Goal: Task Accomplishment & Management: Manage account settings

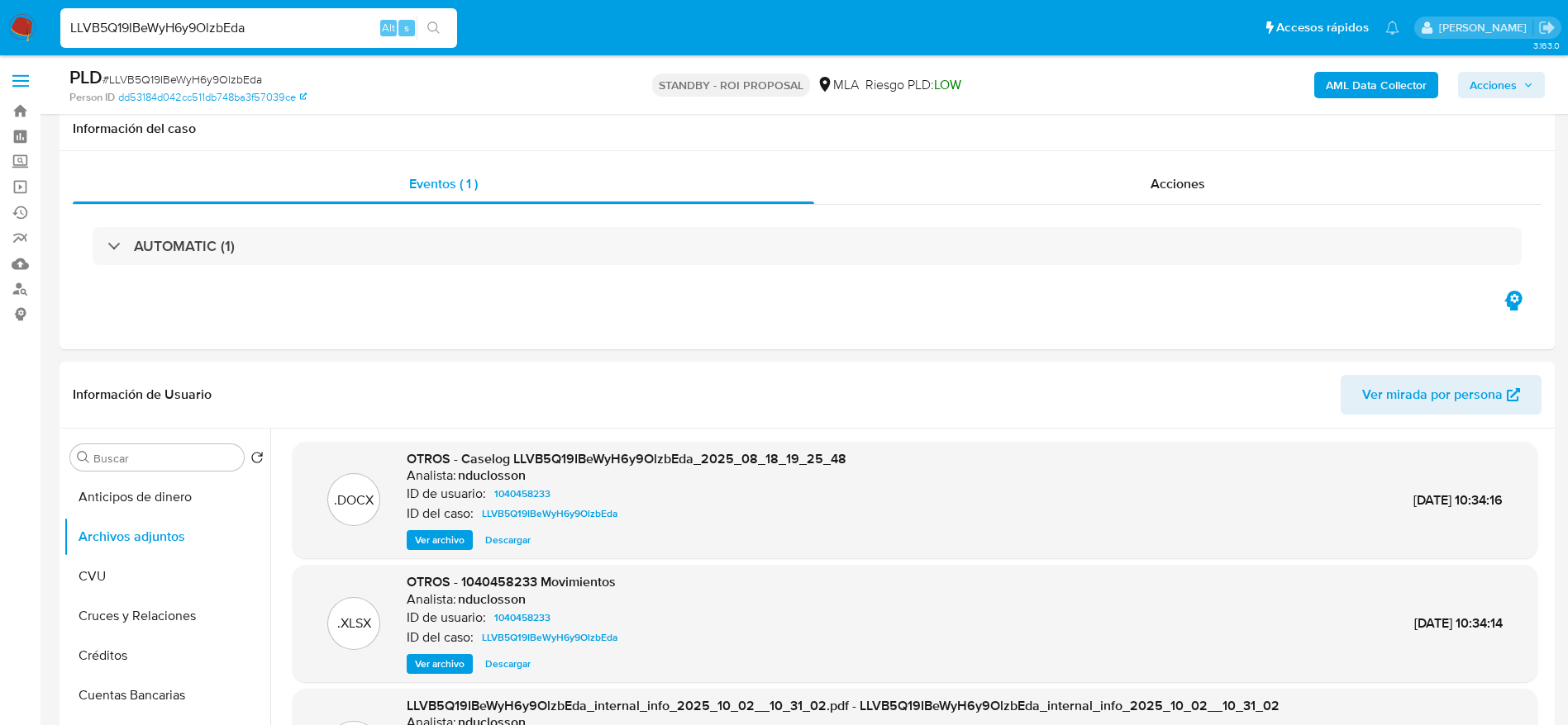
select select "10"
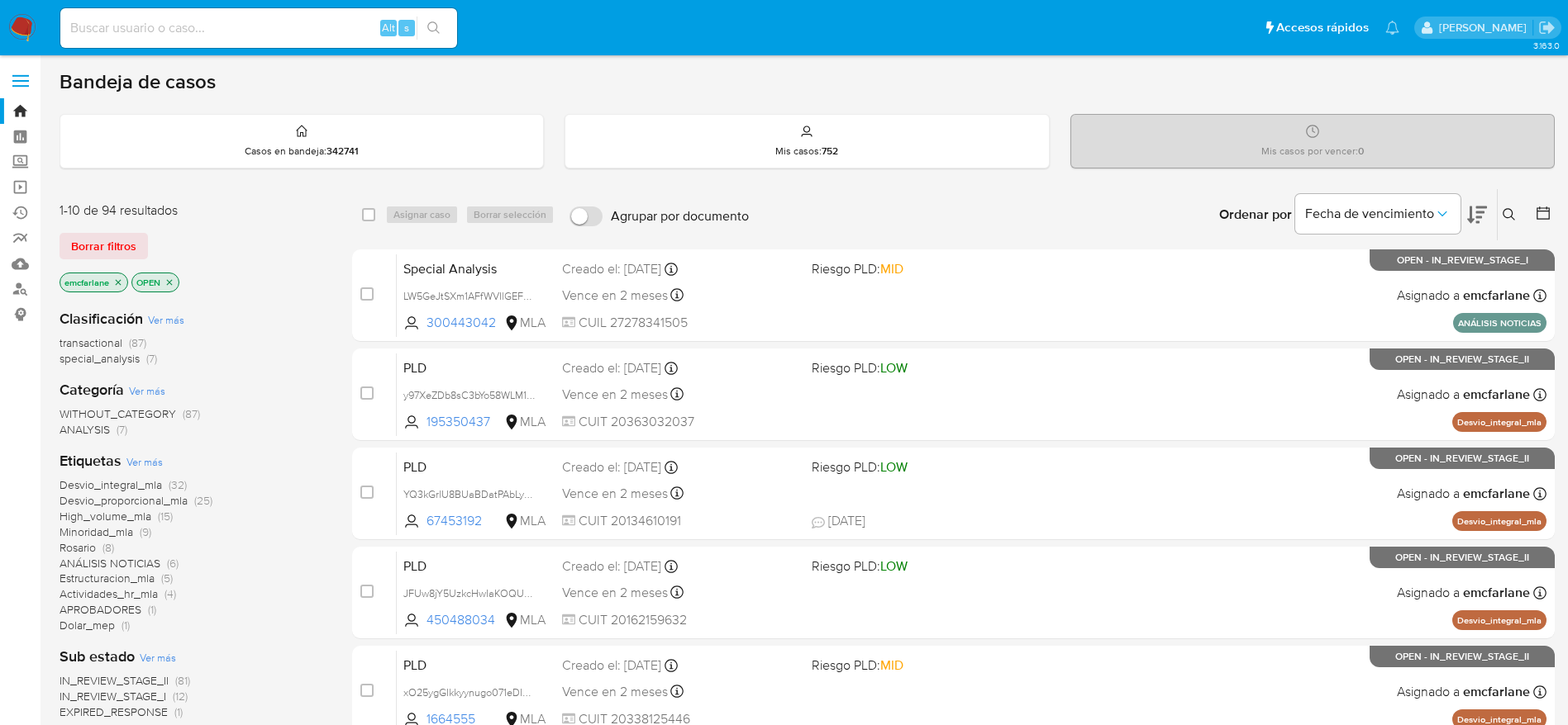
click at [260, 28] on input at bounding box center [259, 29] width 397 height 22
paste input "128953296"
type input "128953296"
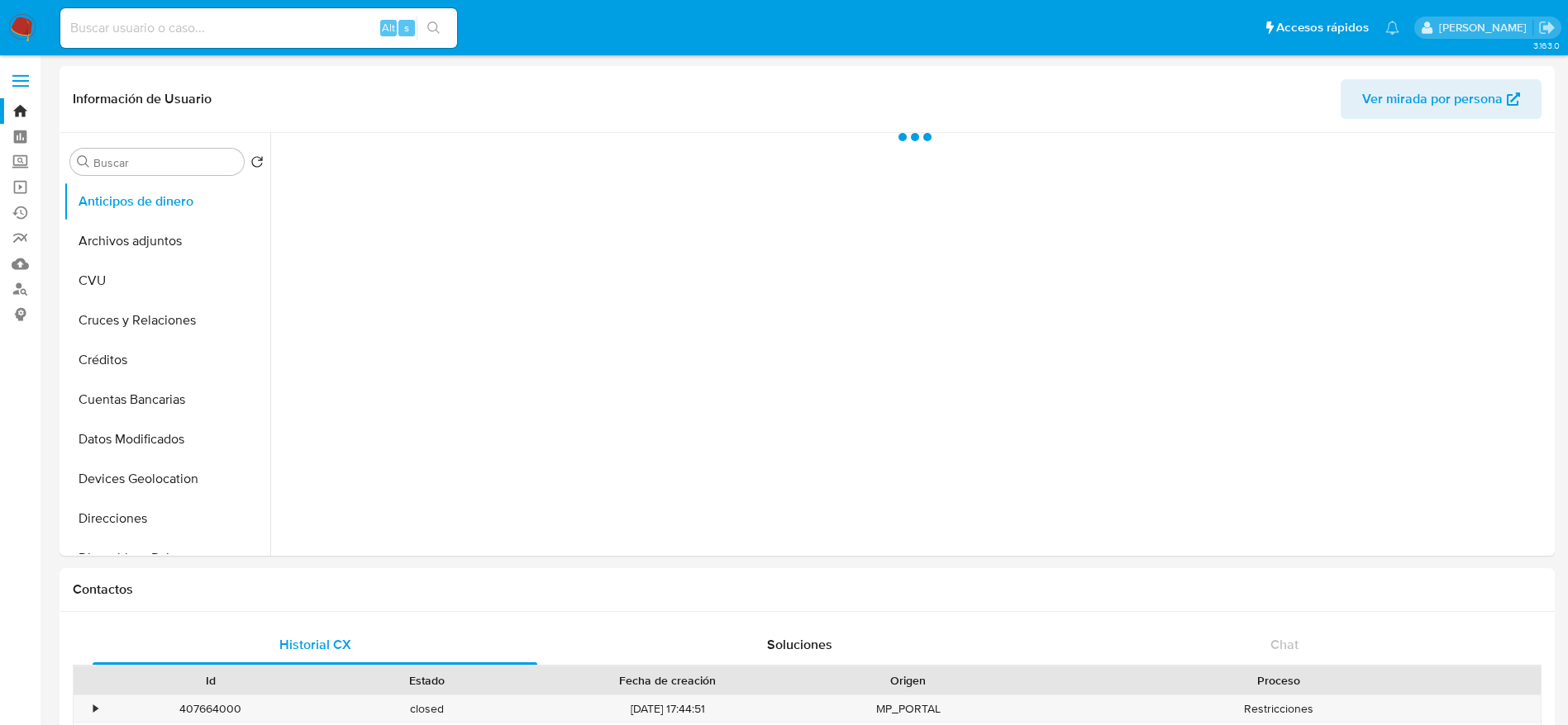
select select "10"
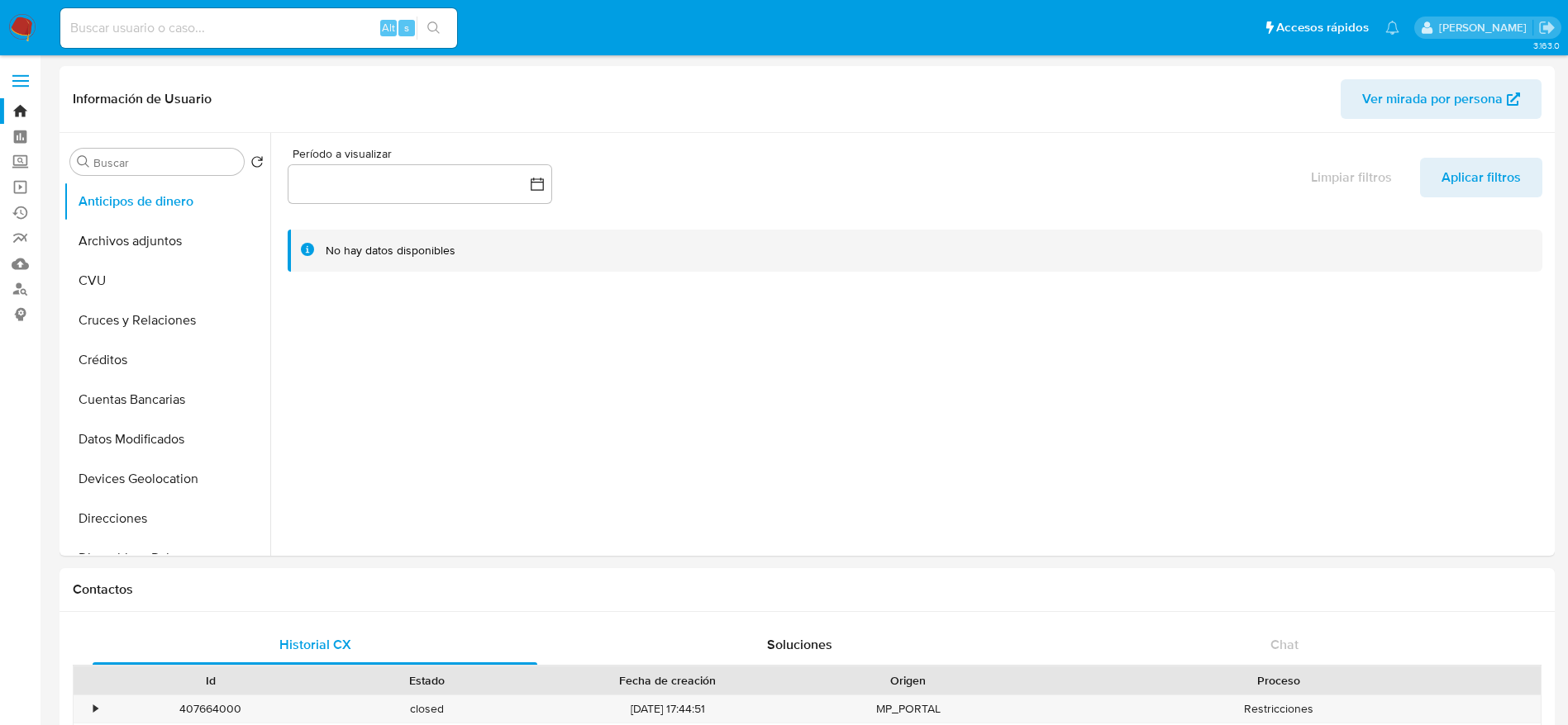
click at [18, 34] on img at bounding box center [22, 28] width 28 height 28
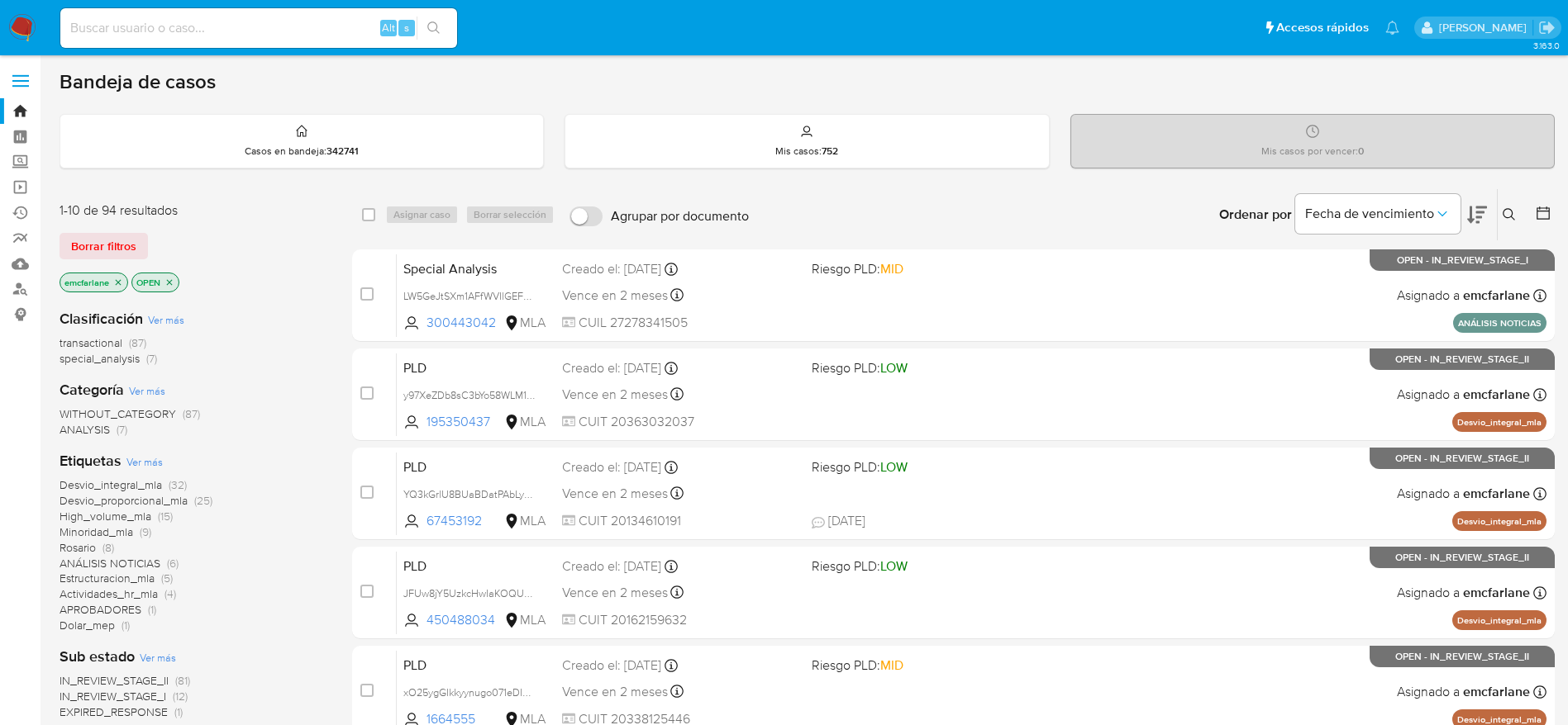
click at [211, 22] on input at bounding box center [259, 29] width 397 height 22
paste input "(1116515026)"
type input "1116515026"
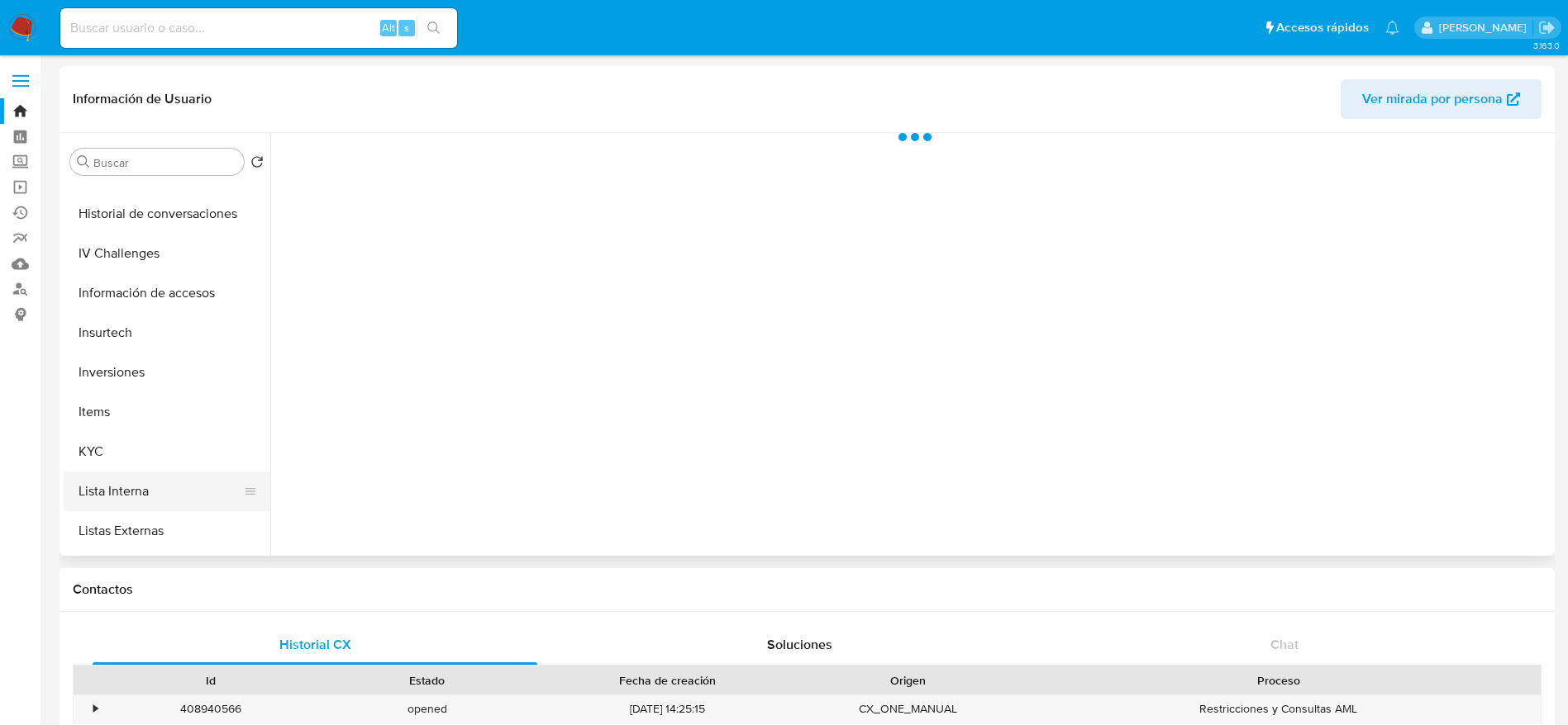
scroll to position [619, 0]
select select "10"
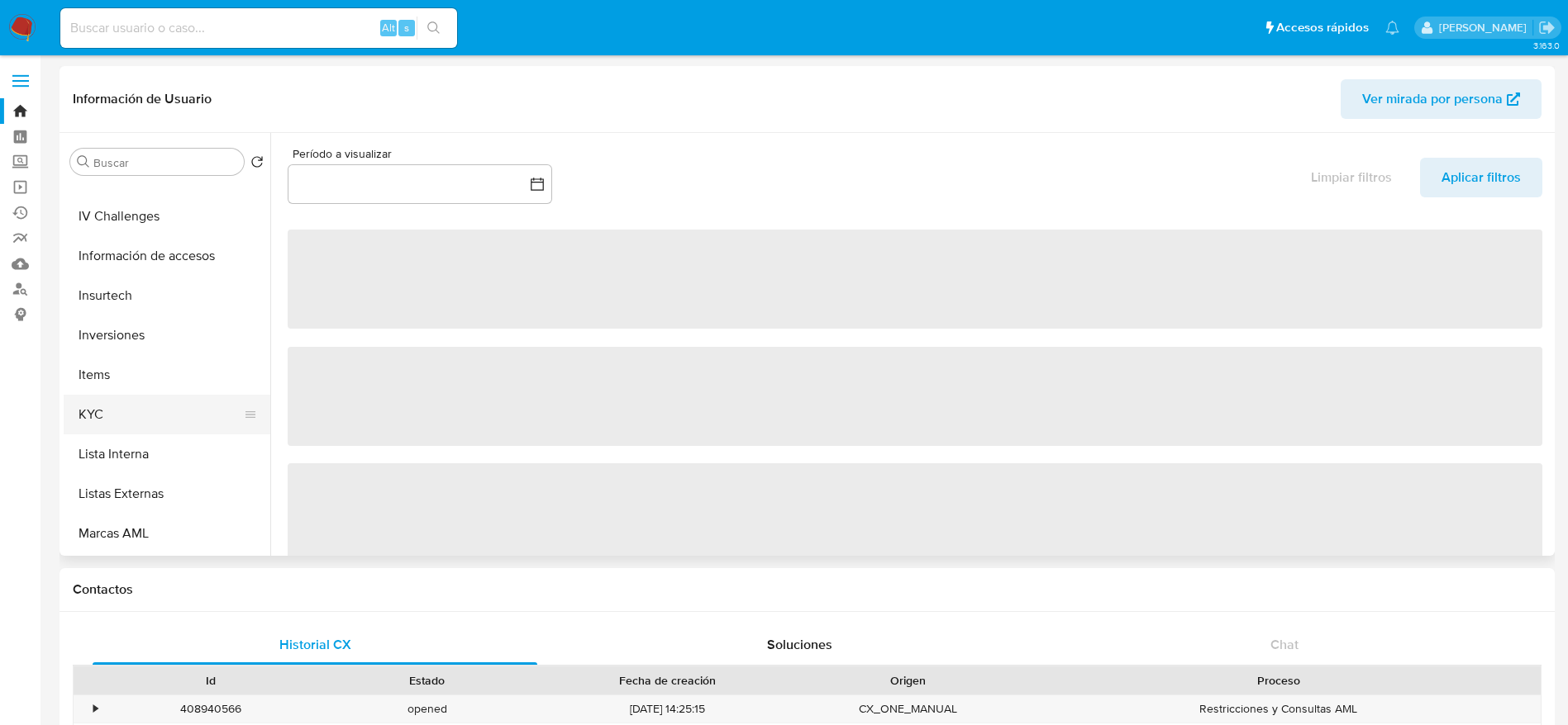
click at [127, 422] on button "KYC" at bounding box center [160, 415] width 194 height 40
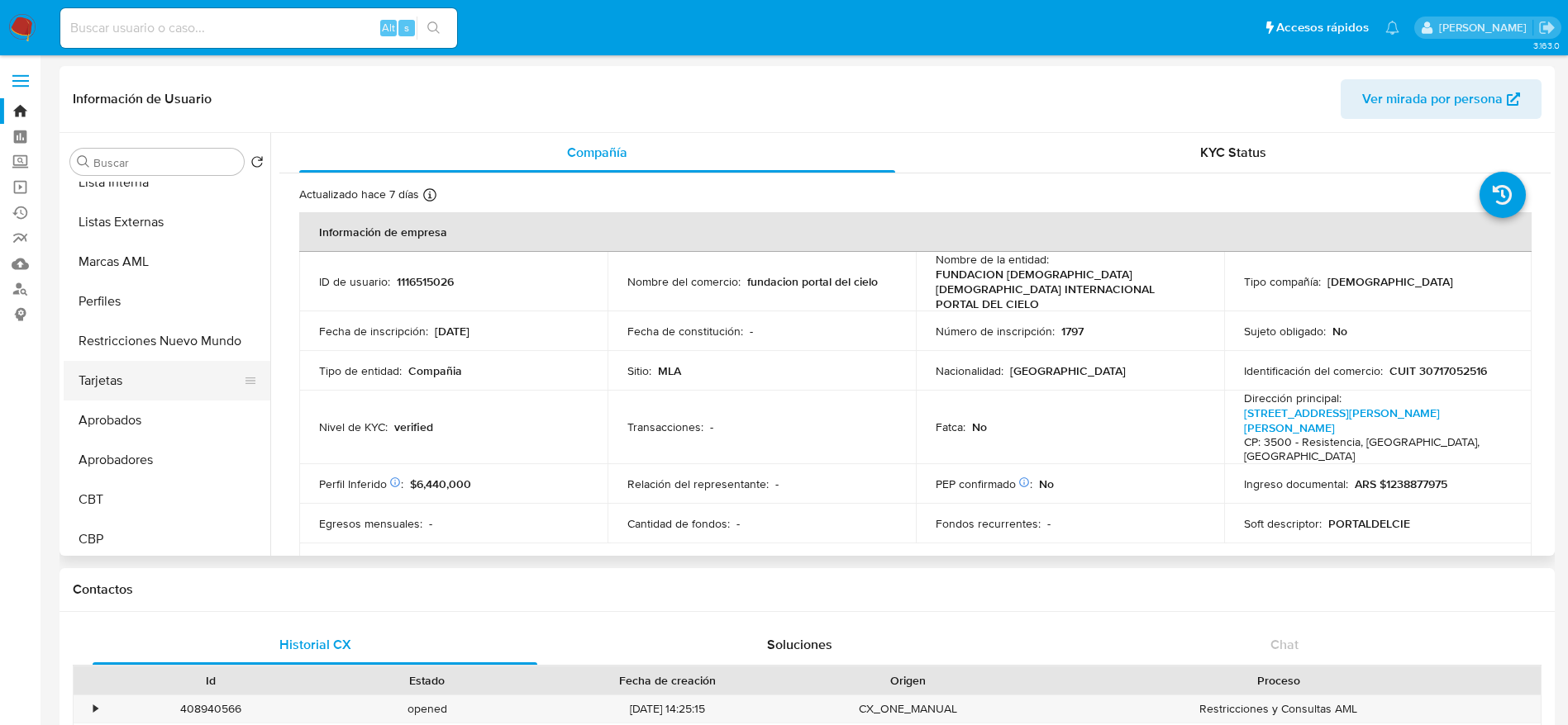
scroll to position [897, 0]
click at [148, 342] on button "Restricciones Nuevo Mundo" at bounding box center [160, 336] width 194 height 40
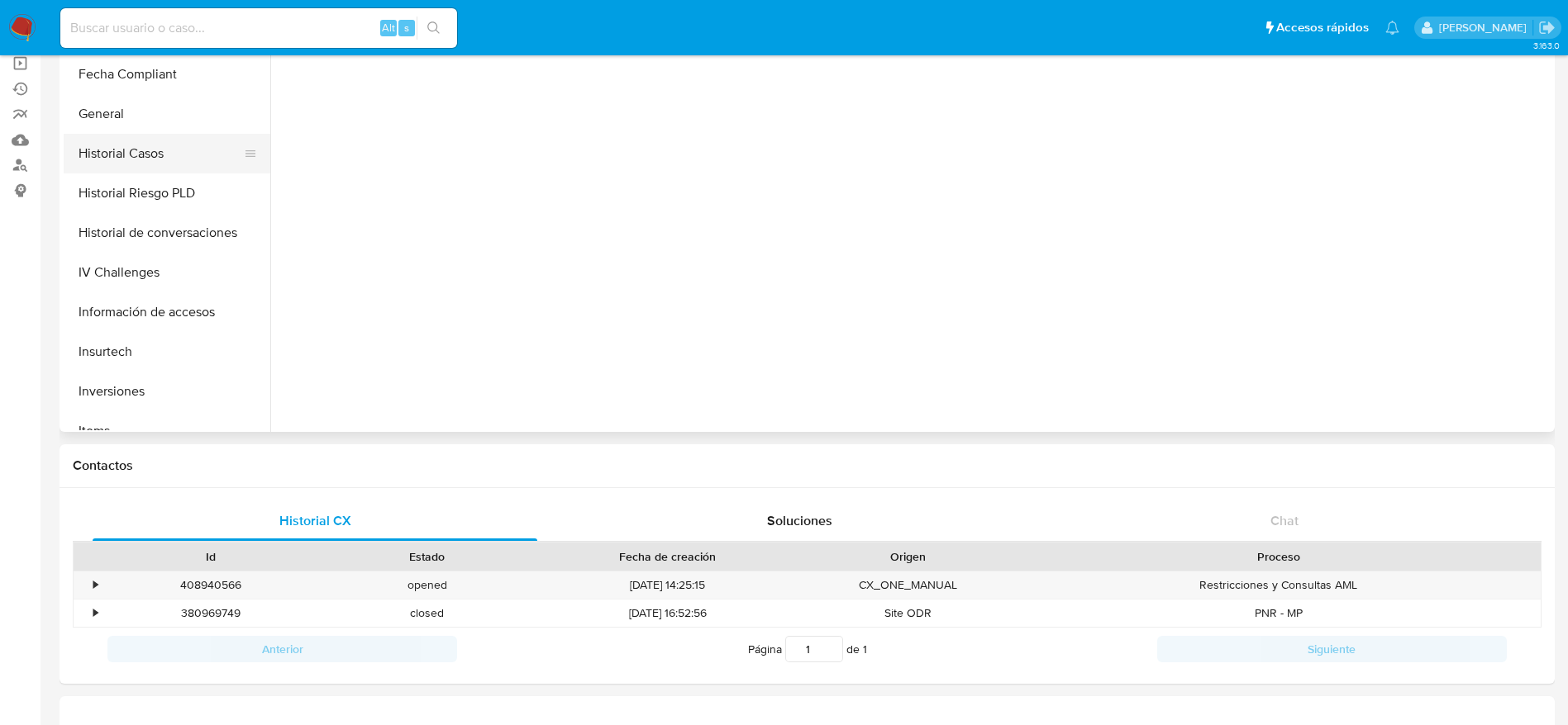
scroll to position [401, 0]
click at [170, 278] on button "Historial de conversaciones" at bounding box center [166, 272] width 206 height 40
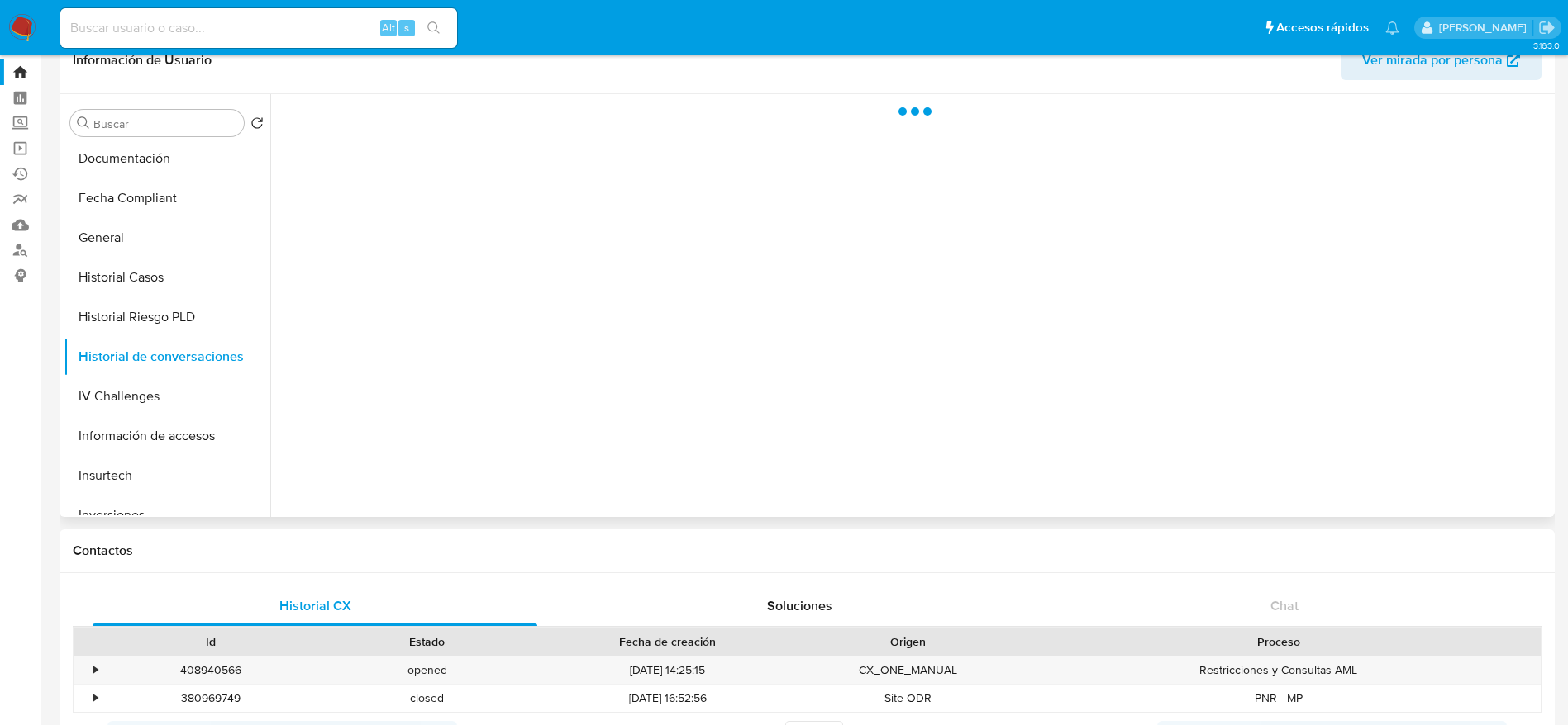
scroll to position [0, 0]
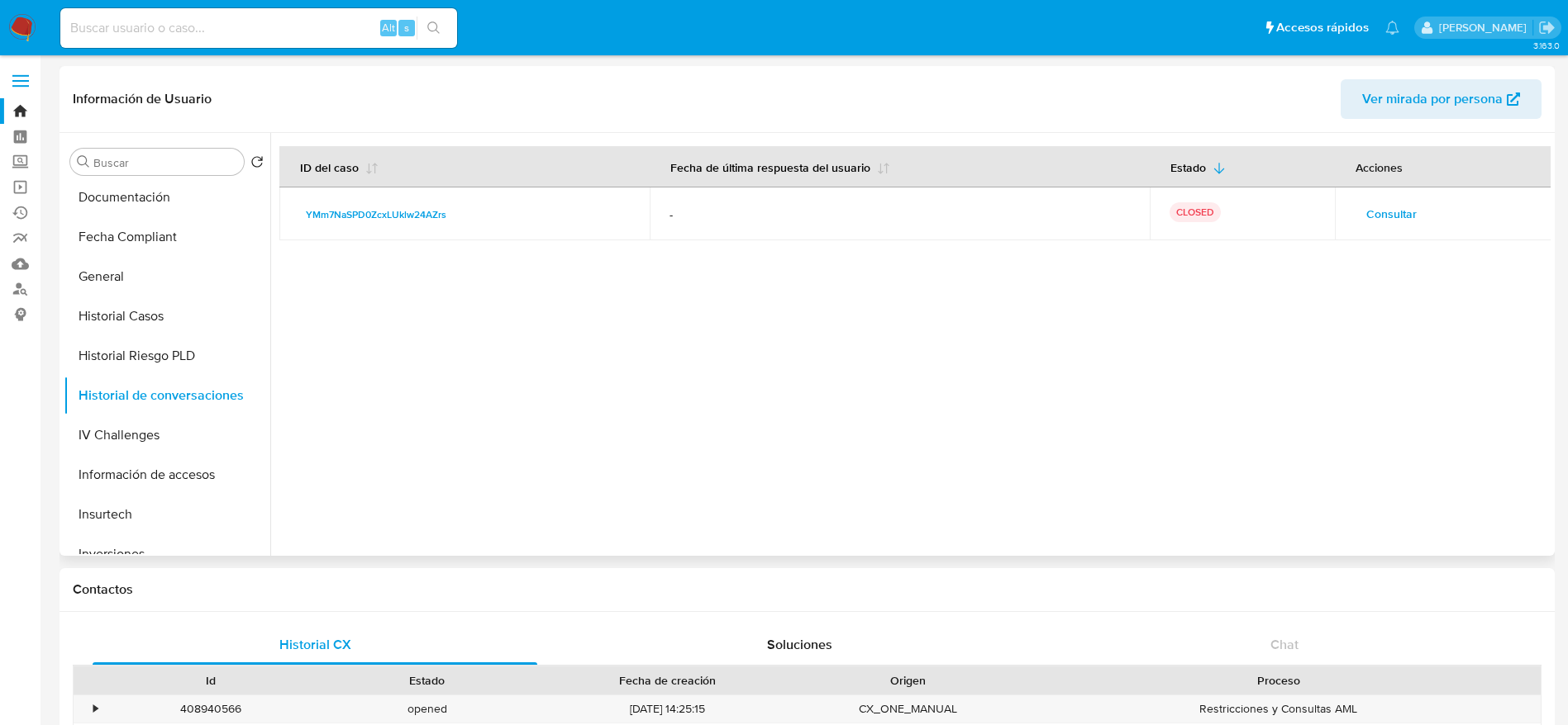
click at [1412, 200] on td "Consultar" at bounding box center [1443, 214] width 216 height 53
click at [119, 265] on button "General" at bounding box center [160, 277] width 194 height 40
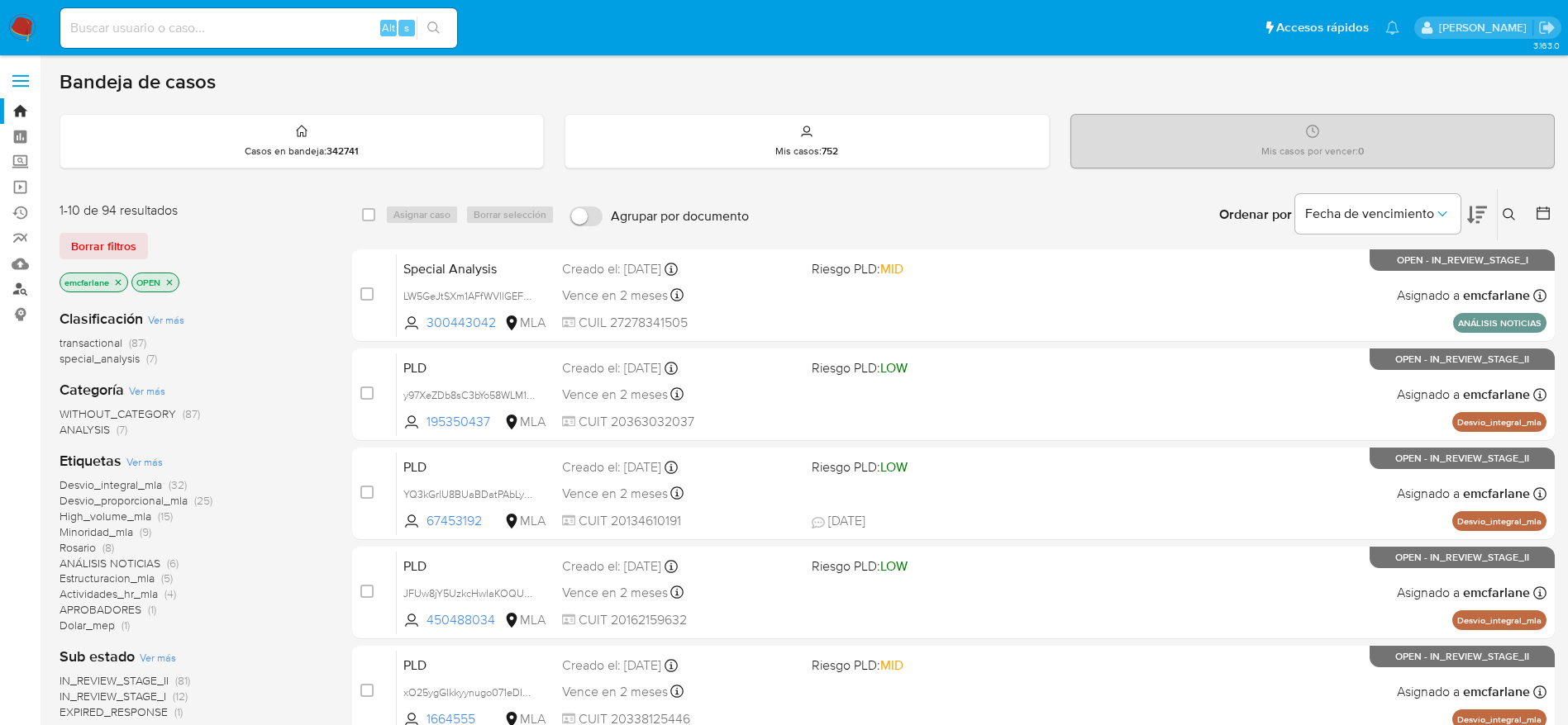
click at [28, 292] on link "Buscador de personas" at bounding box center [98, 289] width 197 height 26
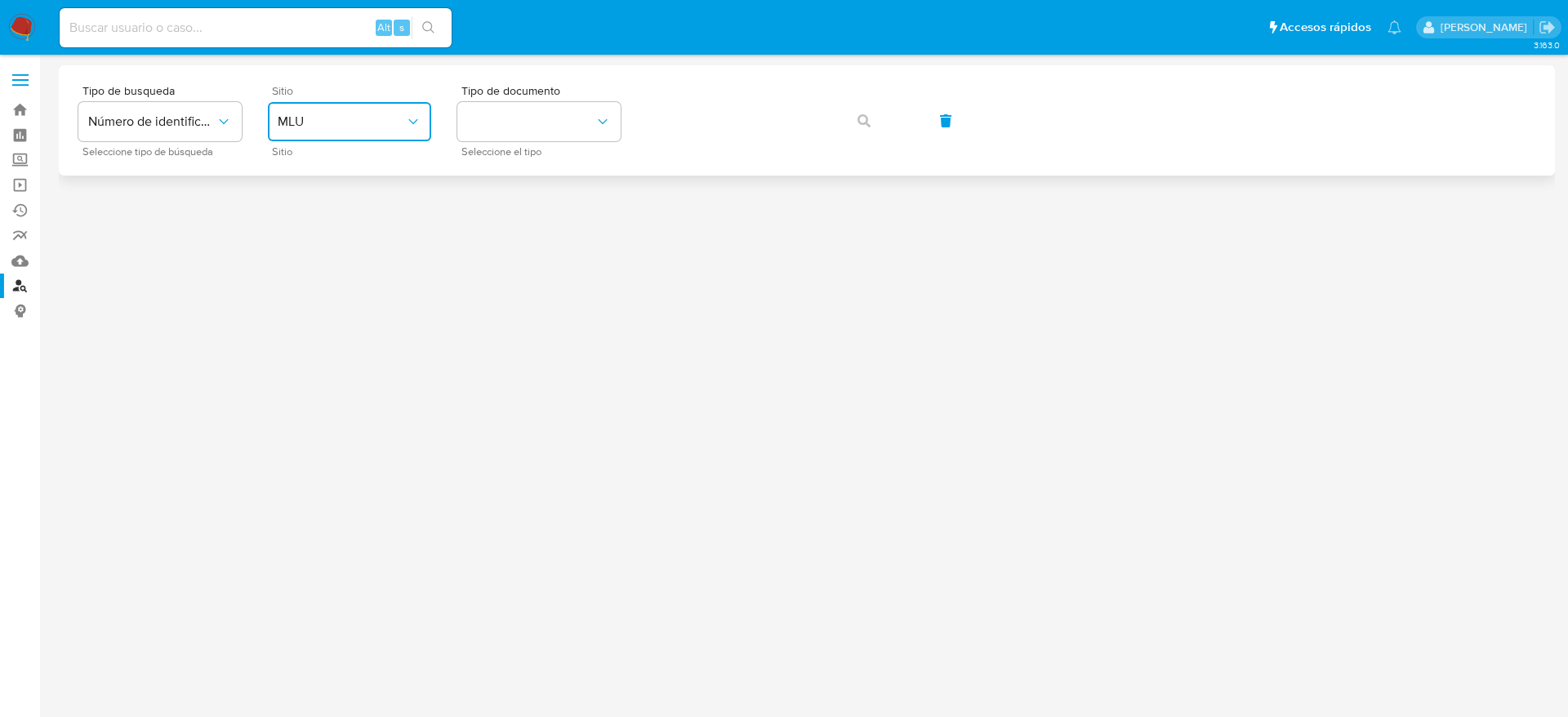
click at [369, 117] on span "MLU" at bounding box center [341, 121] width 127 height 17
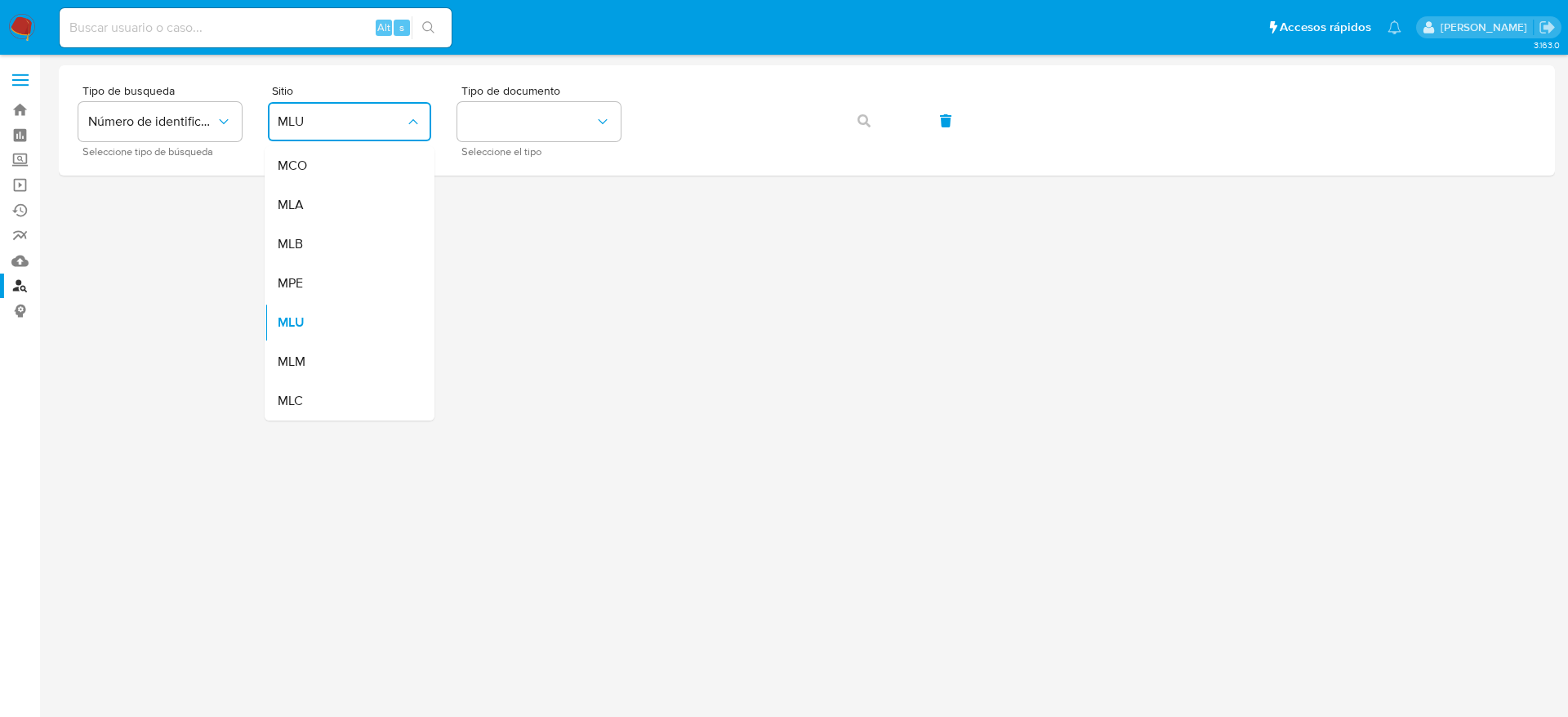
click at [282, 206] on span "MLA" at bounding box center [290, 205] width 26 height 17
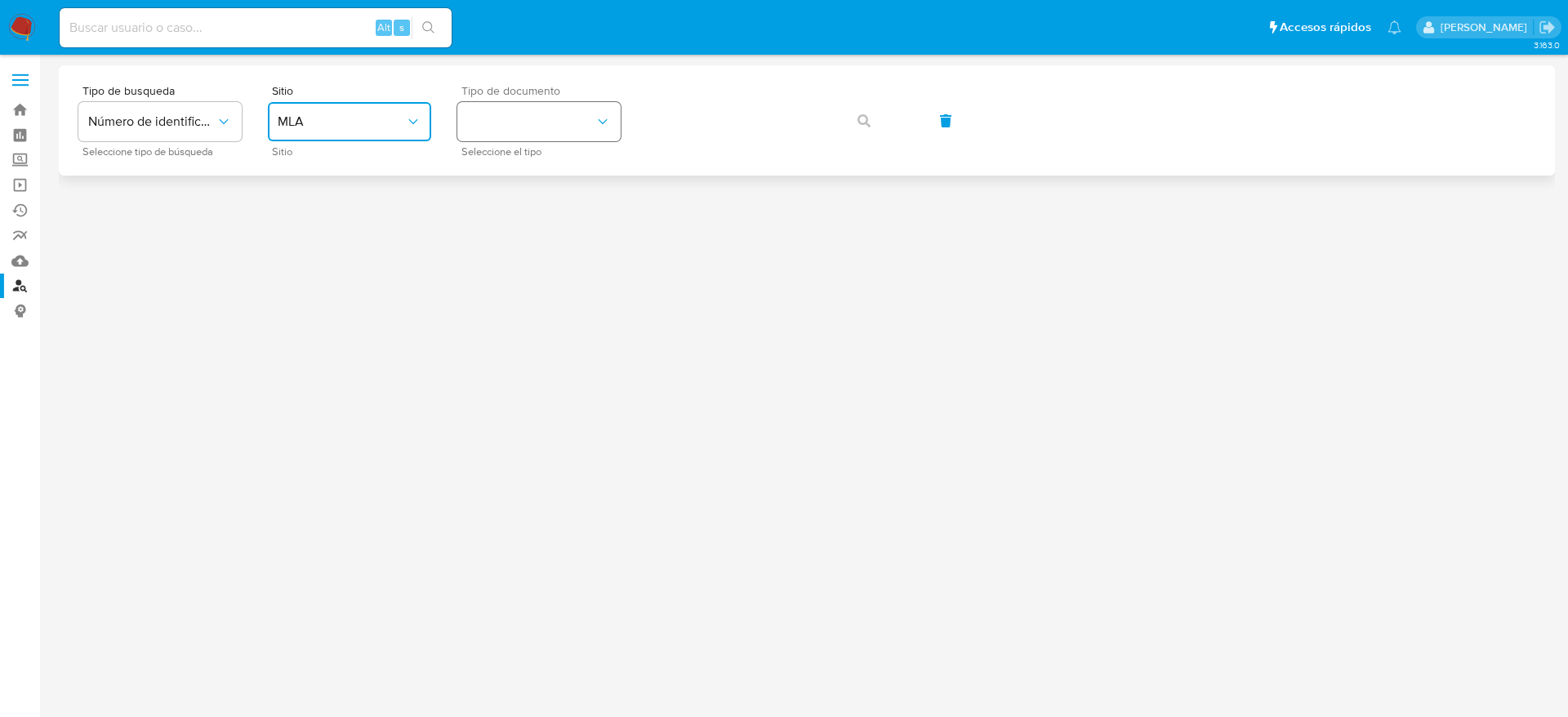
drag, startPoint x: 597, startPoint y: 103, endPoint x: 587, endPoint y: 135, distance: 33.5
click at [597, 103] on button "identificationType" at bounding box center [538, 122] width 163 height 39
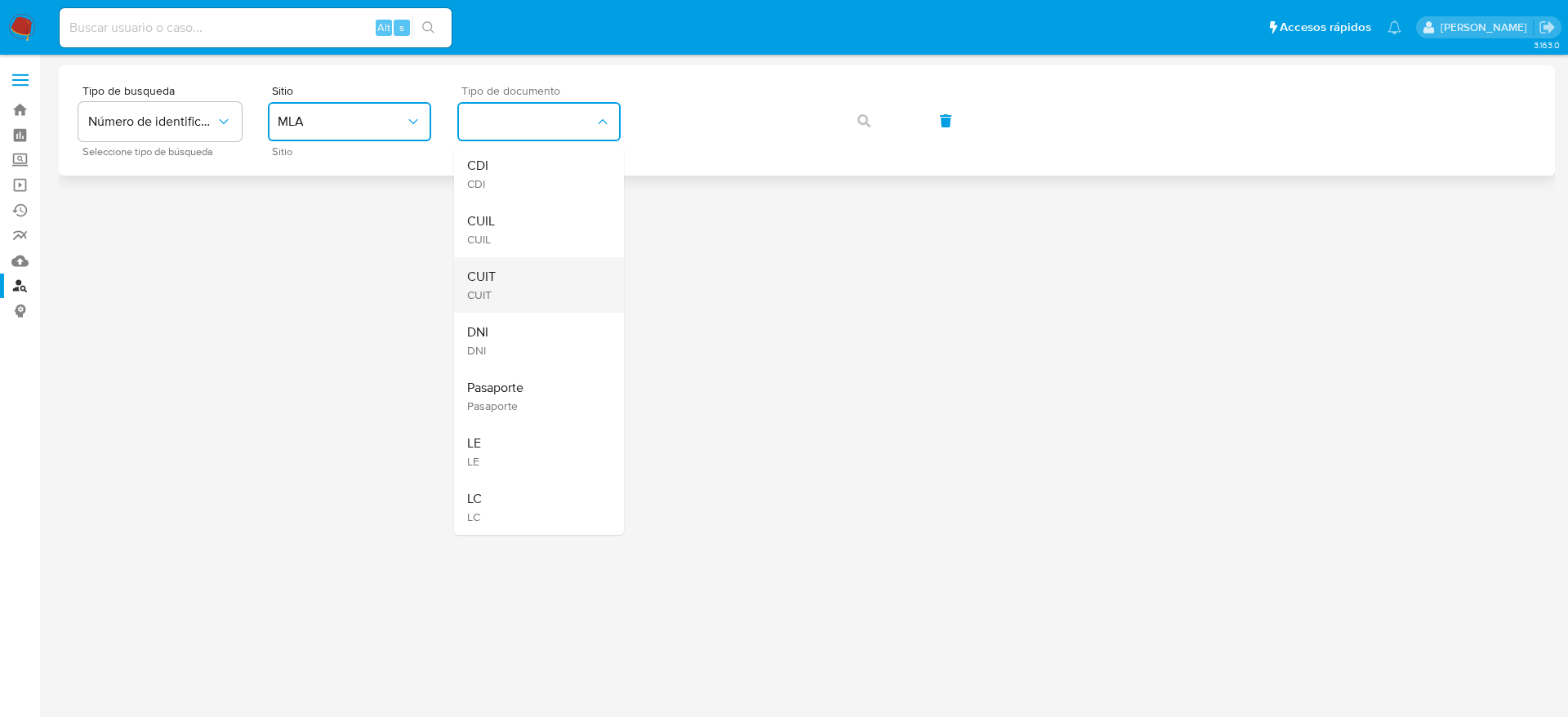
drag, startPoint x: 516, startPoint y: 285, endPoint x: 734, endPoint y: 157, distance: 252.8
click at [517, 286] on div "CUIT CUIT" at bounding box center [533, 284] width 134 height 56
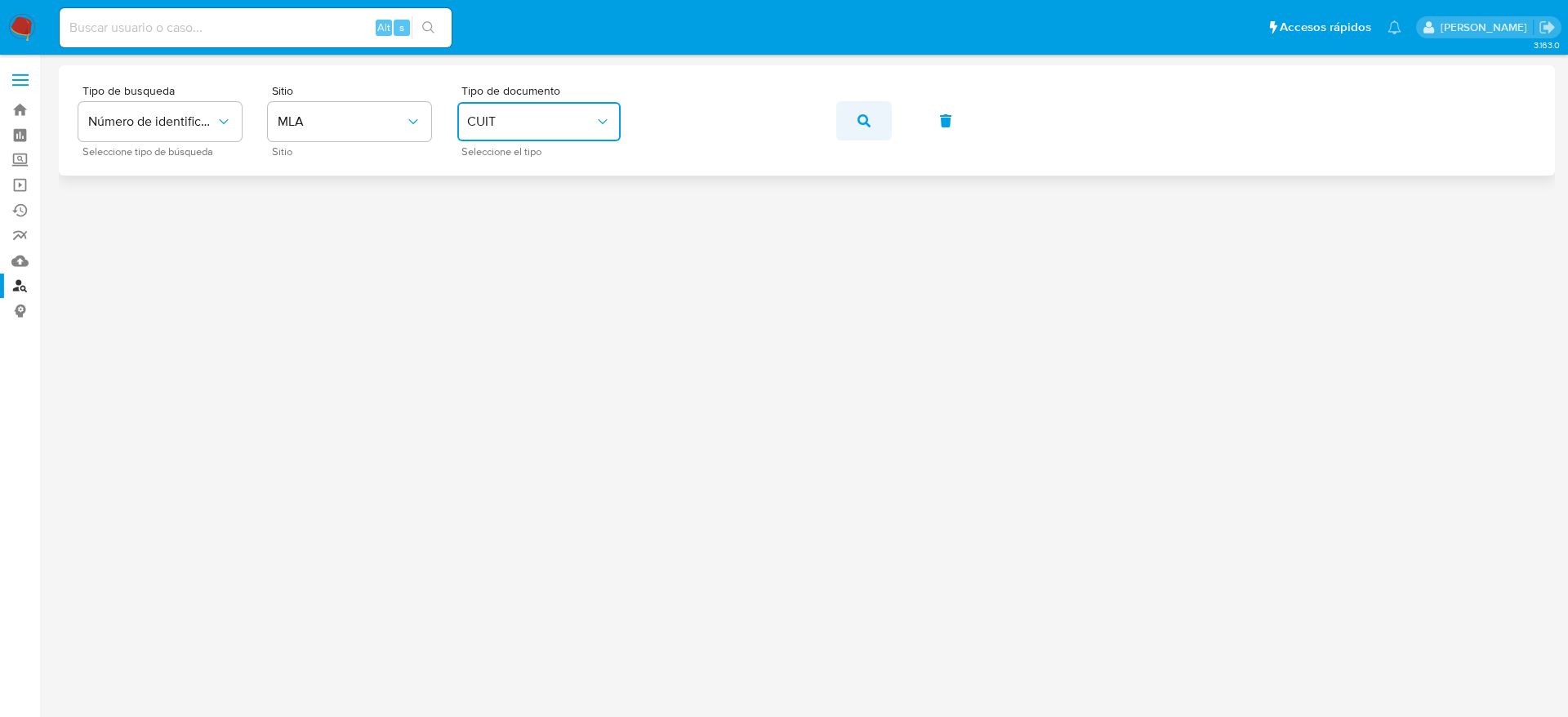
click at [876, 123] on button "button" at bounding box center [864, 121] width 56 height 39
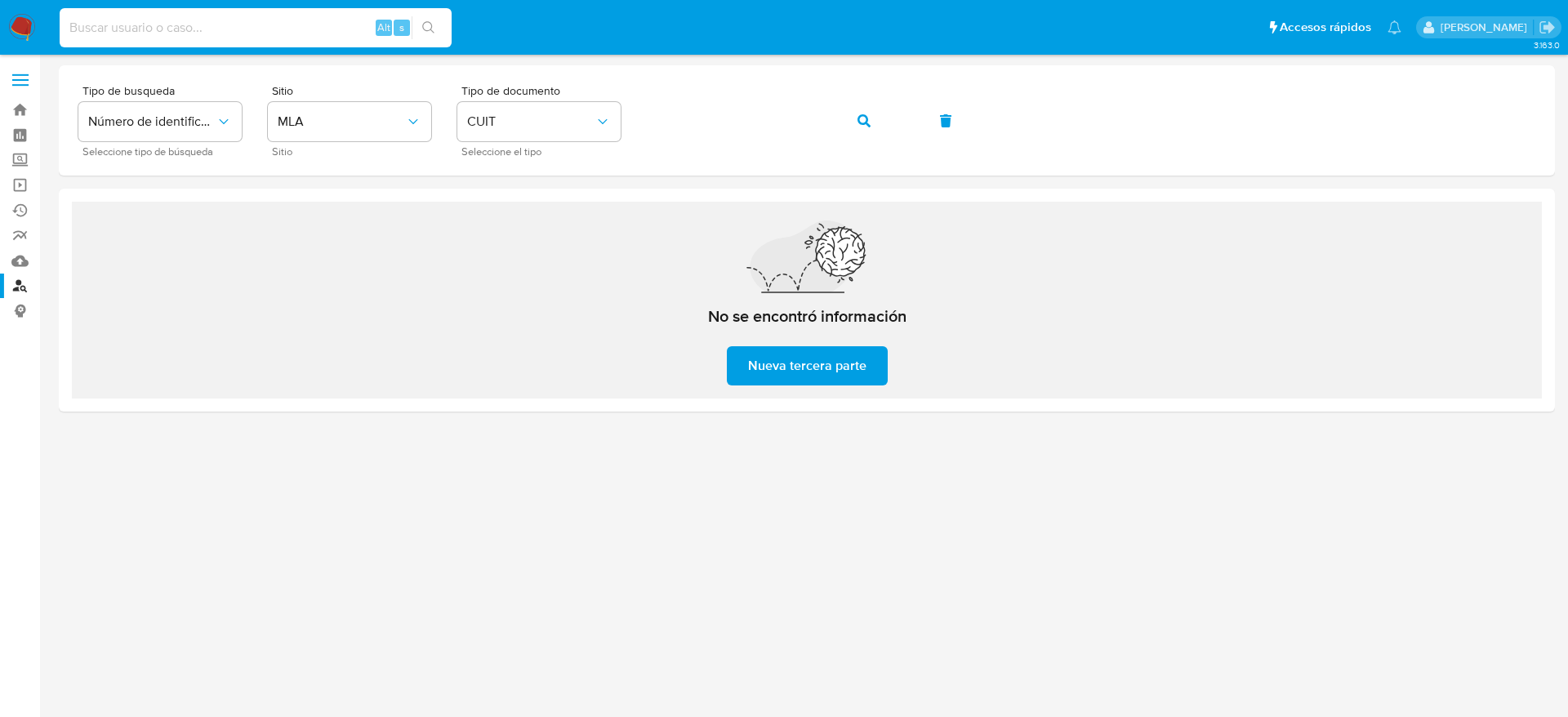
click at [264, 28] on input at bounding box center [256, 28] width 392 height 21
paste input "a2qToUpb4xhKt34TpYltOwU6"
type input "a2qToUpb4xhKt34TpYltOwU6"
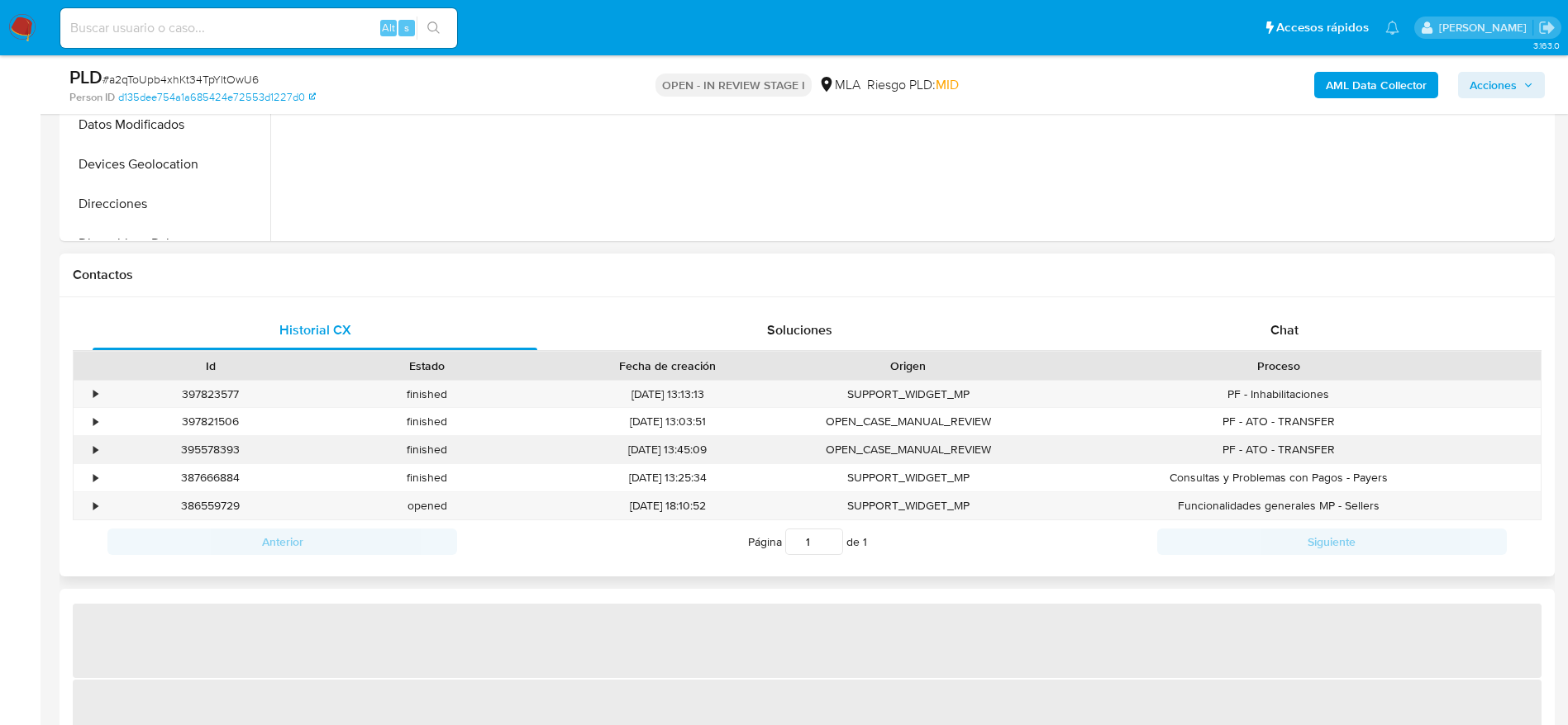
scroll to position [619, 0]
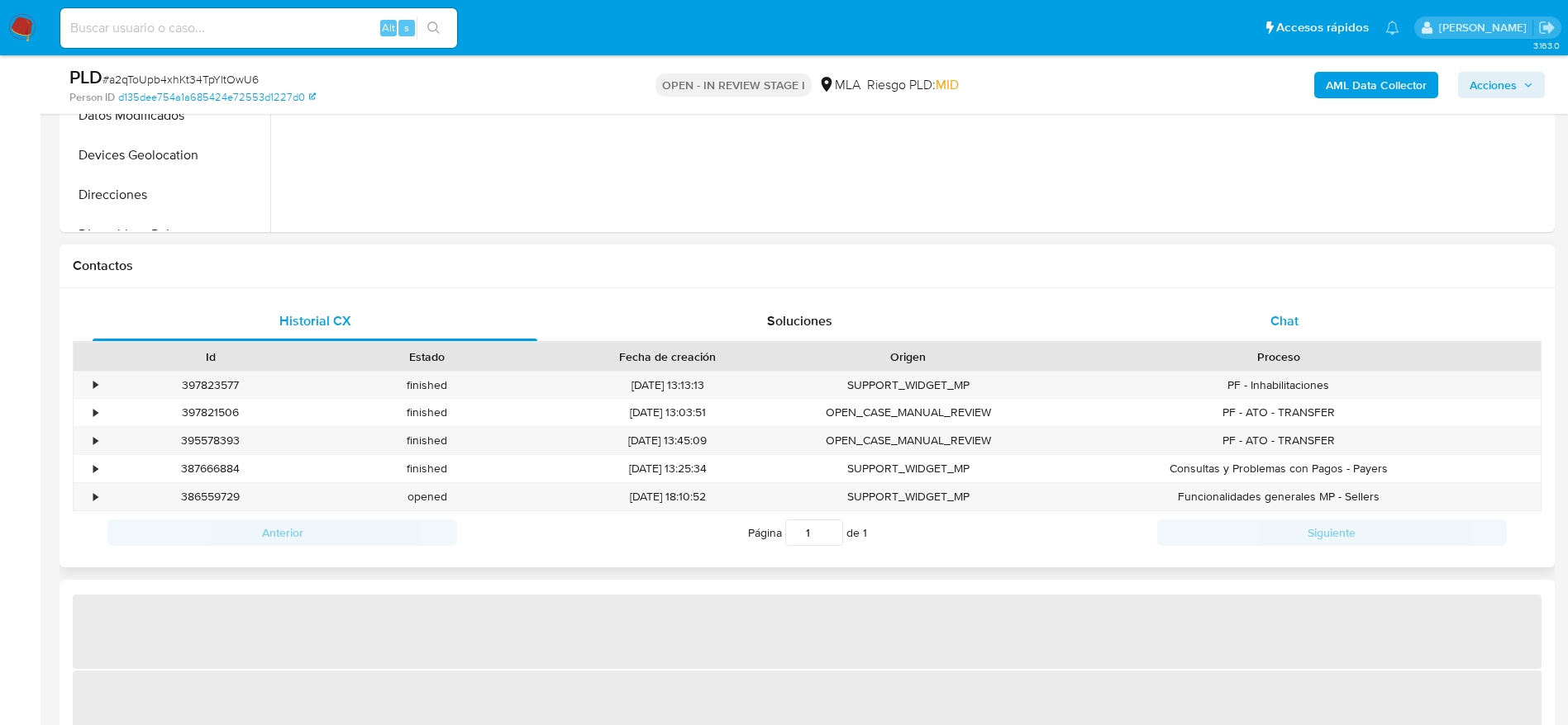
click at [1332, 323] on div "Chat" at bounding box center [1284, 321] width 445 height 40
select select "10"
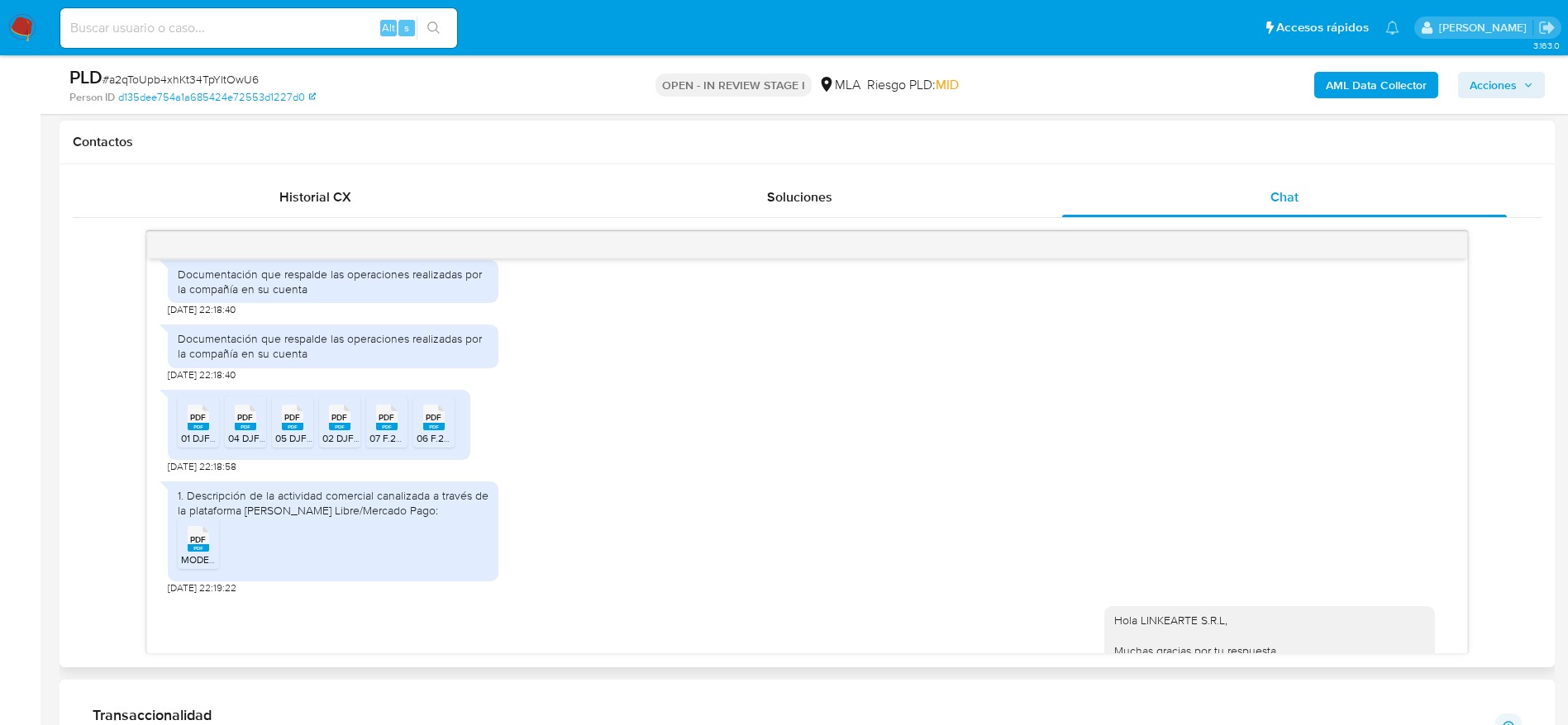
scroll to position [2107, 0]
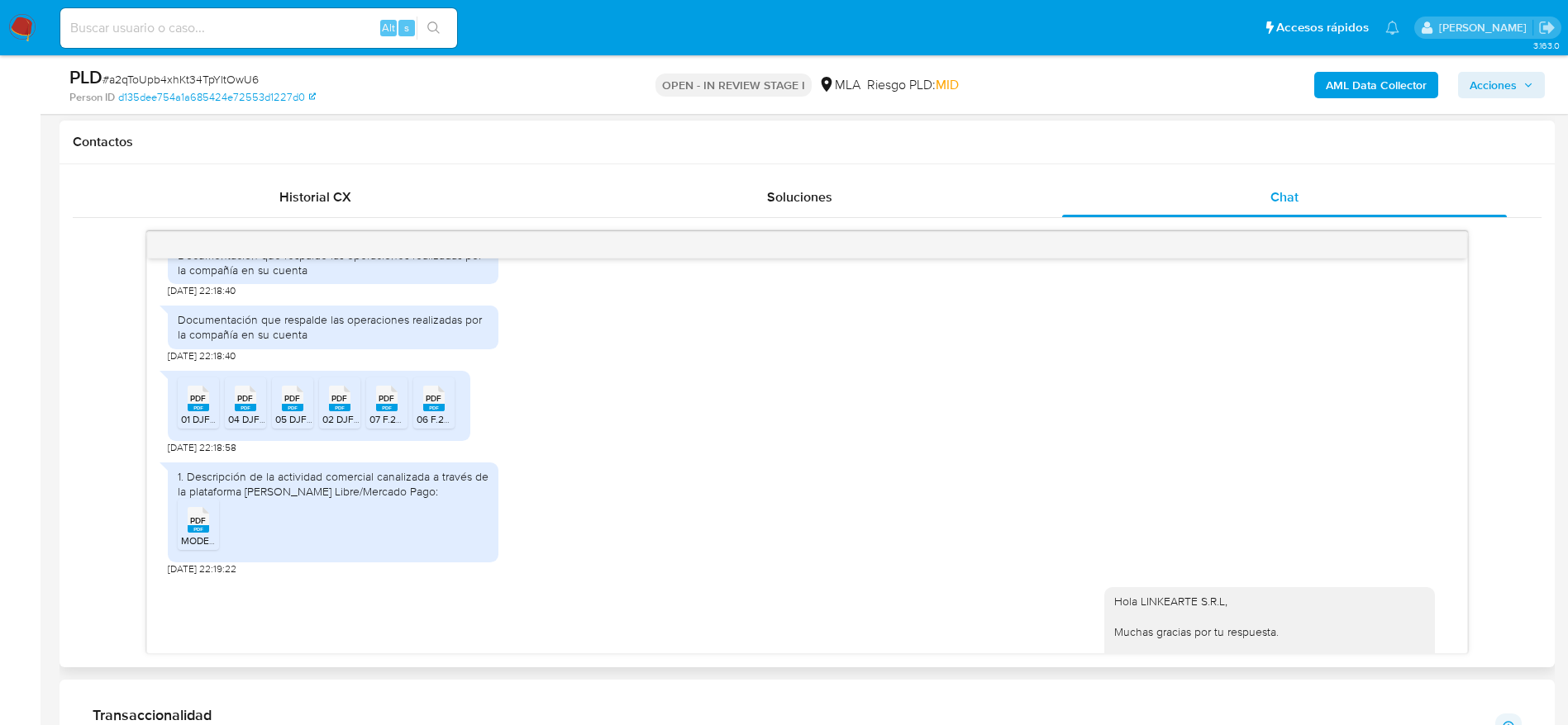
click at [200, 520] on span "PDF" at bounding box center [198, 521] width 16 height 11
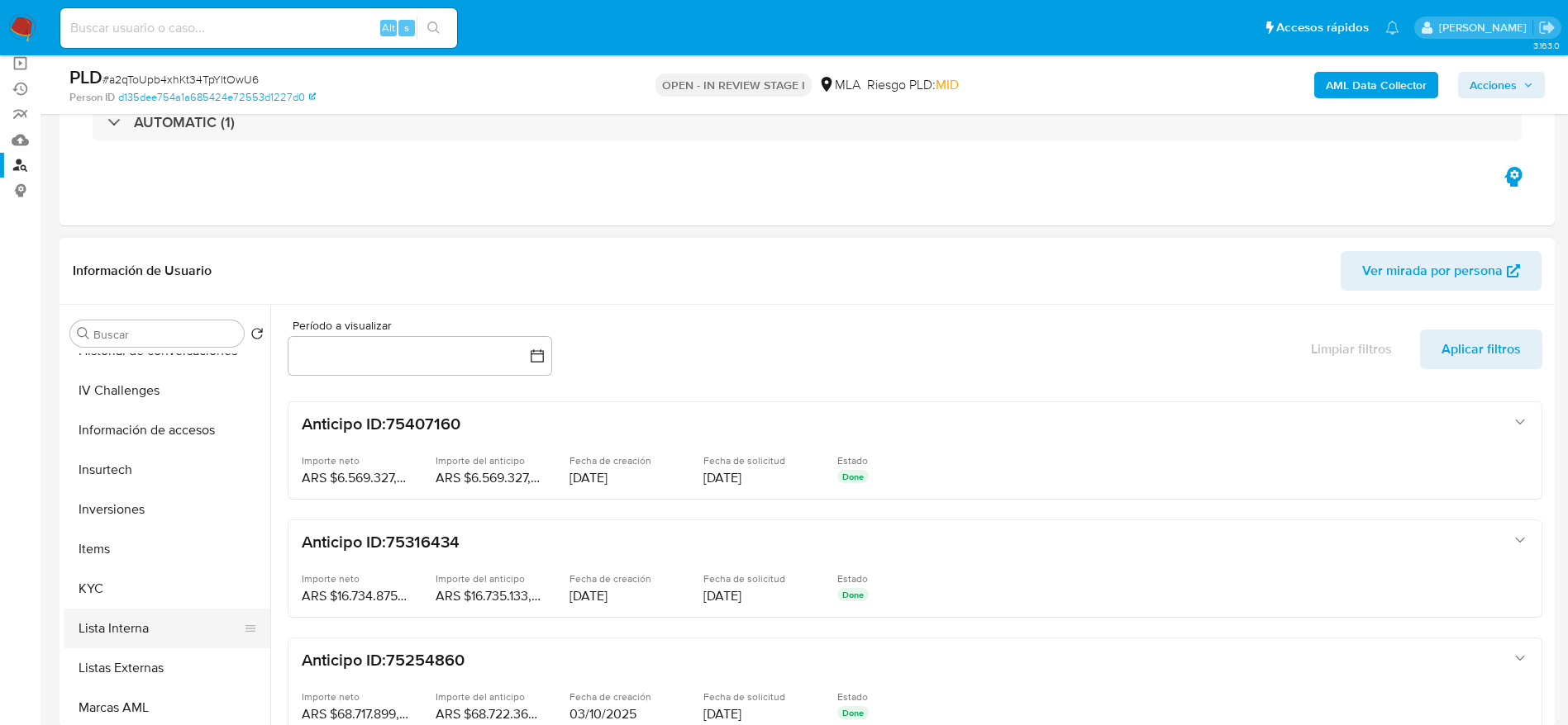
scroll to position [619, 0]
drag, startPoint x: 116, startPoint y: 572, endPoint x: 147, endPoint y: 576, distance: 31.3
click at [116, 574] on button "KYC" at bounding box center [160, 587] width 194 height 40
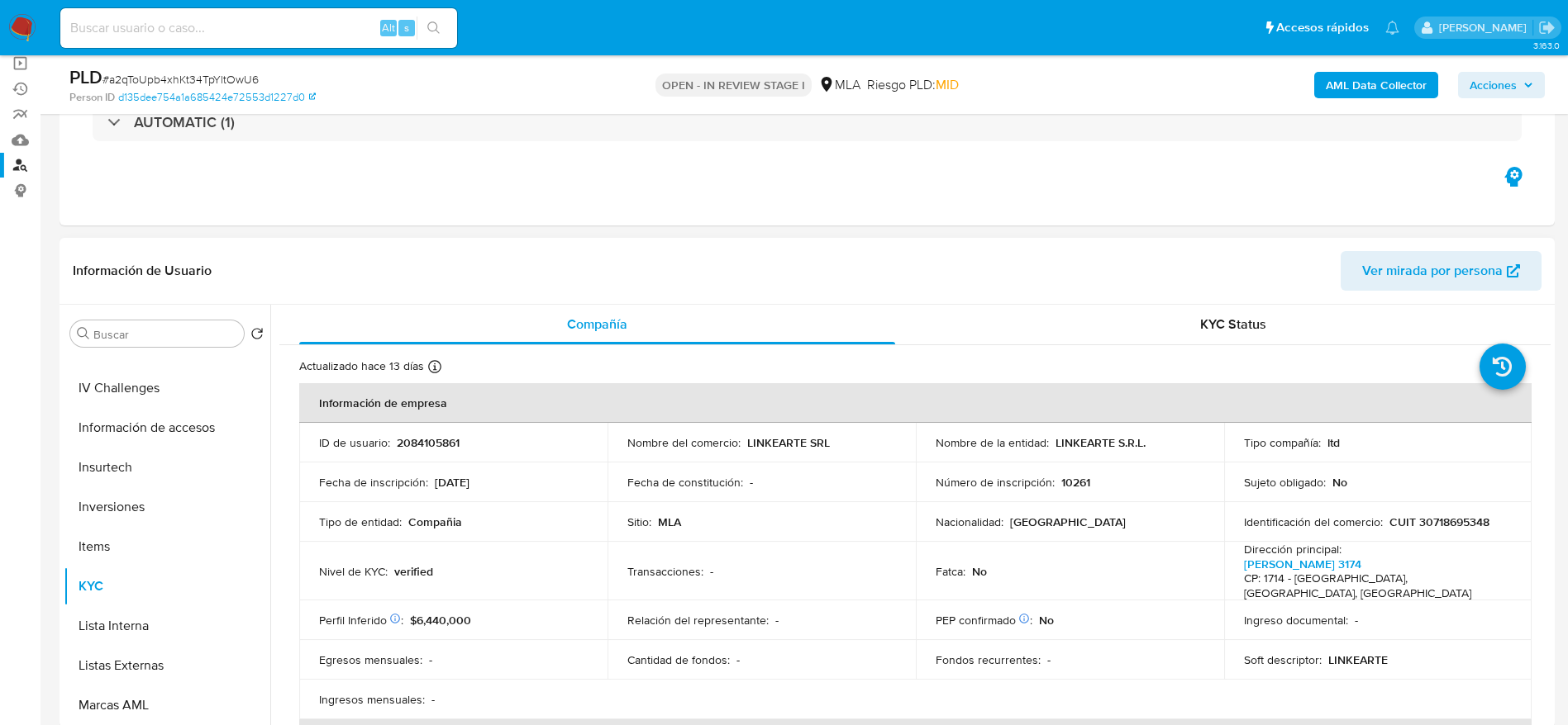
click at [1447, 525] on p "CUIT 30718695348" at bounding box center [1439, 522] width 100 height 15
copy p "30718695348"
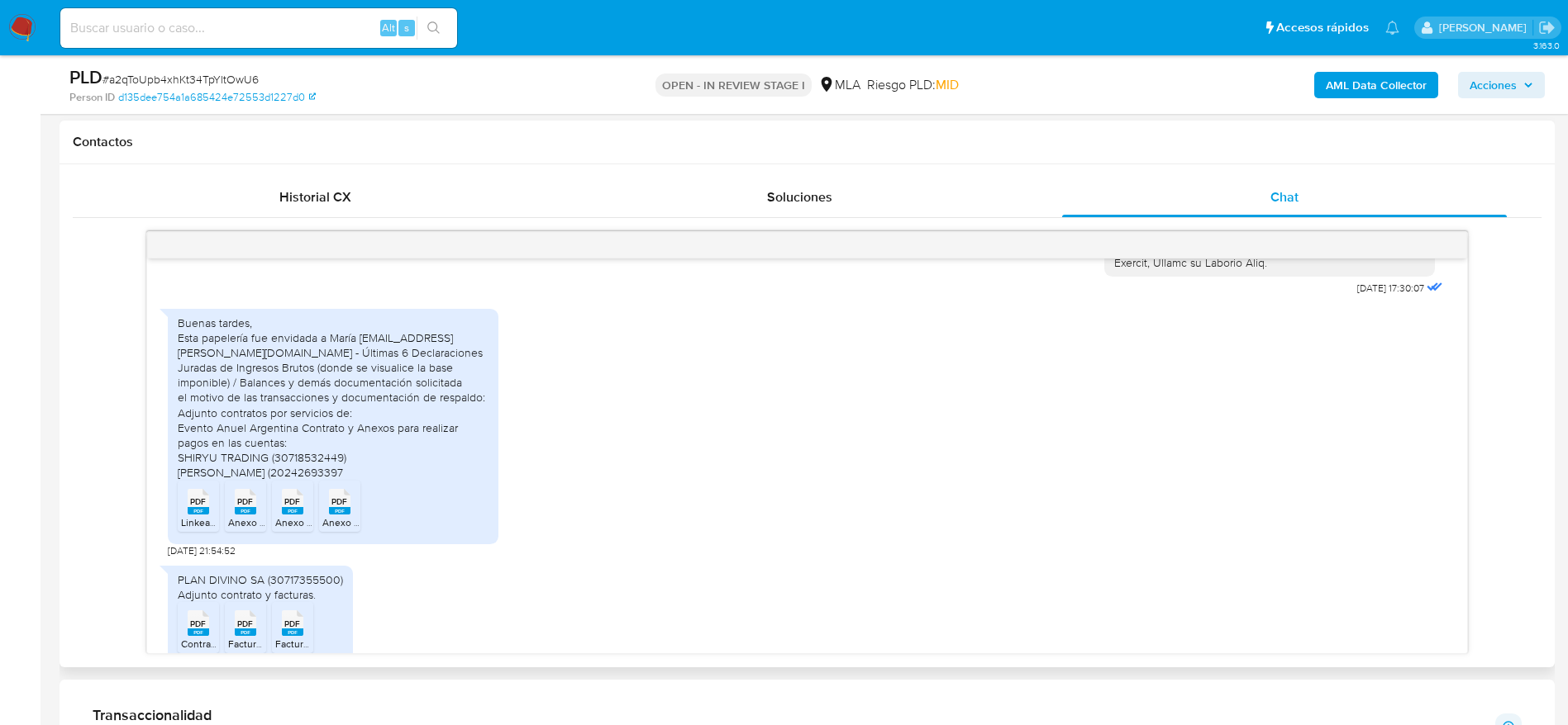
scroll to position [867, 0]
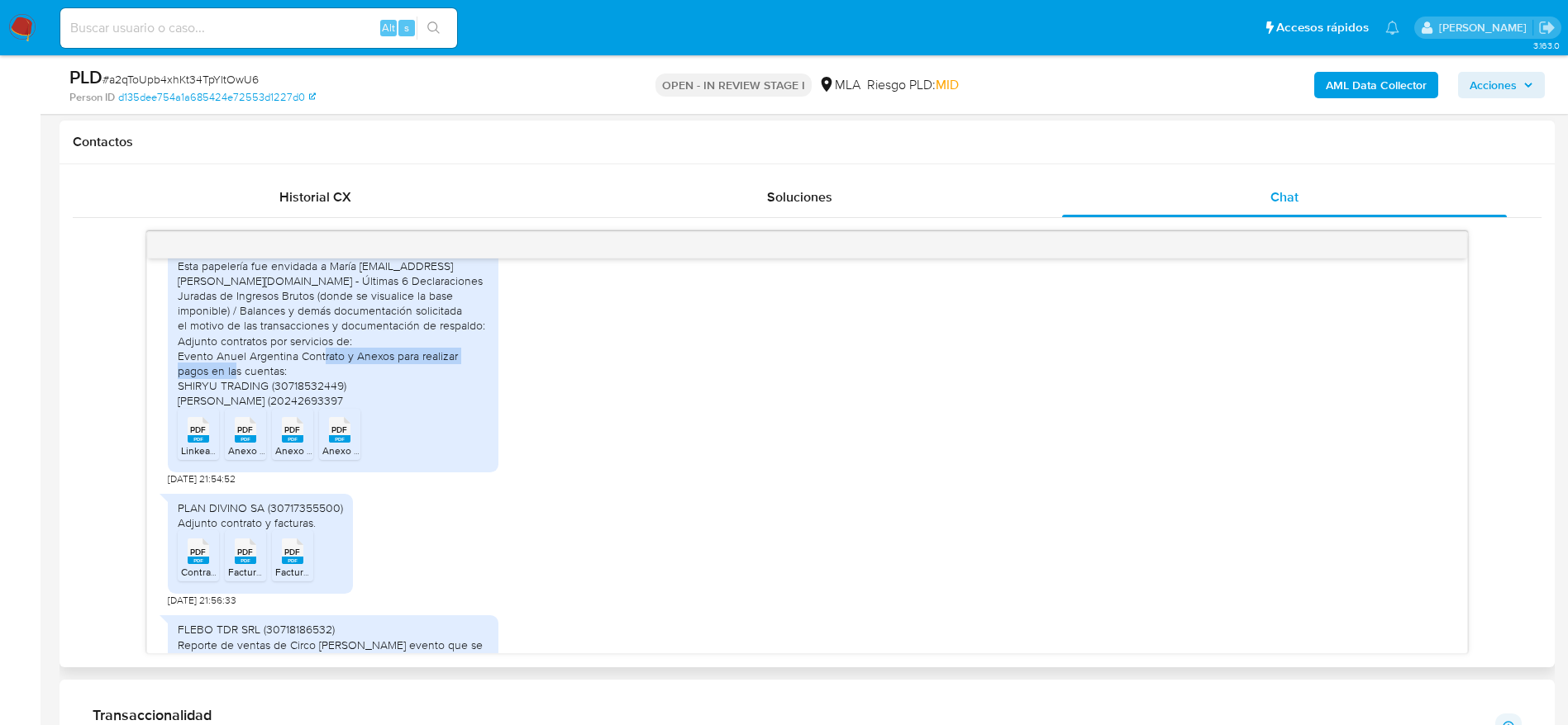
drag, startPoint x: 186, startPoint y: 381, endPoint x: 388, endPoint y: 373, distance: 202.2
click at [386, 366] on div "Buenas tardes, Esta papelería fue envidada a María maria.lozada@mercadolibre.co…" at bounding box center [333, 355] width 331 height 235
click at [393, 387] on div "Buenas tardes, Esta papelería fue envidada a María maria.lozada@mercadolibre.co…" at bounding box center [333, 326] width 311 height 165
click at [407, 403] on div "Buenas tardes, Esta papelería fue envidada a María maria.lozada@mercadolibre.co…" at bounding box center [333, 326] width 311 height 165
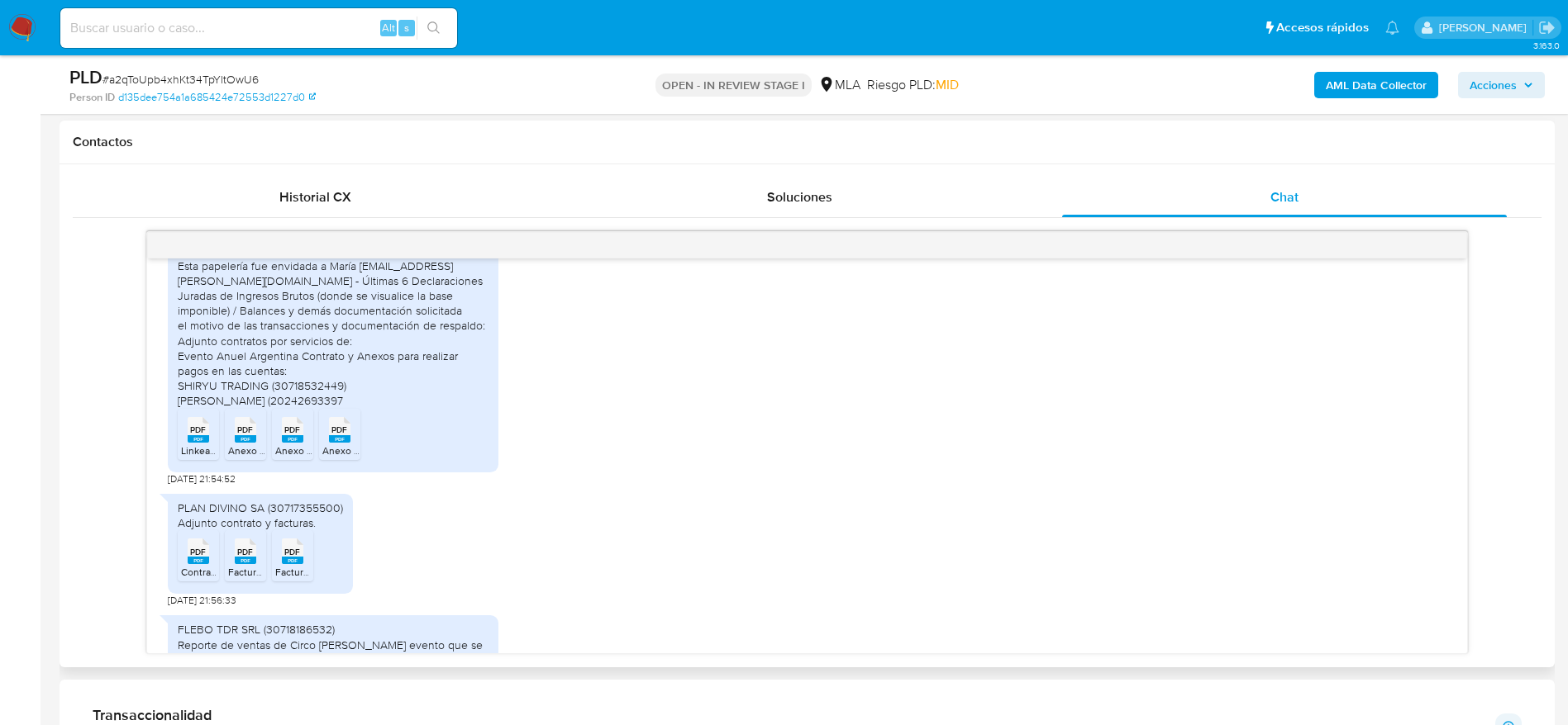
click at [288, 386] on div "Buenas tardes, Esta papelería fue envidada a María maria.lozada@mercadolibre.co…" at bounding box center [333, 326] width 311 height 165
drag, startPoint x: 288, startPoint y: 386, endPoint x: 351, endPoint y: 403, distance: 65.3
click at [288, 388] on div "Buenas tardes, Esta papelería fue envidada a María maria.lozada@mercadolibre.co…" at bounding box center [333, 326] width 311 height 165
click at [373, 393] on div "Buenas tardes, Esta papelería fue envidada a María maria.lozada@mercadolibre.co…" at bounding box center [333, 326] width 311 height 165
drag, startPoint x: 373, startPoint y: 393, endPoint x: 394, endPoint y: 391, distance: 21.1
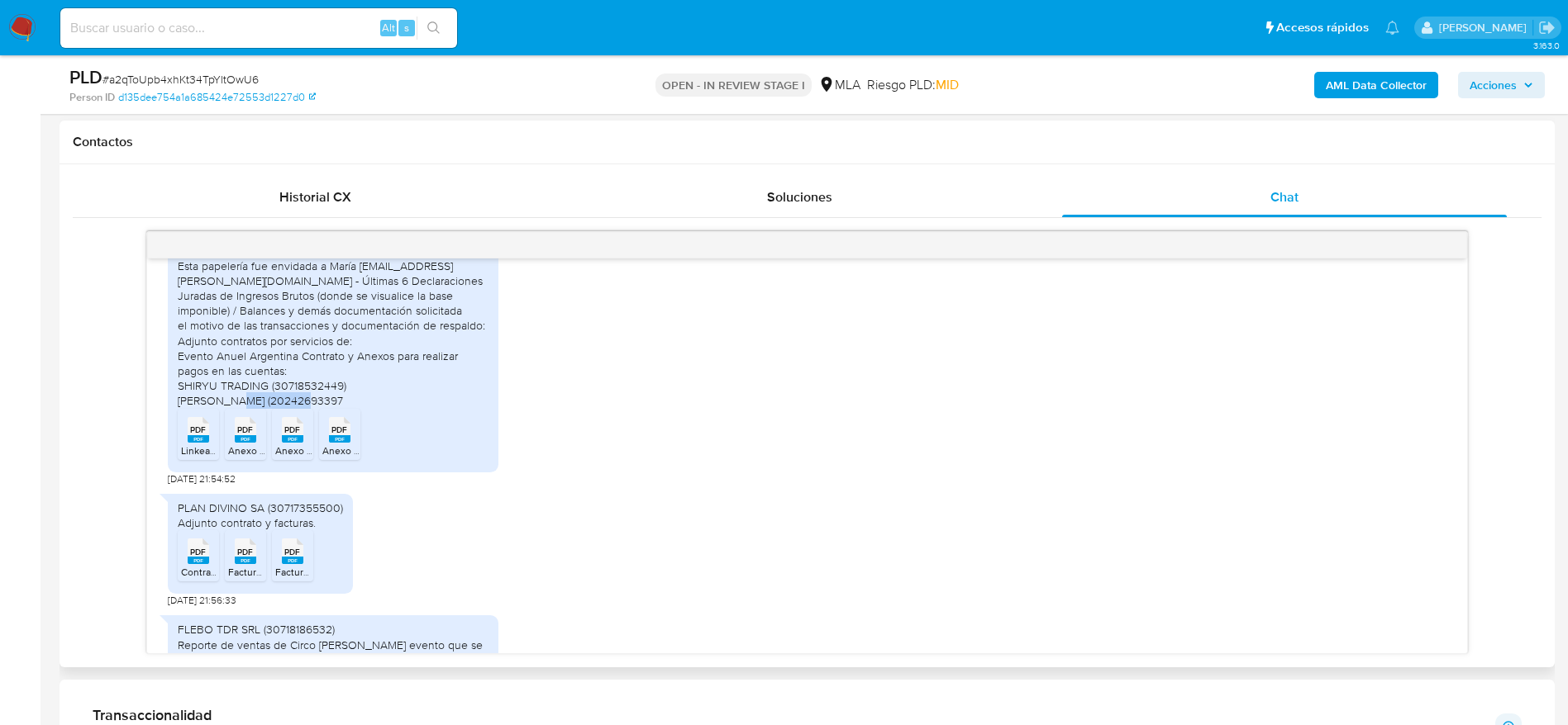
click at [373, 394] on div "Buenas tardes, Esta papelería fue envidada a María maria.lozada@mercadolibre.co…" at bounding box center [333, 326] width 311 height 165
drag, startPoint x: 235, startPoint y: 435, endPoint x: 302, endPoint y: 429, distance: 67.3
click at [235, 436] on icon "PDF" at bounding box center [246, 430] width 22 height 29
click at [298, 431] on span "PDF" at bounding box center [292, 430] width 16 height 11
click at [354, 432] on div "PDF PDF" at bounding box center [339, 428] width 35 height 33
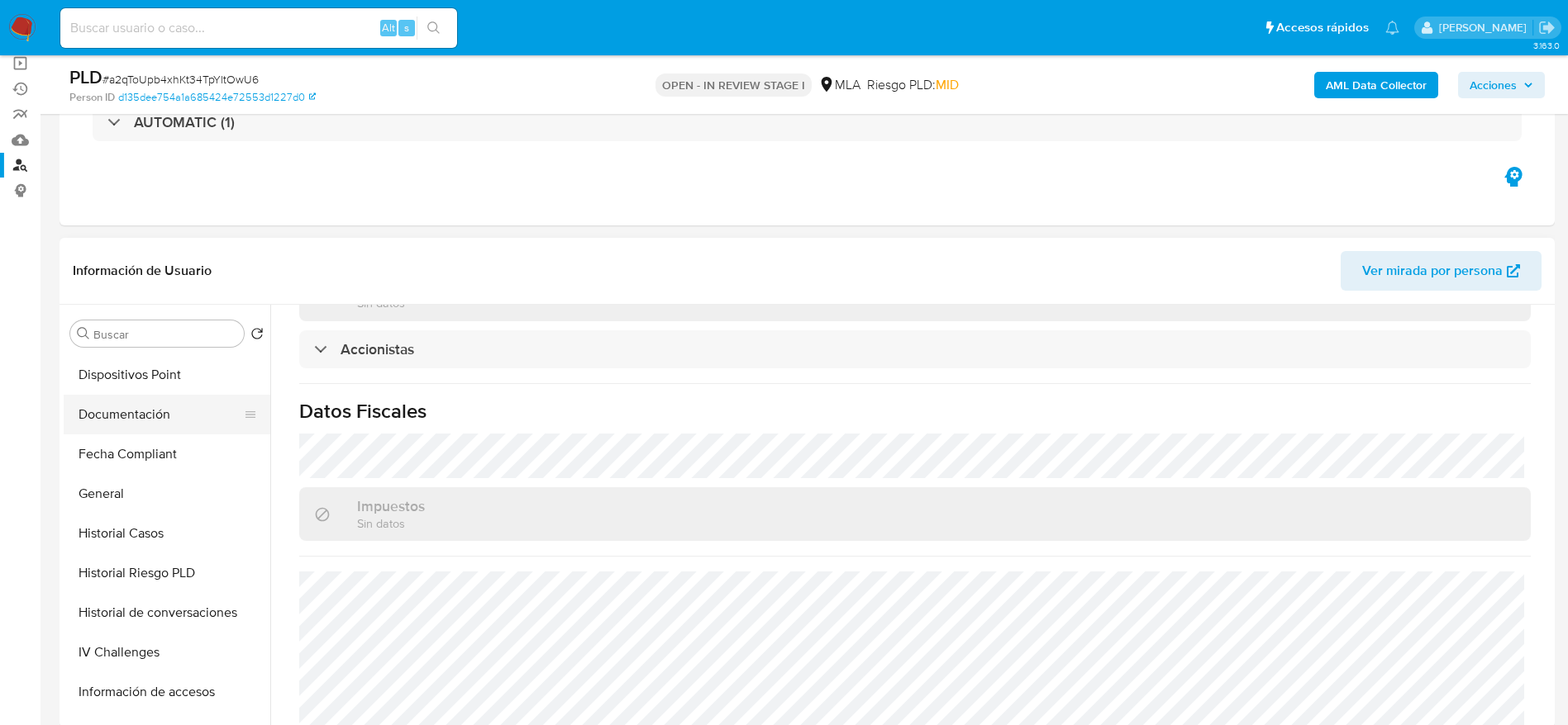
scroll to position [248, 0]
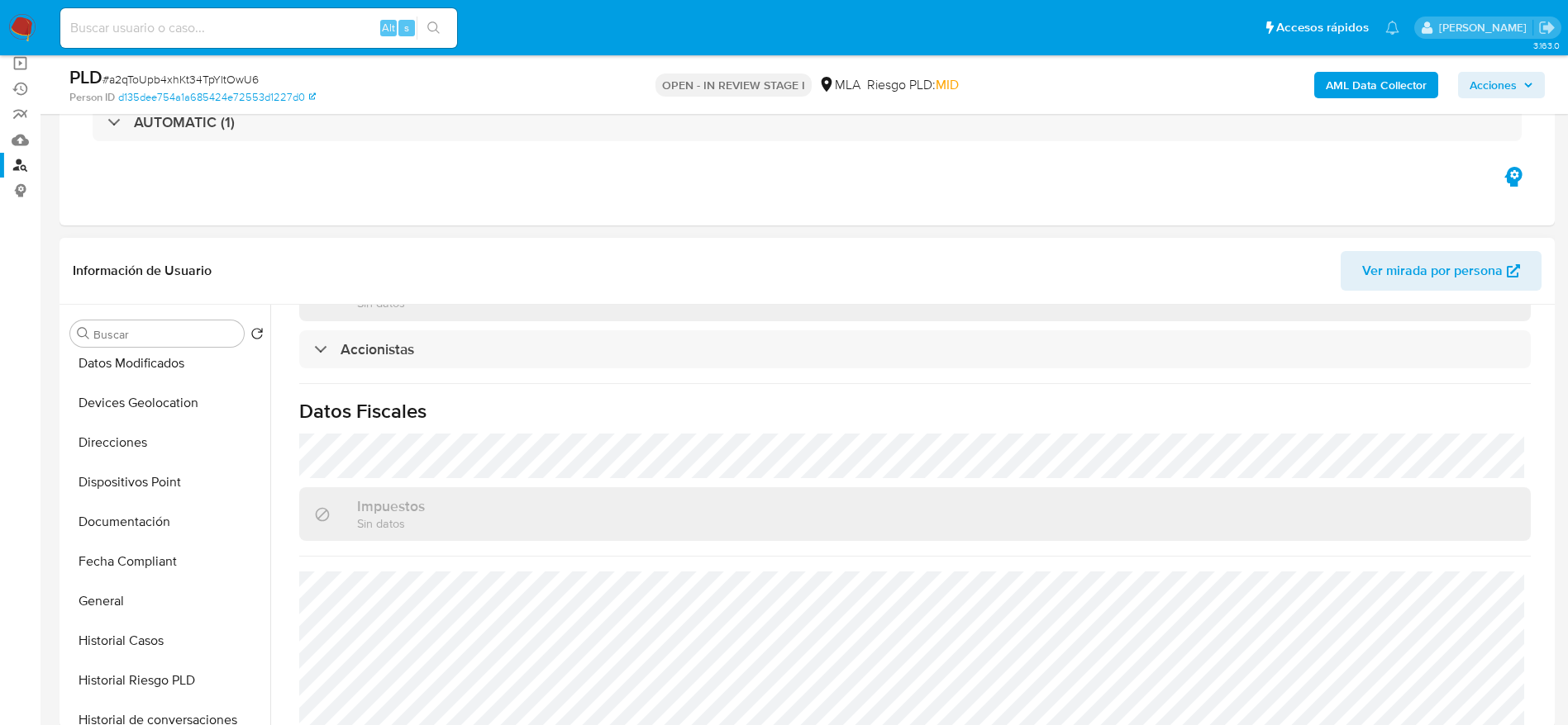
drag, startPoint x: 130, startPoint y: 590, endPoint x: 647, endPoint y: 525, distance: 521.1
click at [128, 590] on button "General" at bounding box center [166, 602] width 206 height 40
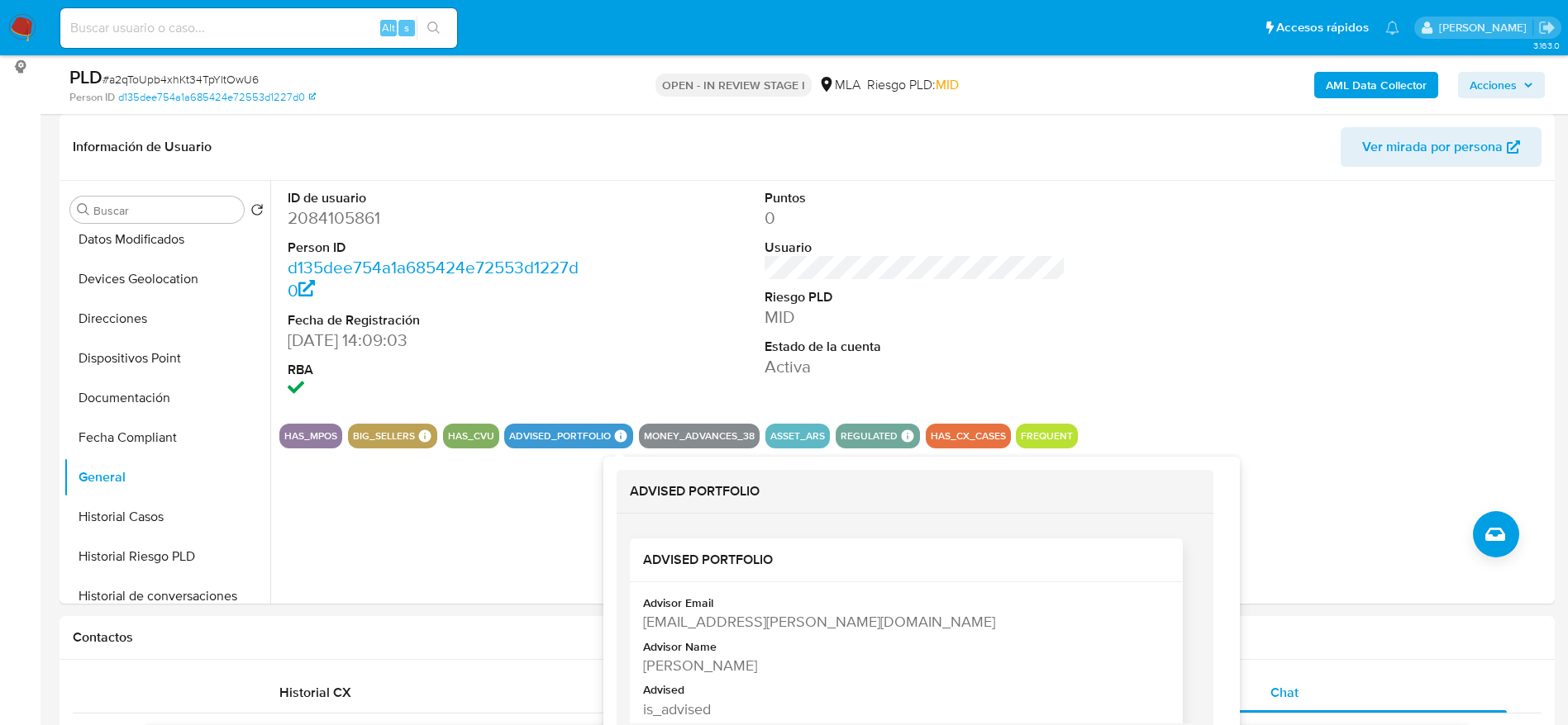
click at [714, 668] on div "[PERSON_NAME]" at bounding box center [904, 665] width 523 height 21
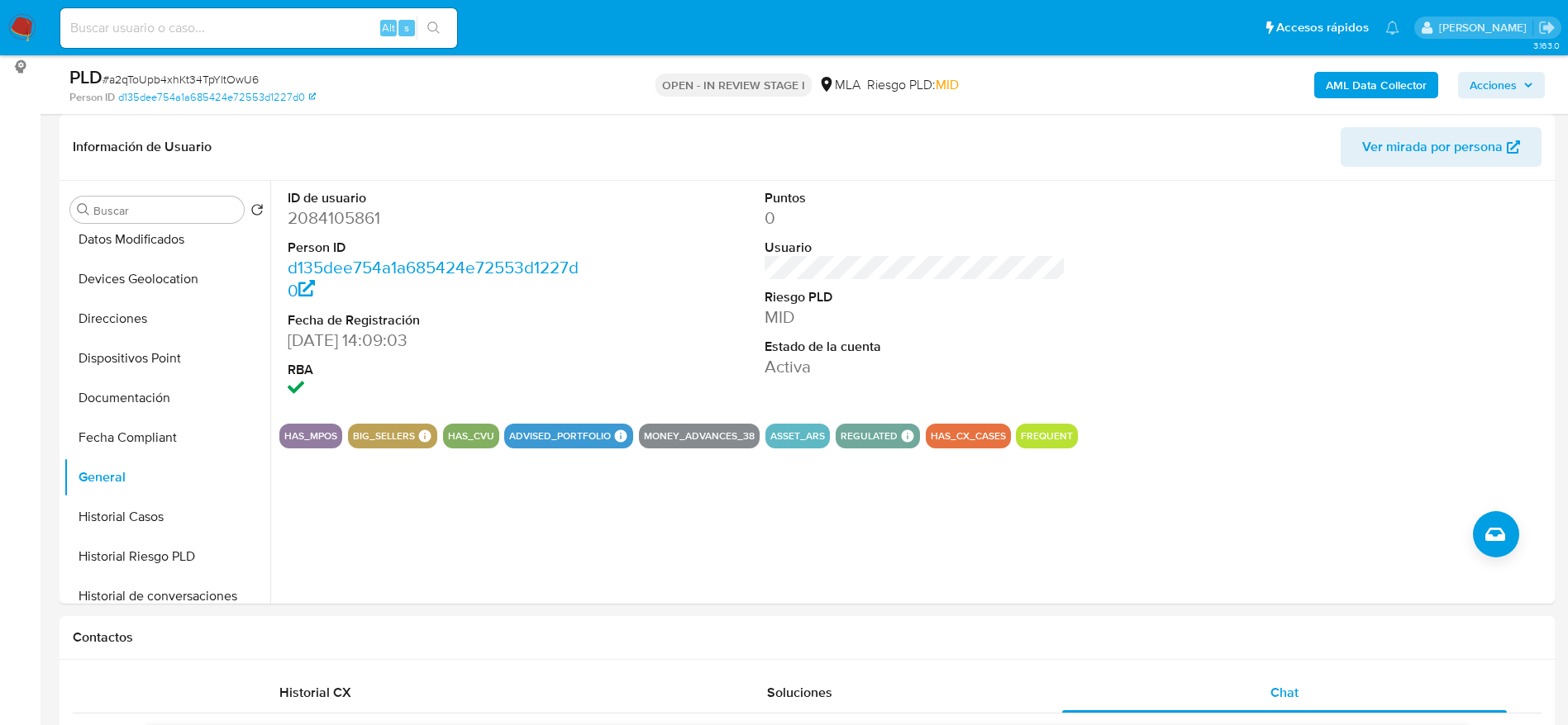
click at [243, 23] on input at bounding box center [259, 29] width 397 height 22
paste input "8ksZzIy06vbSpfkbdvYDTNFt"
type input "8ksZzIy06vbSpfkbdvYDTNFt"
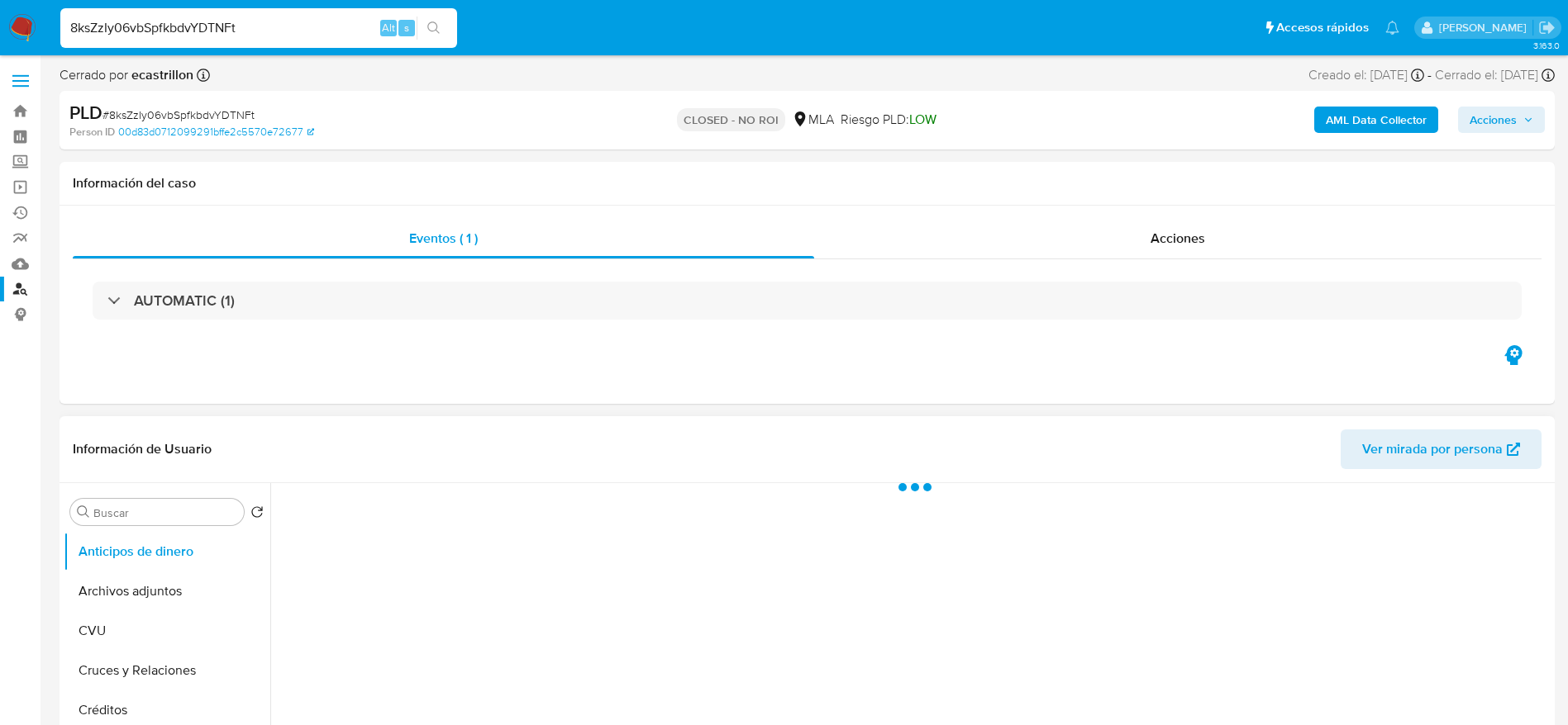
select select "10"
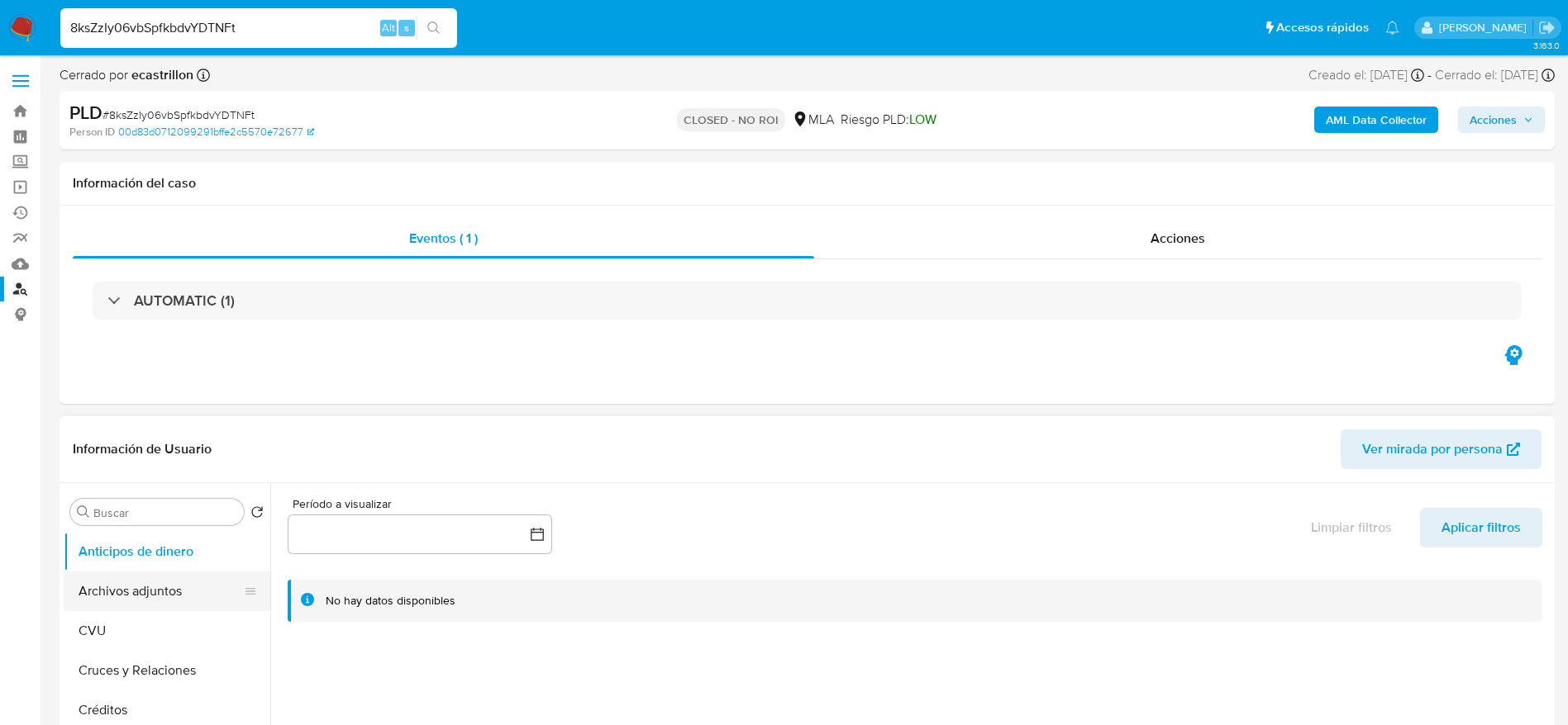
click at [152, 610] on ul "Anticipos de dinero Archivos adjuntos CVU Cruces y Relaciones Créditos Cuentas …" at bounding box center [166, 718] width 206 height 372
drag, startPoint x: 139, startPoint y: 587, endPoint x: 533, endPoint y: 508, distance: 401.8
click at [139, 588] on button "Archivos adjuntos" at bounding box center [166, 592] width 206 height 40
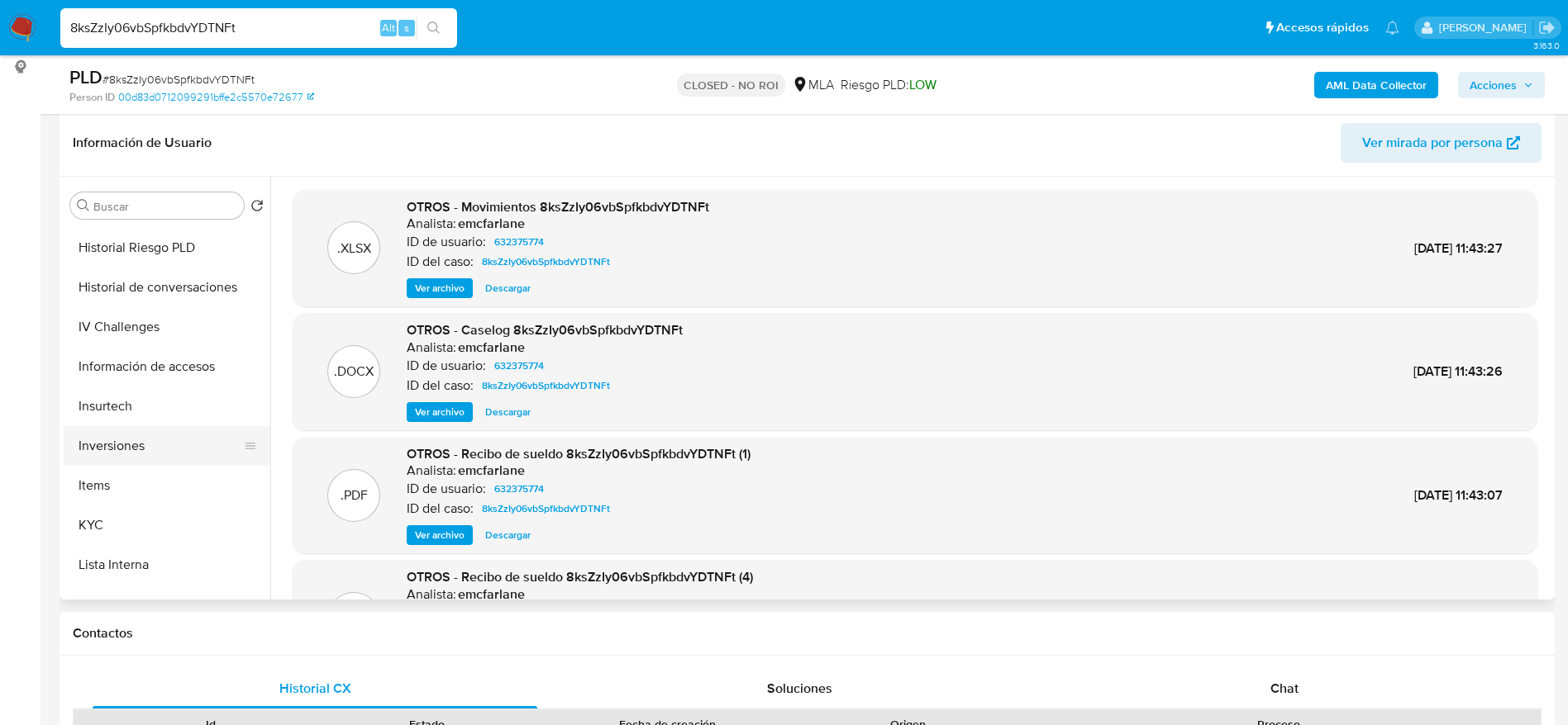
scroll to position [496, 0]
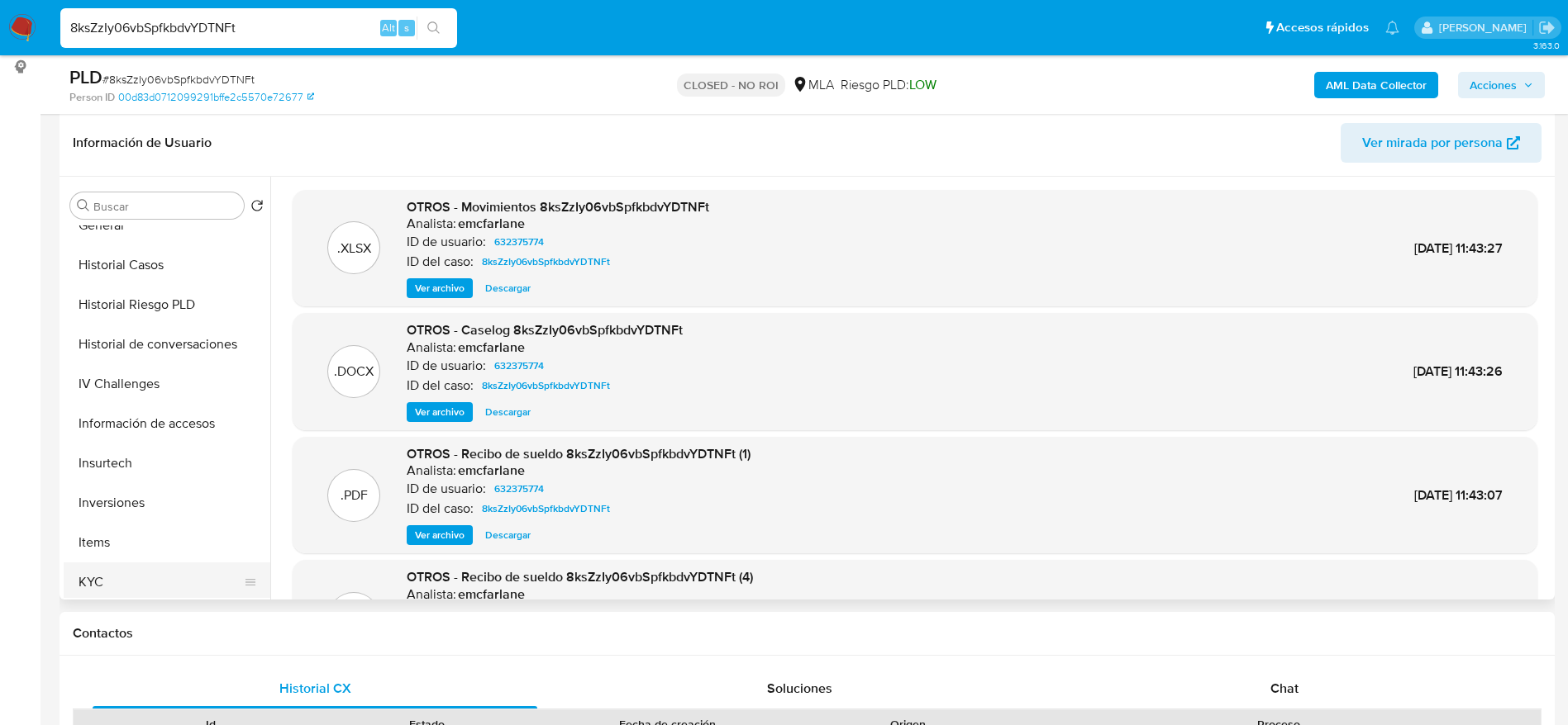
click at [89, 572] on button "KYC" at bounding box center [160, 583] width 194 height 40
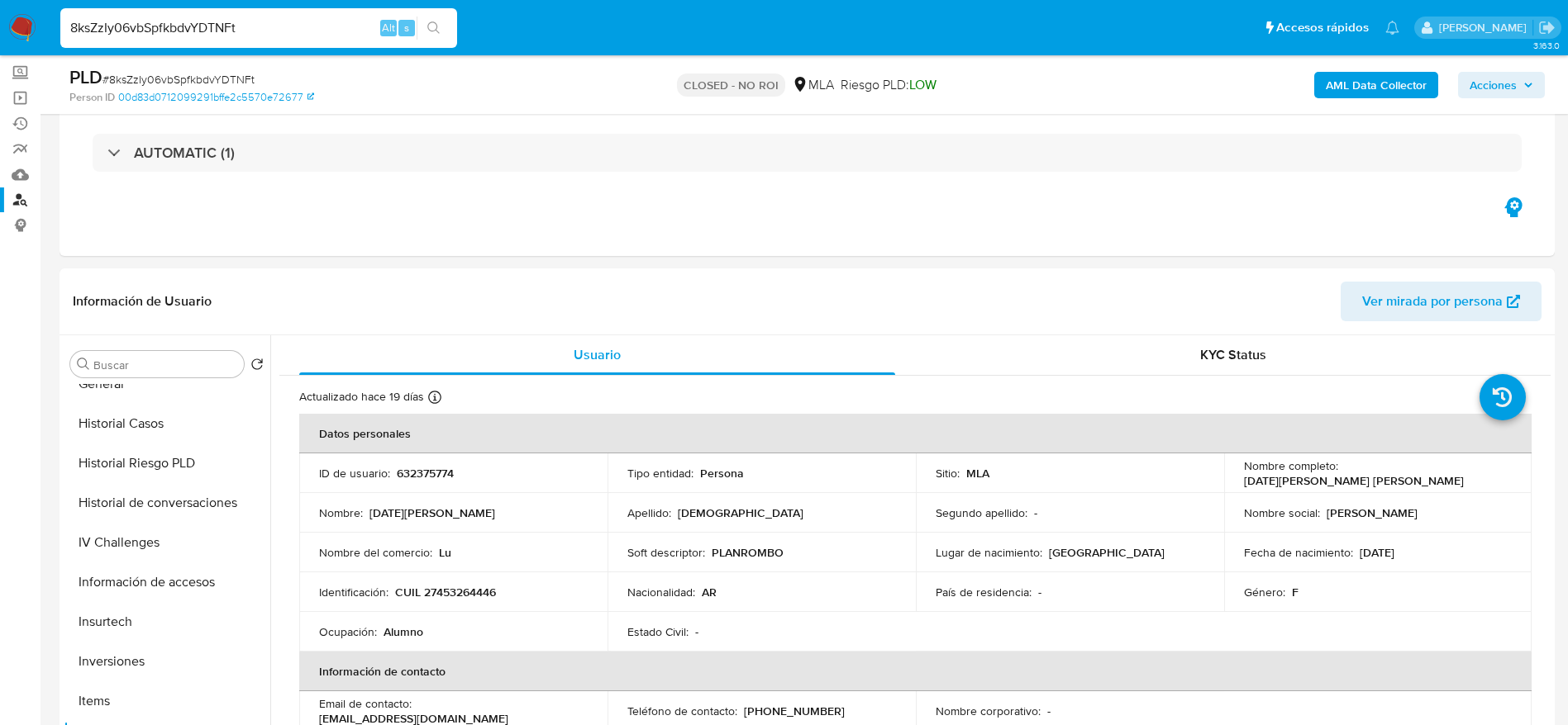
scroll to position [0, 0]
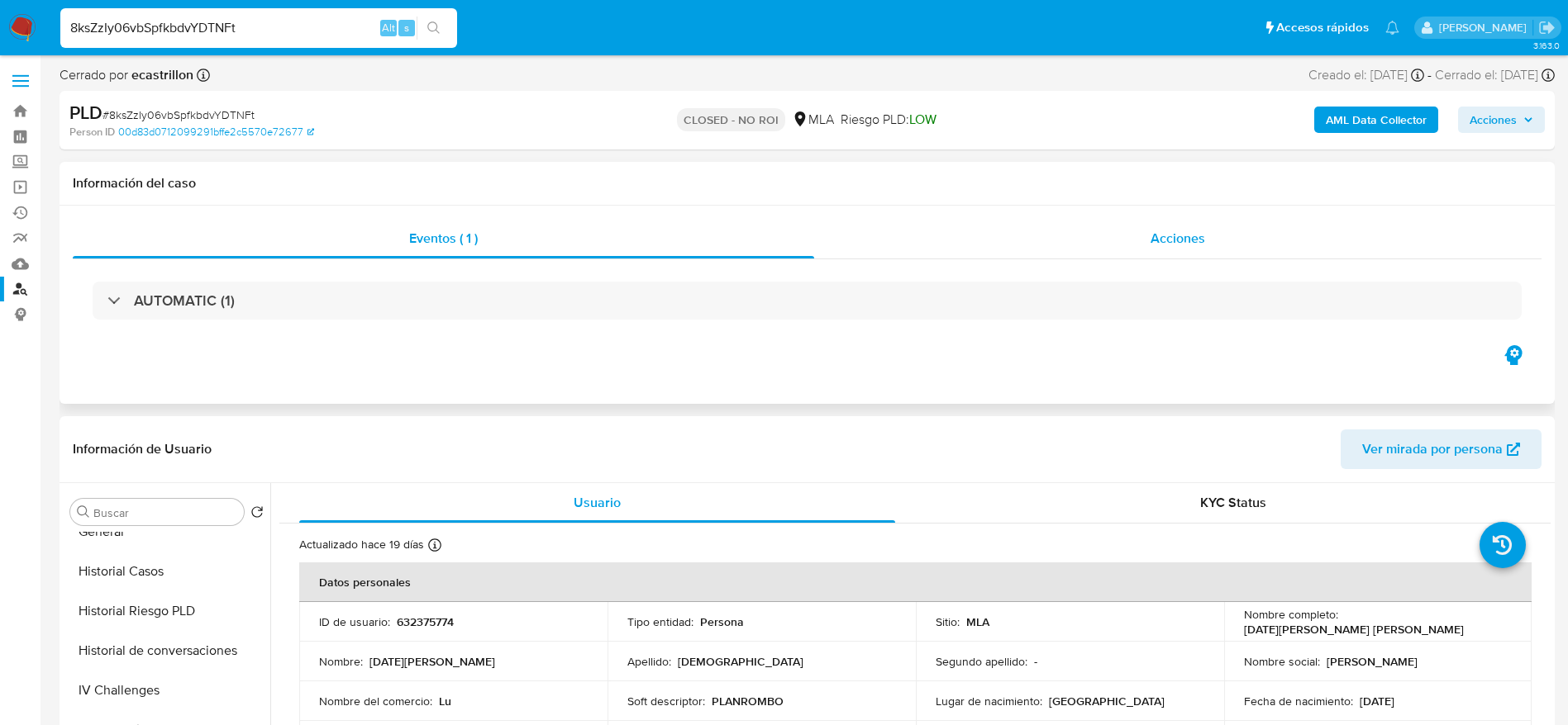
click at [1177, 248] on div "Acciones" at bounding box center [1178, 239] width 727 height 40
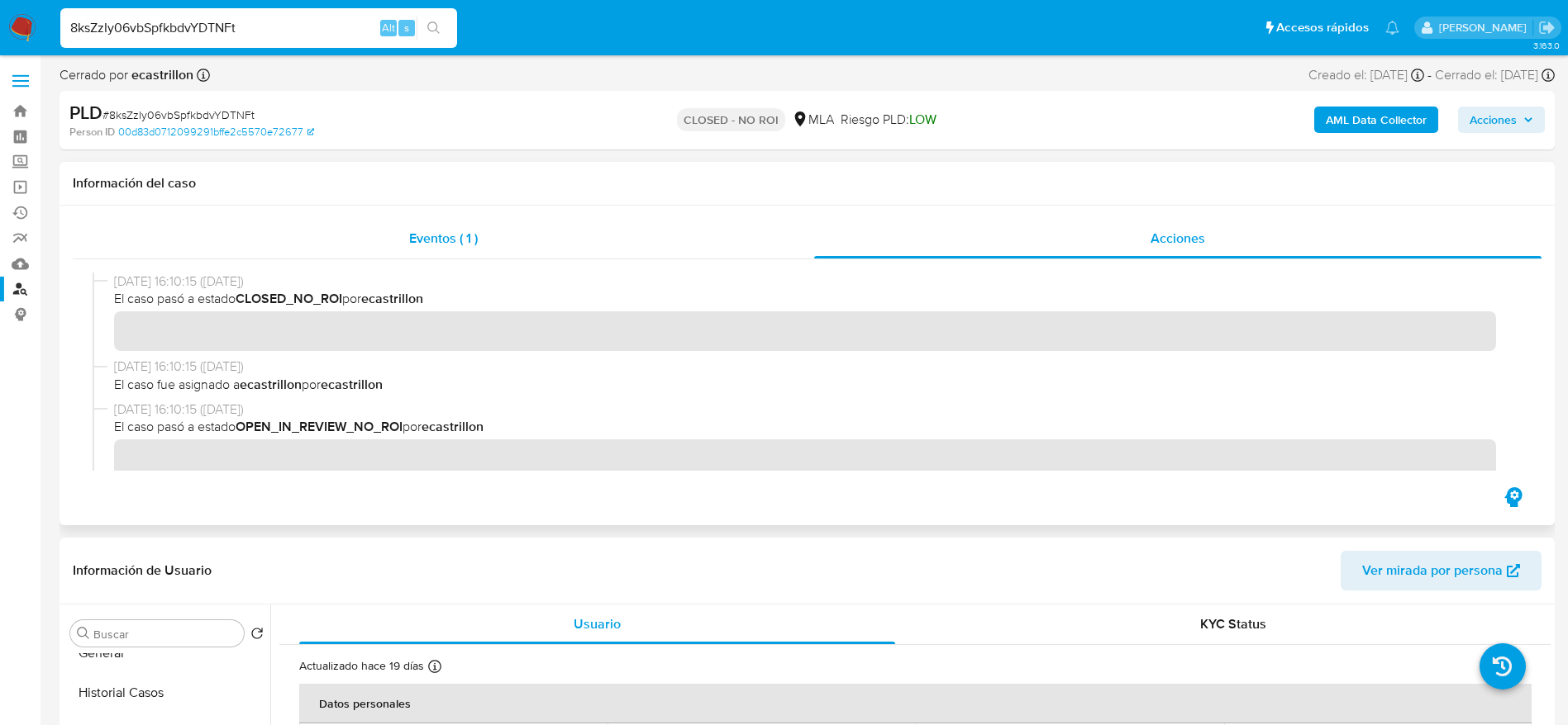
click at [530, 255] on div "Eventos ( 1 )" at bounding box center [444, 239] width 741 height 40
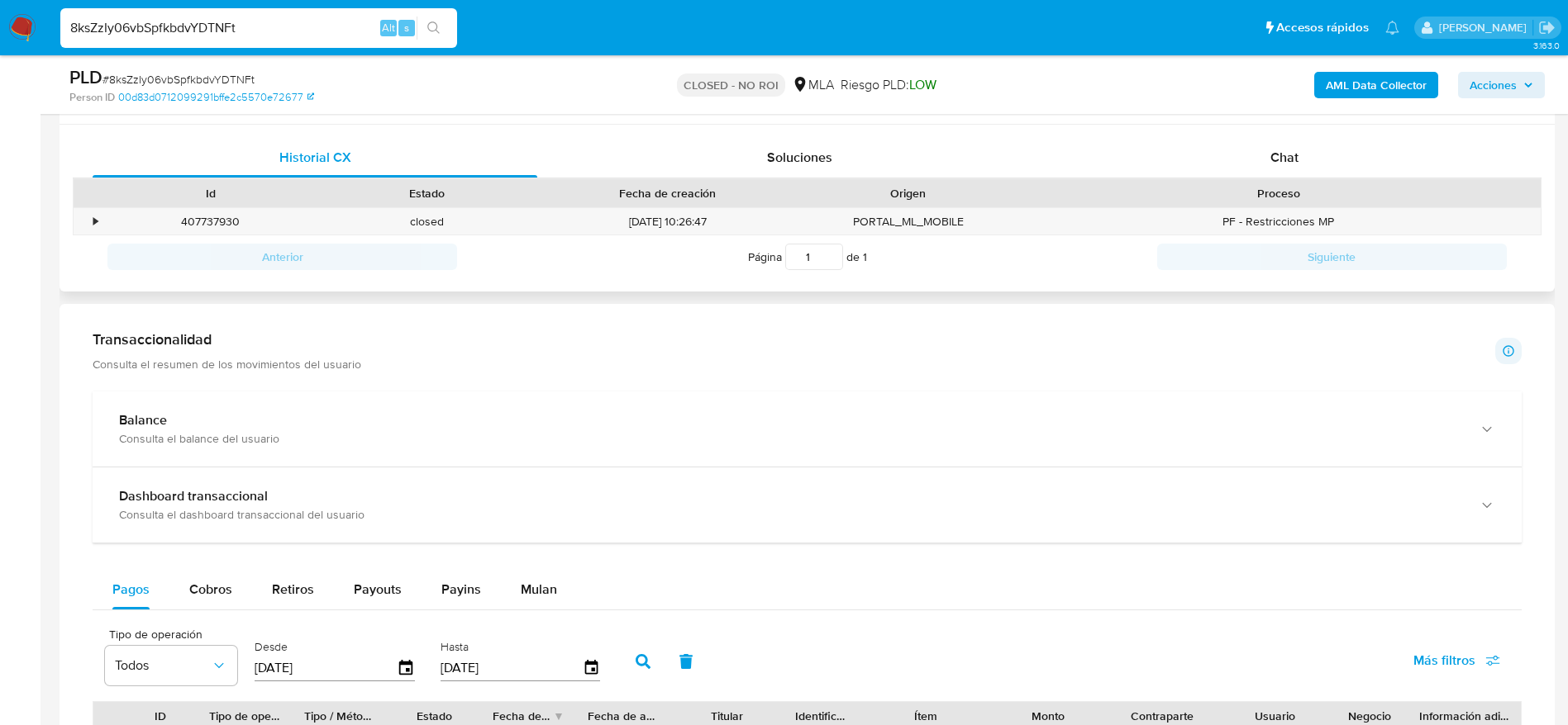
scroll to position [1115, 0]
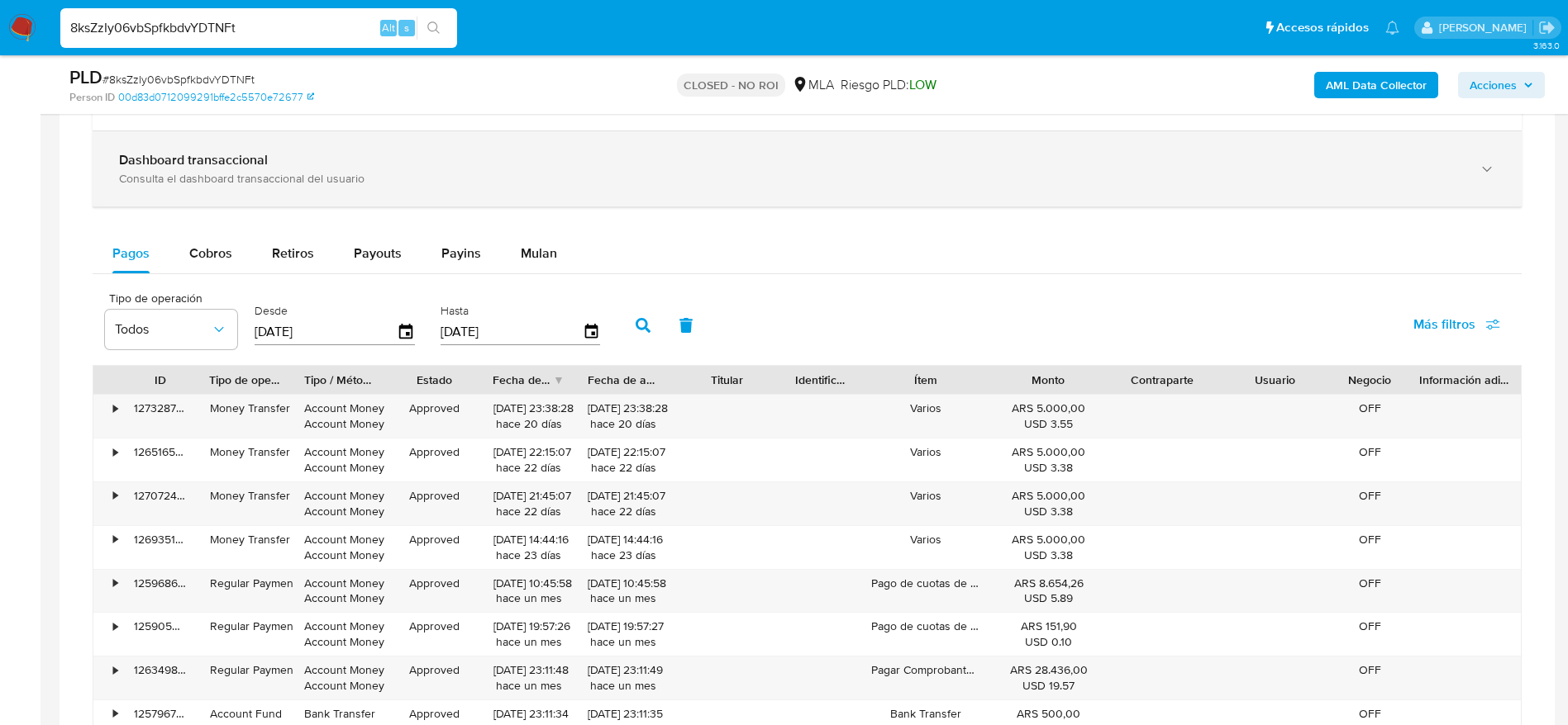
drag, startPoint x: 567, startPoint y: 270, endPoint x: 1039, endPoint y: 187, distance: 479.2
click at [571, 271] on button "Mulan" at bounding box center [538, 254] width 76 height 40
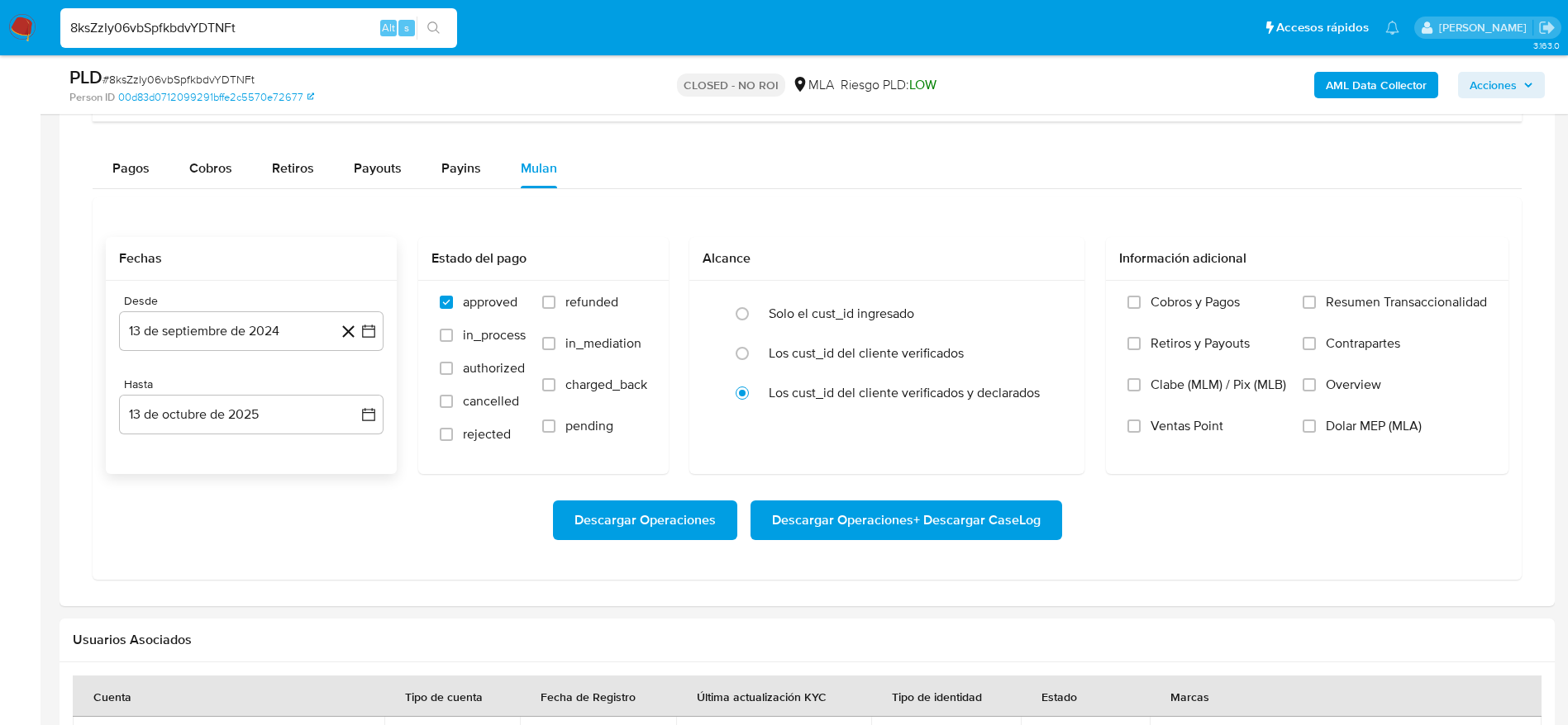
scroll to position [1240, 0]
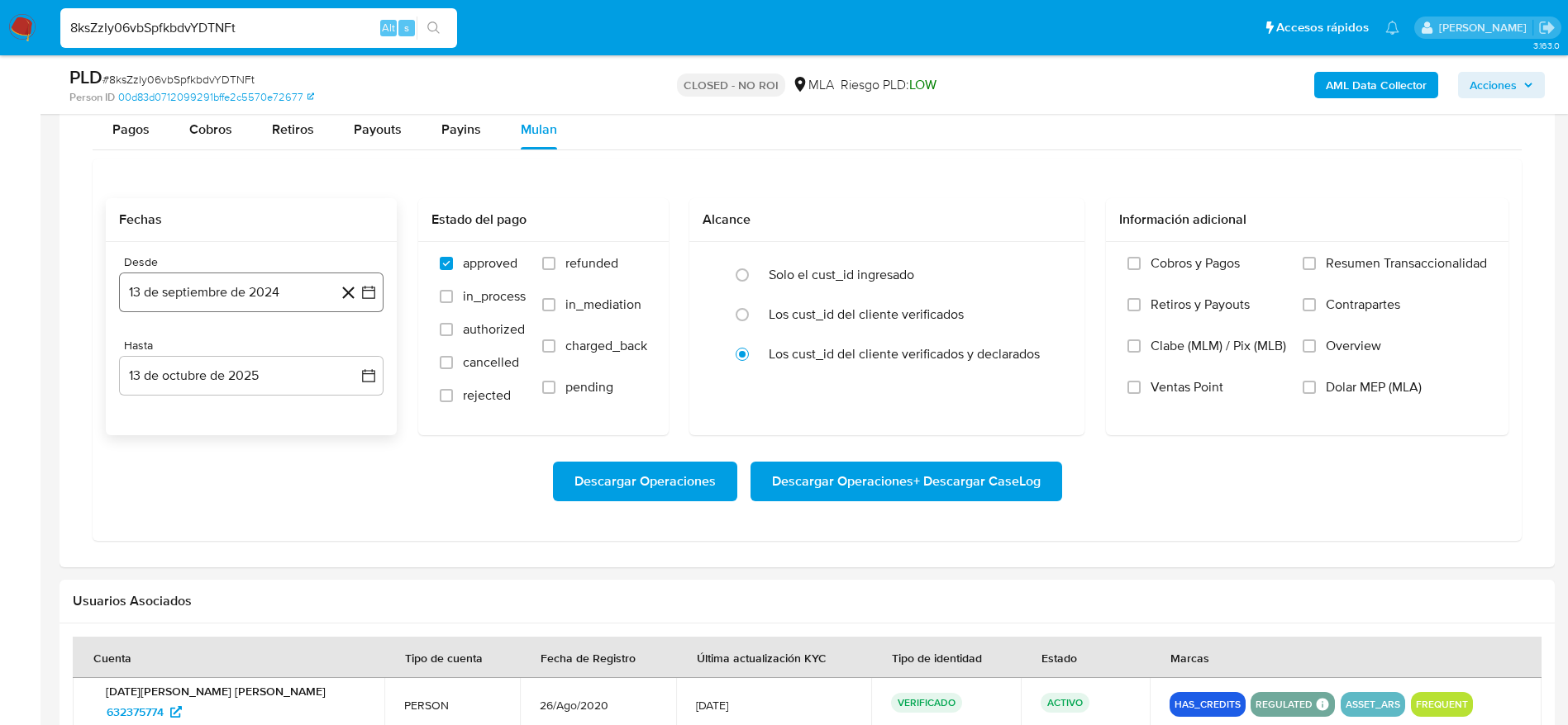
click at [240, 285] on button "13 de septiembre de 2024" at bounding box center [251, 292] width 265 height 40
click at [348, 357] on icon "Mes siguiente" at bounding box center [354, 352] width 20 height 20
click at [349, 357] on icon "Mes siguiente" at bounding box center [354, 352] width 20 height 20
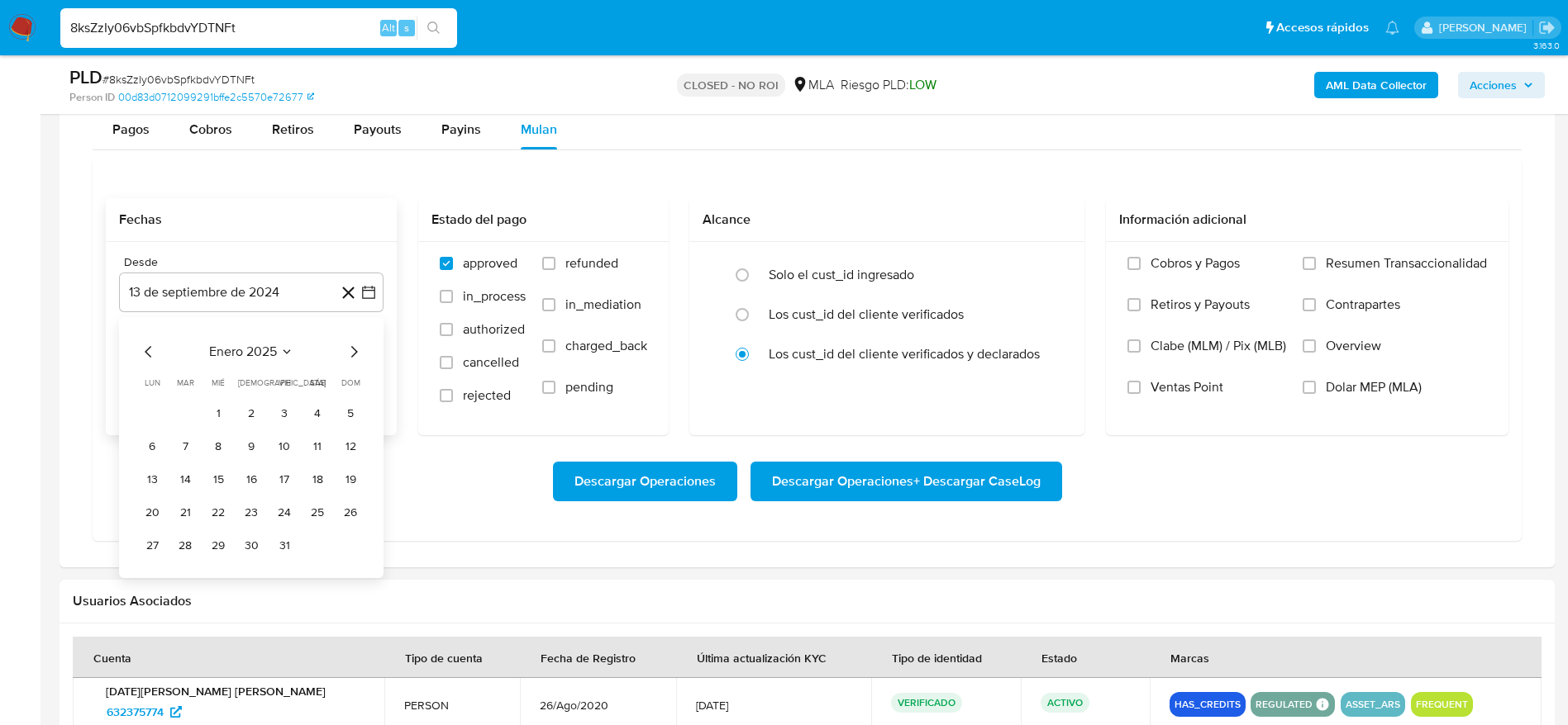
click at [341, 360] on div "enero 2025" at bounding box center [252, 352] width 225 height 20
click at [349, 351] on icon "Mes siguiente" at bounding box center [354, 352] width 20 height 20
click at [350, 350] on icon "Mes siguiente" at bounding box center [354, 352] width 20 height 20
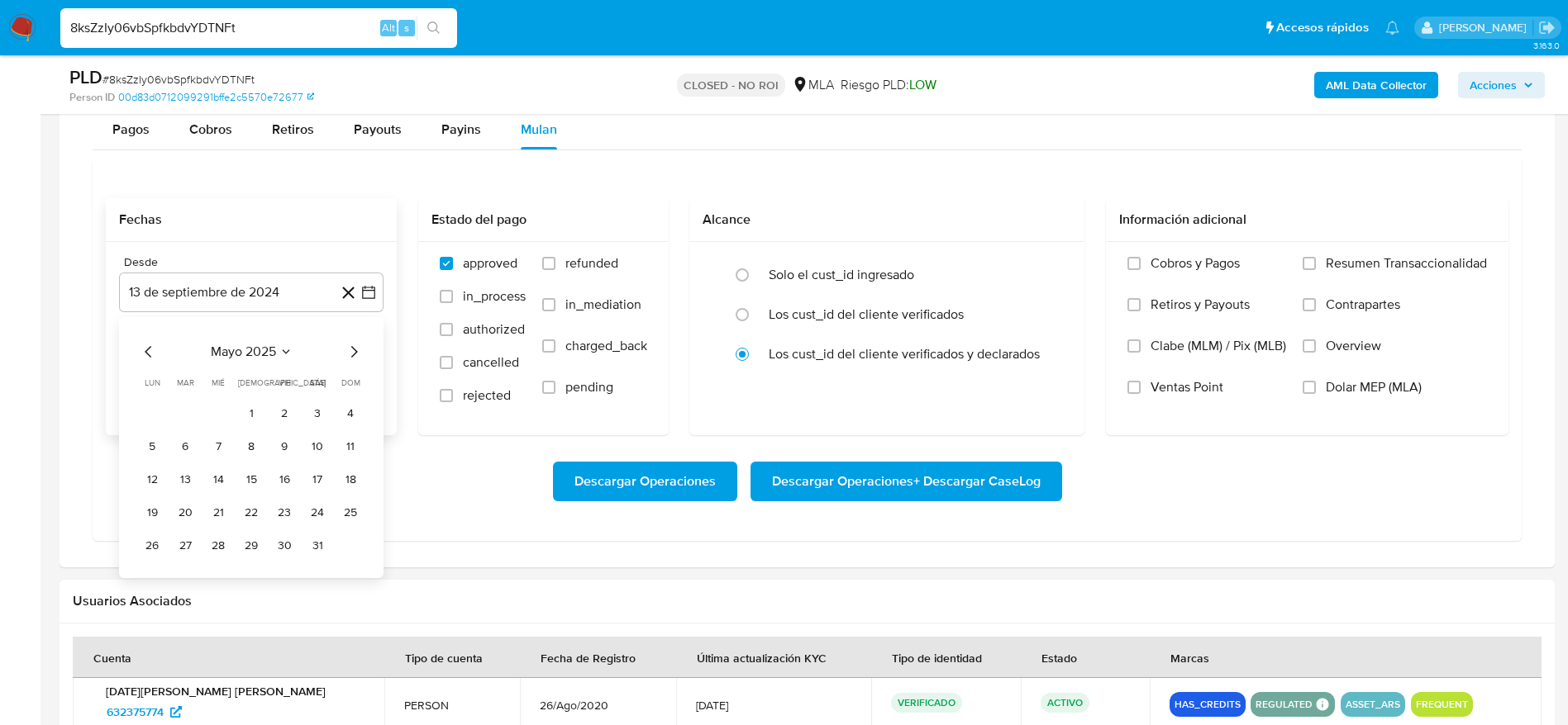
click at [351, 352] on icon "Mes siguiente" at bounding box center [354, 352] width 20 height 20
click at [351, 356] on icon "Mes siguiente" at bounding box center [354, 352] width 20 height 20
click at [289, 410] on button "1" at bounding box center [284, 413] width 27 height 27
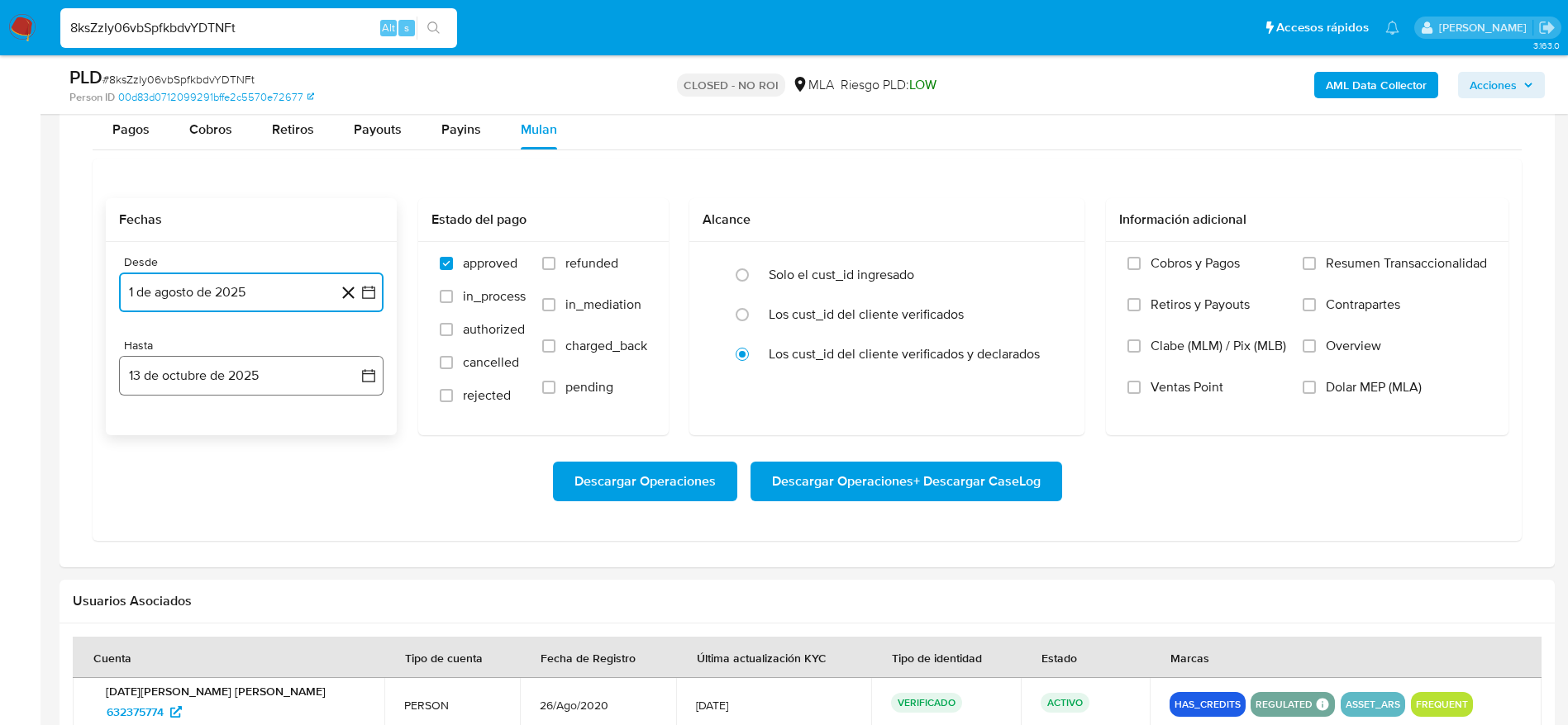
click at [207, 371] on button "13 de octubre de 2025" at bounding box center [251, 376] width 265 height 40
click at [155, 558] on button "13" at bounding box center [152, 562] width 27 height 27
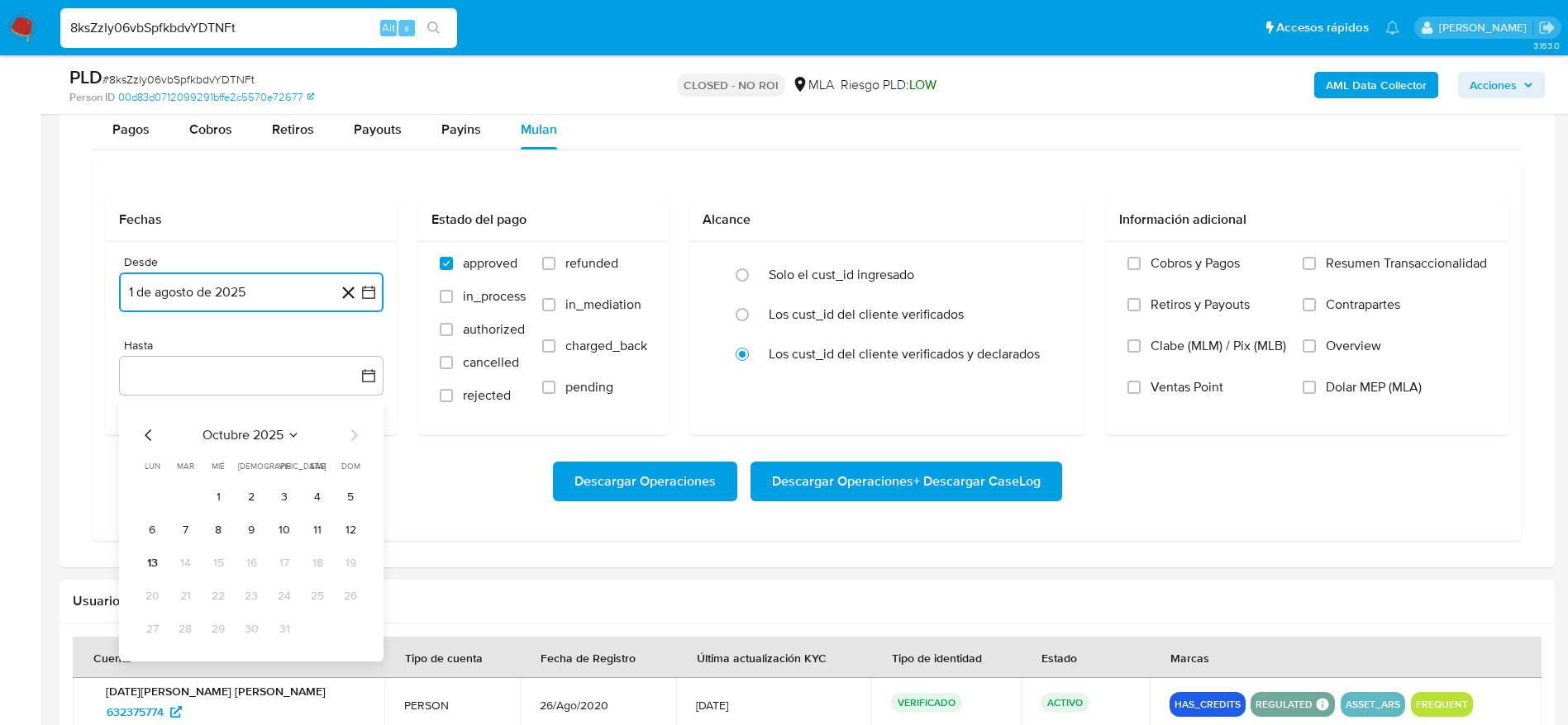
click at [148, 554] on button "13" at bounding box center [152, 562] width 27 height 27
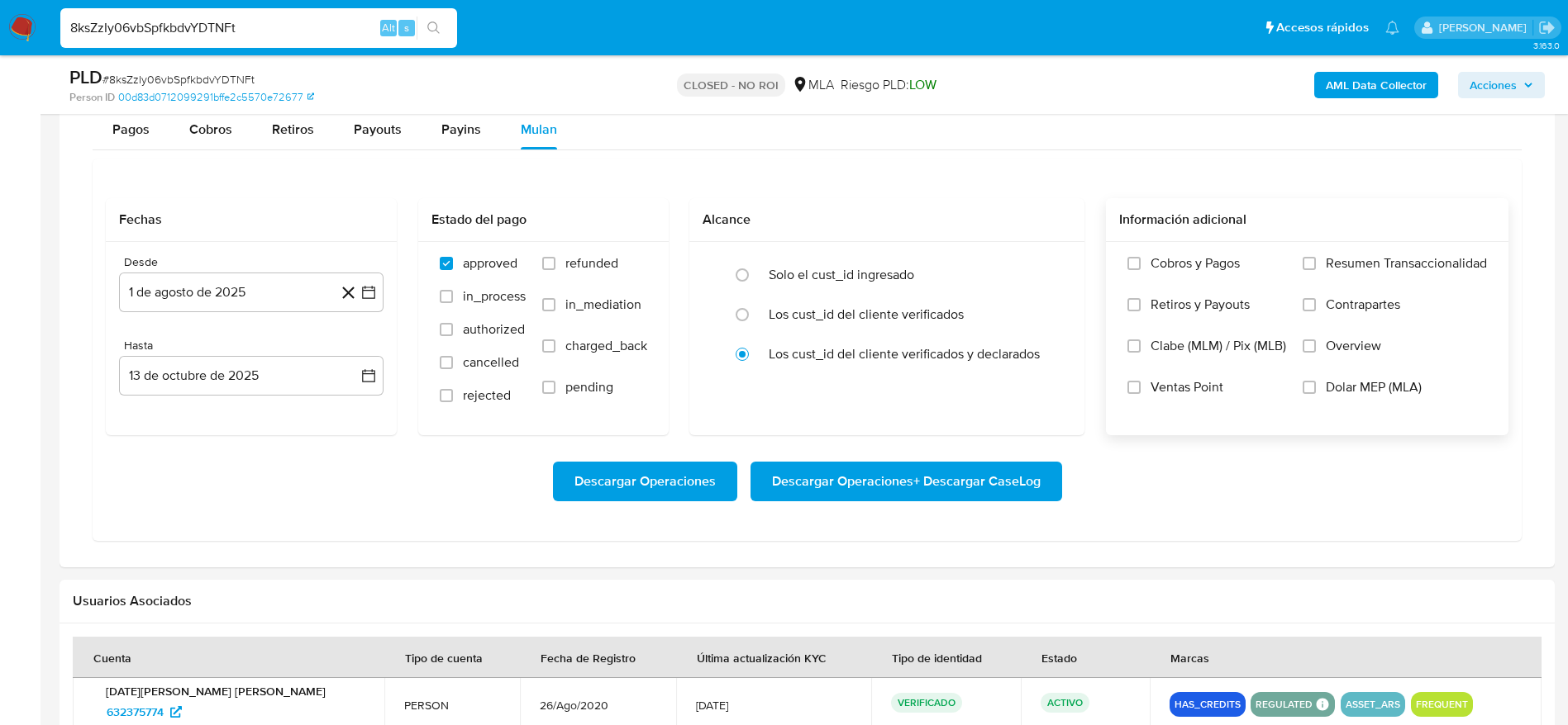
click at [1320, 391] on label "Dolar MEP (MLA)" at bounding box center [1394, 400] width 185 height 41
click at [1316, 391] on input "Dolar MEP (MLA)" at bounding box center [1308, 387] width 13 height 13
click at [706, 478] on span "Descargar Operaciones" at bounding box center [644, 481] width 141 height 37
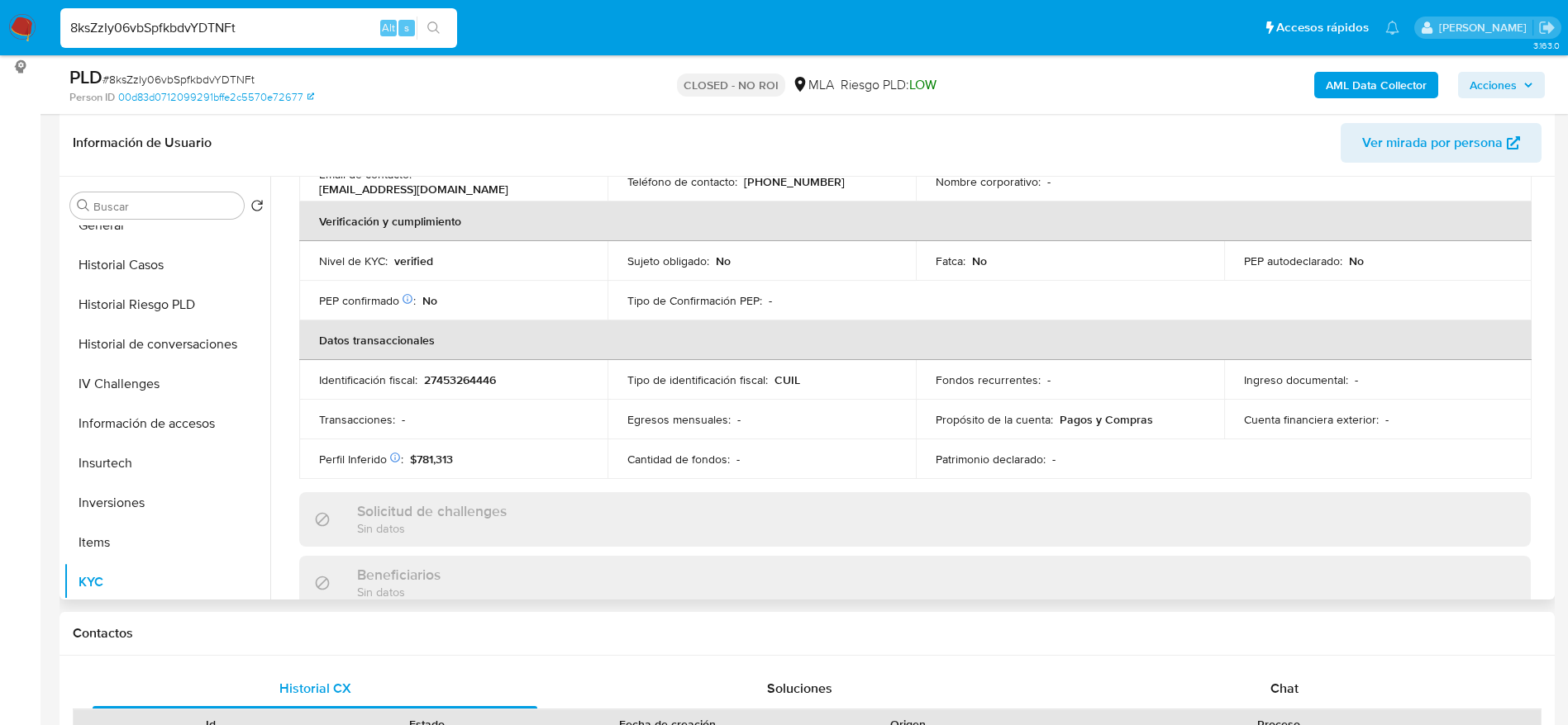
scroll to position [0, 0]
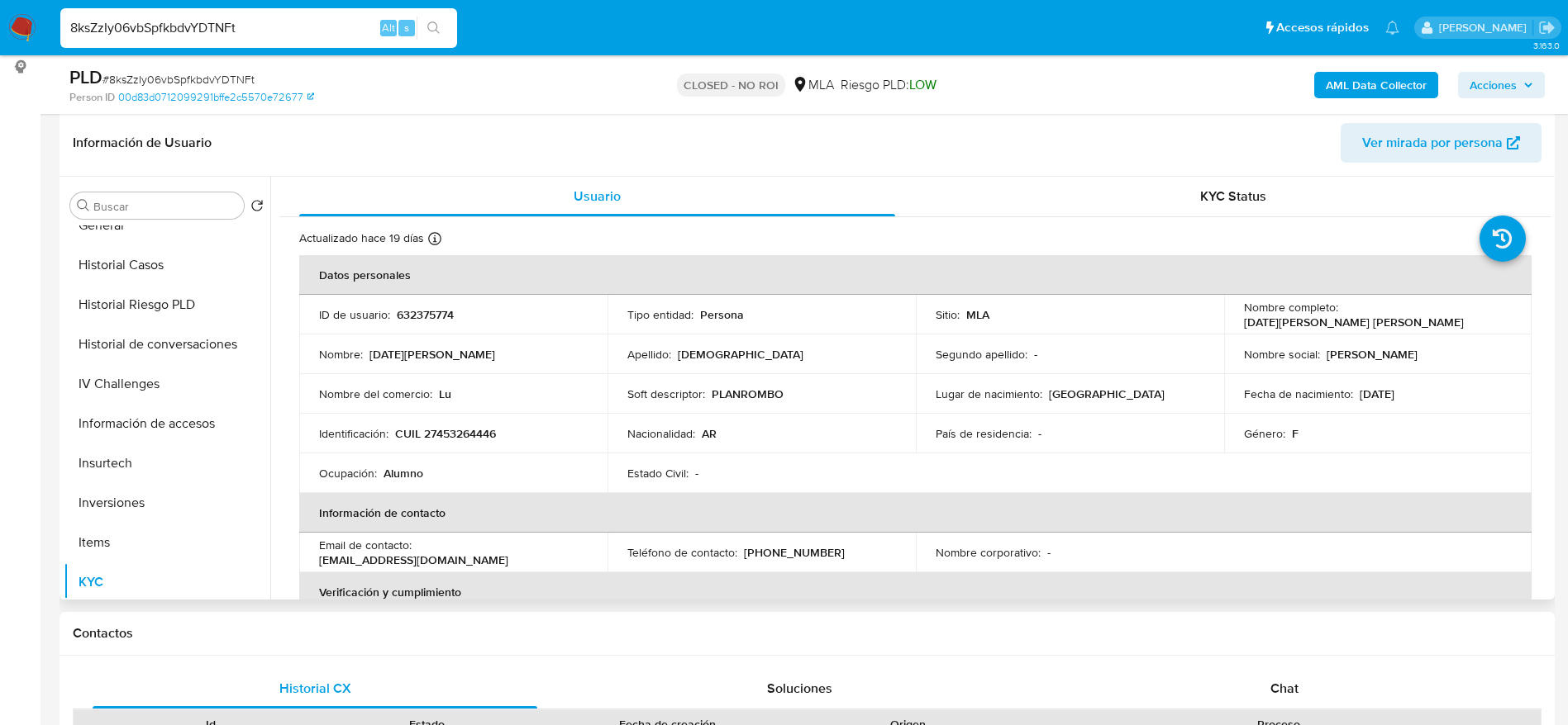
click at [457, 427] on p "CUIL 27453264446" at bounding box center [446, 434] width 101 height 15
drag, startPoint x: 457, startPoint y: 425, endPoint x: 503, endPoint y: 396, distance: 54.4
click at [457, 427] on p "CUIL 27453264446" at bounding box center [446, 434] width 101 height 15
click at [504, 402] on td "Nombre del comercio : Lu" at bounding box center [454, 394] width 308 height 40
click at [446, 437] on p "CUIL 27453264446" at bounding box center [446, 434] width 101 height 15
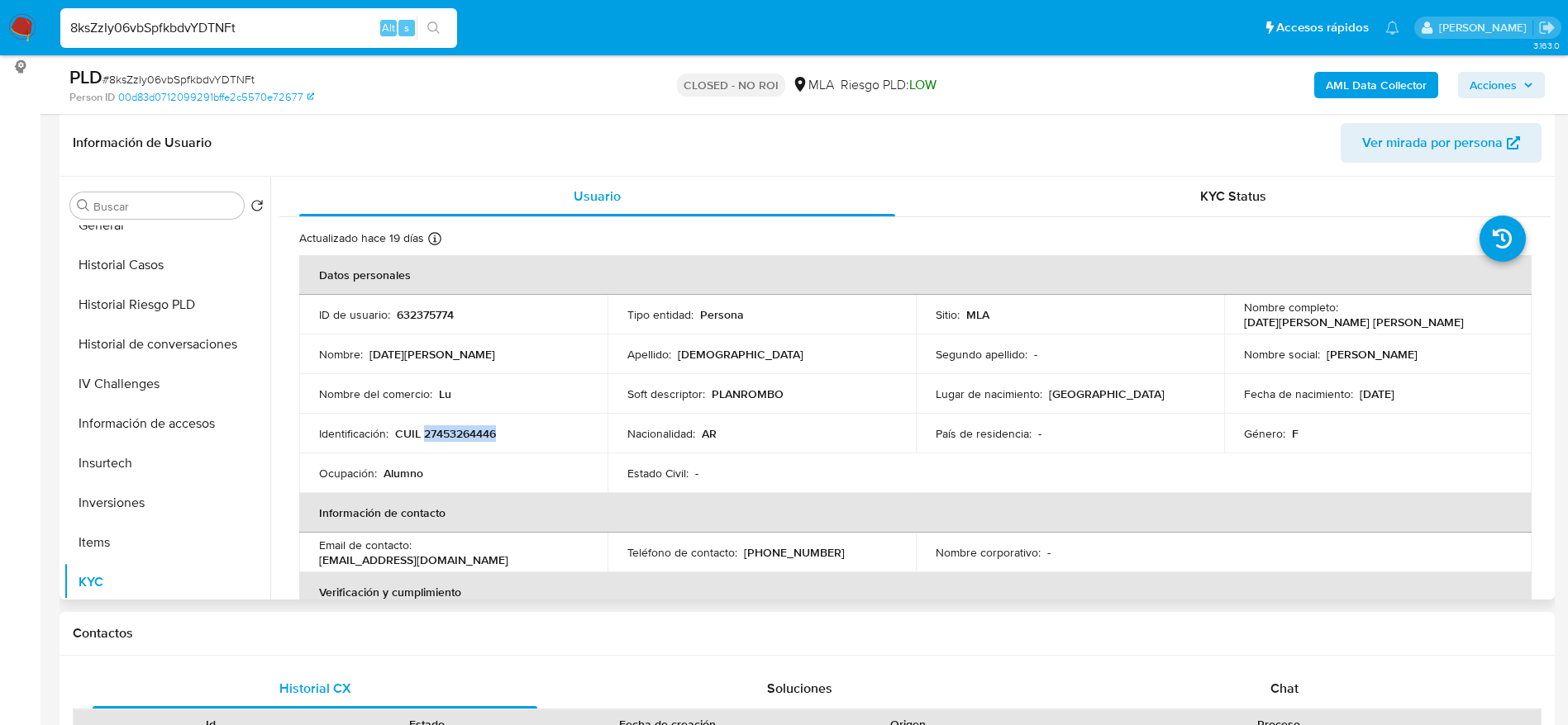
click at [446, 437] on p "CUIL 27453264446" at bounding box center [446, 434] width 101 height 15
copy p "27453264446"
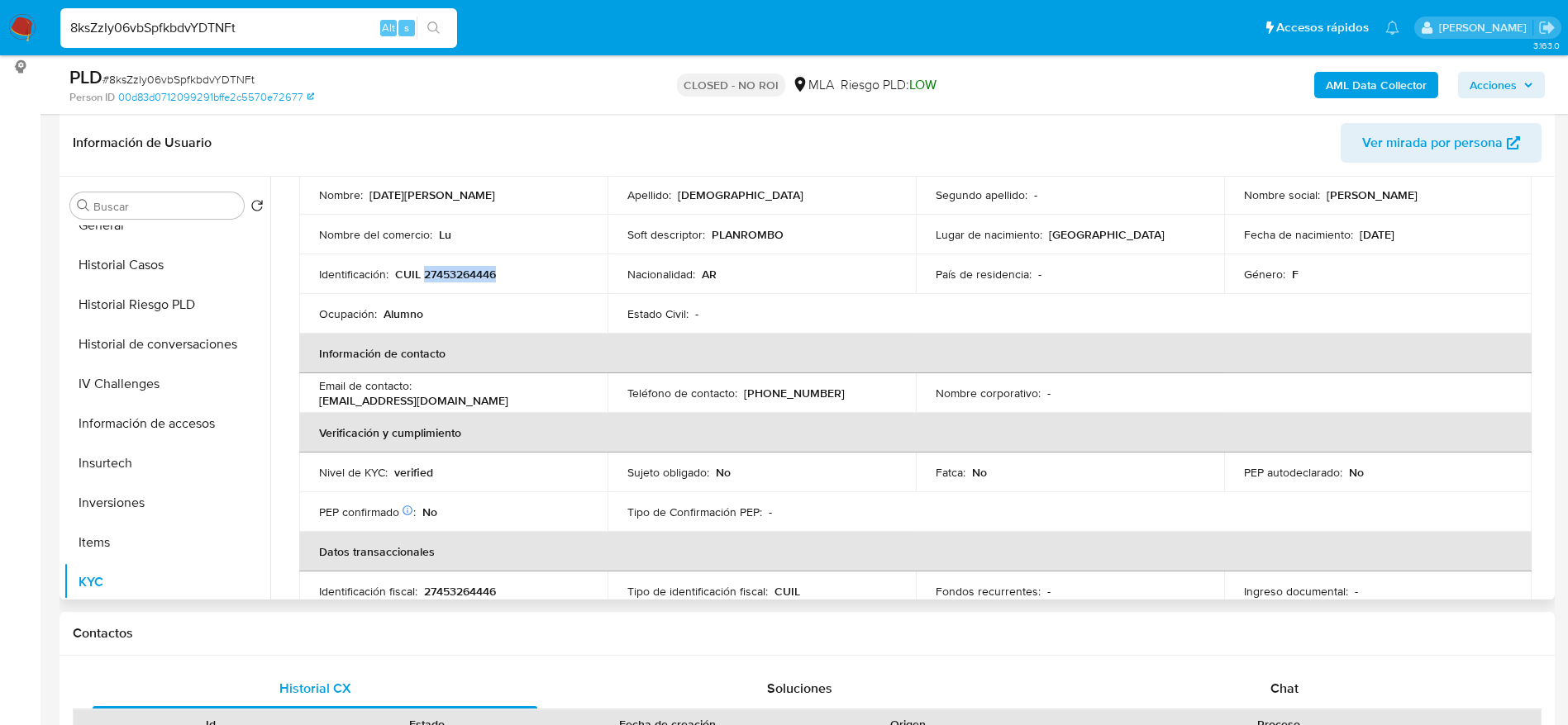
scroll to position [371, 0]
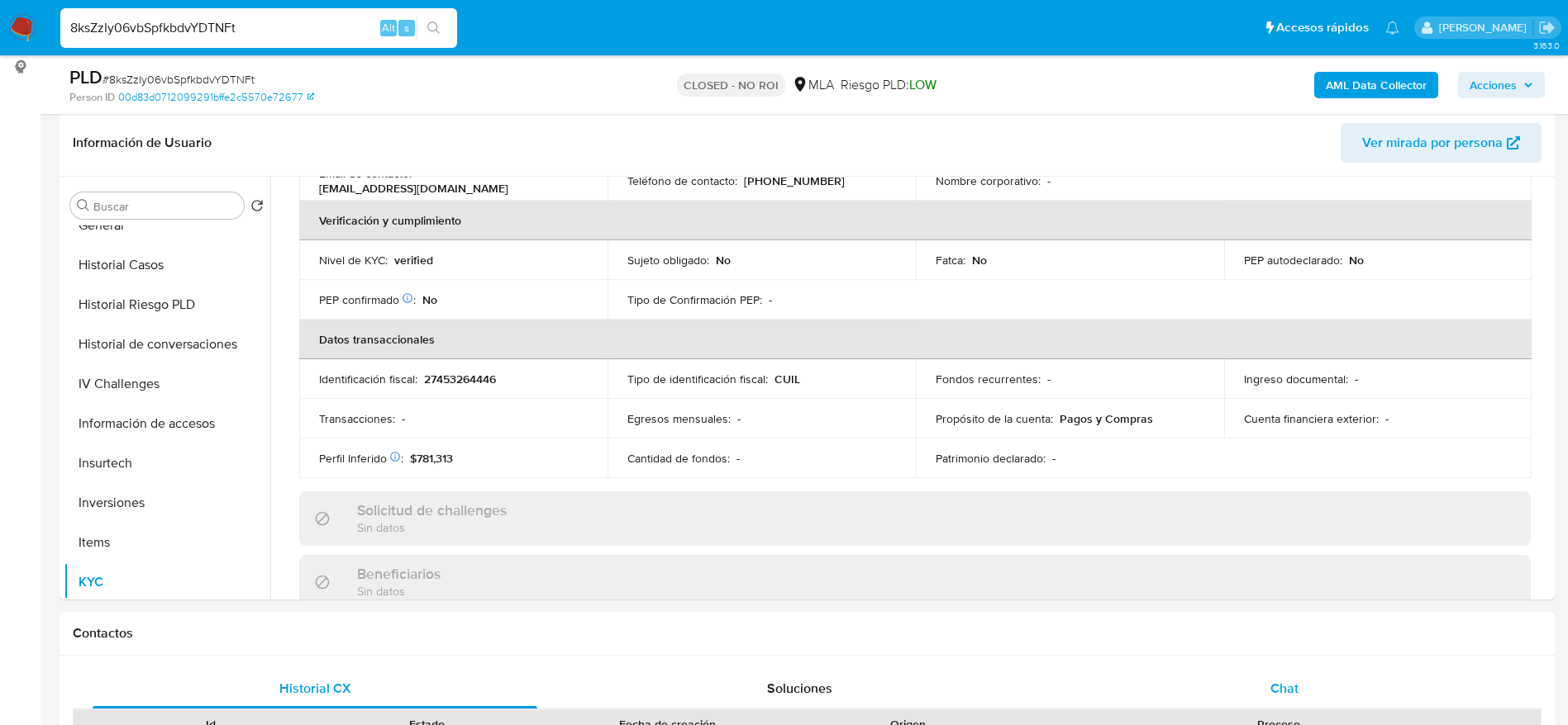
click at [1270, 706] on div "Chat" at bounding box center [1284, 689] width 445 height 40
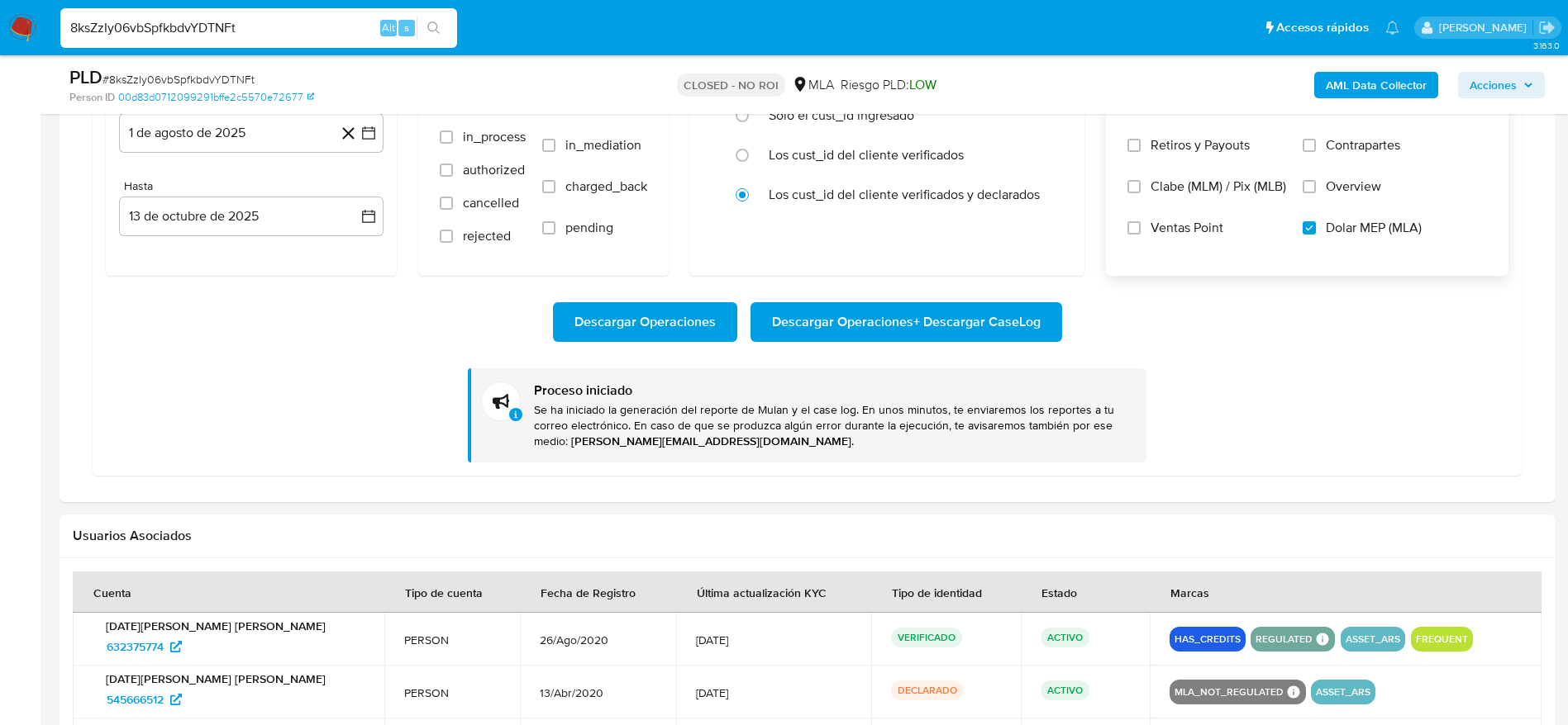
scroll to position [1363, 0]
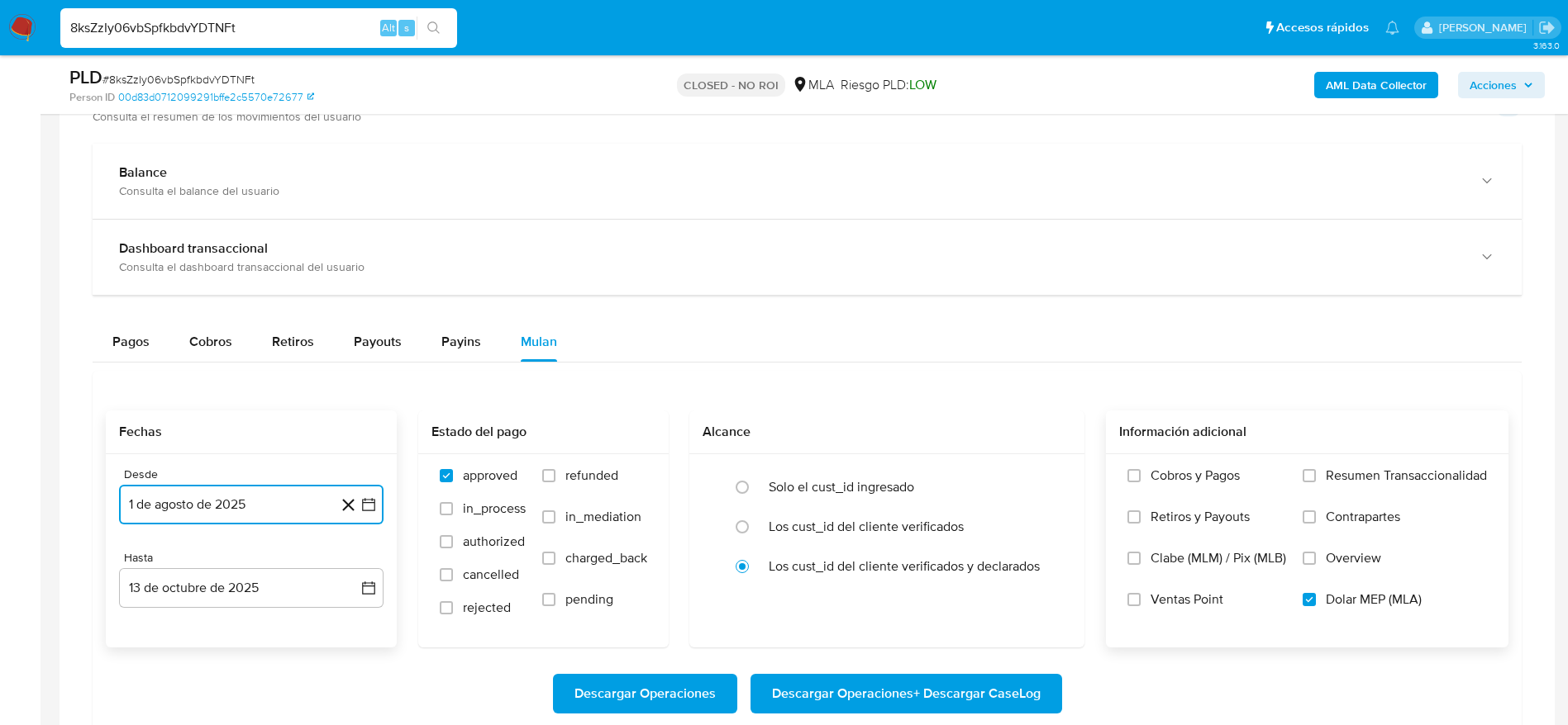
click at [240, 501] on button "1 de agosto de 2025" at bounding box center [251, 505] width 265 height 40
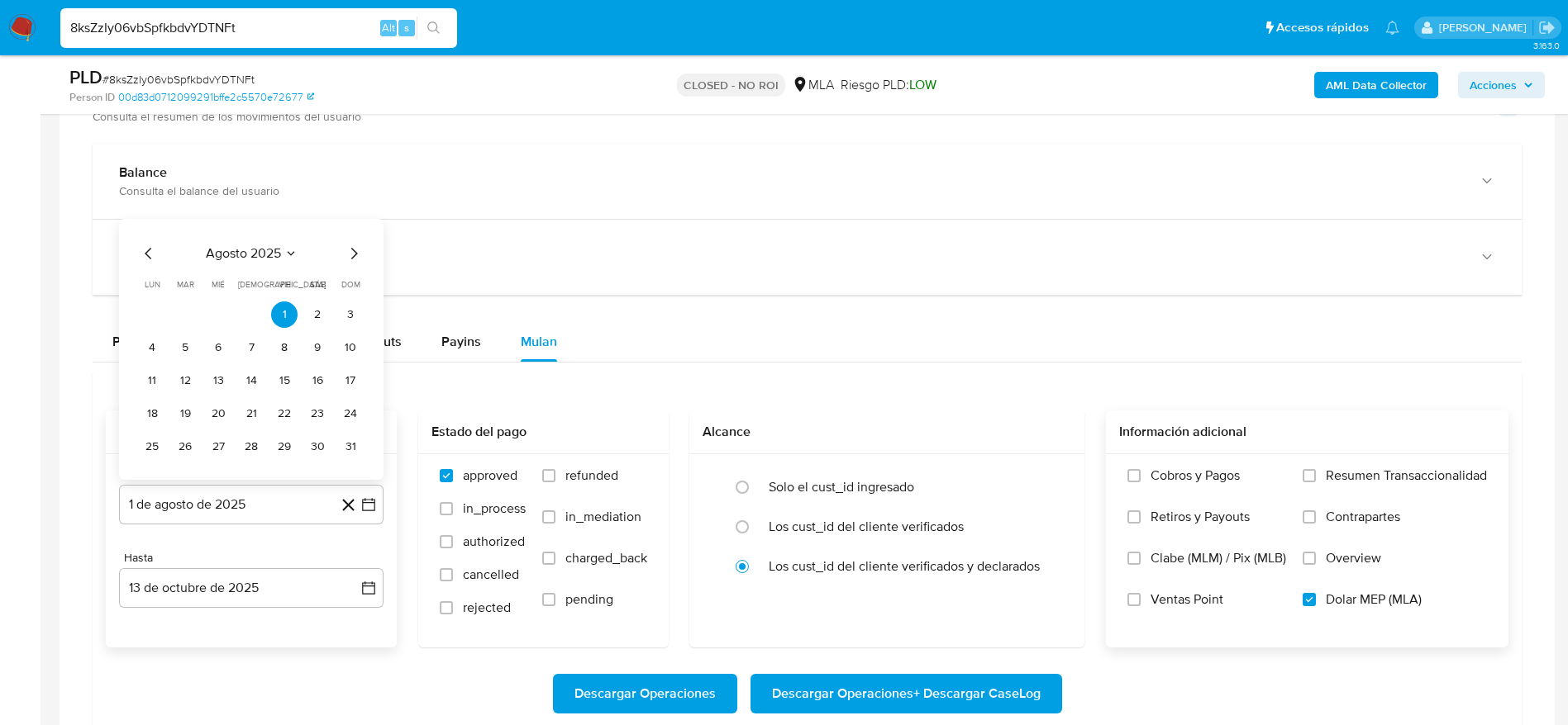
click at [144, 256] on icon "Mes anterior" at bounding box center [149, 254] width 20 height 20
click at [143, 220] on icon "Mes anterior" at bounding box center [149, 220] width 20 height 20
click at [143, 219] on div "mayo 2025 mayo 2025 lun lunes mar martes mié miércoles jue jueves vie viernes s…" at bounding box center [251, 350] width 265 height 261
click at [144, 252] on icon "Mes anterior" at bounding box center [149, 254] width 20 height 20
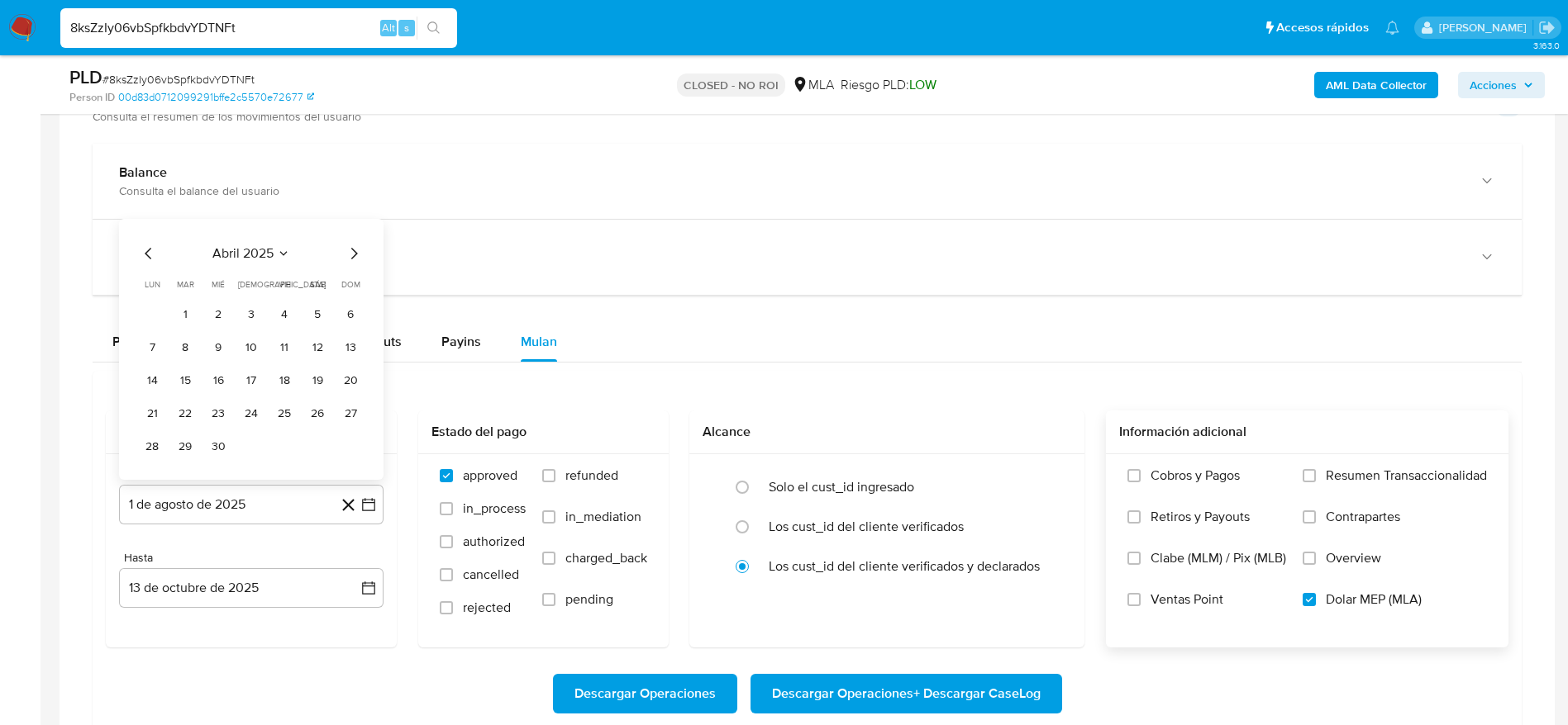
click at [190, 302] on button "1" at bounding box center [185, 314] width 27 height 27
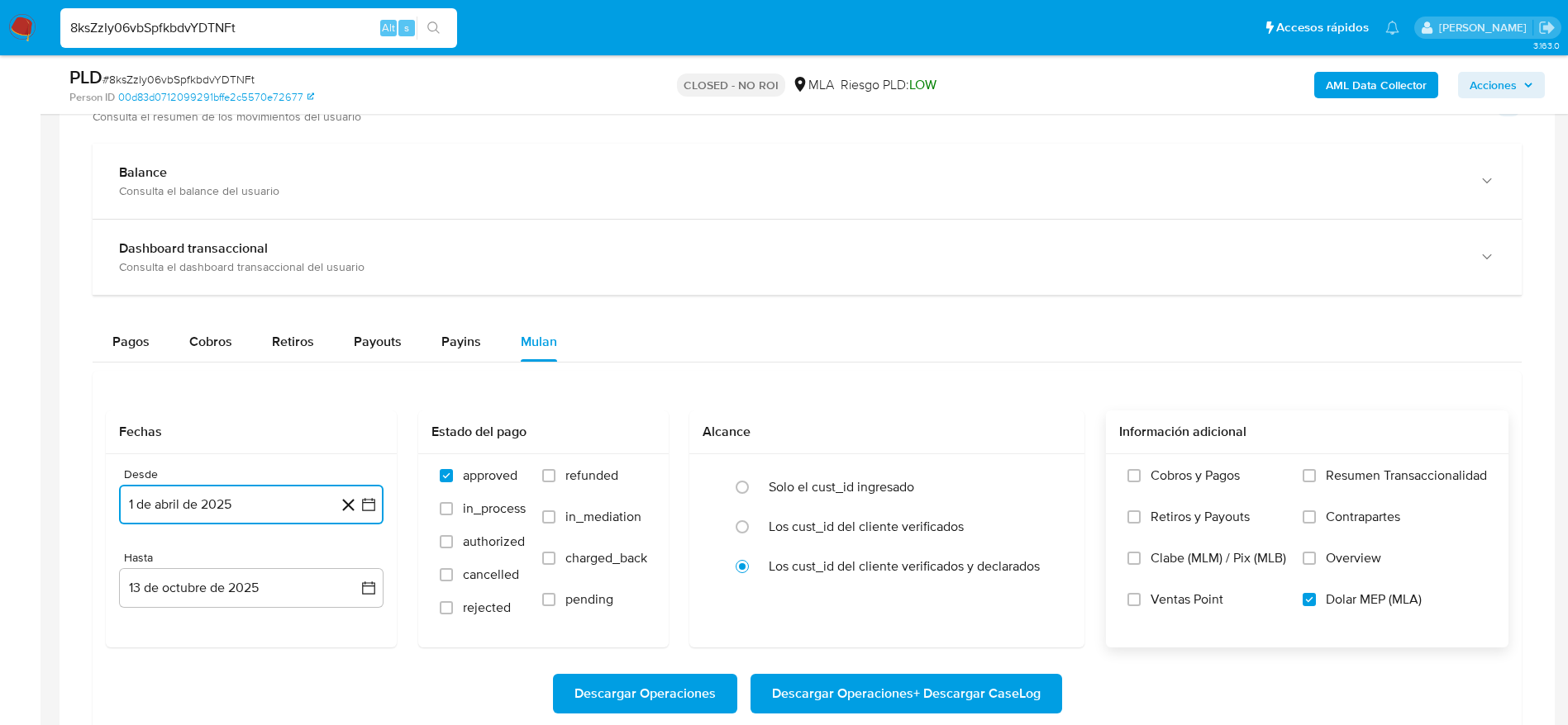
drag, startPoint x: 1183, startPoint y: 262, endPoint x: 1347, endPoint y: 437, distance: 239.8
click at [1183, 264] on div "Consulta el dashboard transaccional del usuario" at bounding box center [789, 267] width 1343 height 15
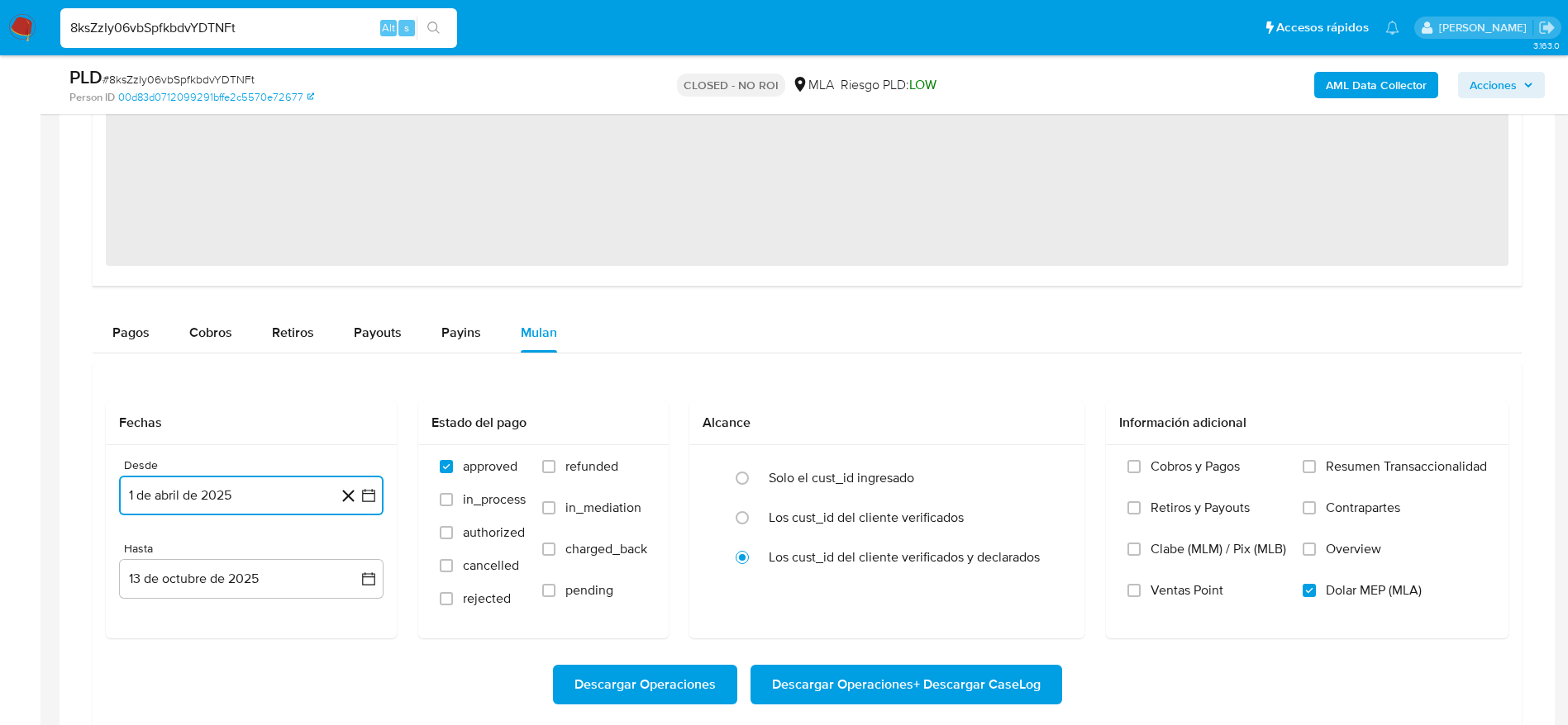
scroll to position [2355, 0]
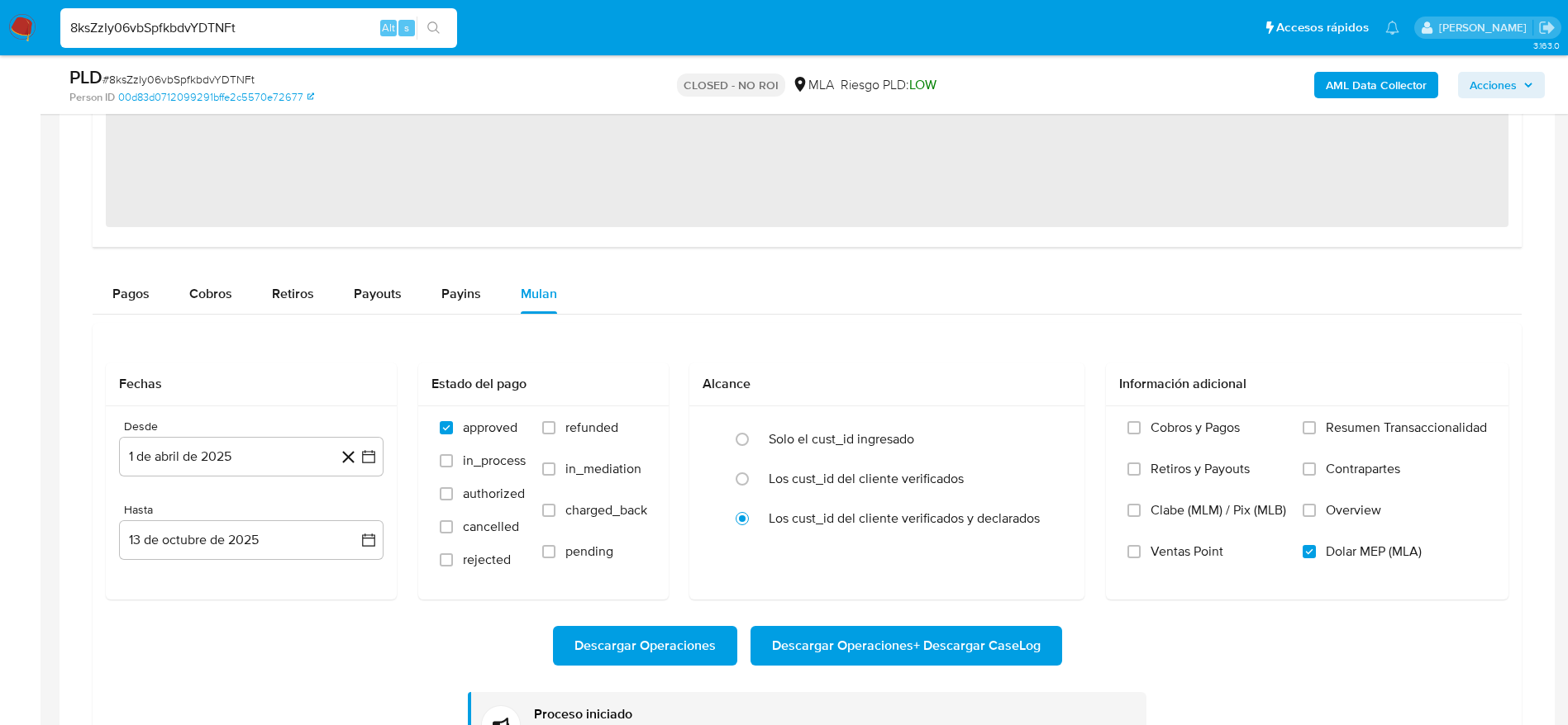
click at [378, 530] on button "13 de octubre de 2025" at bounding box center [251, 540] width 265 height 40
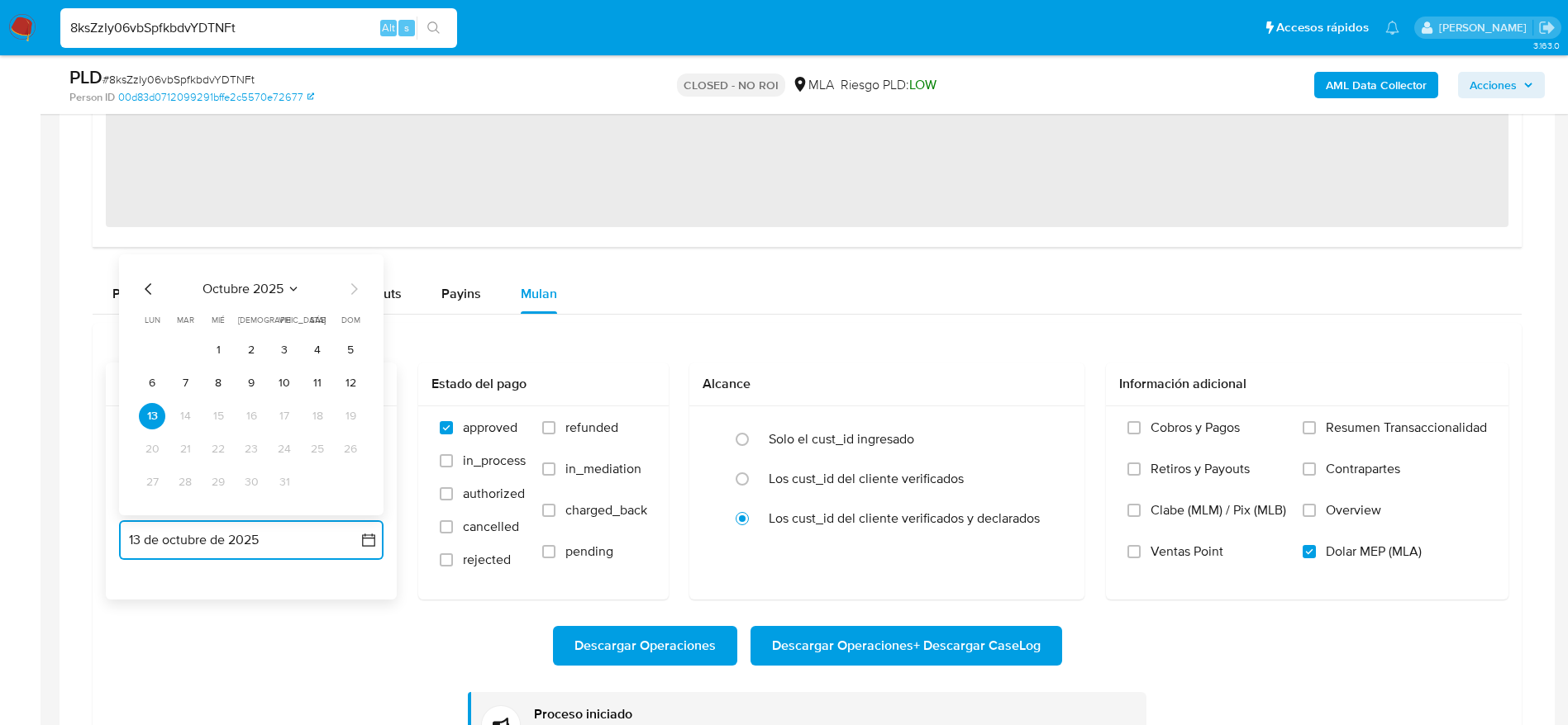
click at [157, 288] on icon "Mes anterior" at bounding box center [149, 289] width 20 height 20
click at [154, 289] on icon "Mes anterior" at bounding box center [149, 289] width 20 height 20
click at [357, 290] on icon "Mes siguiente" at bounding box center [354, 289] width 20 height 20
click at [182, 480] on button "30" at bounding box center [185, 482] width 27 height 27
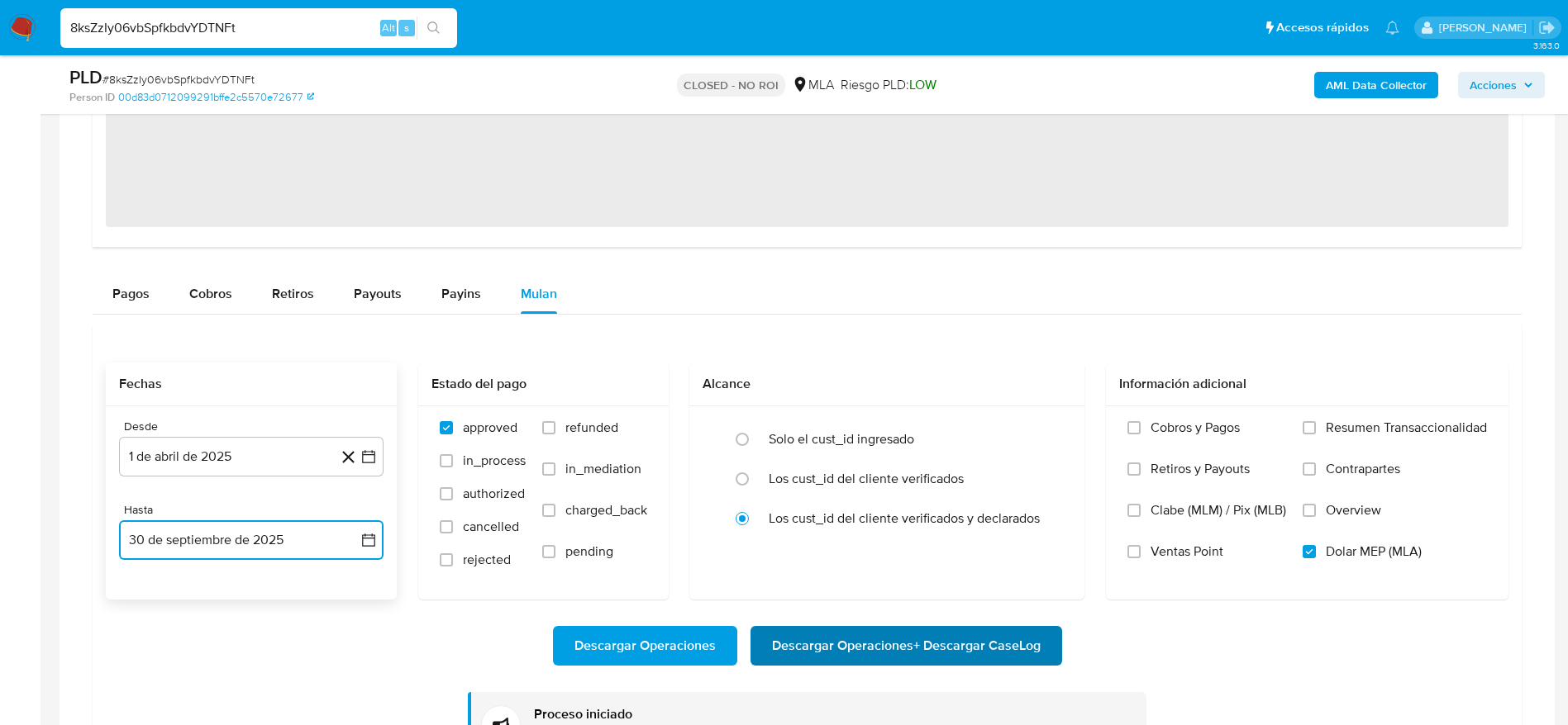
click at [895, 633] on span "Descargar Operaciones + Descargar CaseLog" at bounding box center [906, 646] width 269 height 37
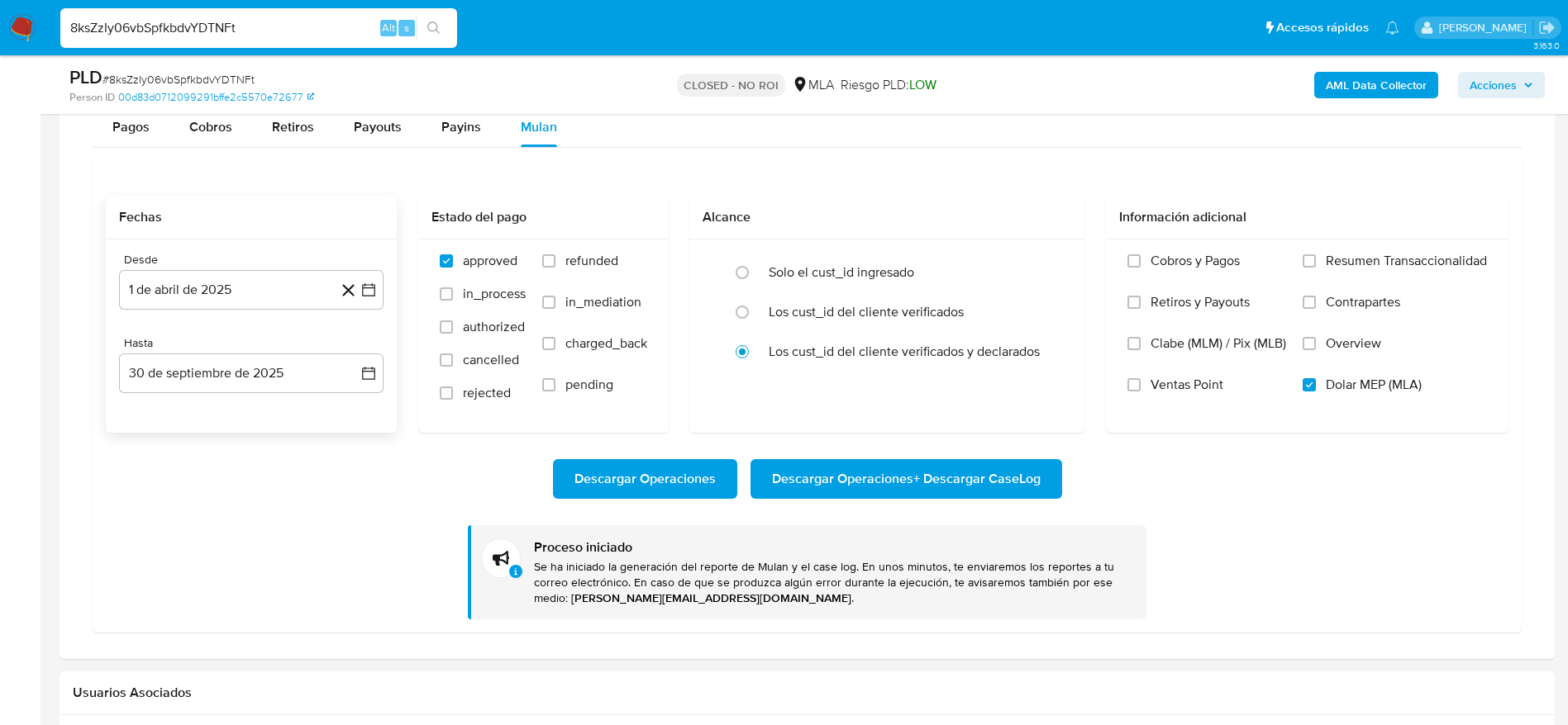
click at [272, 21] on input "8ksZzIy06vbSpfkbdvYDTNFt" at bounding box center [259, 29] width 397 height 22
click at [272, 20] on input "8ksZzIy06vbSpfkbdvYDTNFt" at bounding box center [259, 29] width 397 height 22
paste input "128953296"
type input "128953296"
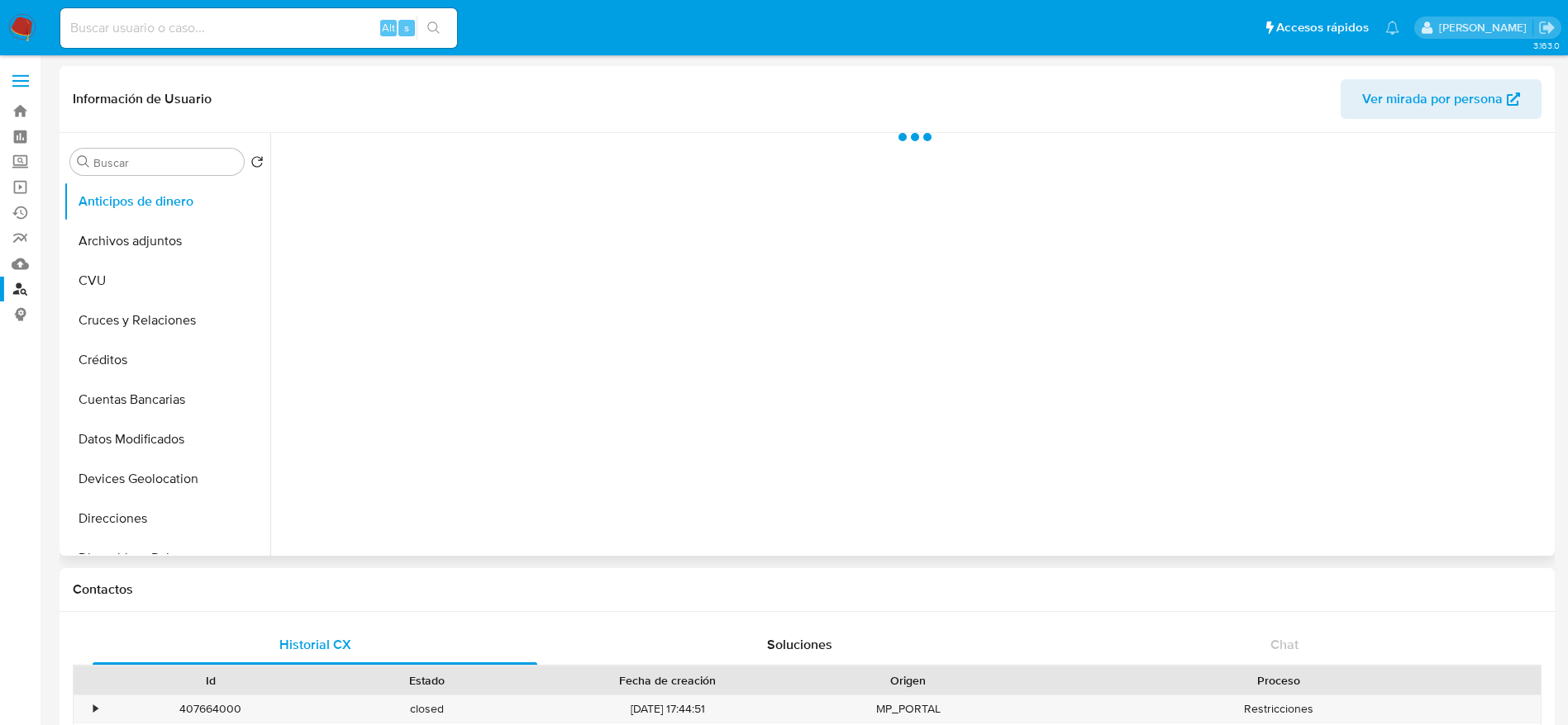
select select "10"
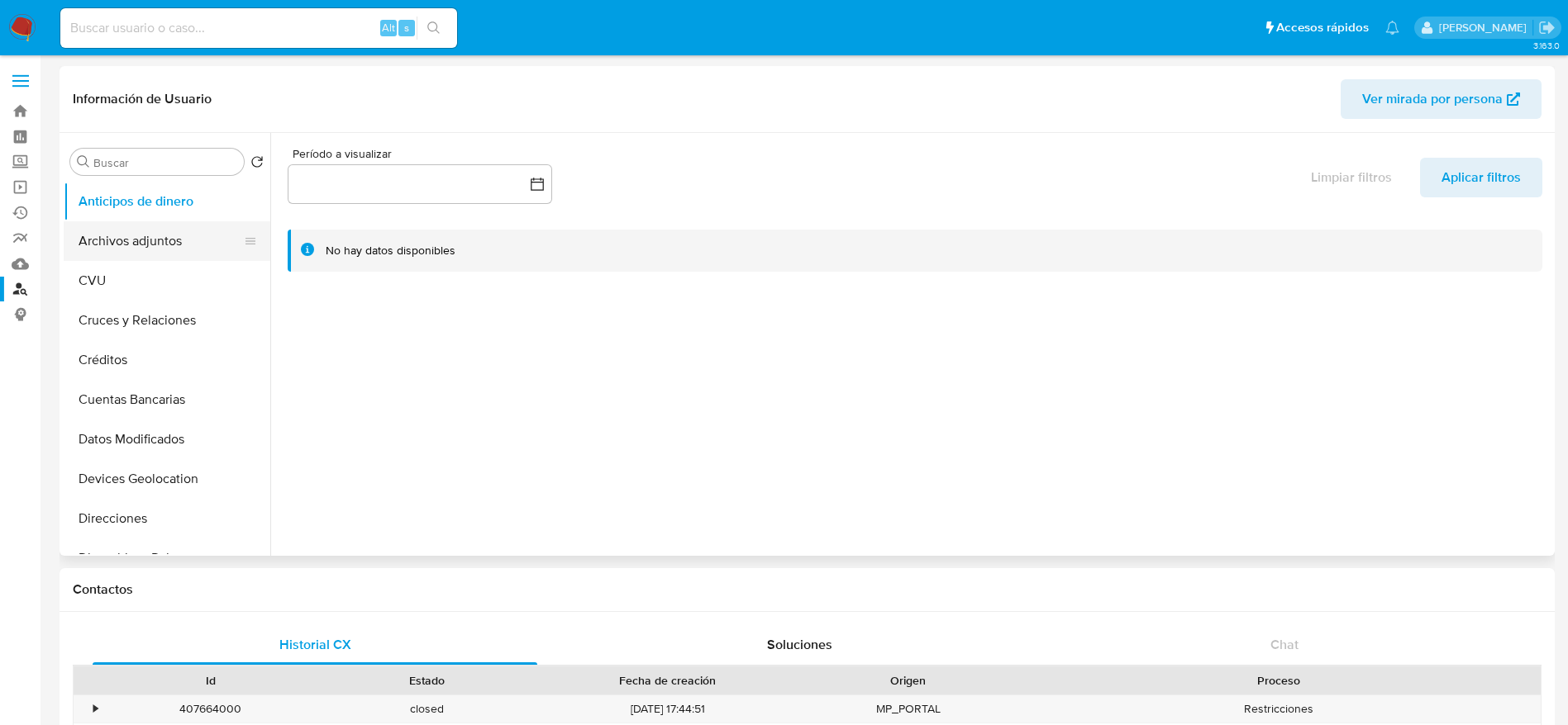
click at [137, 240] on button "Archivos adjuntos" at bounding box center [160, 241] width 194 height 40
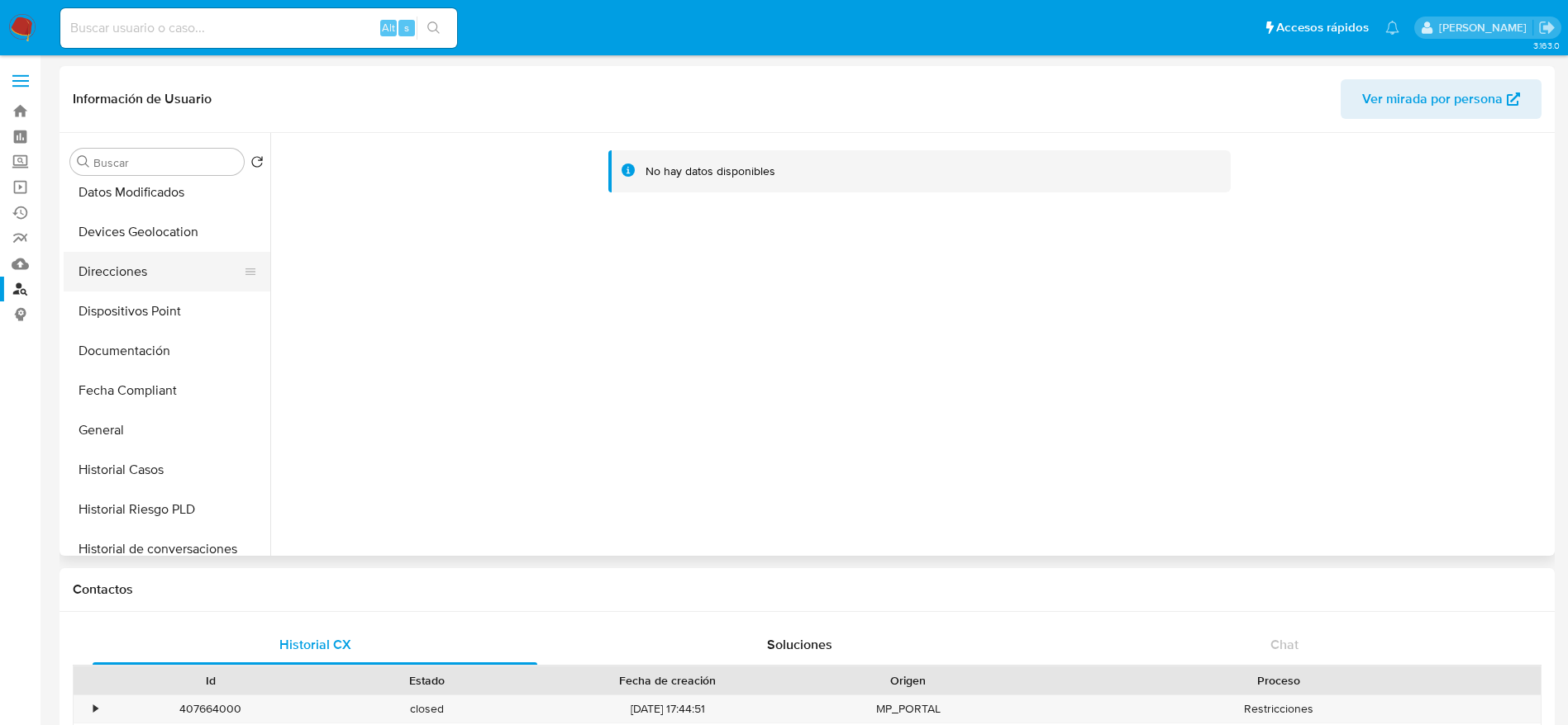
scroll to position [248, 0]
click at [108, 462] on button "Historial Casos" at bounding box center [160, 469] width 194 height 40
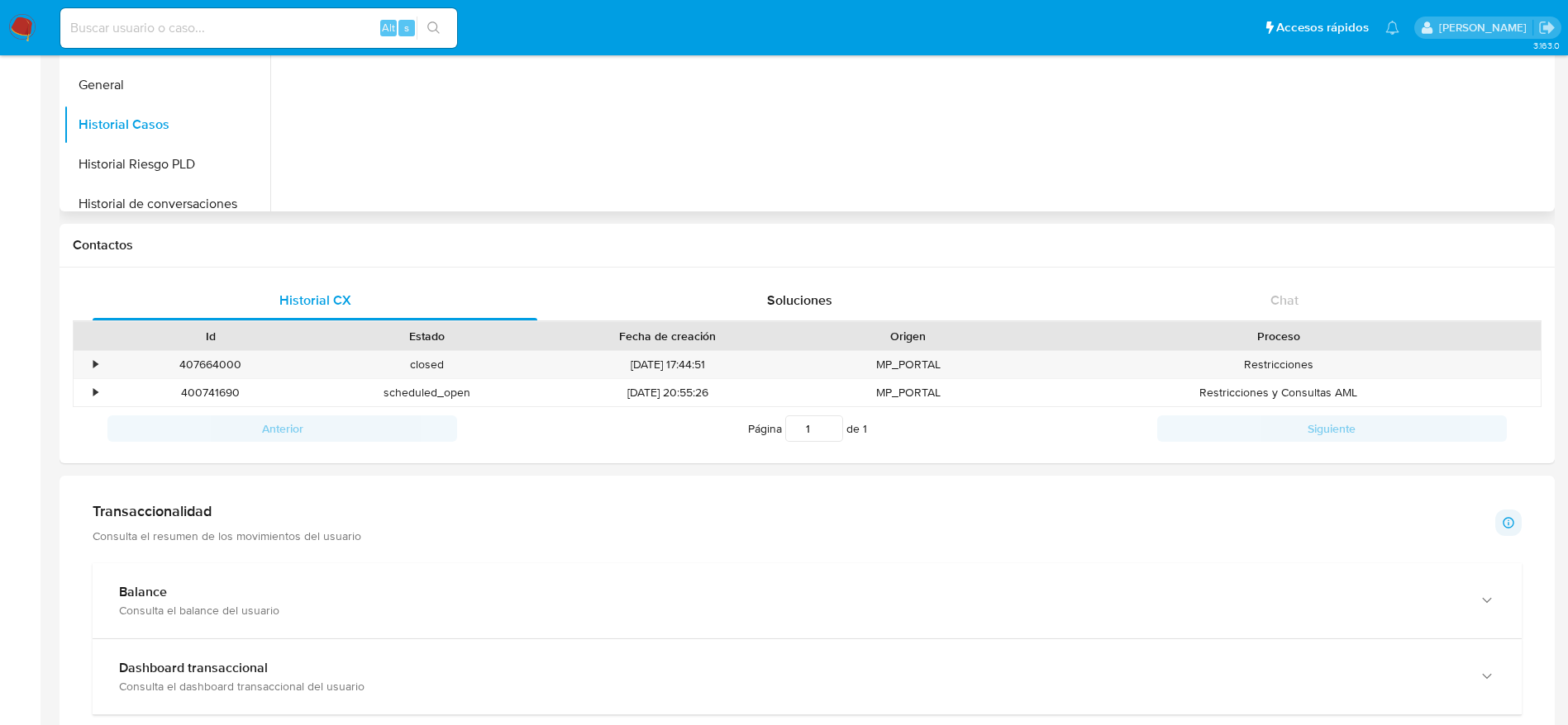
scroll to position [371, 0]
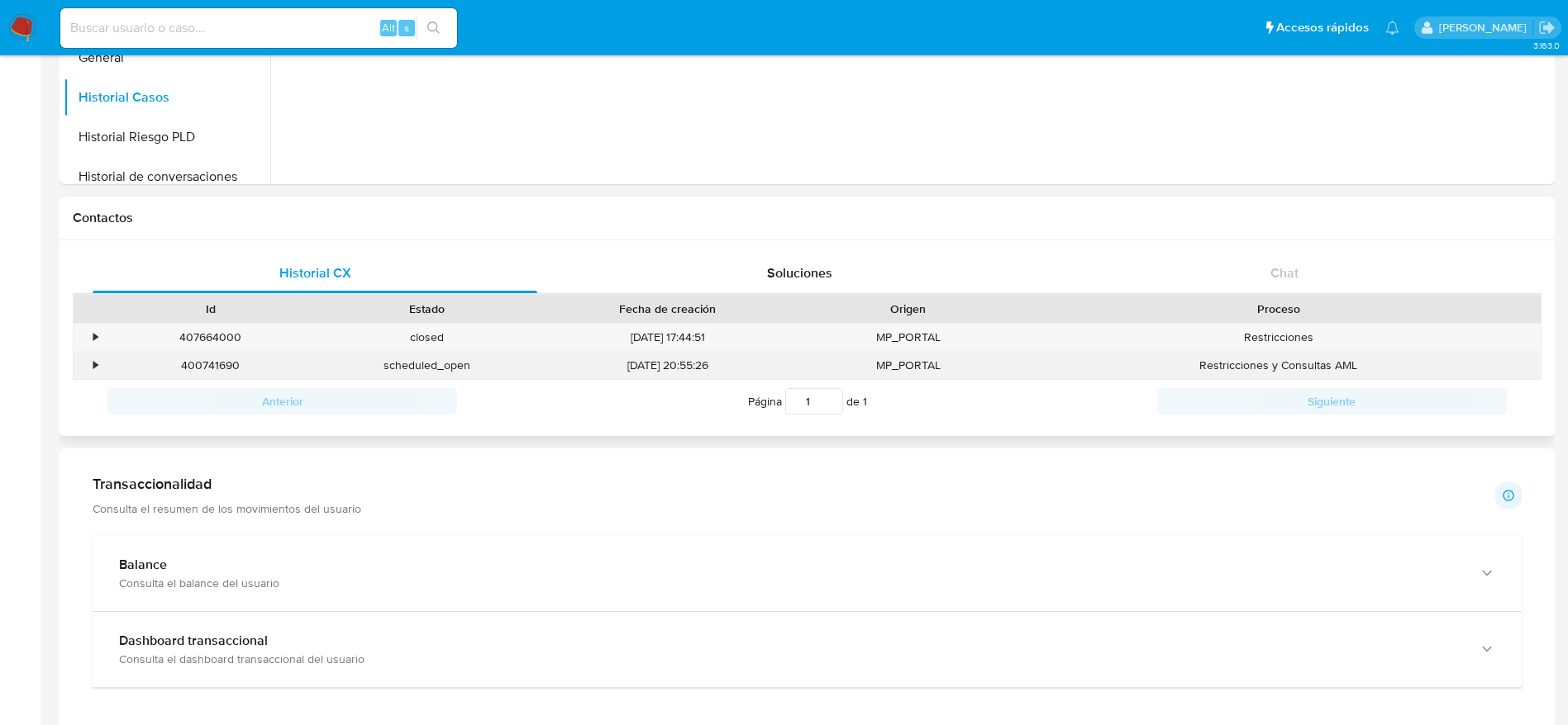
click at [206, 366] on div "400741690" at bounding box center [210, 365] width 216 height 28
copy div "400741690"
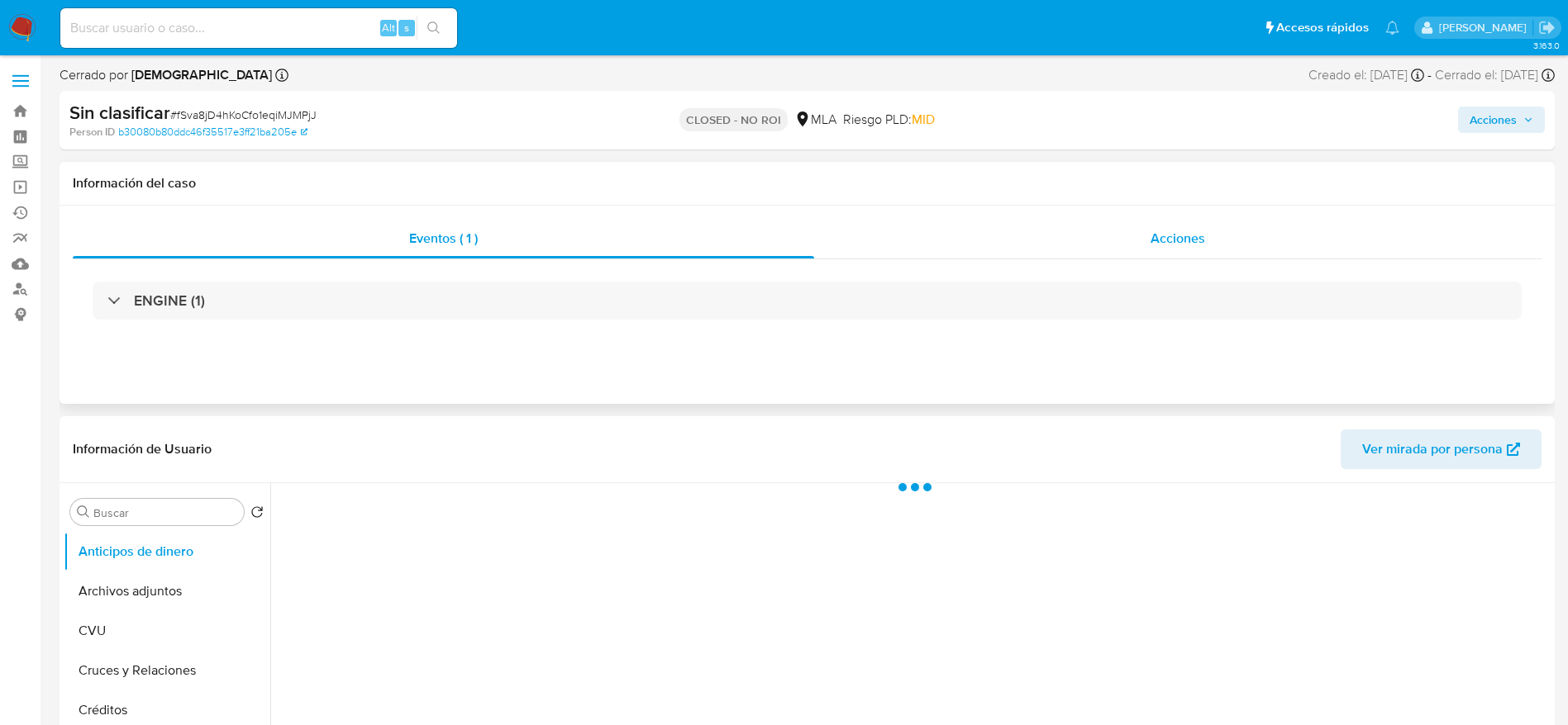
click at [1180, 249] on div "Acciones" at bounding box center [1178, 239] width 727 height 40
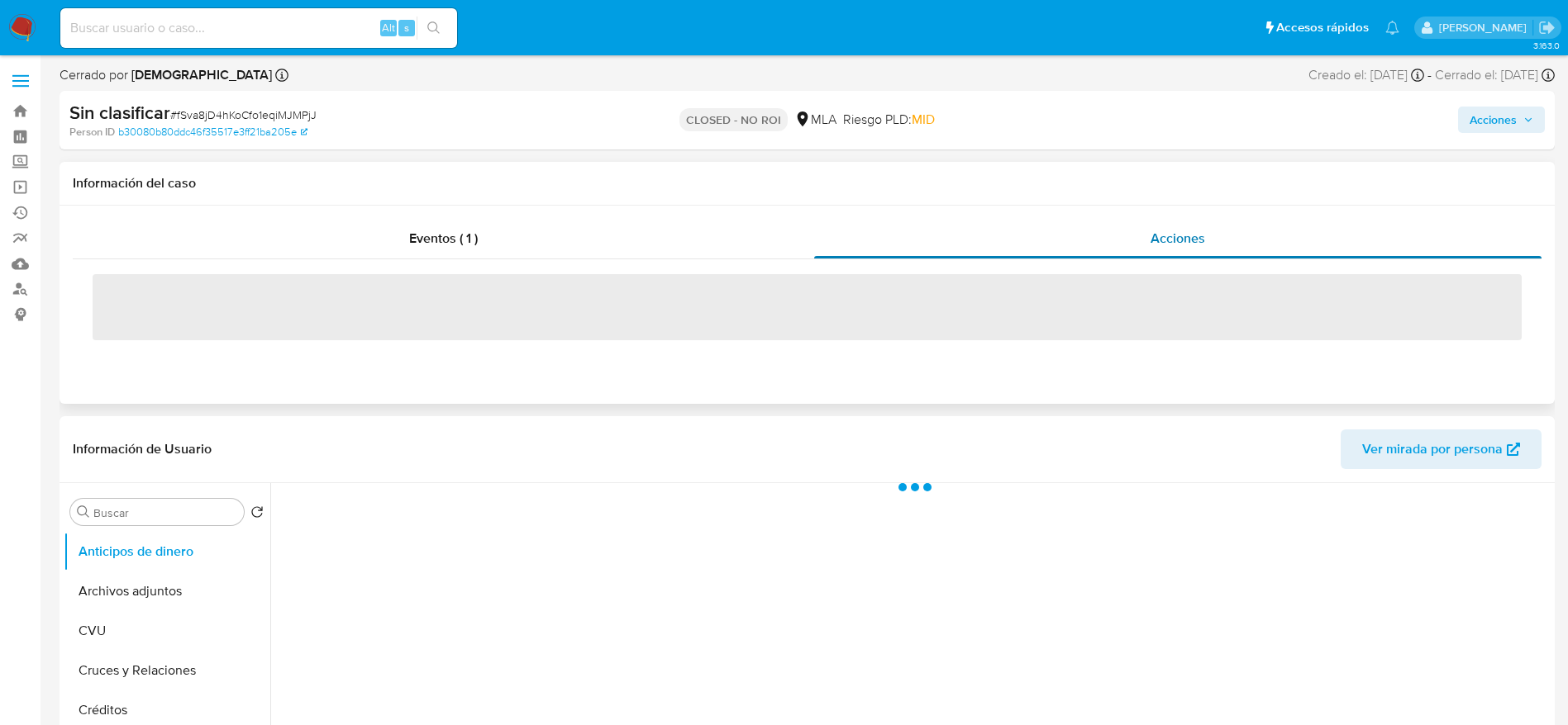
select select "10"
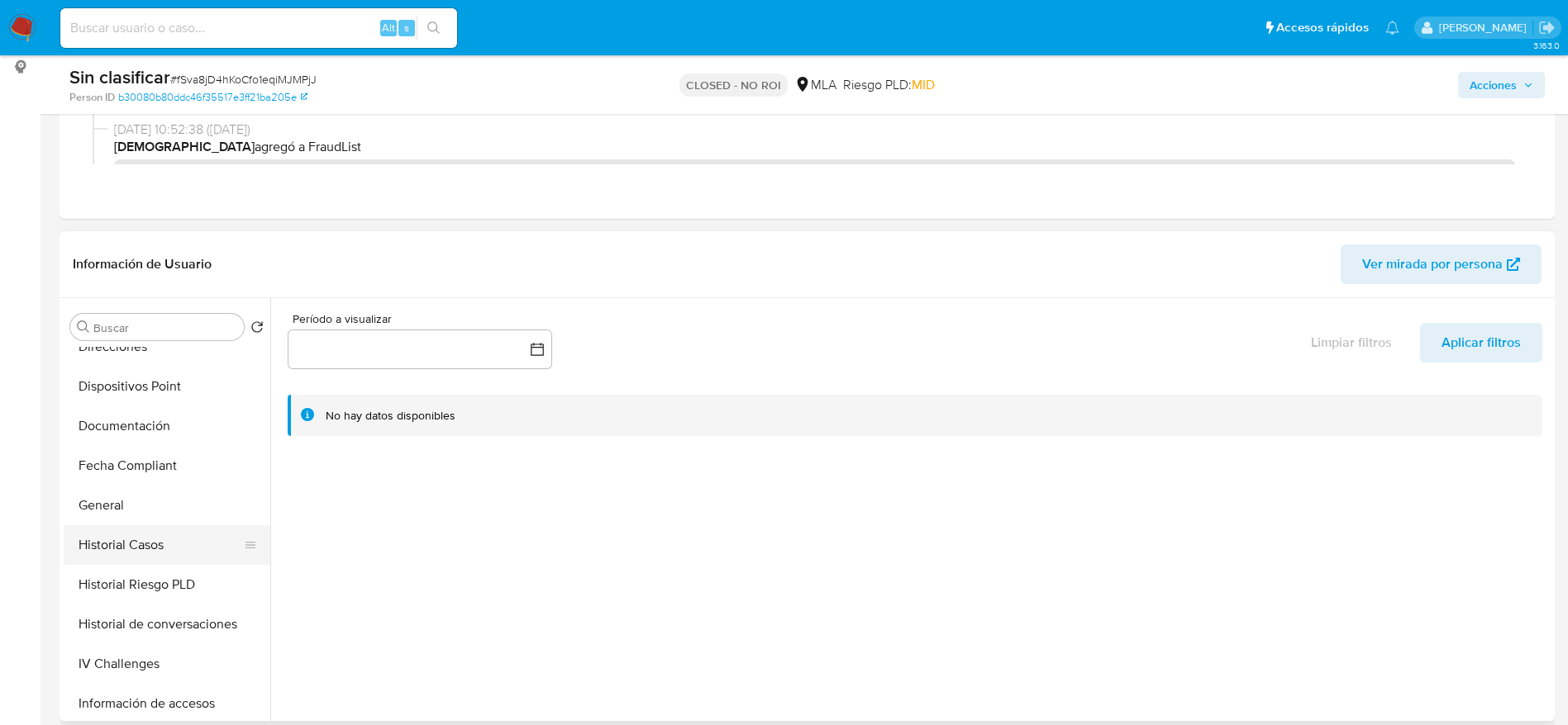
scroll to position [371, 0]
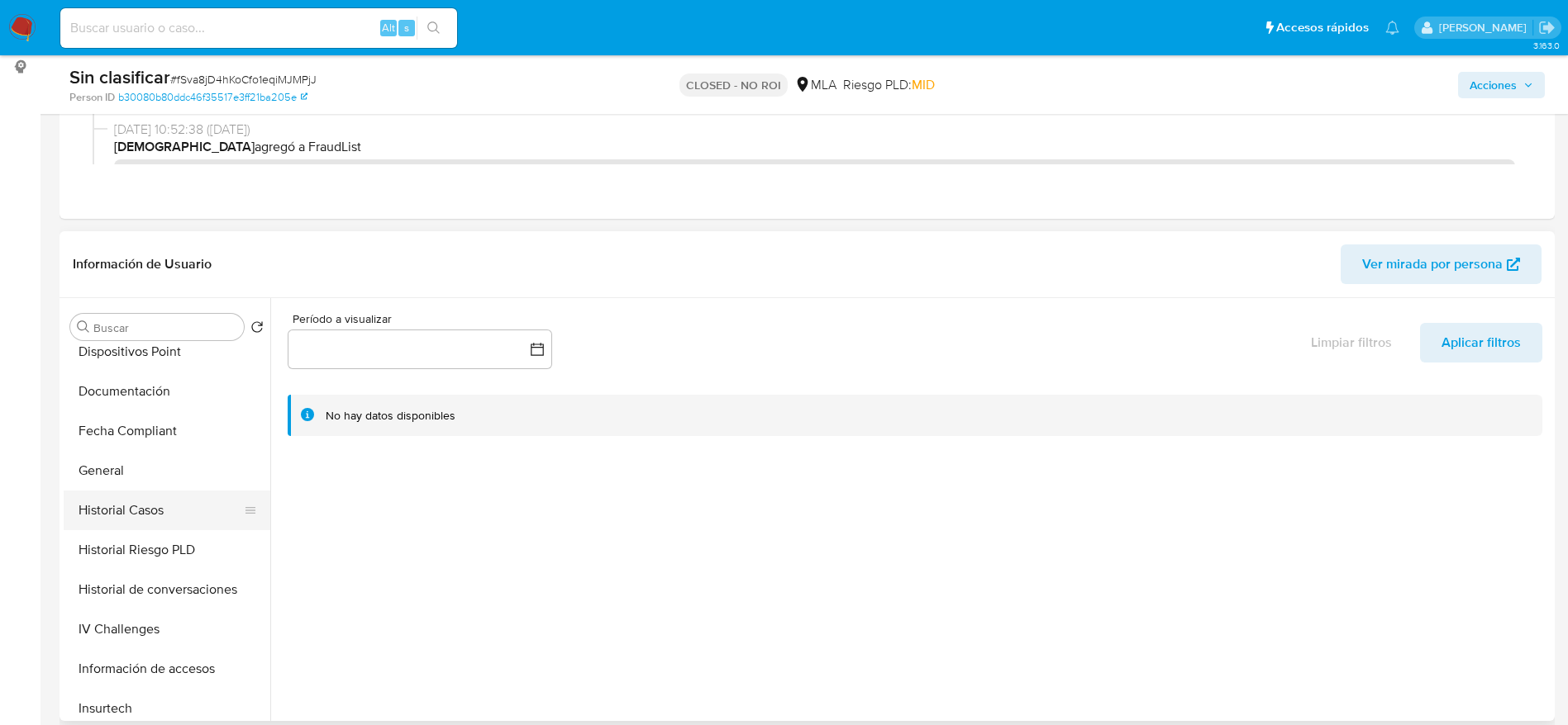
click at [141, 507] on button "Historial Casos" at bounding box center [160, 511] width 194 height 40
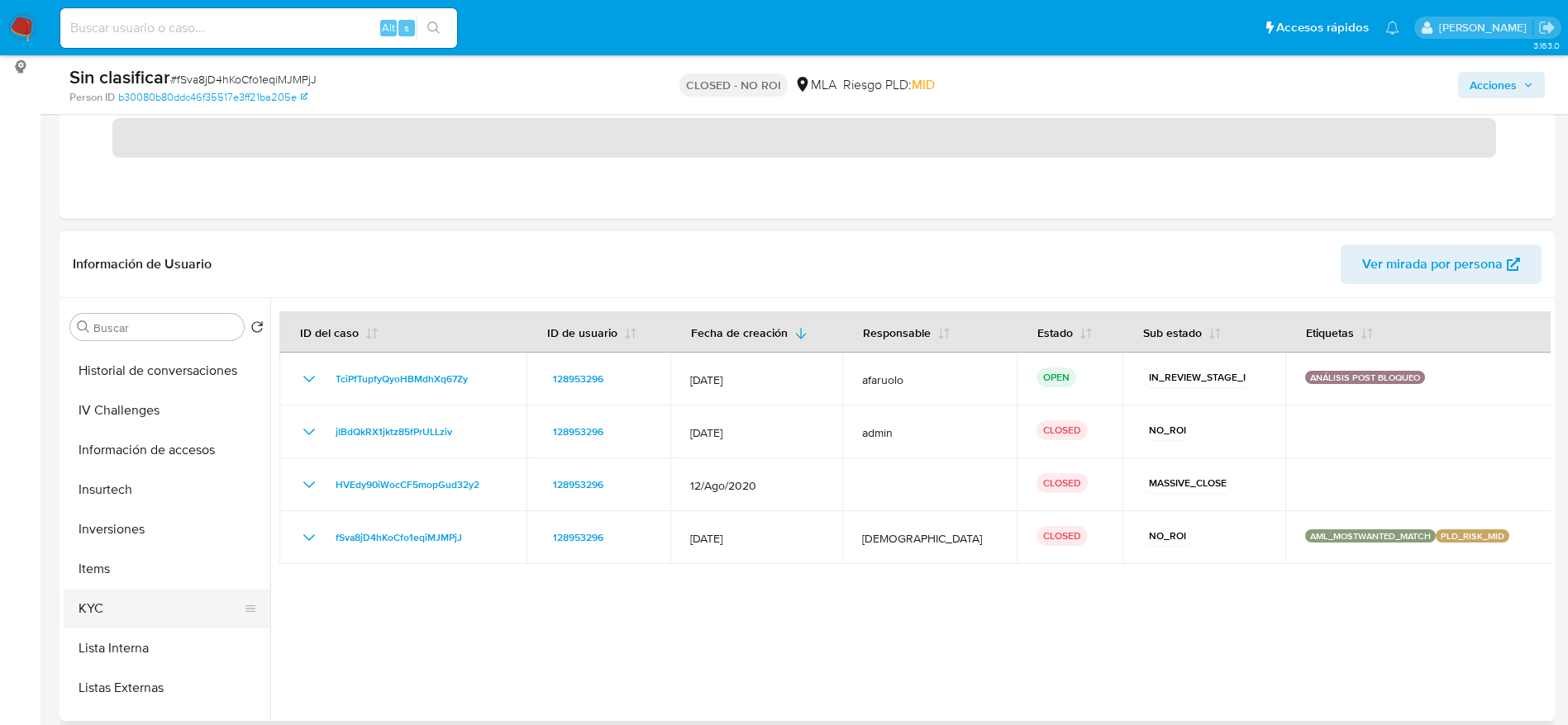
scroll to position [619, 0]
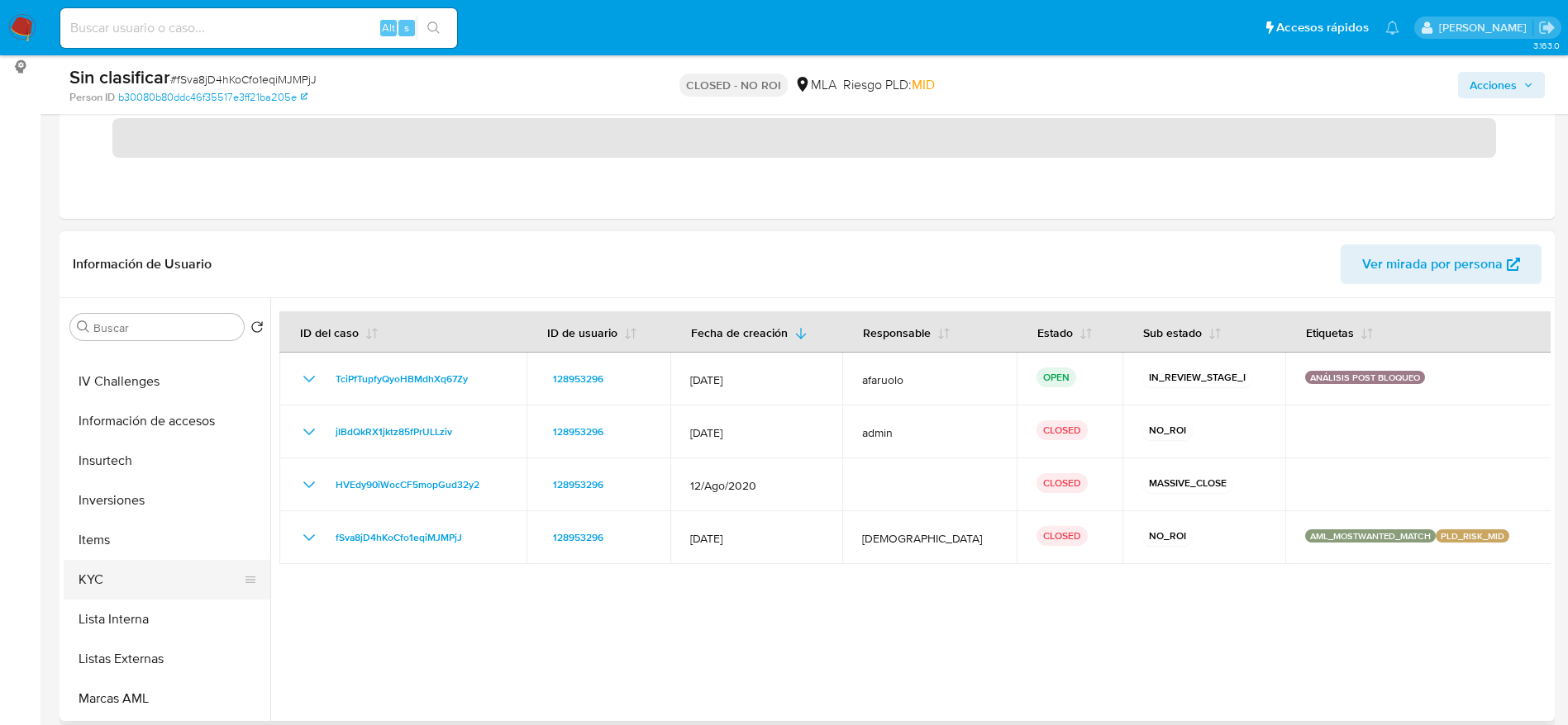
drag, startPoint x: 129, startPoint y: 579, endPoint x: 154, endPoint y: 583, distance: 25.3
click at [129, 580] on button "KYC" at bounding box center [160, 580] width 194 height 40
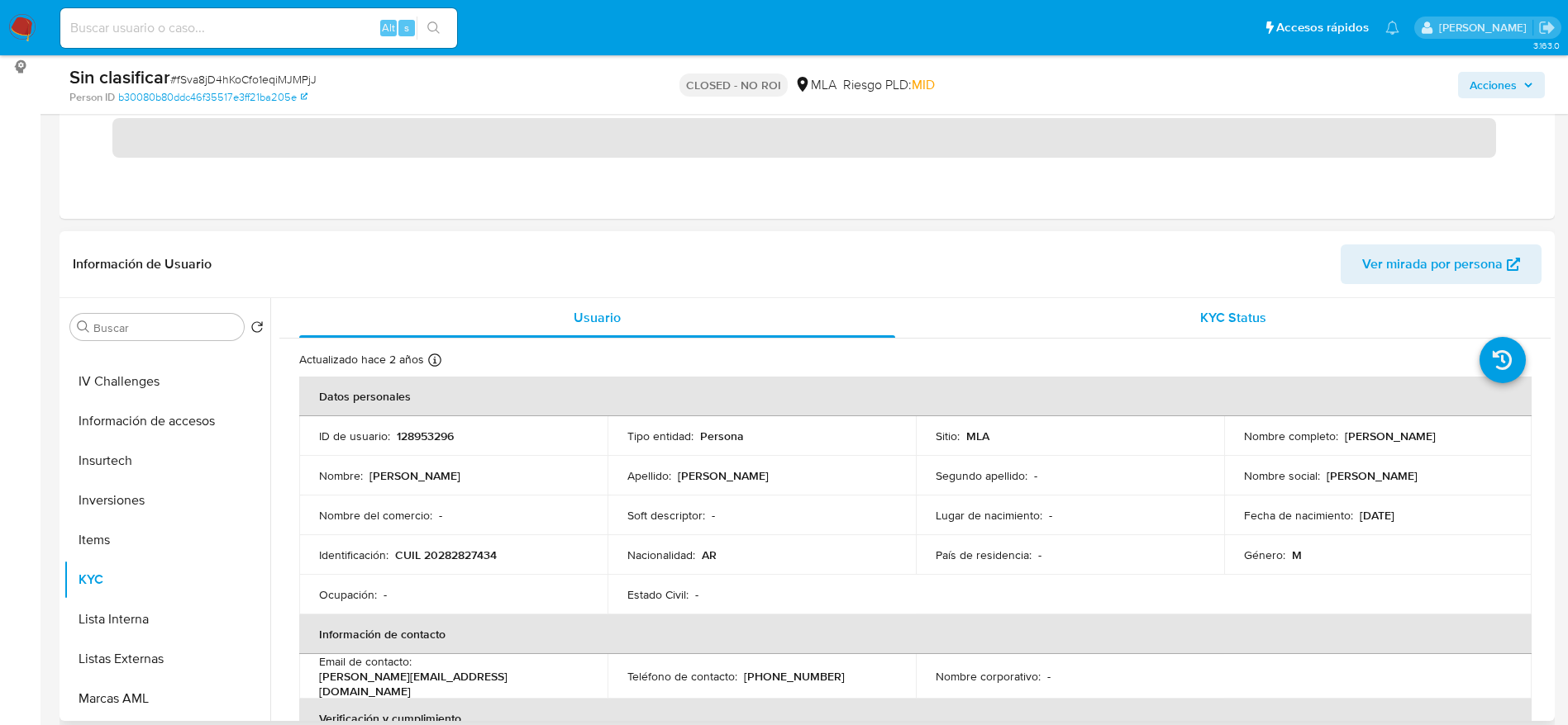
click at [1262, 326] on div "KYC Status" at bounding box center [1232, 318] width 596 height 40
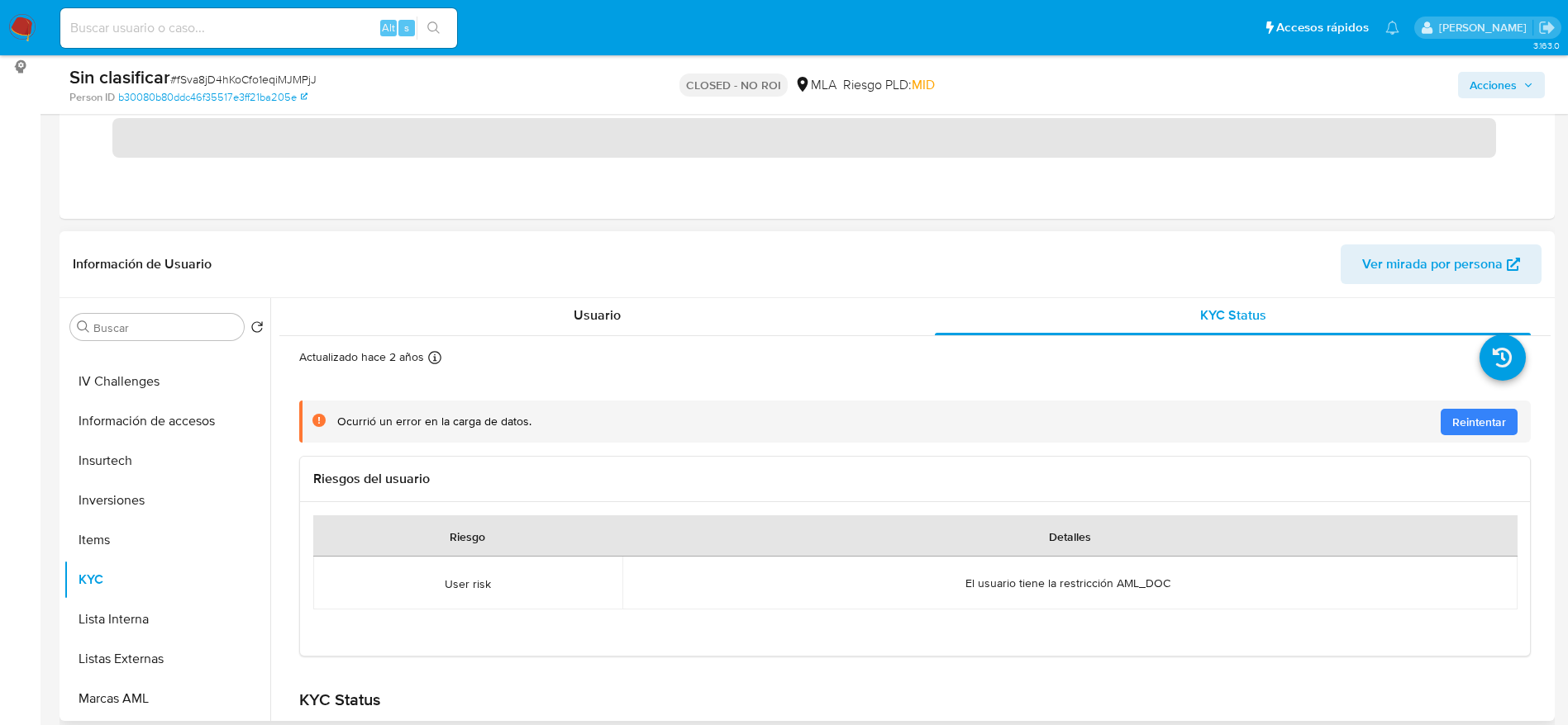
scroll to position [0, 0]
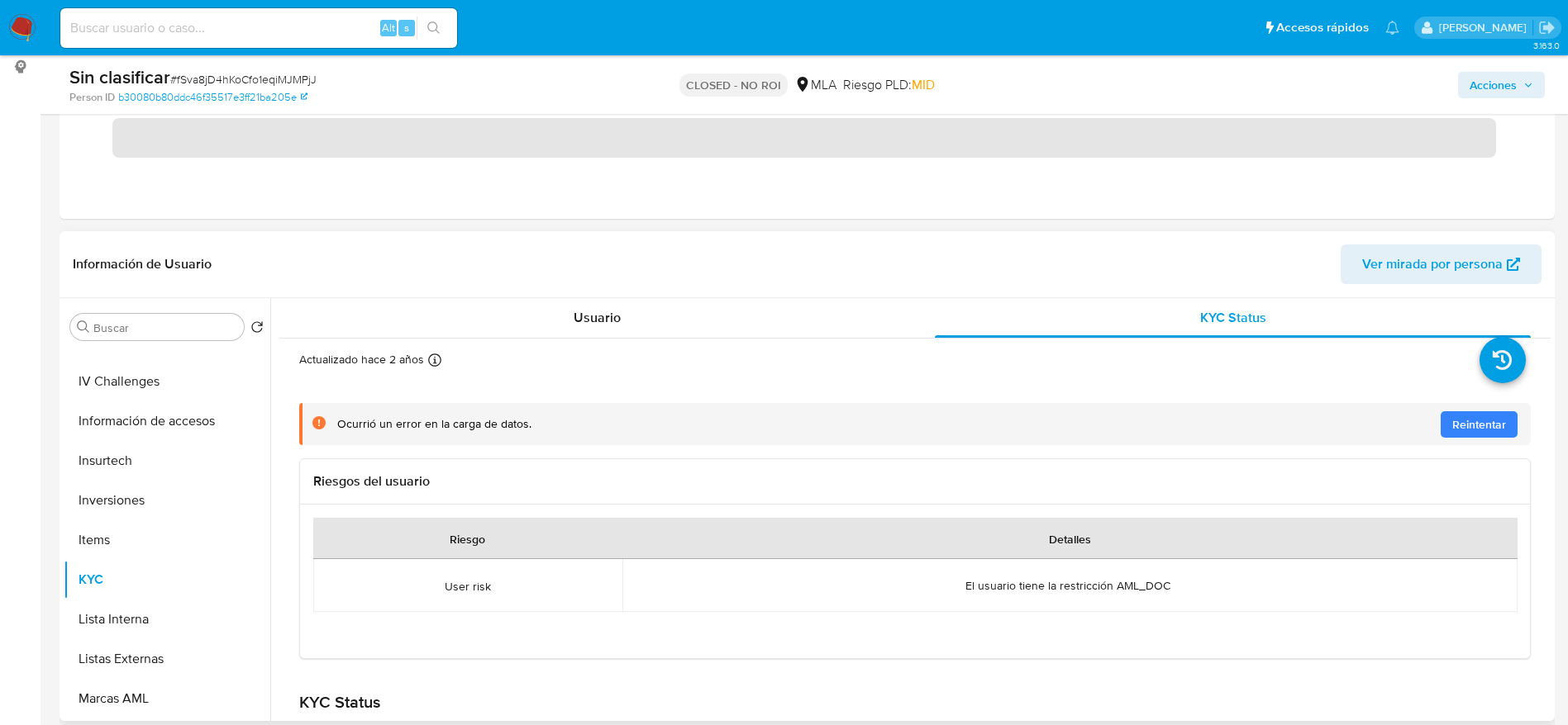
click at [1103, 602] on td "El usuario tiene la restricción AML_DOC Cruza con usuario(s) restringido(s):" at bounding box center [1070, 586] width 896 height 53
click at [1098, 589] on span "El usuario tiene la restricción AML_DOC" at bounding box center [1067, 586] width 205 height 15
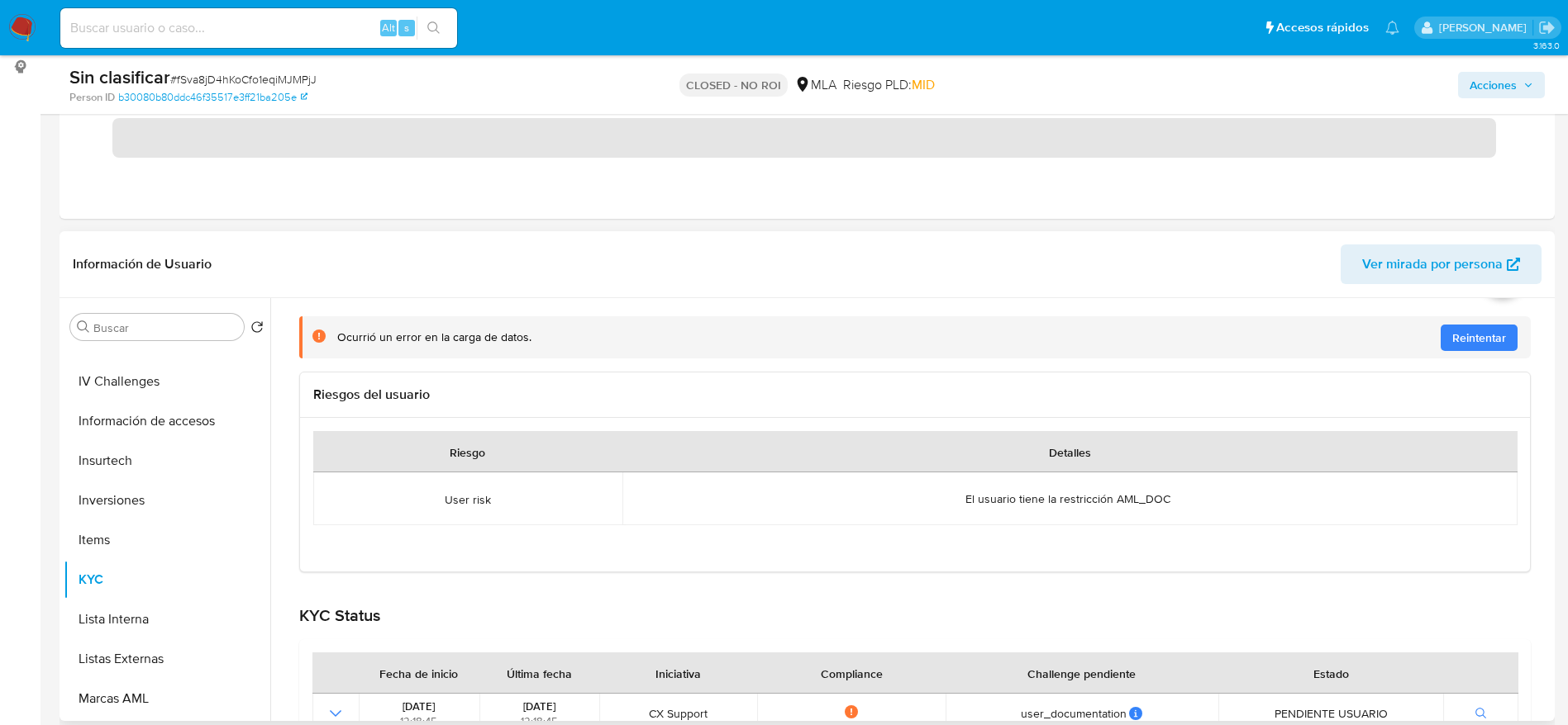
scroll to position [123, 0]
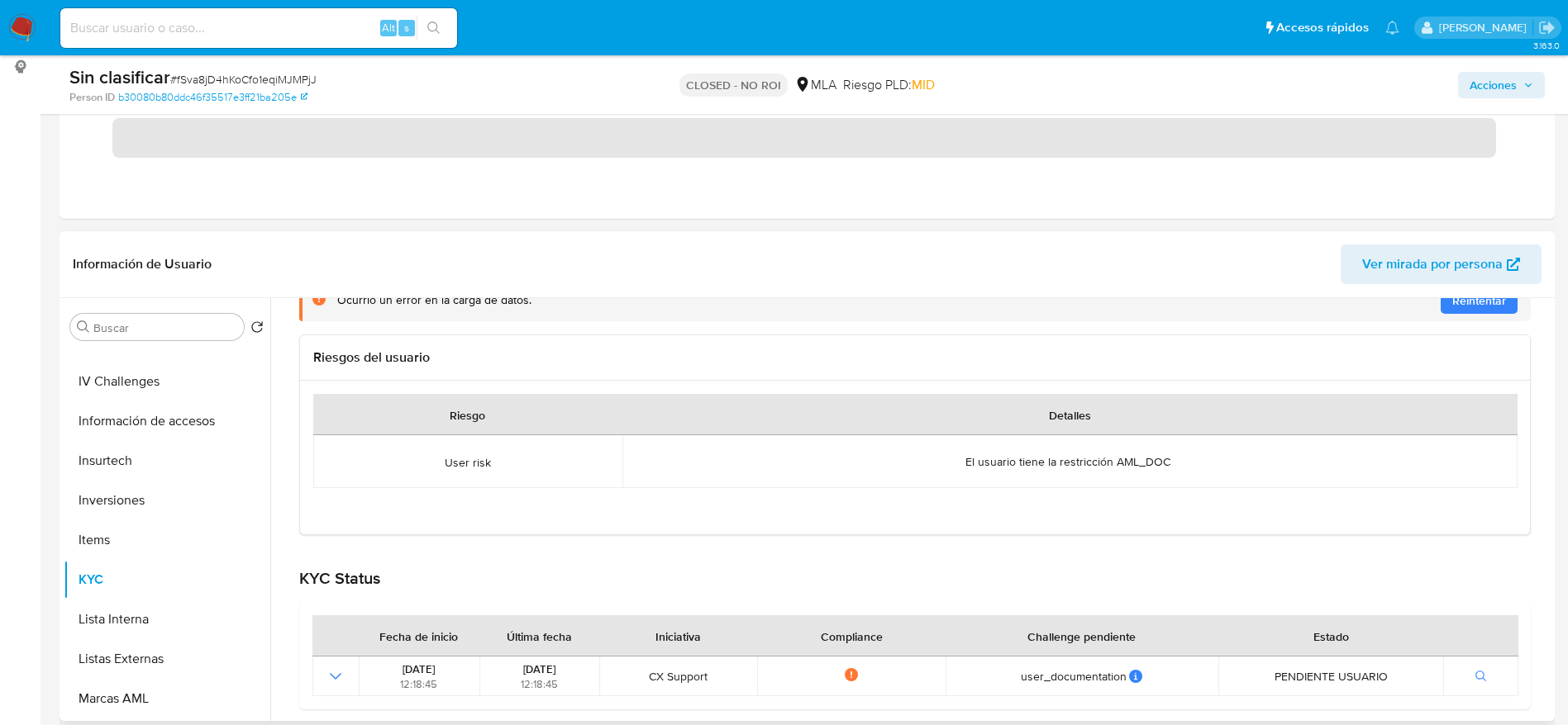
click at [1291, 541] on div "Ocurrió un error en la carga de datos. Reintentar Riesgos del usuario Riesgo De…" at bounding box center [915, 552] width 1231 height 599
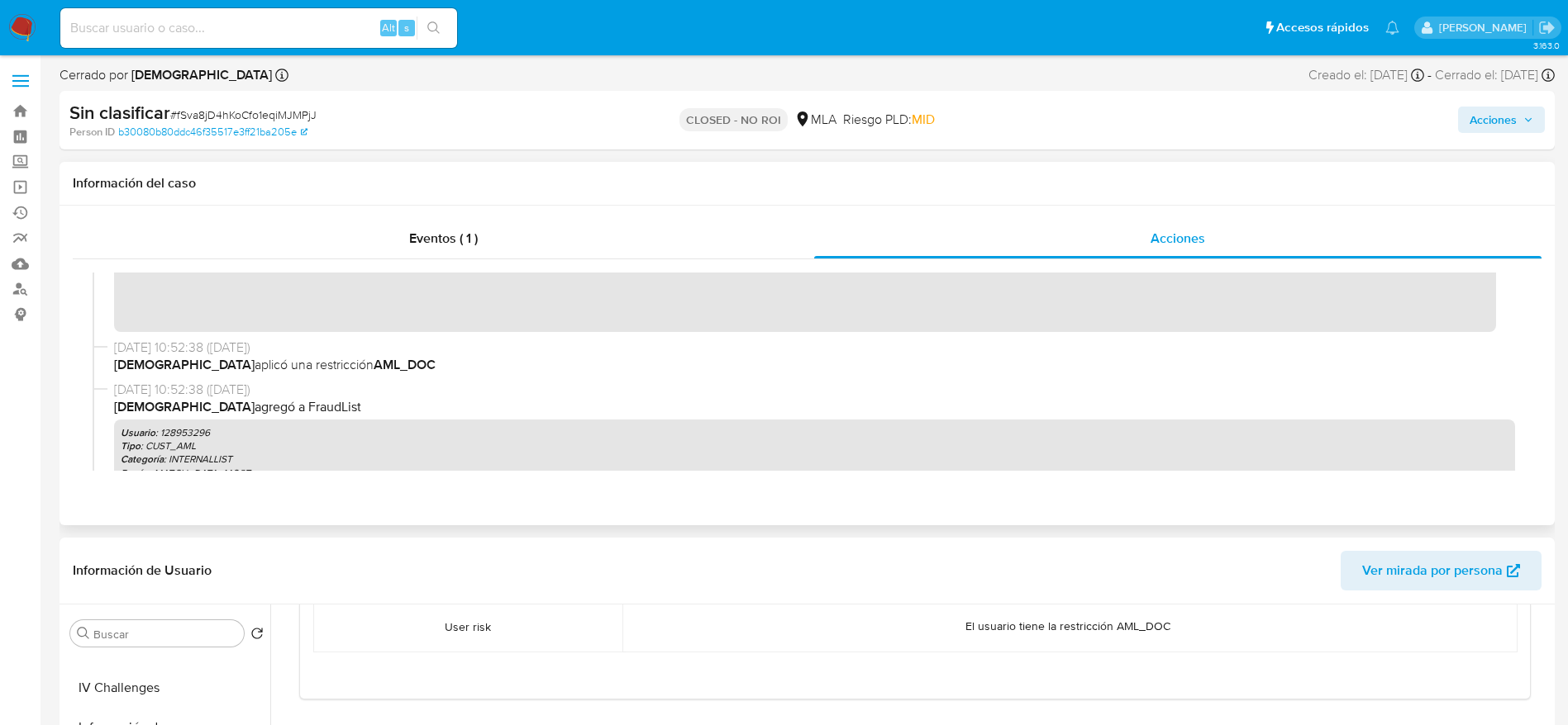
scroll to position [0, 0]
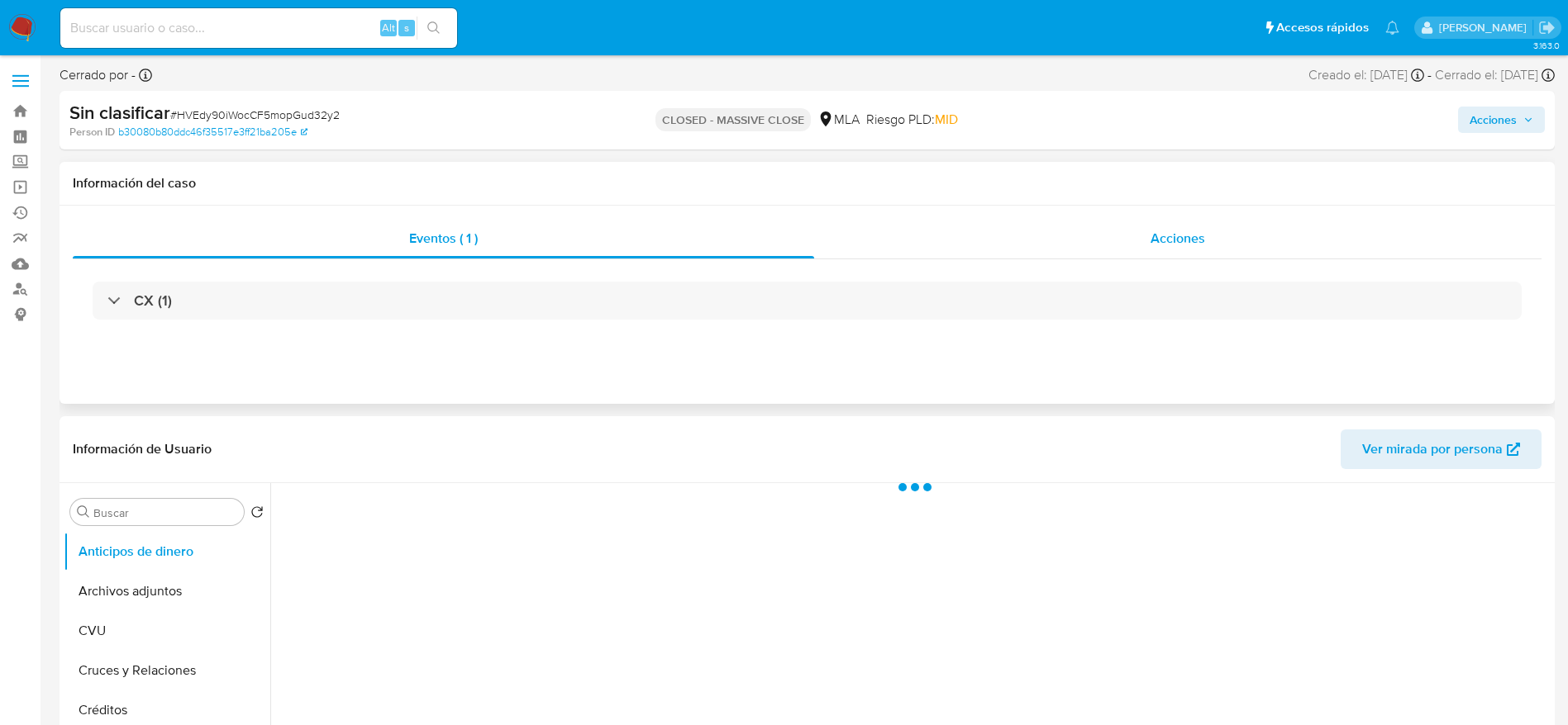
click at [1196, 231] on span "Acciones" at bounding box center [1177, 238] width 54 height 19
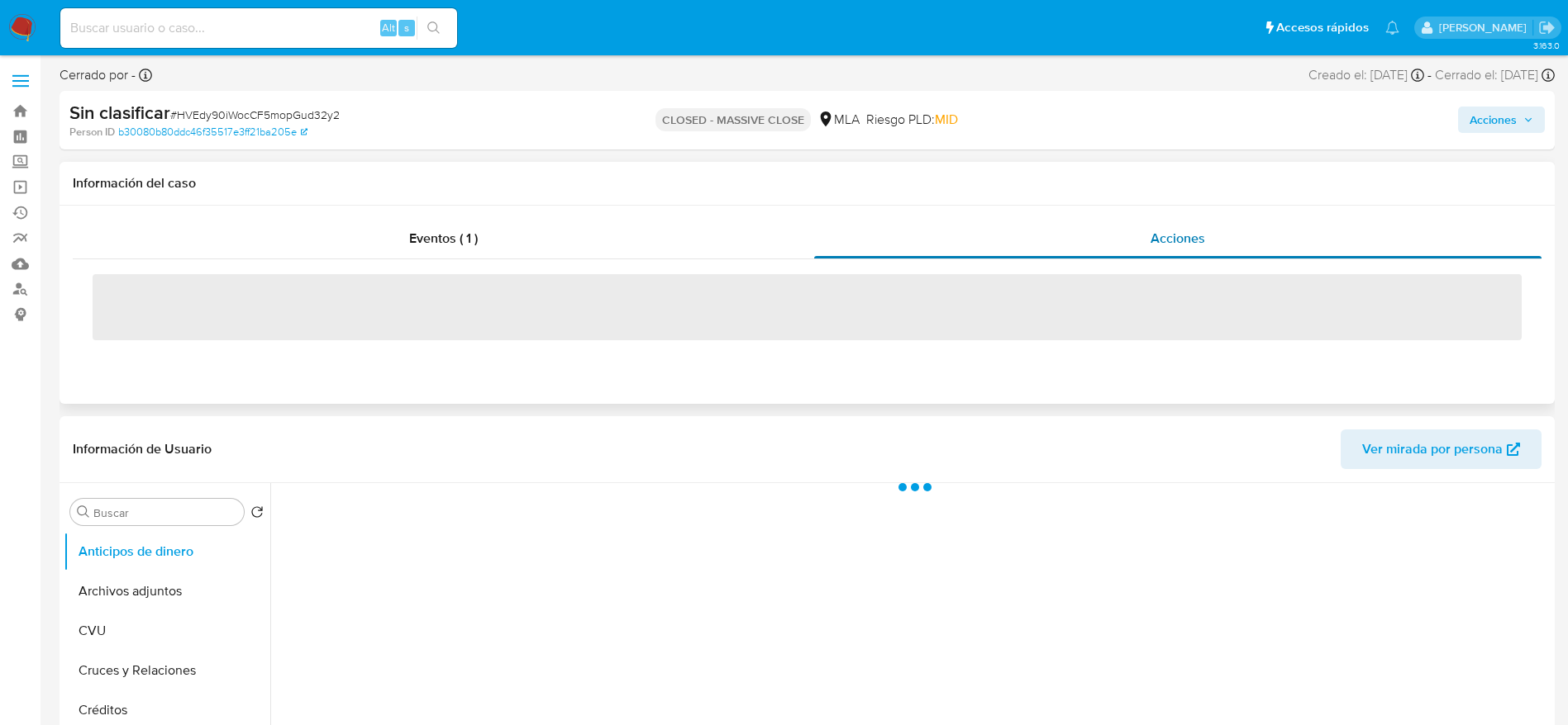
select select "10"
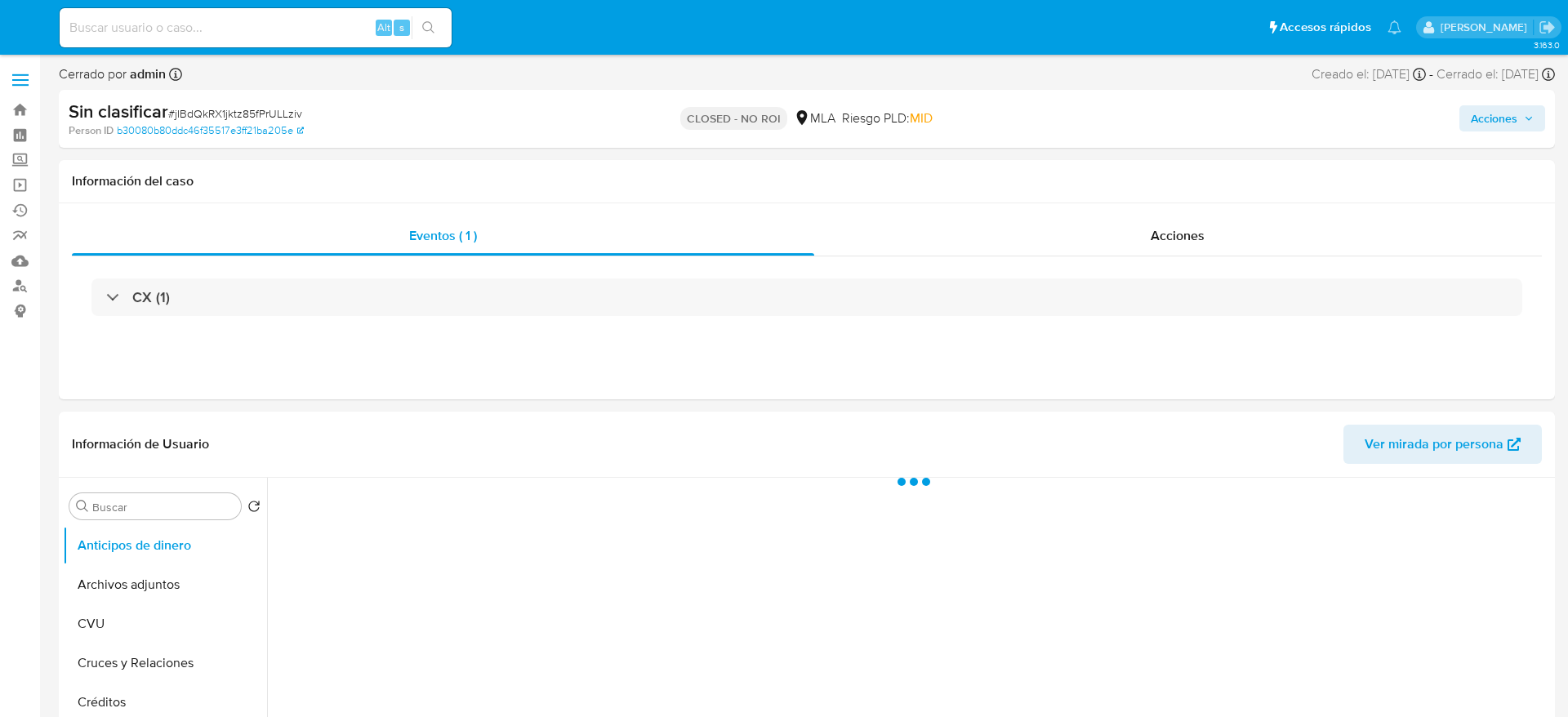
select select "10"
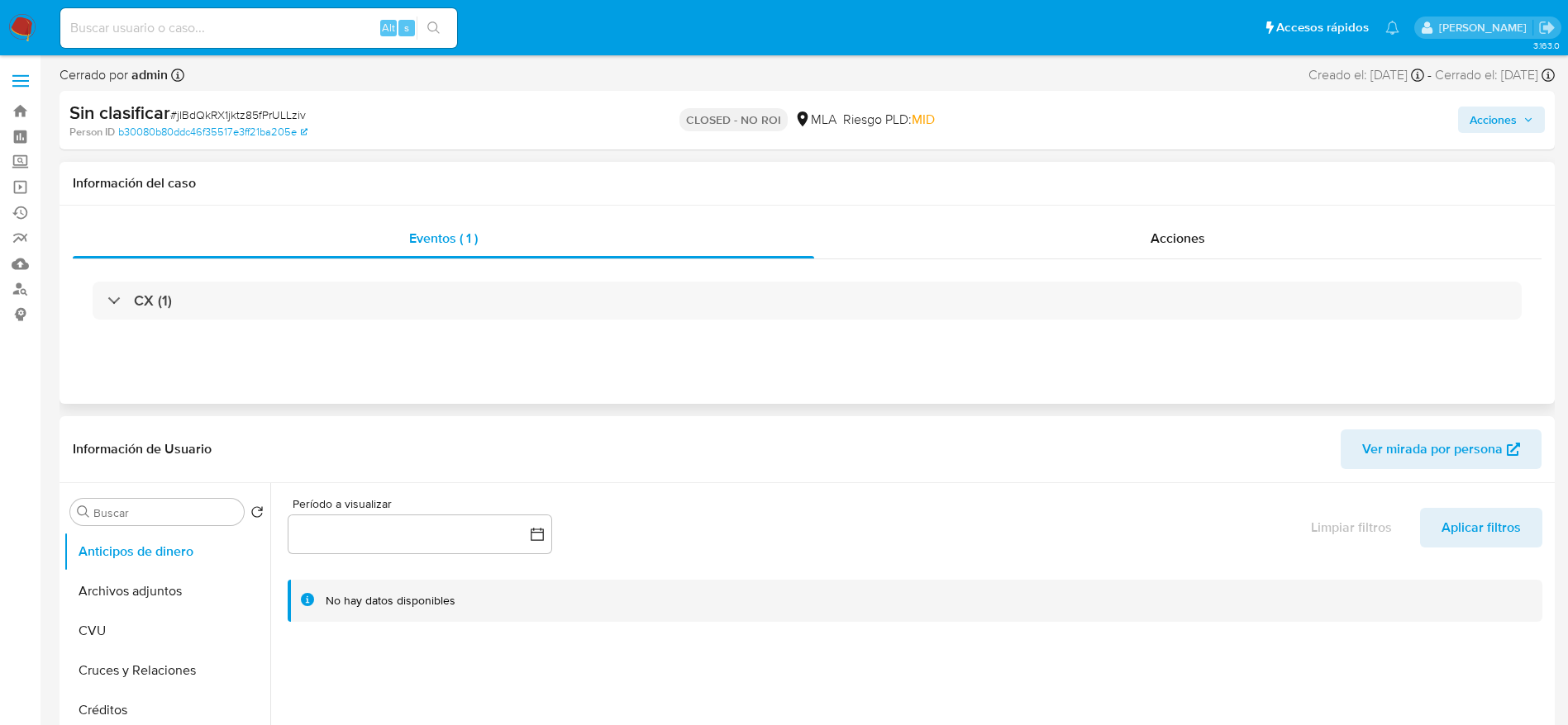
drag, startPoint x: 1152, startPoint y: 233, endPoint x: 957, endPoint y: 262, distance: 197.1
click at [1152, 232] on span "Acciones" at bounding box center [1177, 238] width 54 height 19
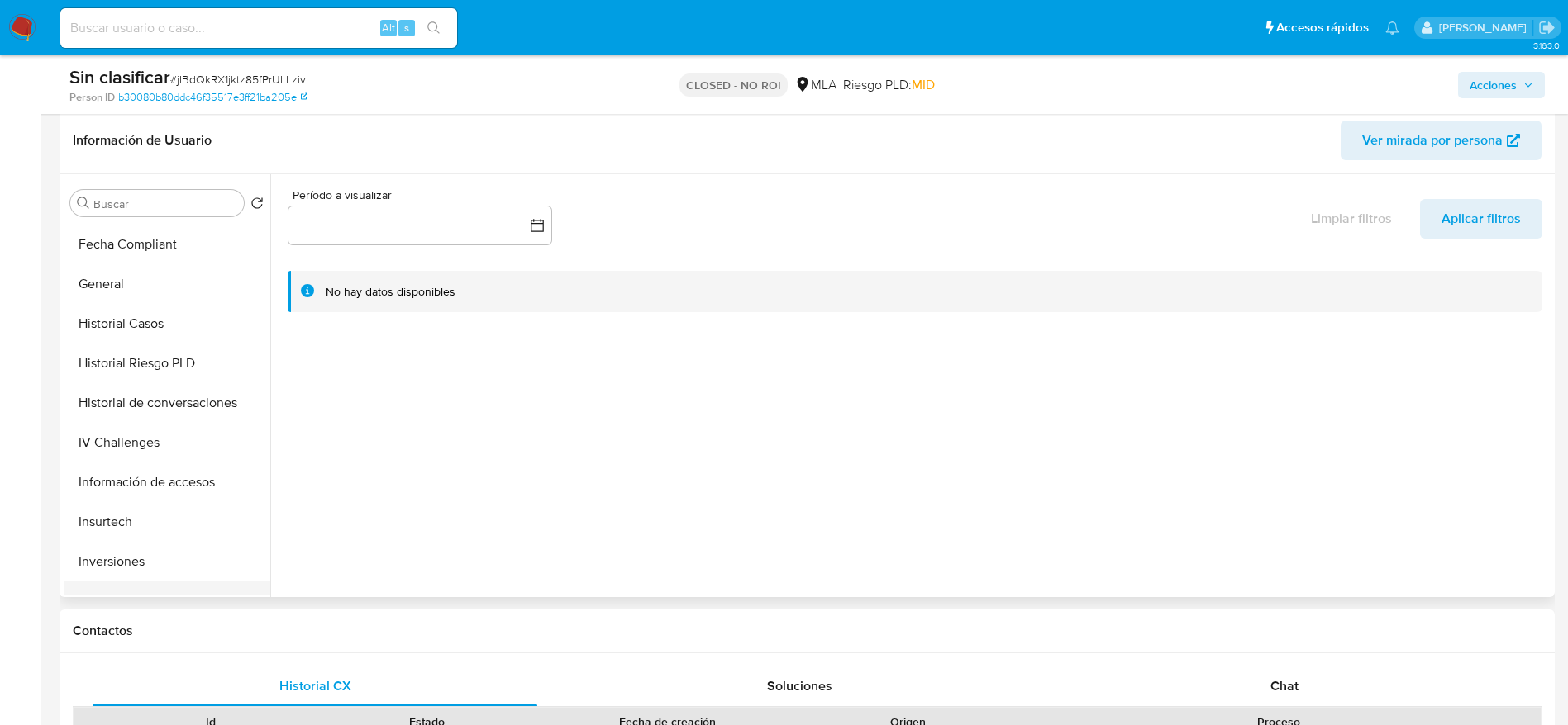
scroll to position [619, 0]
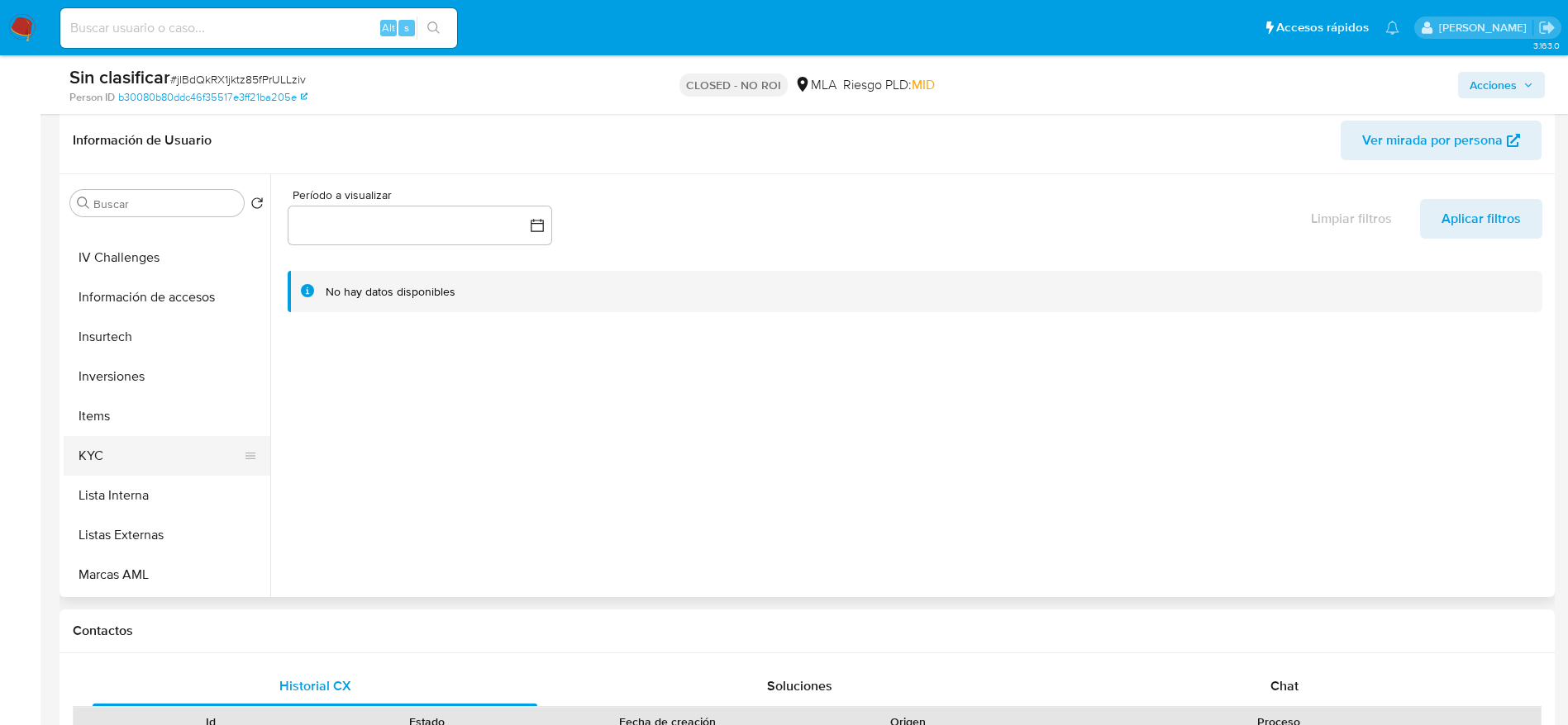
click at [139, 458] on button "KYC" at bounding box center [160, 456] width 194 height 40
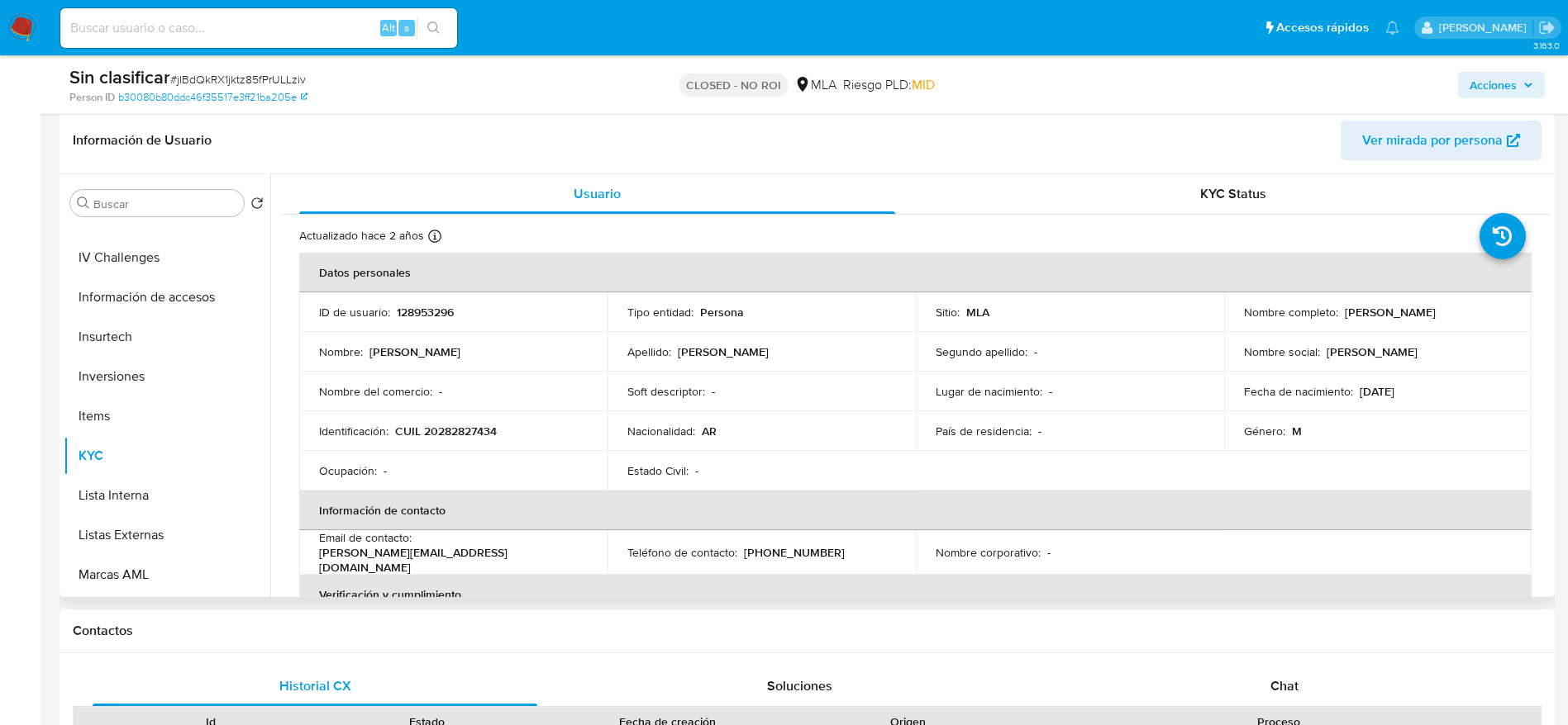
drag, startPoint x: 1341, startPoint y: 308, endPoint x: 1458, endPoint y: 311, distance: 117.0
click at [1458, 311] on div "Nombre completo : [PERSON_NAME]" at bounding box center [1378, 312] width 269 height 15
copy p "[PERSON_NAME]"
click at [221, 27] on input at bounding box center [259, 29] width 397 height 22
paste input "a2qToUpb4xhKt34TpYltOwU6"
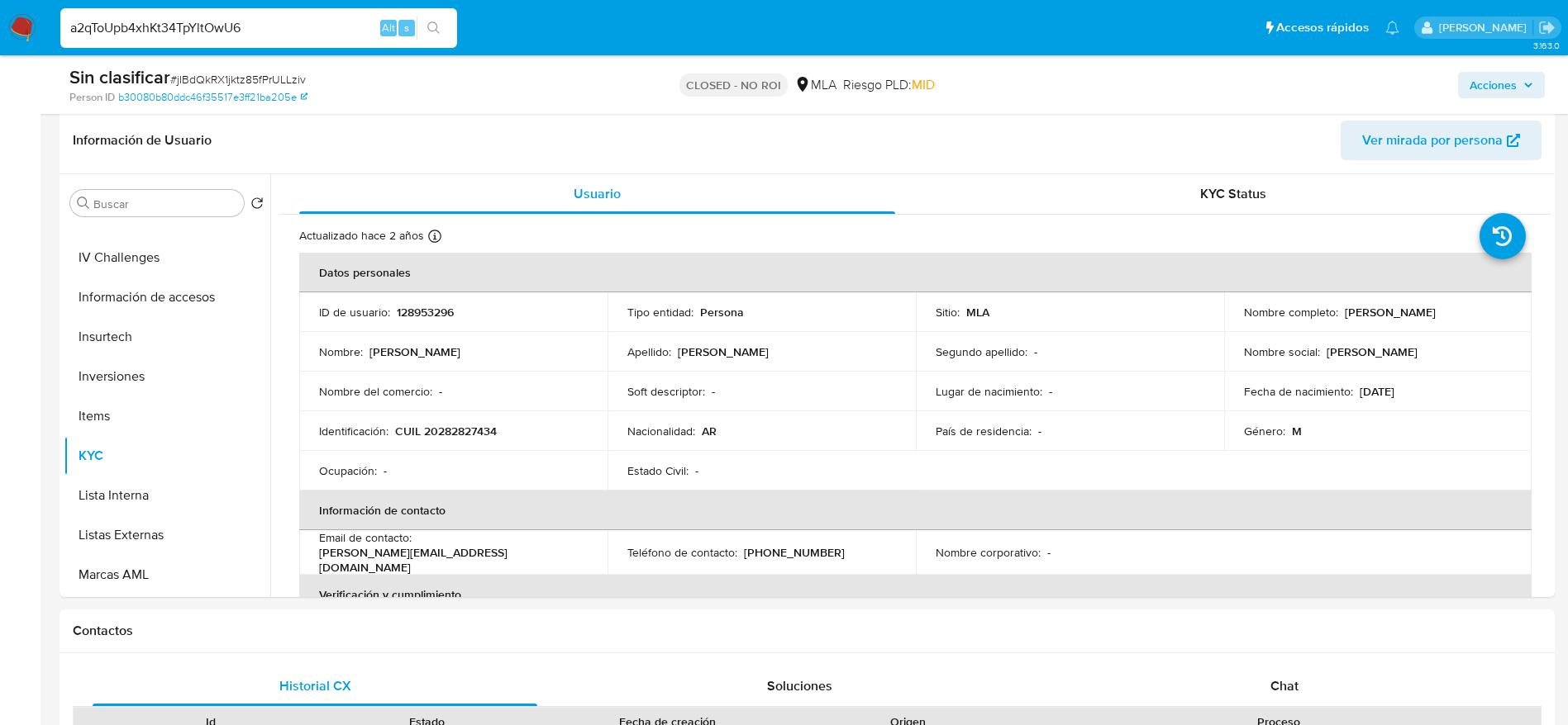
type input "a2qToUpb4xhKt34TpYltOwU6"
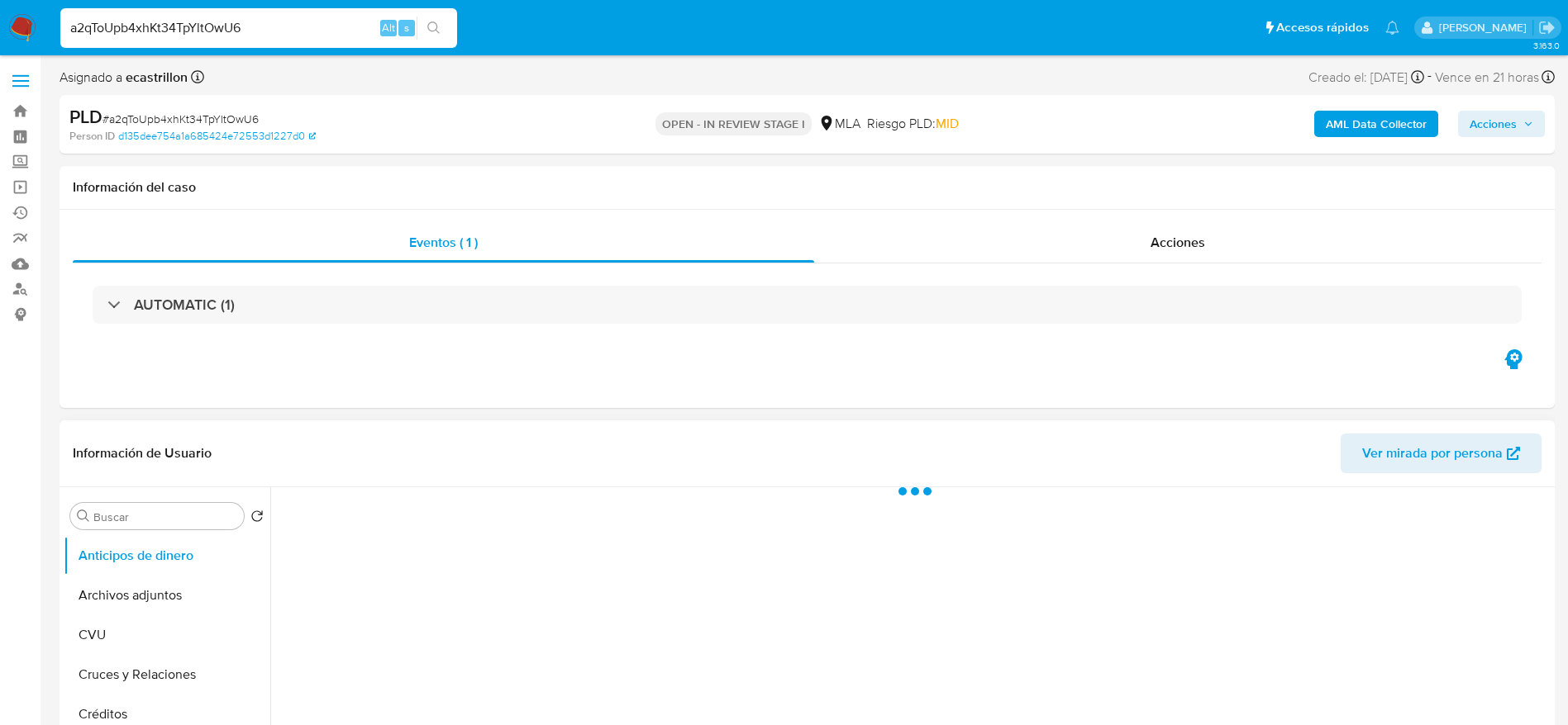
select select "10"
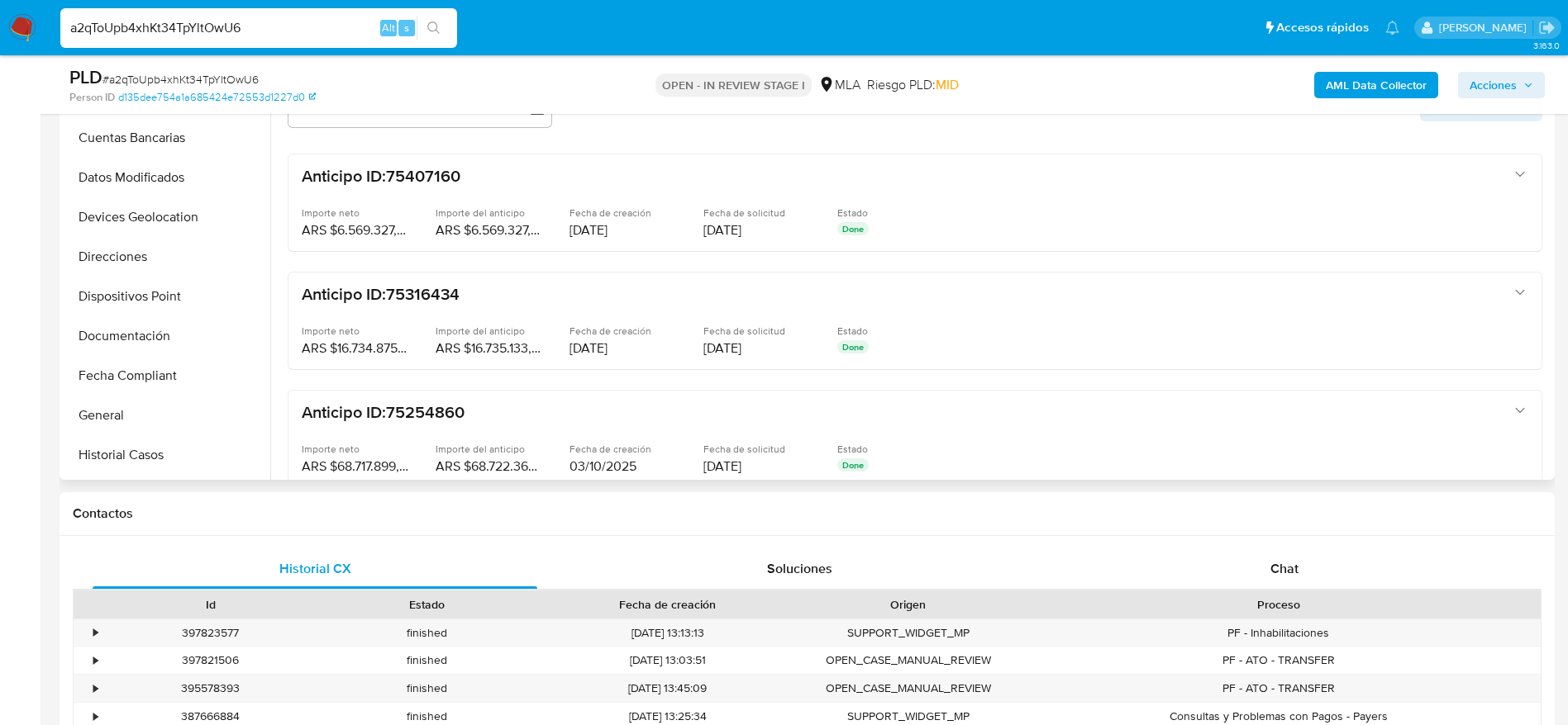
scroll to position [496, 0]
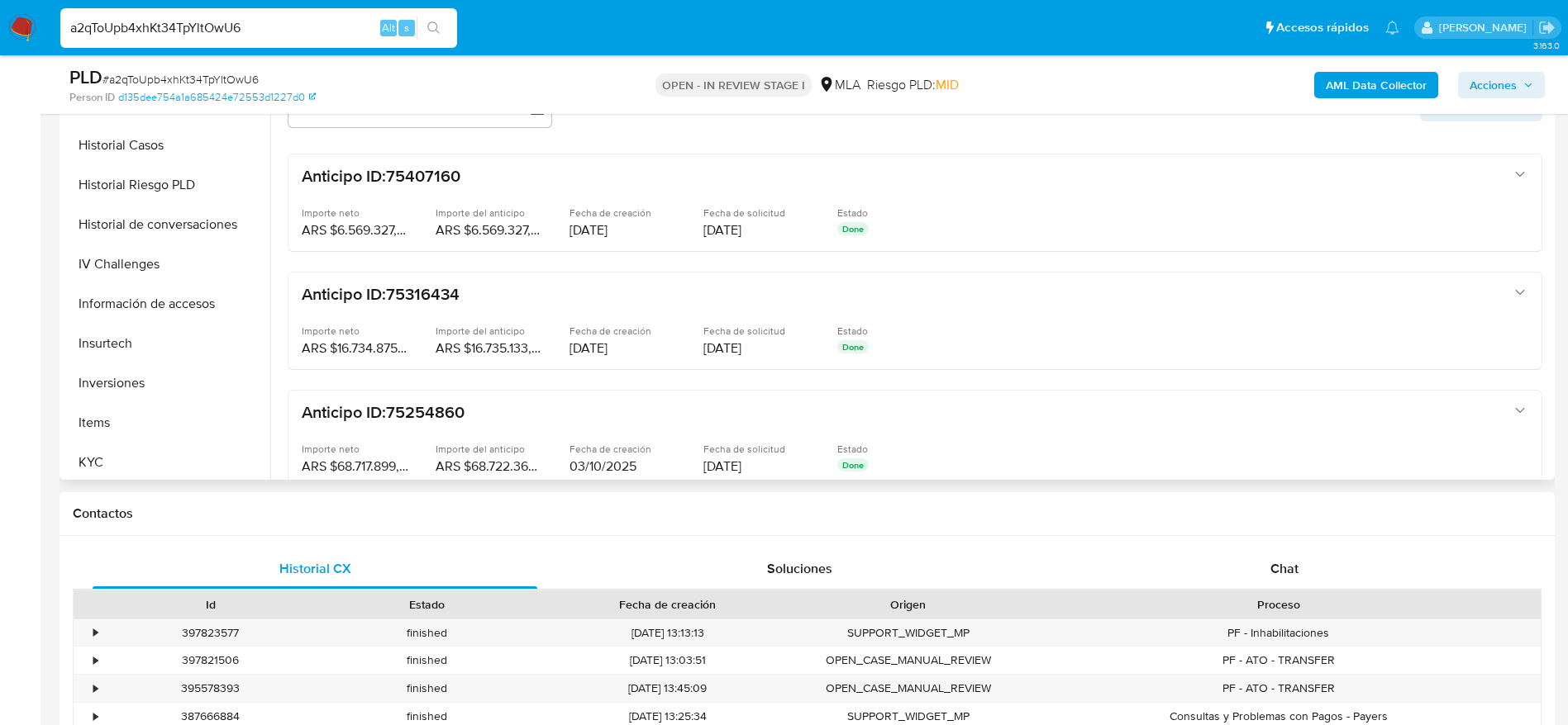
drag, startPoint x: 110, startPoint y: 451, endPoint x: 477, endPoint y: 472, distance: 367.6
click at [110, 454] on button "KYC" at bounding box center [166, 462] width 206 height 40
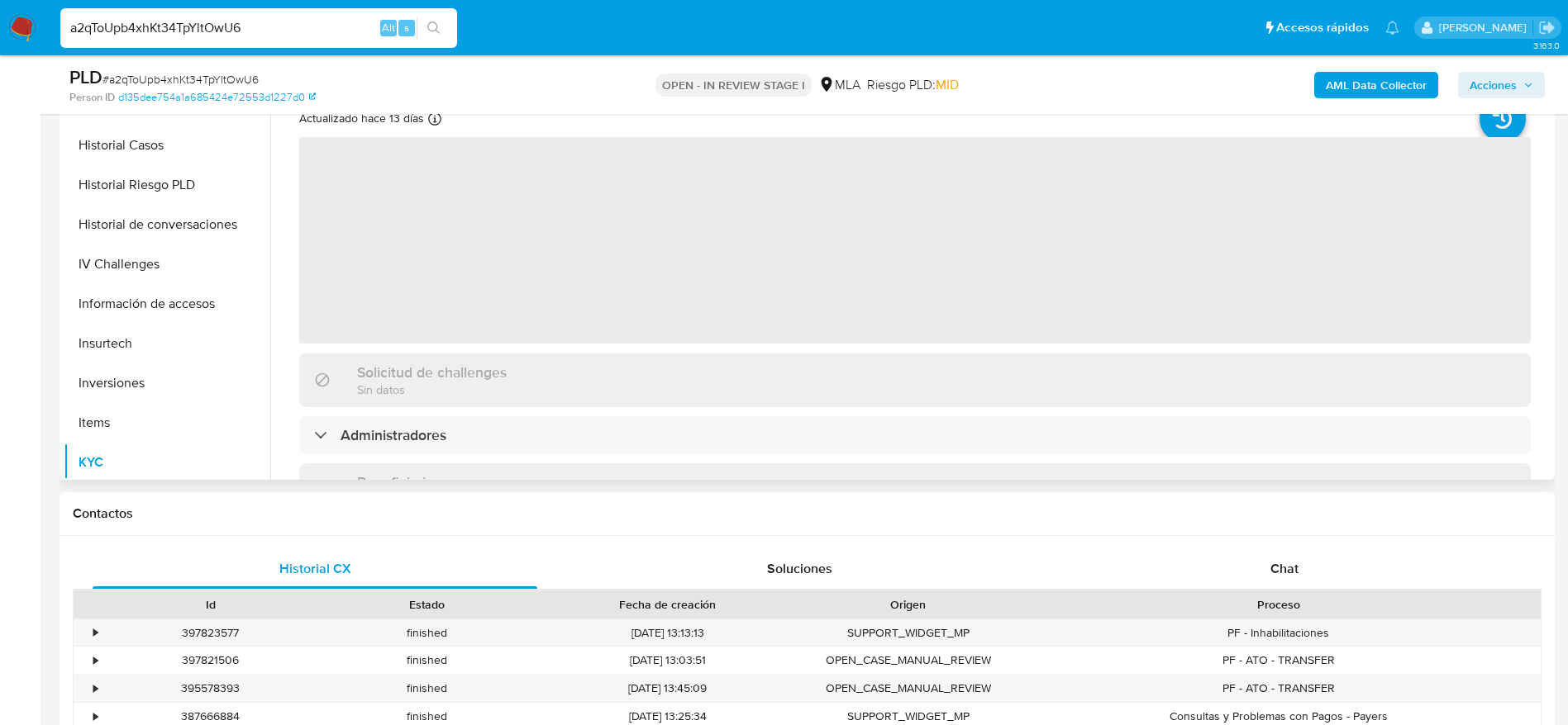
scroll to position [248, 0]
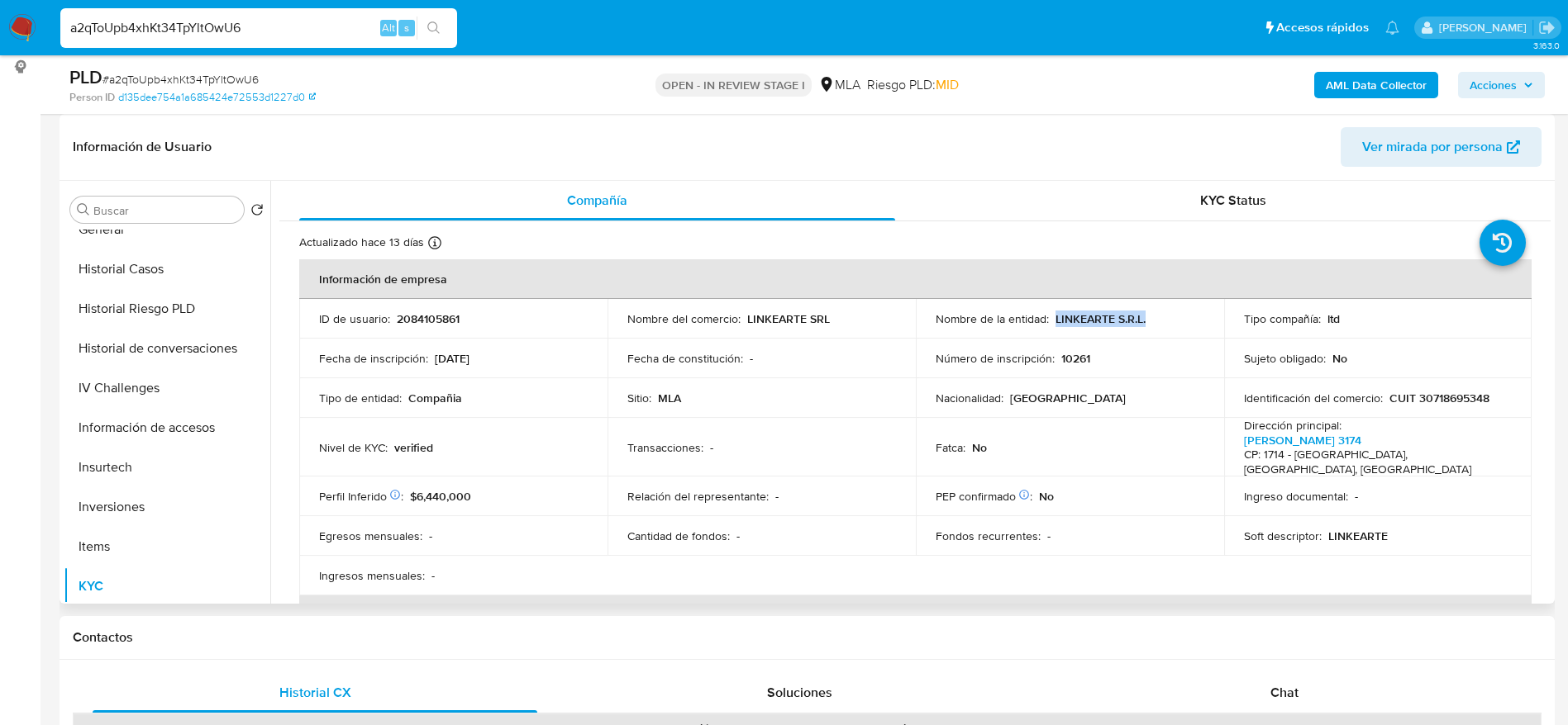
drag, startPoint x: 1062, startPoint y: 319, endPoint x: 1160, endPoint y: 332, distance: 98.9
click at [1160, 332] on td "Nombre de la entidad : LINKEARTE S.R.L." at bounding box center [1070, 319] width 308 height 40
copy p "LINKEARTE S.R.L."
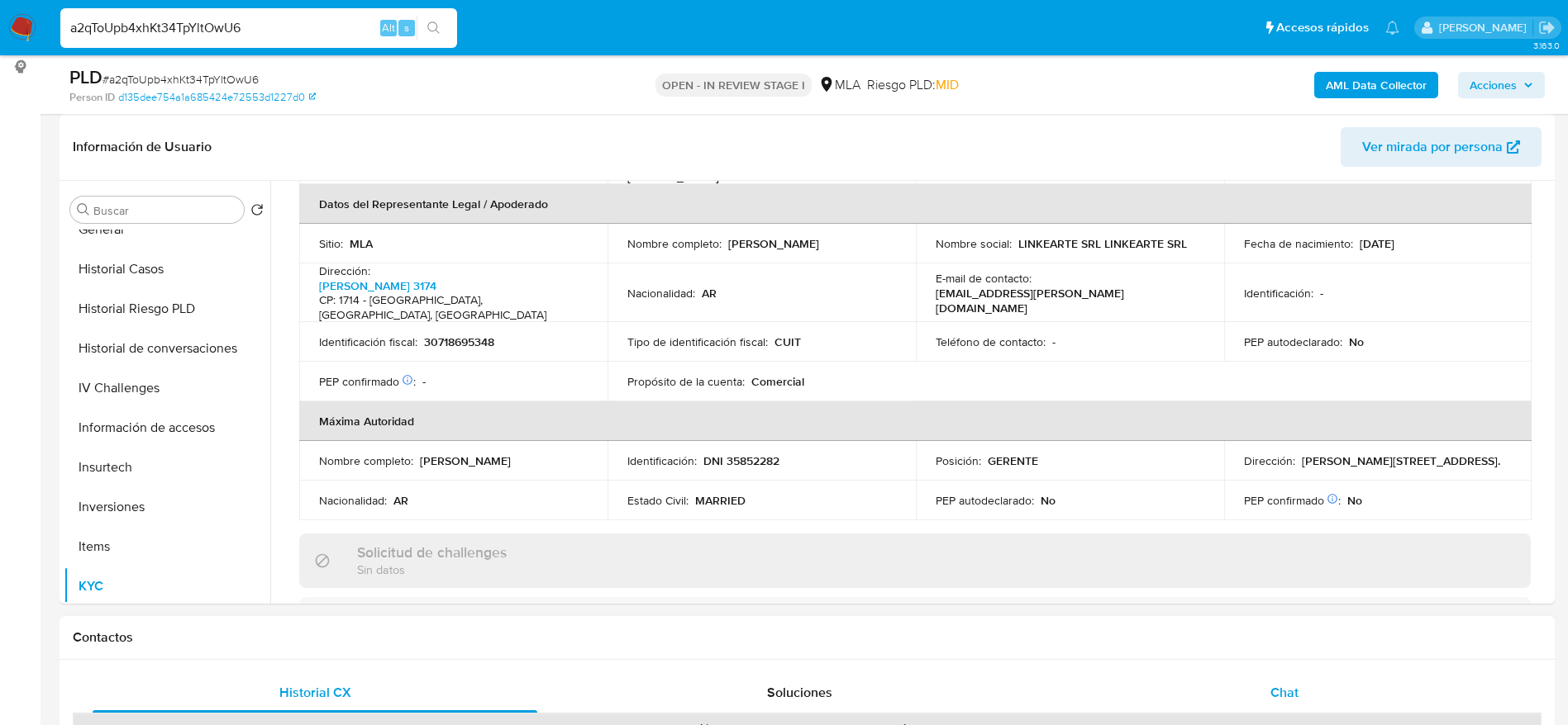
click at [1317, 699] on div "Chat" at bounding box center [1284, 693] width 445 height 40
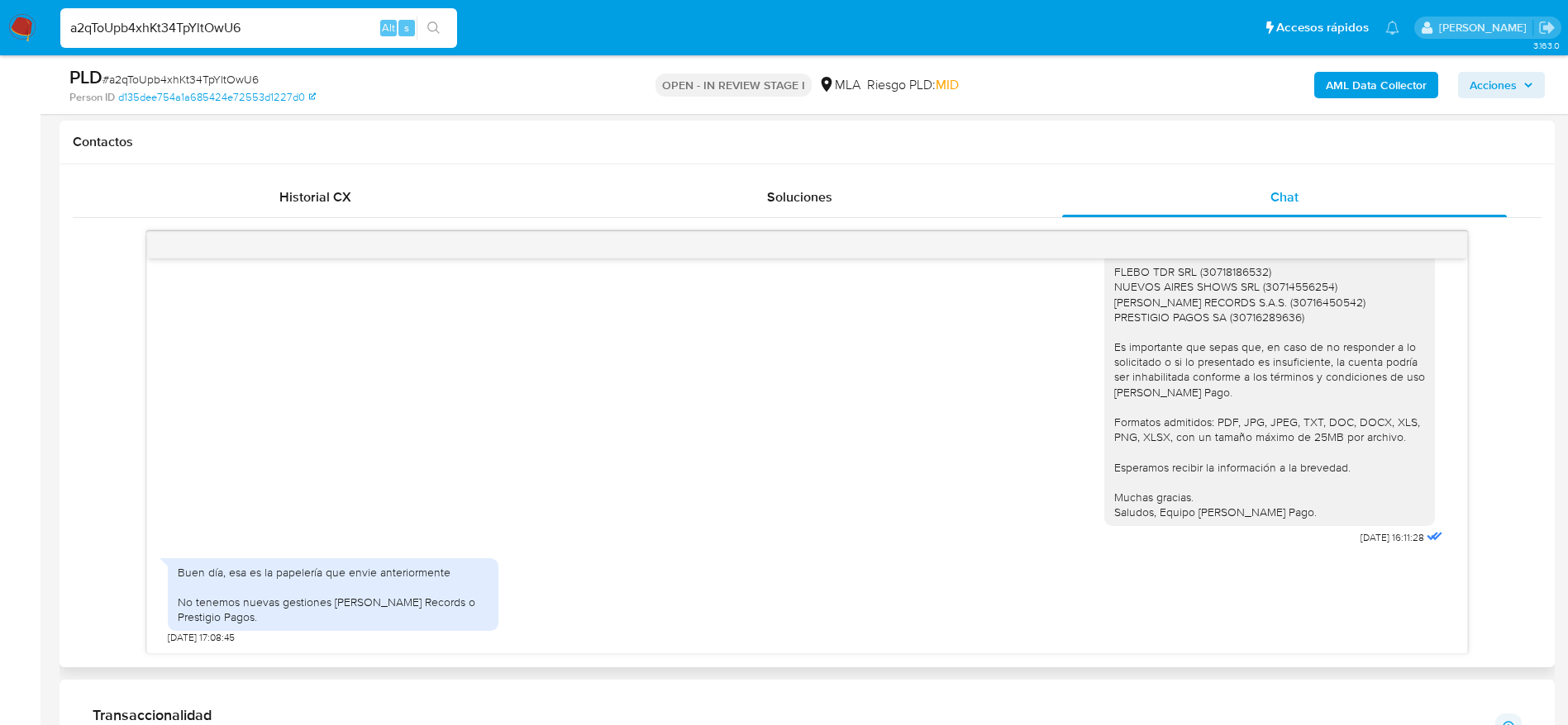
scroll to position [0, 0]
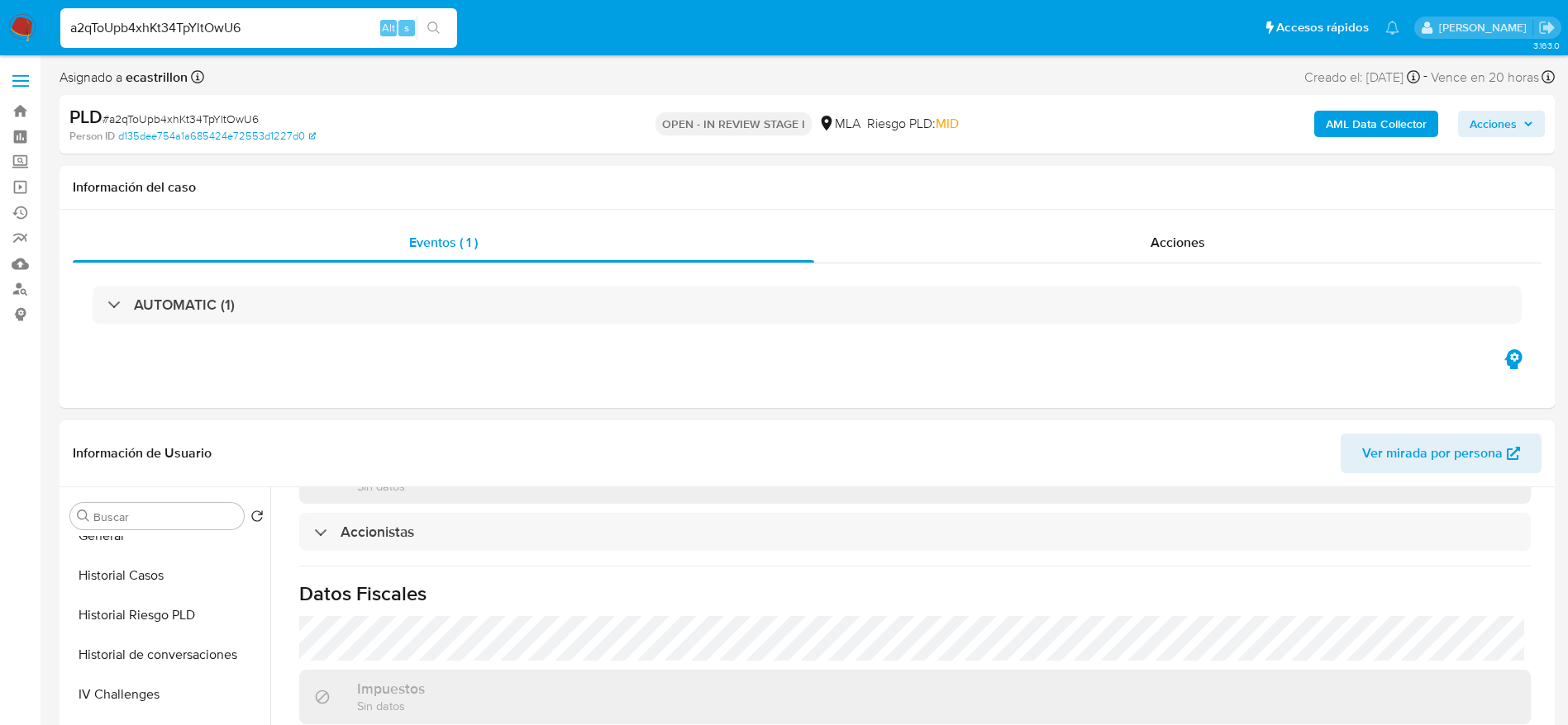
click at [149, 112] on span "# a2qToUpb4xhKt34TpYltOwU6" at bounding box center [181, 119] width 156 height 17
copy span "a2qToUpb4xhKt34TpYltOwU6"
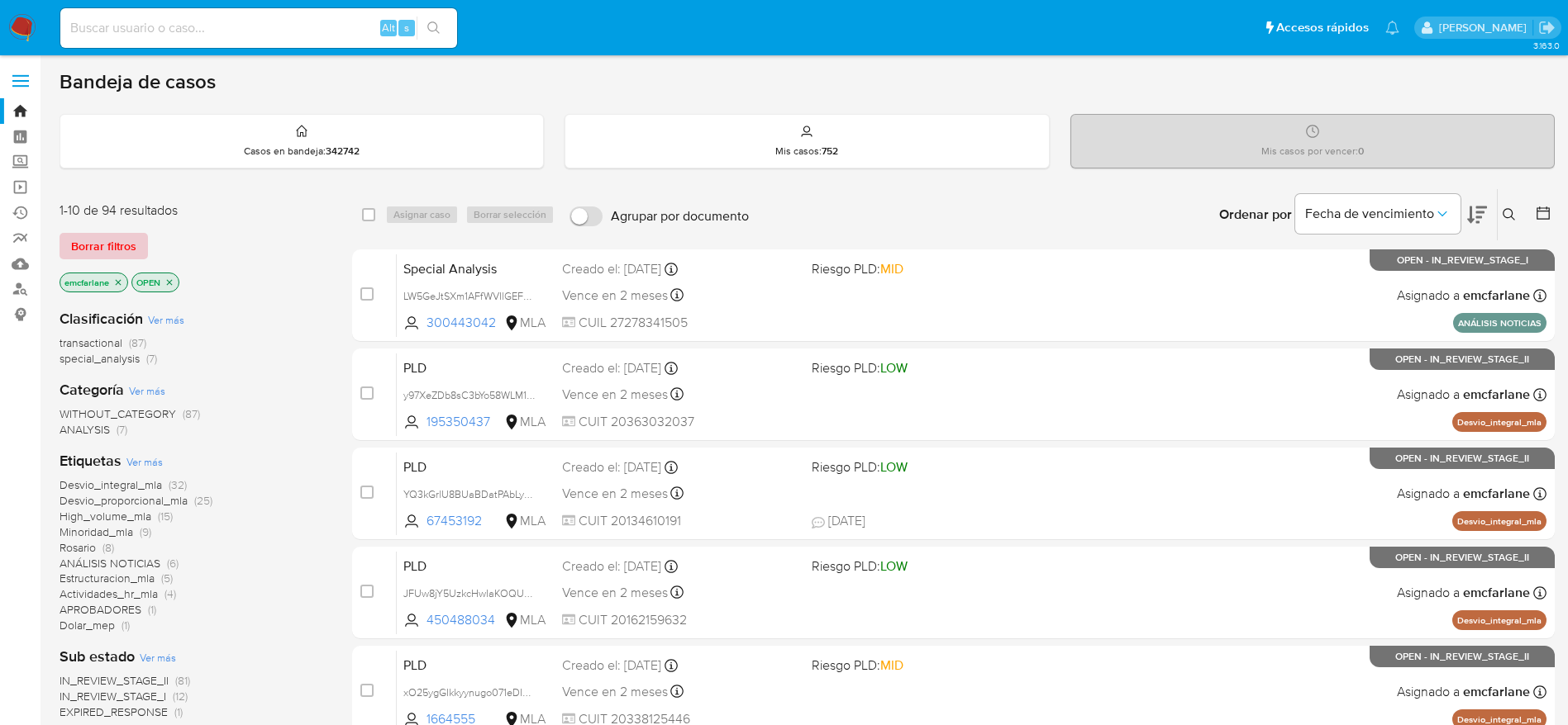
click at [101, 240] on span "Borrar filtros" at bounding box center [104, 246] width 65 height 23
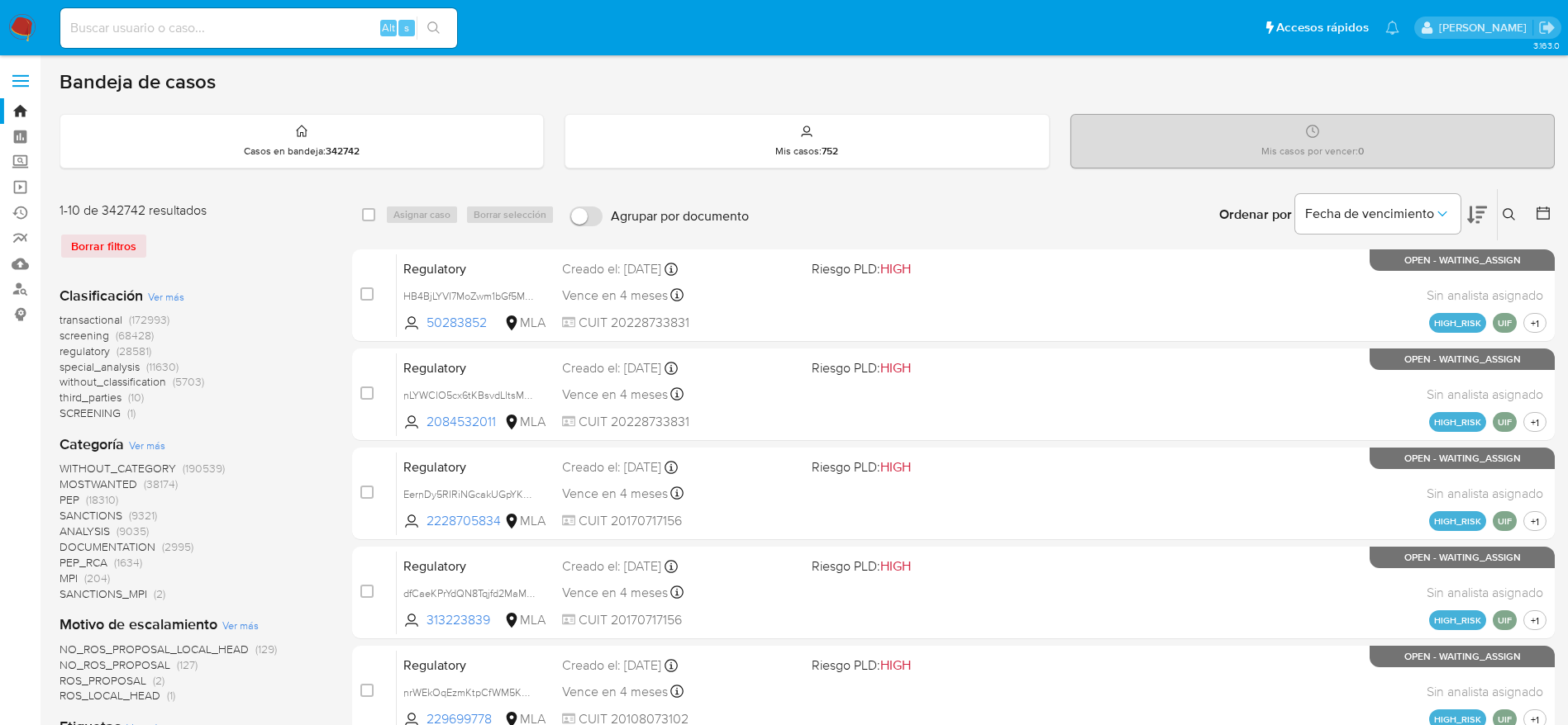
click at [1506, 213] on icon at bounding box center [1509, 214] width 13 height 13
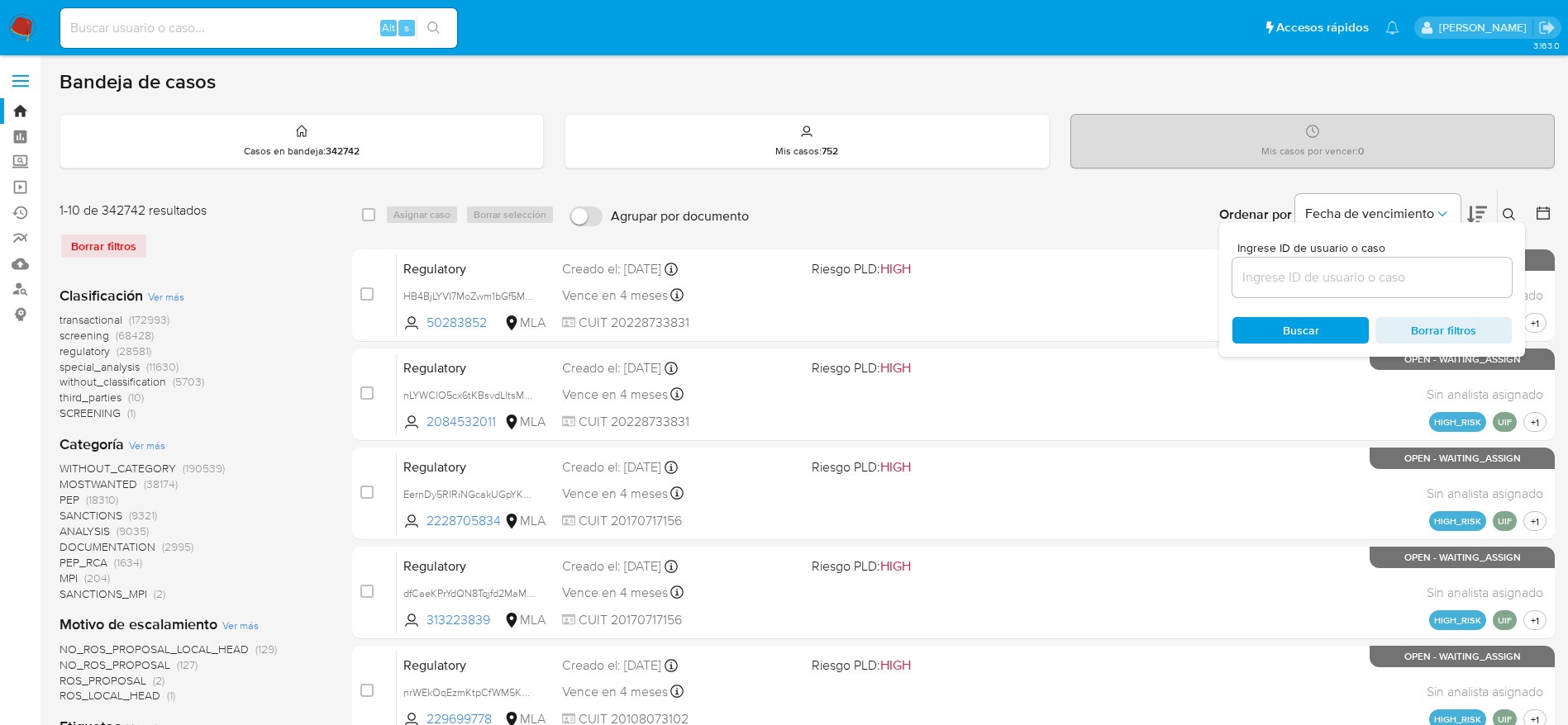
click at [1357, 264] on div at bounding box center [1371, 278] width 280 height 40
click at [1355, 281] on input at bounding box center [1371, 278] width 280 height 22
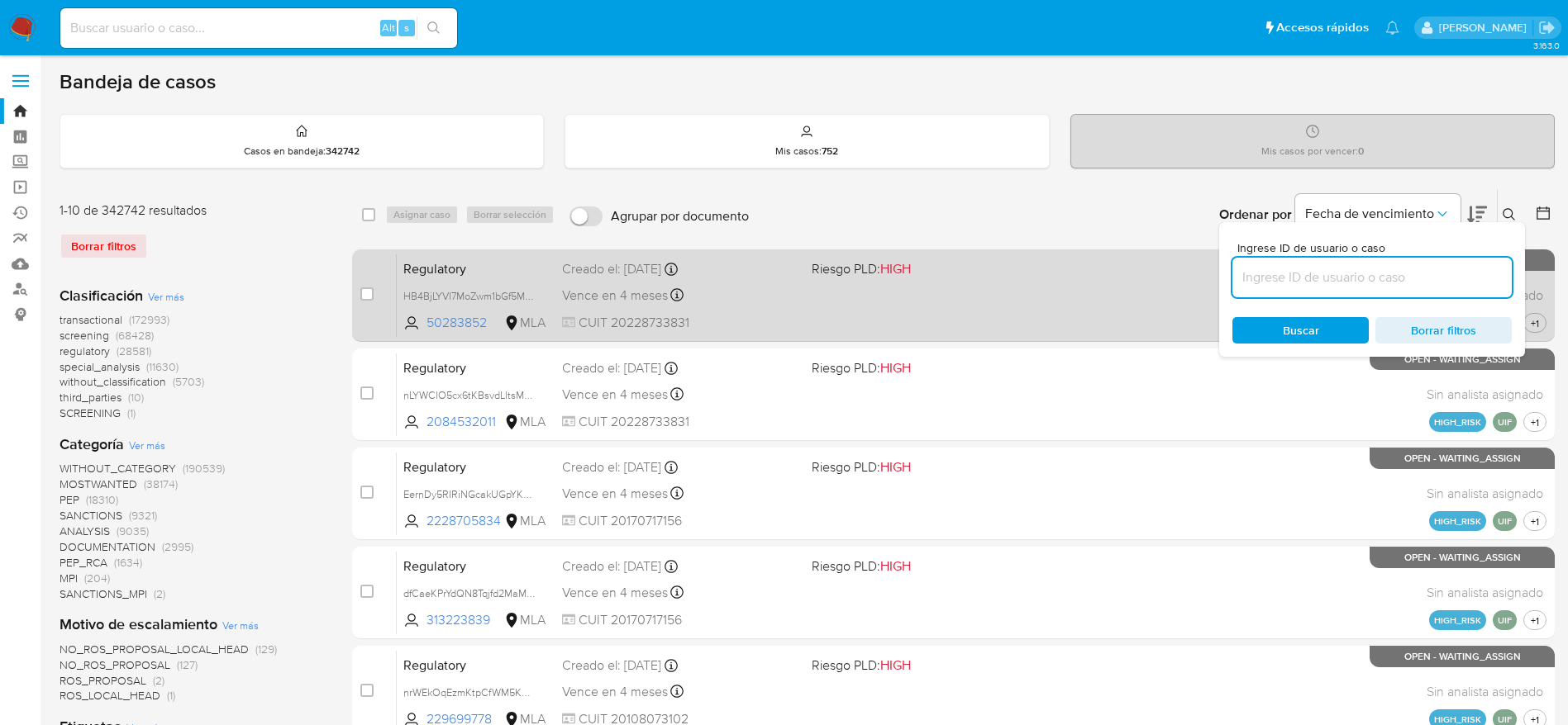
paste input "a2qToUpb4xhKt34TpYltOwU6"
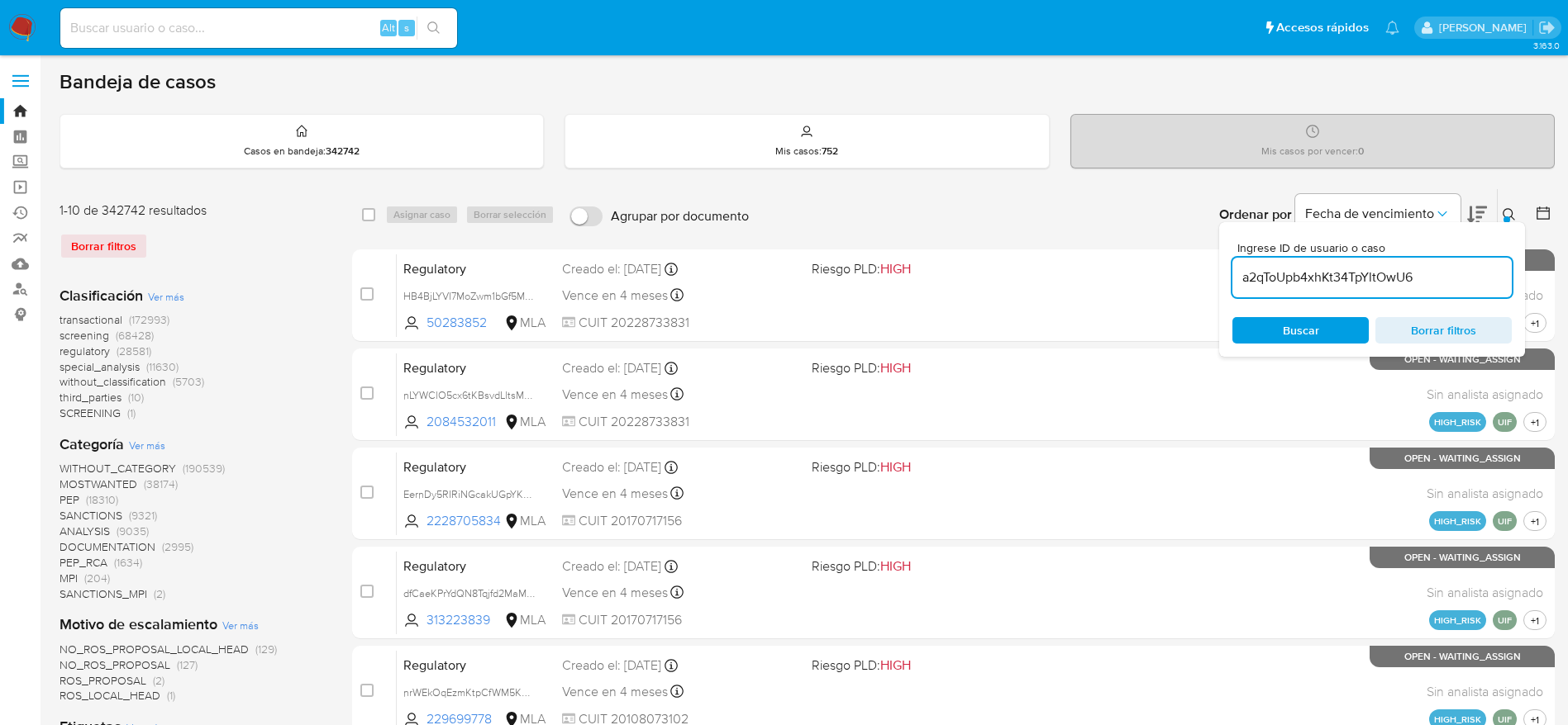
type input "a2qToUpb4xhKt34TpYltOwU6"
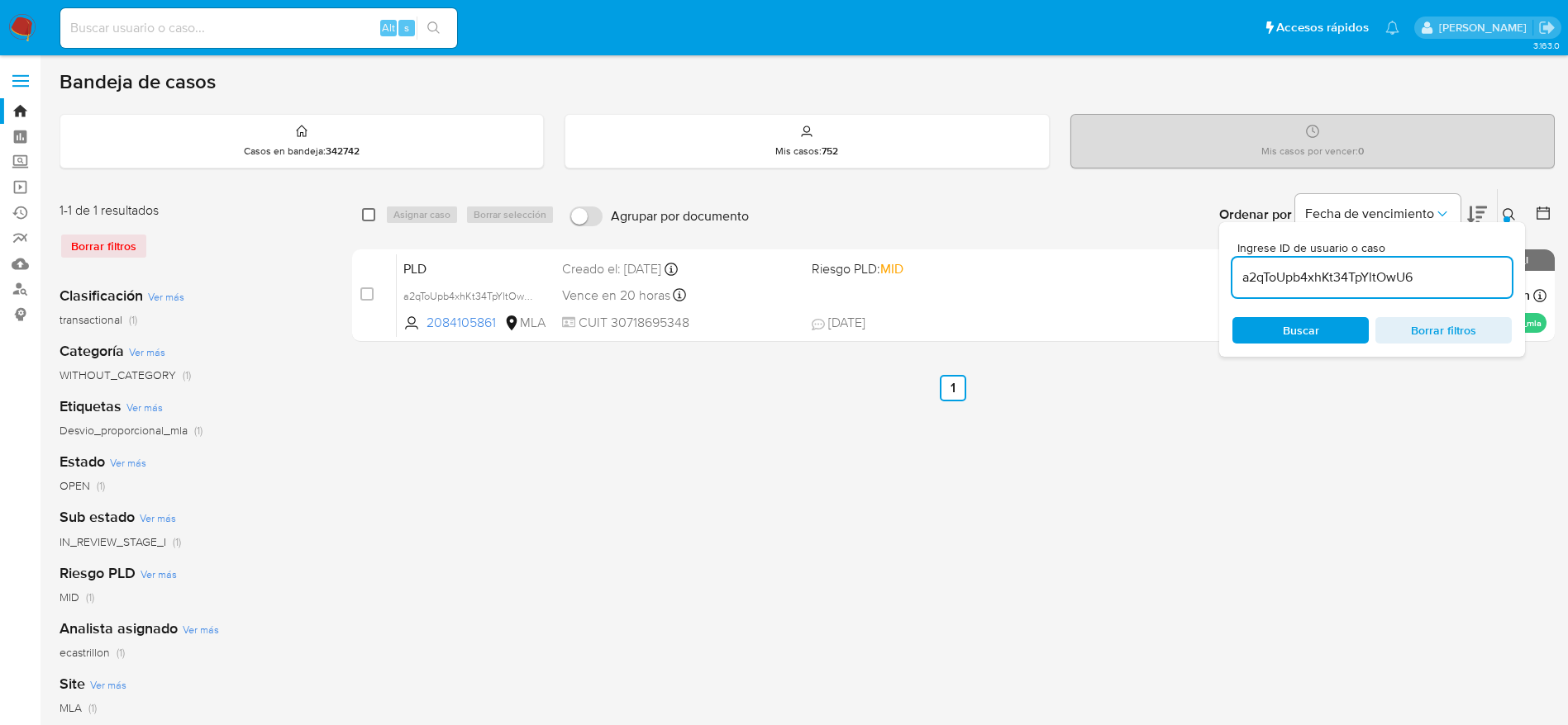
click at [373, 215] on input "checkbox" at bounding box center [368, 214] width 13 height 13
checkbox input "true"
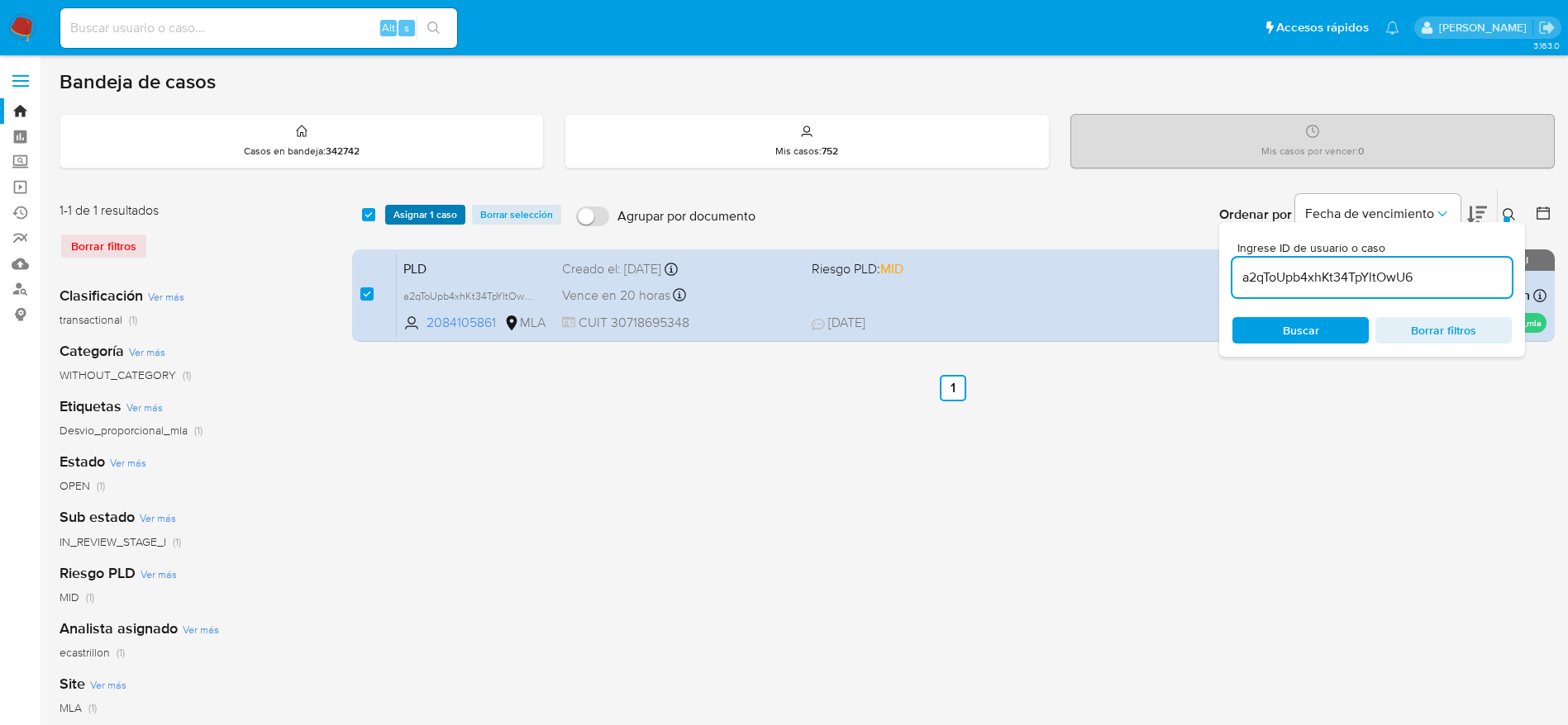
click at [395, 209] on span "Asignar 1 caso" at bounding box center [425, 214] width 63 height 17
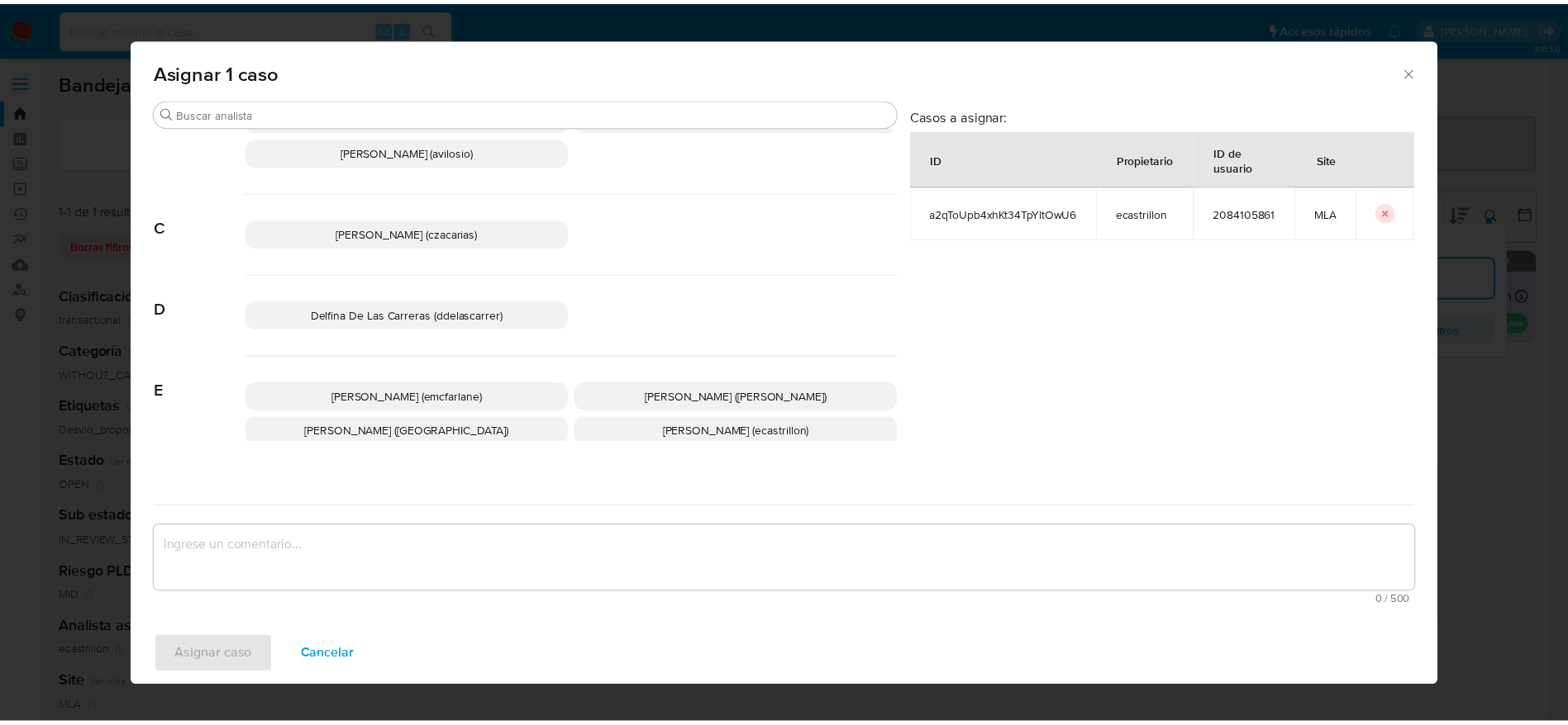
scroll to position [123, 0]
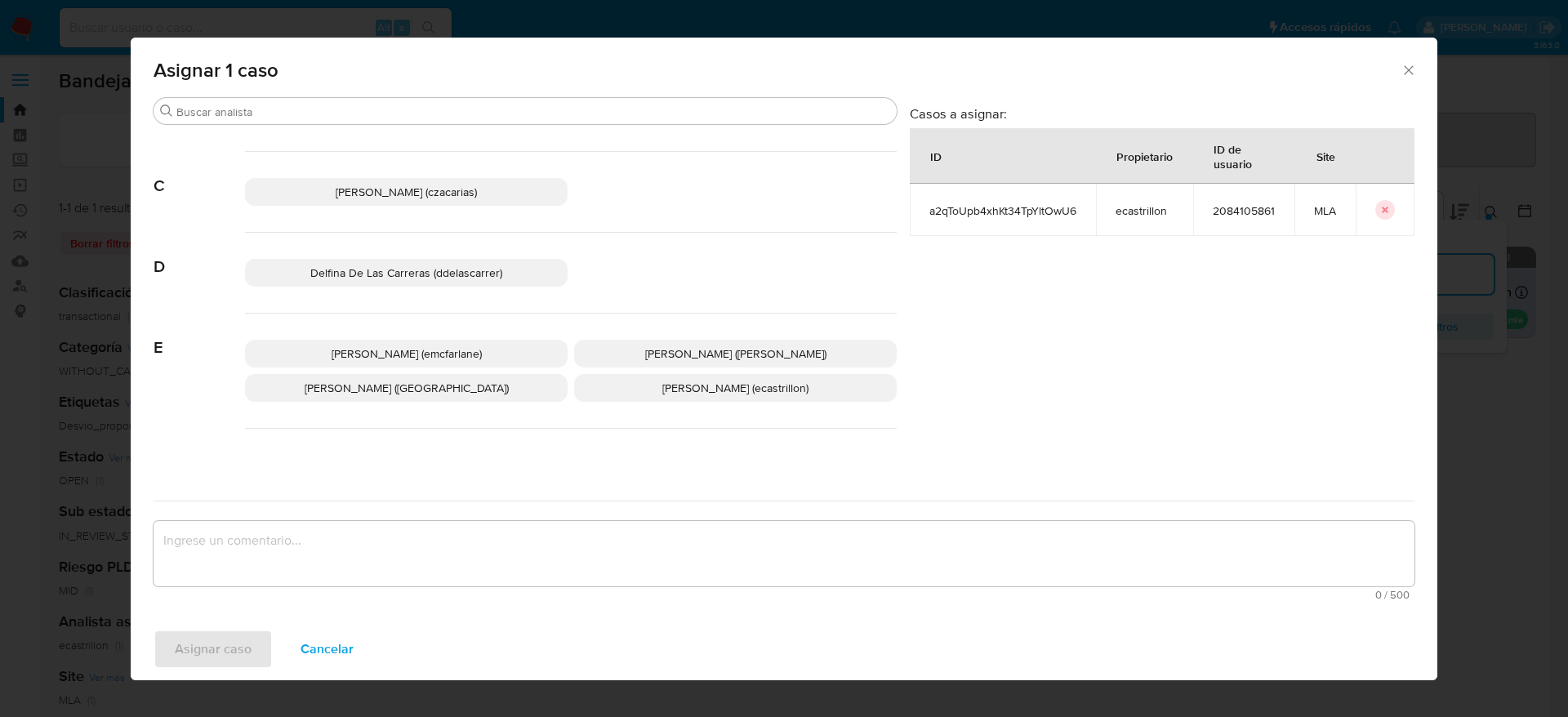
click at [472, 358] on span "Elaine Mc Farlane (emcfarlane)" at bounding box center [407, 354] width 150 height 17
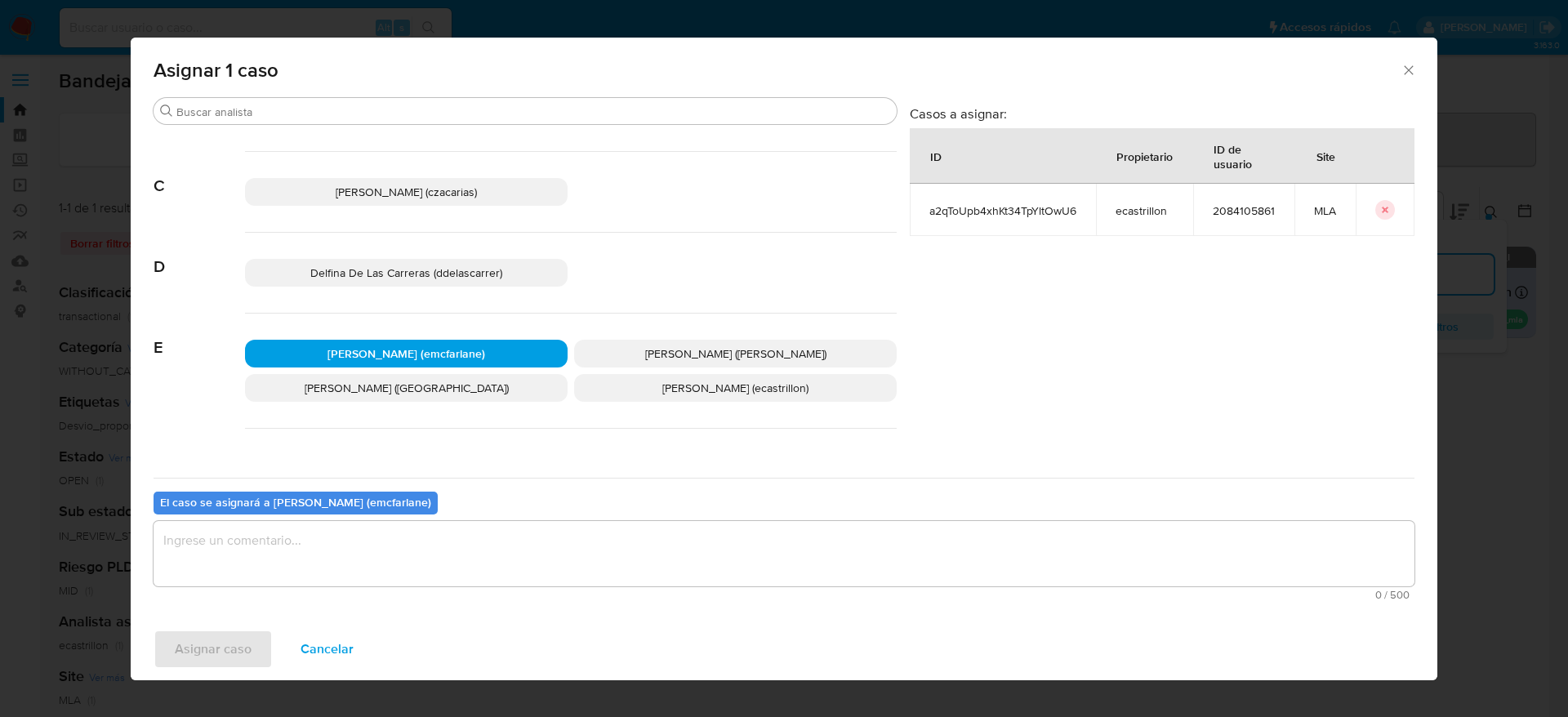
click at [334, 562] on textarea "assign-modal" at bounding box center [783, 554] width 1260 height 65
click at [198, 651] on span "Asignar caso" at bounding box center [213, 650] width 77 height 36
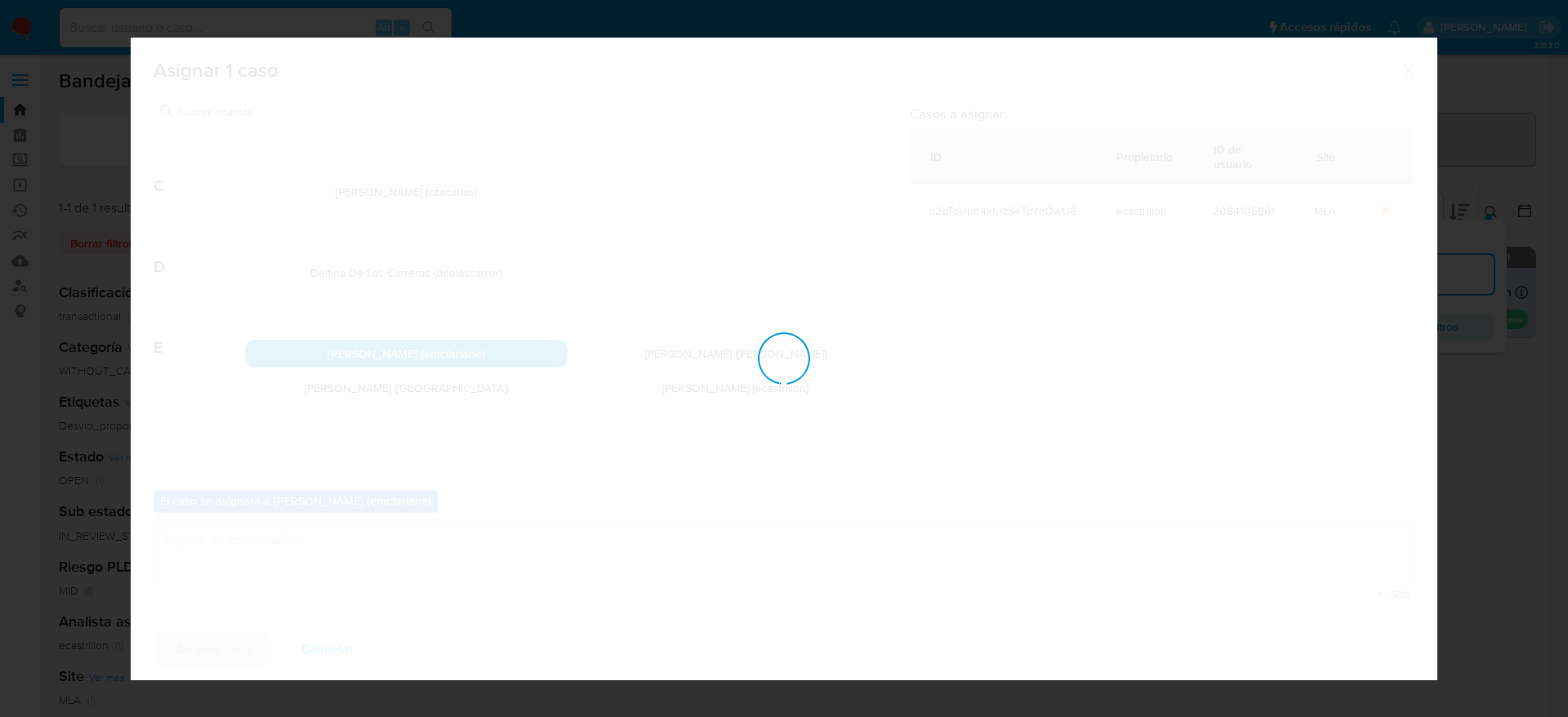
checkbox input "false"
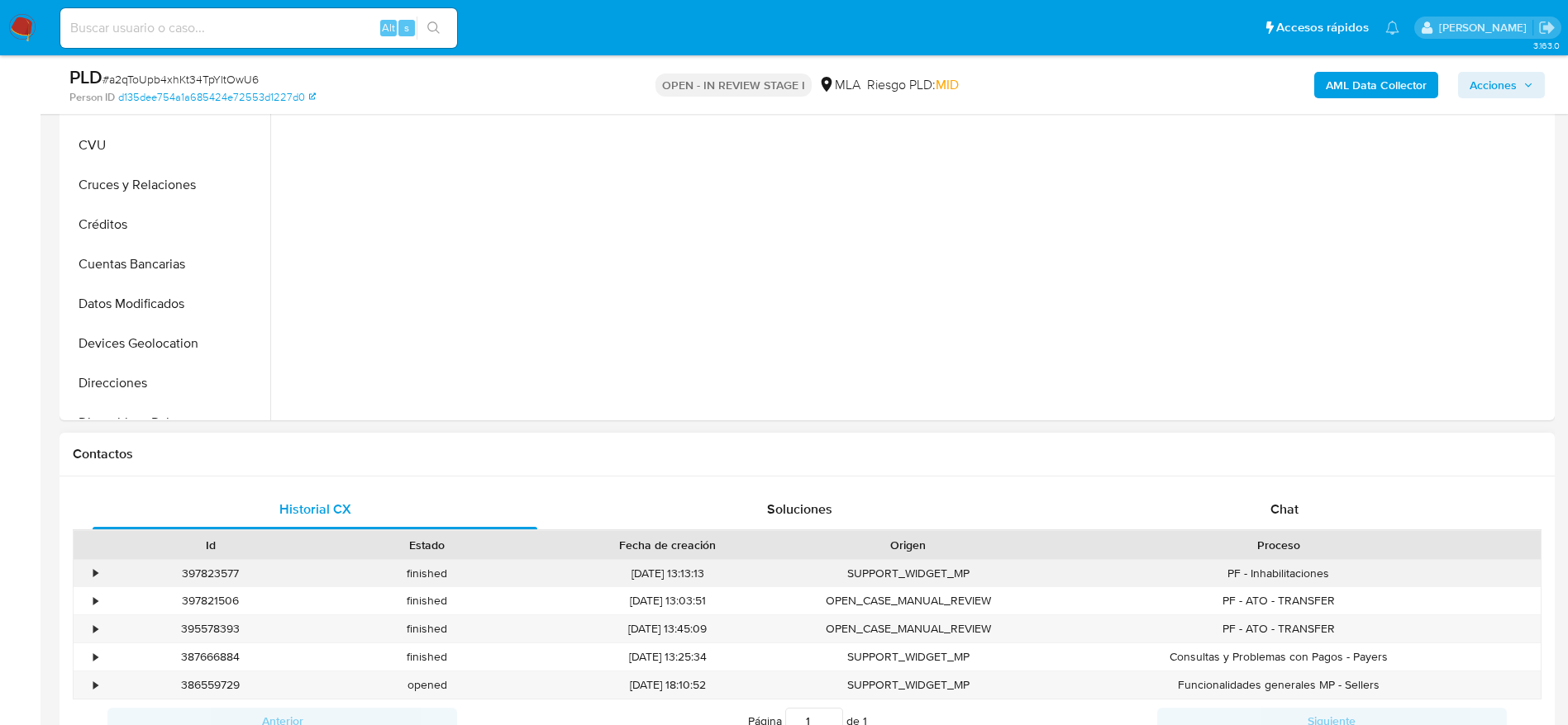
scroll to position [619, 0]
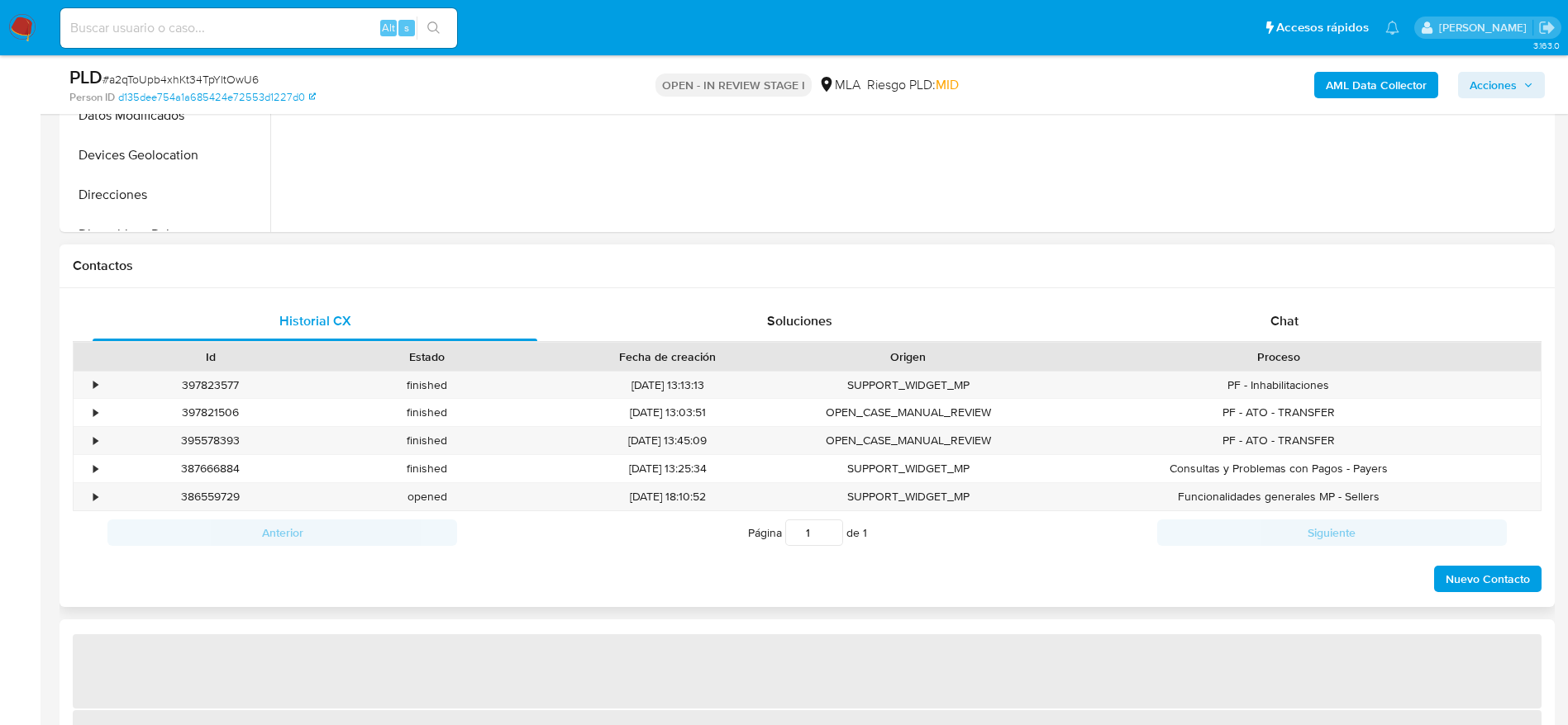
click at [1296, 341] on div "Chat" at bounding box center [1284, 321] width 445 height 40
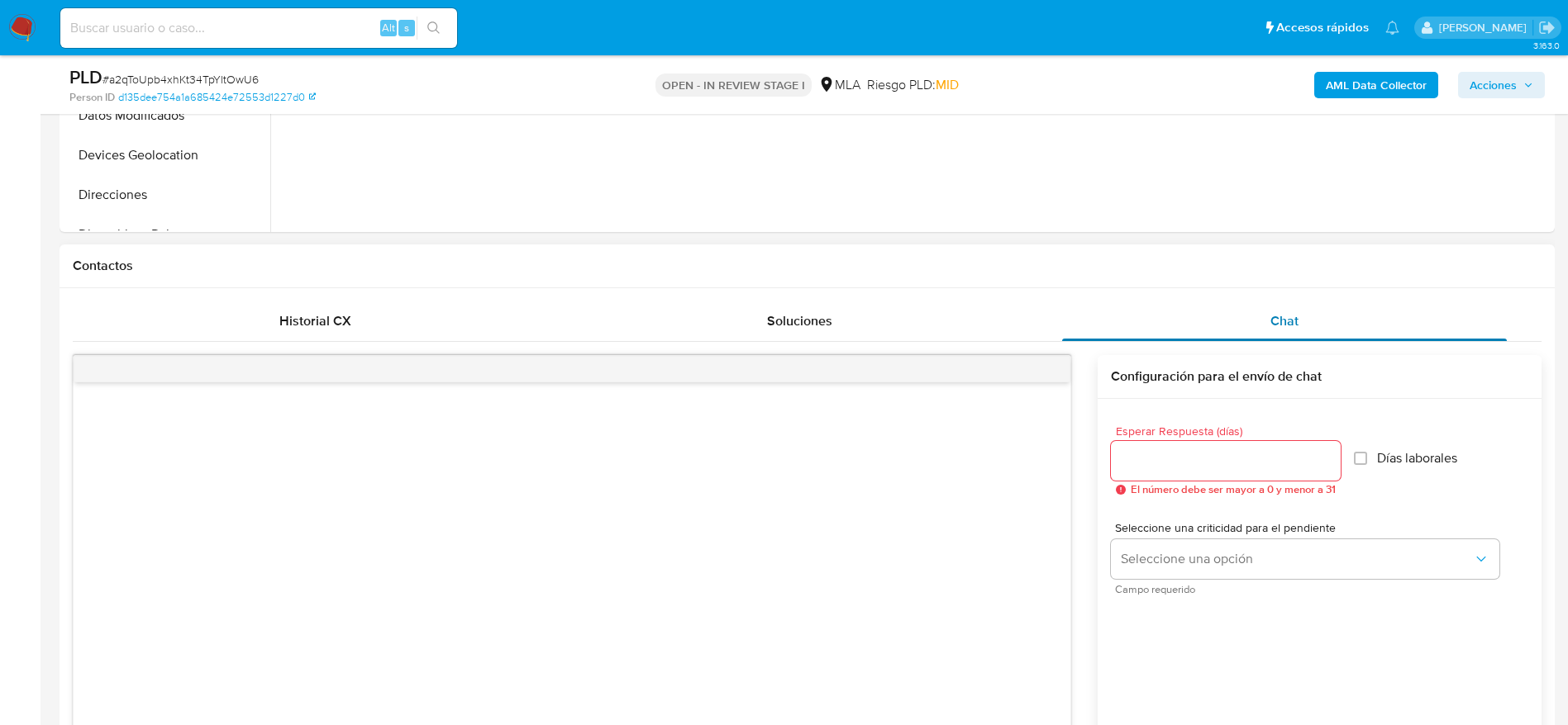
select select "10"
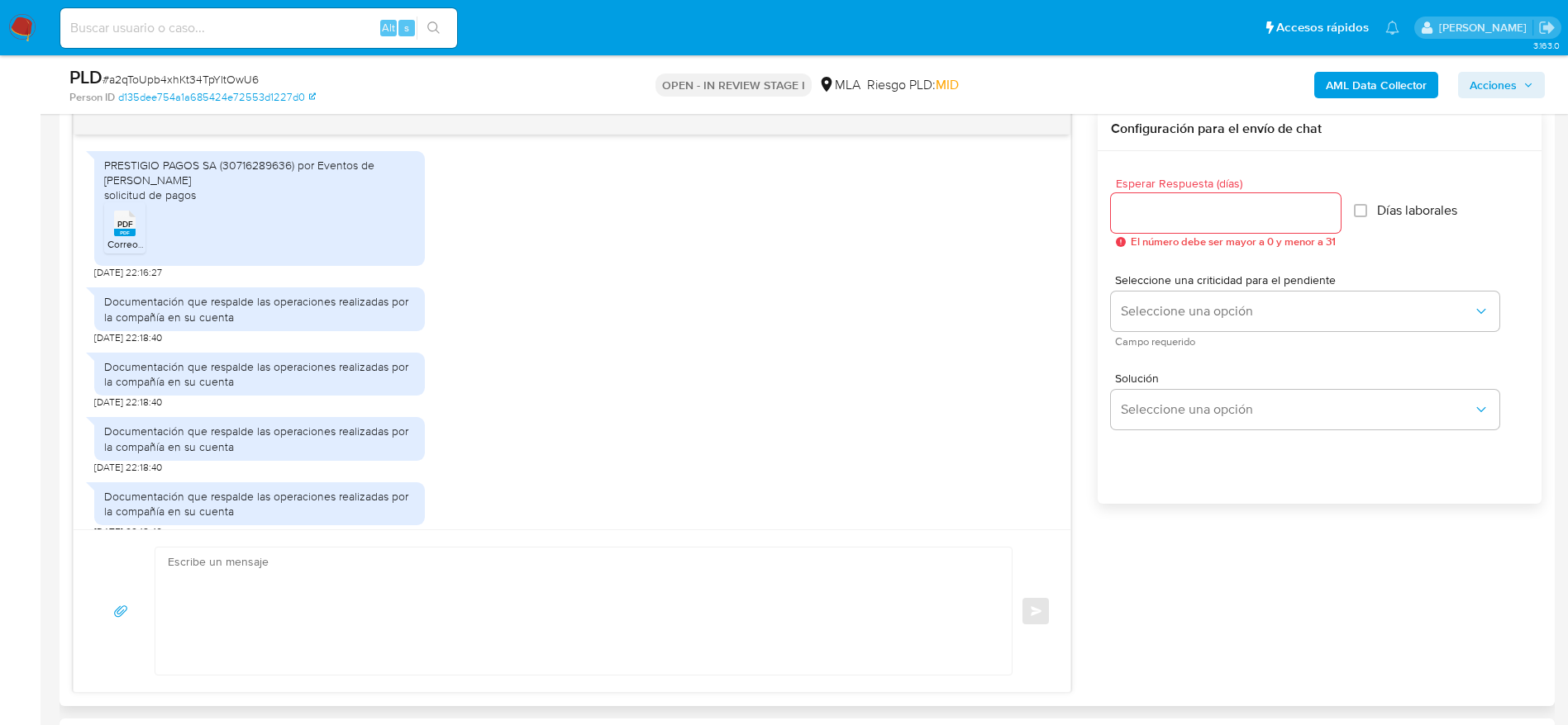
scroll to position [876, 0]
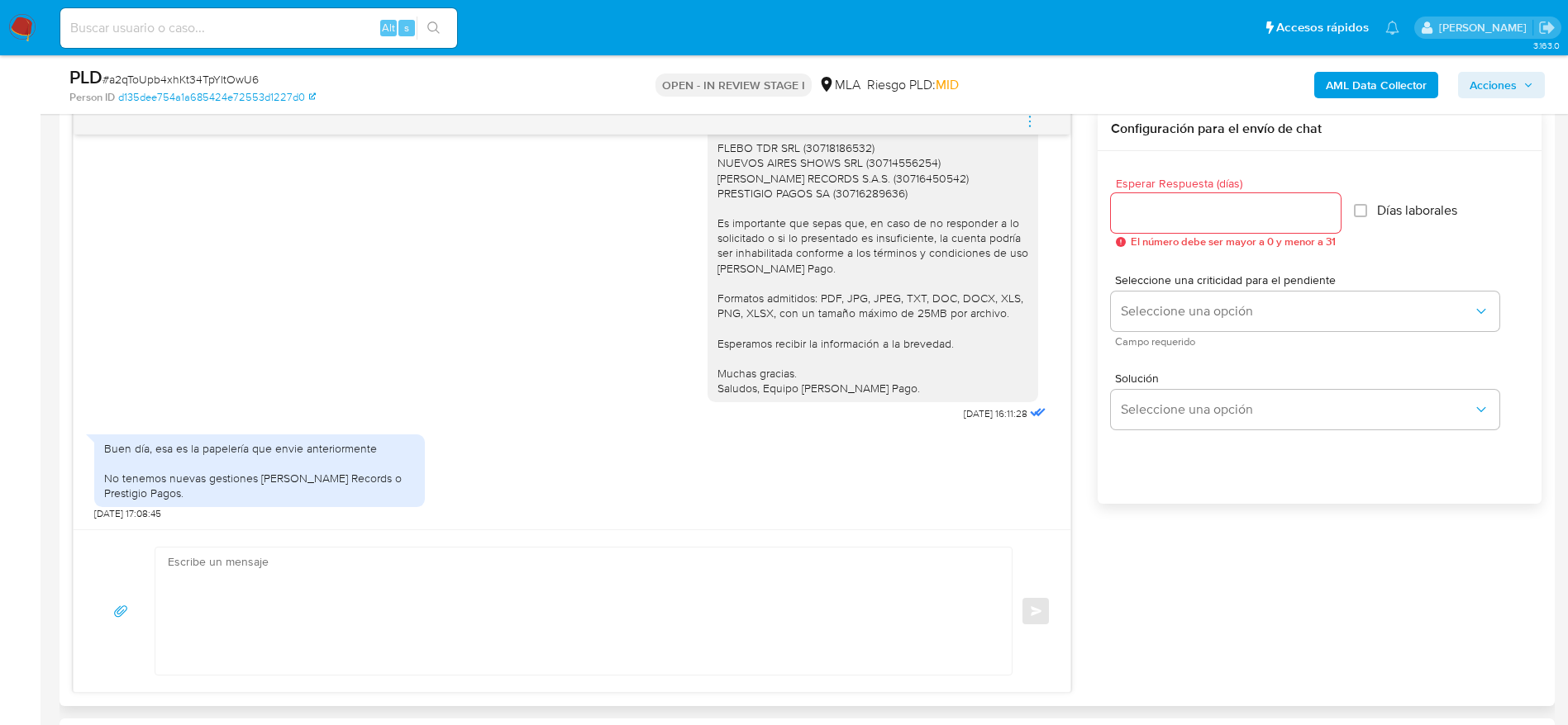
click at [338, 617] on textarea at bounding box center [579, 611] width 823 height 127
paste textarea "a2qToUpb4xhKt34TpYltOwU6"
type textarea "a2qToUpb4xhKt34TpYltOwU6"
paste textarea "Hola LINKEARTE S.R.L, Muchas gracias por tu respuesta. En función de las operac…"
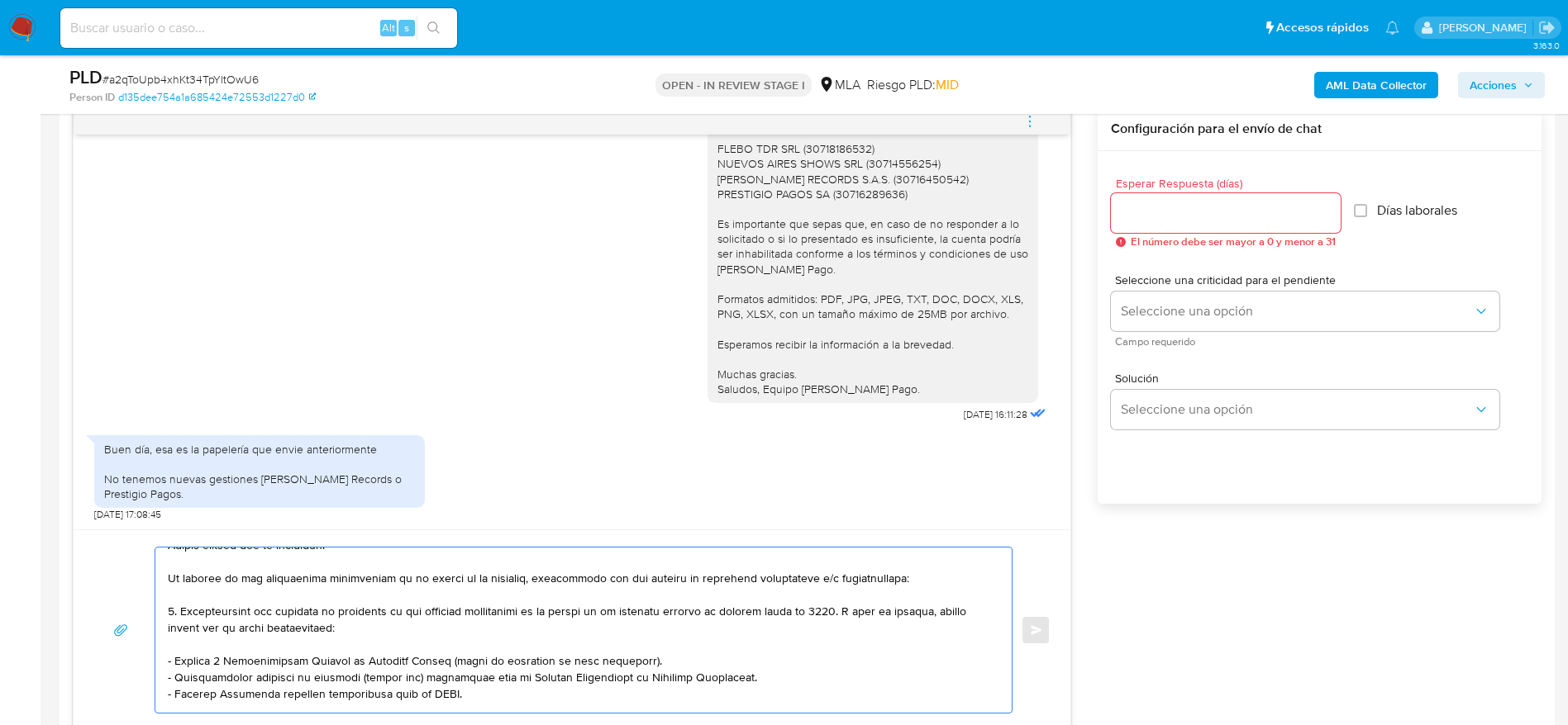
scroll to position [99, 0]
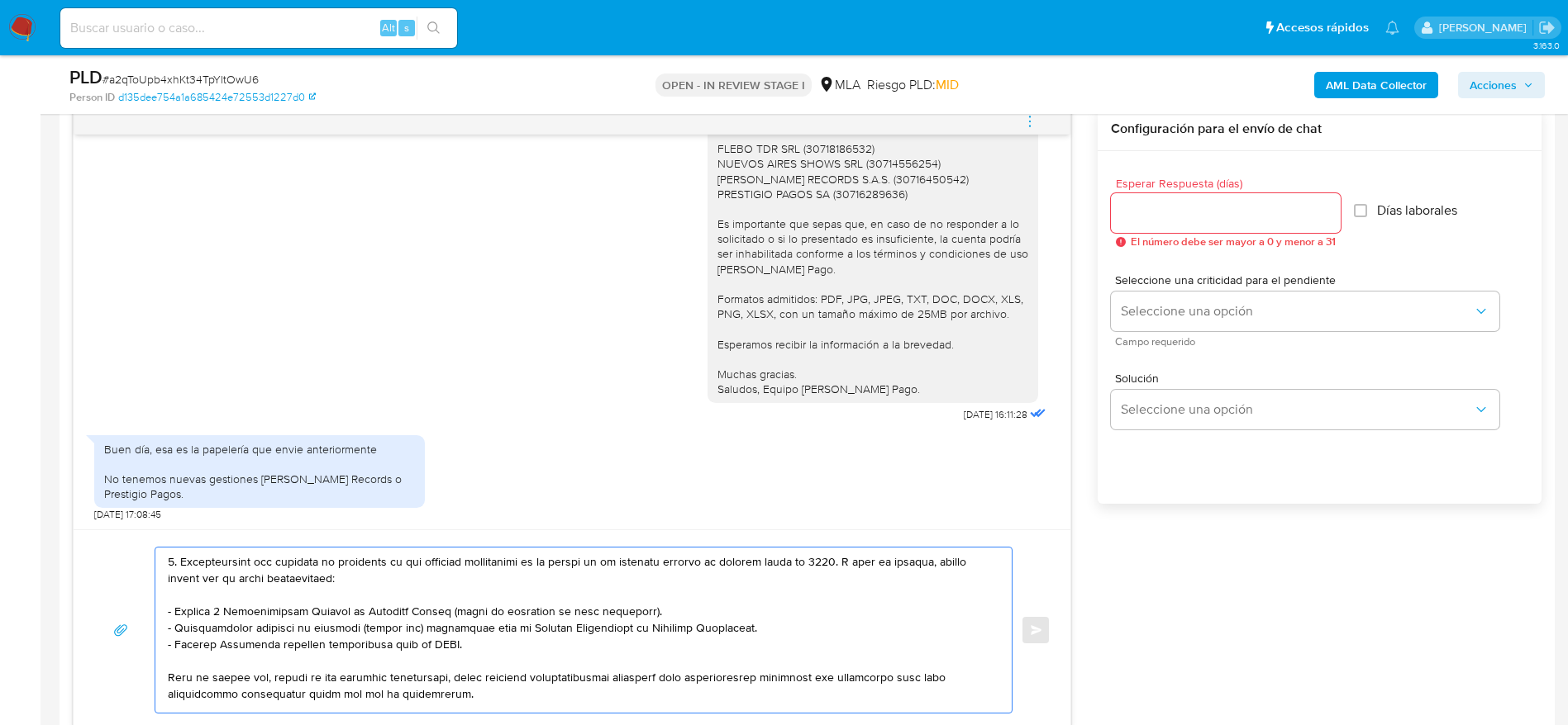
click at [223, 615] on textarea at bounding box center [579, 630] width 823 height 165
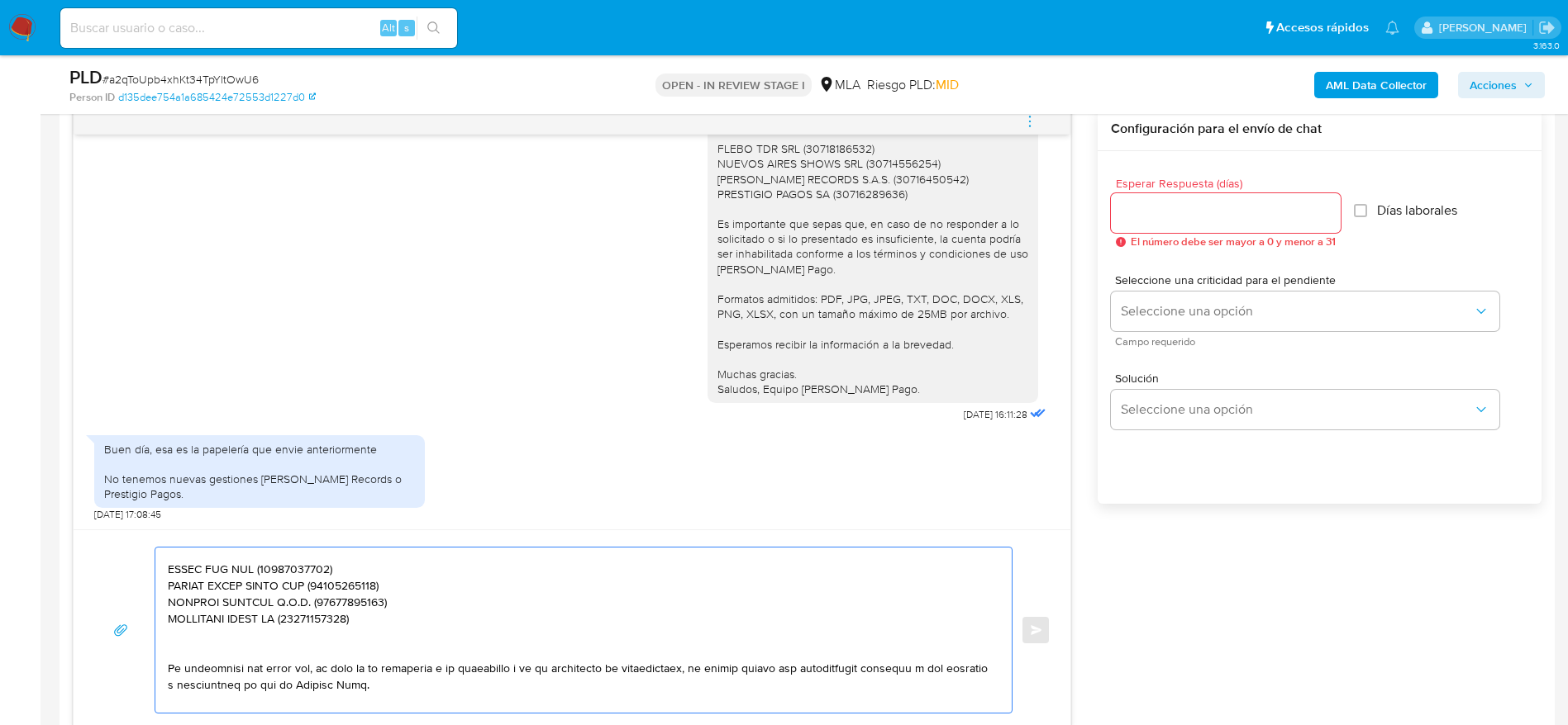
scroll to position [397, 0]
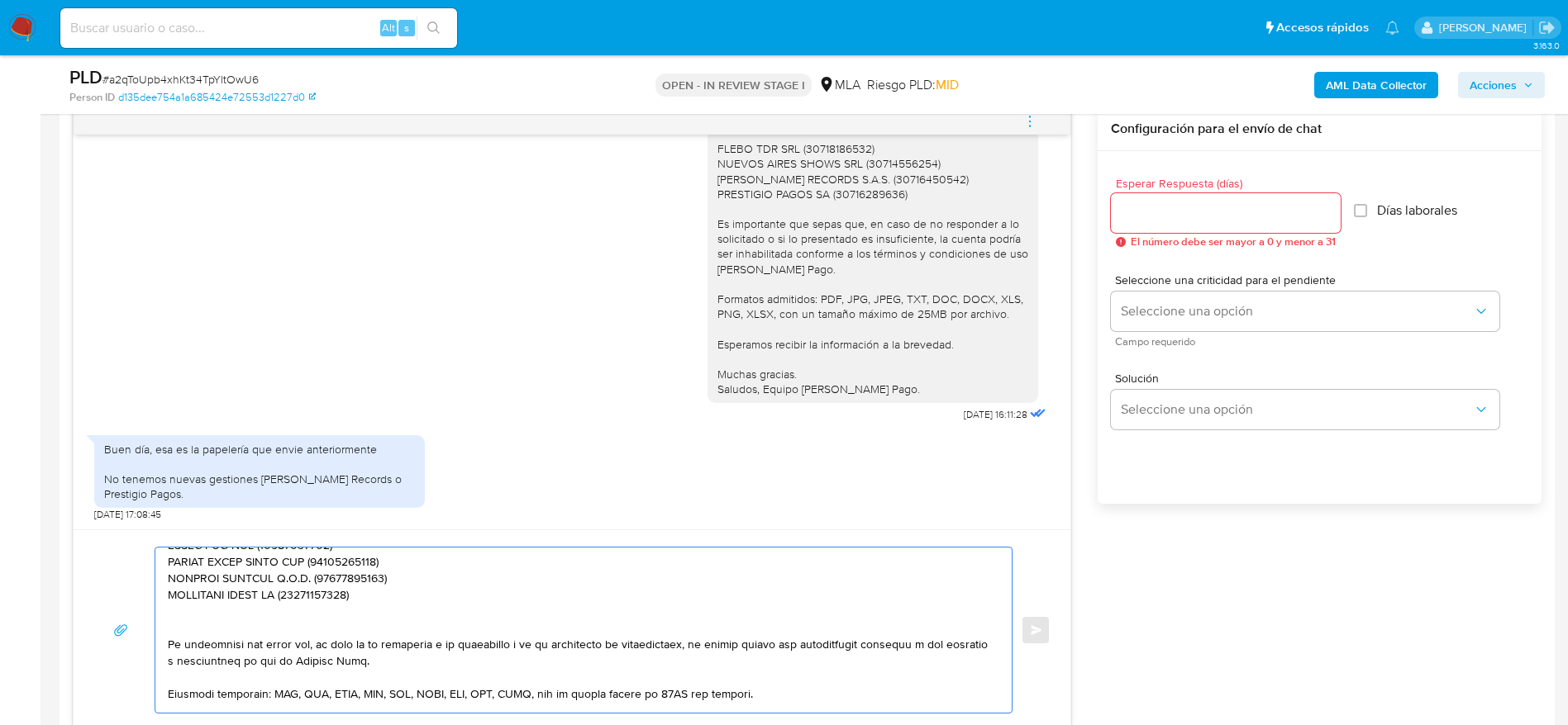
click at [399, 615] on textarea at bounding box center [579, 630] width 823 height 165
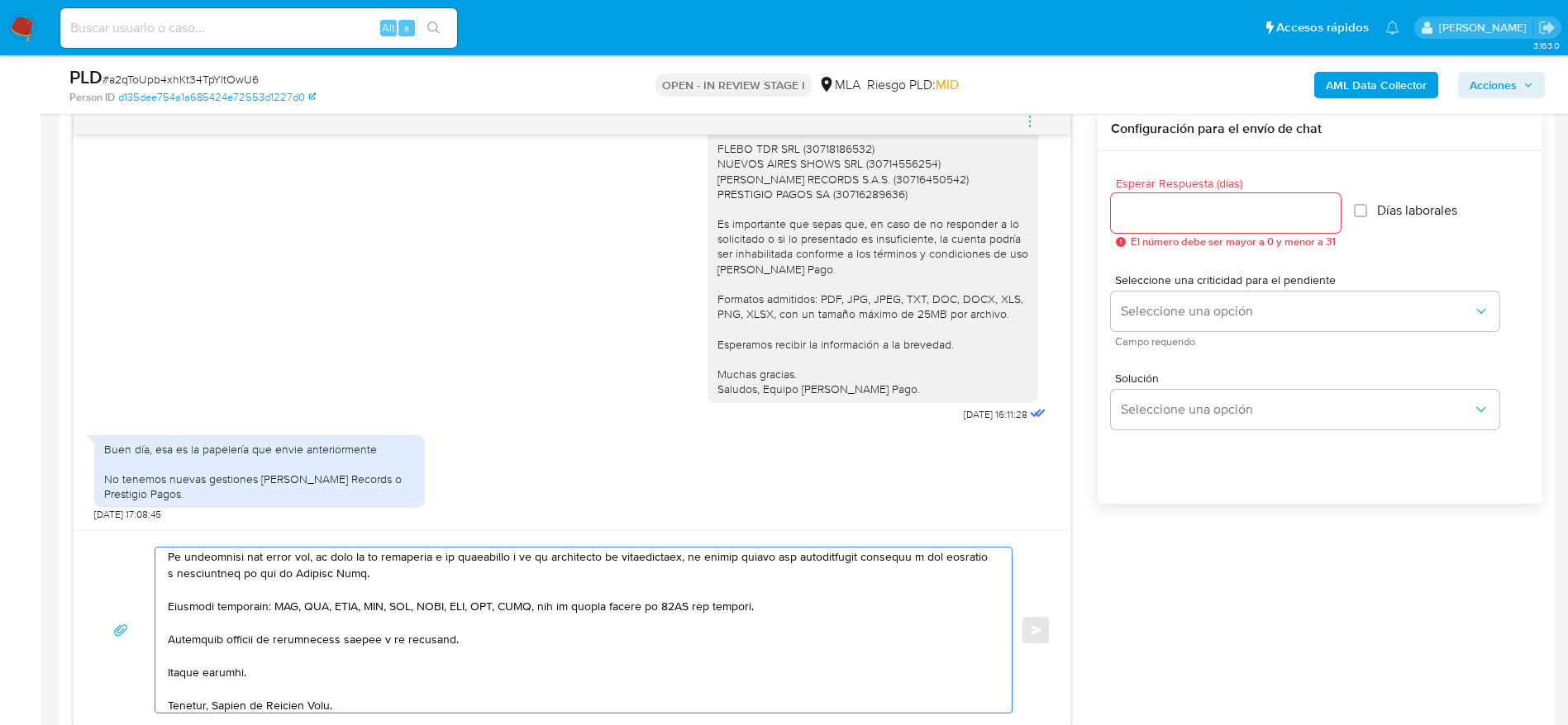
scroll to position [474, 0]
type textarea "Hola LINKEARTE S.R.L, Muchas gracias por tu respuesta. En función de las operac…"
click at [1218, 212] on input "Esperar Respuesta (días)" at bounding box center [1225, 213] width 230 height 22
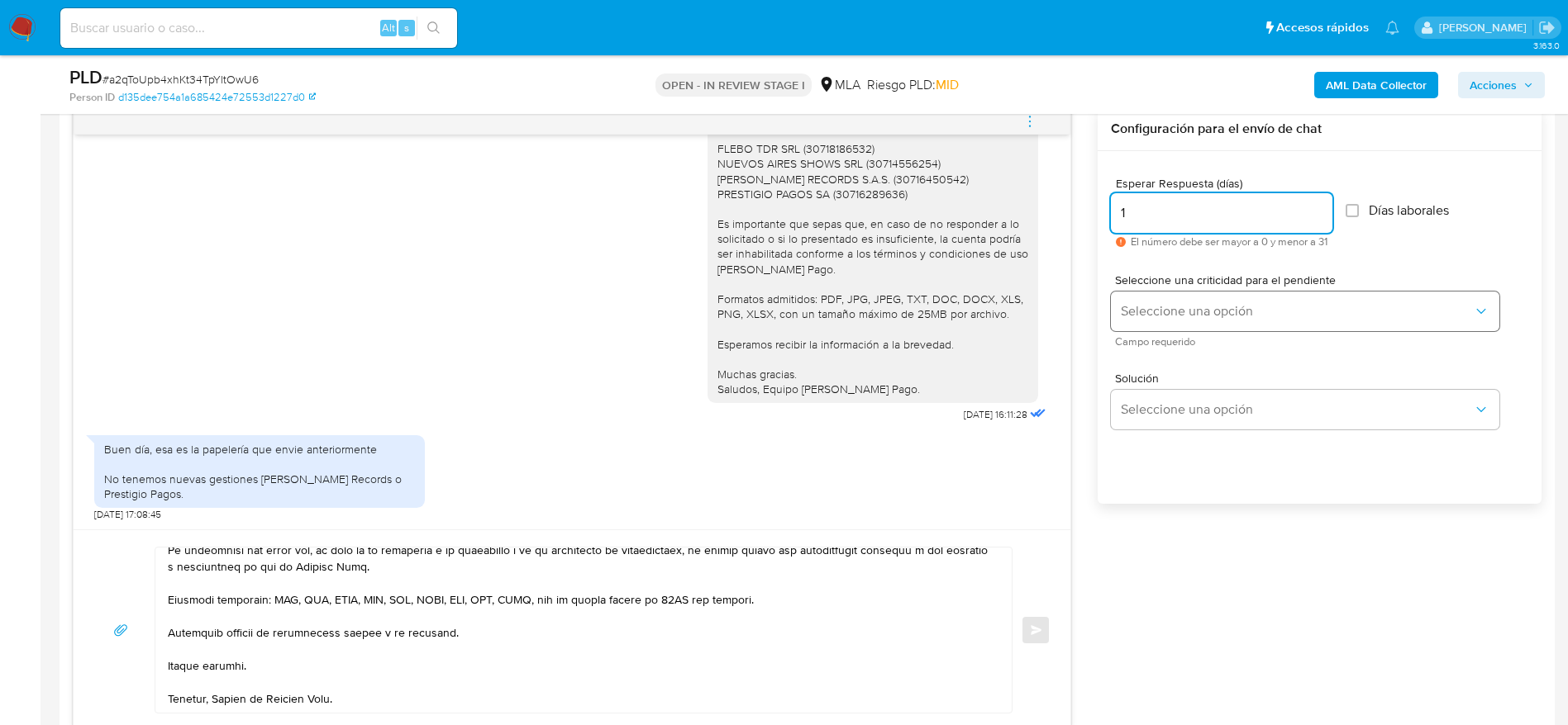
type input "1"
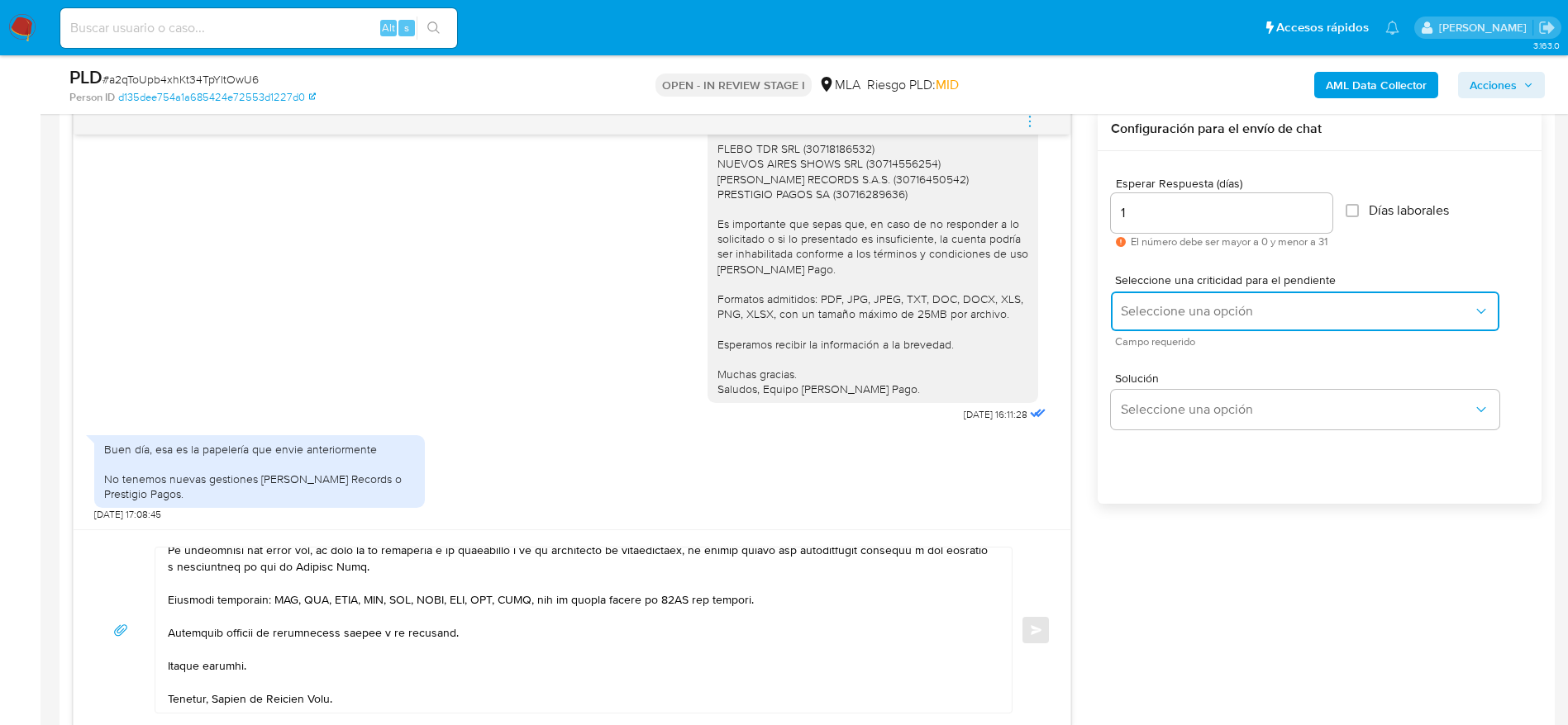
click at [1191, 303] on span "Seleccione una opción" at bounding box center [1296, 311] width 352 height 17
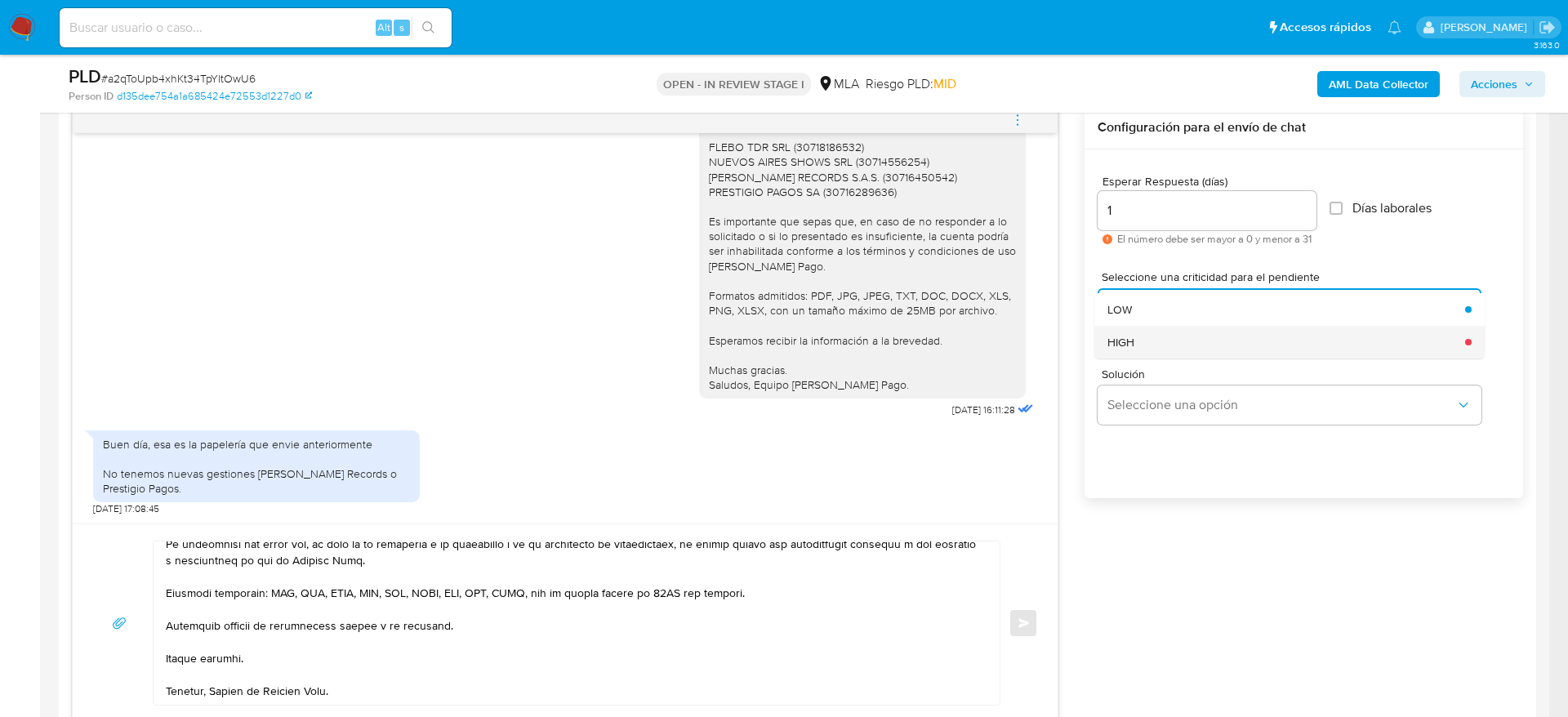
click at [1159, 347] on div "HIGH" at bounding box center [1281, 342] width 348 height 32
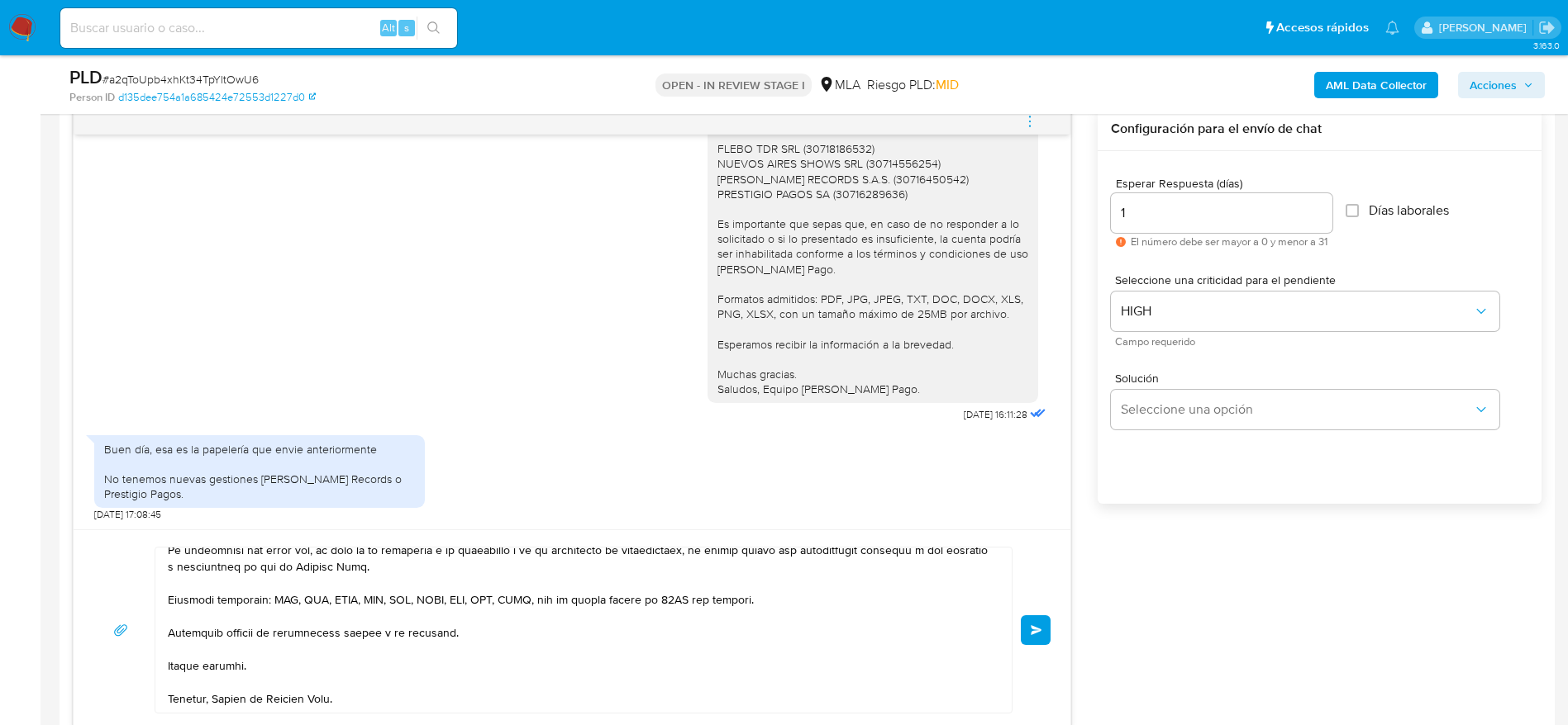
click at [1048, 617] on button "Enviar" at bounding box center [1035, 630] width 30 height 30
click at [1046, 620] on button "Enviar" at bounding box center [1035, 630] width 30 height 30
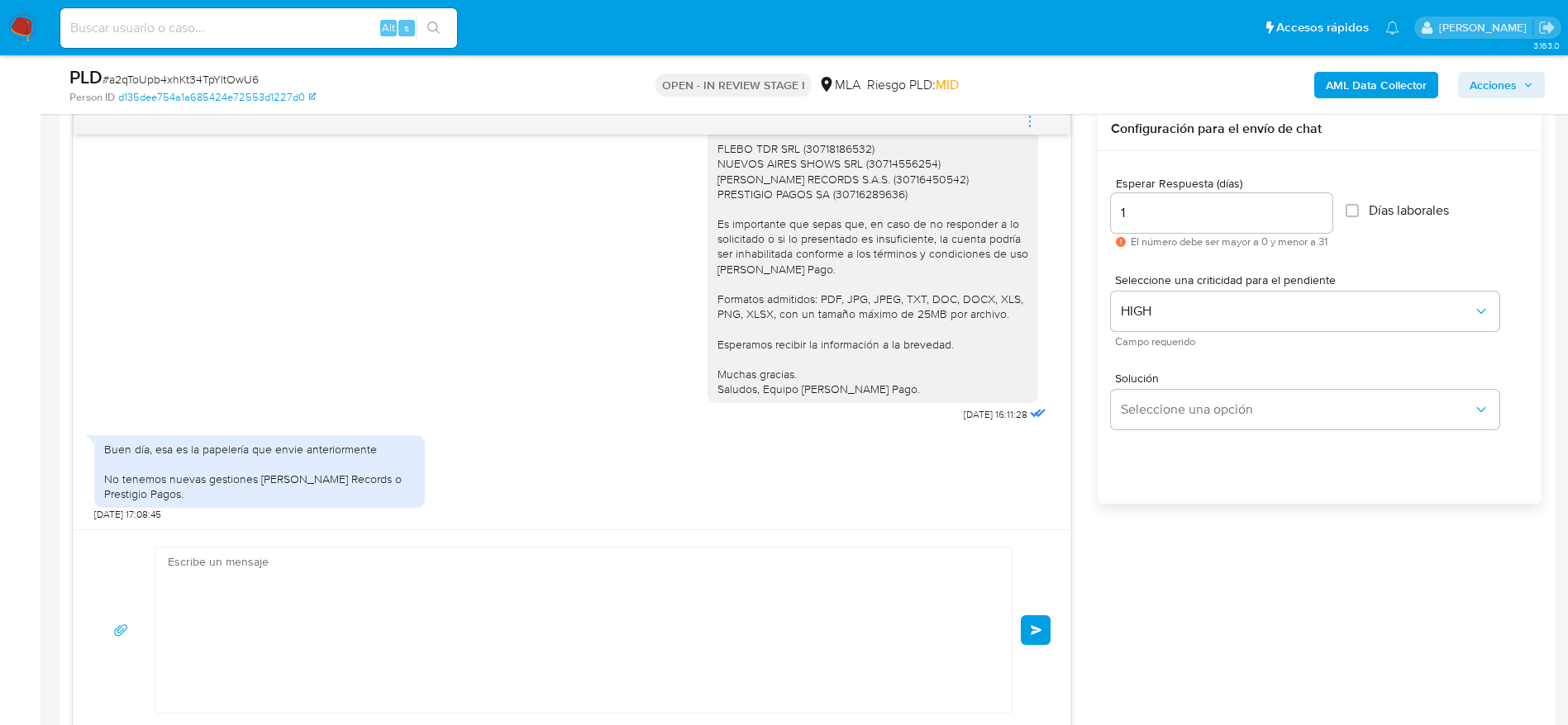
scroll to position [0, 0]
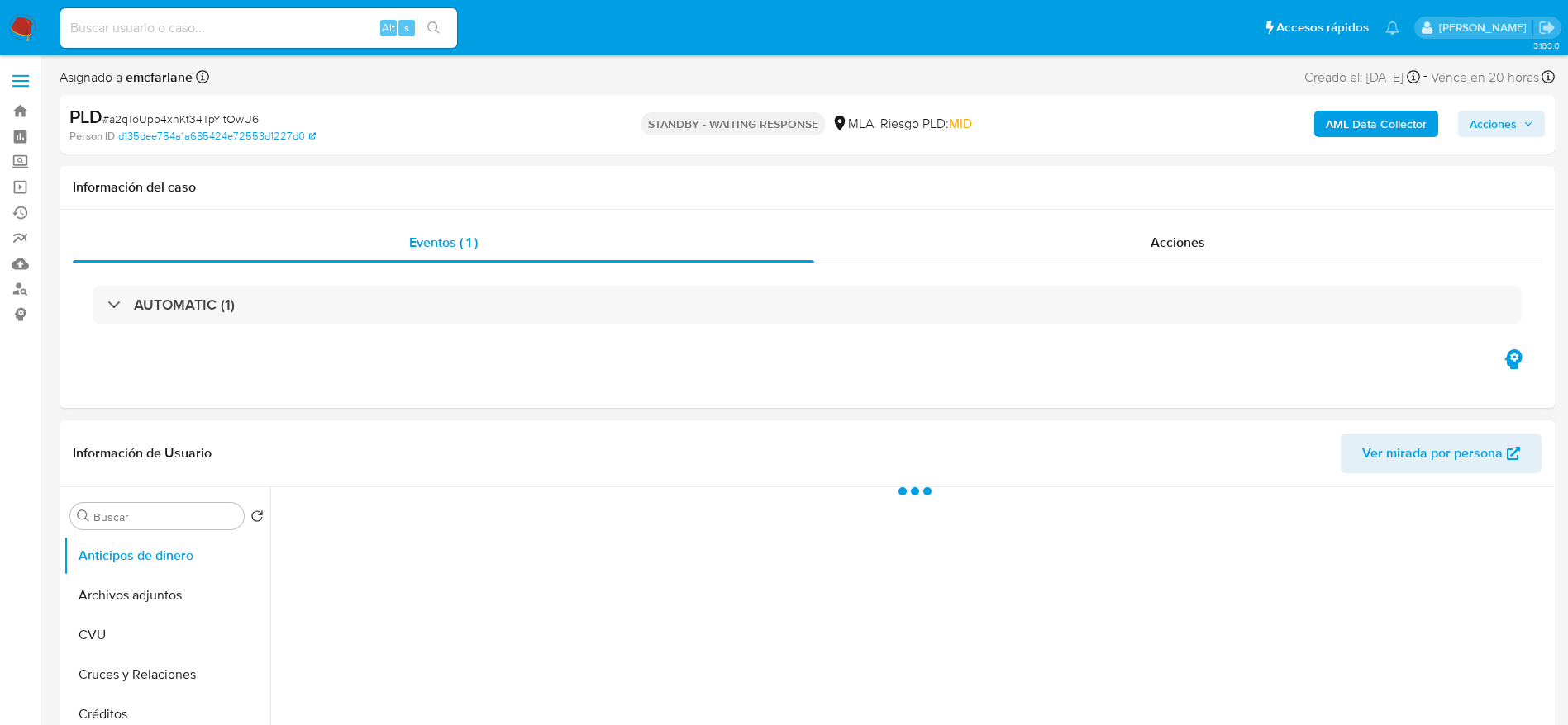
select select "10"
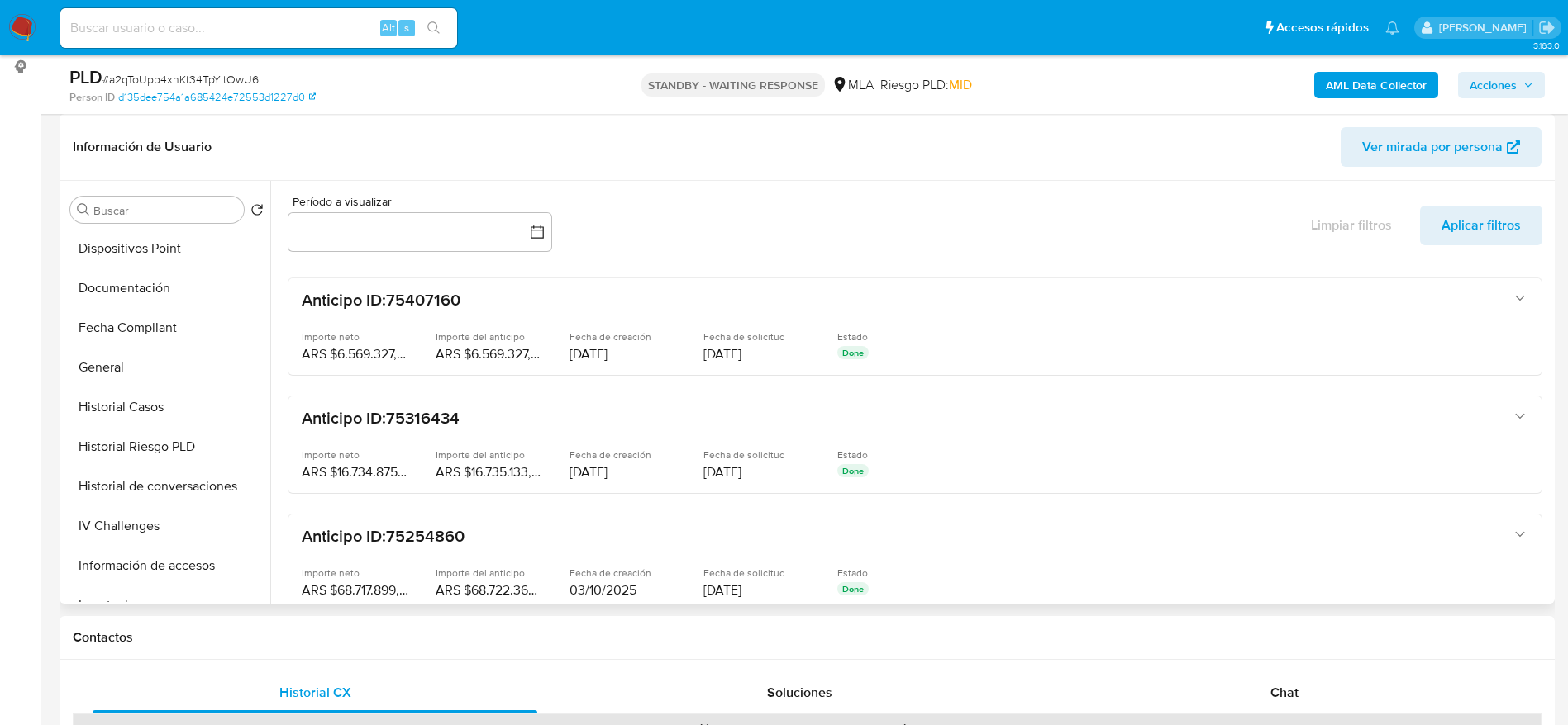
scroll to position [371, 0]
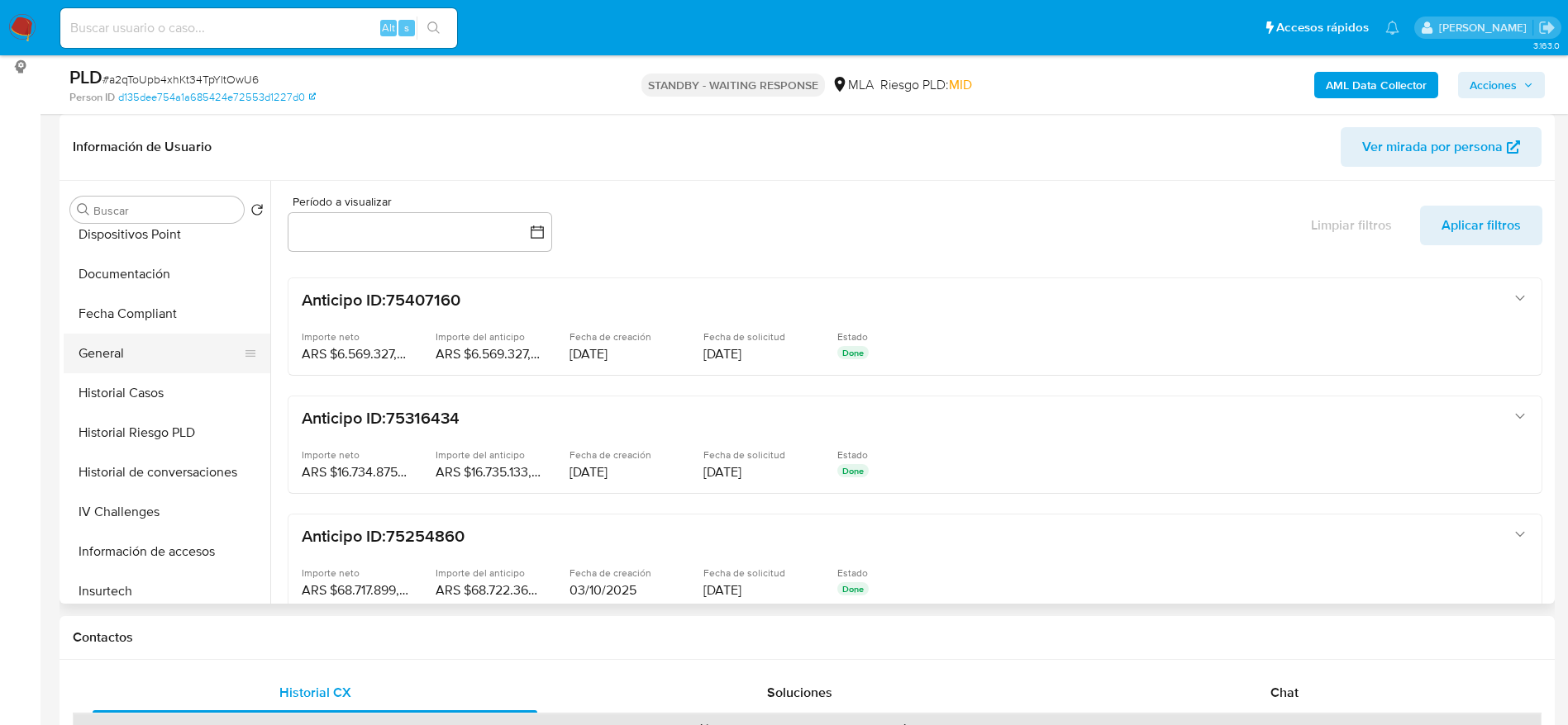
drag, startPoint x: 113, startPoint y: 362, endPoint x: 245, endPoint y: 364, distance: 132.0
click at [113, 362] on button "General" at bounding box center [160, 354] width 194 height 40
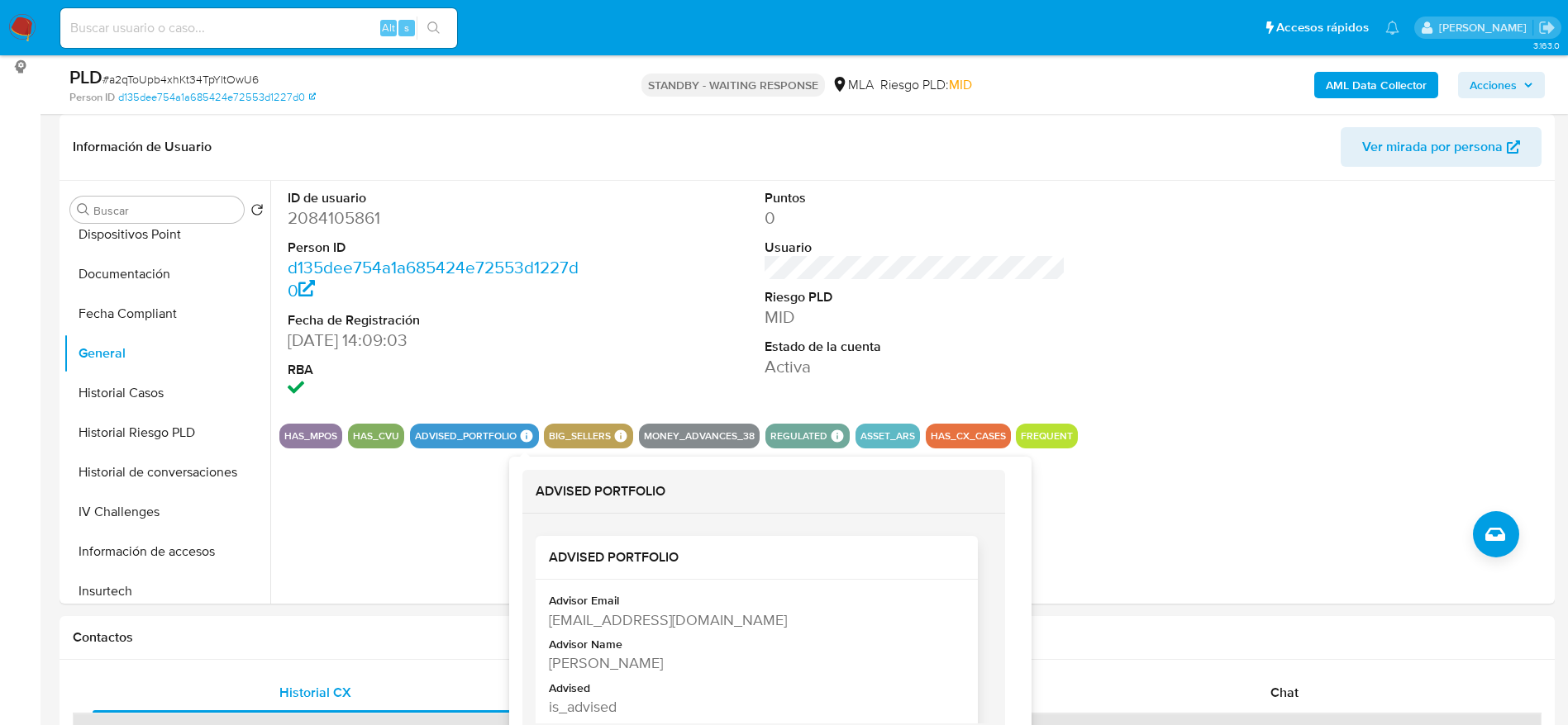
click at [574, 663] on div "Maria Sol Abalsamo" at bounding box center [754, 663] width 412 height 21
copy div "Maria Sol Abalsamo"
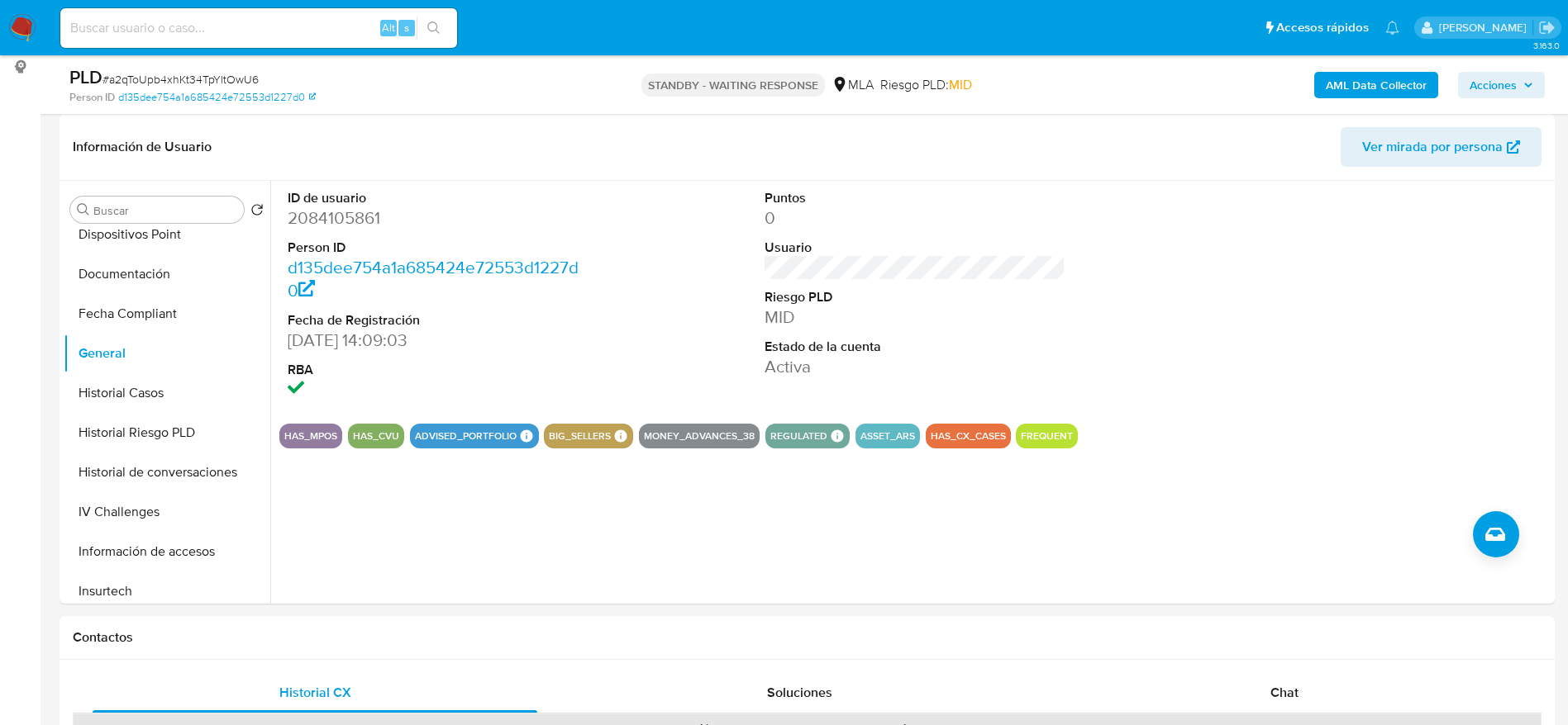
click at [209, 29] on input at bounding box center [259, 29] width 397 height 22
paste input "8ksZzIy06vbSpfkbdvYDTNFt"
type input "8ksZzIy06vbSpfkbdvYDTNFt"
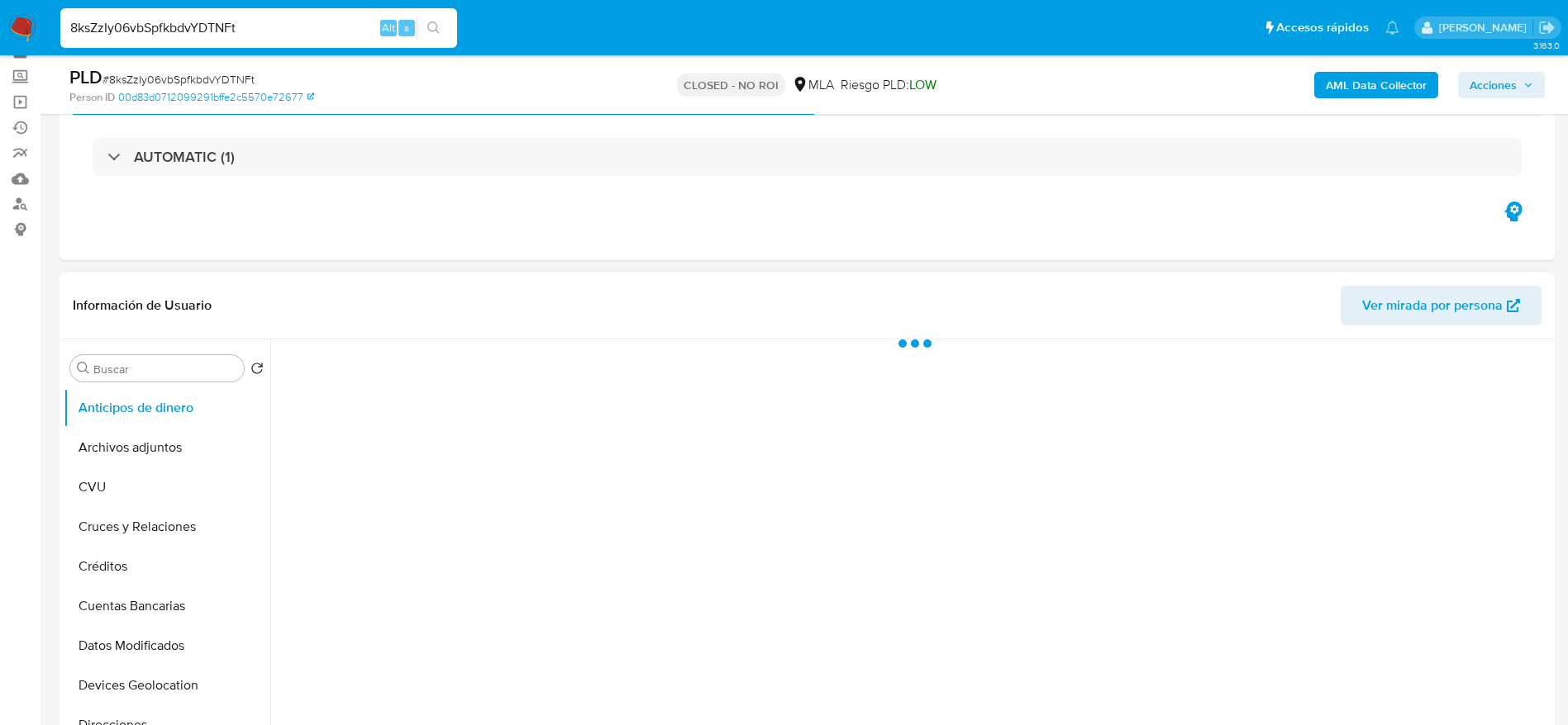
scroll to position [123, 0]
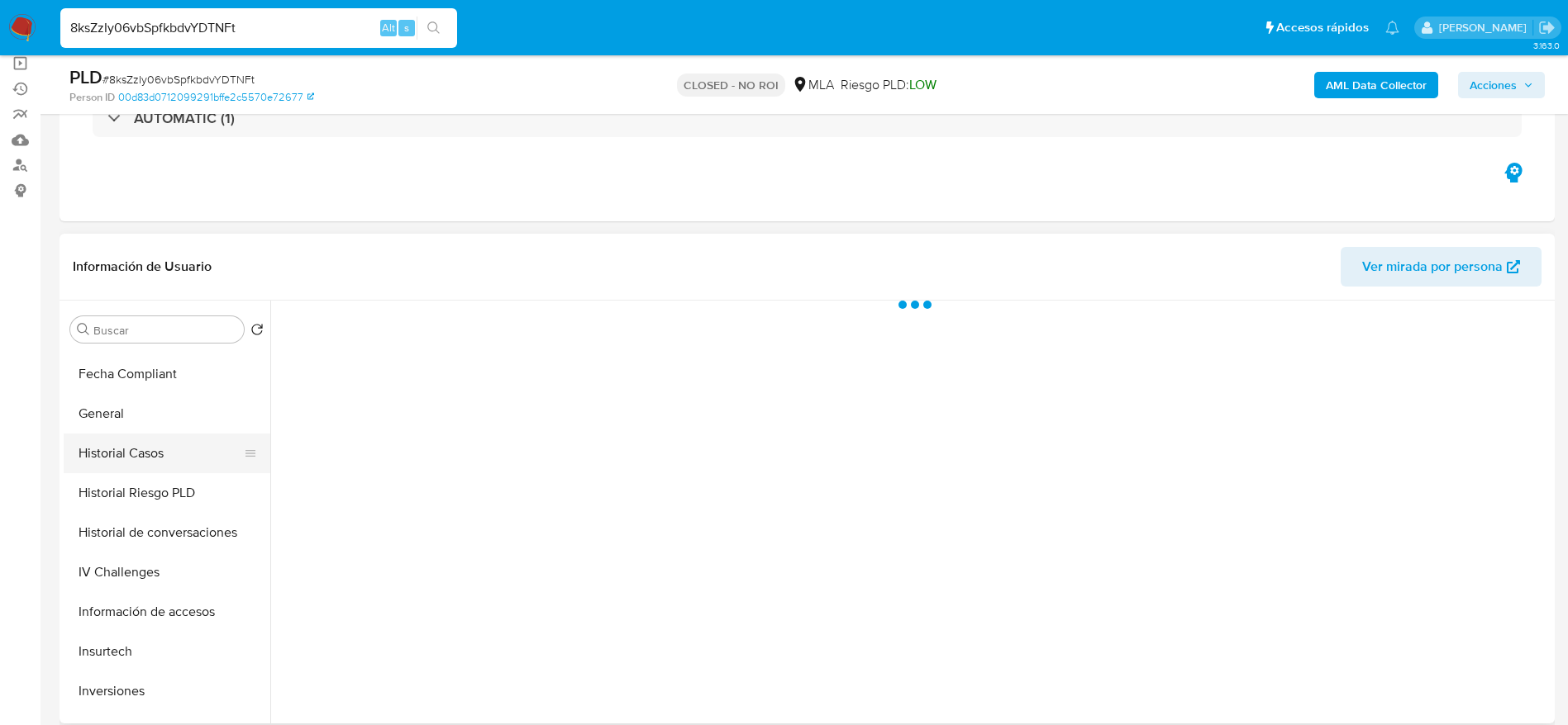
select select "10"
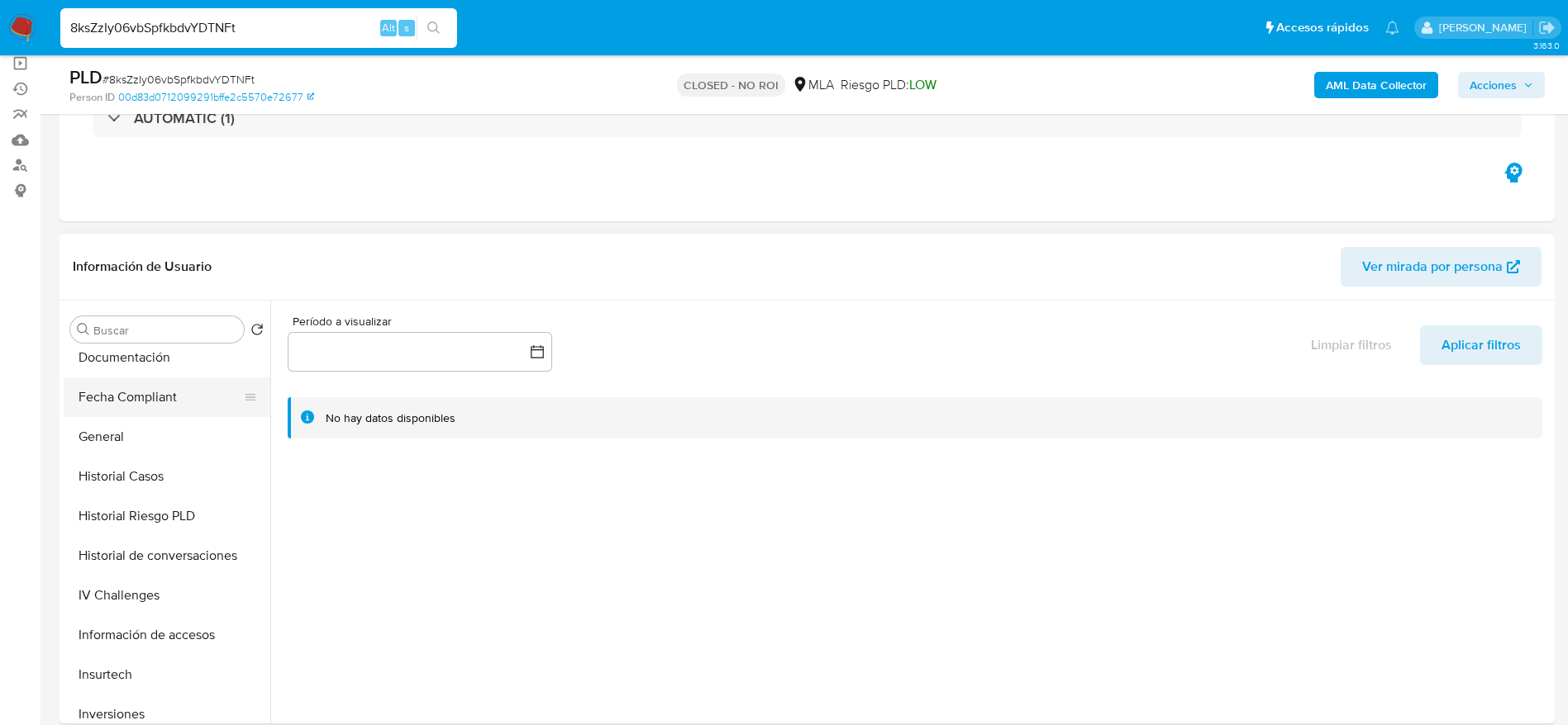
scroll to position [371, 0]
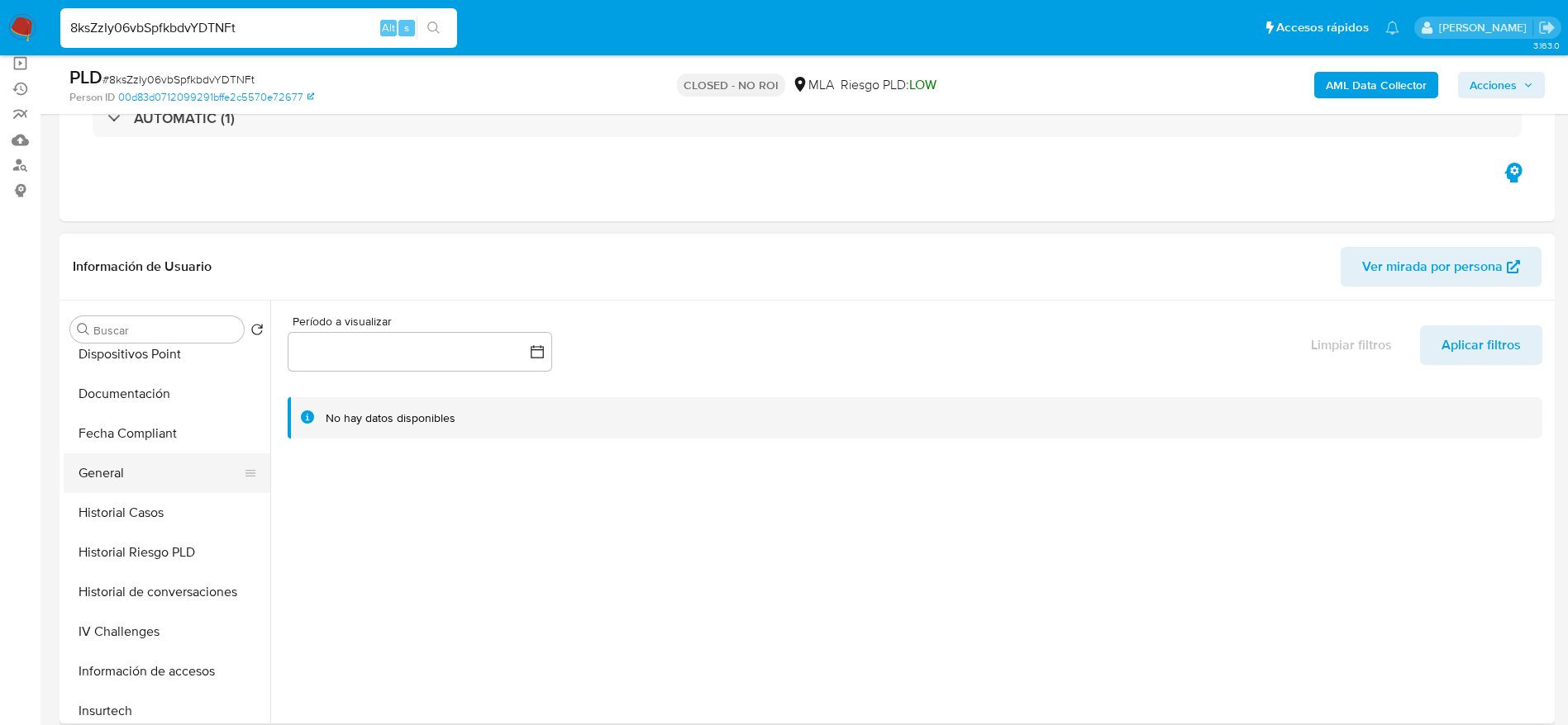
drag, startPoint x: 124, startPoint y: 463, endPoint x: 200, endPoint y: 472, distance: 76.5
click at [124, 464] on button "General" at bounding box center [160, 473] width 194 height 40
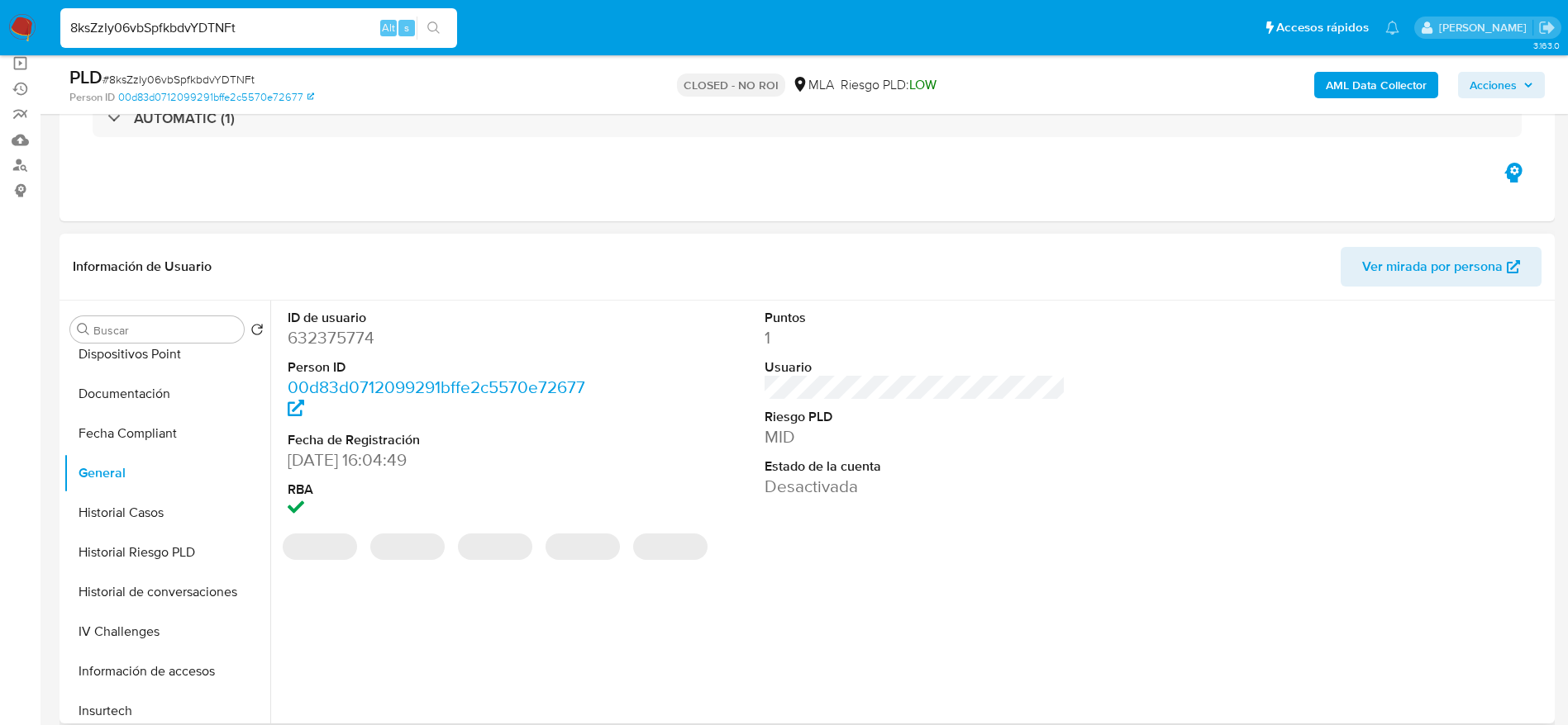
click at [315, 318] on dt "ID de usuario" at bounding box center [438, 318] width 301 height 18
click at [308, 337] on dd "632375774" at bounding box center [438, 337] width 301 height 23
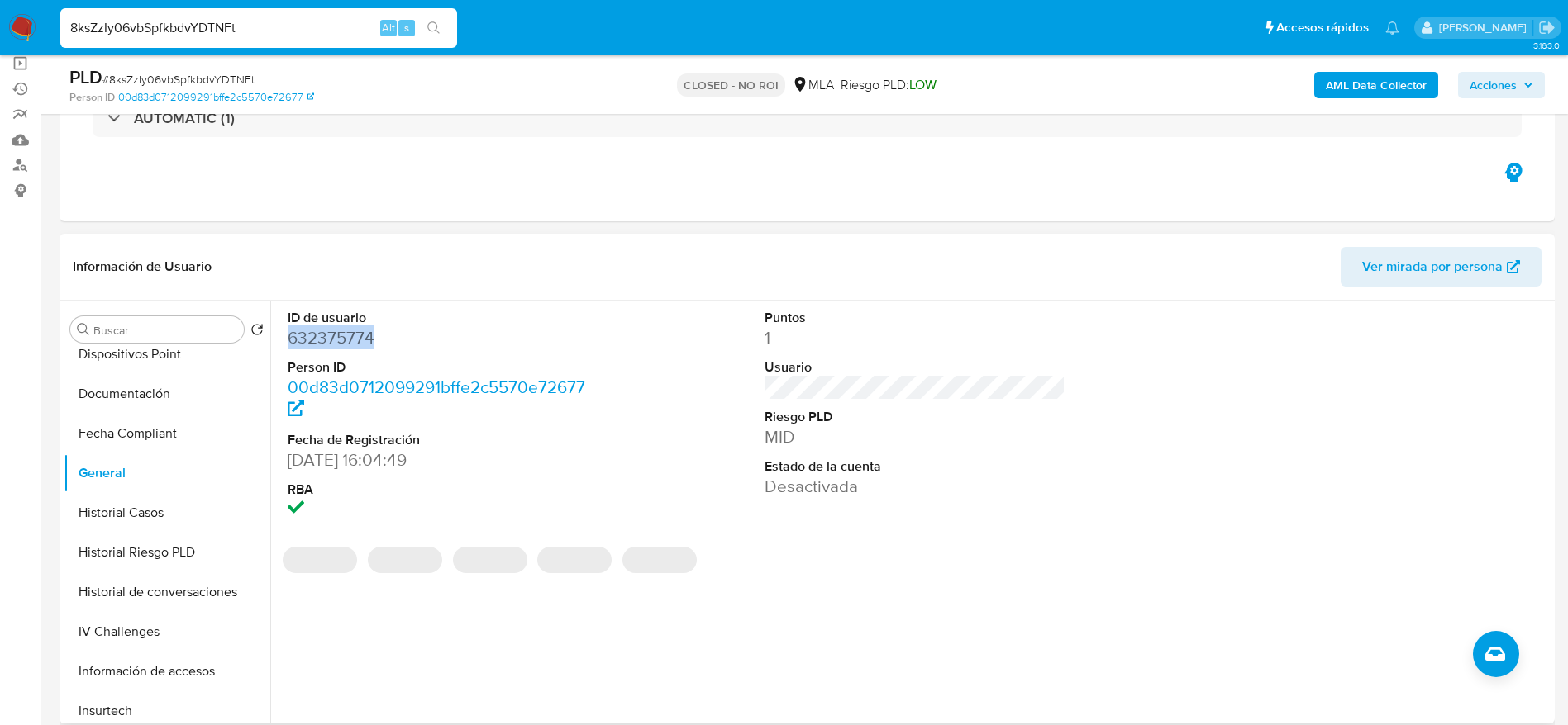
click at [308, 337] on dd "632375774" at bounding box center [438, 337] width 301 height 23
copy dd "632375774"
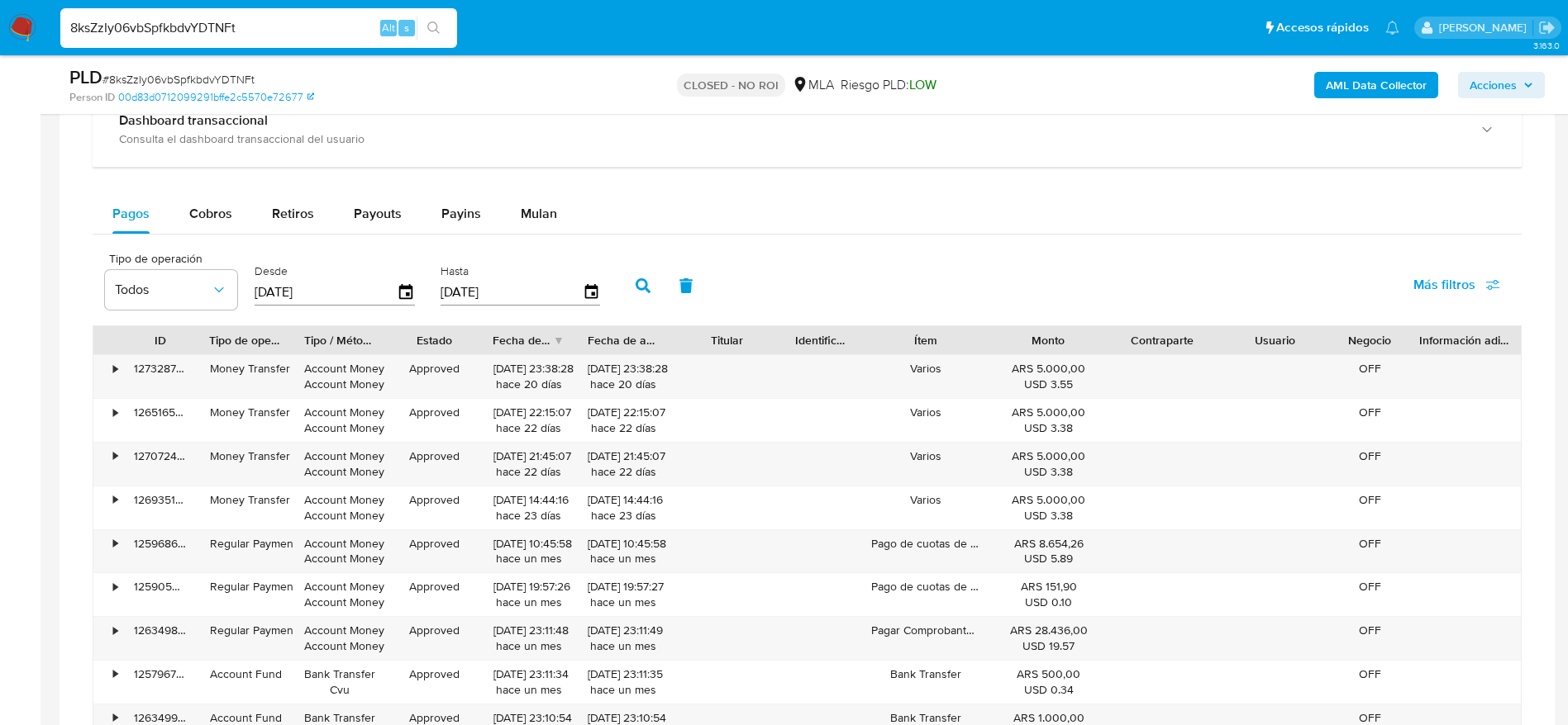
scroll to position [967, 0]
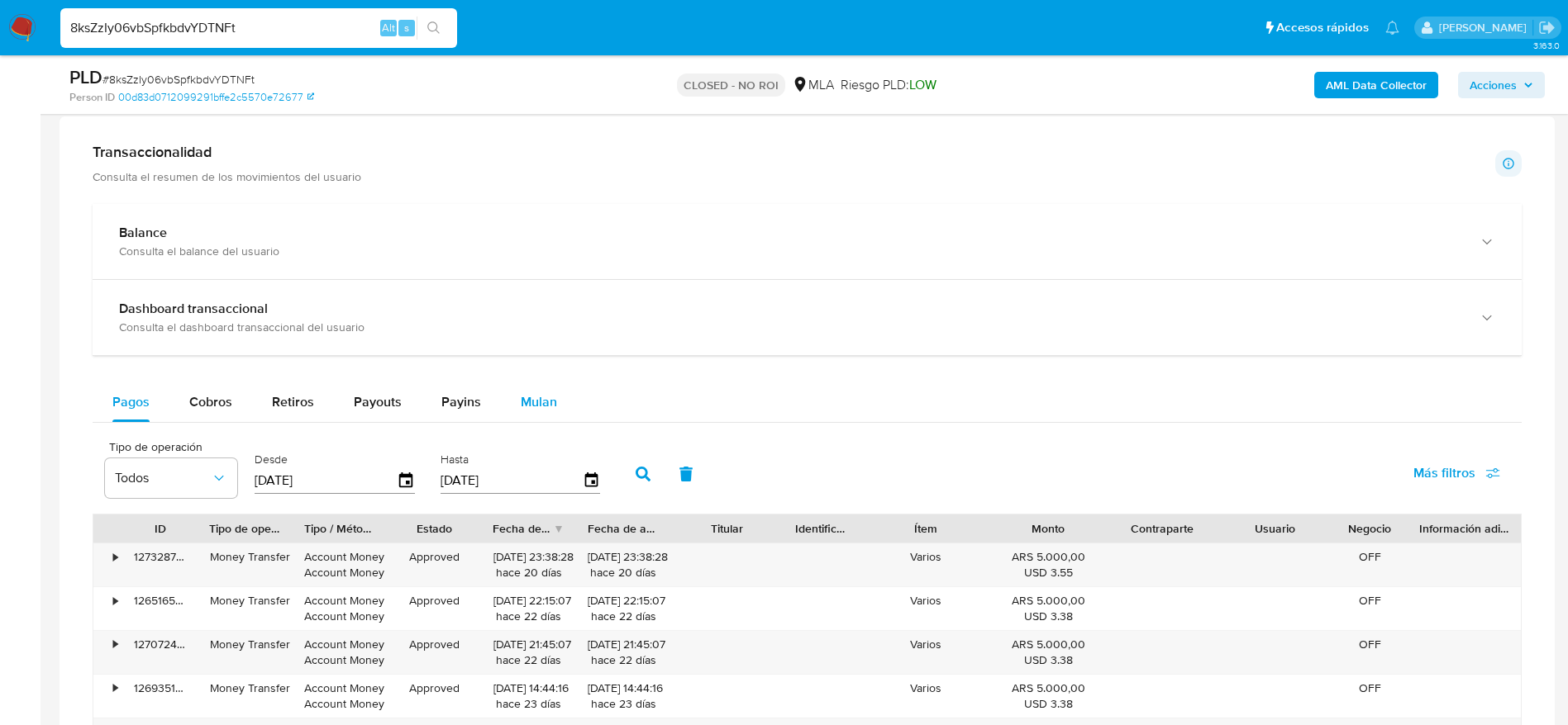
click at [535, 412] on div "Mulan" at bounding box center [538, 402] width 37 height 40
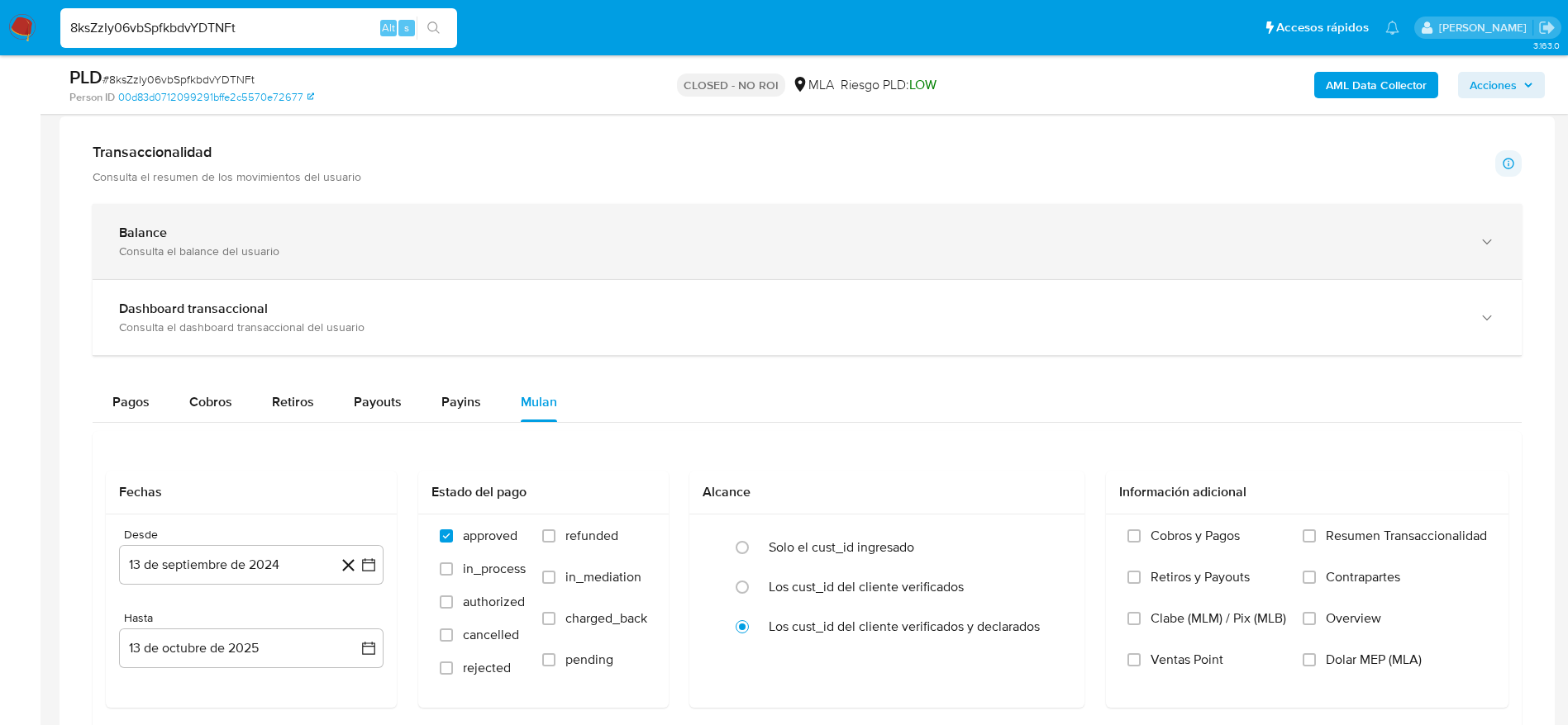
scroll to position [1090, 0]
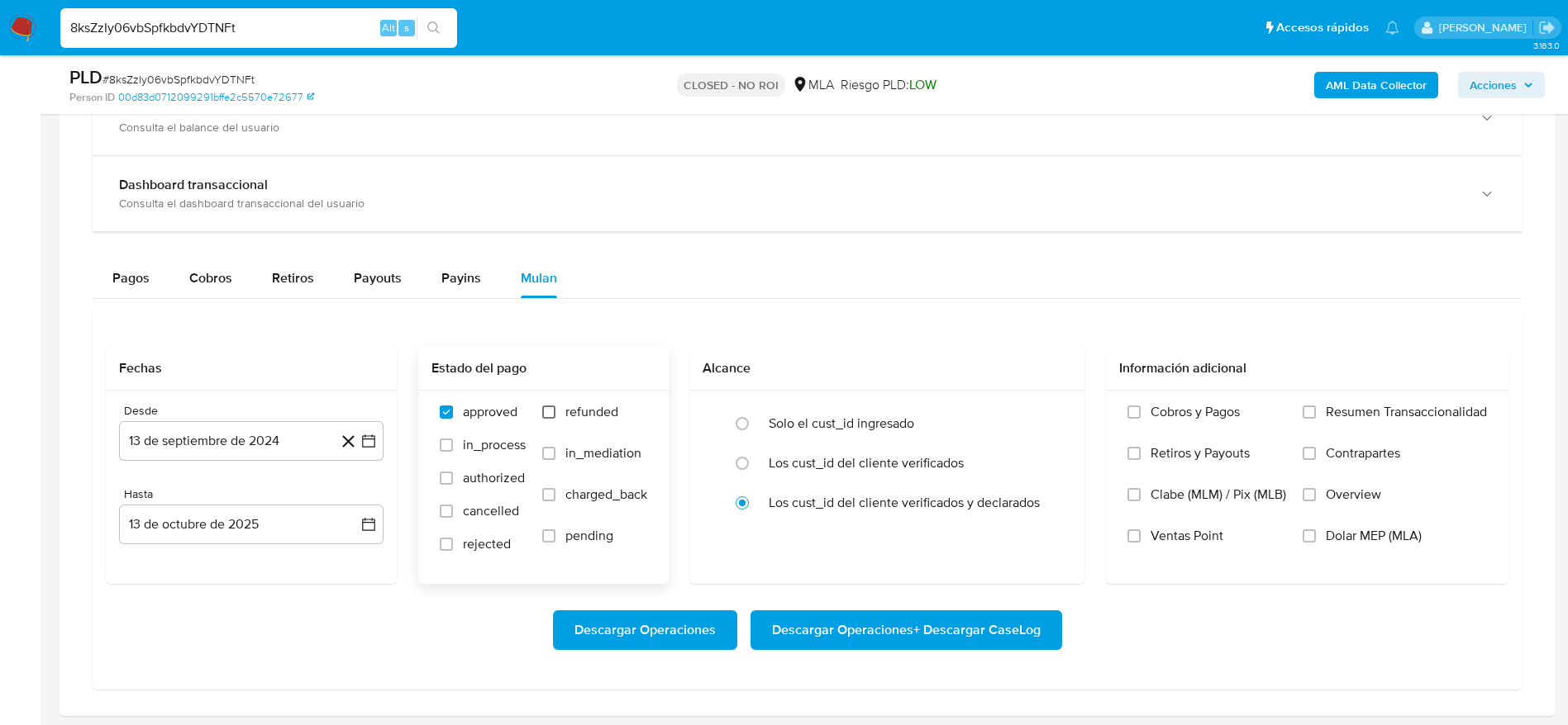
click at [553, 417] on input "refunded" at bounding box center [548, 412] width 13 height 13
checkbox input "true"
click at [246, 442] on button "13 de septiembre de 2024" at bounding box center [251, 442] width 265 height 40
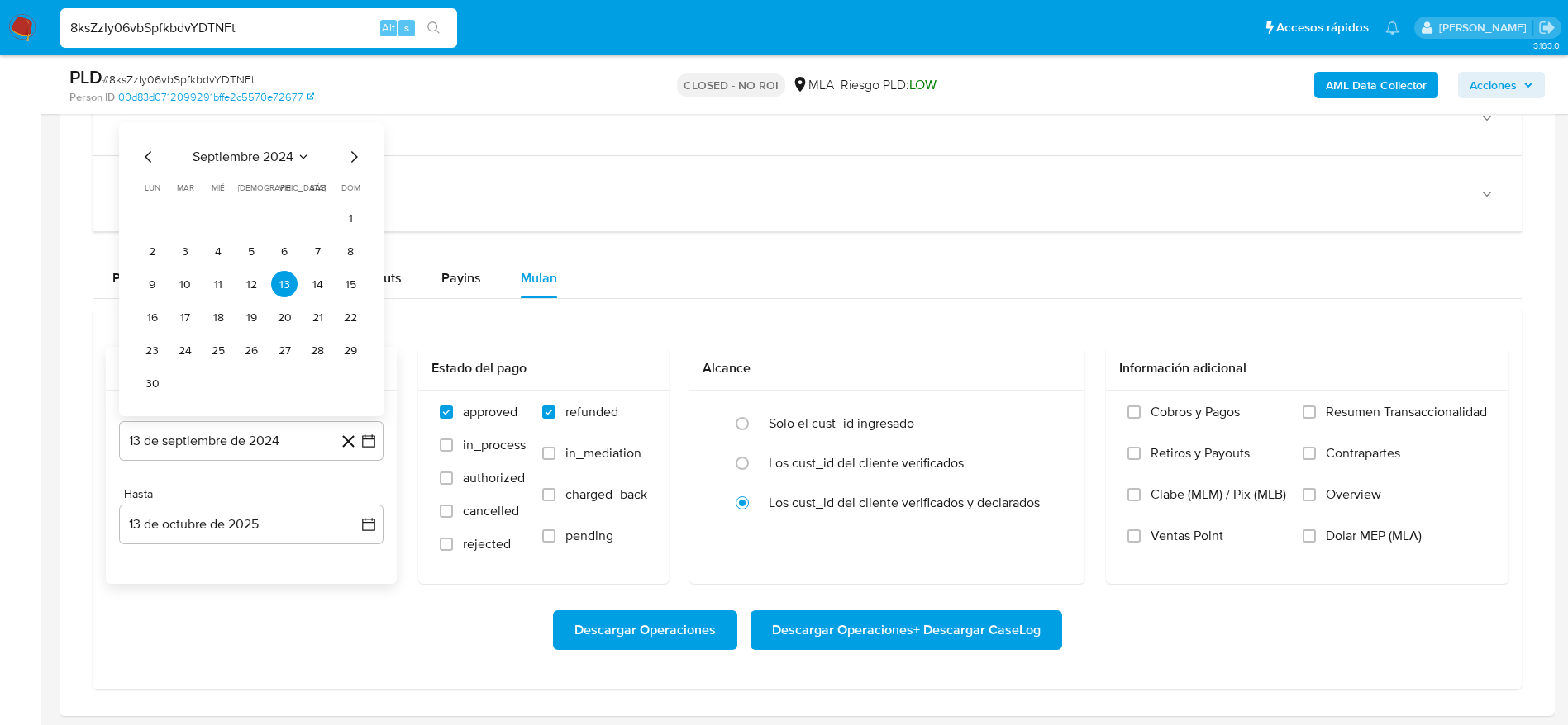
click at [143, 149] on icon "Mes anterior" at bounding box center [149, 157] width 20 height 20
click at [141, 184] on icon "Mes anterior" at bounding box center [149, 190] width 20 height 20
click at [145, 189] on icon "Mes anterior" at bounding box center [149, 190] width 20 height 20
click at [145, 188] on icon "Mes anterior" at bounding box center [149, 190] width 20 height 20
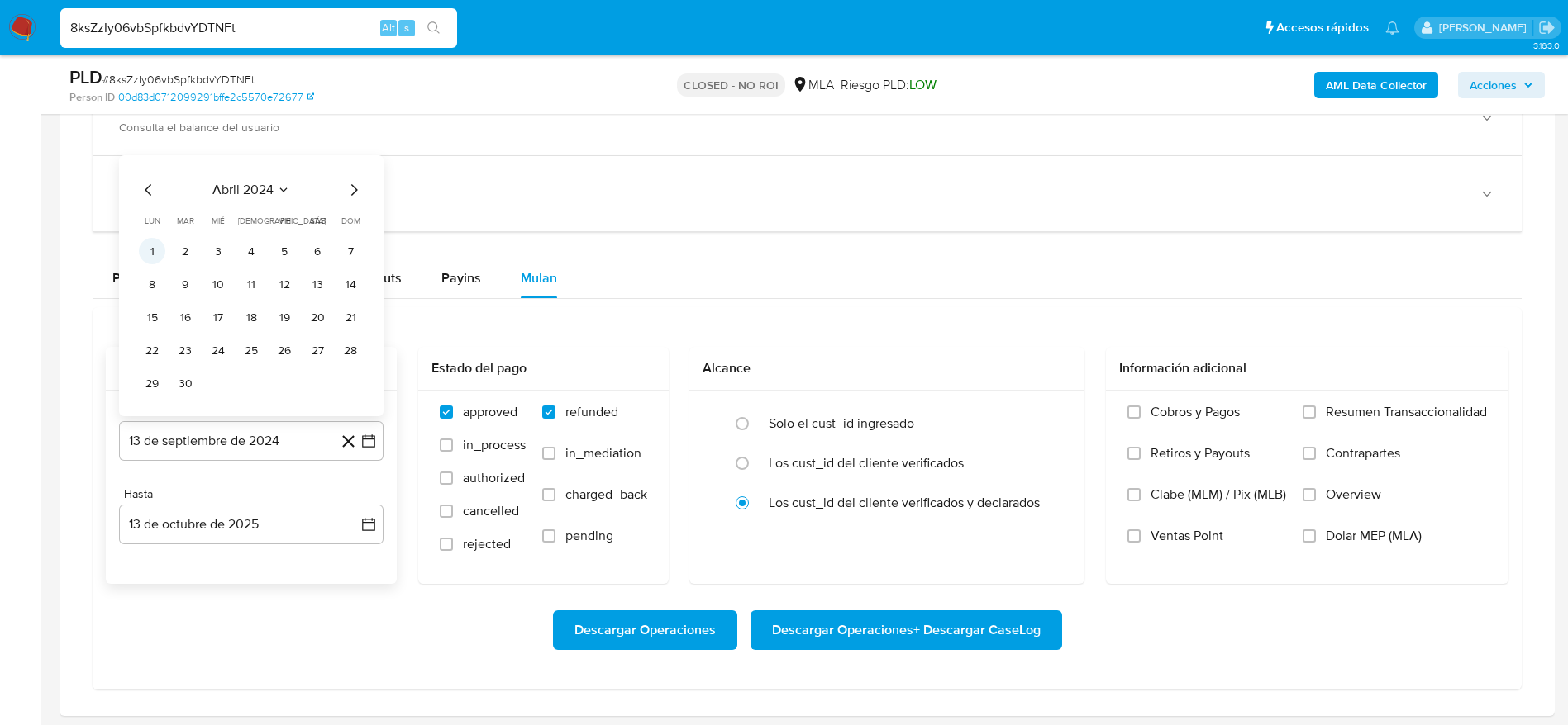
click at [152, 245] on button "1" at bounding box center [152, 251] width 27 height 27
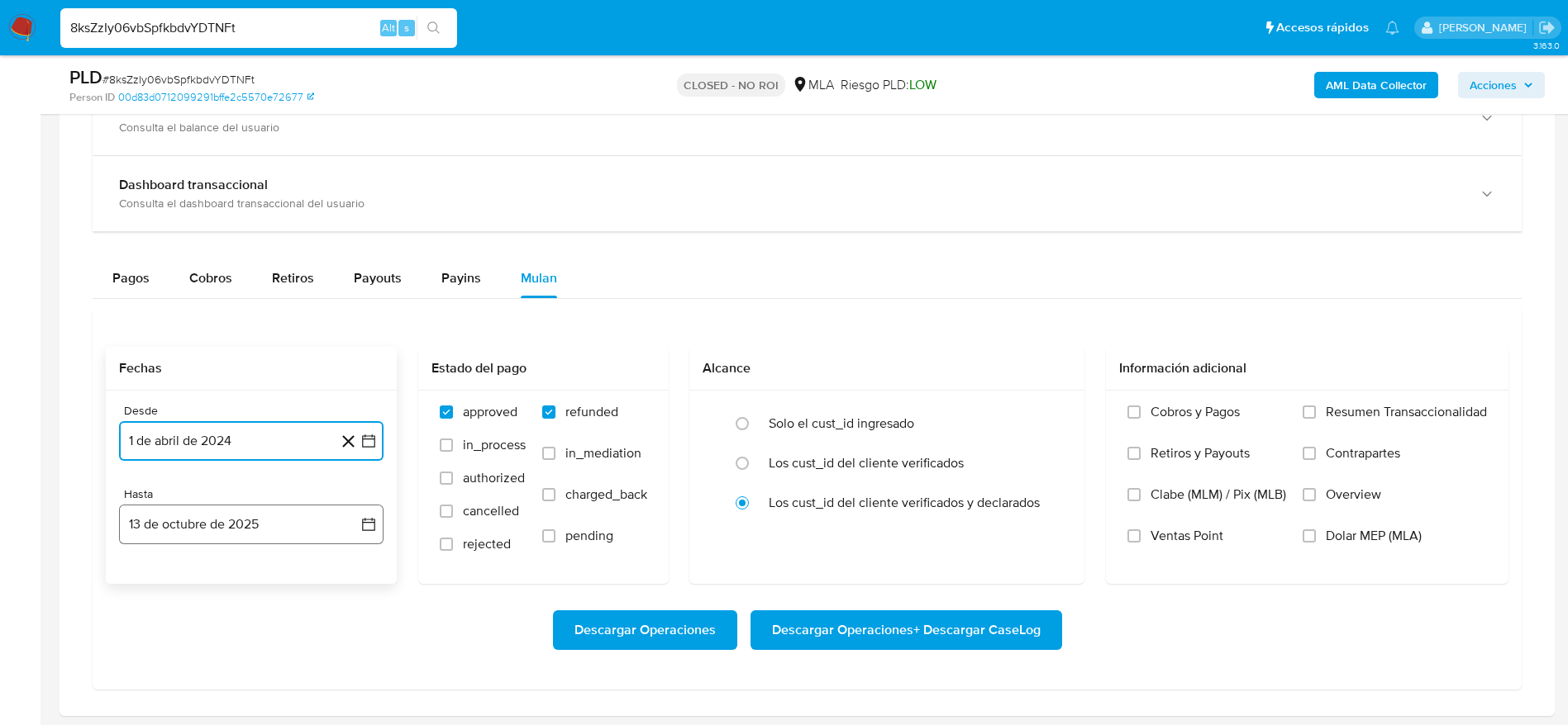
click at [252, 523] on button "13 de octubre de 2025" at bounding box center [251, 524] width 265 height 40
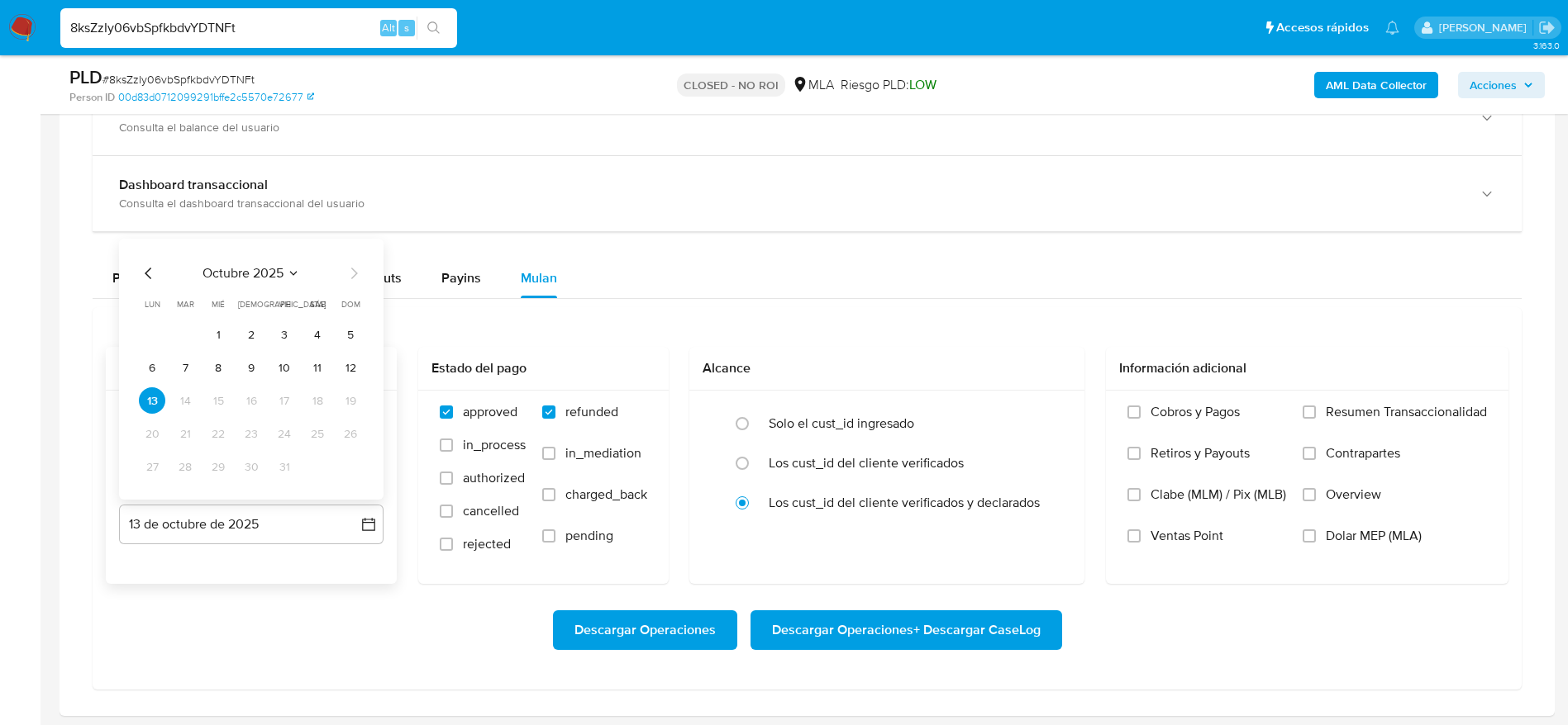
click at [146, 268] on icon "Mes anterior" at bounding box center [149, 274] width 20 height 20
click at [179, 460] on button "30" at bounding box center [185, 466] width 27 height 27
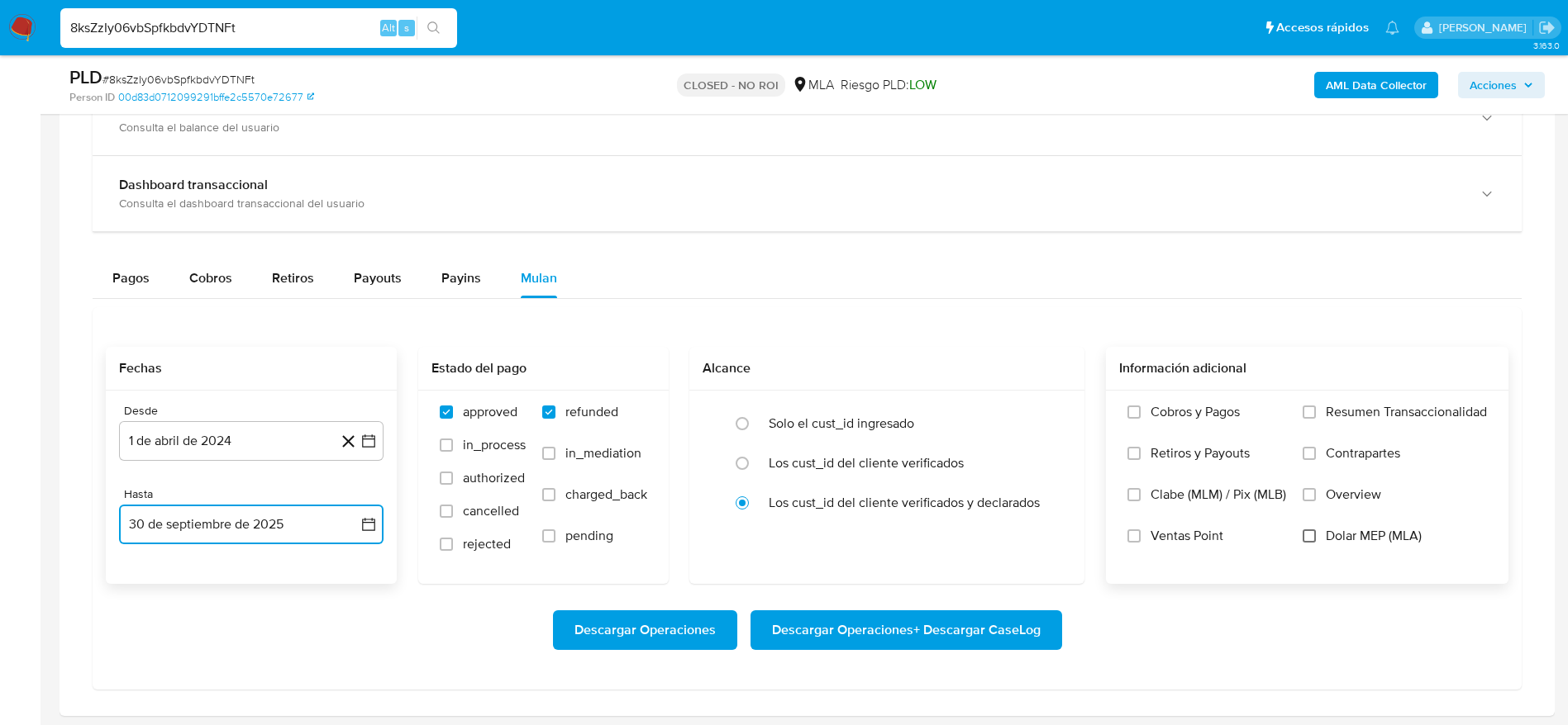
click at [1307, 542] on input "Dolar MEP (MLA)" at bounding box center [1308, 535] width 13 height 13
click at [825, 631] on span "Descargar Operaciones + Descargar CaseLog" at bounding box center [906, 630] width 269 height 37
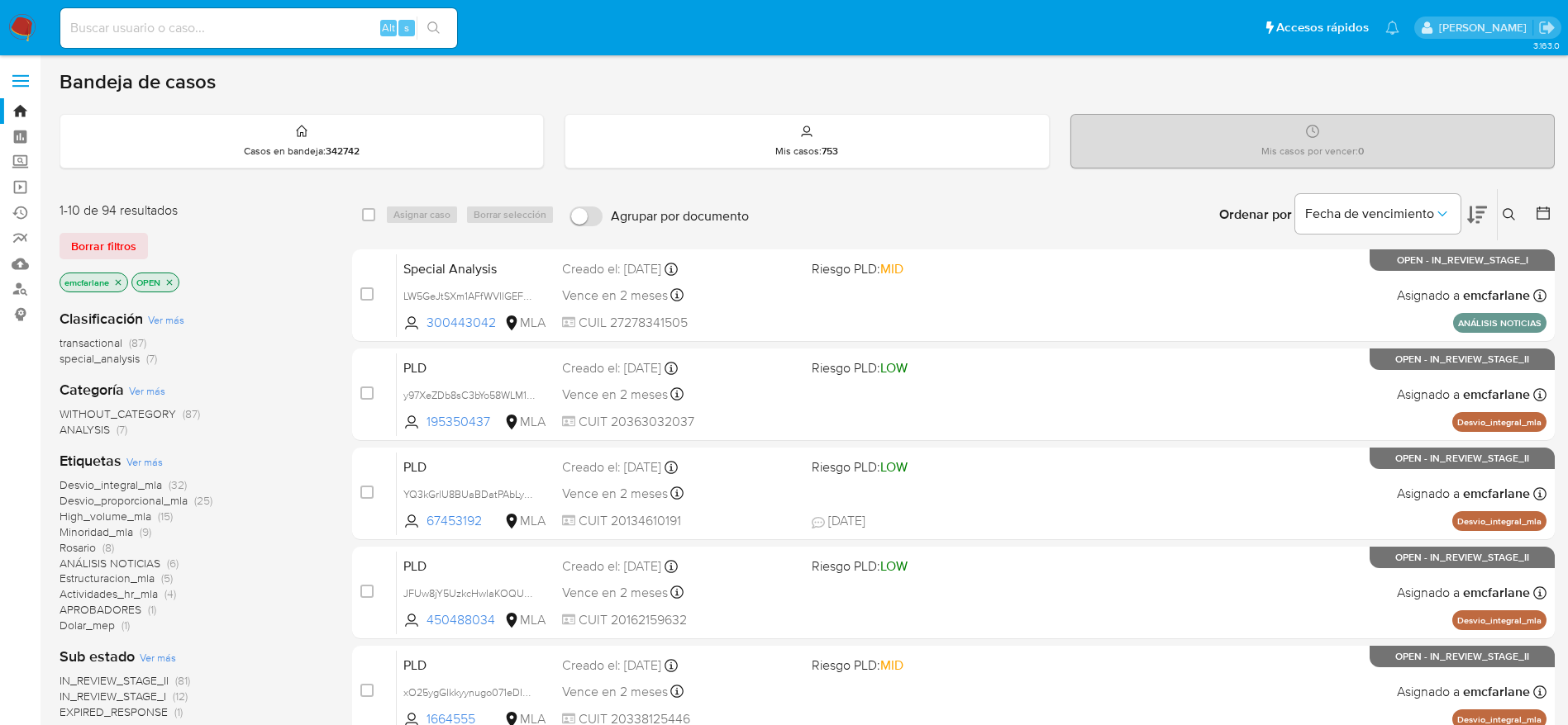
click at [203, 26] on input at bounding box center [259, 29] width 397 height 22
paste input "297828005"
type input "297828005"
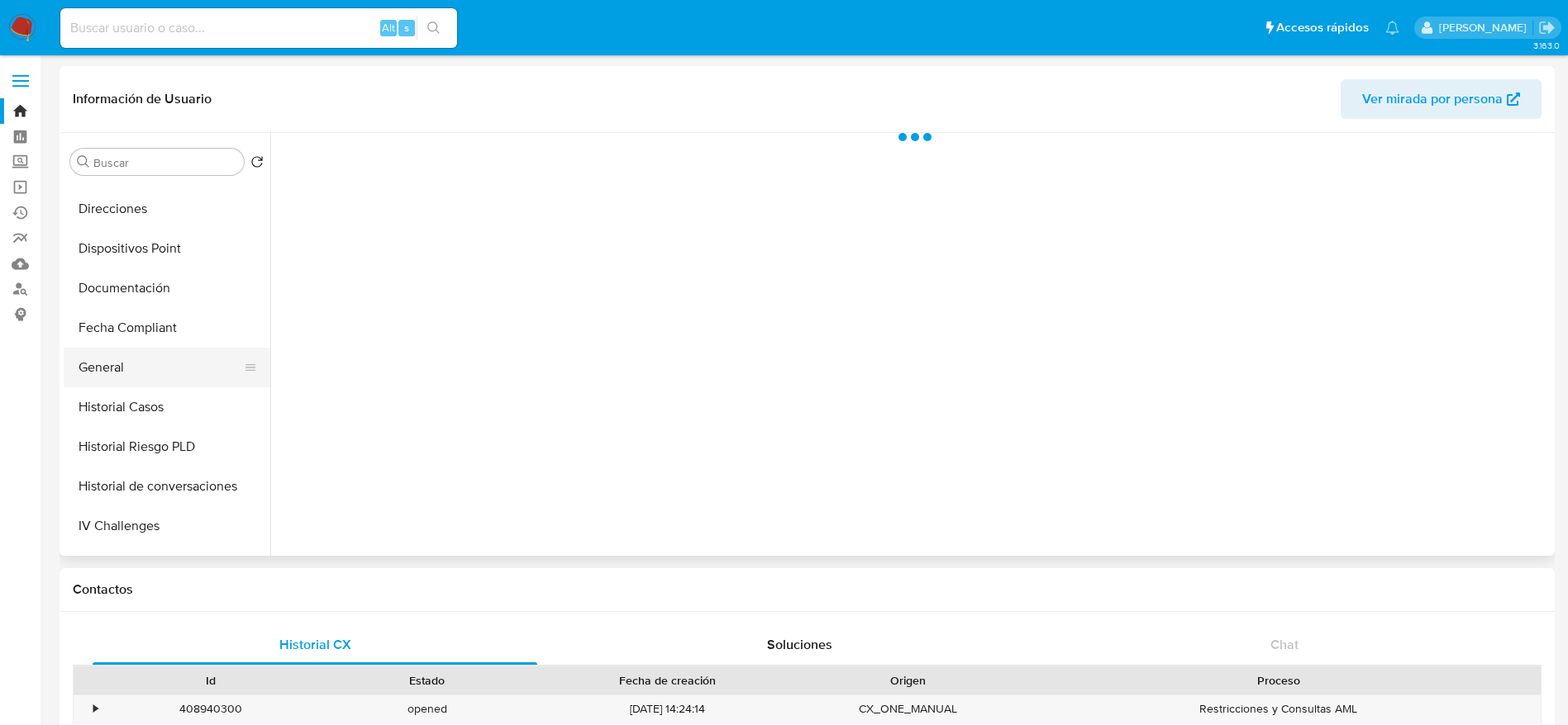
scroll to position [371, 0]
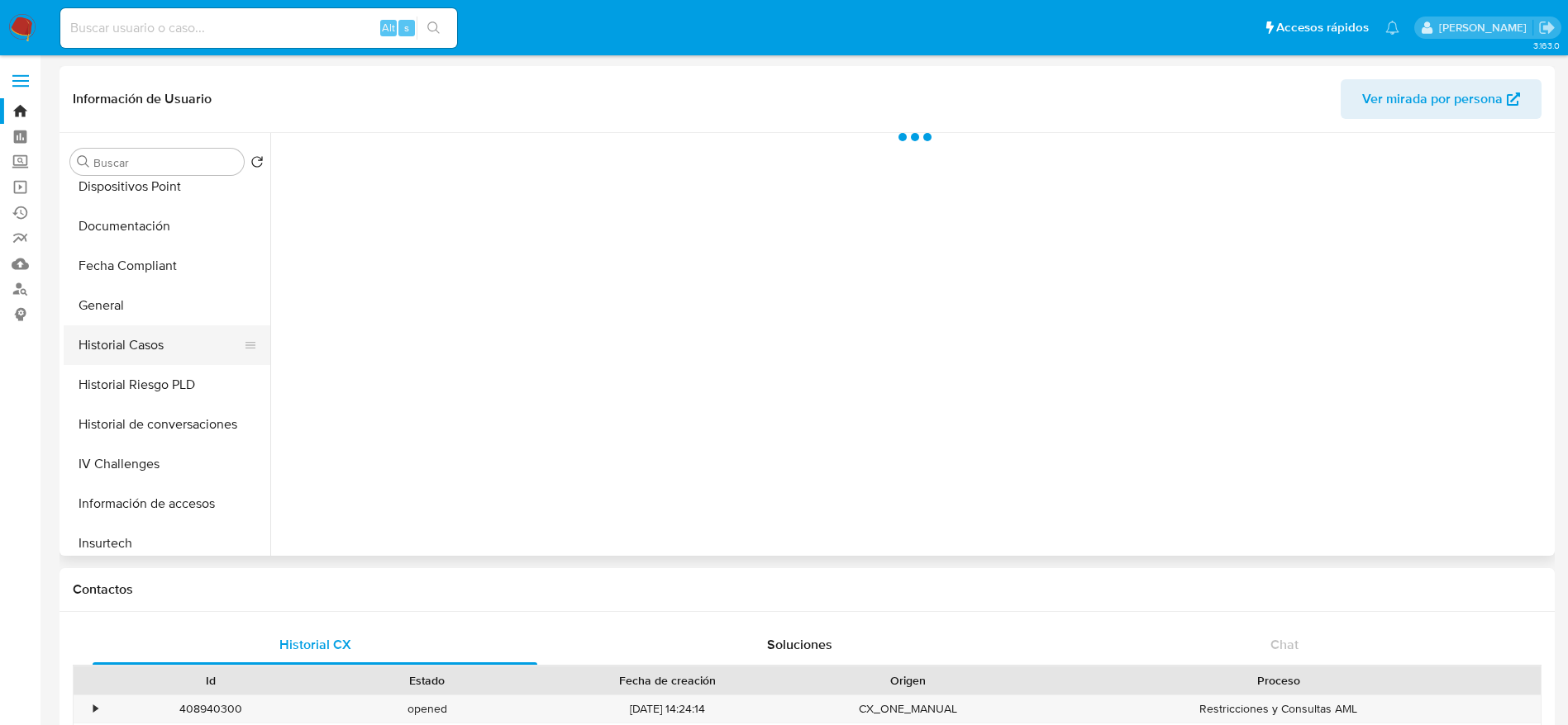
click at [123, 343] on button "Historial Casos" at bounding box center [160, 346] width 194 height 40
select select "10"
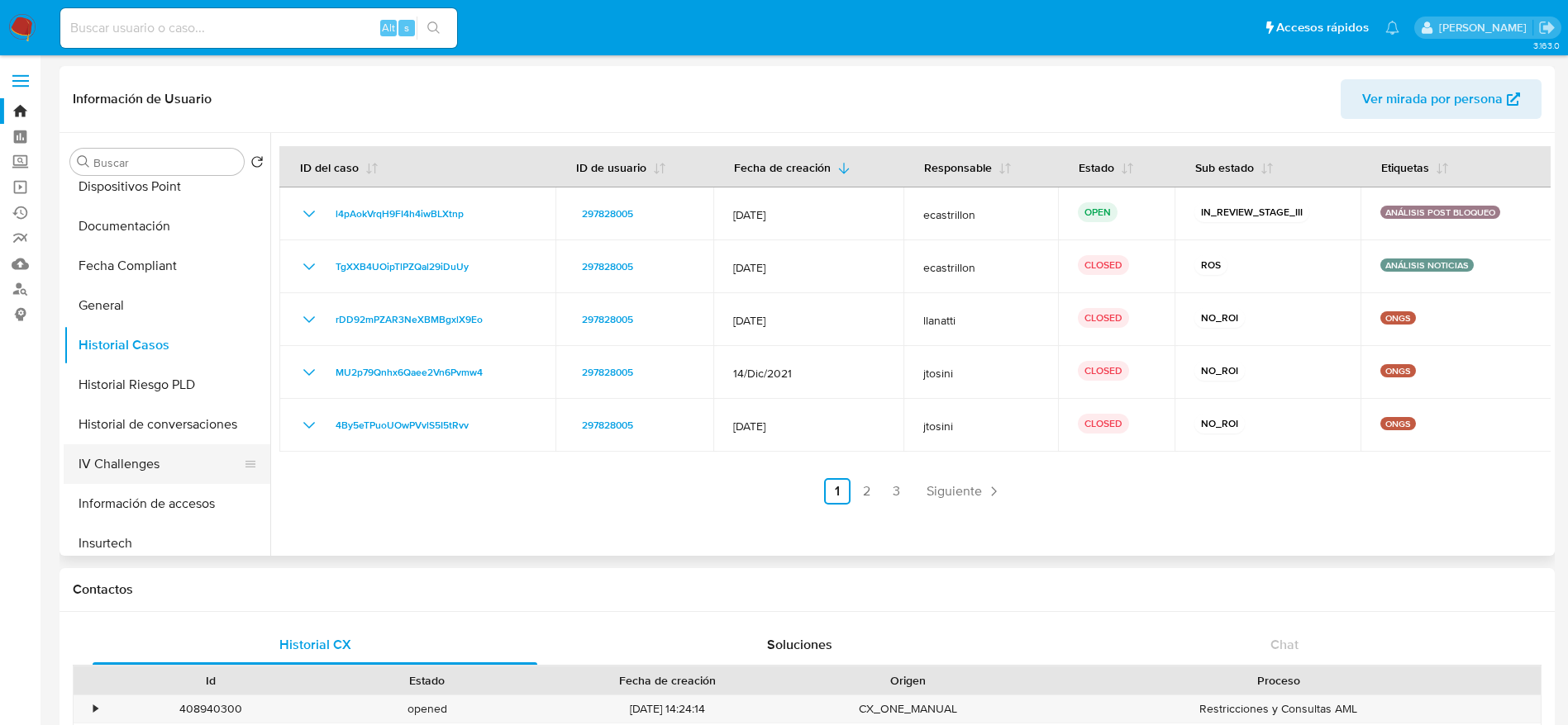
click at [164, 445] on button "IV Challenges" at bounding box center [160, 464] width 194 height 40
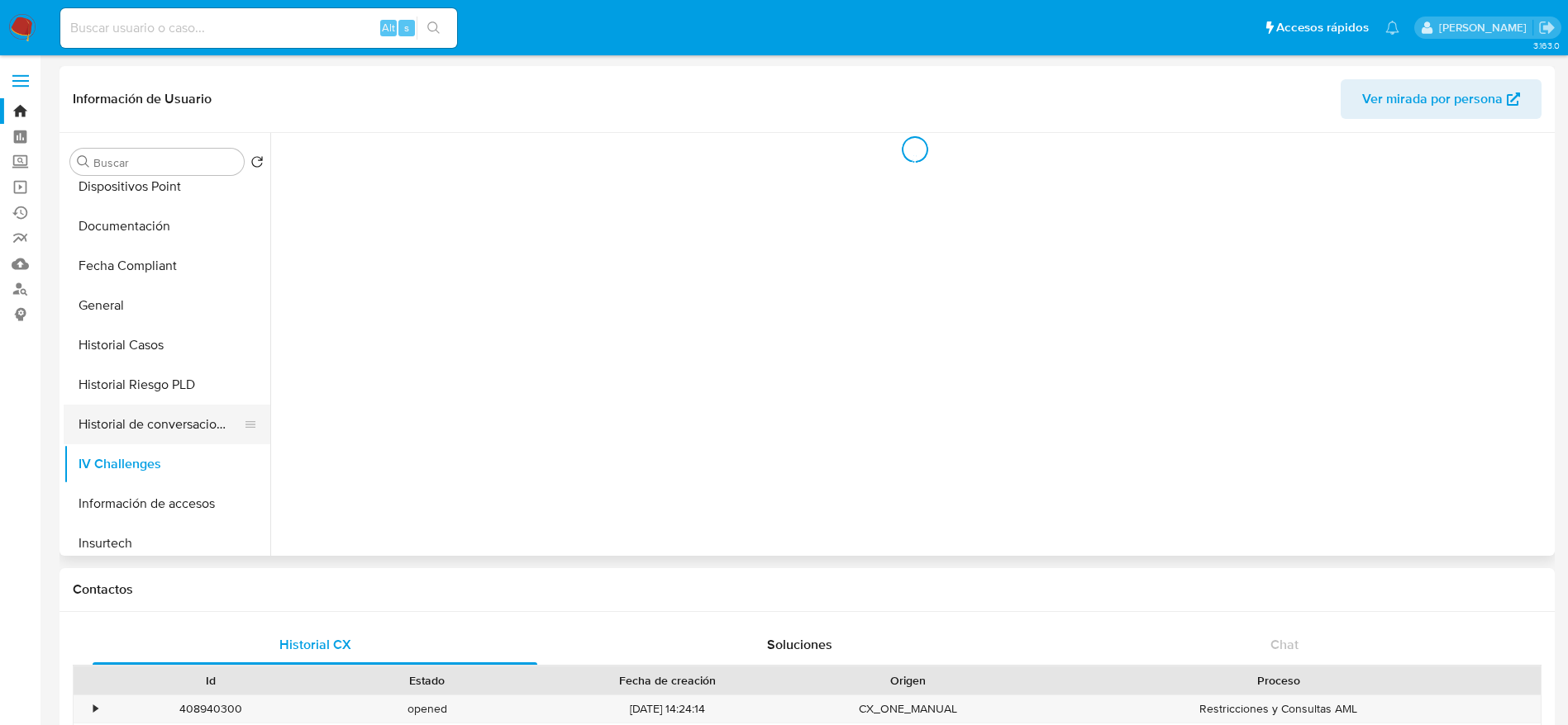
click at [162, 427] on button "Historial de conversaciones" at bounding box center [160, 425] width 194 height 40
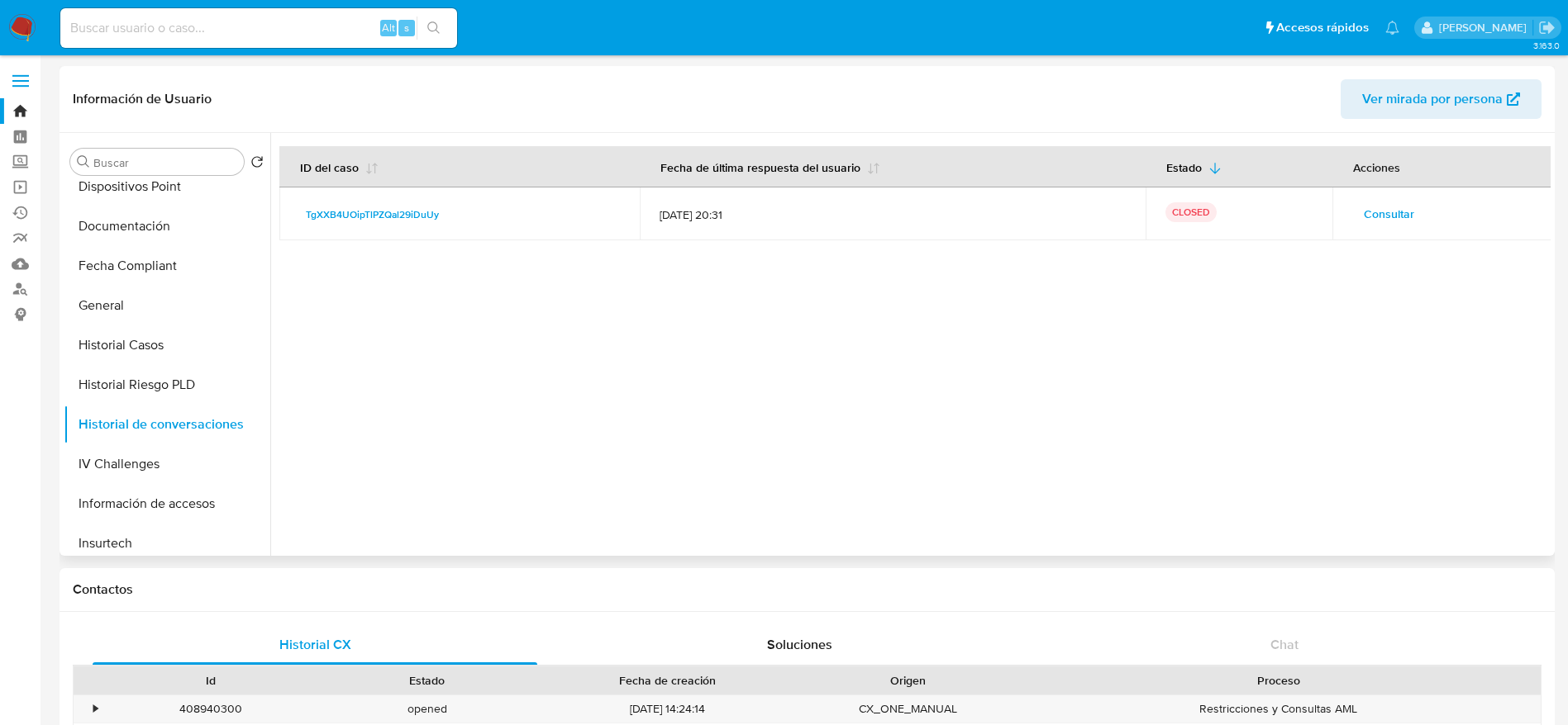
click at [1388, 222] on span "Consultar" at bounding box center [1388, 213] width 50 height 23
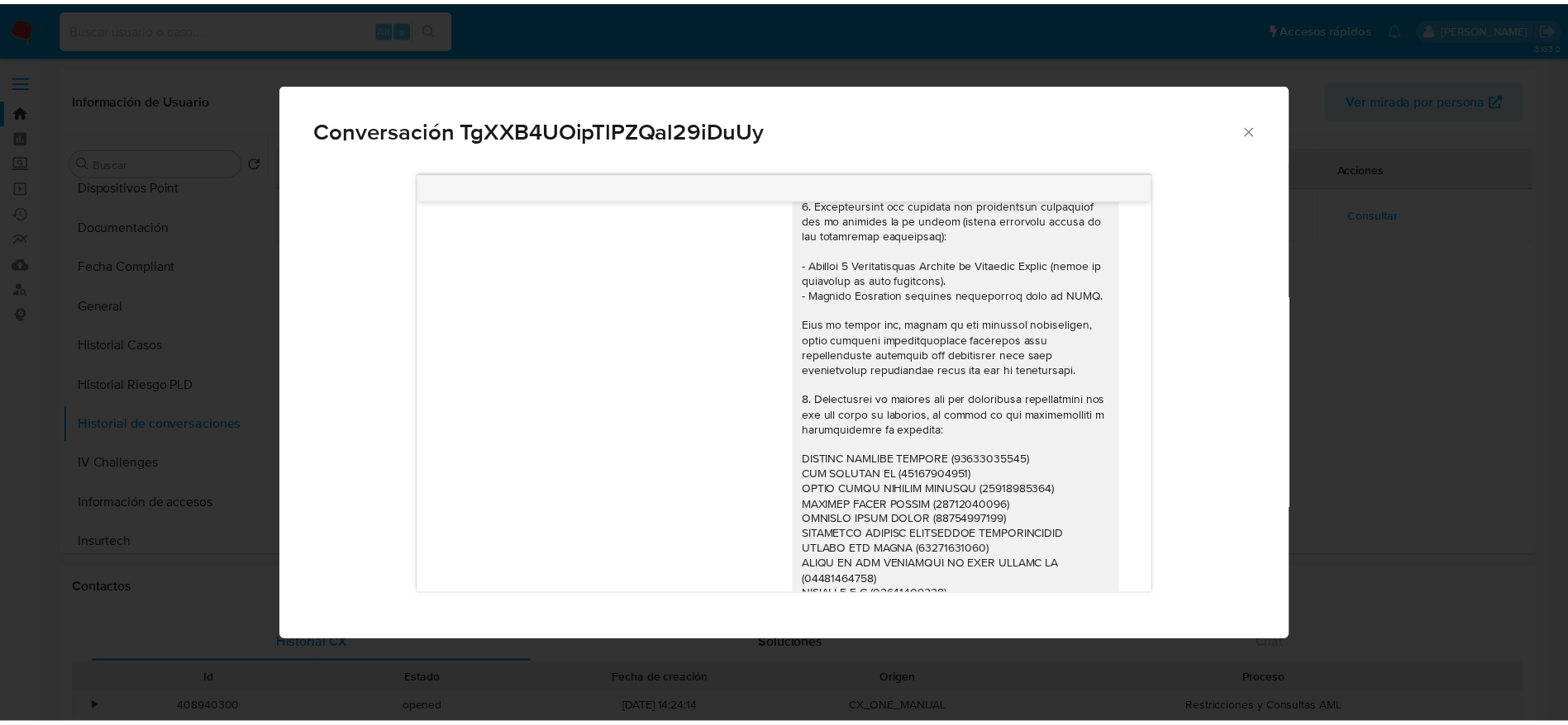
scroll to position [1611, 0]
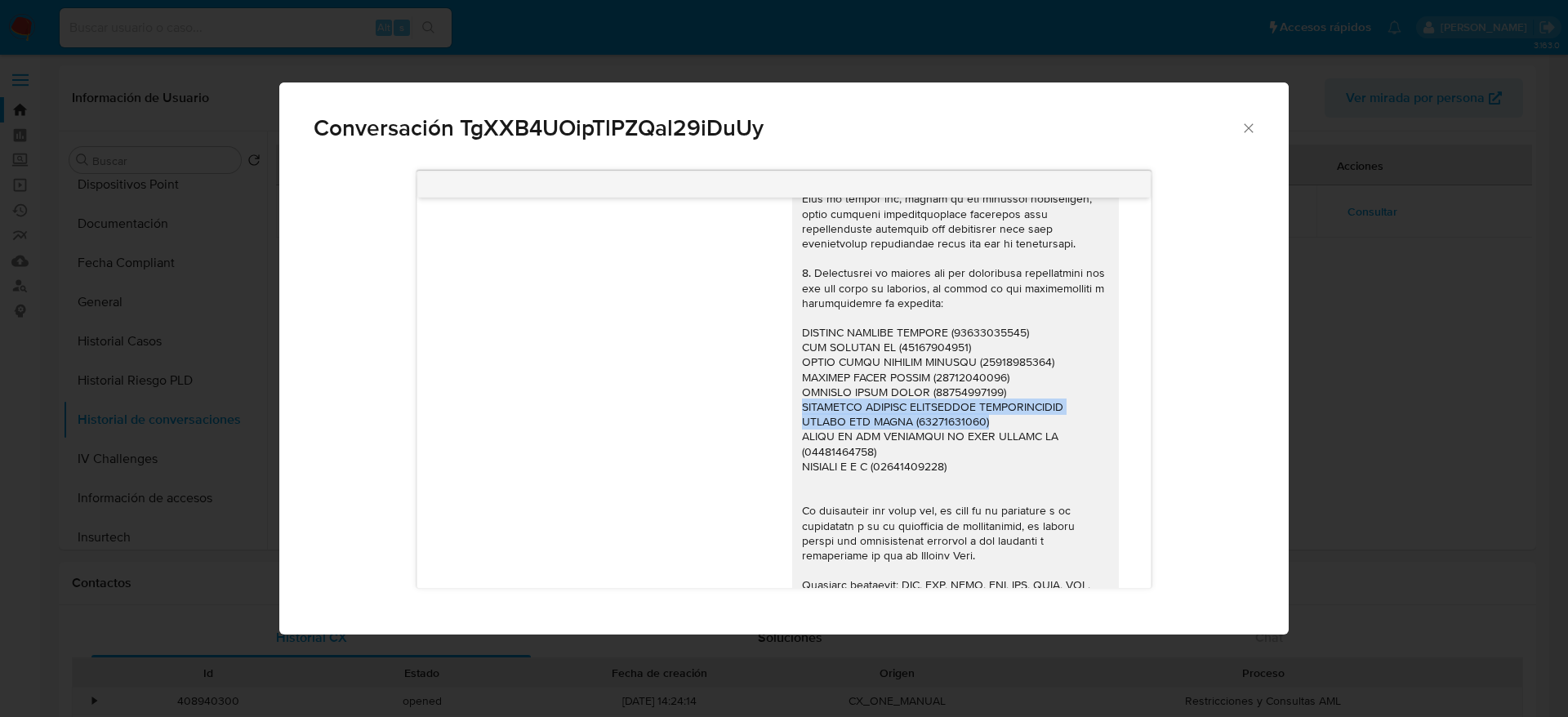
drag, startPoint x: 967, startPoint y: 416, endPoint x: 773, endPoint y: 408, distance: 194.2
click at [792, 408] on div "Comunicación" at bounding box center [955, 317] width 327 height 741
copy div "FUNDACION [DEMOGRAPHIC_DATA] [DEMOGRAPHIC_DATA] INTERNACIONAL PORTAL DEL CIELO …"
click at [1247, 127] on icon "Cerrar" at bounding box center [1248, 127] width 9 height 9
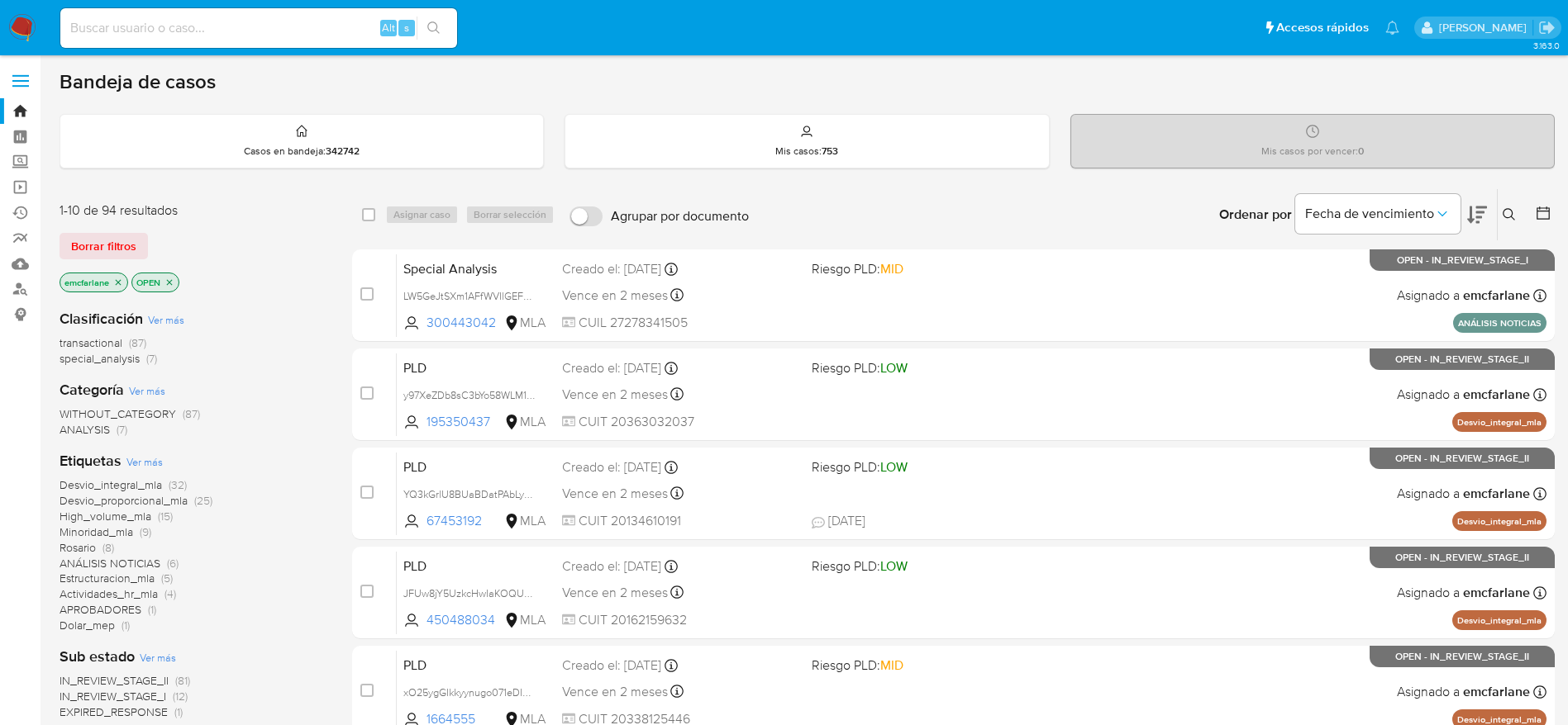
click at [158, 29] on input at bounding box center [259, 29] width 397 height 22
paste input "408940566"
type input "408940566"
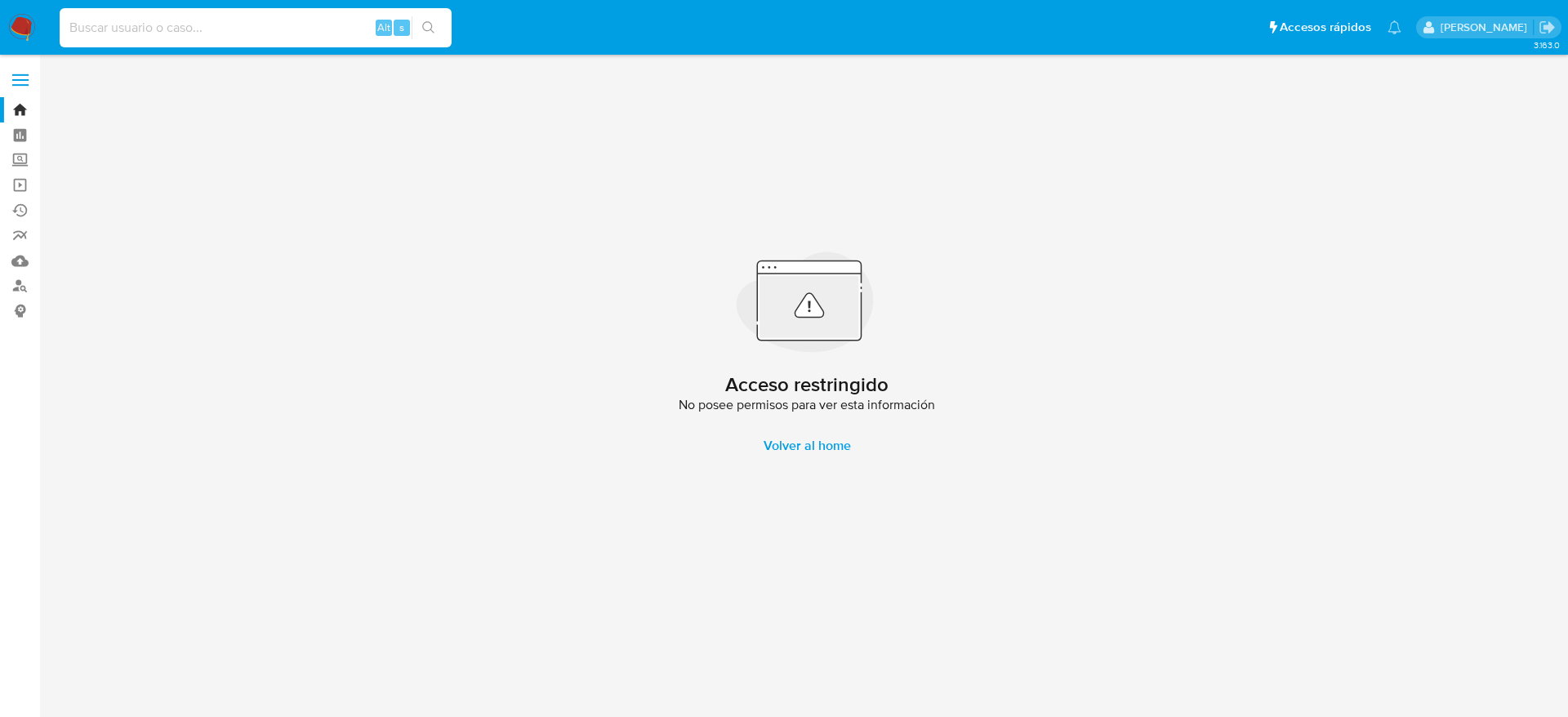
click at [97, 34] on input at bounding box center [256, 28] width 392 height 21
paste input "1116515026"
type input "1116515026"
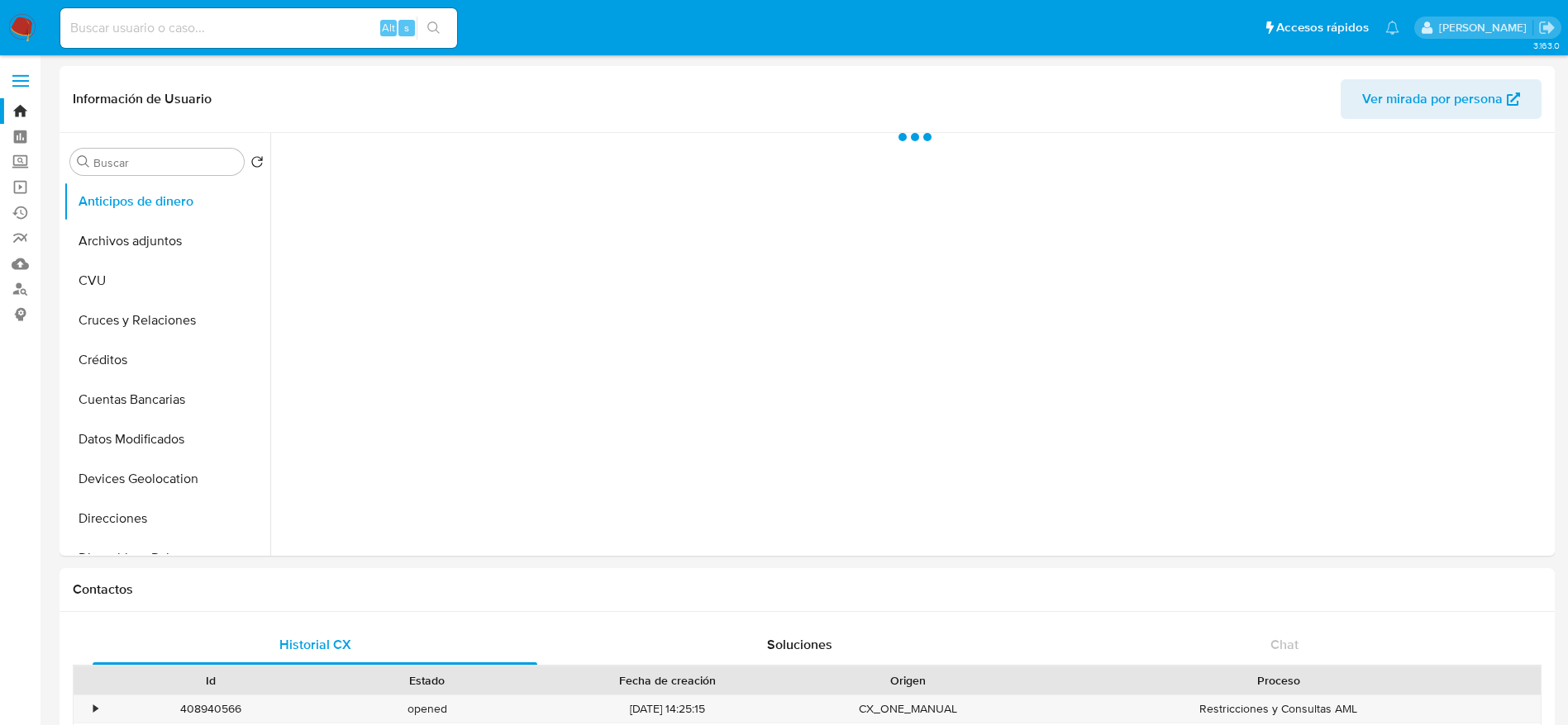
select select "10"
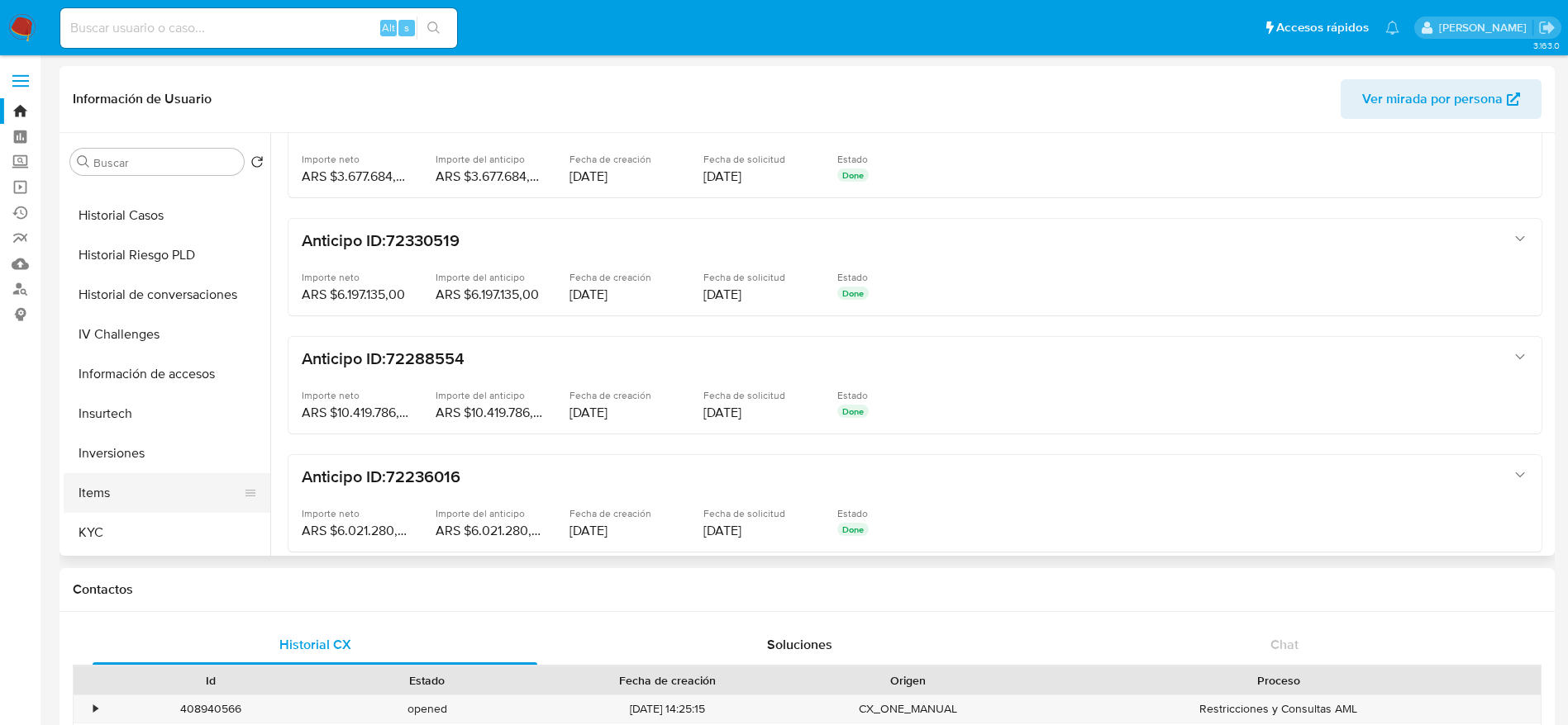
scroll to position [619, 0]
click at [126, 421] on button "KYC" at bounding box center [160, 415] width 194 height 40
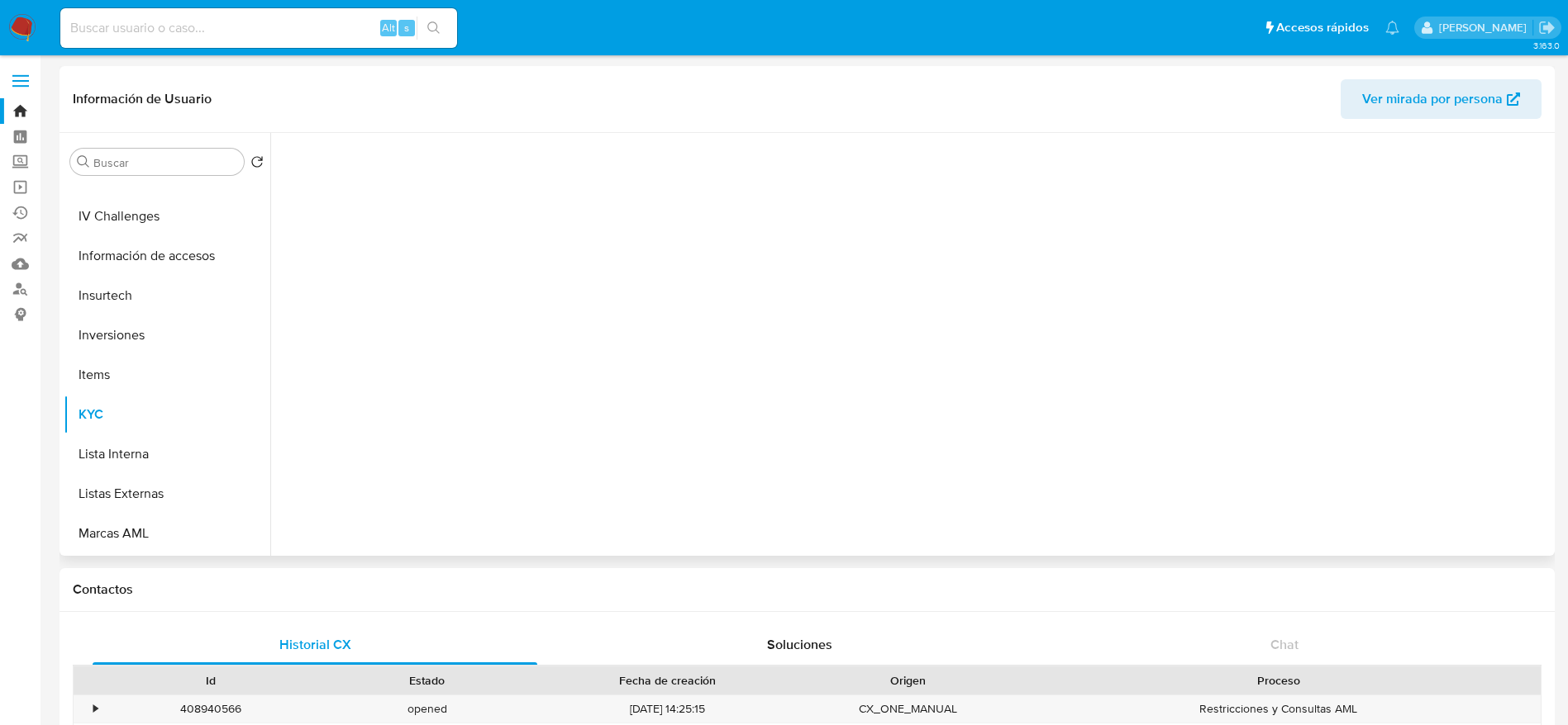
scroll to position [0, 0]
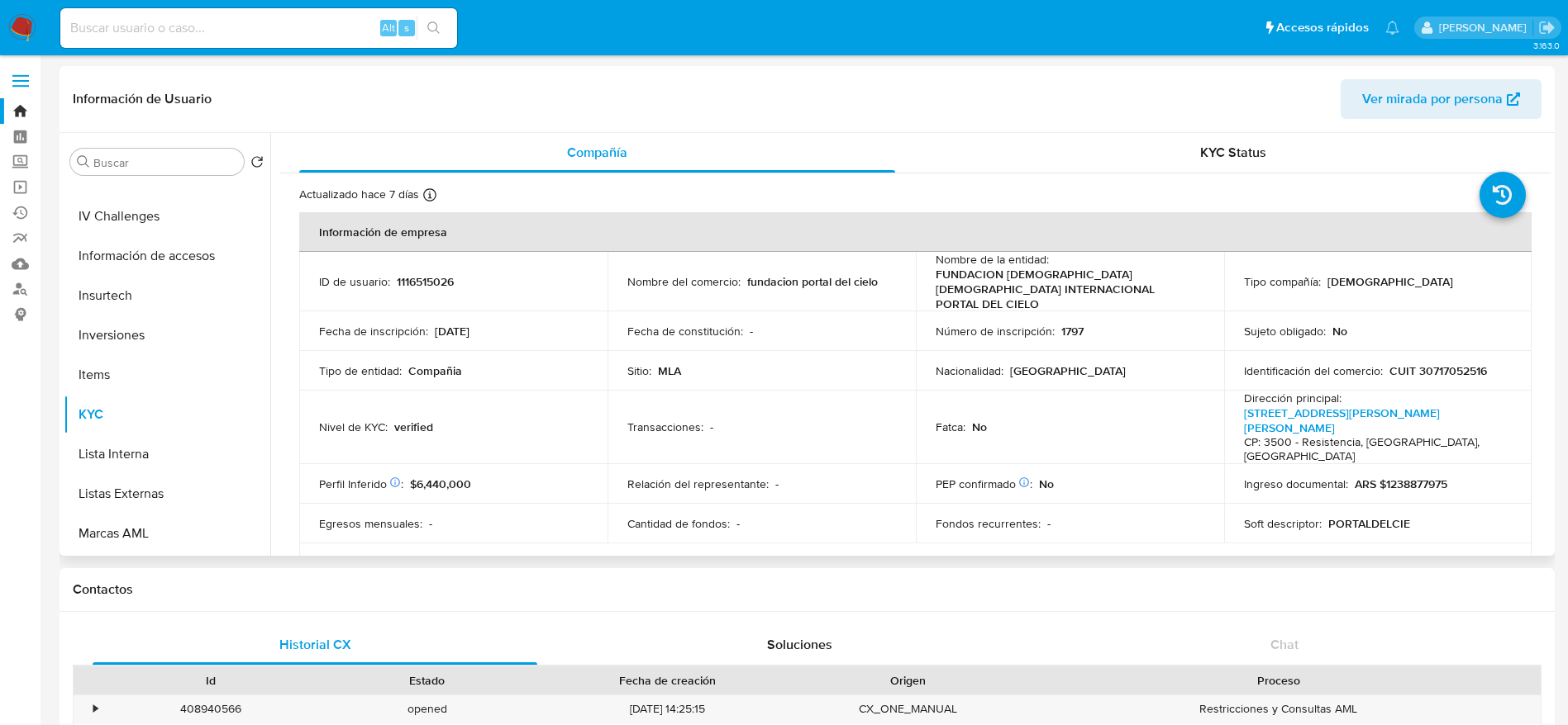
click at [1457, 363] on p "CUIT 30717052516" at bounding box center [1438, 370] width 98 height 15
copy p "30717052516"
click at [260, 30] on input at bounding box center [259, 29] width 397 height 22
paste input "8ksZzIy06vbSpfkbdvYDTNFt"
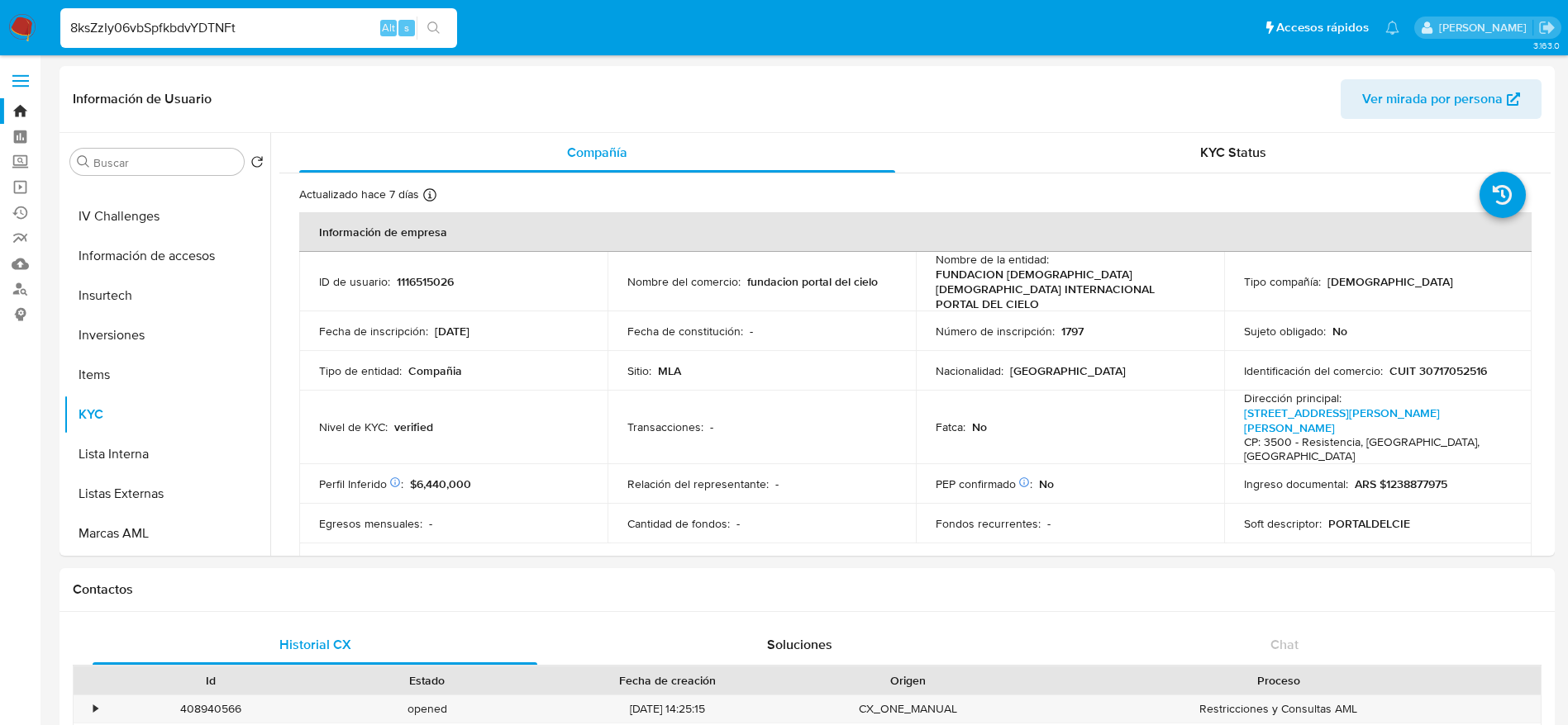
type input "8ksZzIy06vbSpfkbdvYDTNFt"
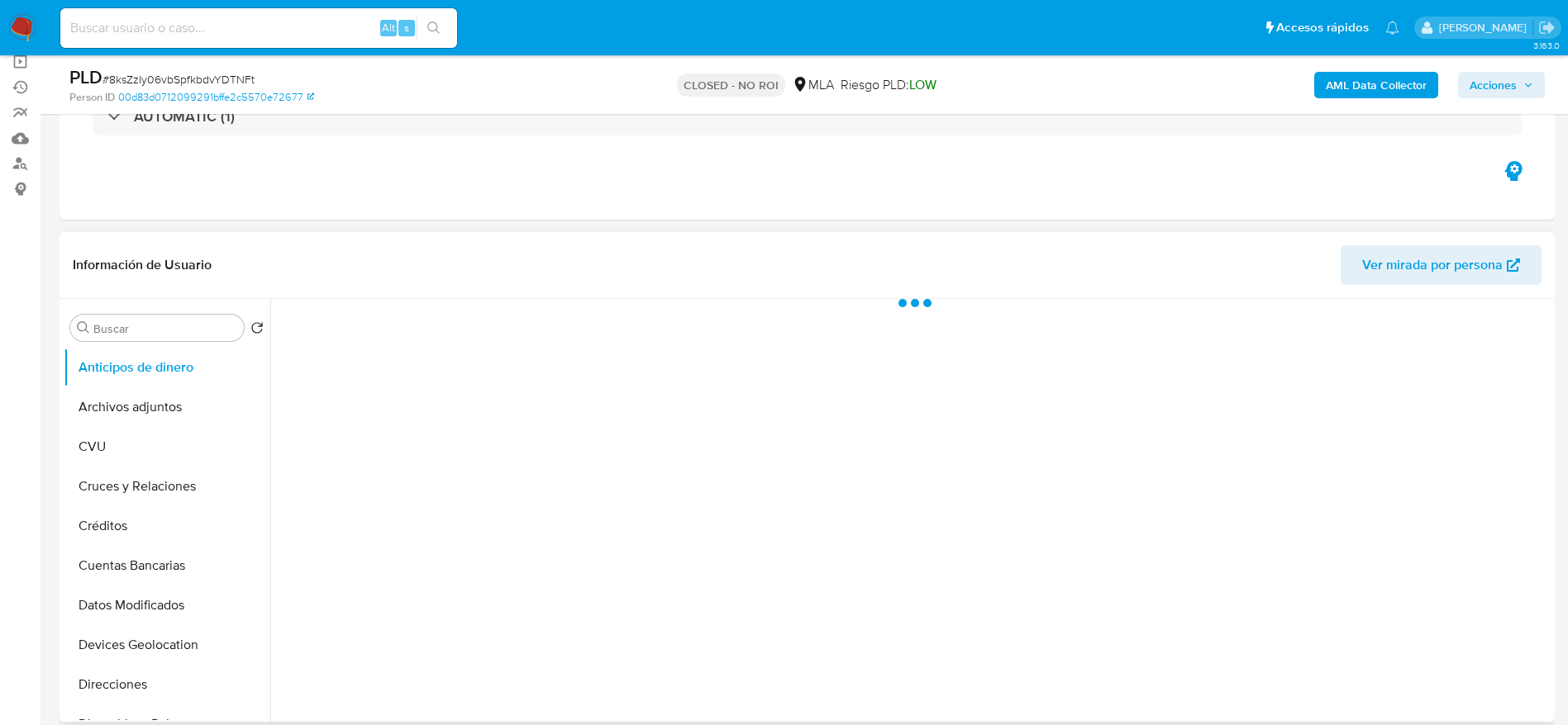
scroll to position [248, 0]
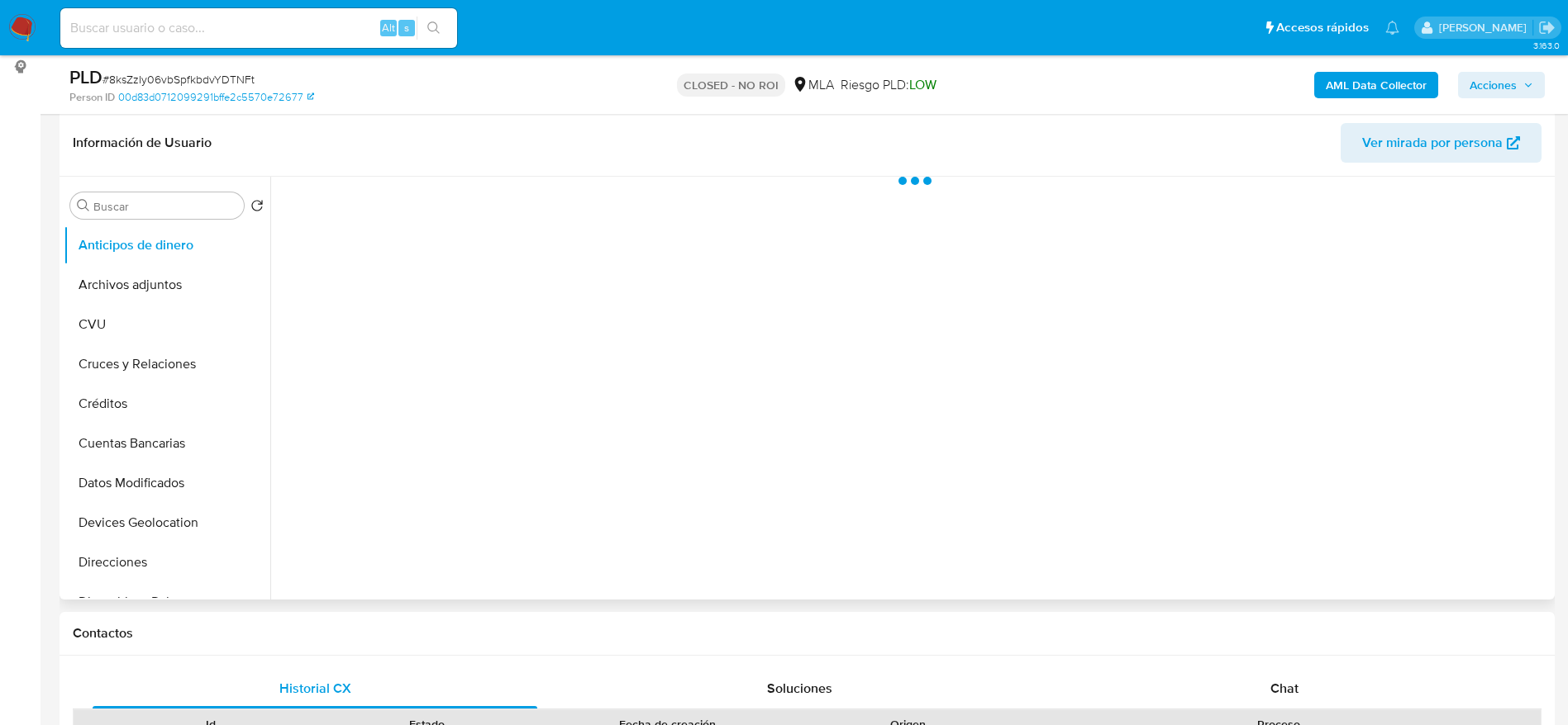
select select "10"
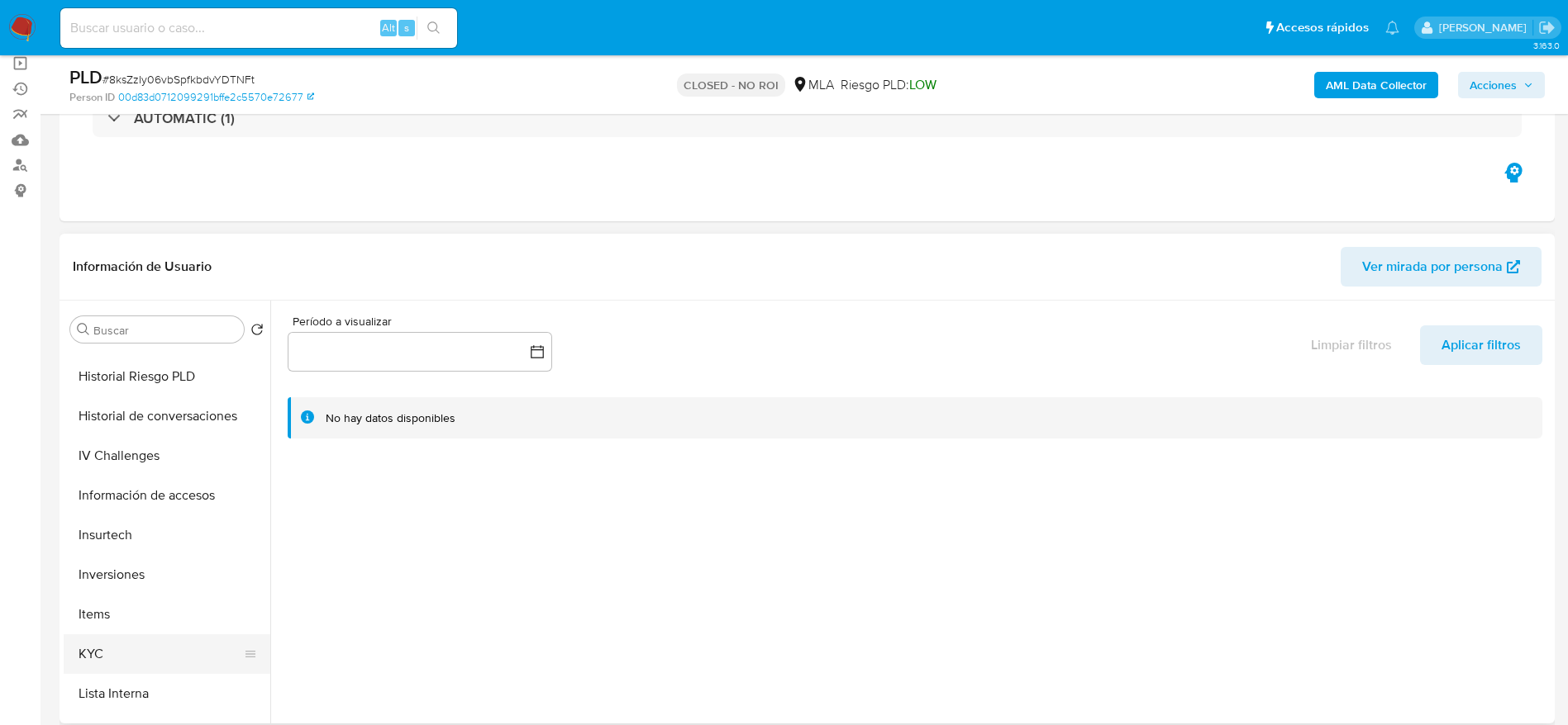
scroll to position [744, 0]
drag, startPoint x: 122, startPoint y: 457, endPoint x: 185, endPoint y: 456, distance: 63.0
click at [122, 457] on button "KYC" at bounding box center [160, 458] width 194 height 40
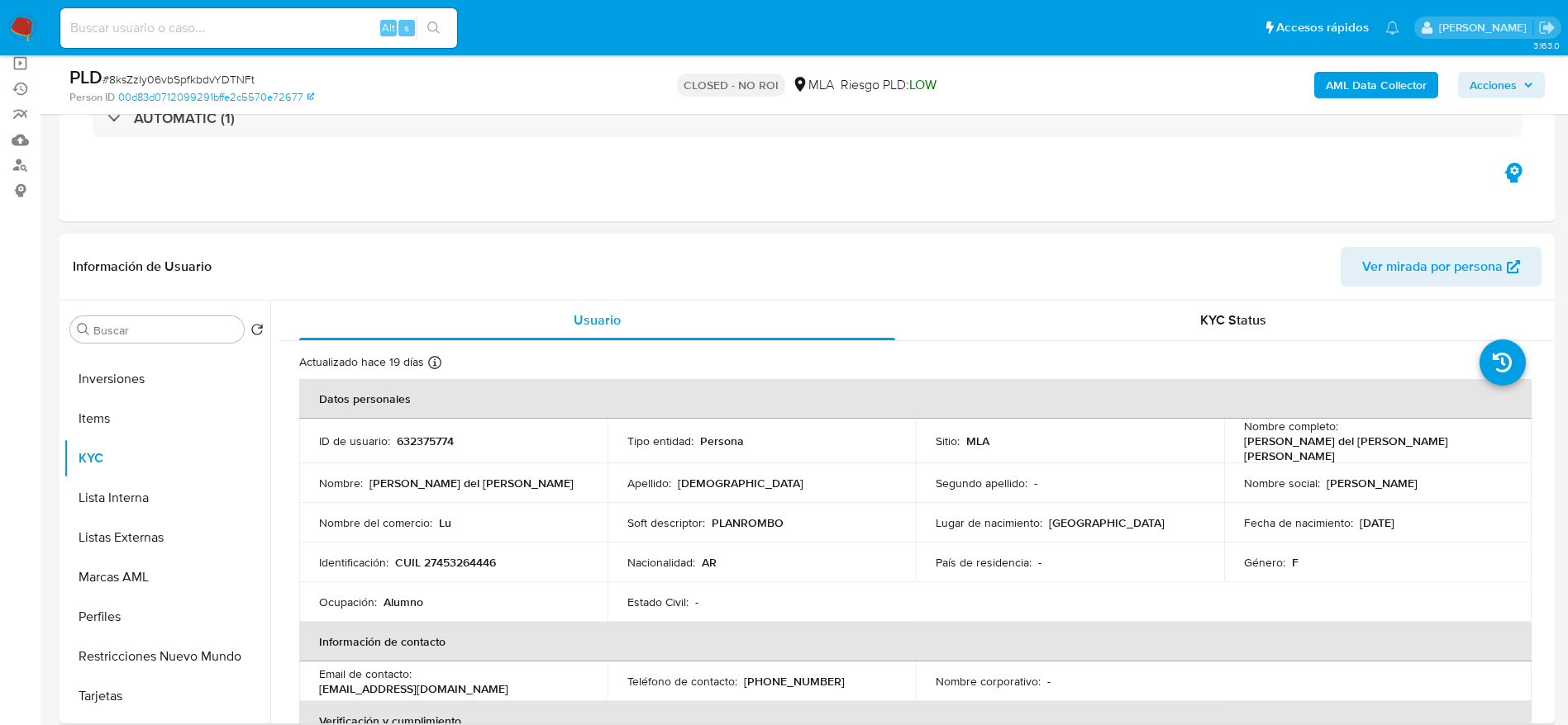
click at [460, 560] on p "CUIL 27453264446" at bounding box center [446, 562] width 101 height 15
copy p "27453264446"
click at [223, 34] on input at bounding box center [259, 29] width 397 height 22
paste input "LLVB5Q19IBeWyH6y9OlzbEda"
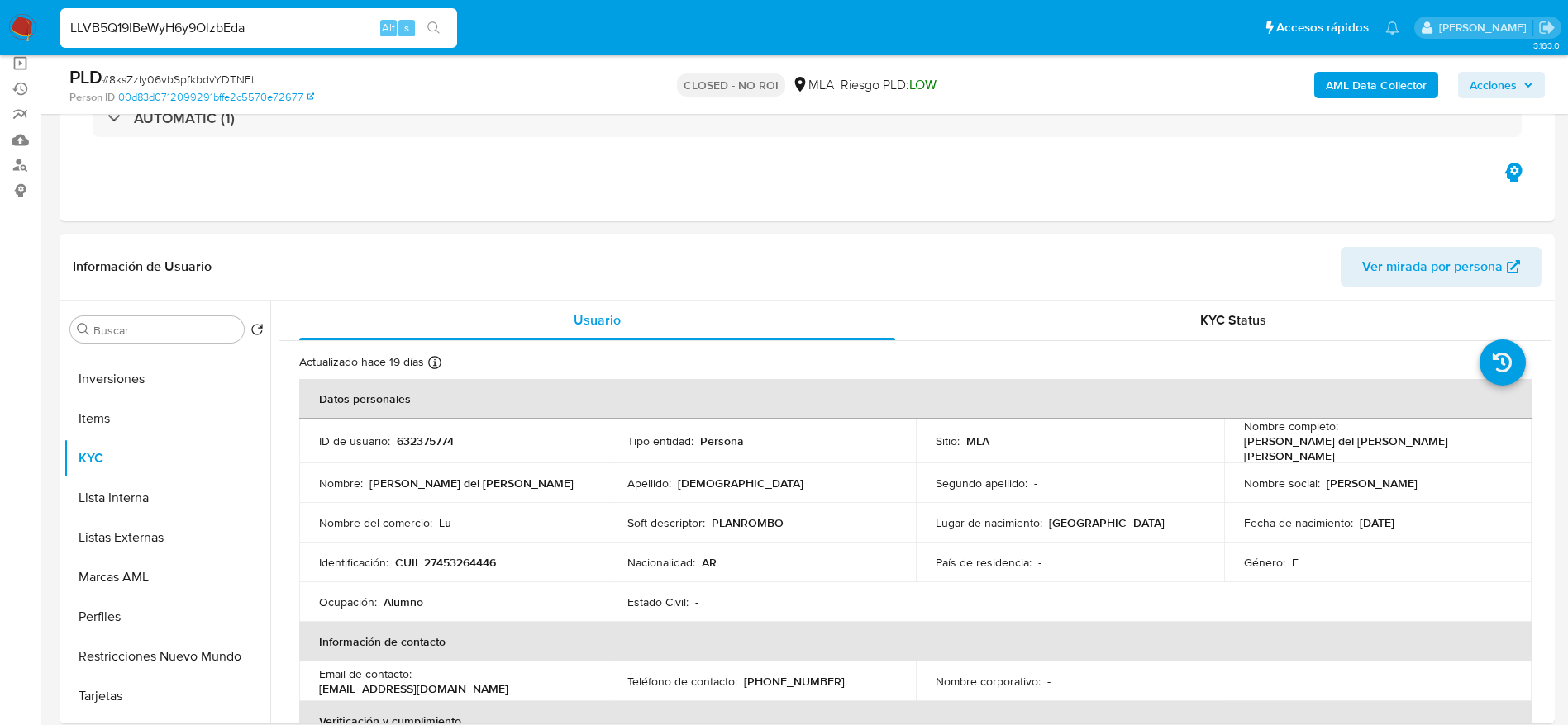
type input "LLVB5Q19IBeWyH6y9OlzbEda"
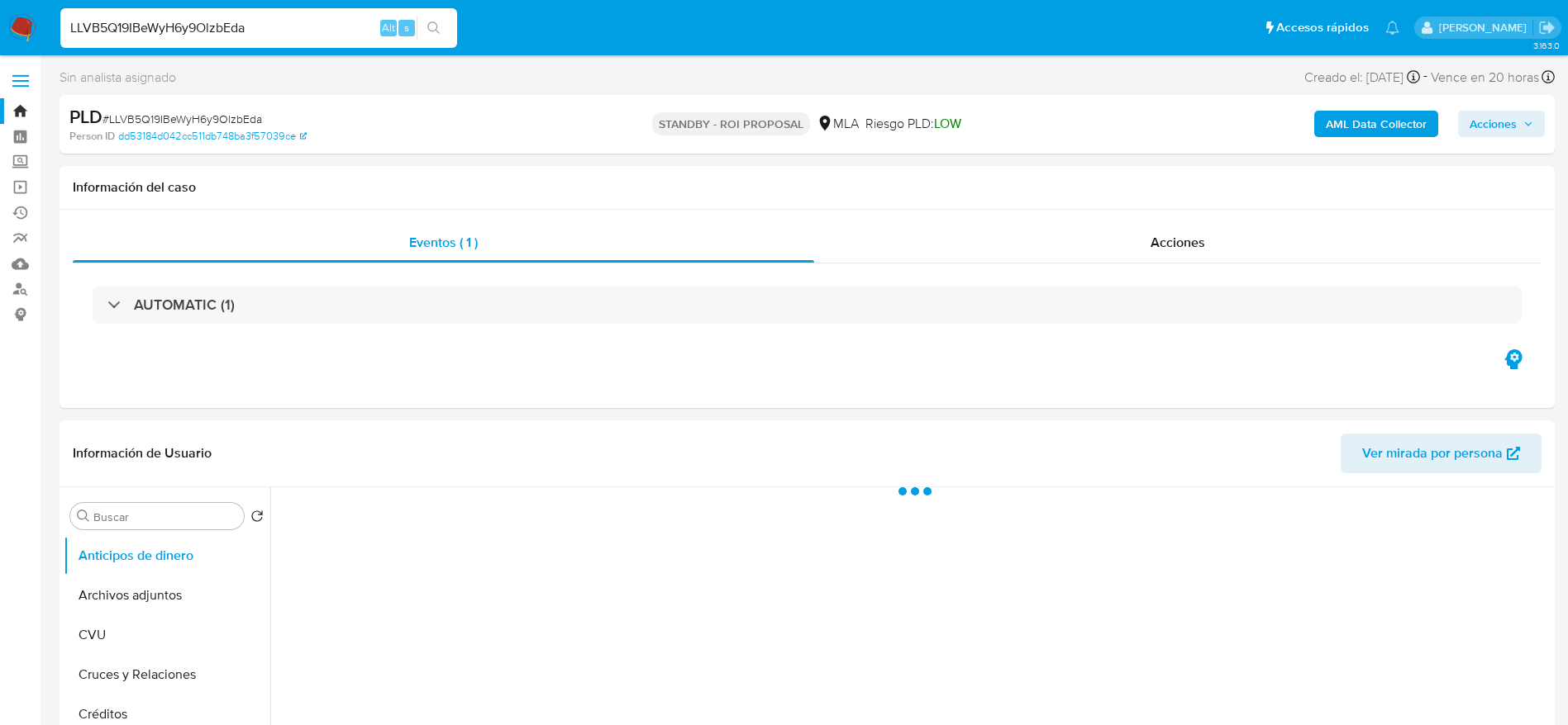
select select "10"
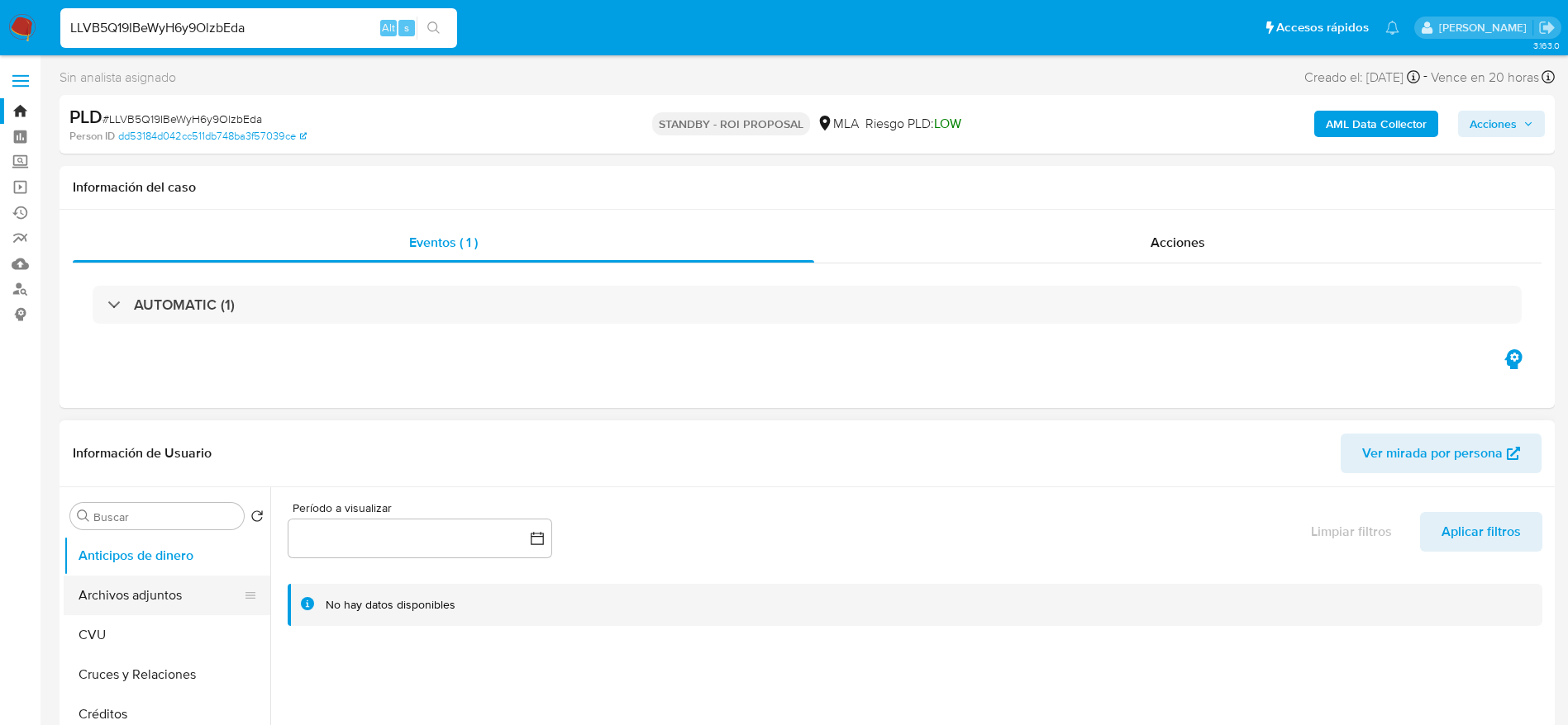
click at [158, 582] on button "Archivos adjuntos" at bounding box center [160, 596] width 194 height 40
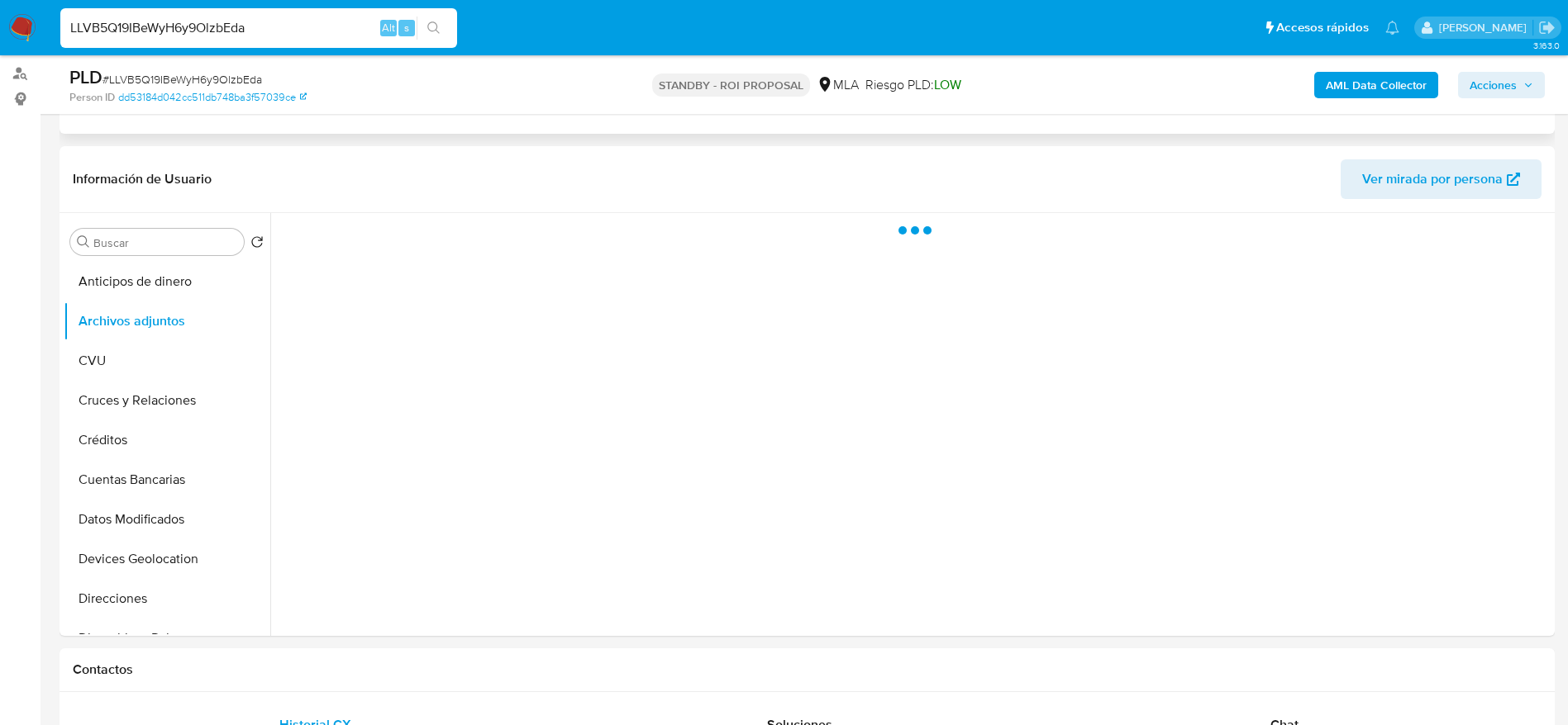
scroll to position [248, 0]
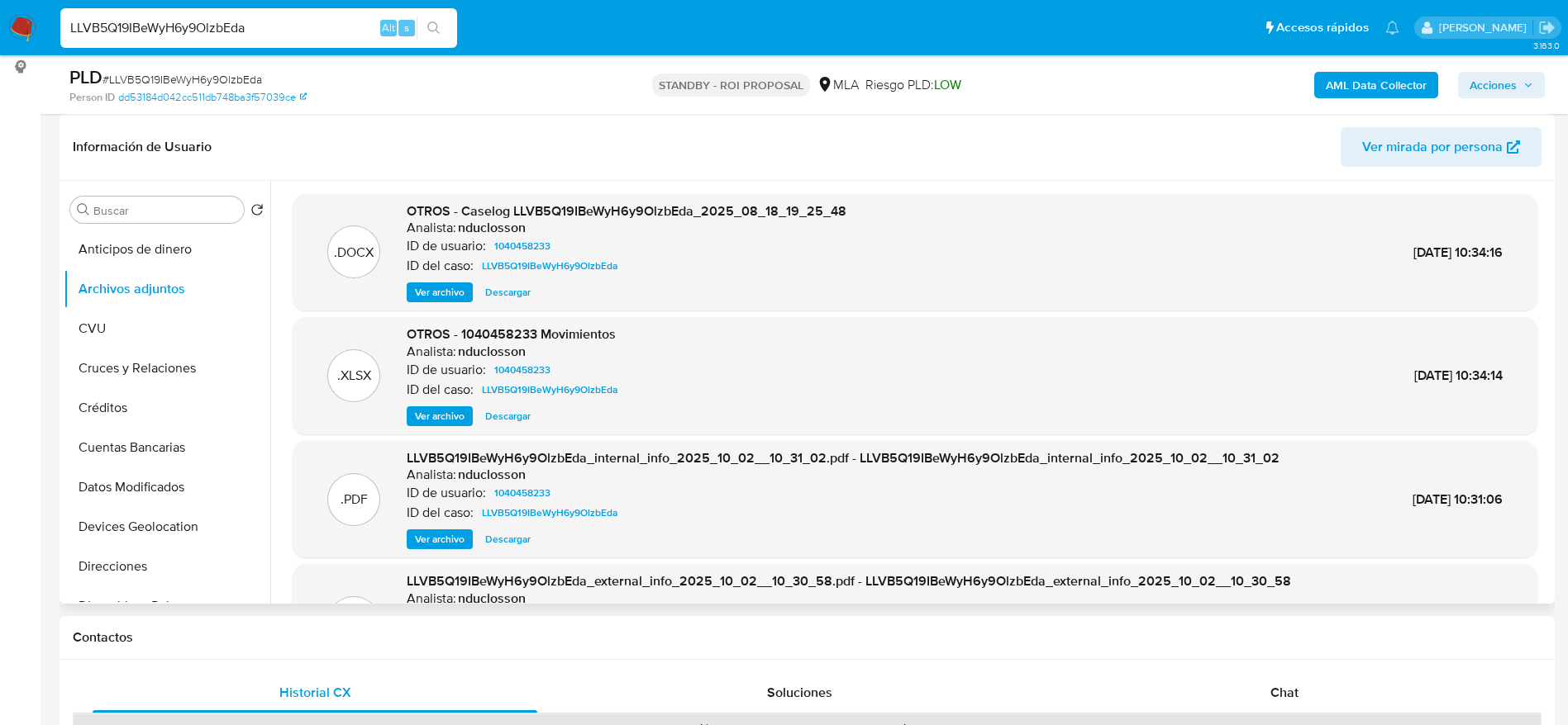
click at [519, 288] on span "Descargar" at bounding box center [508, 292] width 45 height 17
click at [518, 416] on span "Descargar" at bounding box center [508, 416] width 45 height 17
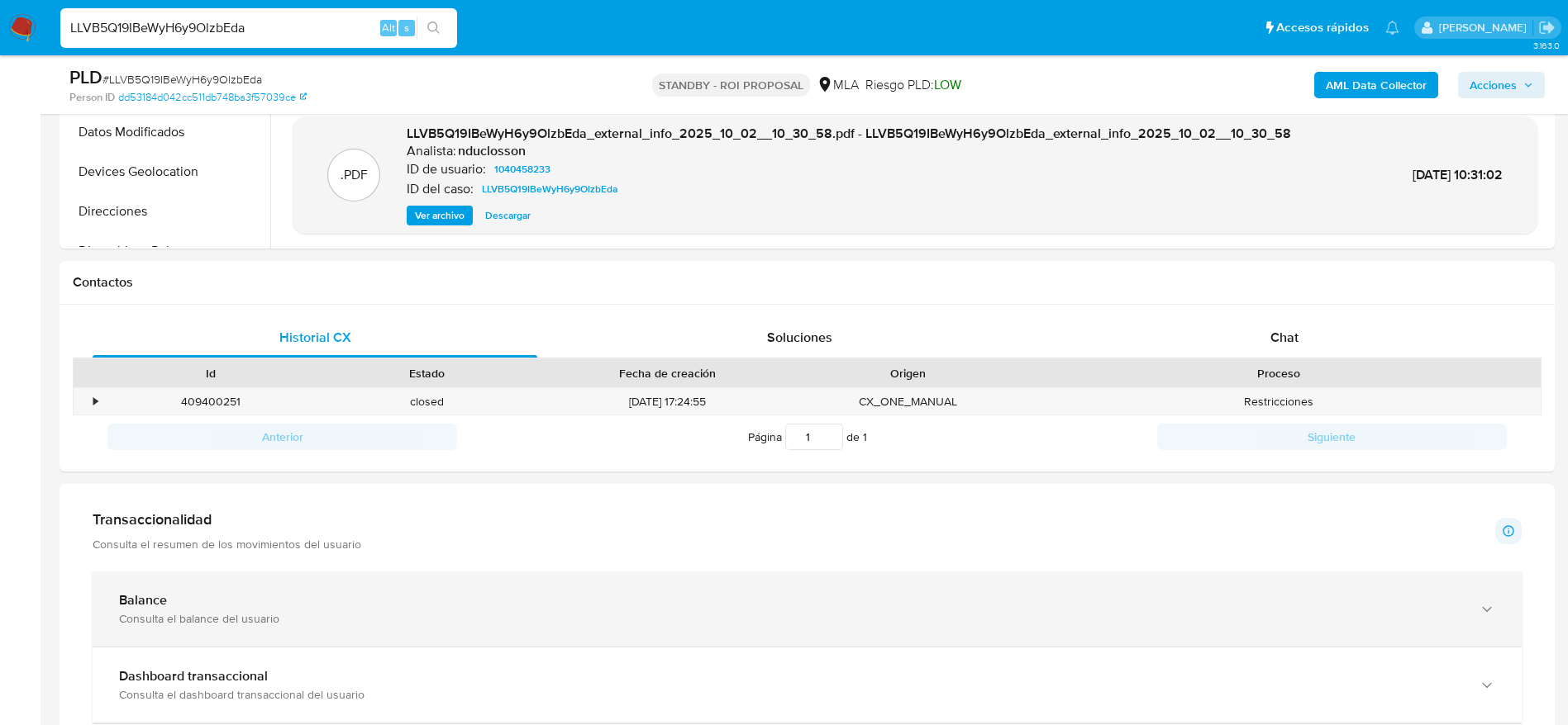
scroll to position [619, 0]
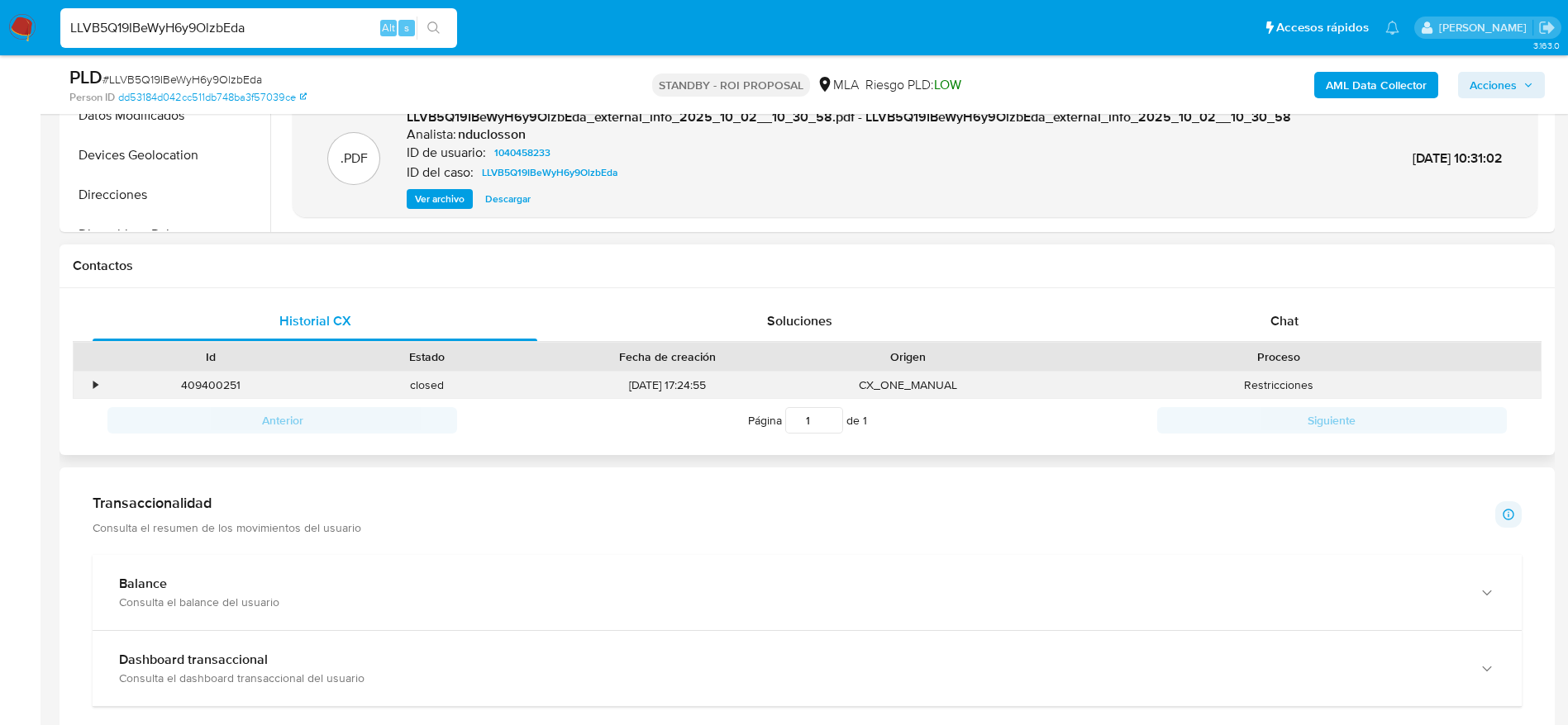
click at [204, 379] on div "409400251" at bounding box center [210, 385] width 216 height 28
copy div "409400251"
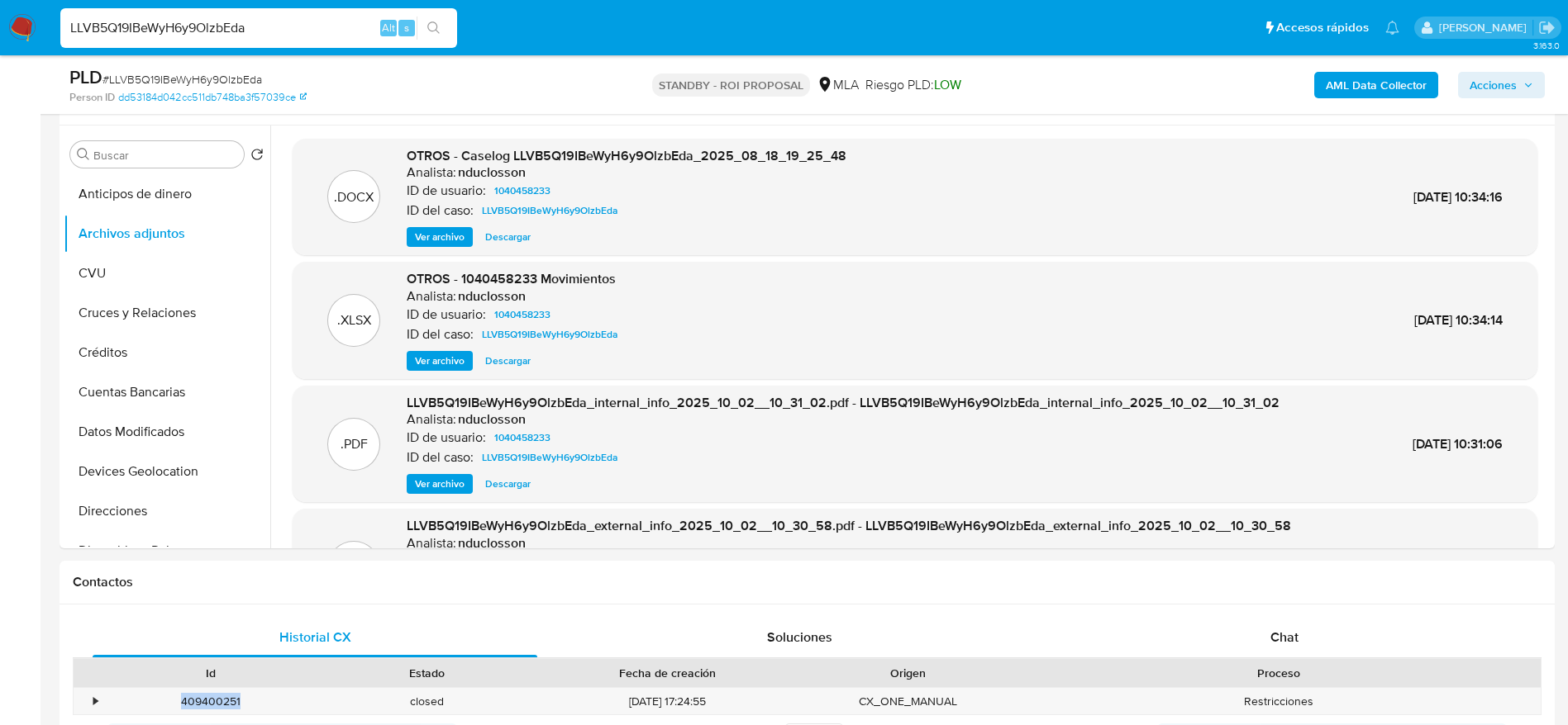
scroll to position [0, 0]
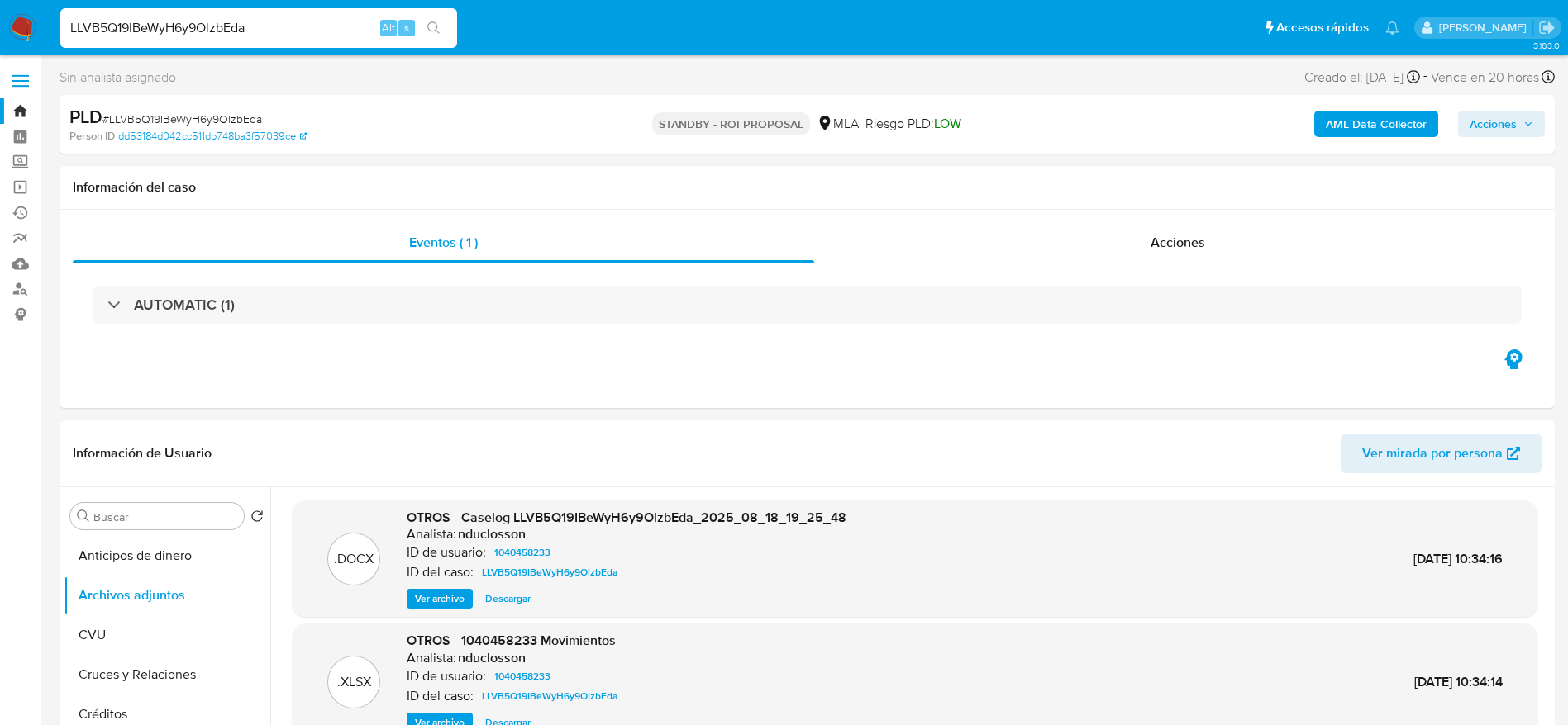
click at [145, 111] on span "# LLVB5Q19IBeWyH6y9OlzbEda" at bounding box center [182, 119] width 159 height 17
copy span "LLVB5Q19IBeWyH6y9OlzbEda"
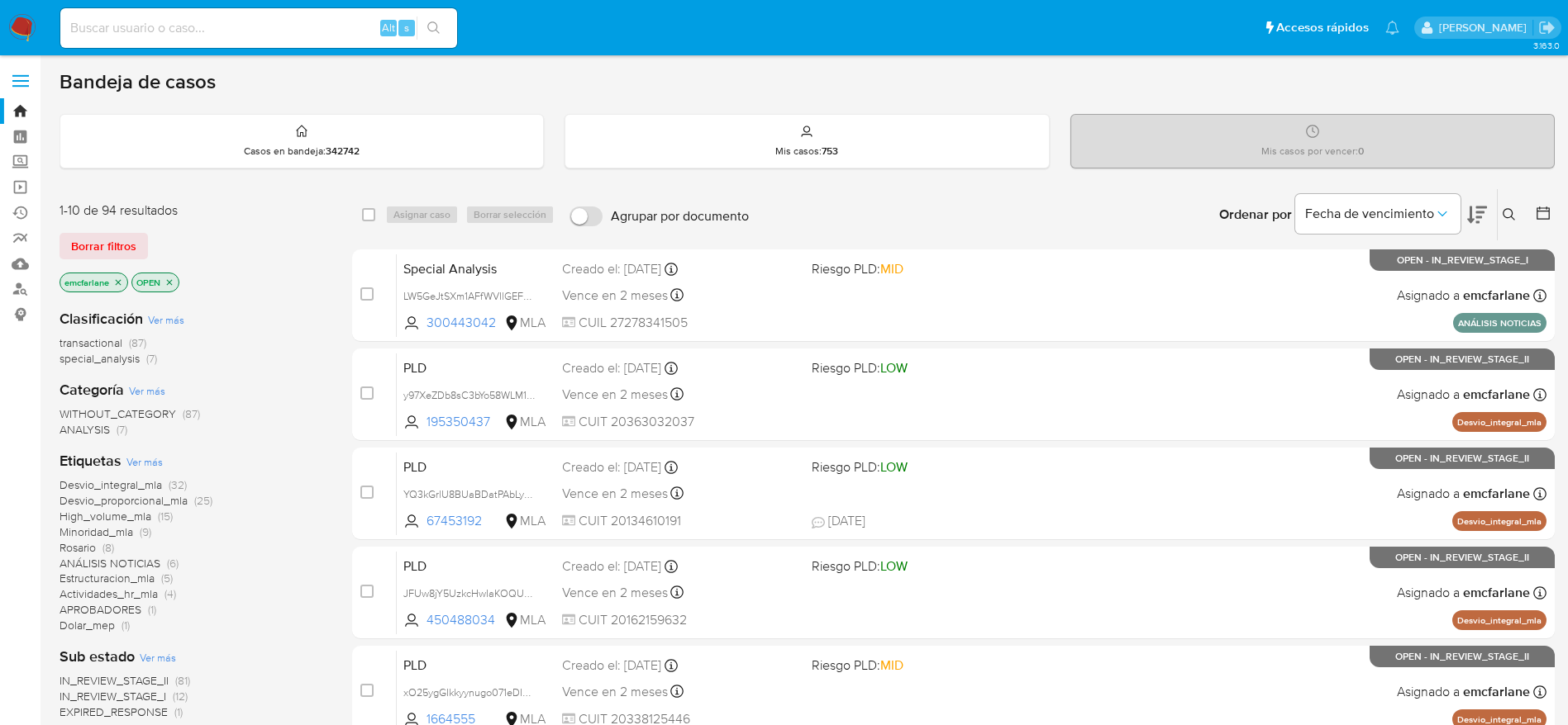
click at [120, 248] on span "Borrar filtros" at bounding box center [104, 246] width 65 height 23
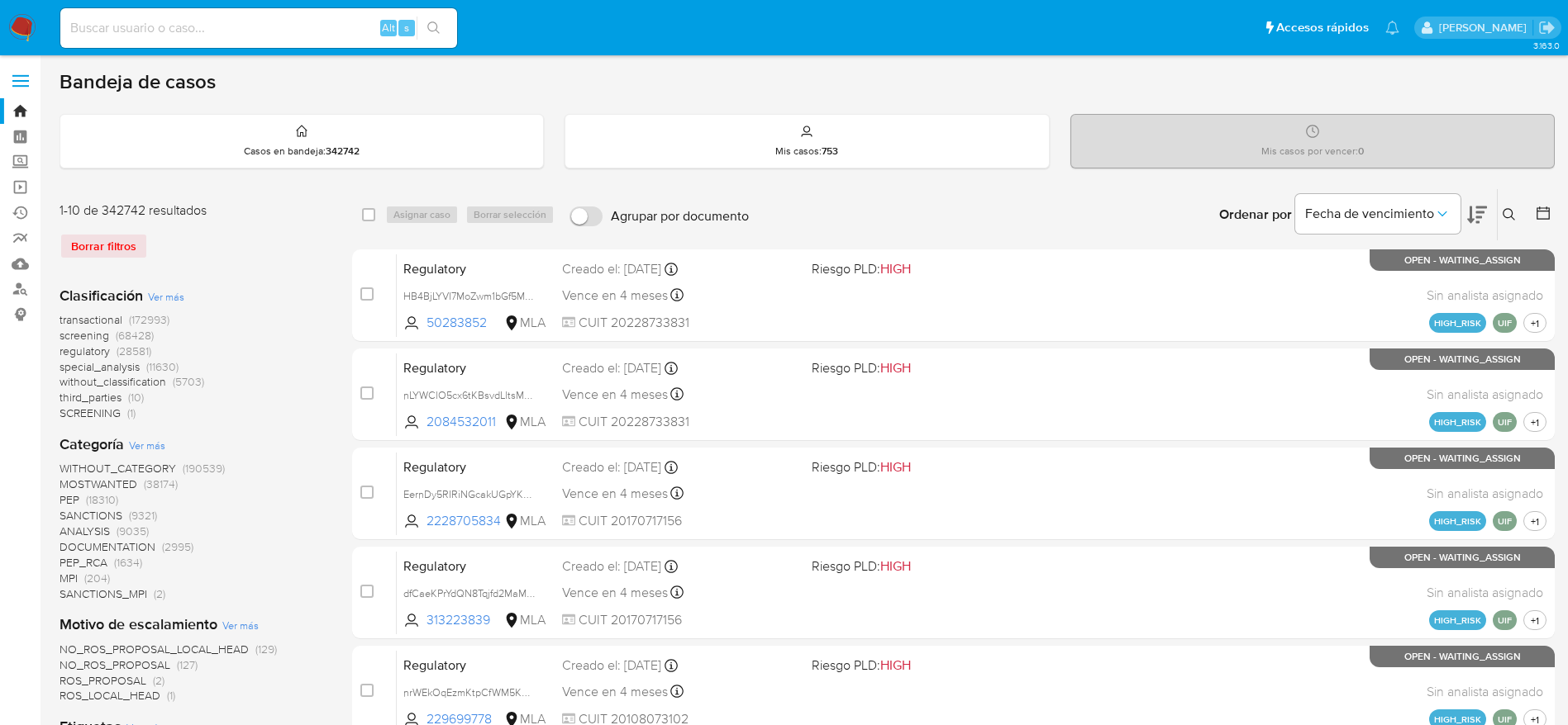
click at [1514, 213] on icon at bounding box center [1509, 214] width 13 height 13
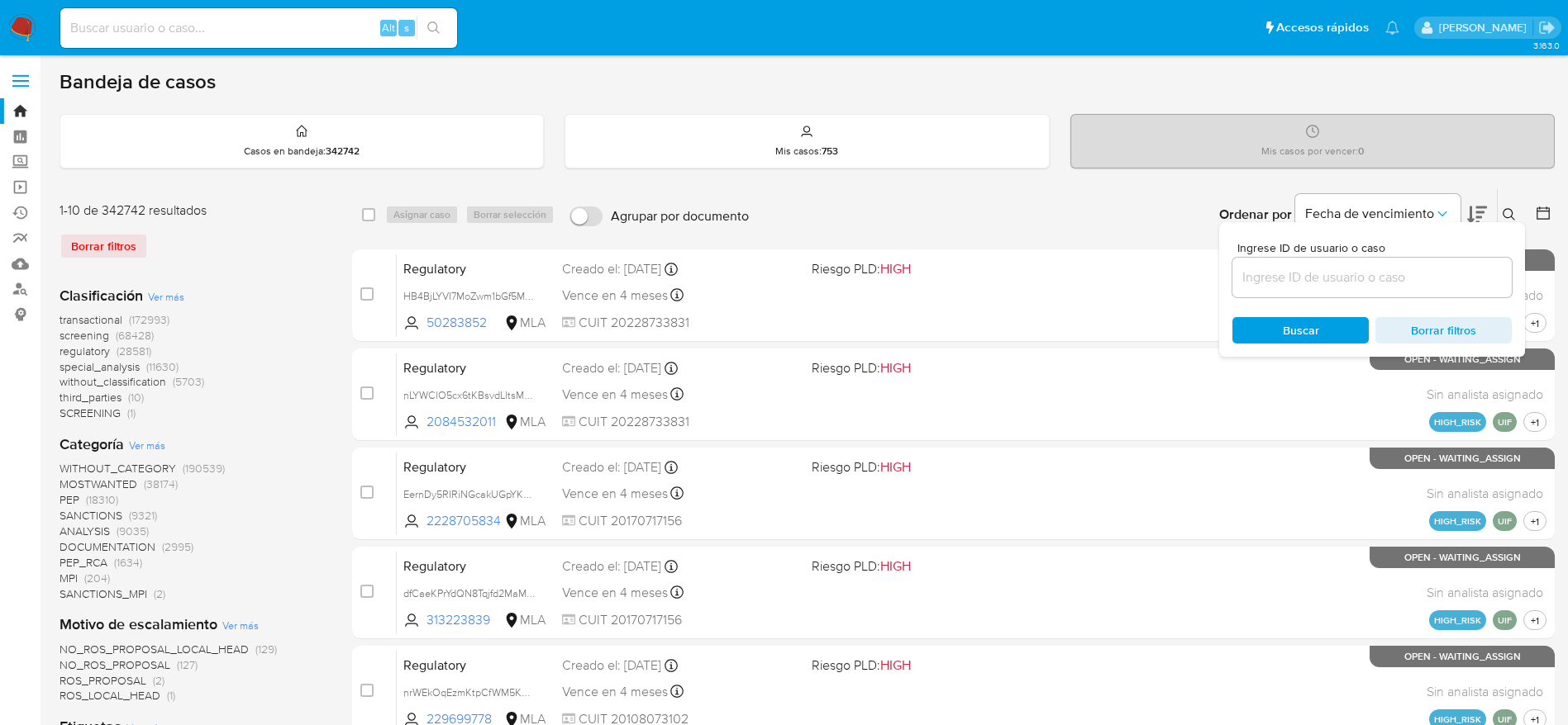
click at [1375, 281] on input at bounding box center [1371, 278] width 280 height 22
type input "LLVB5Q19IBeWyH6y9OlzbEda"
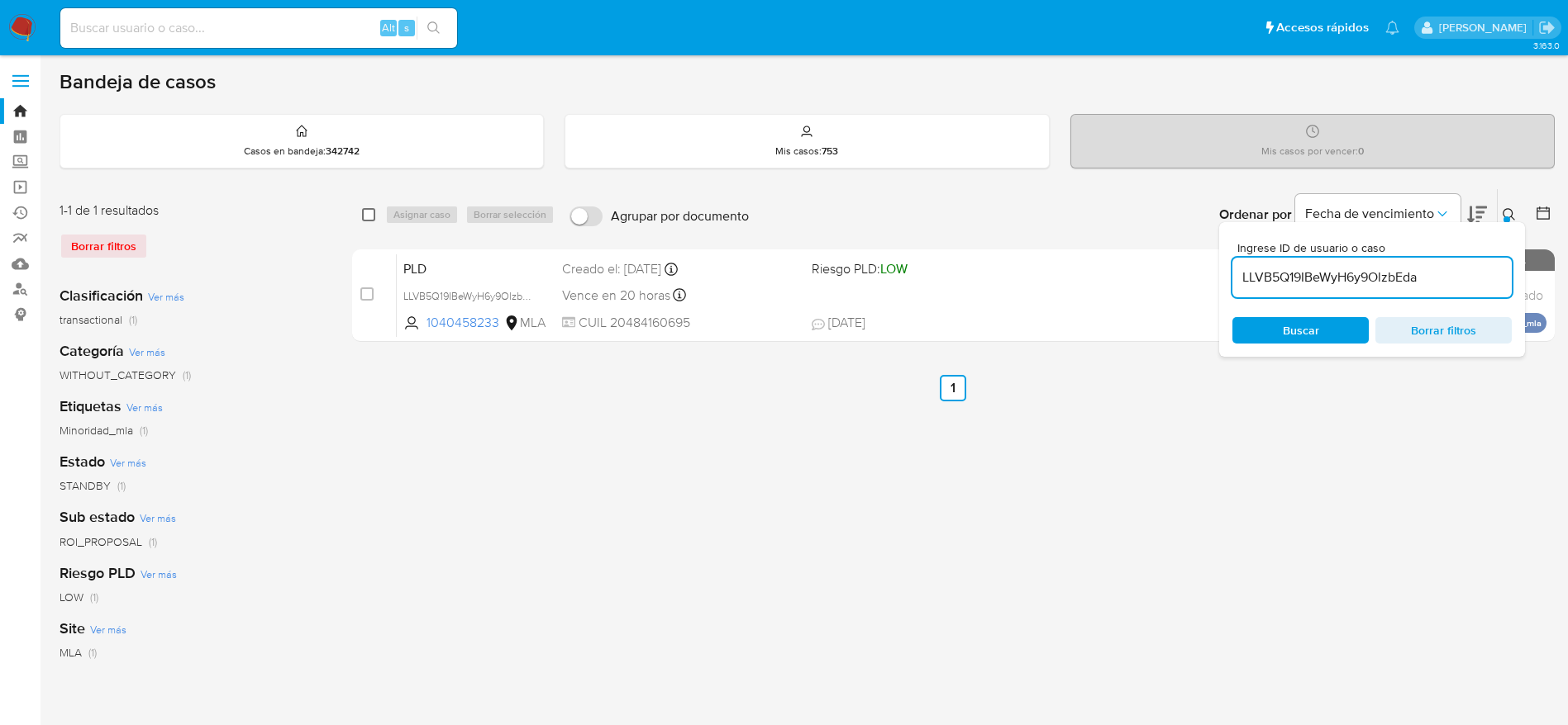
click at [371, 216] on input "checkbox" at bounding box center [368, 214] width 13 height 13
checkbox input "true"
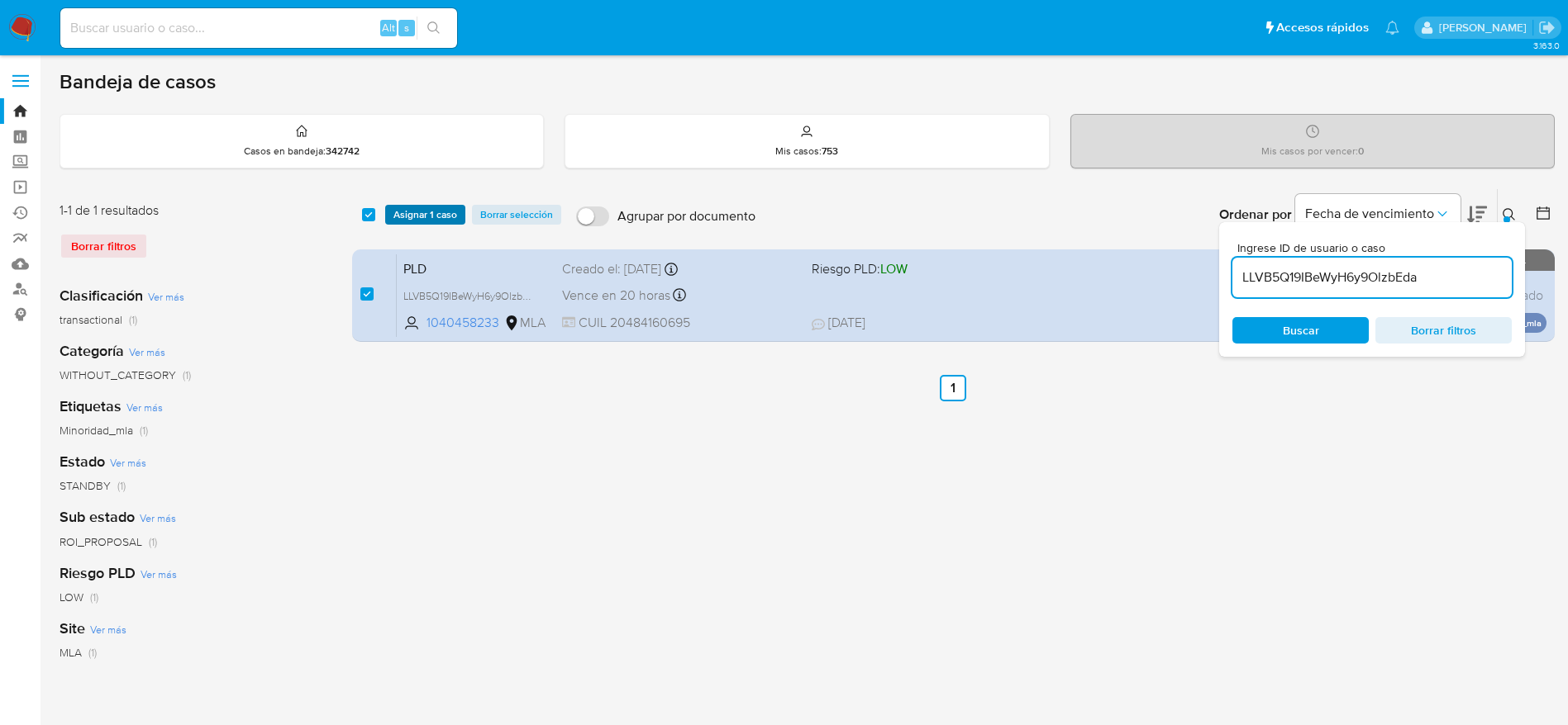
click at [412, 216] on span "Asignar 1 caso" at bounding box center [425, 214] width 63 height 17
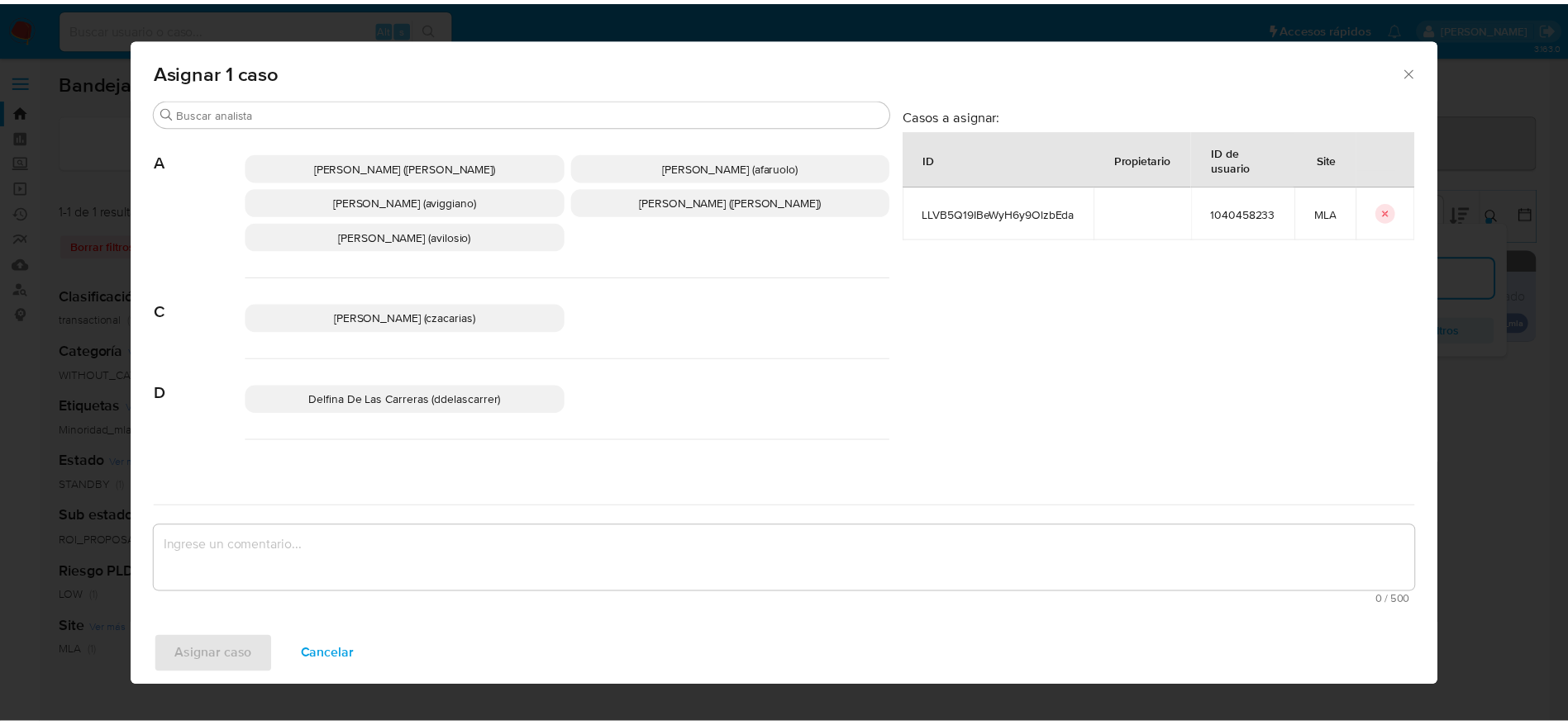
scroll to position [123, 0]
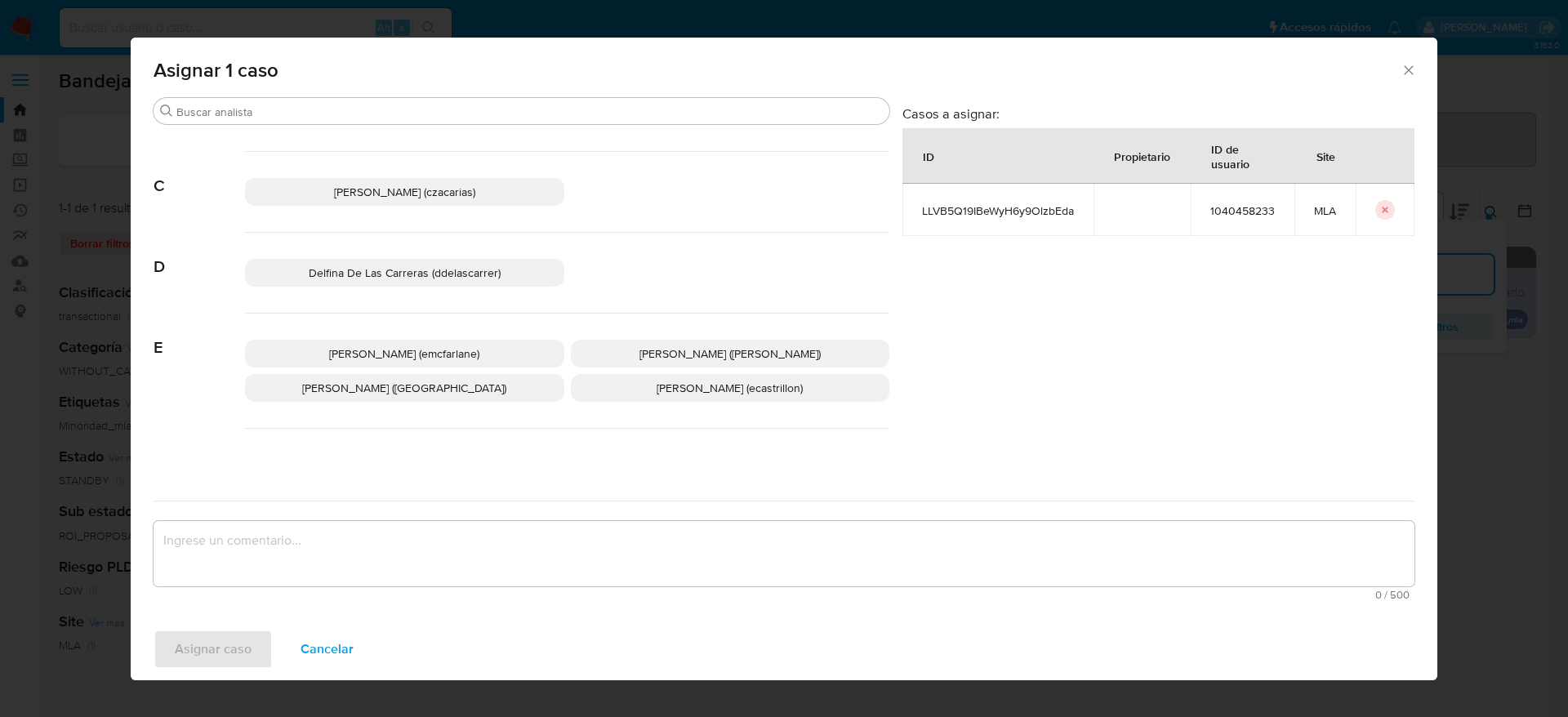
click at [423, 340] on p "[PERSON_NAME] (emcfarlane)" at bounding box center [404, 354] width 319 height 27
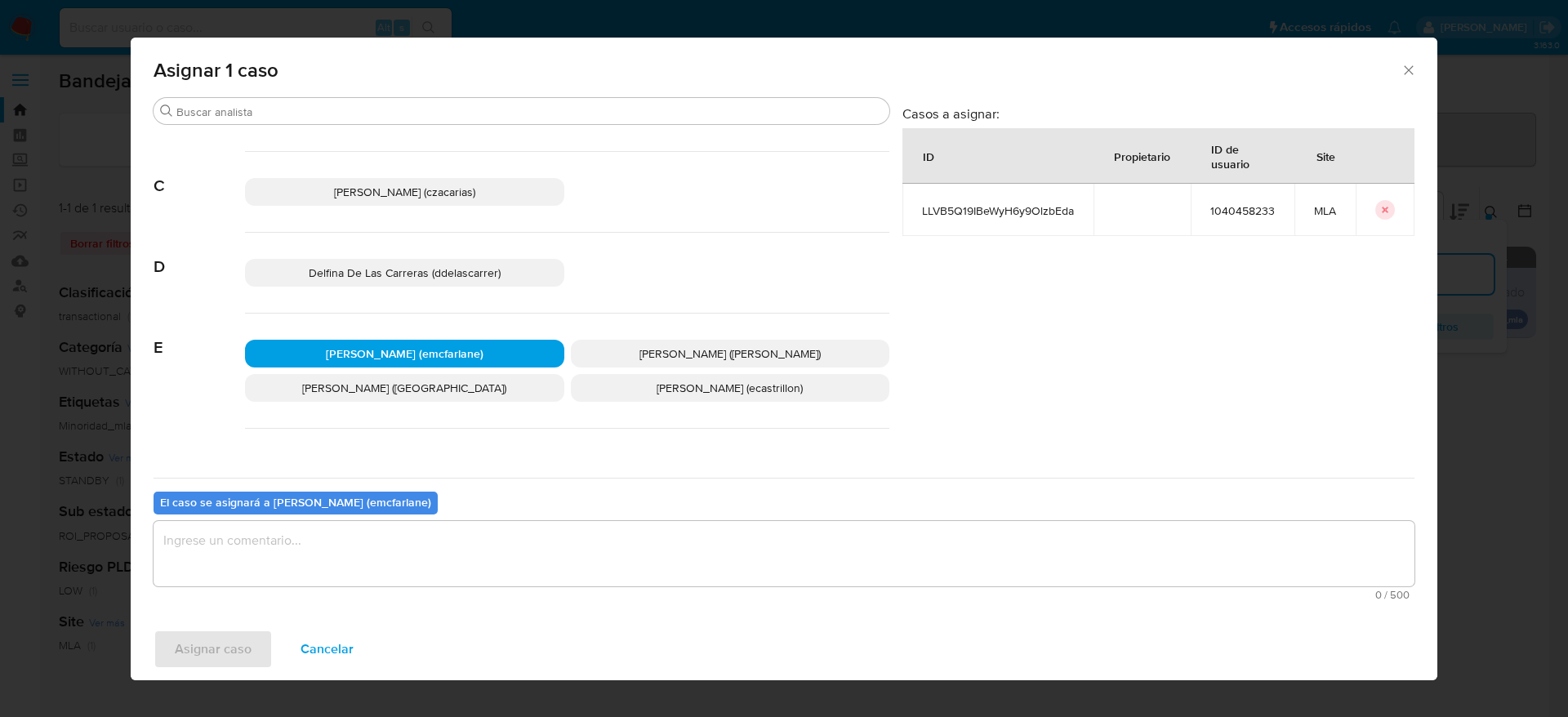
click at [296, 577] on textarea "assign-modal" at bounding box center [783, 554] width 1260 height 65
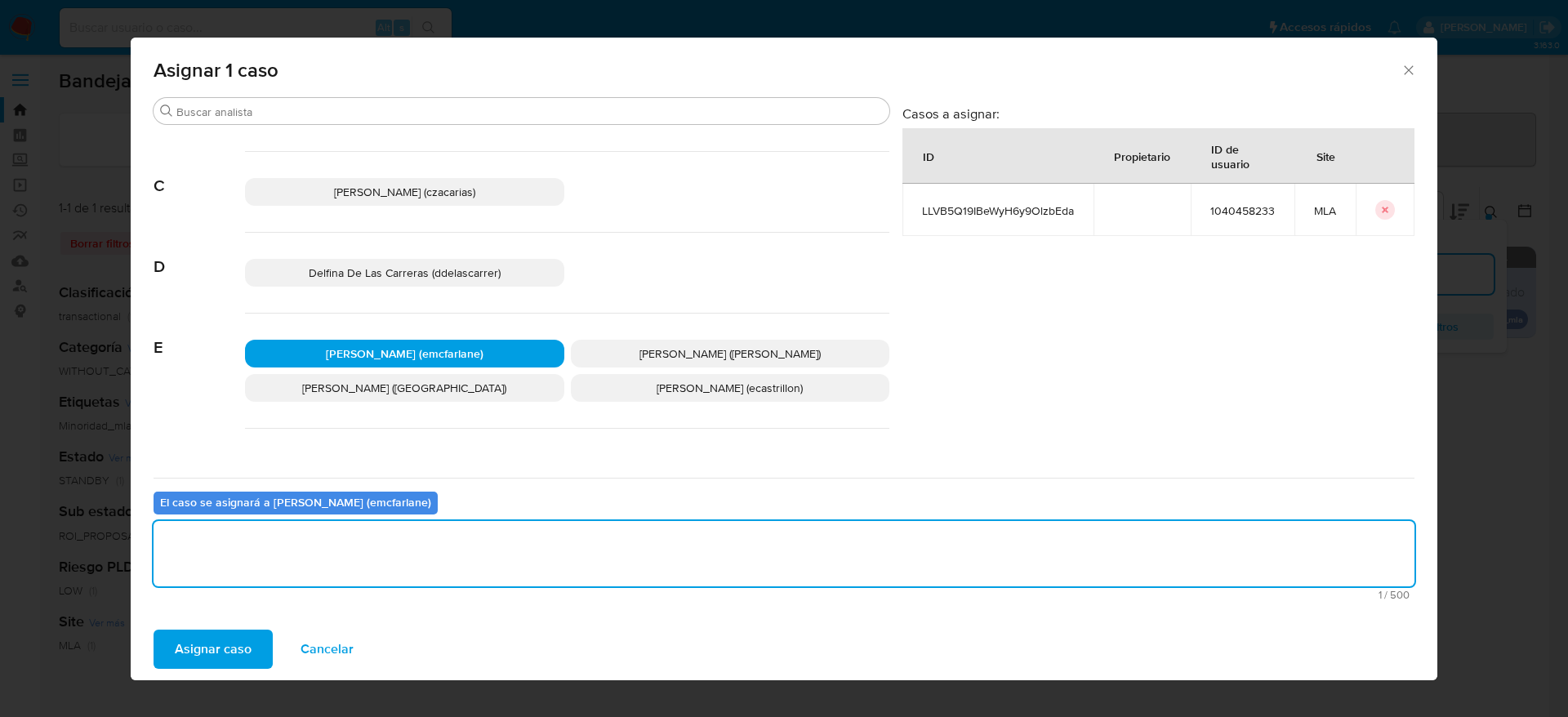
click at [209, 666] on span "Asignar caso" at bounding box center [213, 650] width 77 height 36
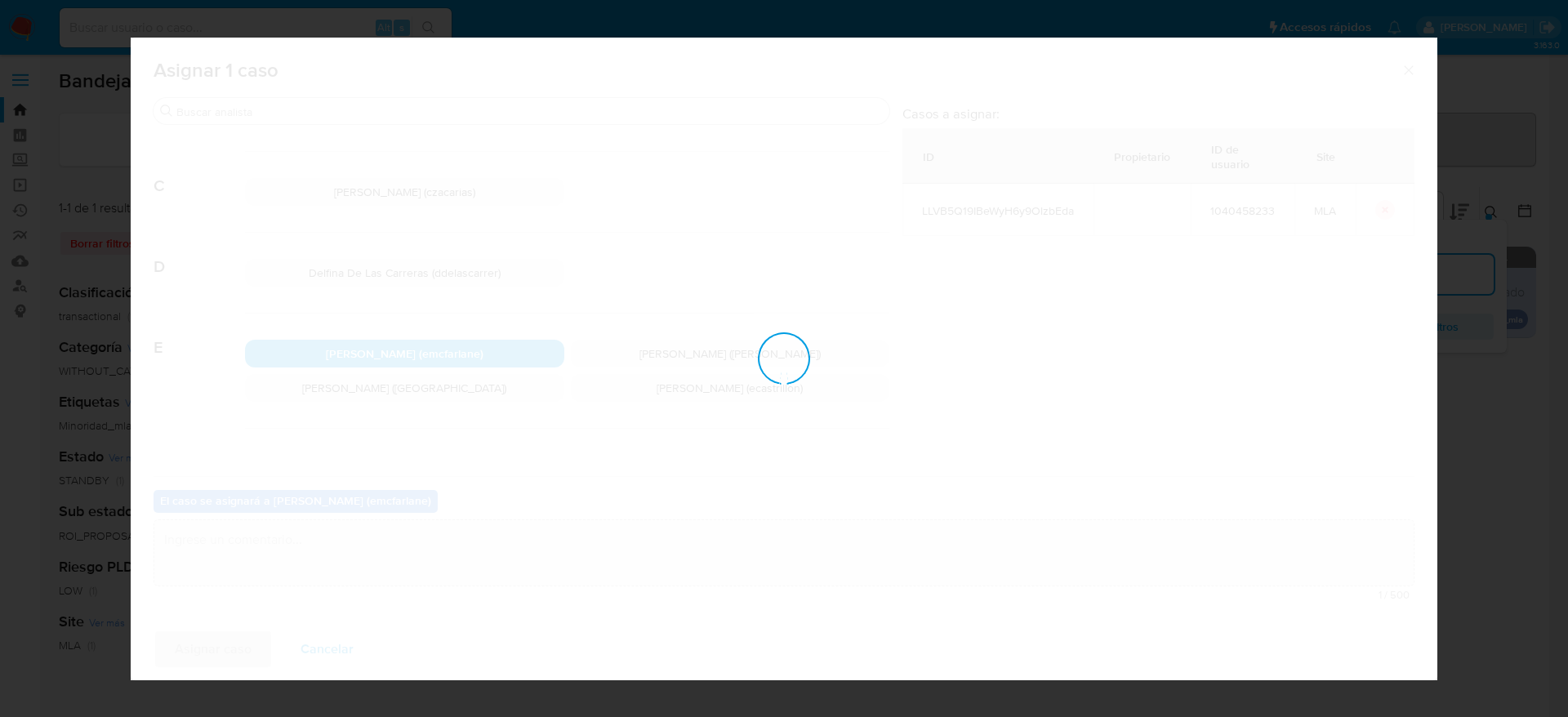
checkbox input "false"
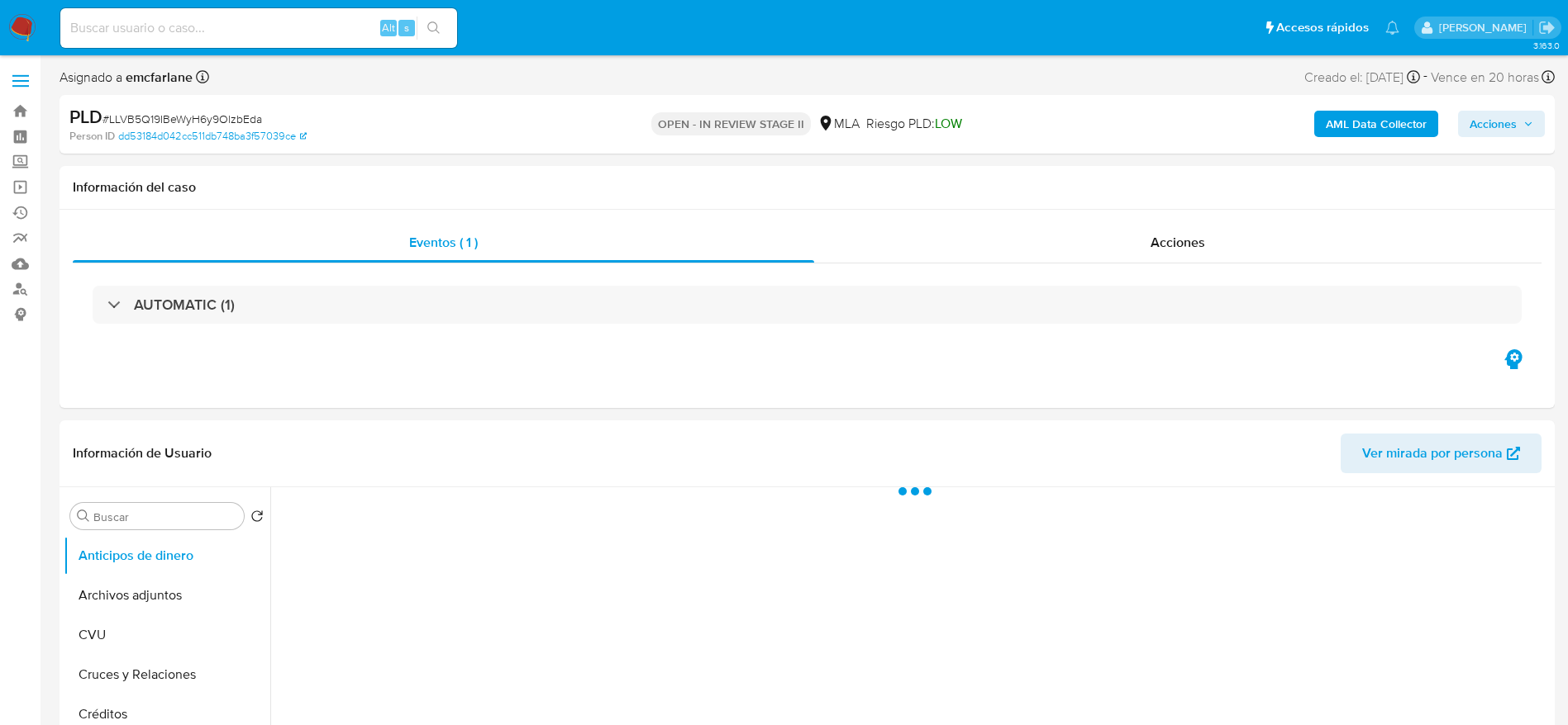
click at [1487, 114] on span "Acciones" at bounding box center [1493, 123] width 47 height 27
select select "10"
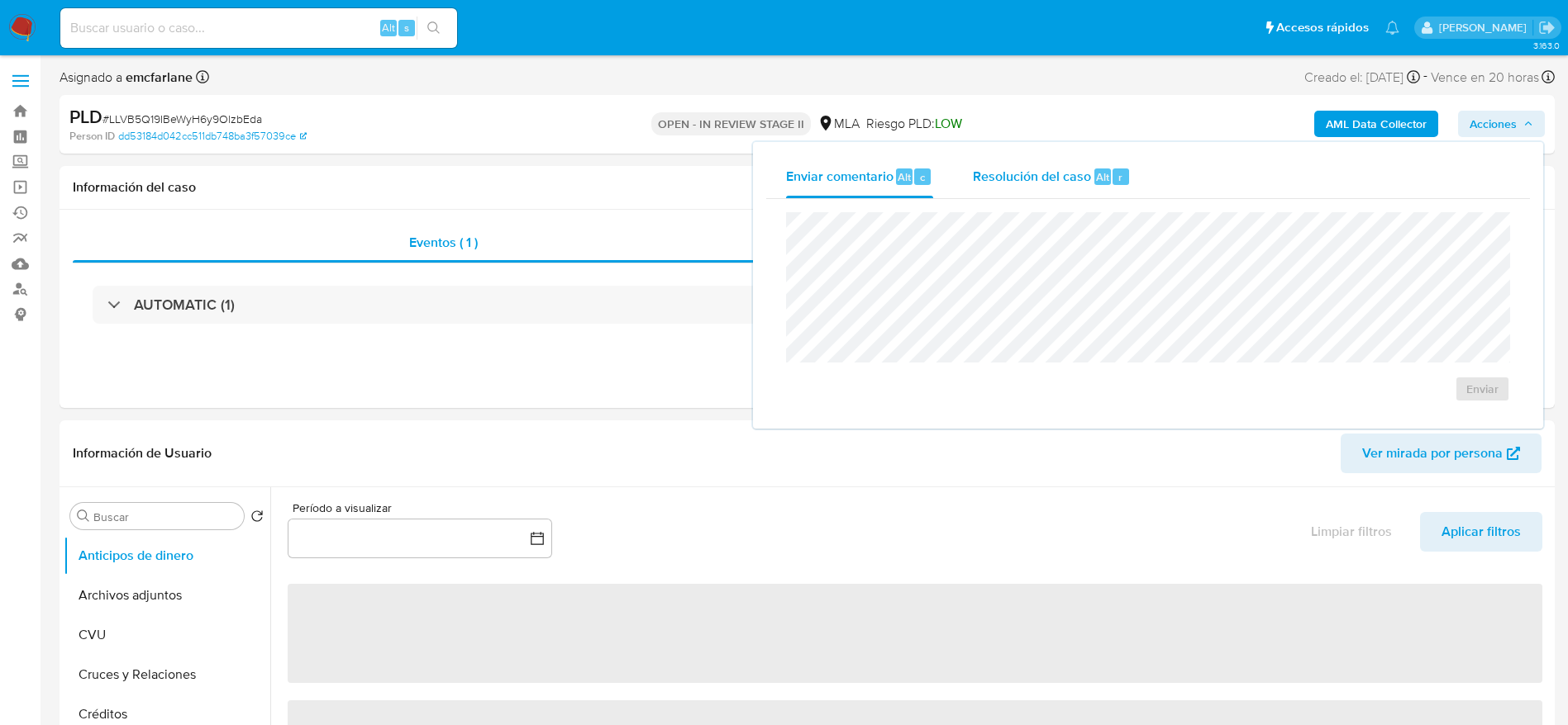
click at [1011, 180] on span "Resolución del caso" at bounding box center [1032, 176] width 119 height 19
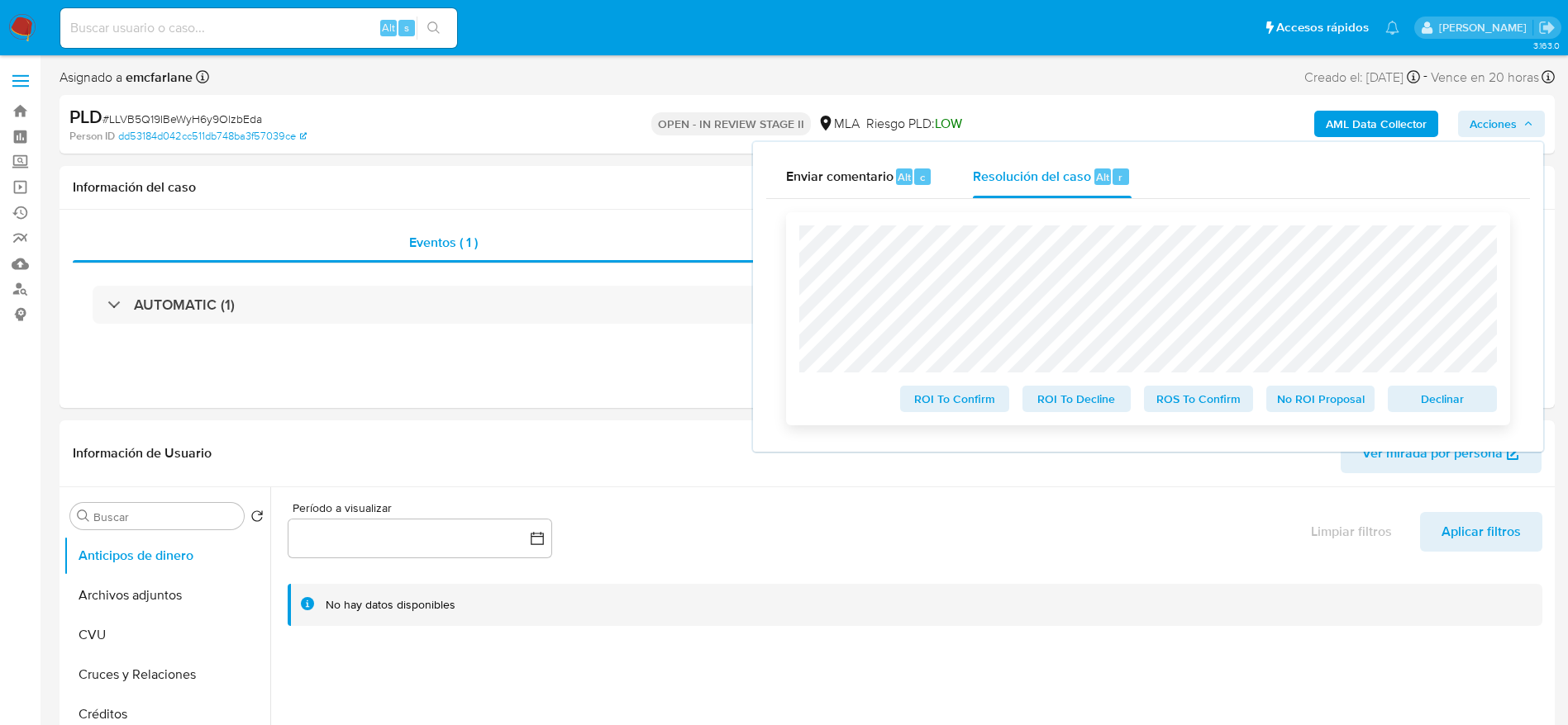
click at [1450, 397] on span "Declinar" at bounding box center [1442, 398] width 86 height 23
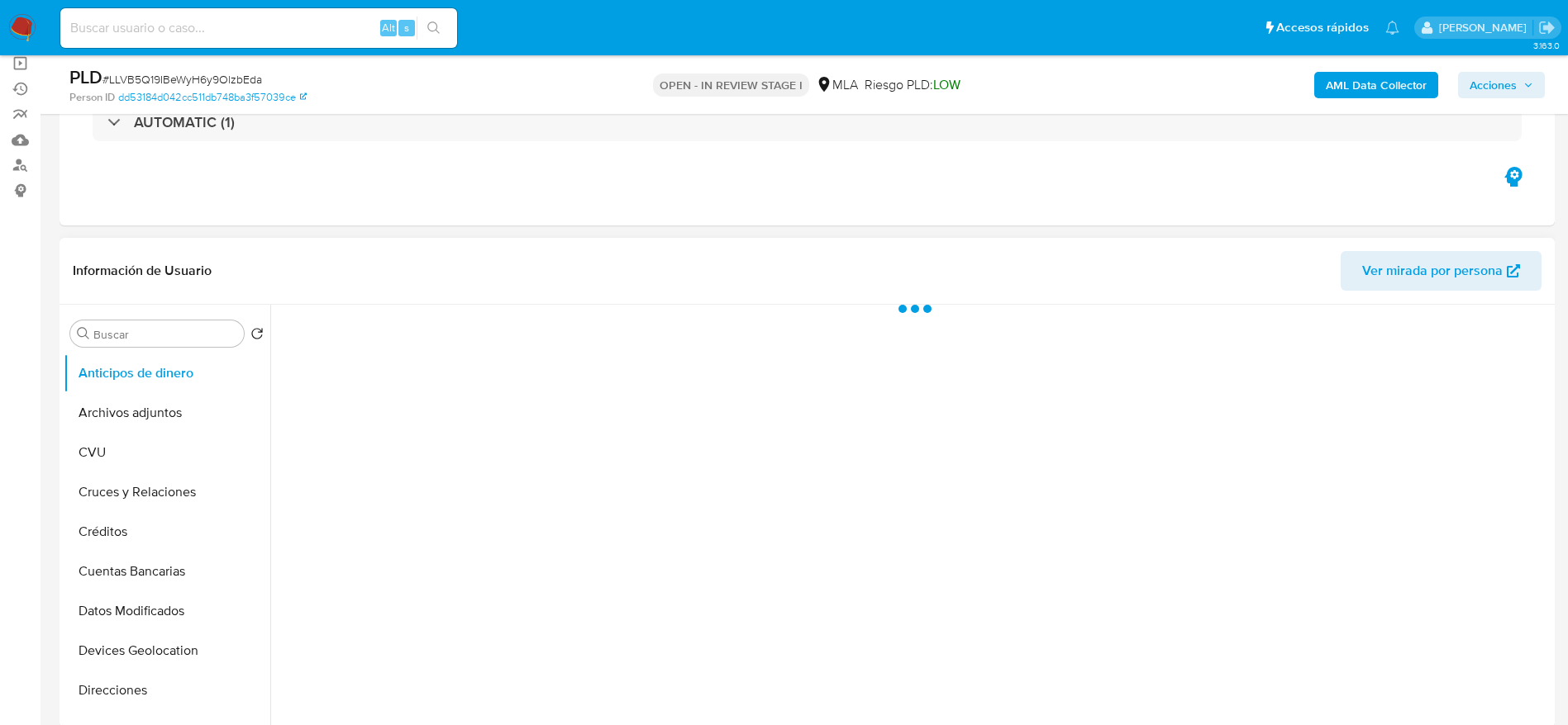
scroll to position [39, 0]
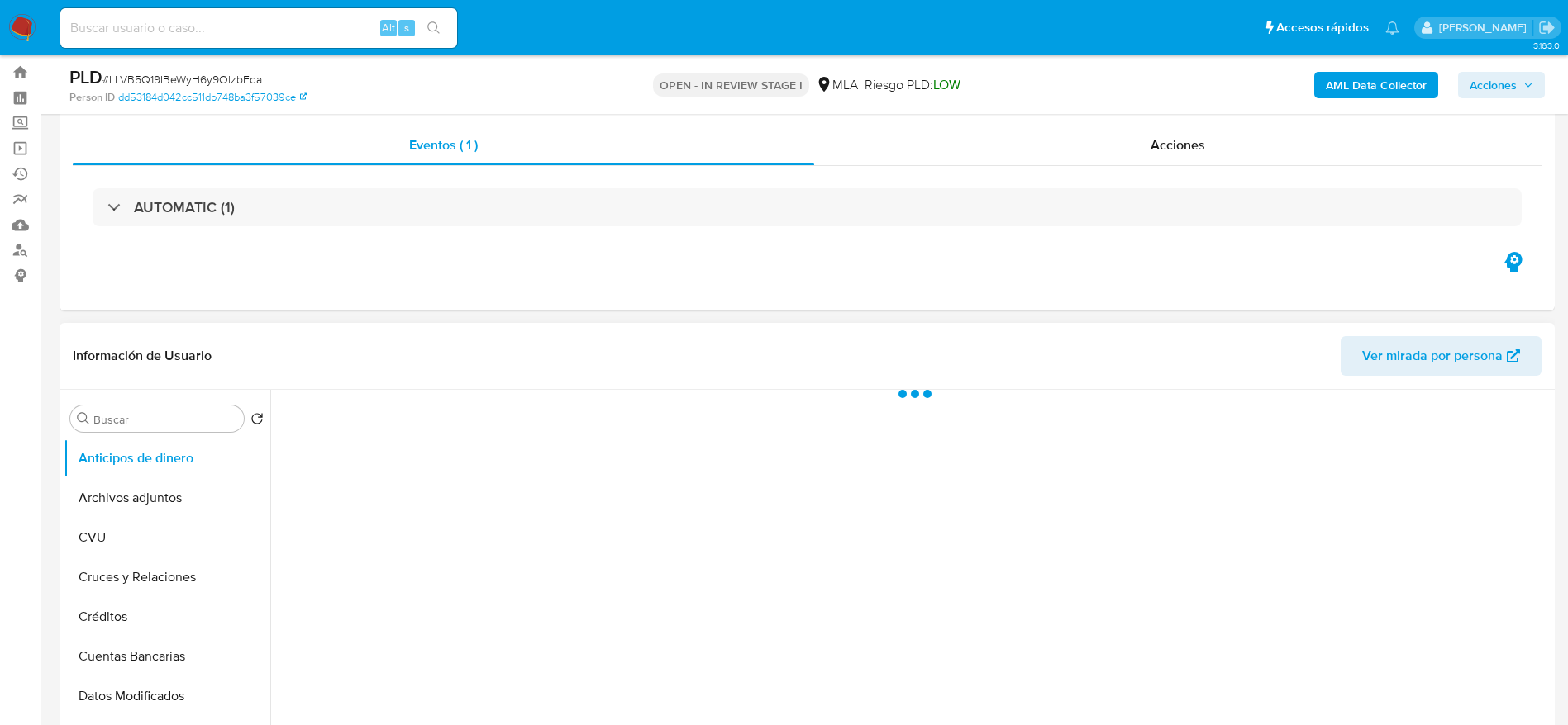
select select "10"
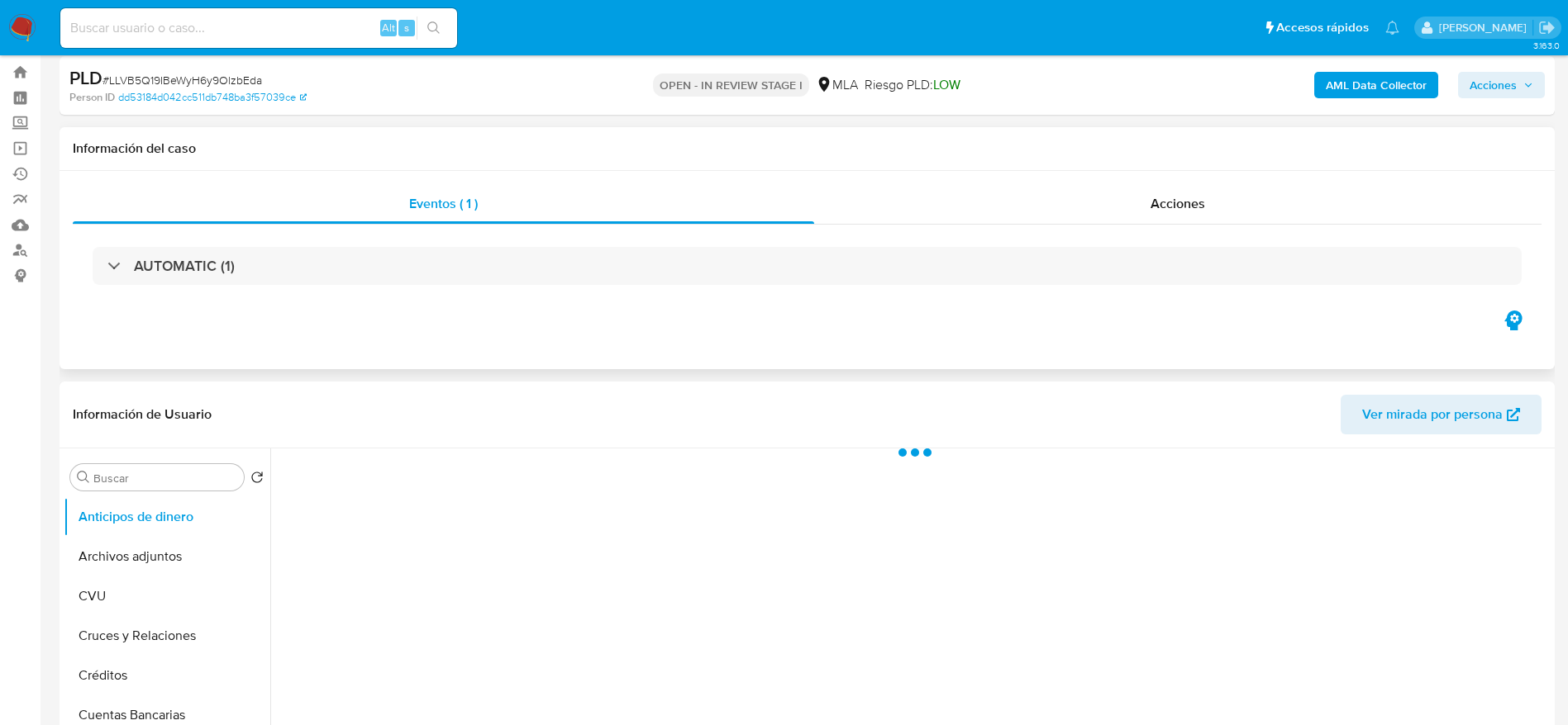
scroll to position [0, 0]
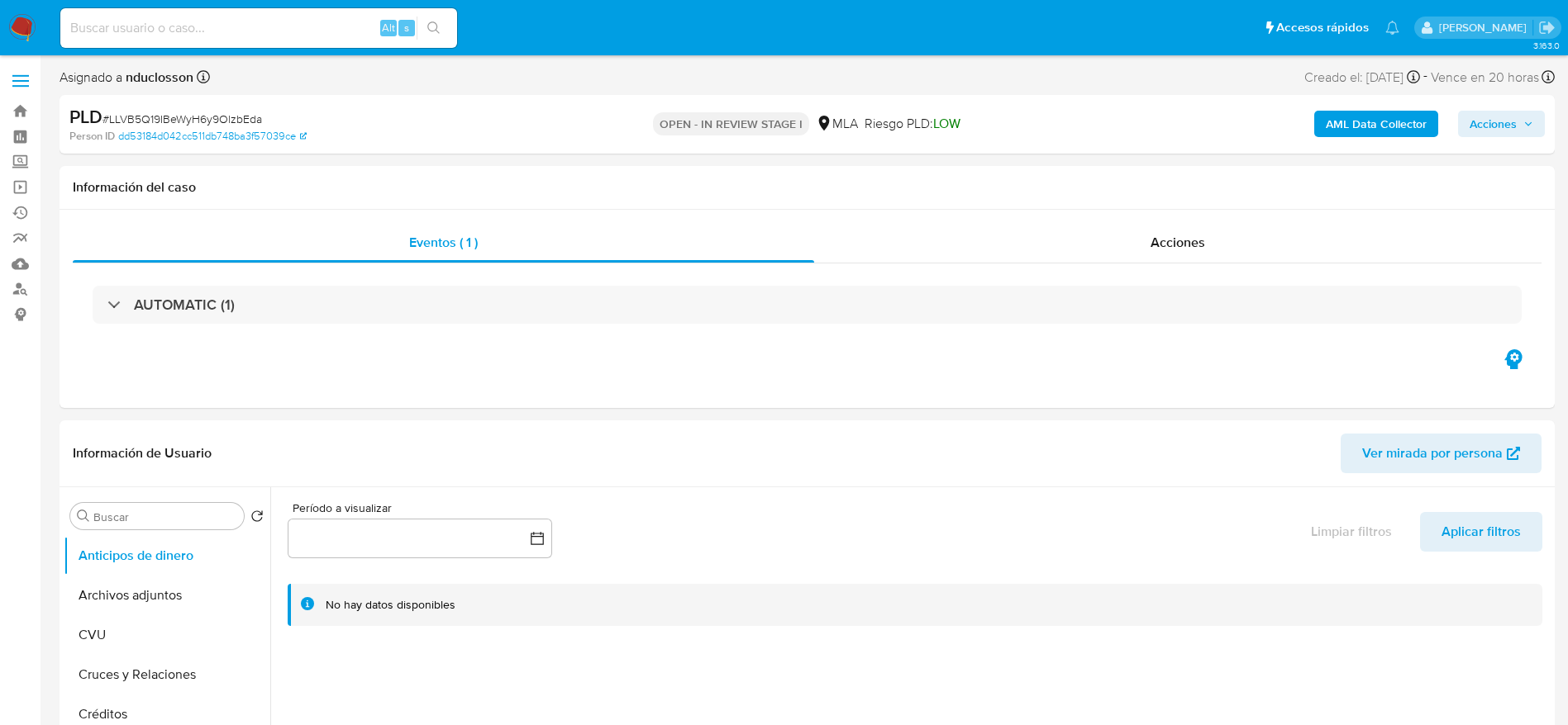
click at [174, 115] on span "# LLVB5Q19IBeWyH6y9OlzbEda" at bounding box center [182, 119] width 159 height 17
copy span "LLVB5Q19IBeWyH6y9OlzbEda"
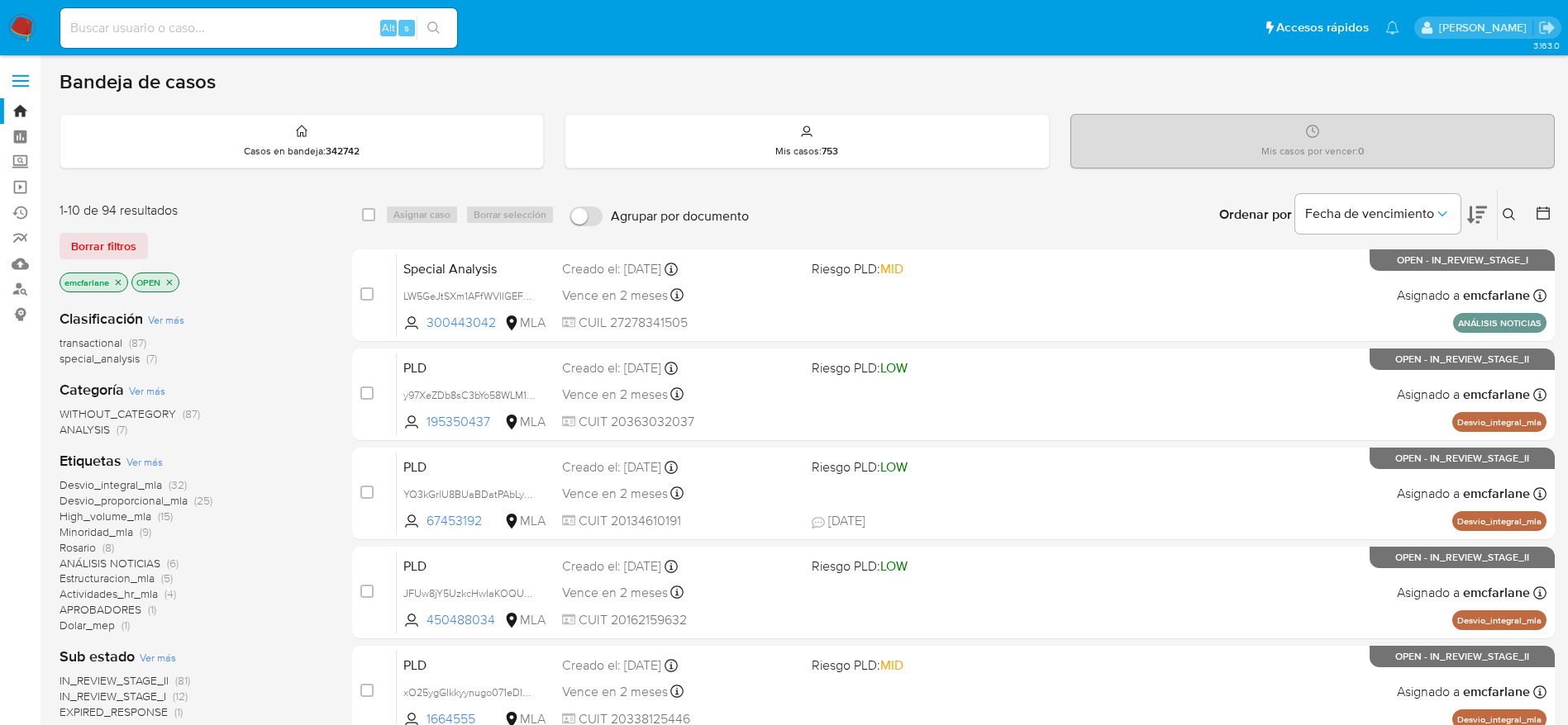
click at [147, 247] on div "Borrar filtros" at bounding box center [192, 246] width 265 height 27
click at [132, 240] on span "Borrar filtros" at bounding box center [104, 246] width 65 height 23
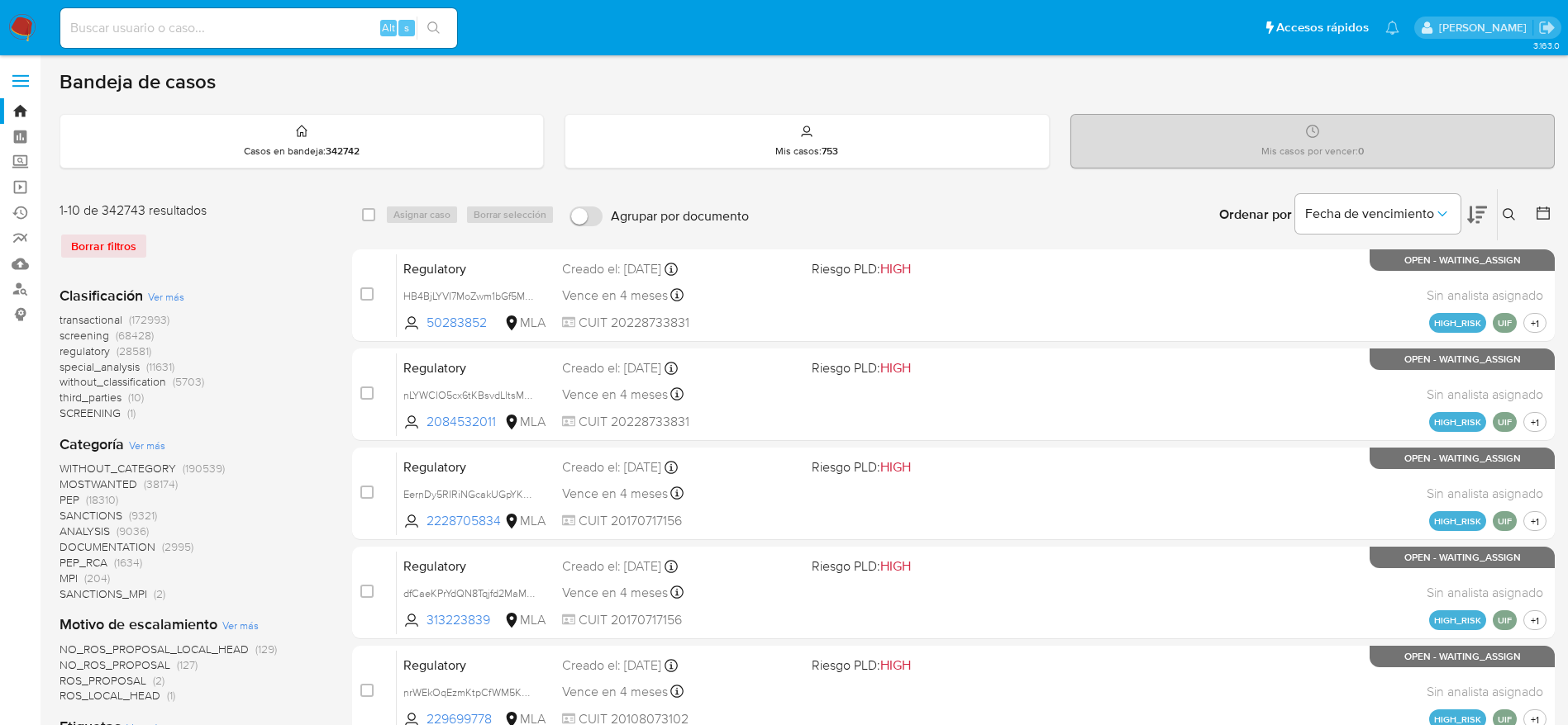
click at [1498, 209] on button at bounding box center [1512, 214] width 28 height 20
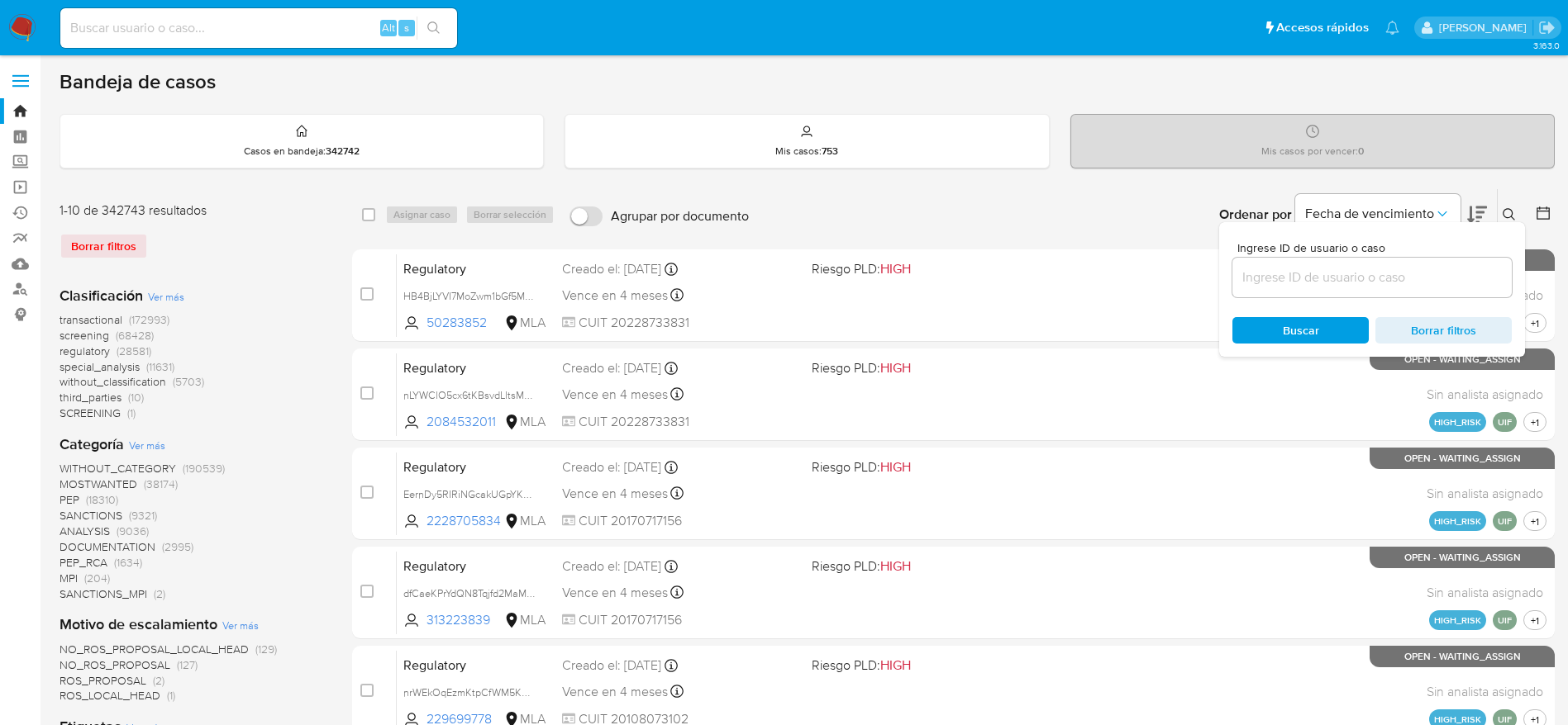
click at [1250, 282] on input at bounding box center [1371, 278] width 280 height 22
type input "LLVB5Q19IBeWyH6y9OlzbEda"
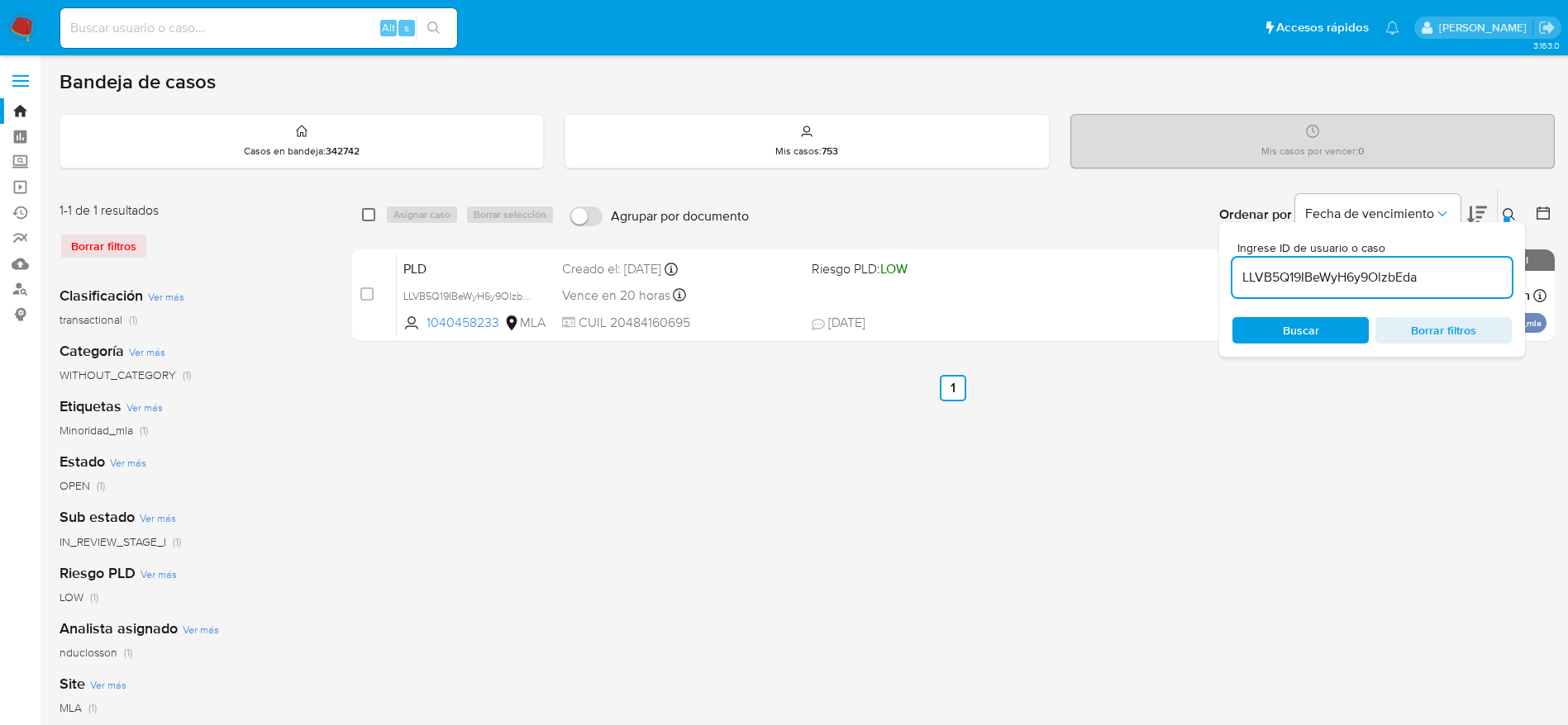
click at [368, 212] on input "checkbox" at bounding box center [368, 214] width 13 height 13
checkbox input "true"
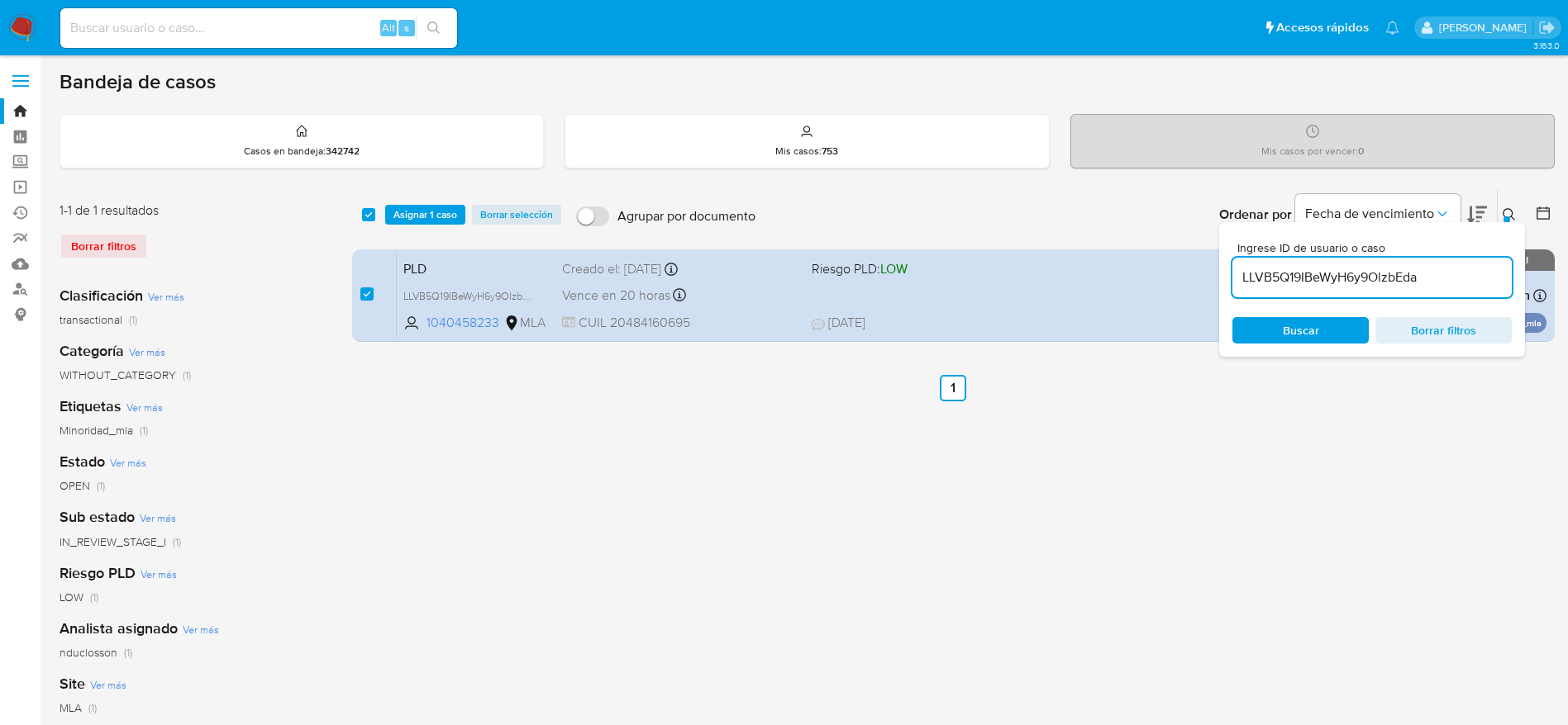
click at [422, 202] on div "select-all-cases-checkbox Asignar 1 caso Borrar selección Agrupar por documento…" at bounding box center [952, 215] width 1202 height 51
click at [422, 215] on span "Asignar 1 caso" at bounding box center [425, 214] width 63 height 17
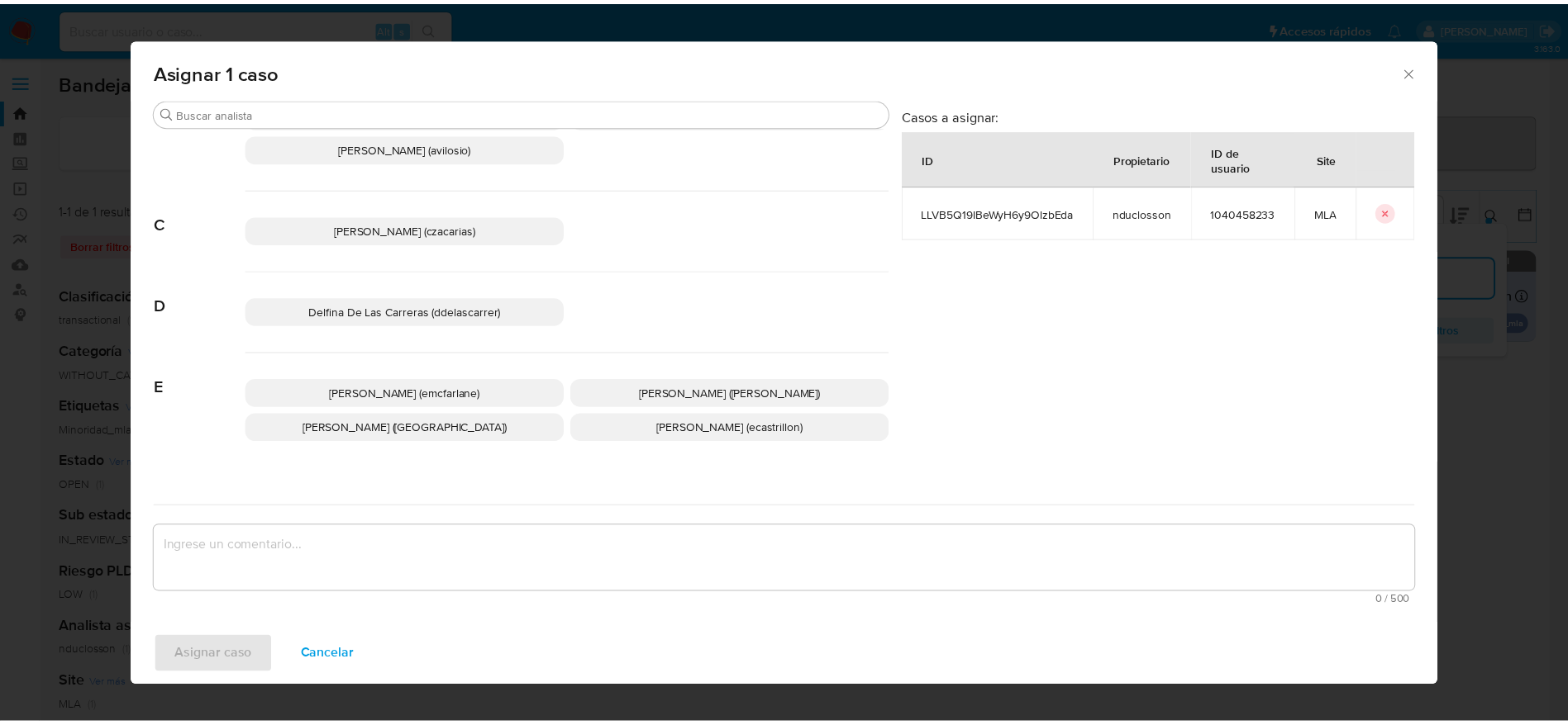
scroll to position [123, 0]
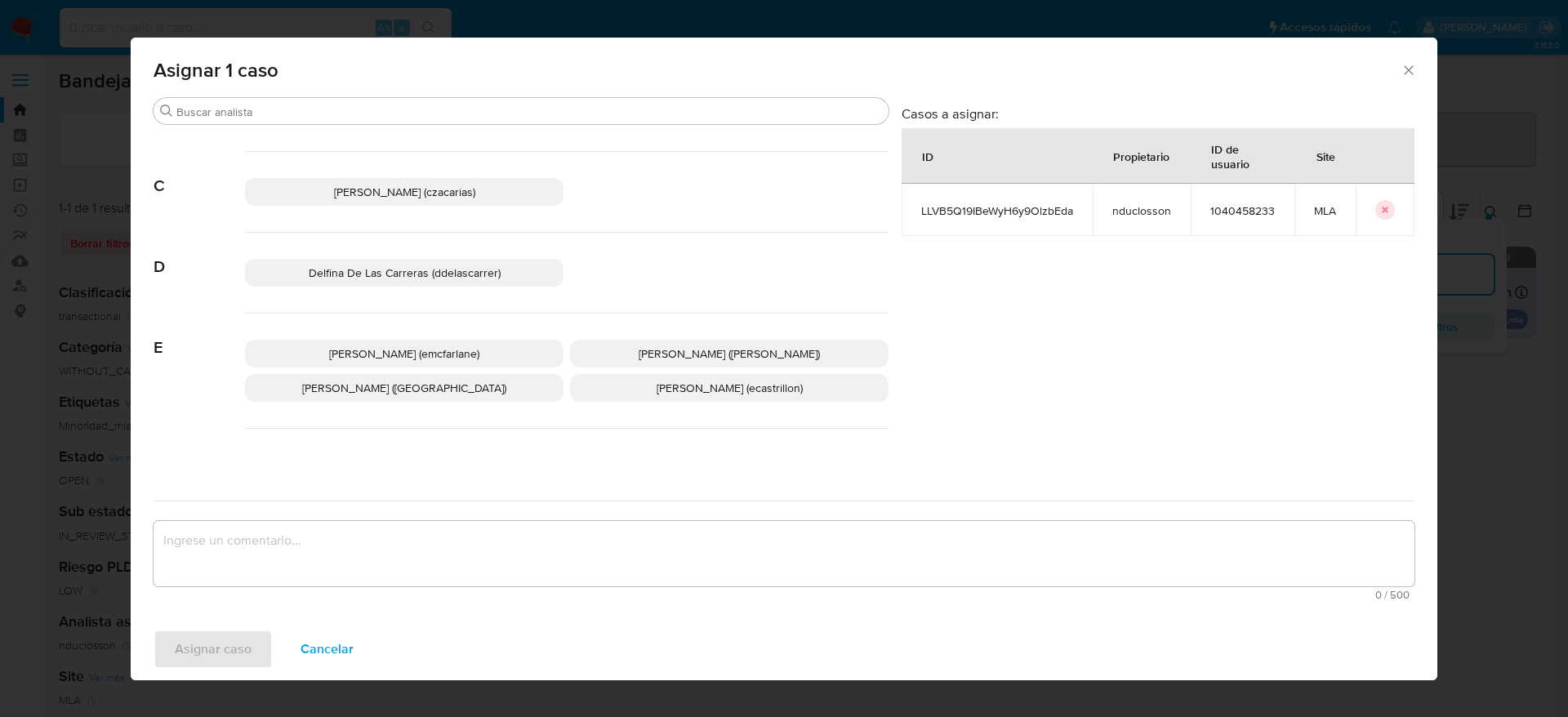
click at [424, 353] on span "Elaine Mc Farlane (emcfarlane)" at bounding box center [404, 354] width 150 height 17
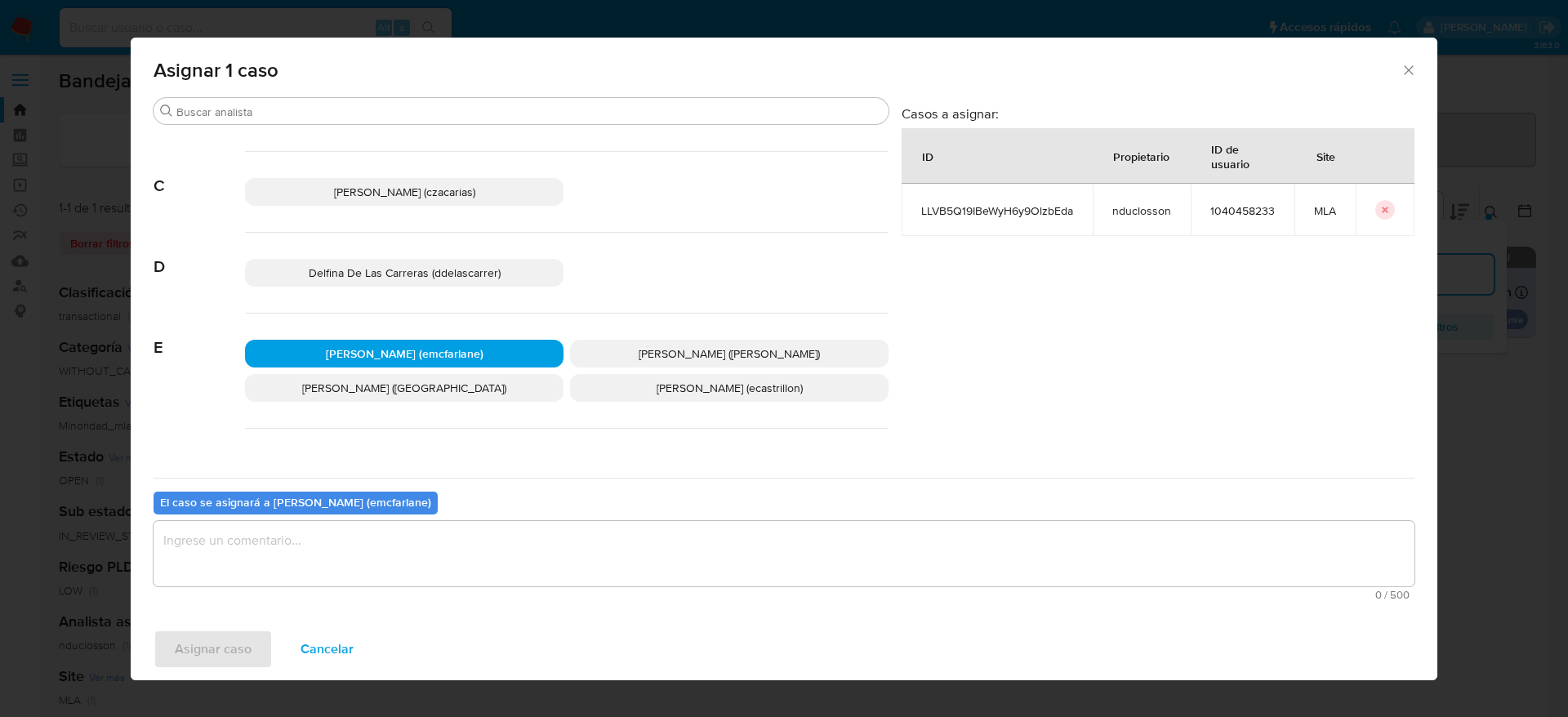
drag, startPoint x: 296, startPoint y: 581, endPoint x: 260, endPoint y: 592, distance: 37.6
click at [295, 581] on textarea "assign-modal" at bounding box center [783, 554] width 1260 height 65
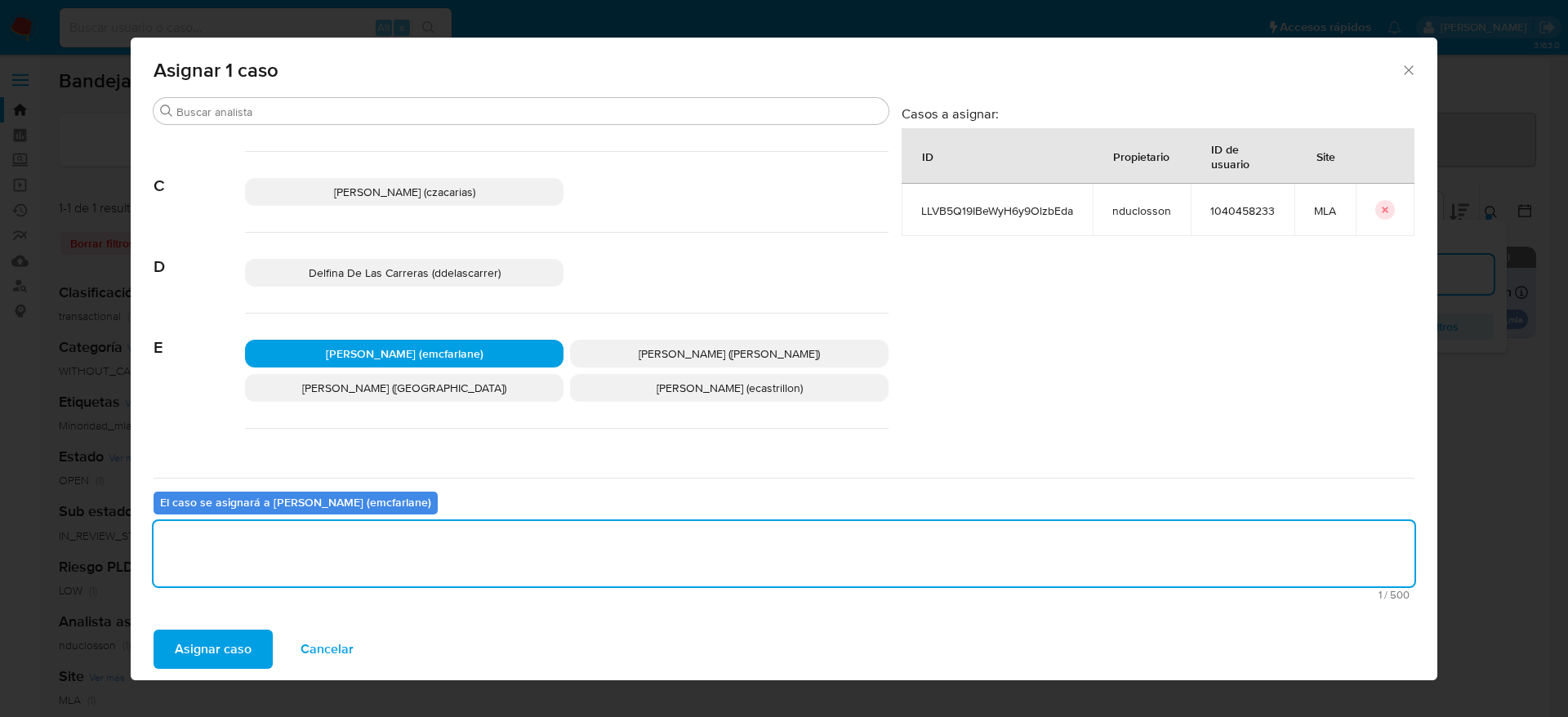
click at [224, 650] on span "Asignar caso" at bounding box center [213, 650] width 77 height 36
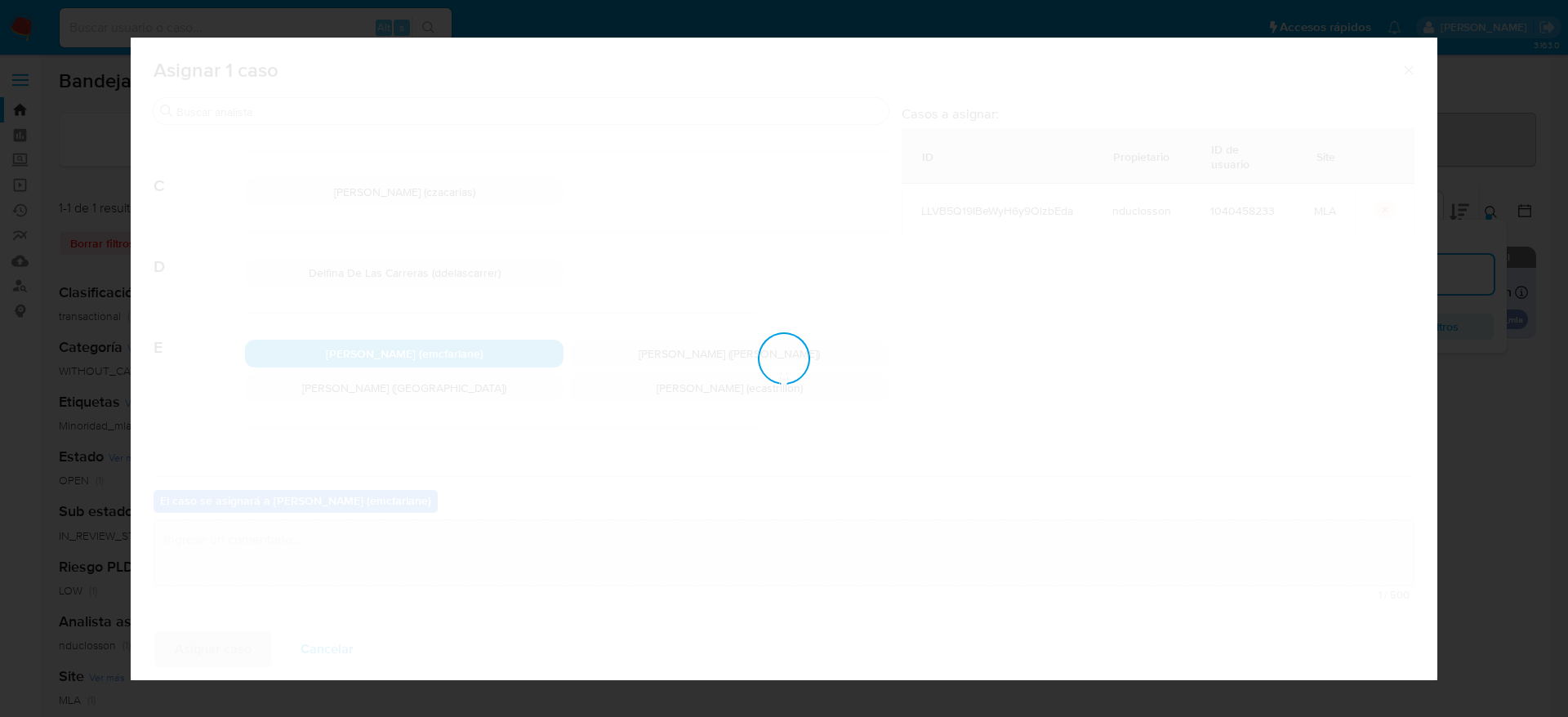
checkbox input "false"
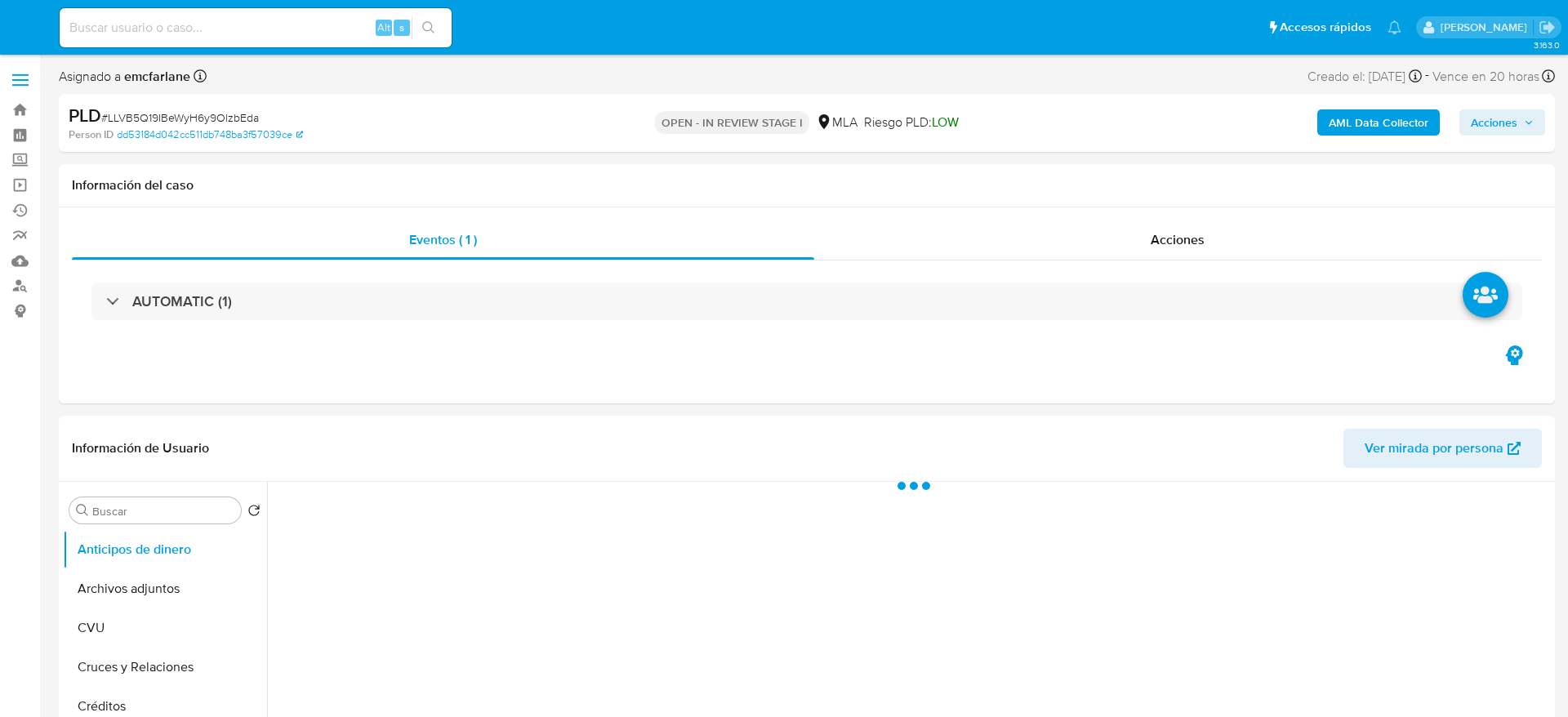
select select "10"
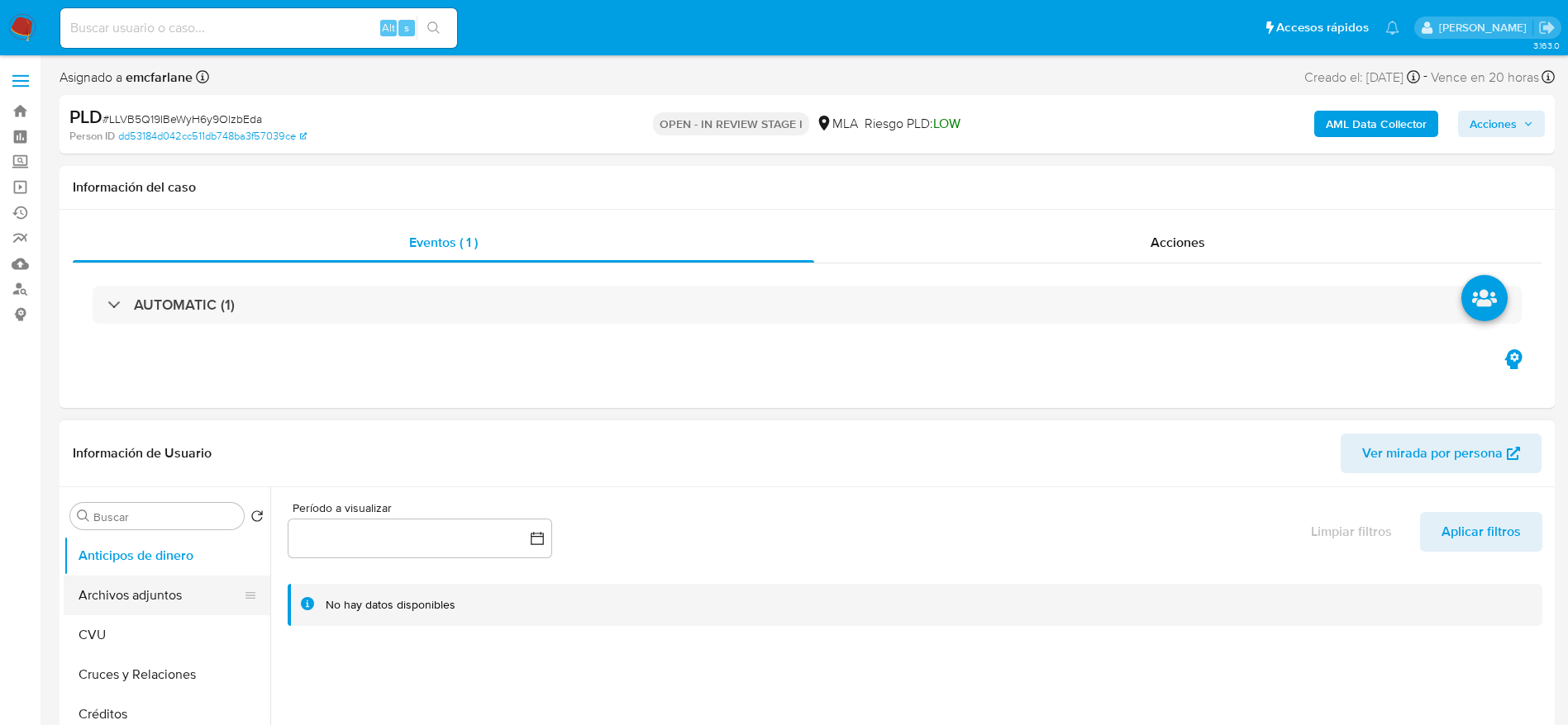
drag, startPoint x: 142, startPoint y: 601, endPoint x: 160, endPoint y: 592, distance: 20.1
click at [142, 602] on button "Archivos adjuntos" at bounding box center [160, 596] width 194 height 40
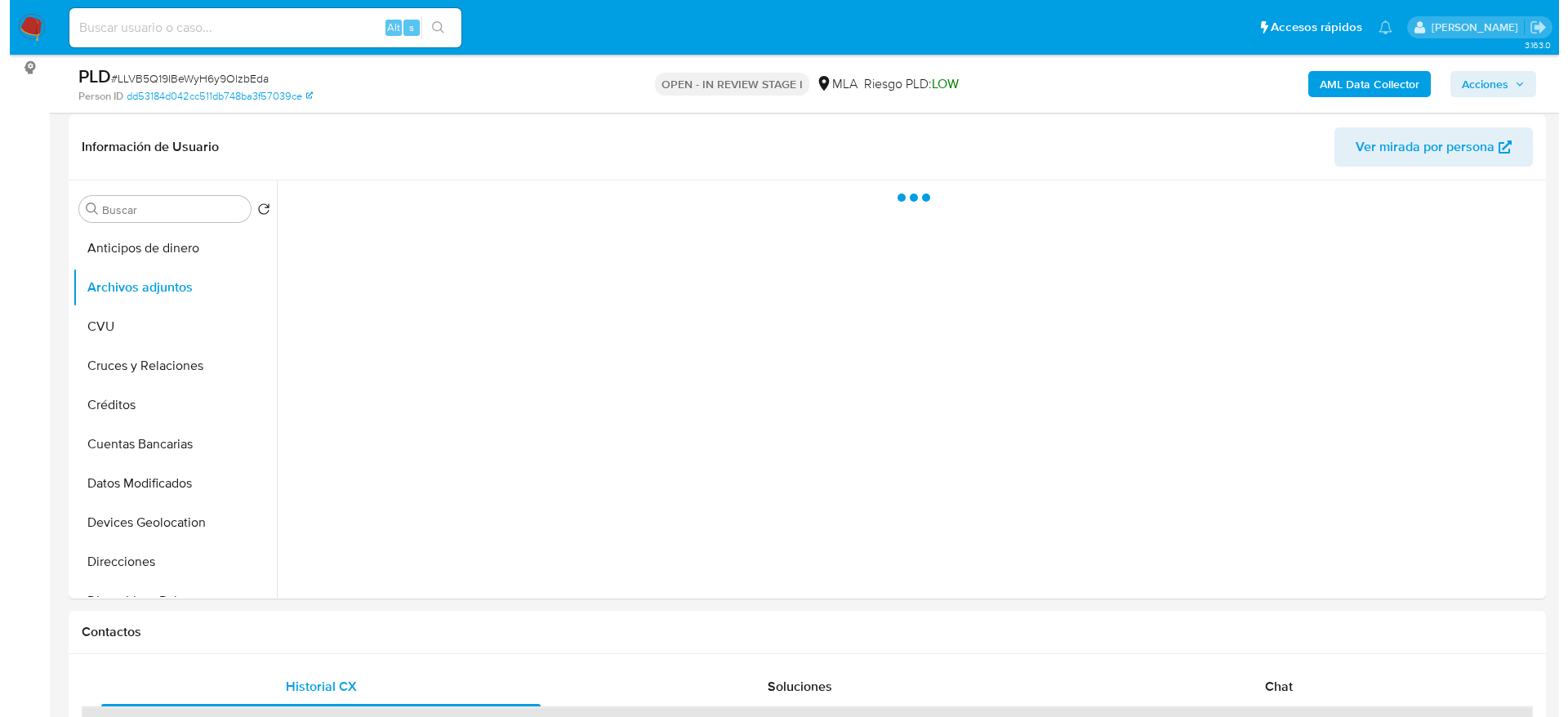
scroll to position [245, 0]
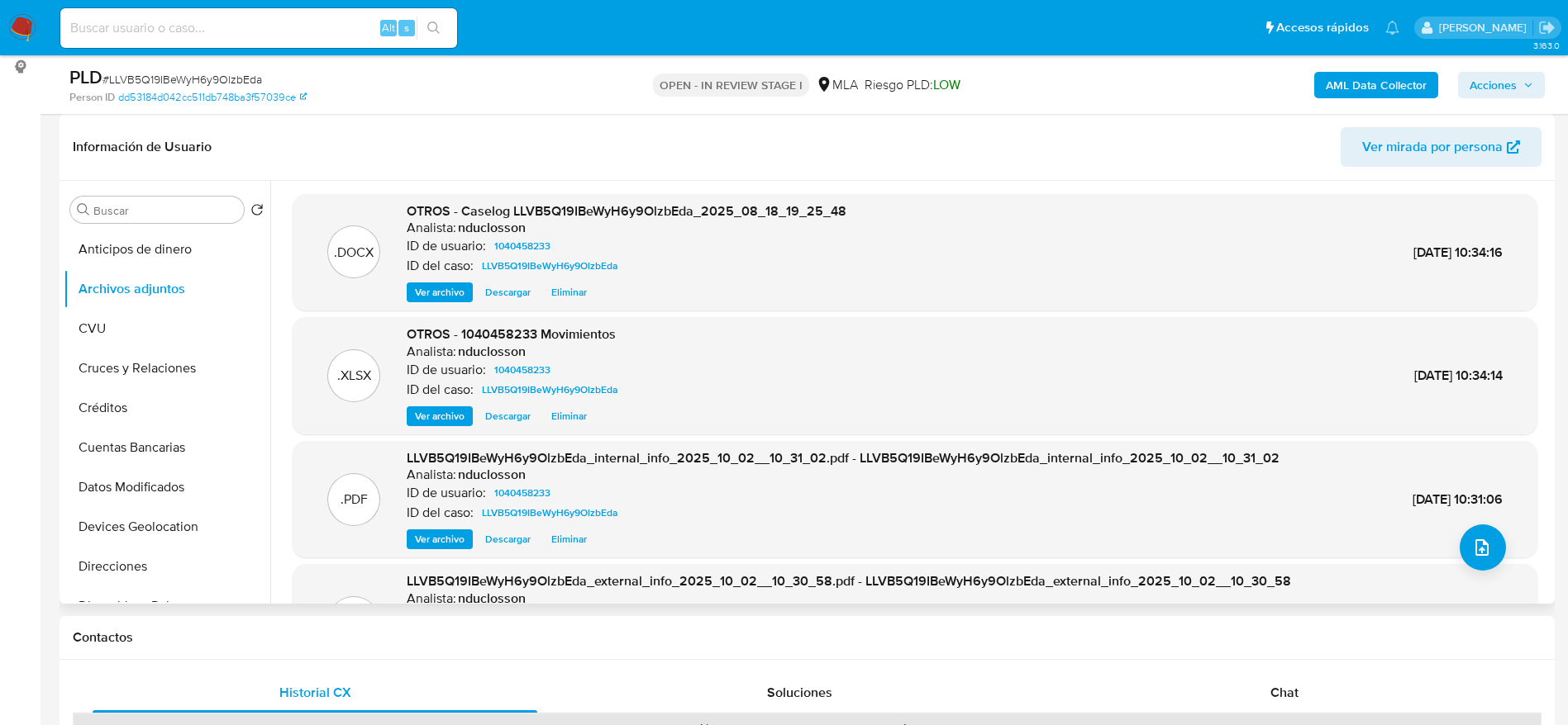
click at [571, 292] on span "Eliminar" at bounding box center [569, 292] width 36 height 17
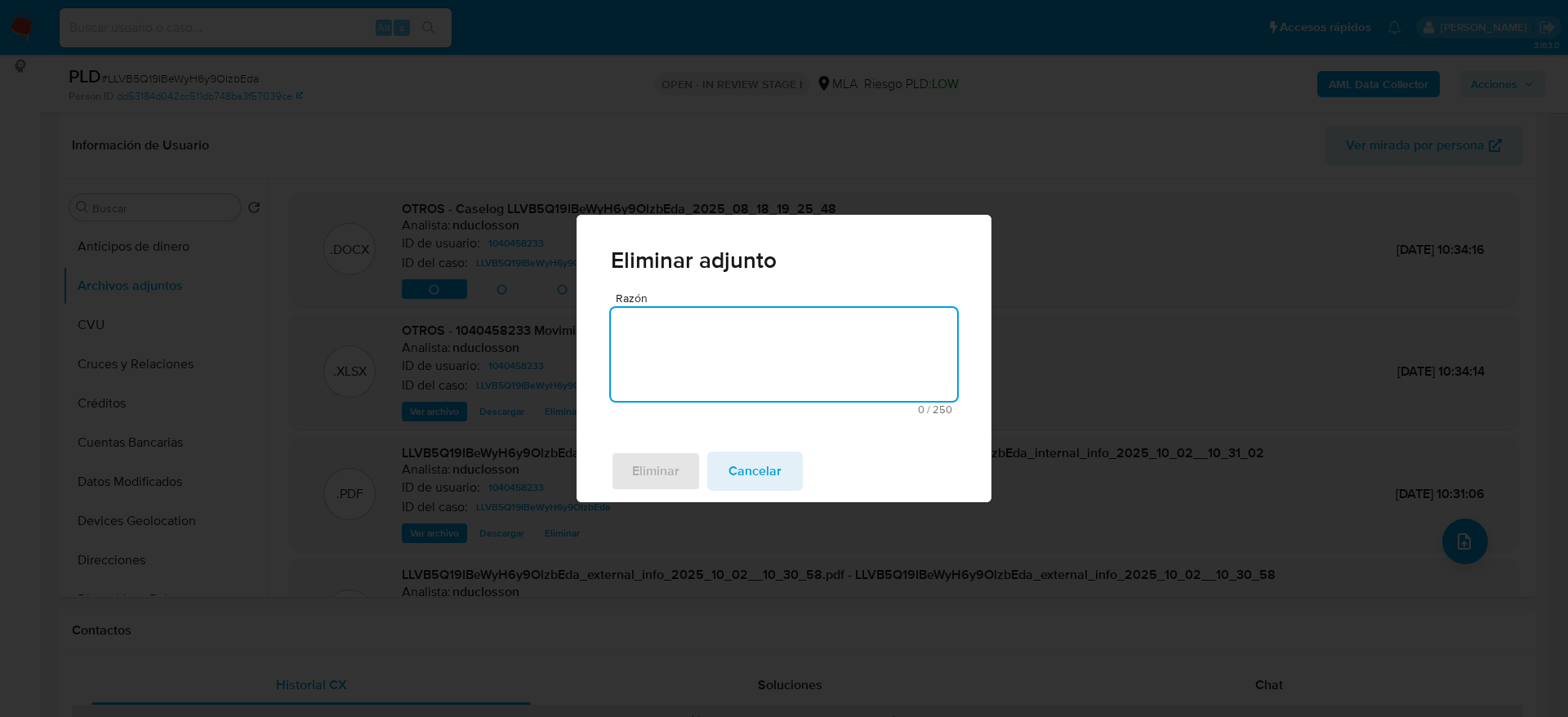
click at [632, 333] on textarea "Razón" at bounding box center [784, 354] width 347 height 93
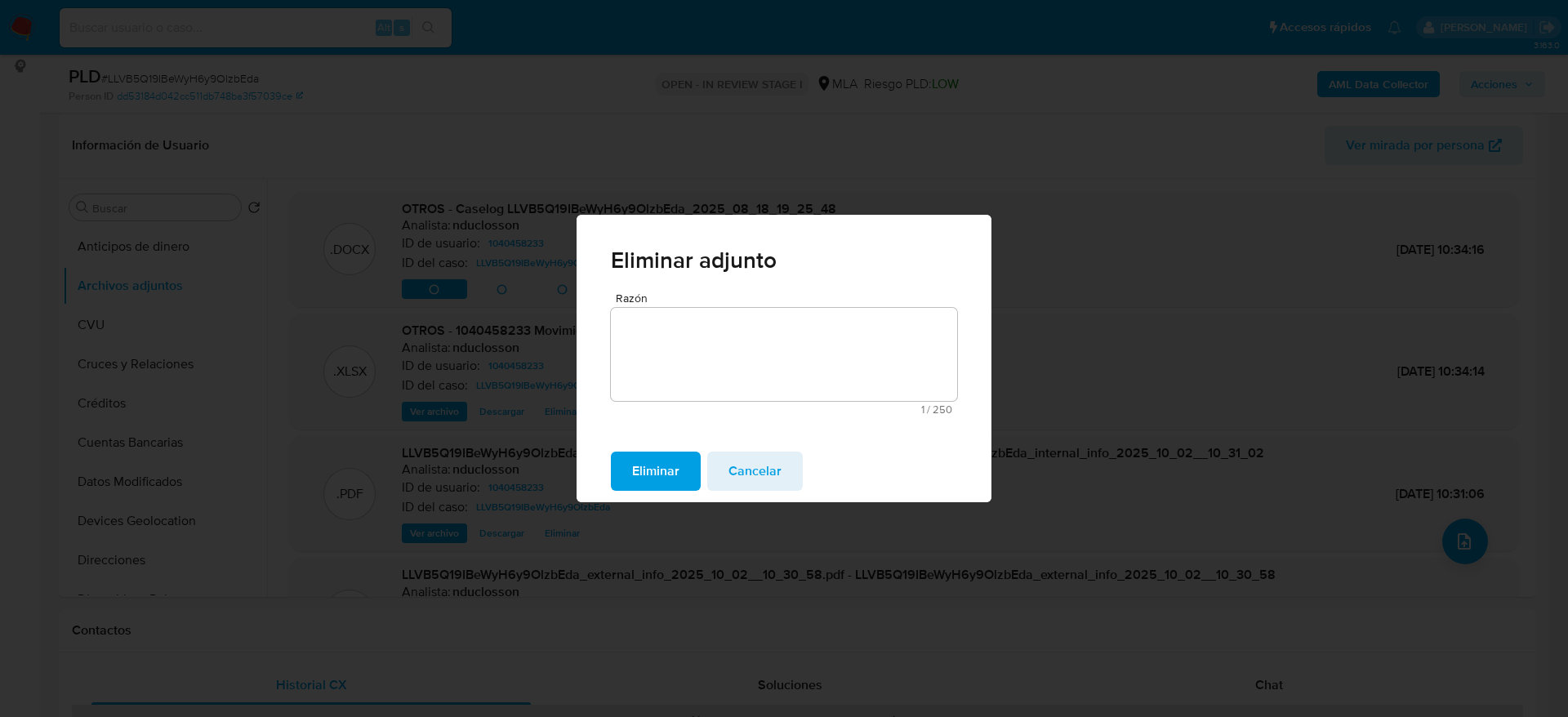
click at [621, 462] on button "Eliminar" at bounding box center [656, 472] width 90 height 39
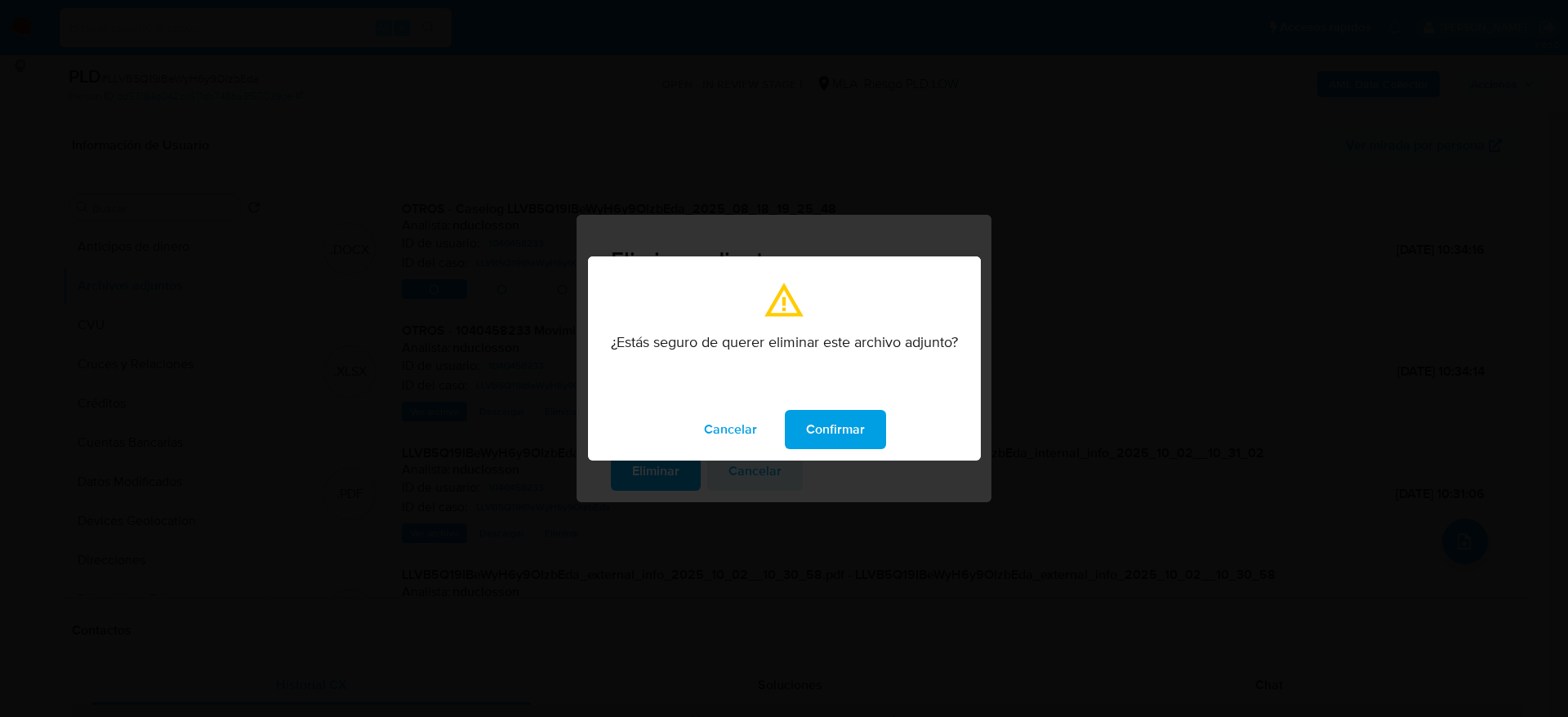
click at [845, 436] on span "Confirmar" at bounding box center [836, 430] width 59 height 36
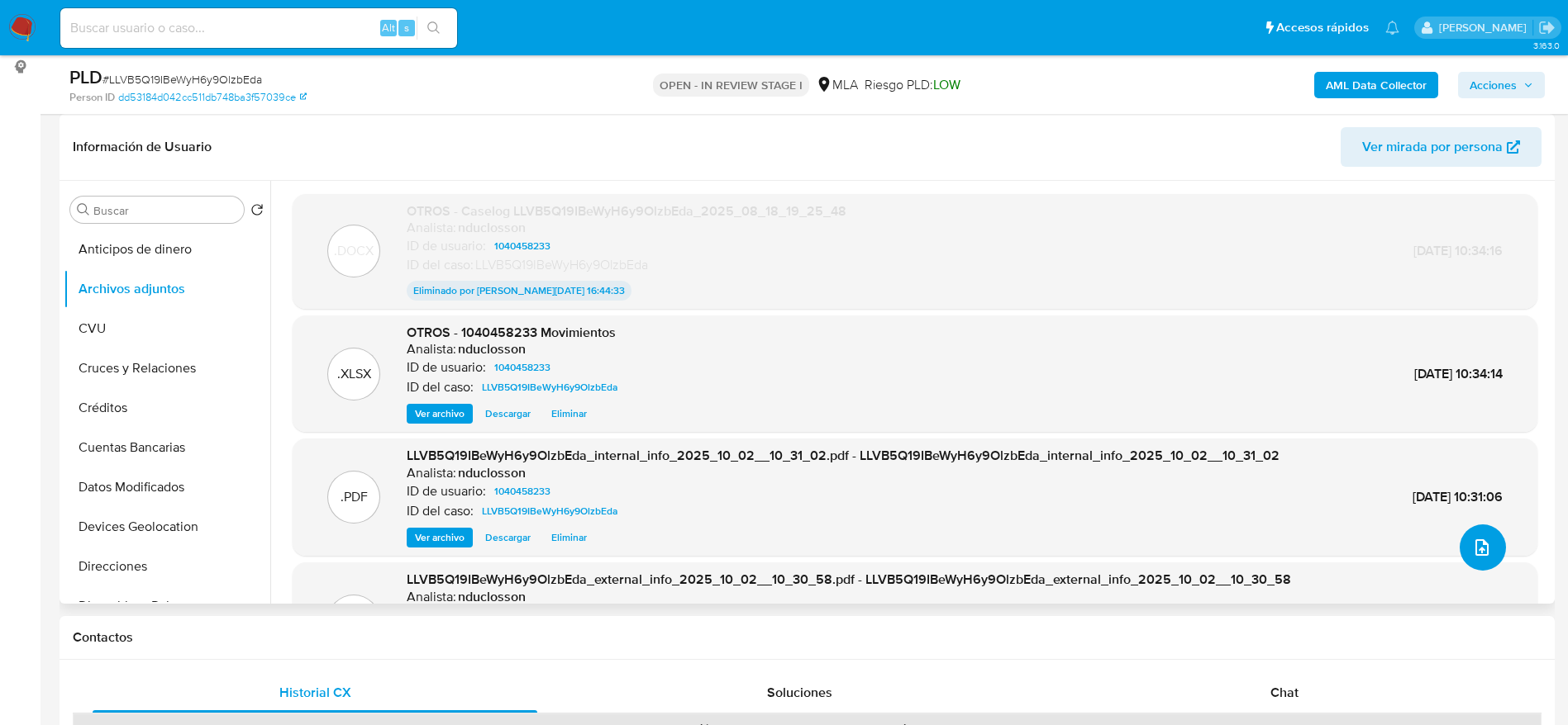
click at [1472, 543] on icon "upload-file" at bounding box center [1482, 548] width 20 height 20
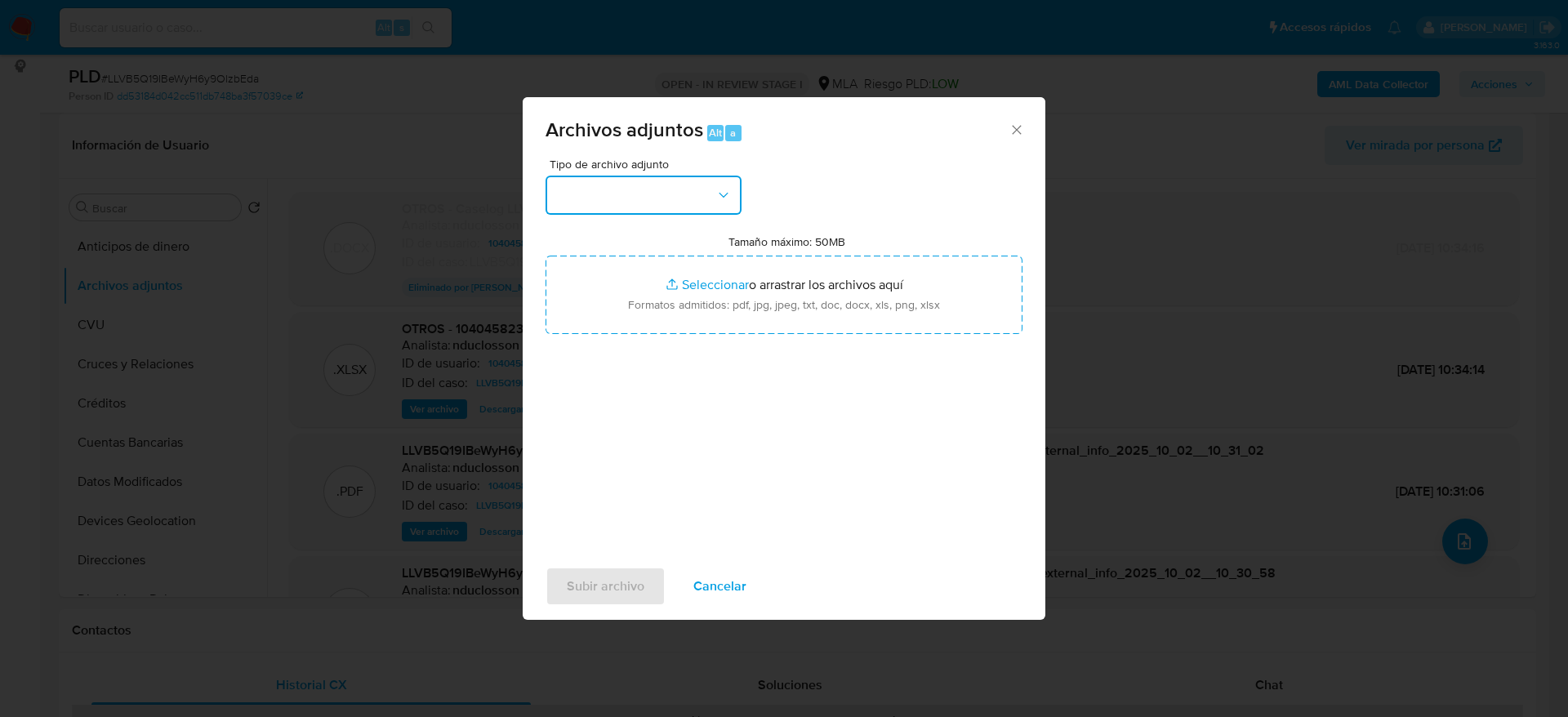
click at [652, 209] on button "button" at bounding box center [643, 195] width 196 height 39
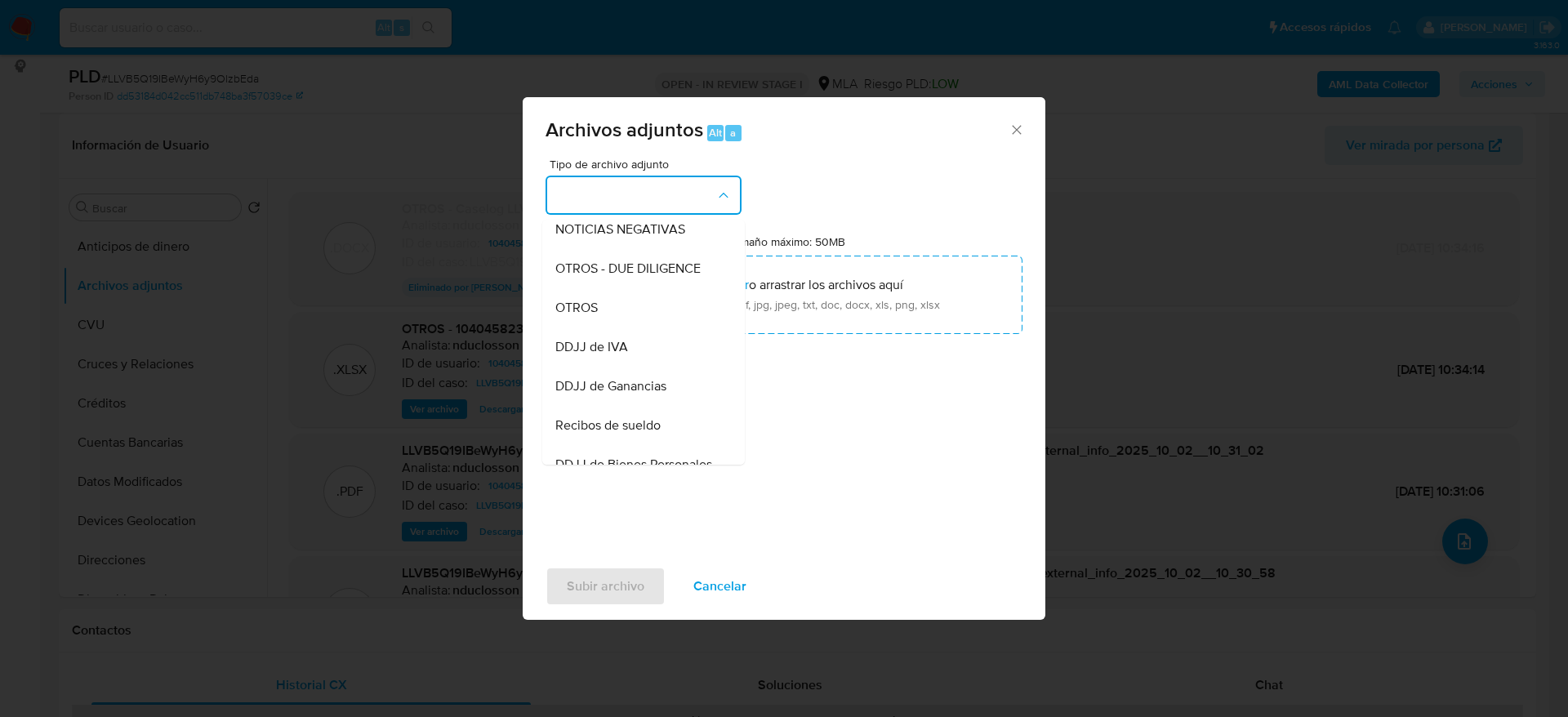
drag, startPoint x: 612, startPoint y: 335, endPoint x: 832, endPoint y: 467, distance: 256.6
click at [612, 327] on div "OTROS" at bounding box center [639, 308] width 167 height 39
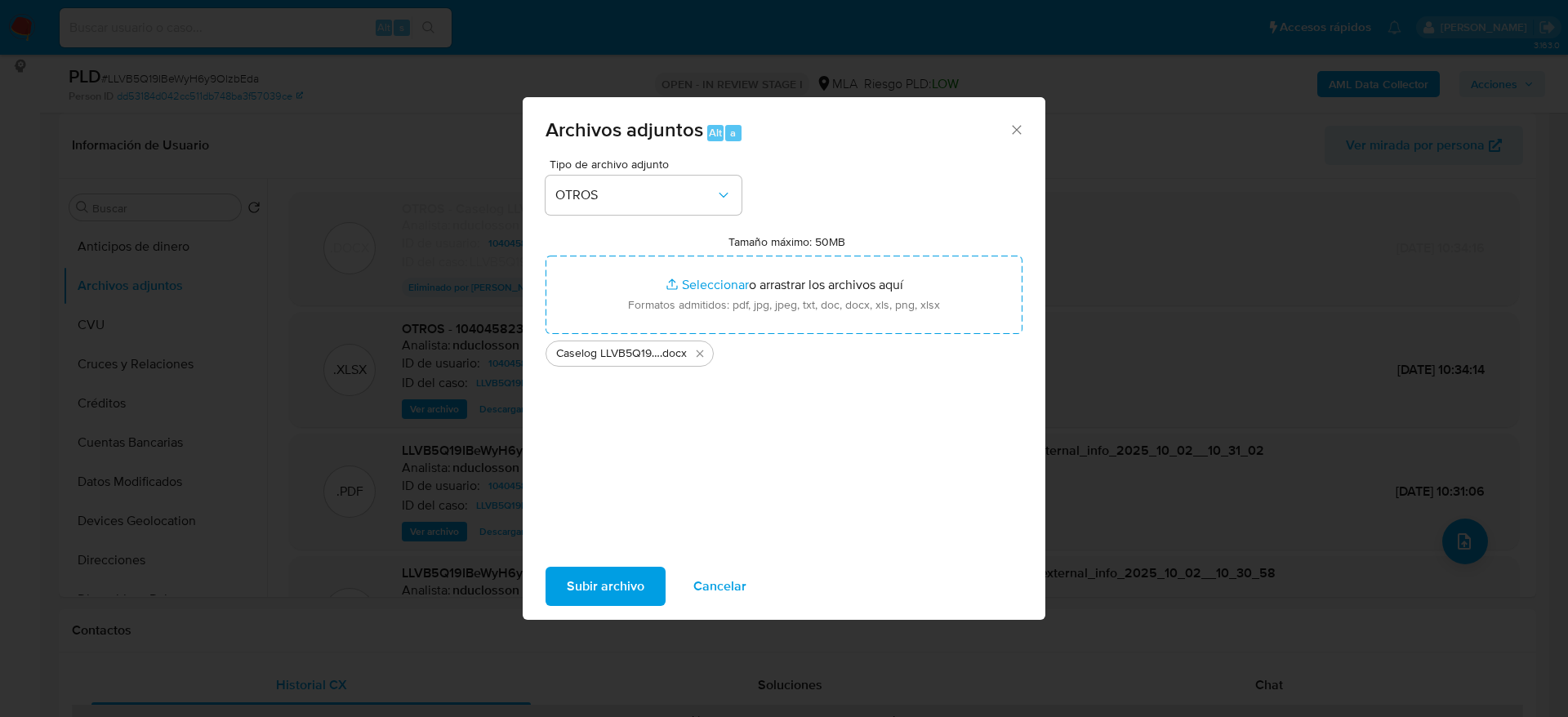
click at [605, 583] on span "Subir archivo" at bounding box center [605, 586] width 77 height 36
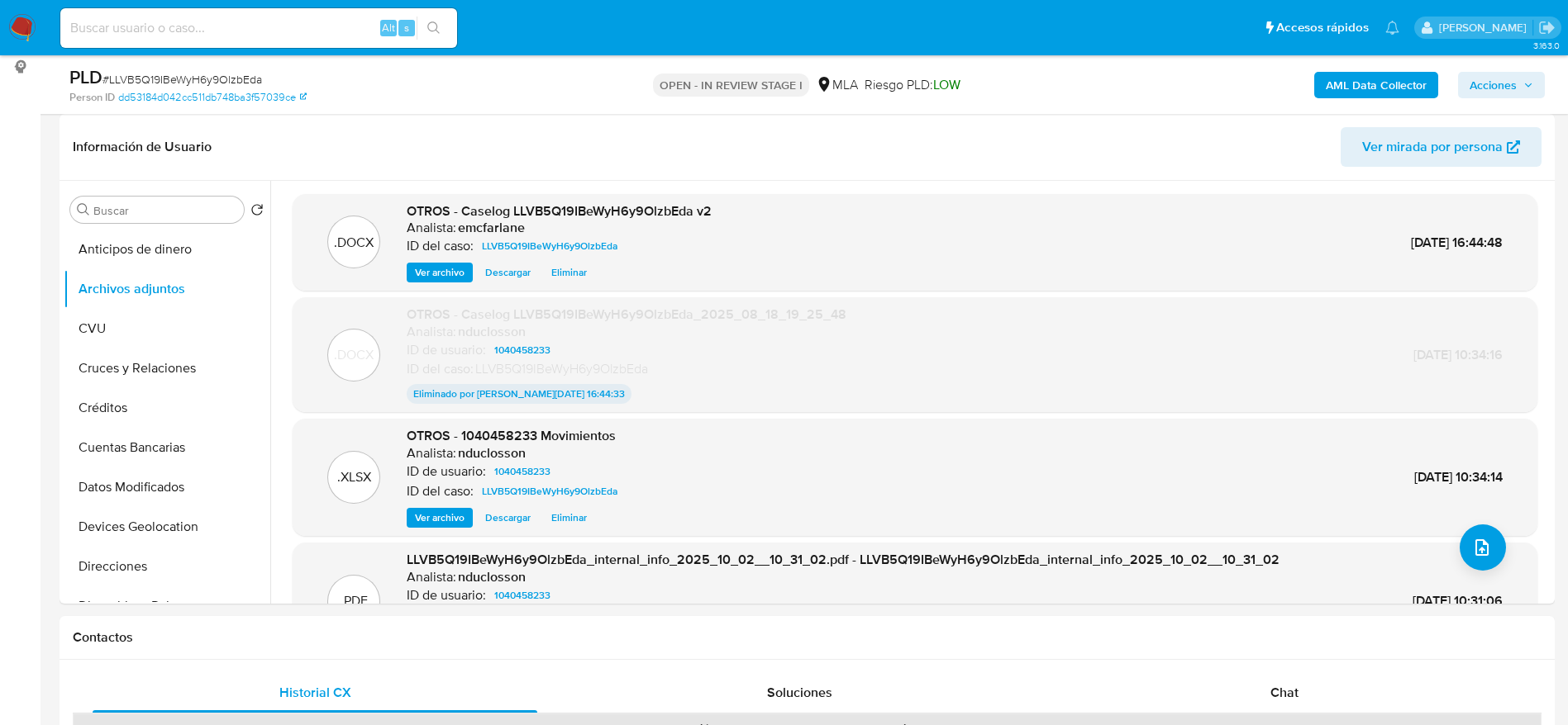
click at [1507, 89] on span "Acciones" at bounding box center [1493, 85] width 47 height 27
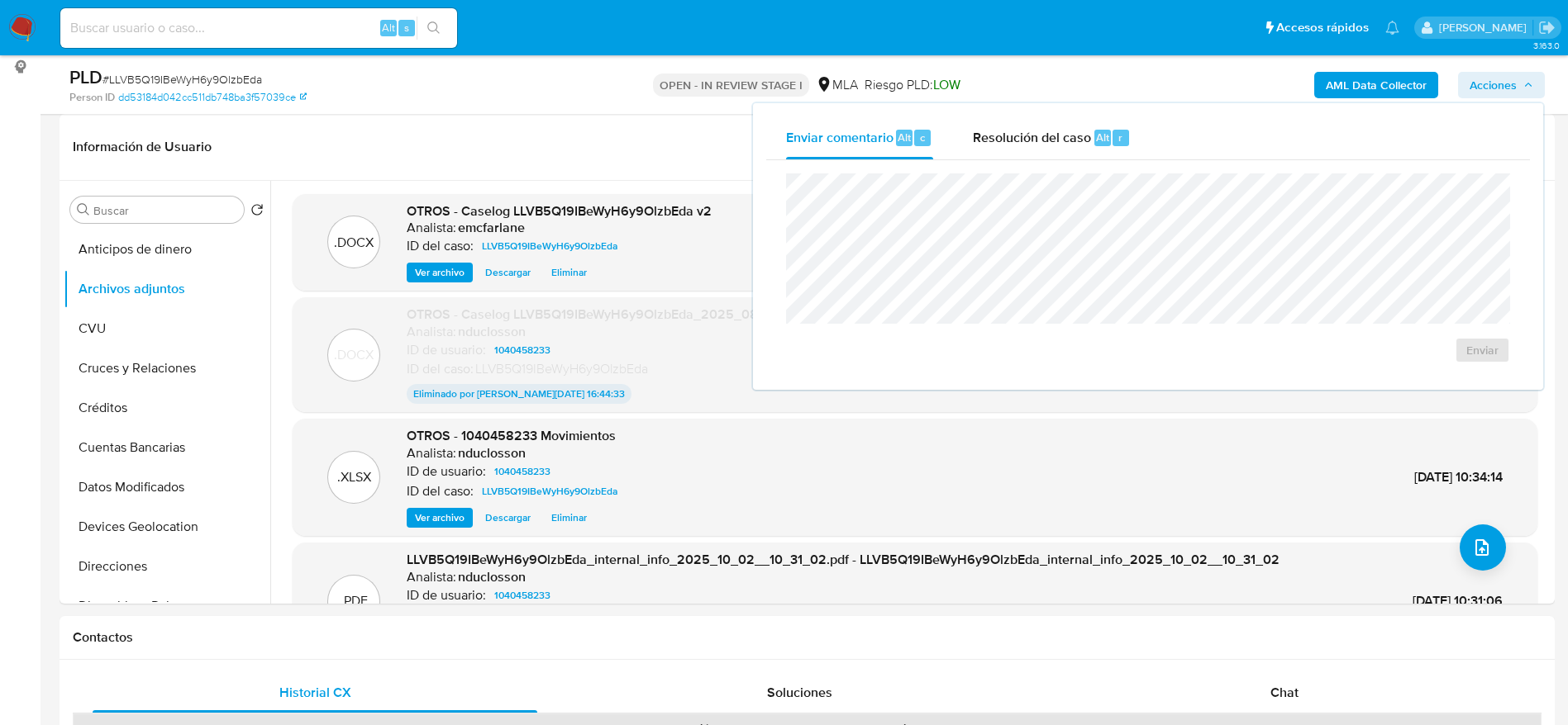
drag, startPoint x: 1031, startPoint y: 134, endPoint x: 1037, endPoint y: 169, distance: 35.5
click at [1031, 134] on span "Resolución del caso" at bounding box center [1032, 136] width 119 height 19
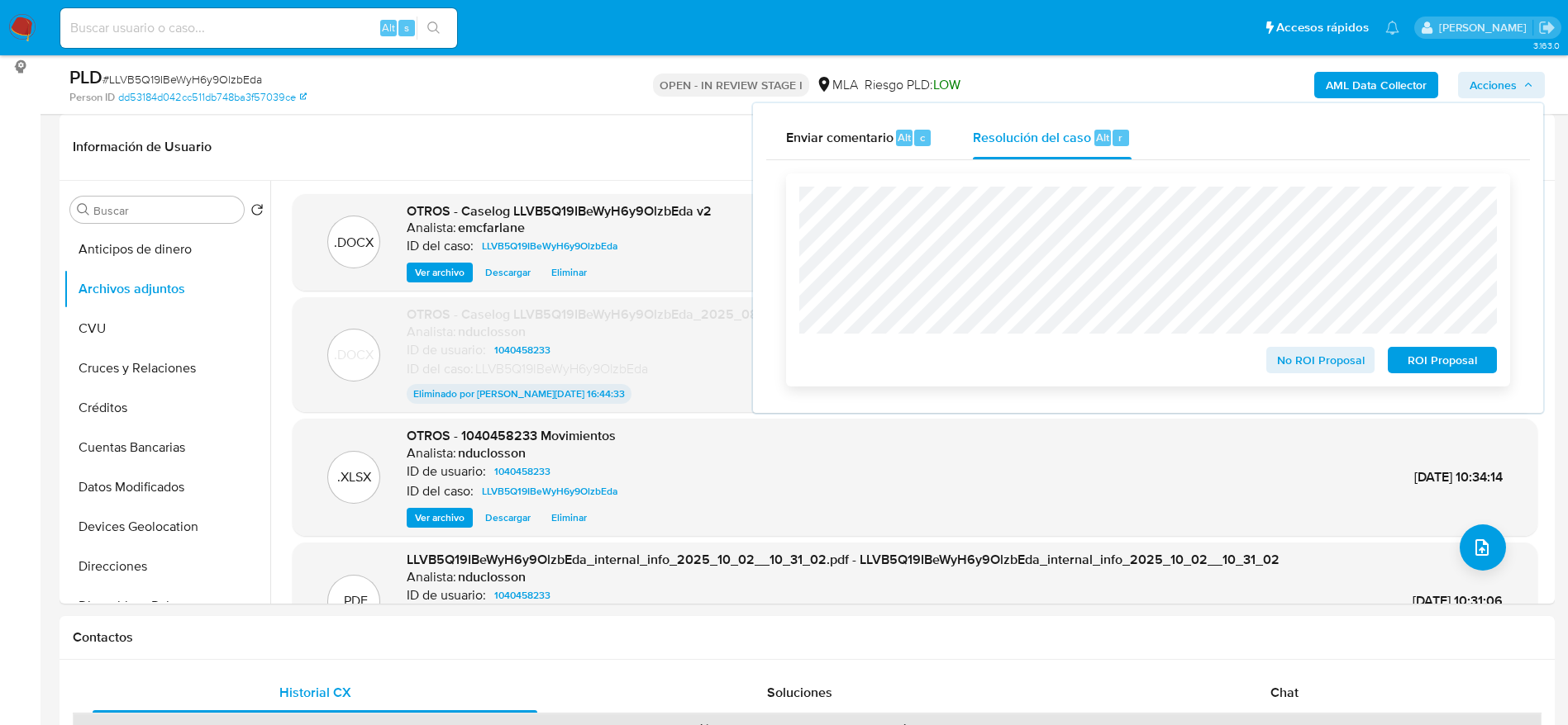
click at [1458, 361] on span "ROI Proposal" at bounding box center [1442, 360] width 86 height 23
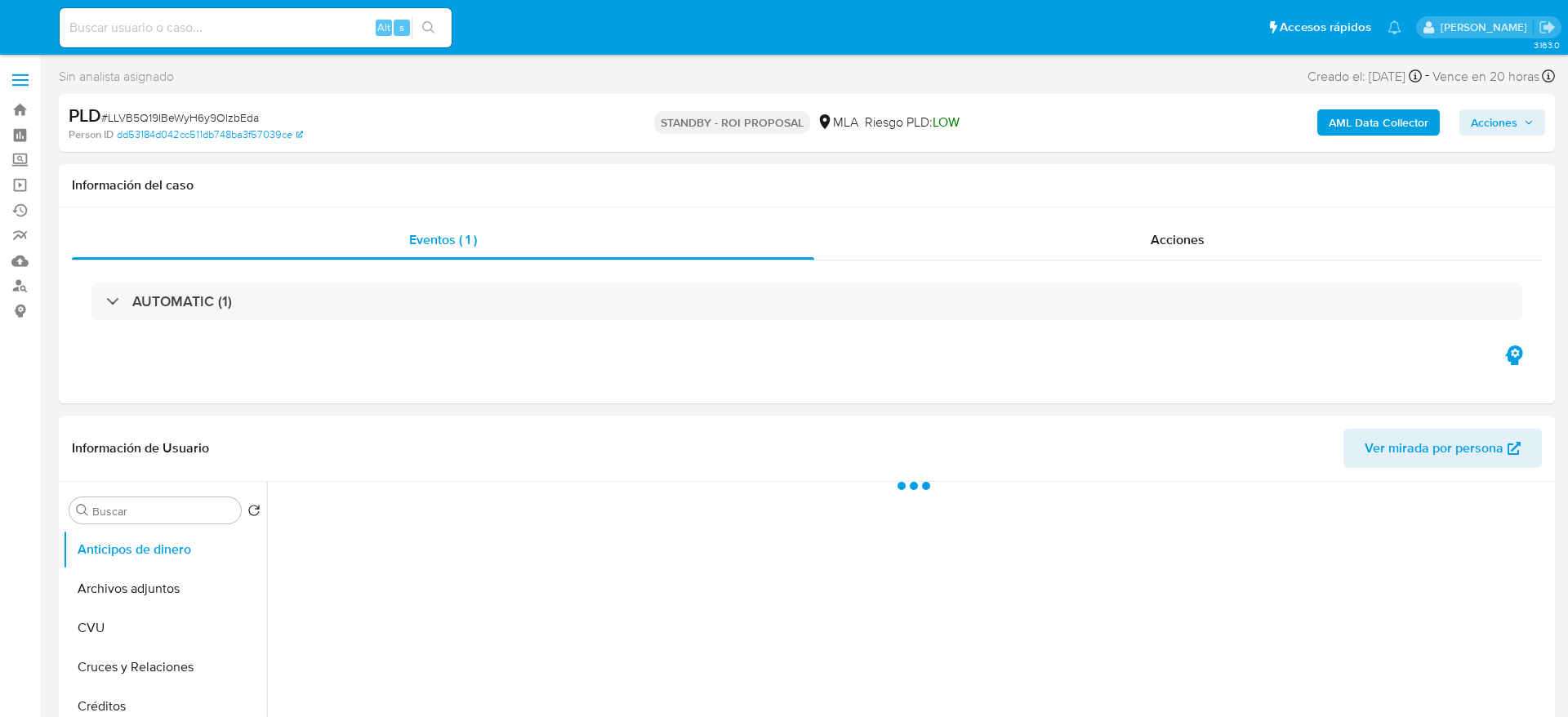
select select "10"
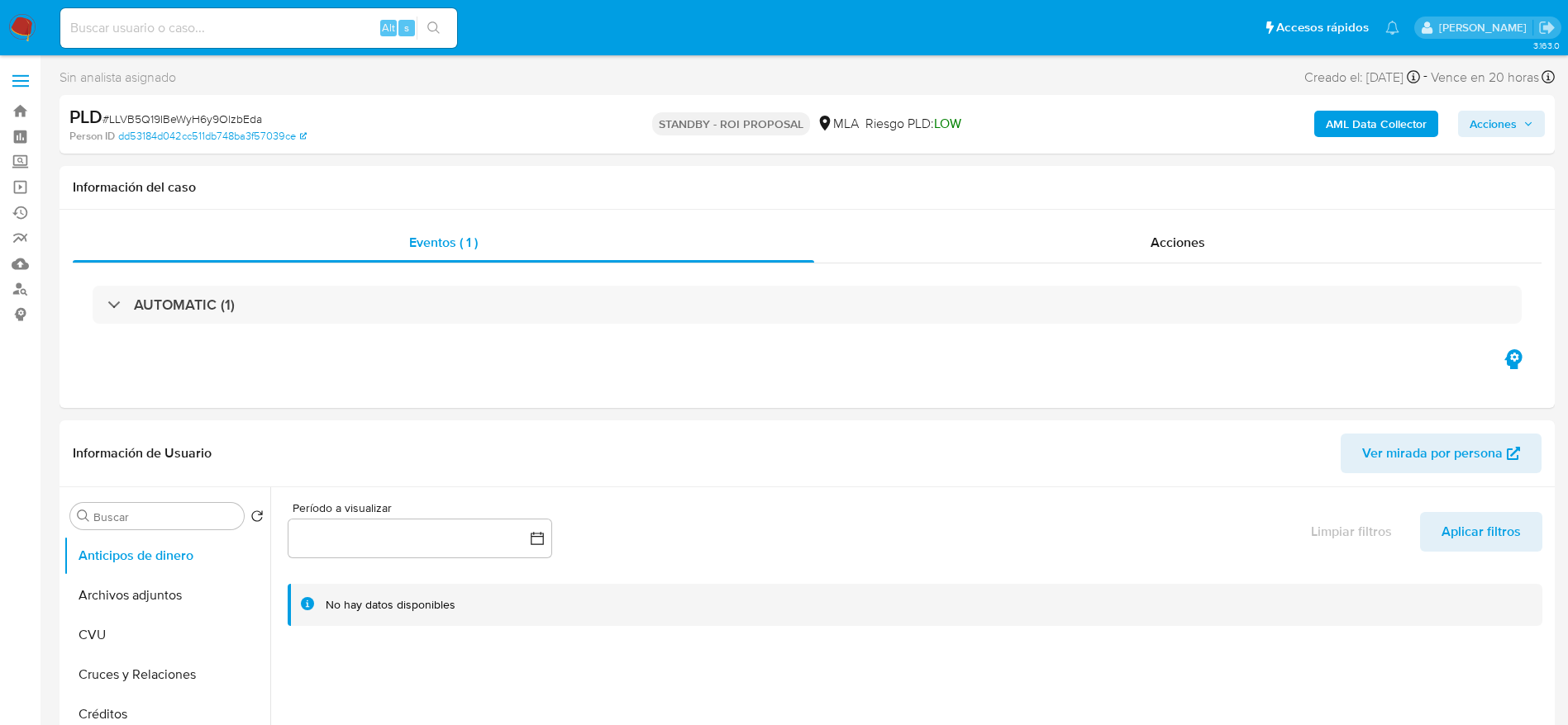
click at [306, 23] on input at bounding box center [259, 29] width 397 height 22
paste input "9SZh53k3MRIDW2gULyrcLnrw"
type input "9SZh53k3MRIDW2gULyrcLnrw"
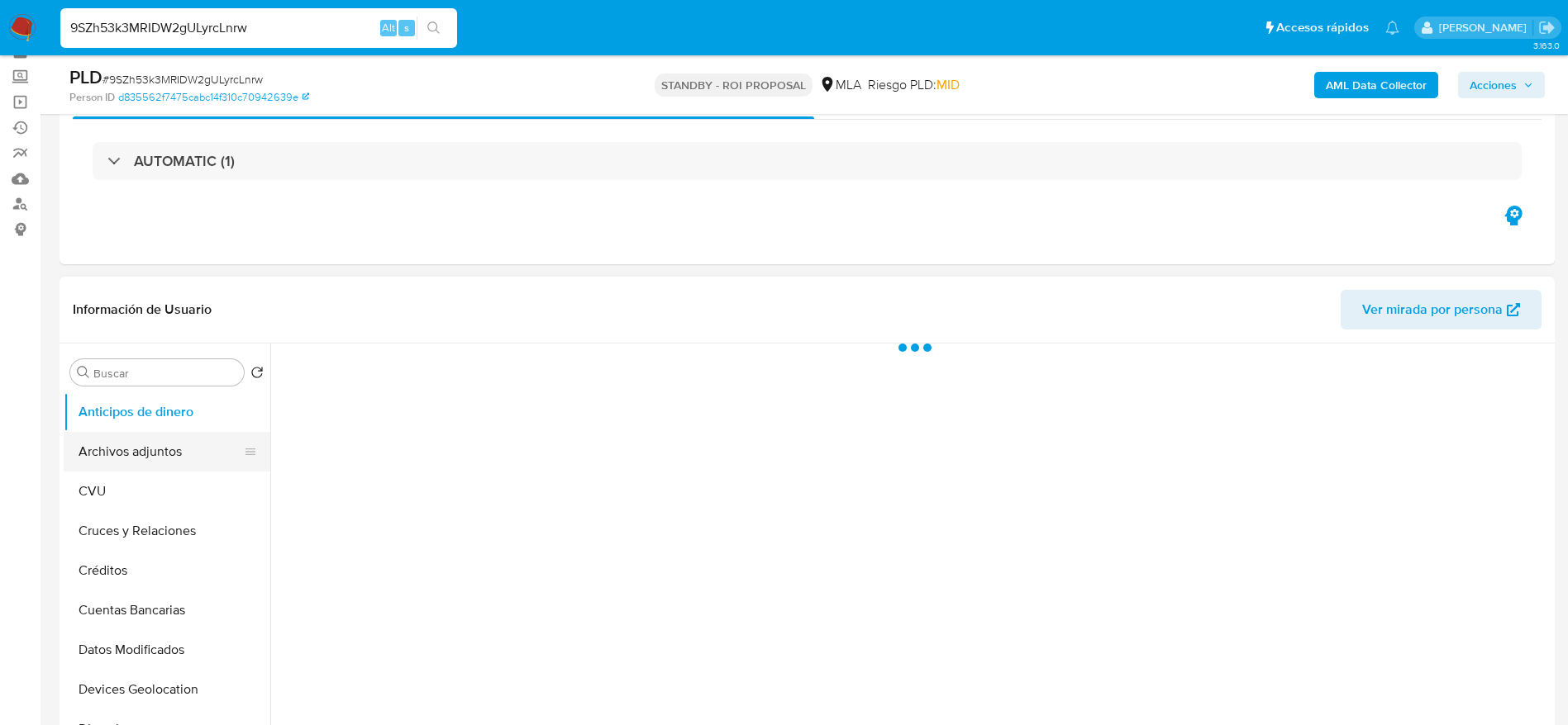
scroll to position [123, 0]
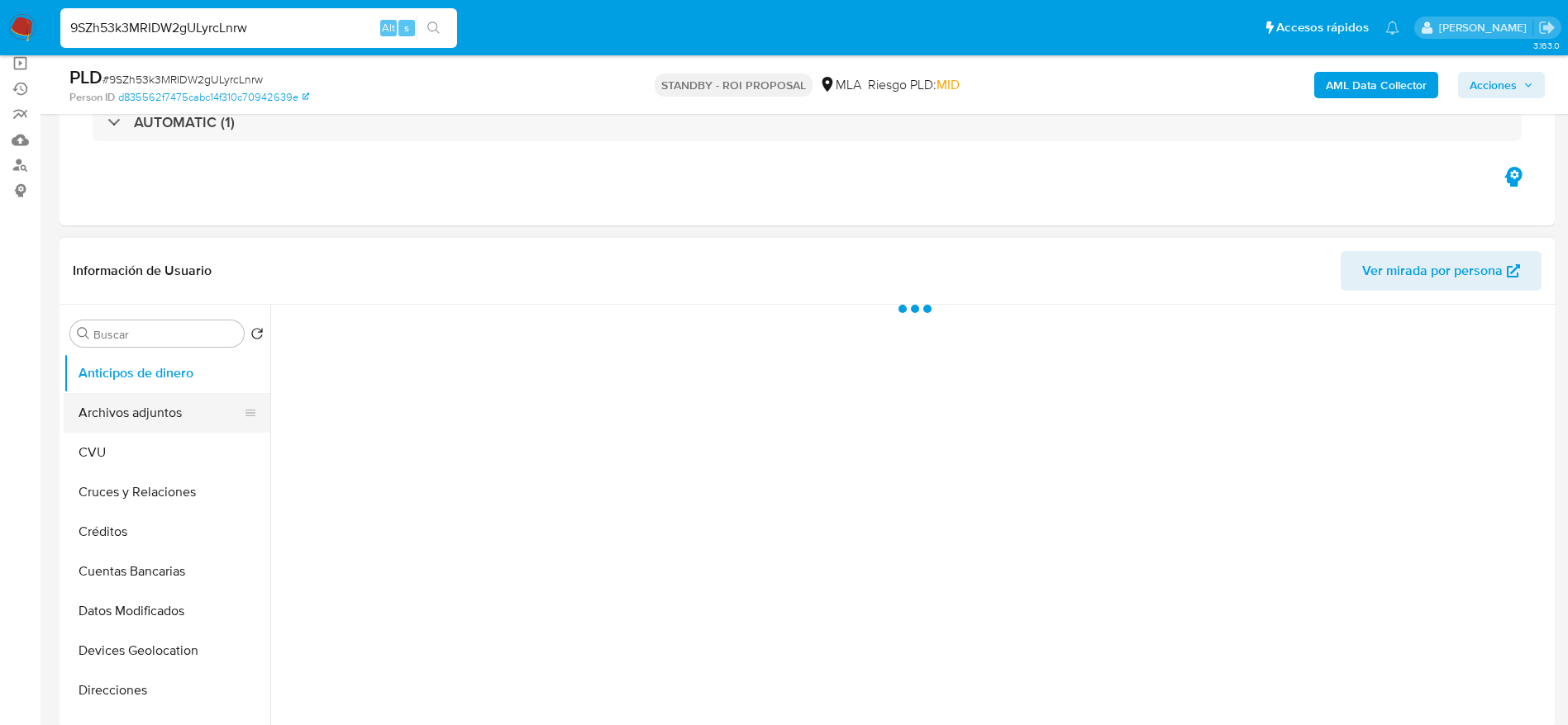
select select "10"
click at [100, 412] on button "Archivos adjuntos" at bounding box center [160, 413] width 194 height 40
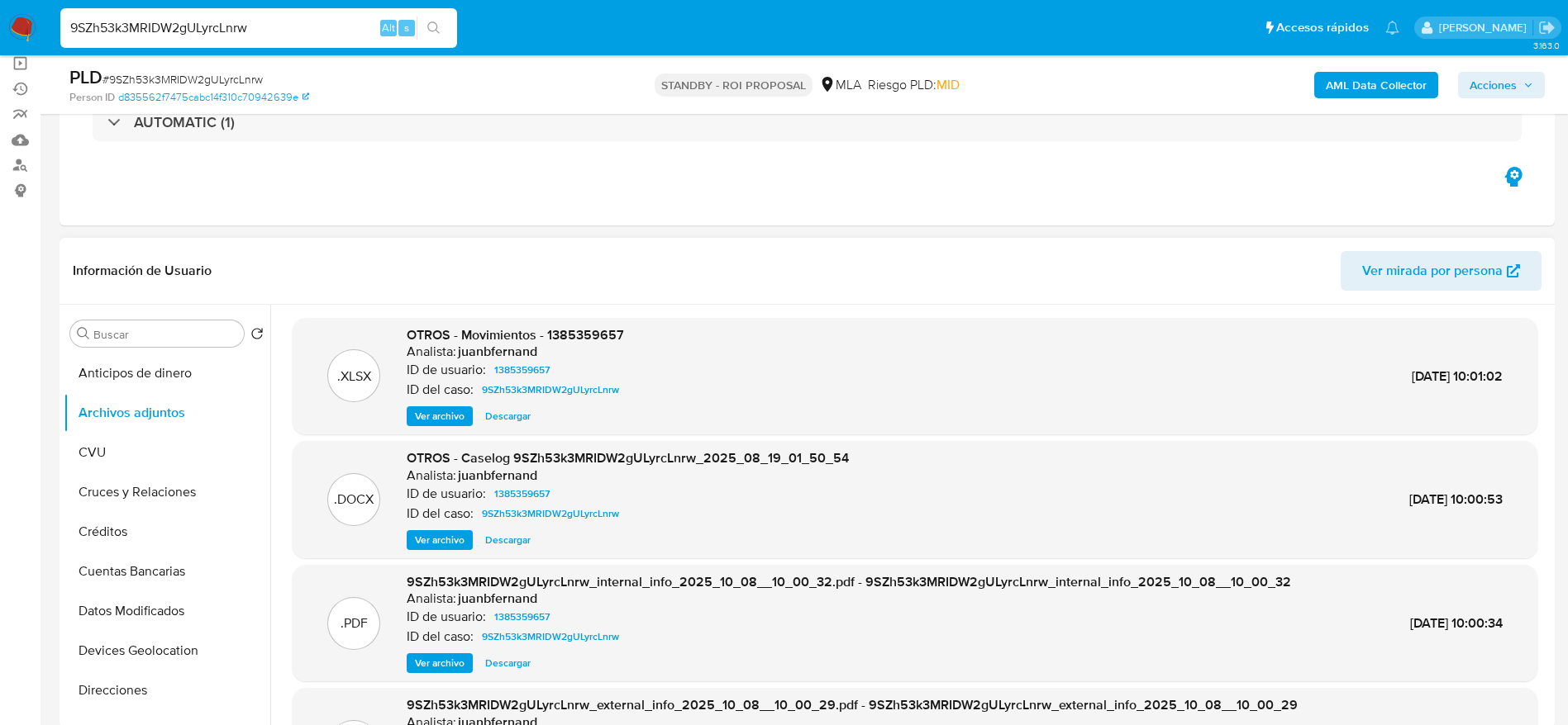
click at [510, 421] on span "Descargar" at bounding box center [508, 416] width 45 height 17
click at [484, 534] on button "Descargar" at bounding box center [508, 540] width 62 height 20
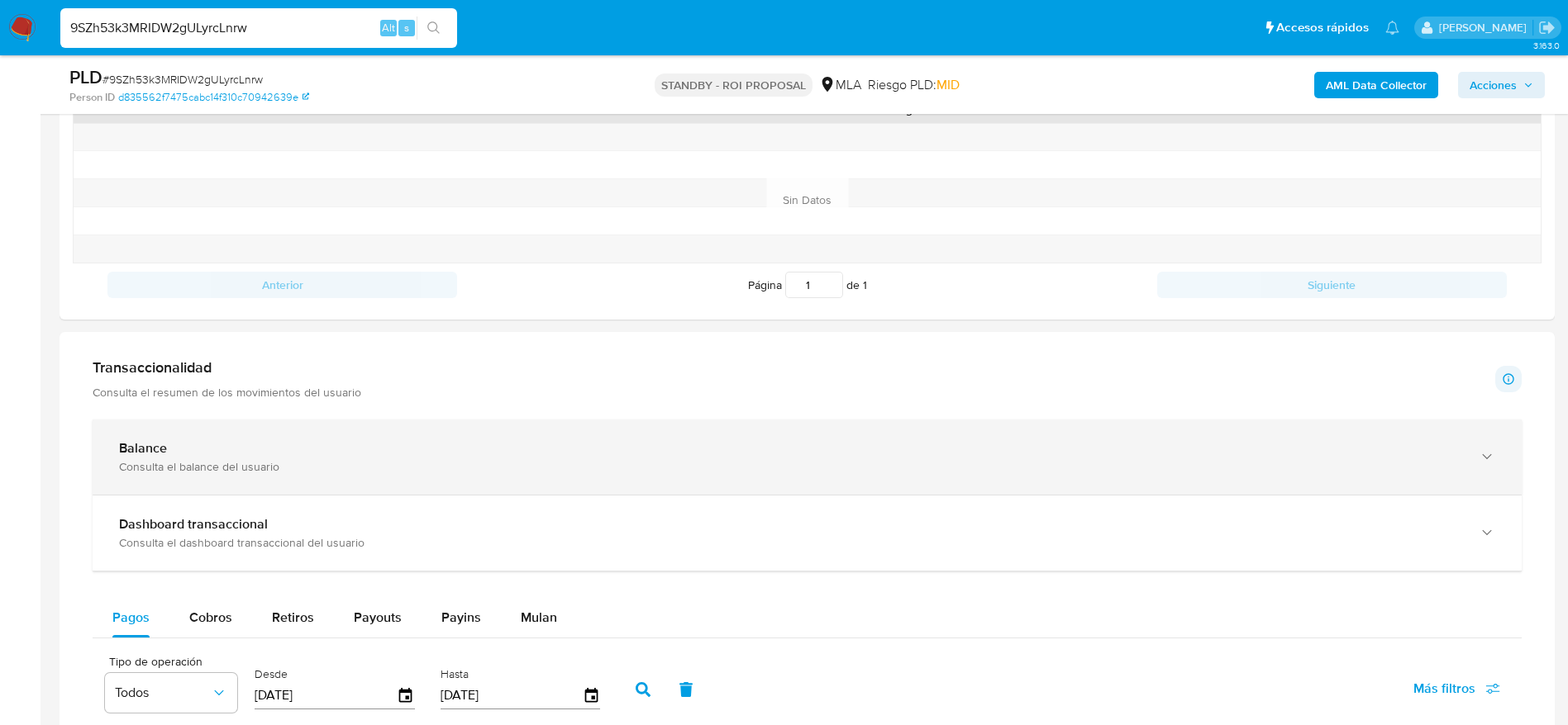
scroll to position [496, 0]
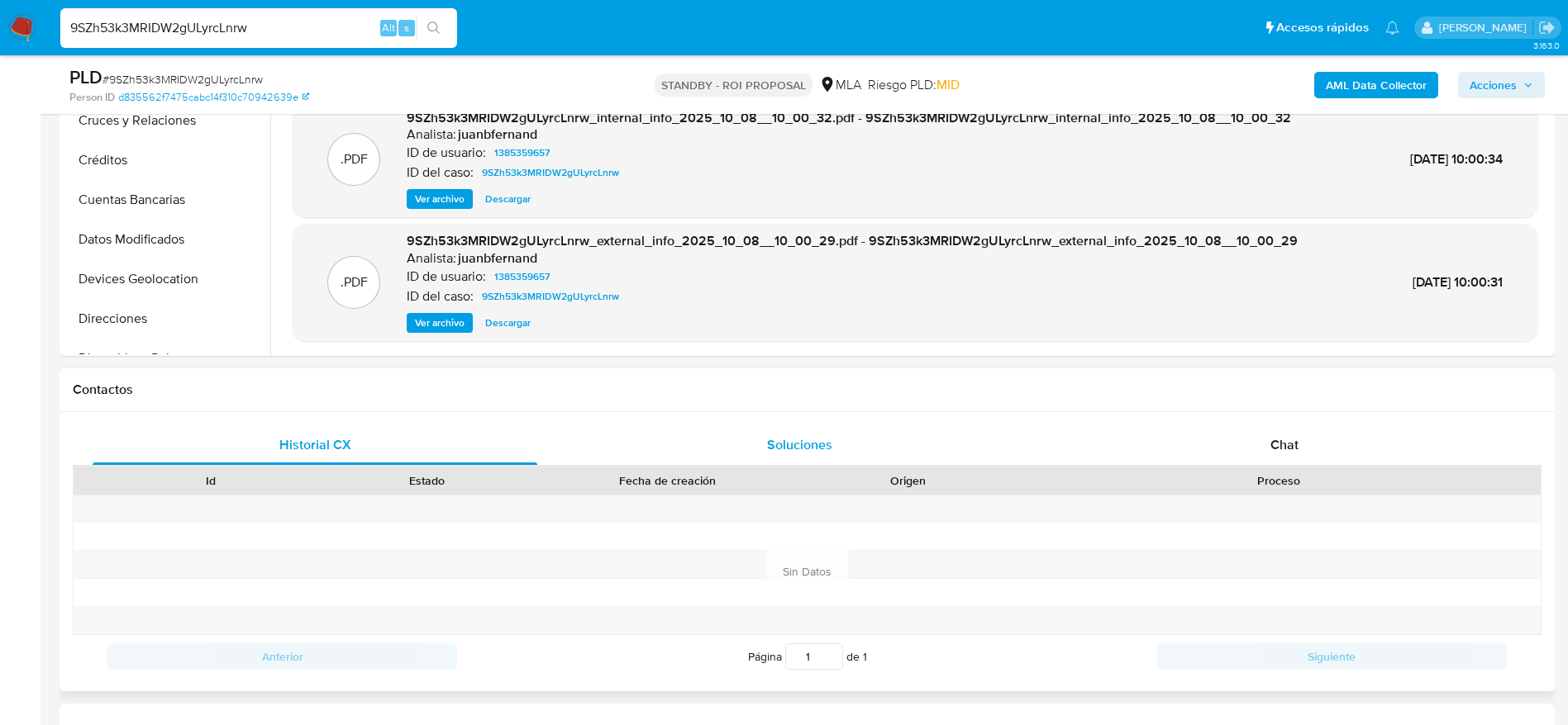
click at [822, 454] on div "Soluciones" at bounding box center [799, 445] width 445 height 40
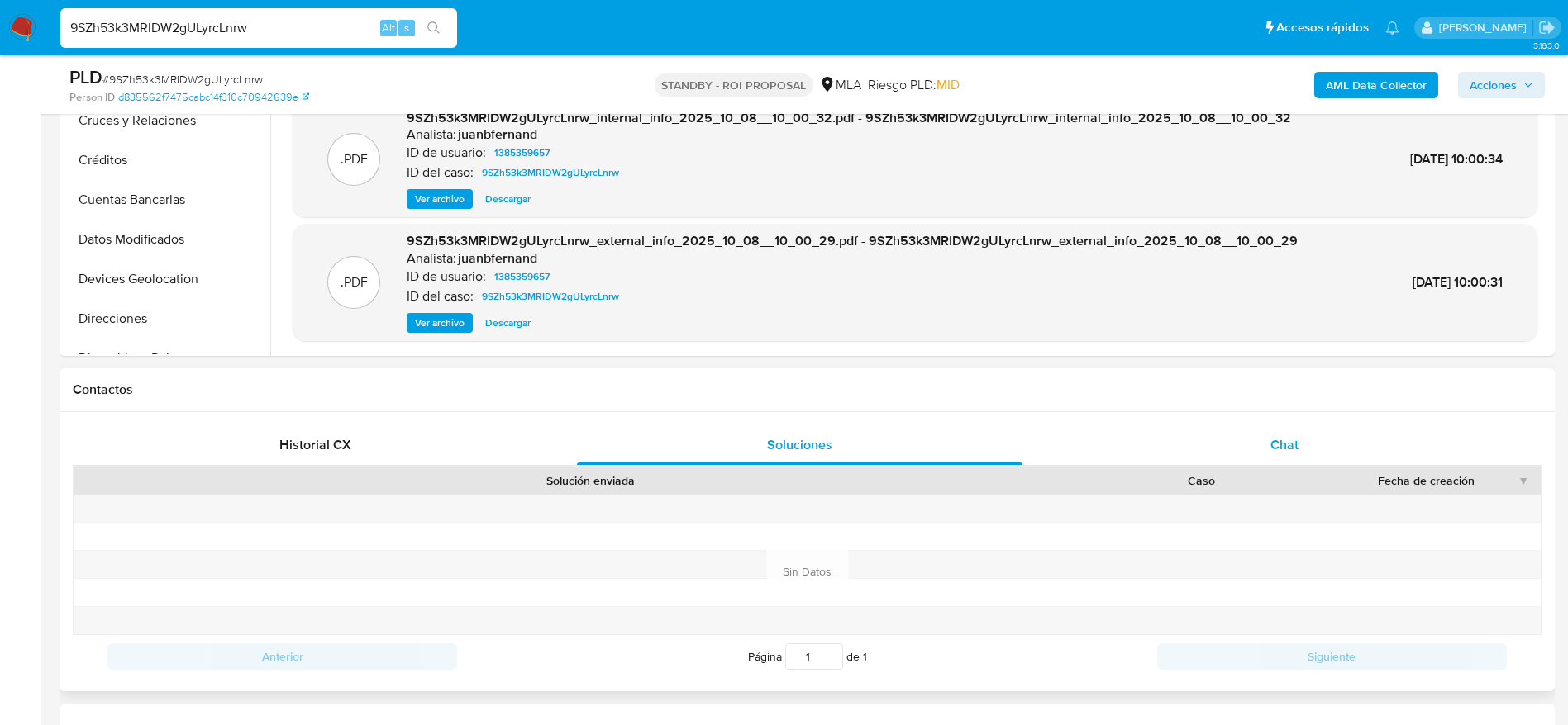
click at [1311, 440] on div "Chat" at bounding box center [1284, 445] width 445 height 40
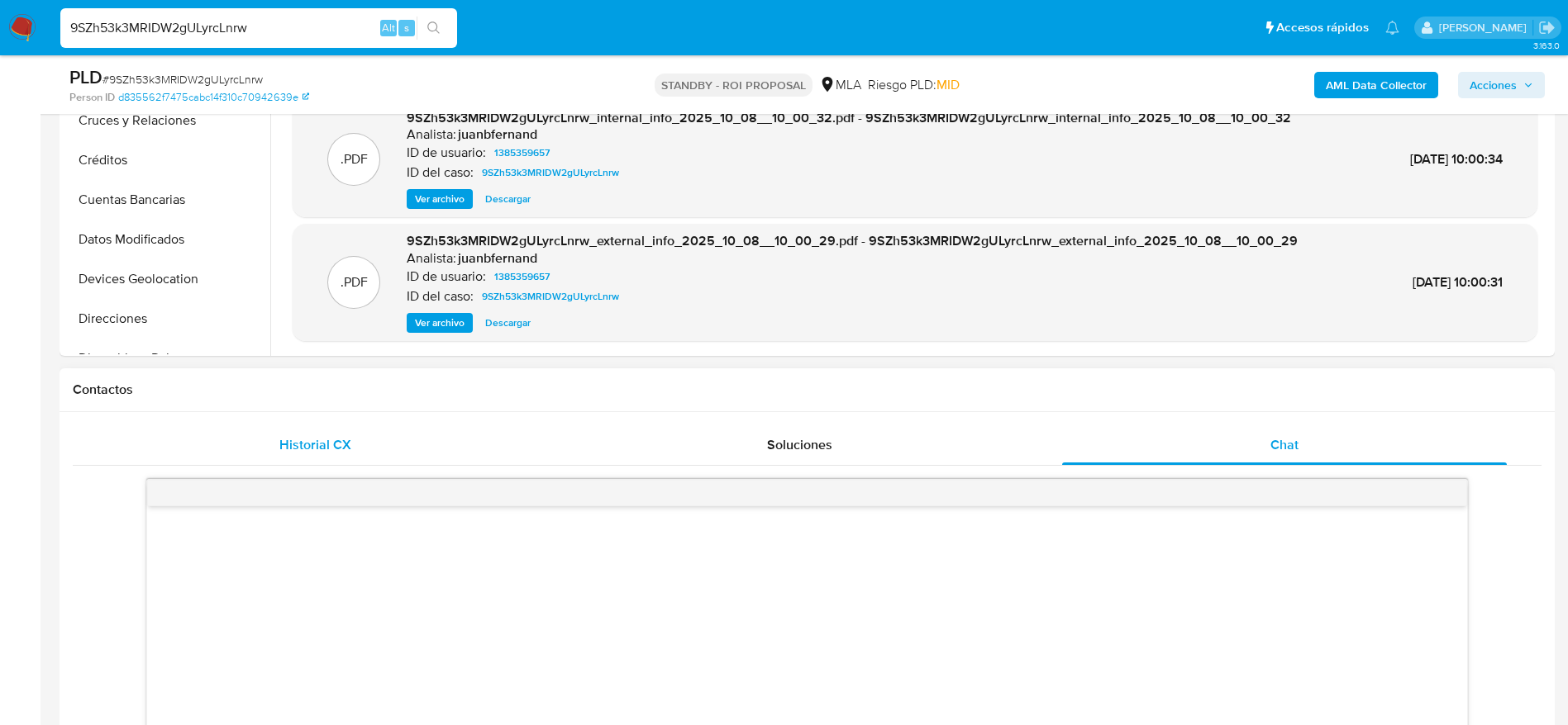
click at [317, 443] on span "Historial CX" at bounding box center [315, 444] width 72 height 19
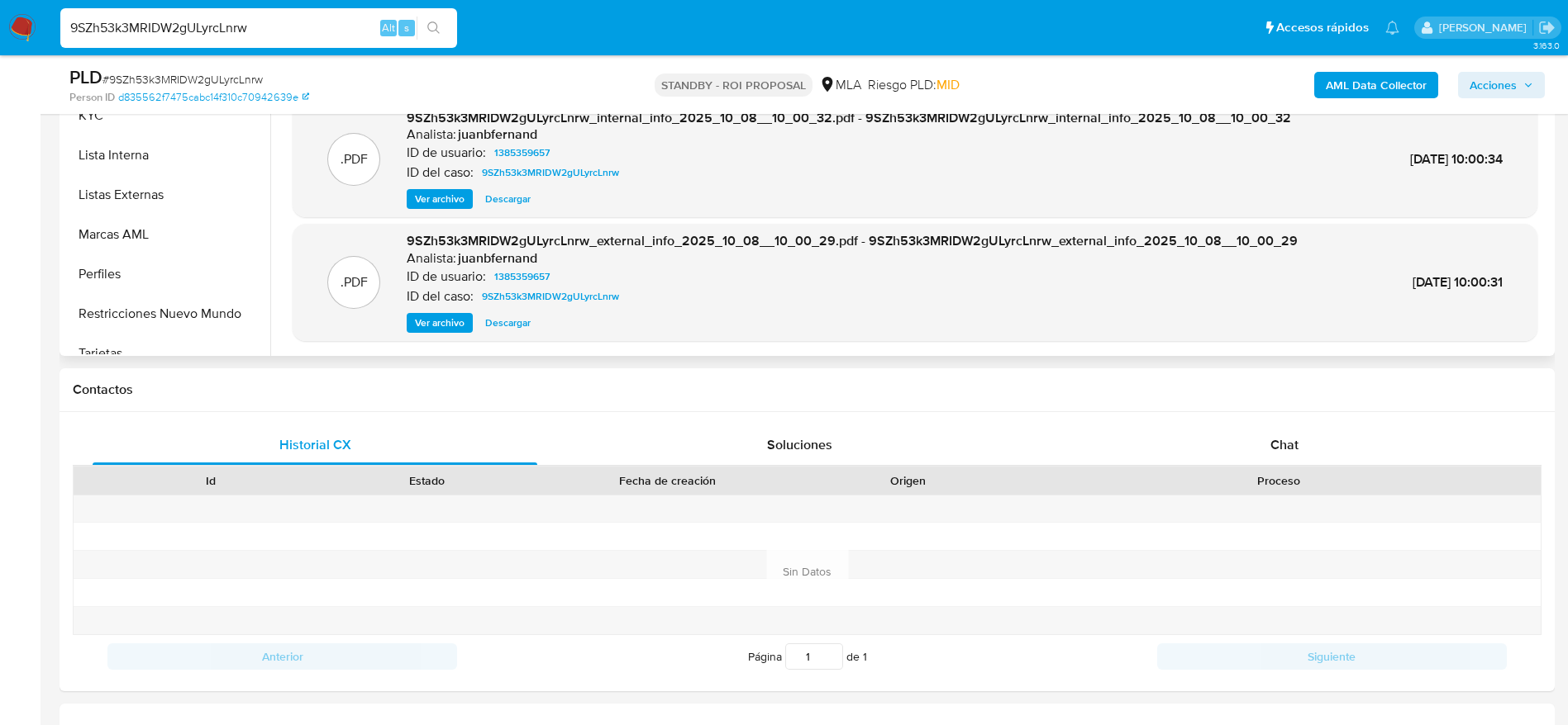
scroll to position [867, 0]
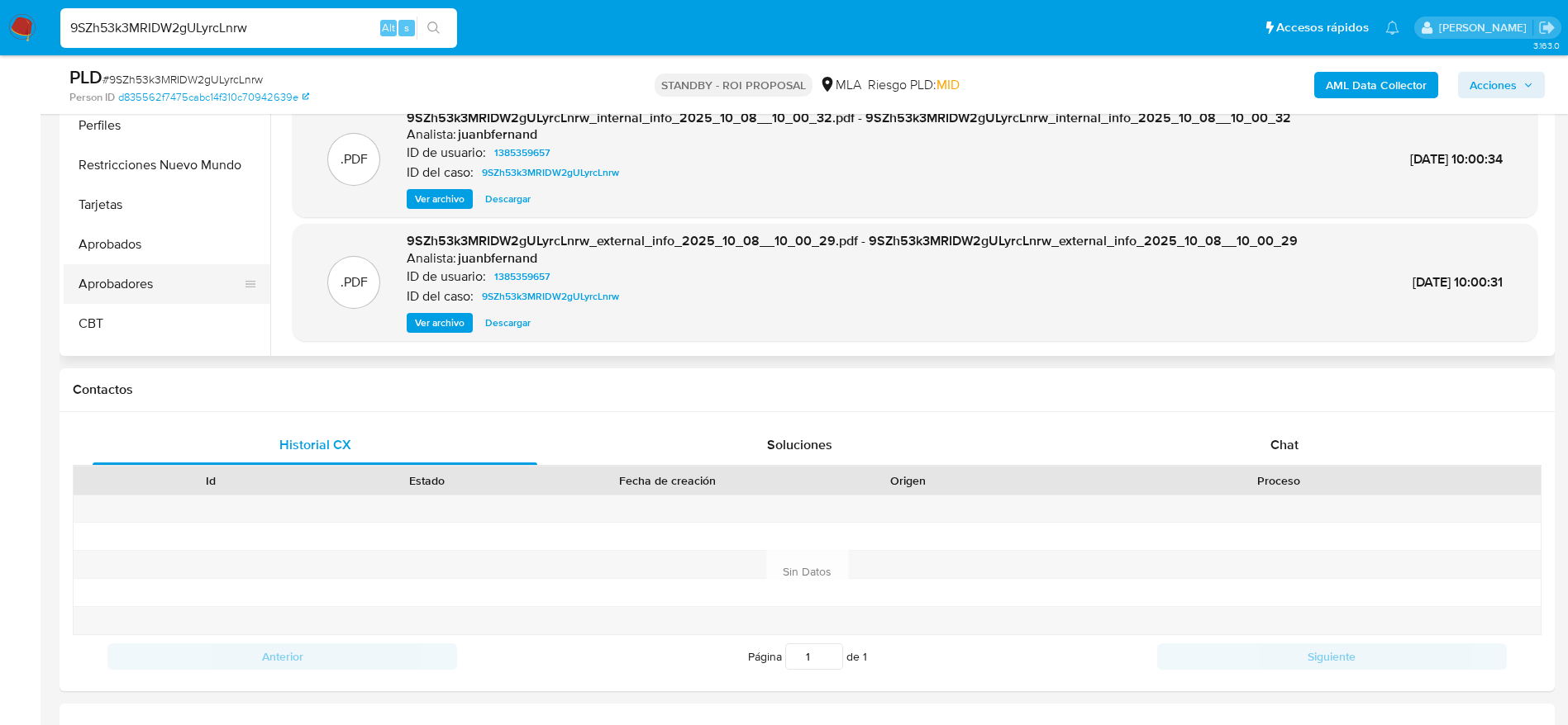
click at [160, 300] on button "Aprobadores" at bounding box center [160, 284] width 194 height 40
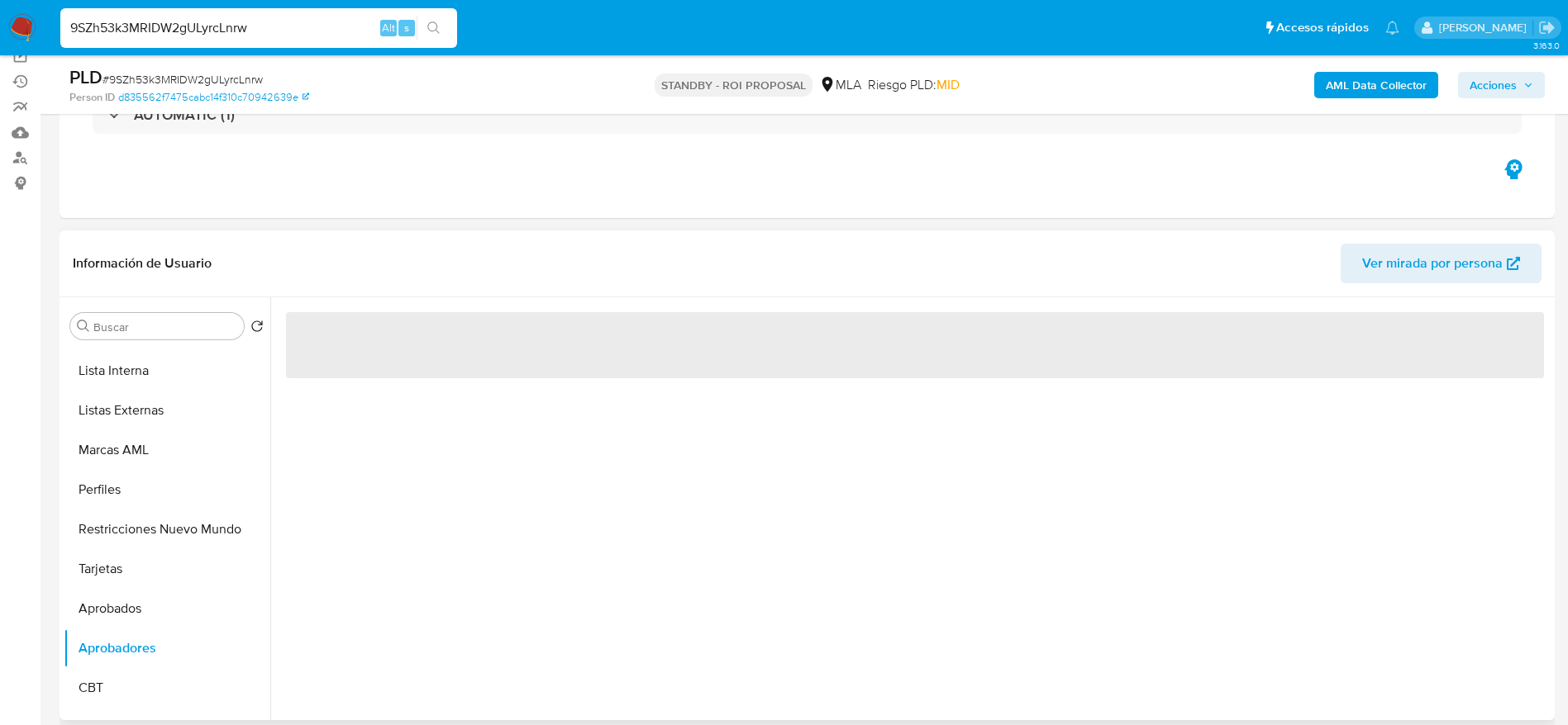
scroll to position [123, 0]
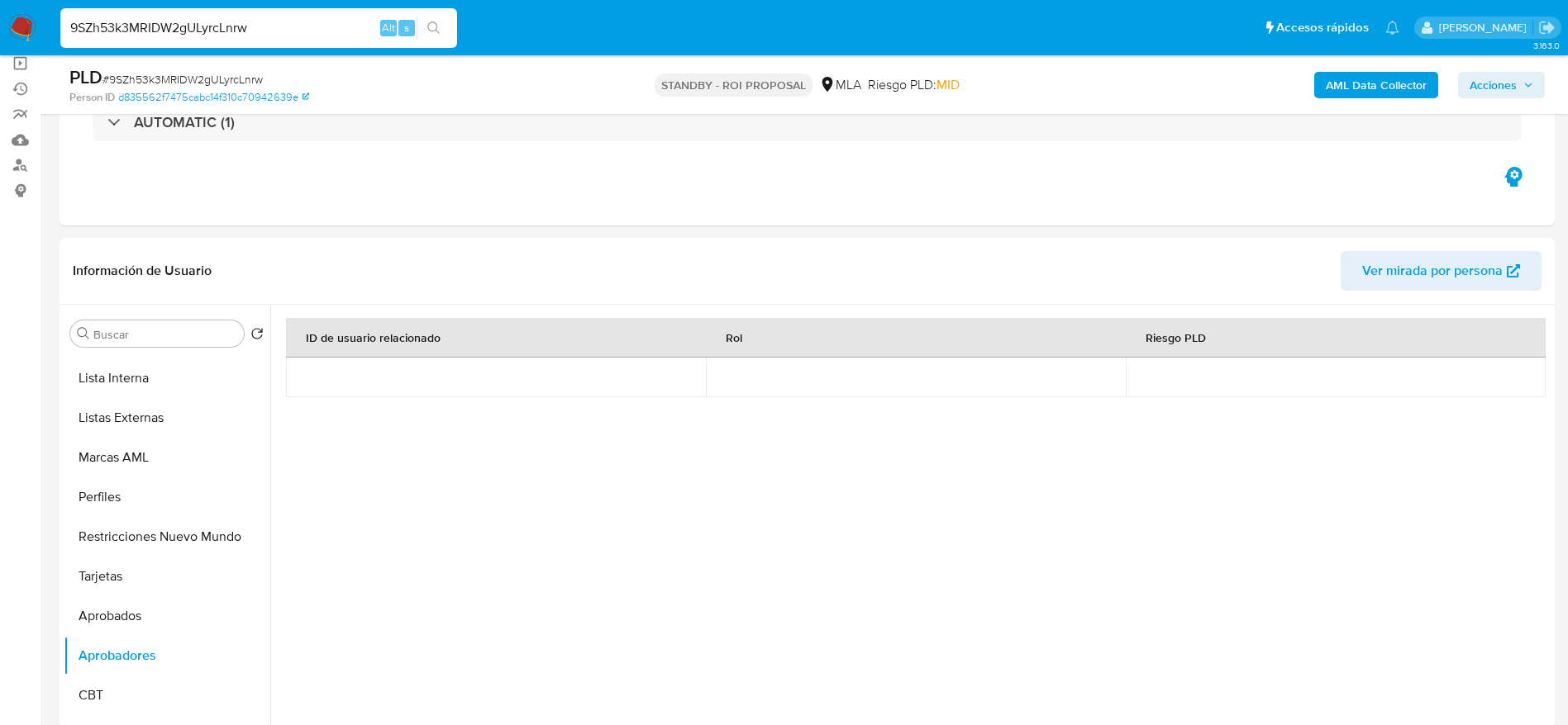
click at [259, 28] on input "9SZh53k3MRIDW2gULyrcLnrw" at bounding box center [259, 29] width 397 height 22
click at [259, 27] on input "9SZh53k3MRIDW2gULyrcLnrw" at bounding box center [259, 29] width 397 height 22
paste input "8ksZzIy06vbSpfkbdvYDTNFt"
type input "8ksZzIy06vbSpfkbdvYDTNFt"
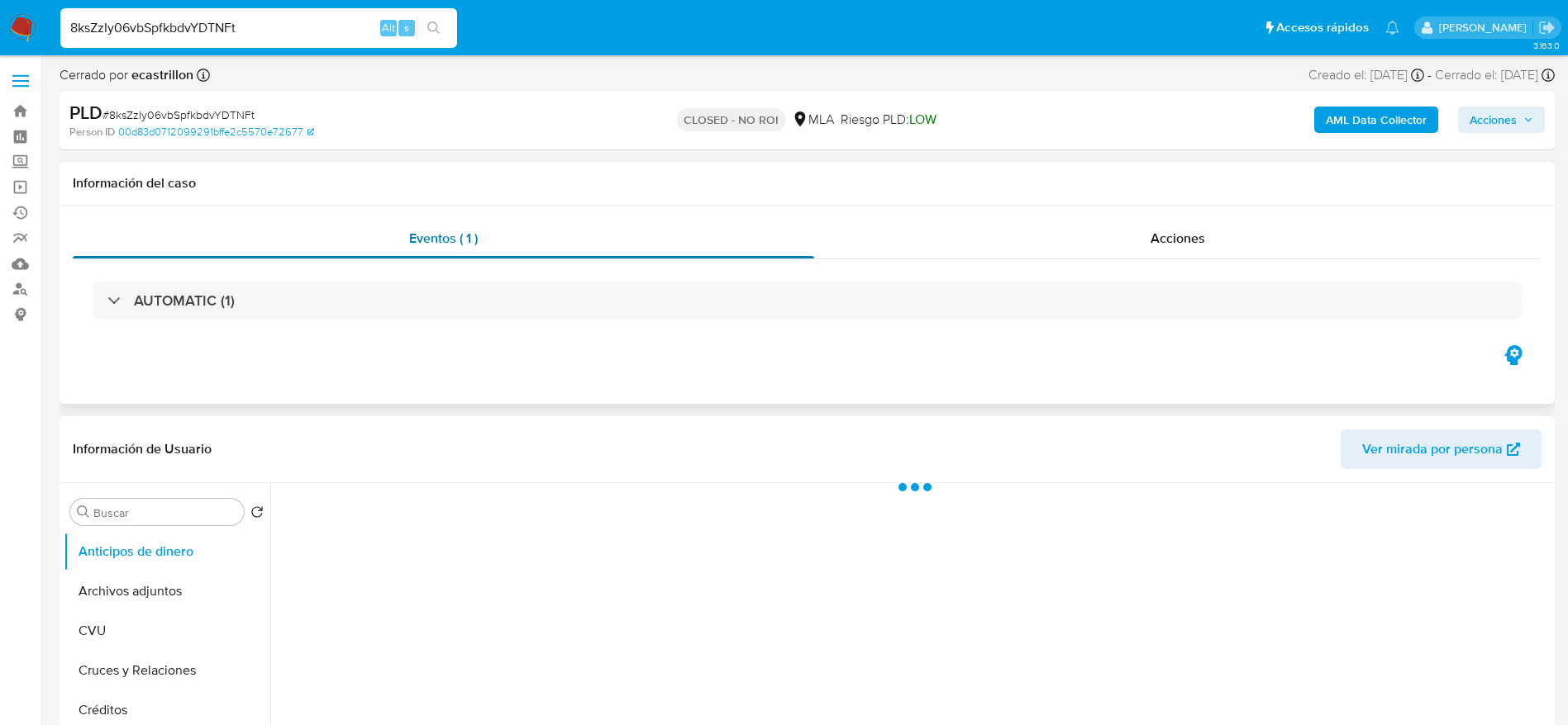
select select "10"
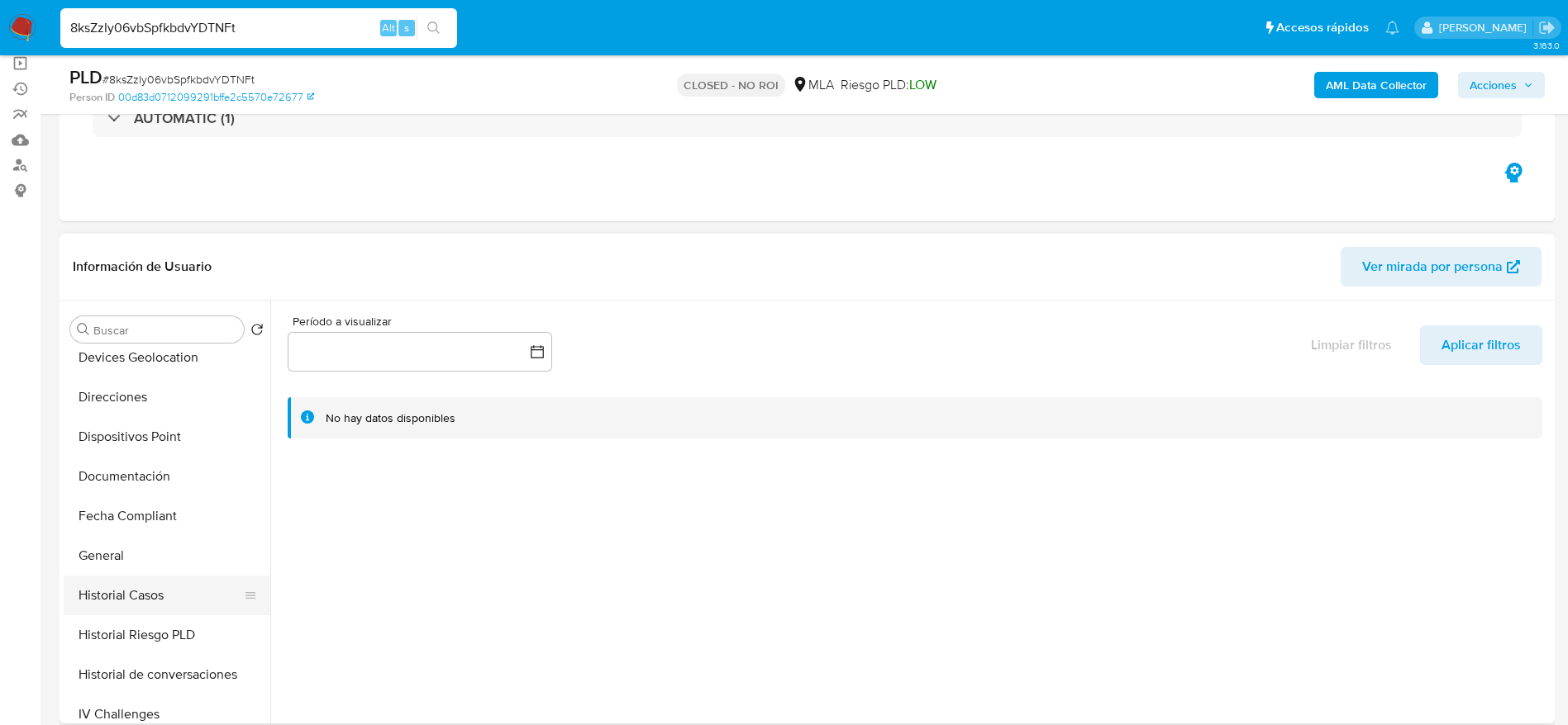
scroll to position [371, 0]
click at [125, 482] on button "General" at bounding box center [160, 473] width 194 height 40
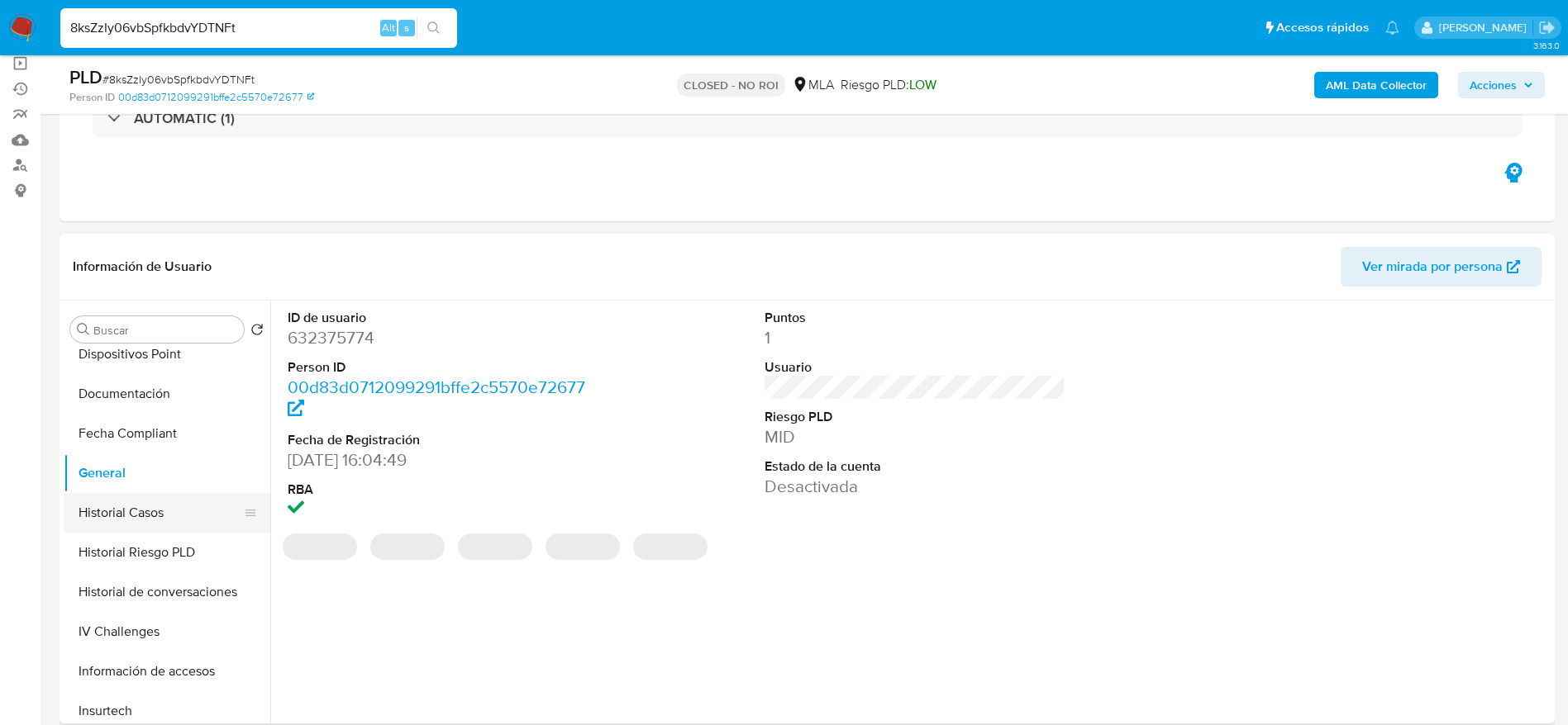
click at [141, 520] on button "Historial Casos" at bounding box center [160, 513] width 194 height 40
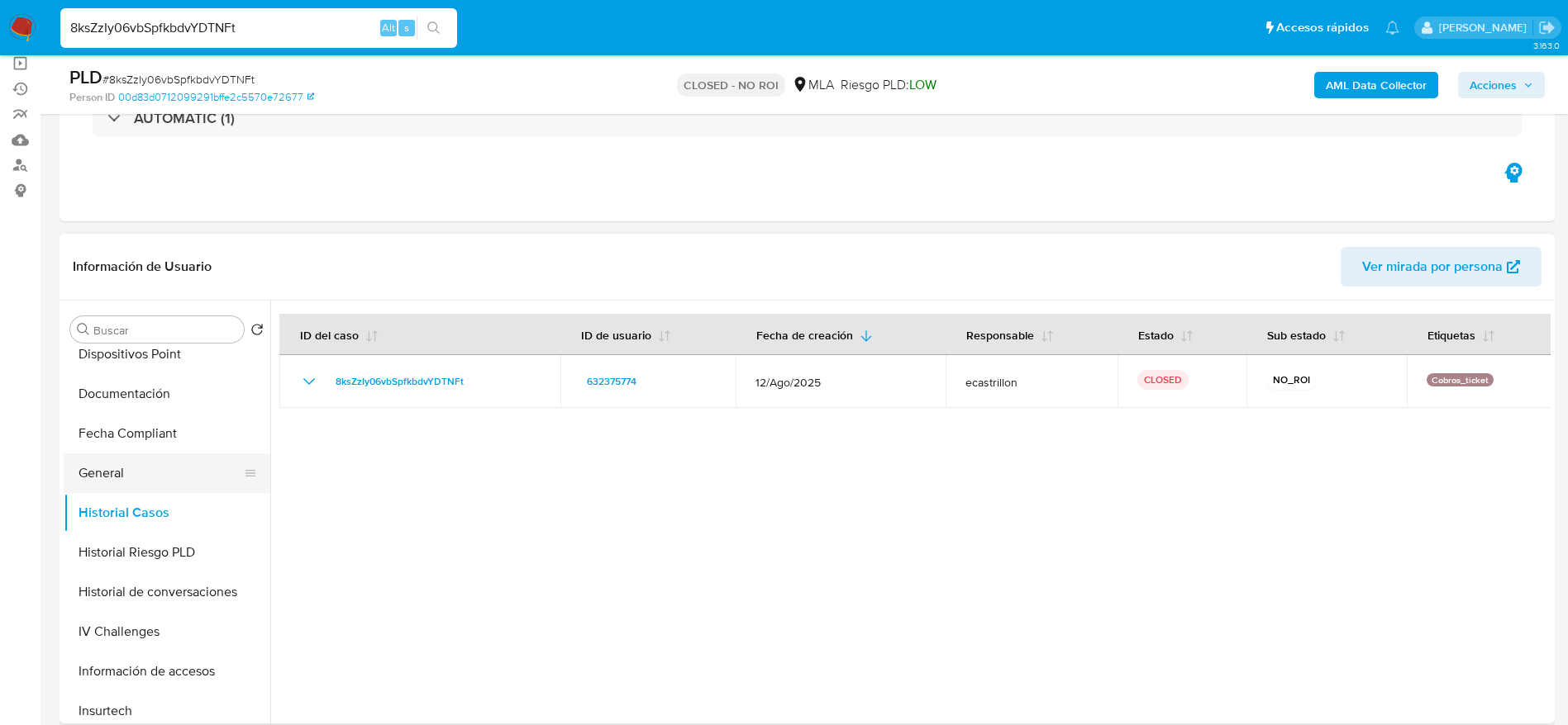
click at [122, 472] on button "General" at bounding box center [160, 473] width 194 height 40
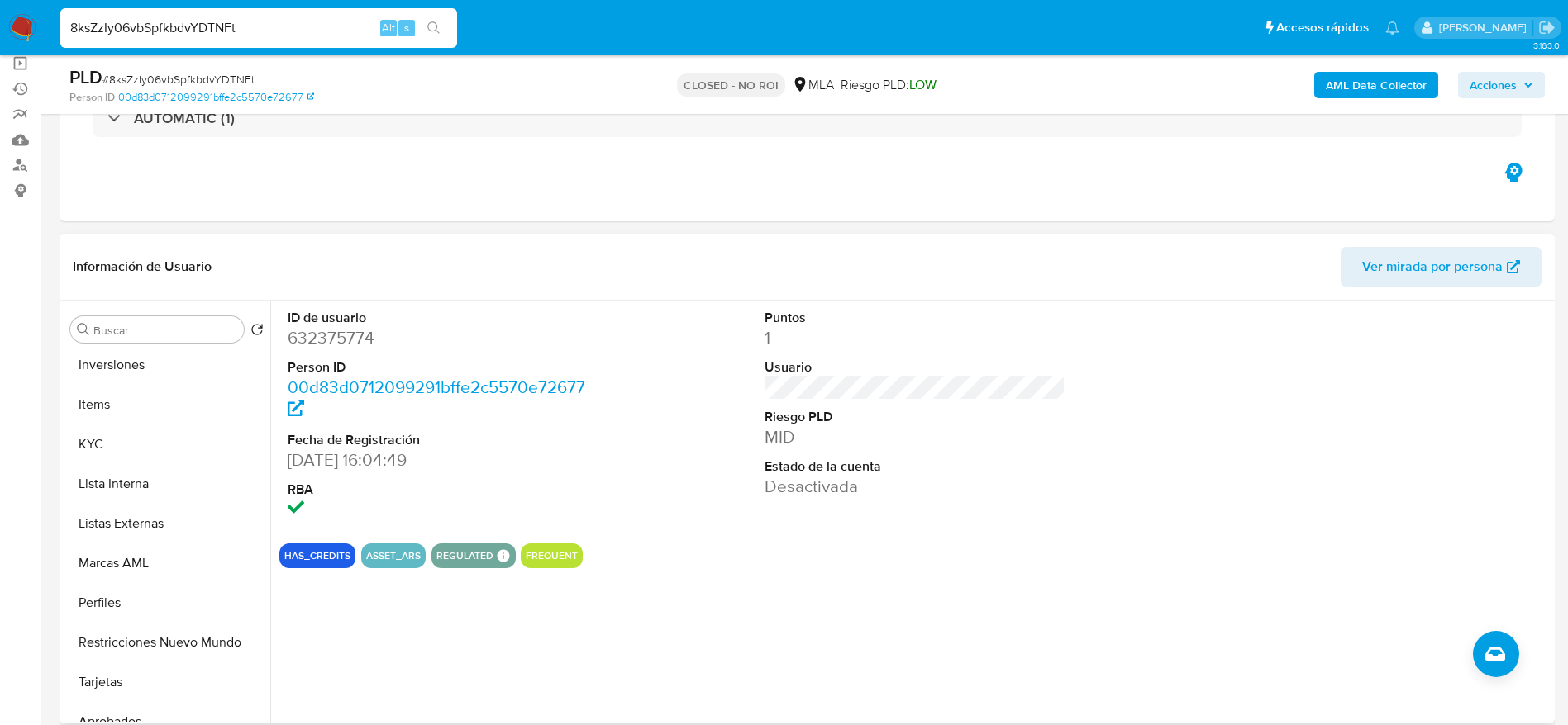
scroll to position [867, 0]
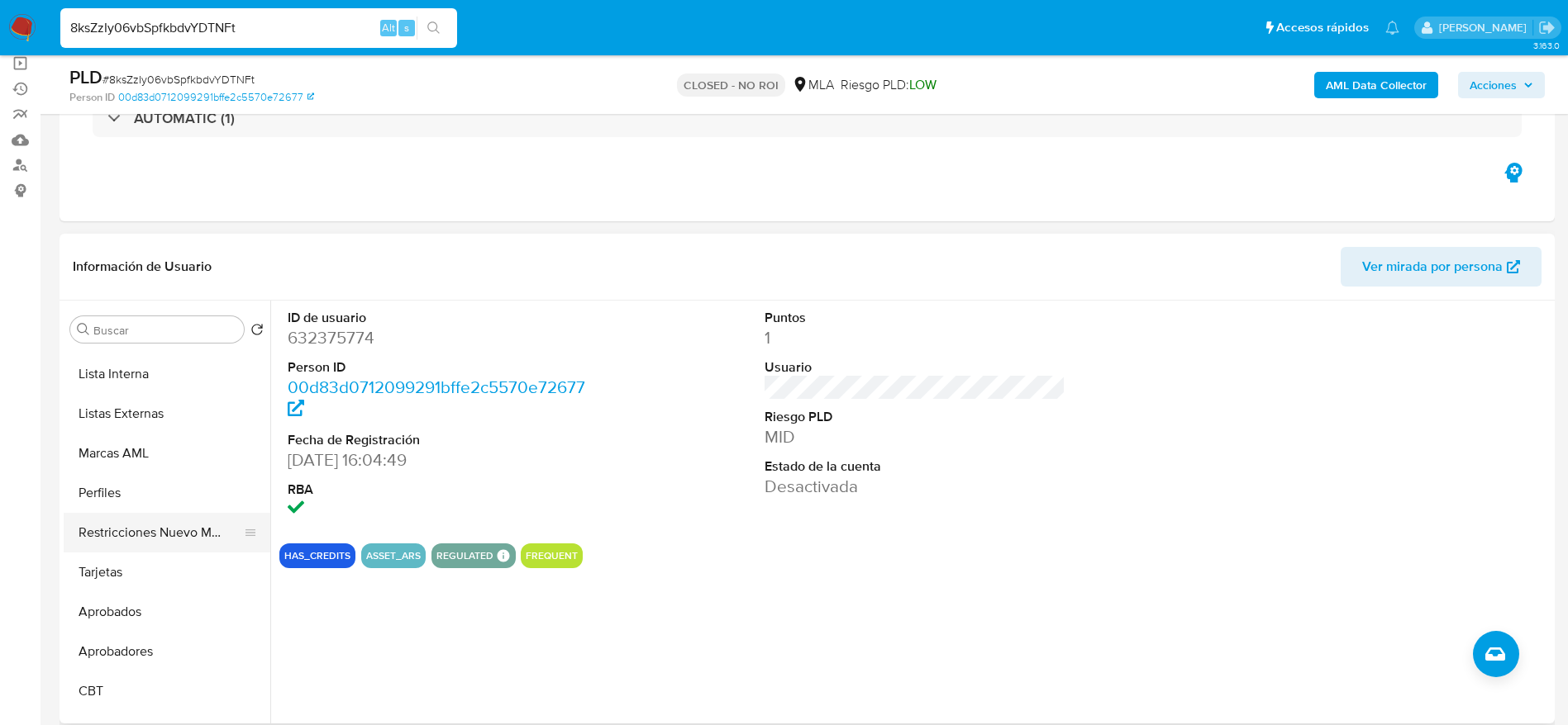
click at [160, 533] on button "Restricciones Nuevo Mundo" at bounding box center [160, 532] width 194 height 40
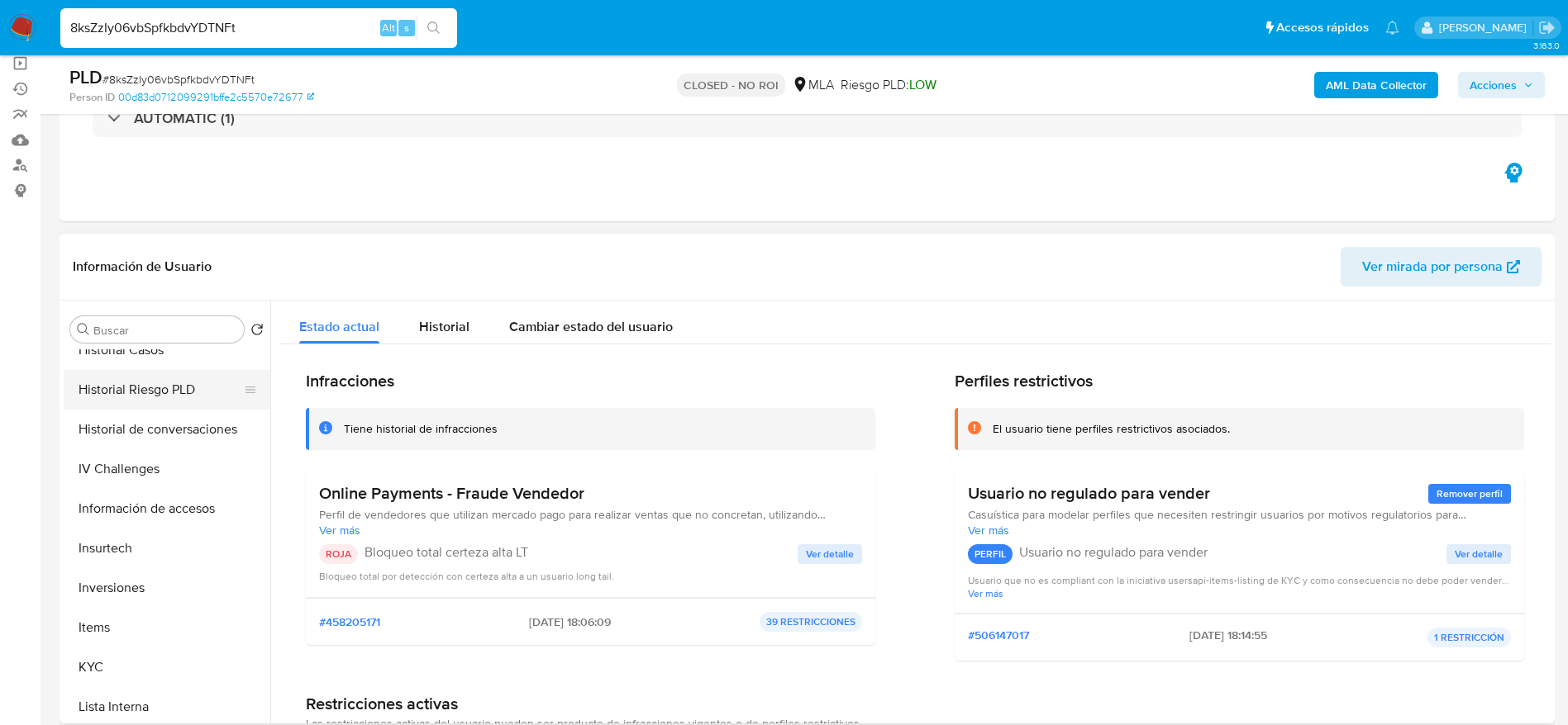
scroll to position [496, 0]
click at [139, 380] on button "Historial Casos" at bounding box center [160, 389] width 194 height 40
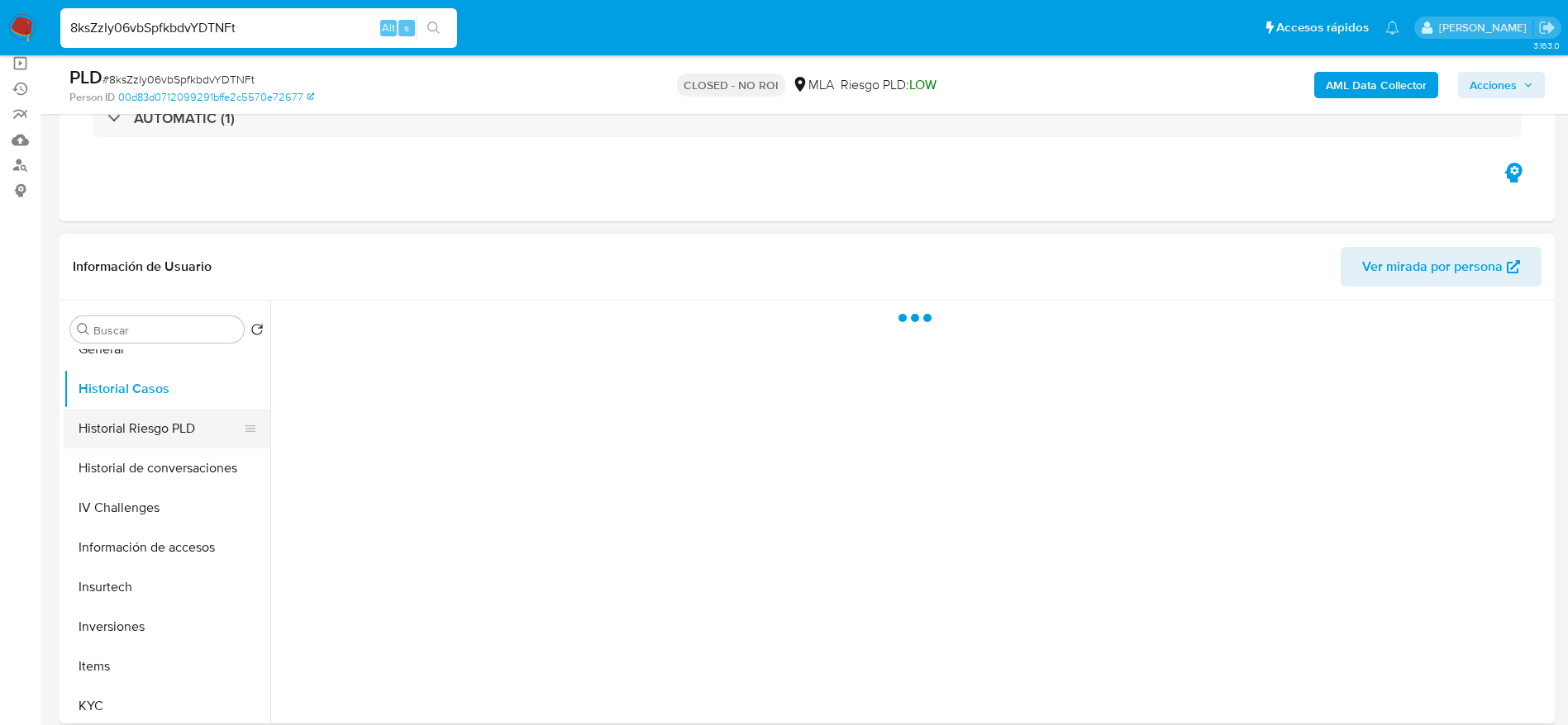
scroll to position [371, 0]
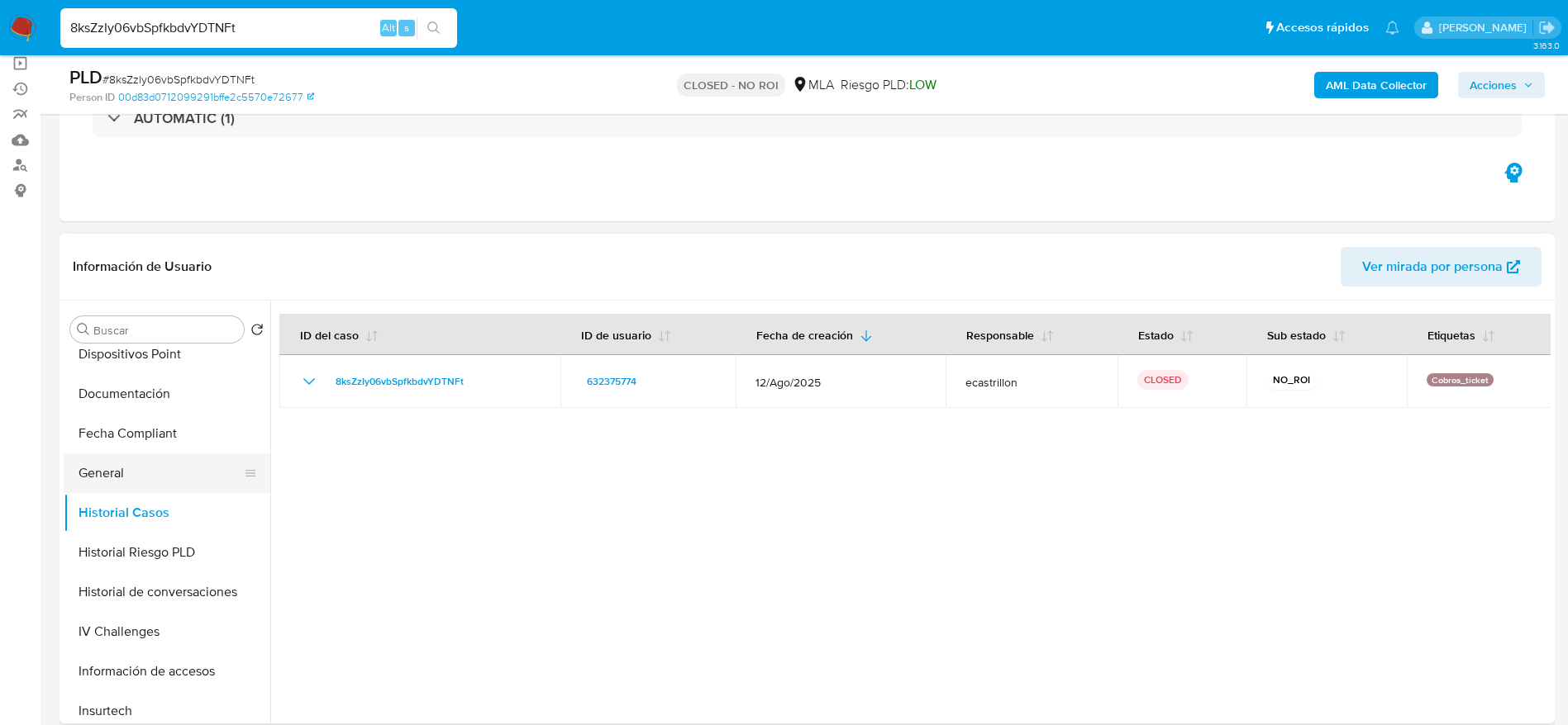
click at [99, 472] on button "General" at bounding box center [160, 473] width 194 height 40
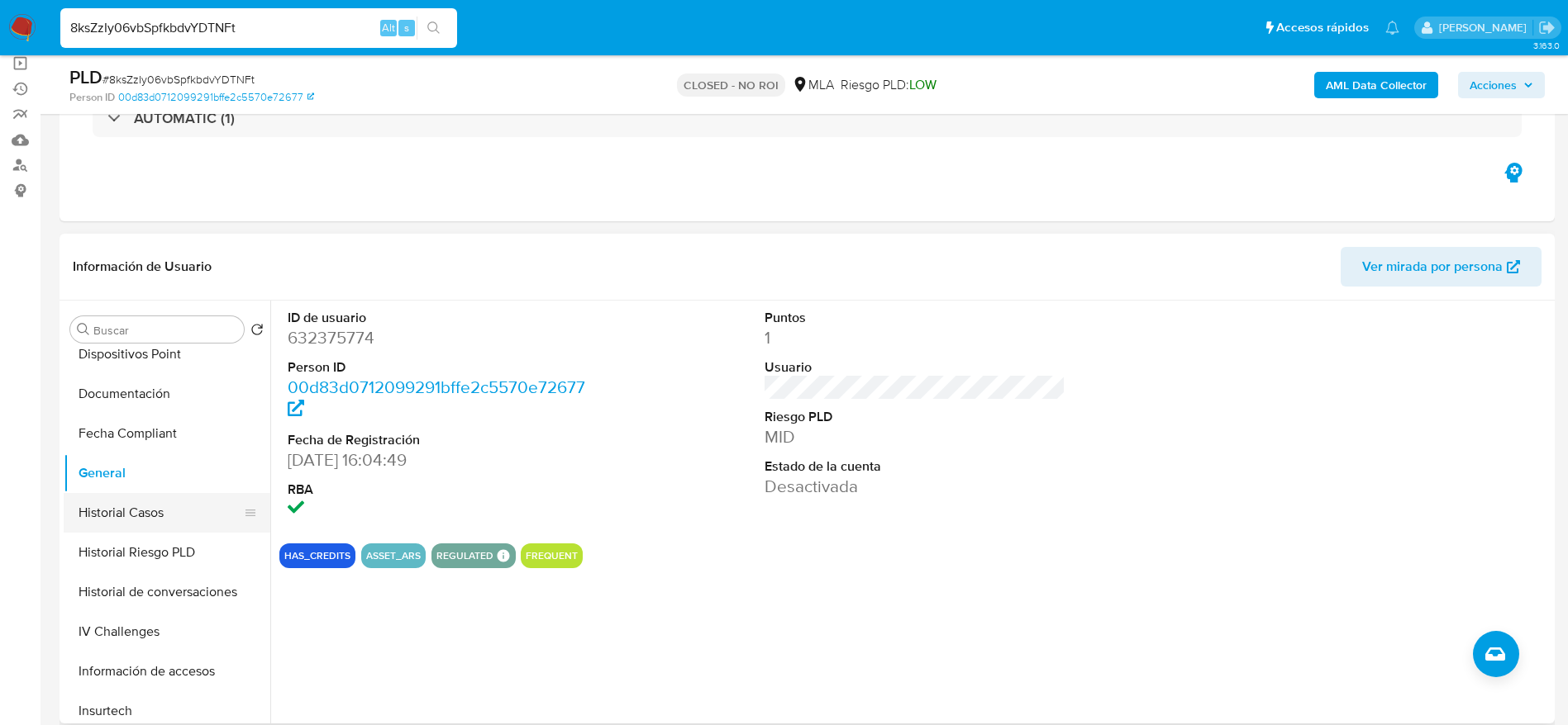
click at [111, 505] on button "Historial Casos" at bounding box center [160, 513] width 194 height 40
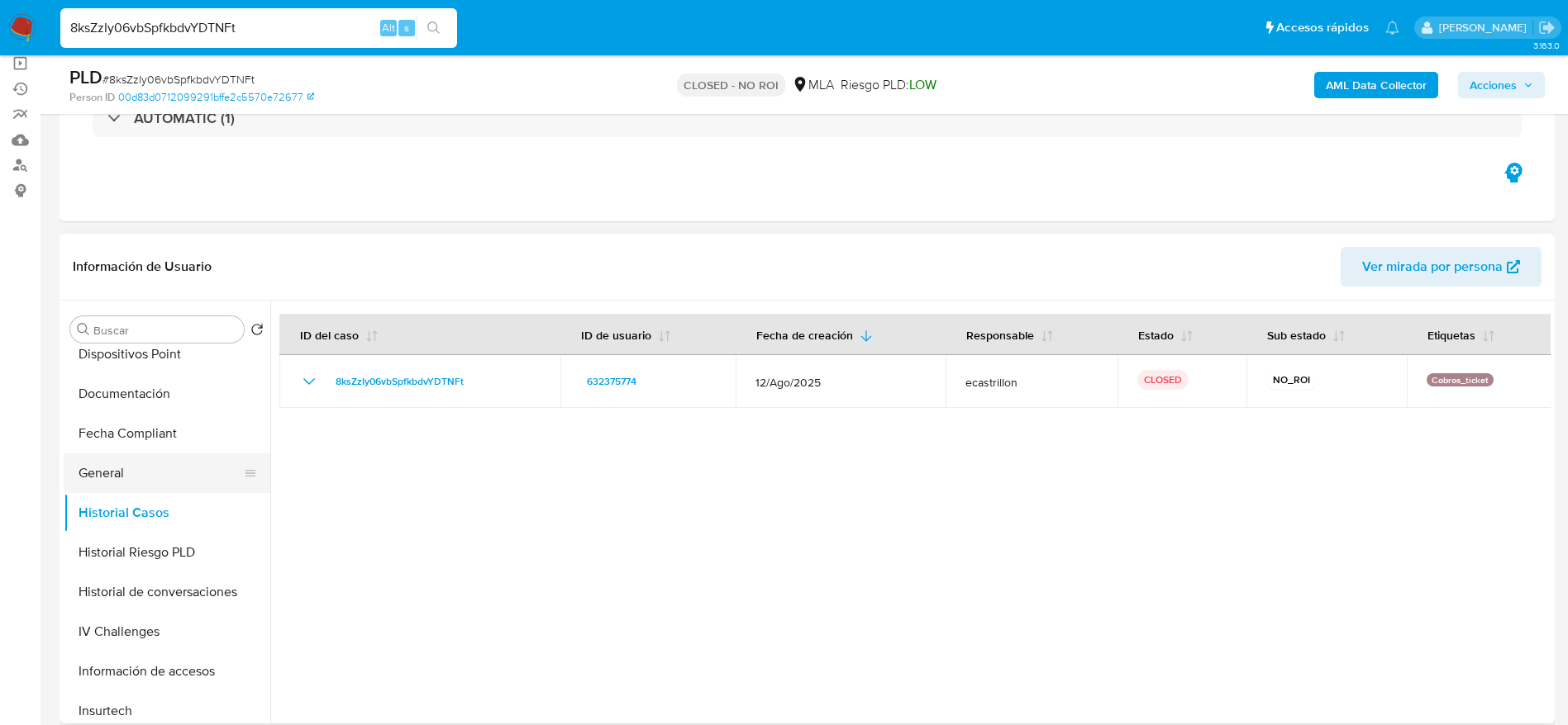
click at [93, 474] on button "General" at bounding box center [160, 473] width 194 height 40
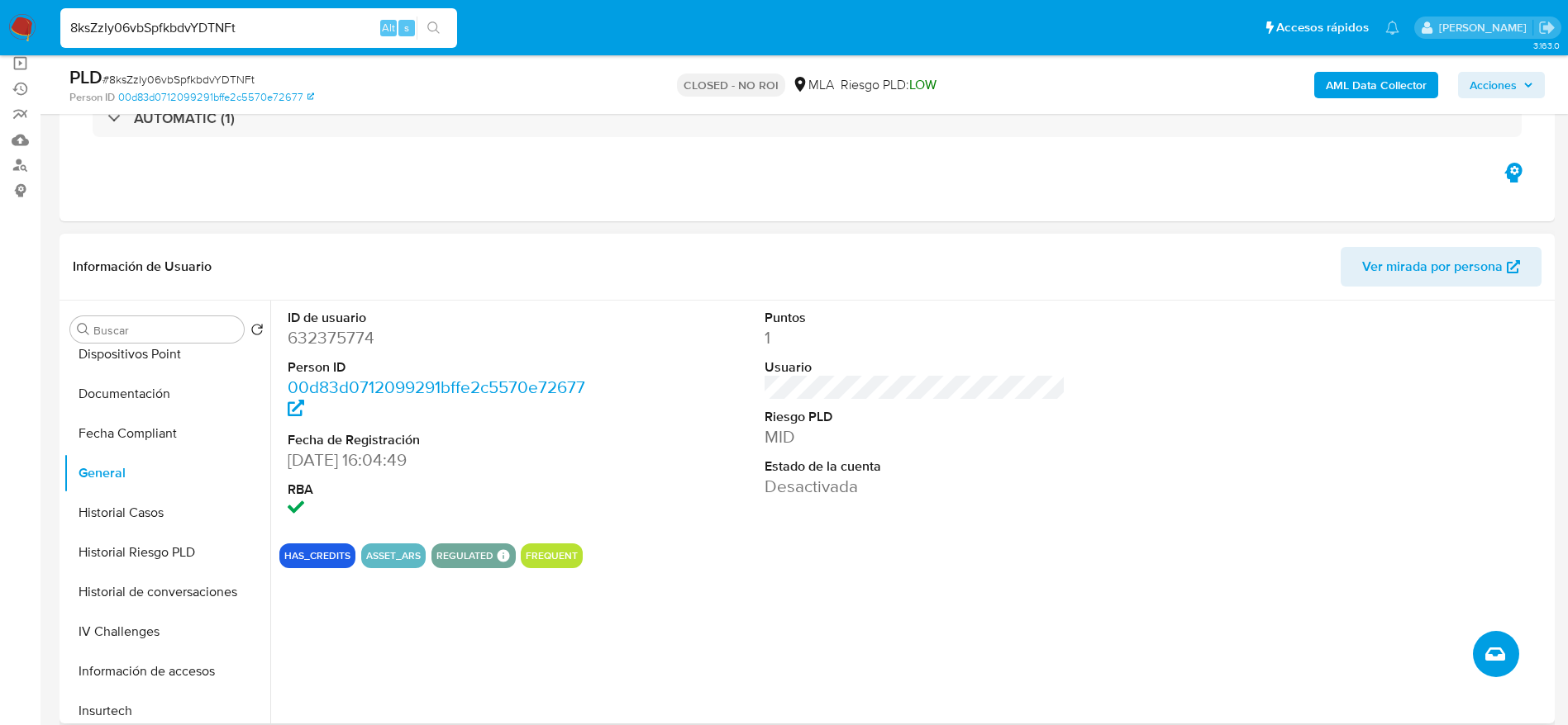
click at [1485, 644] on span "Crear caso manual" at bounding box center [1495, 654] width 20 height 20
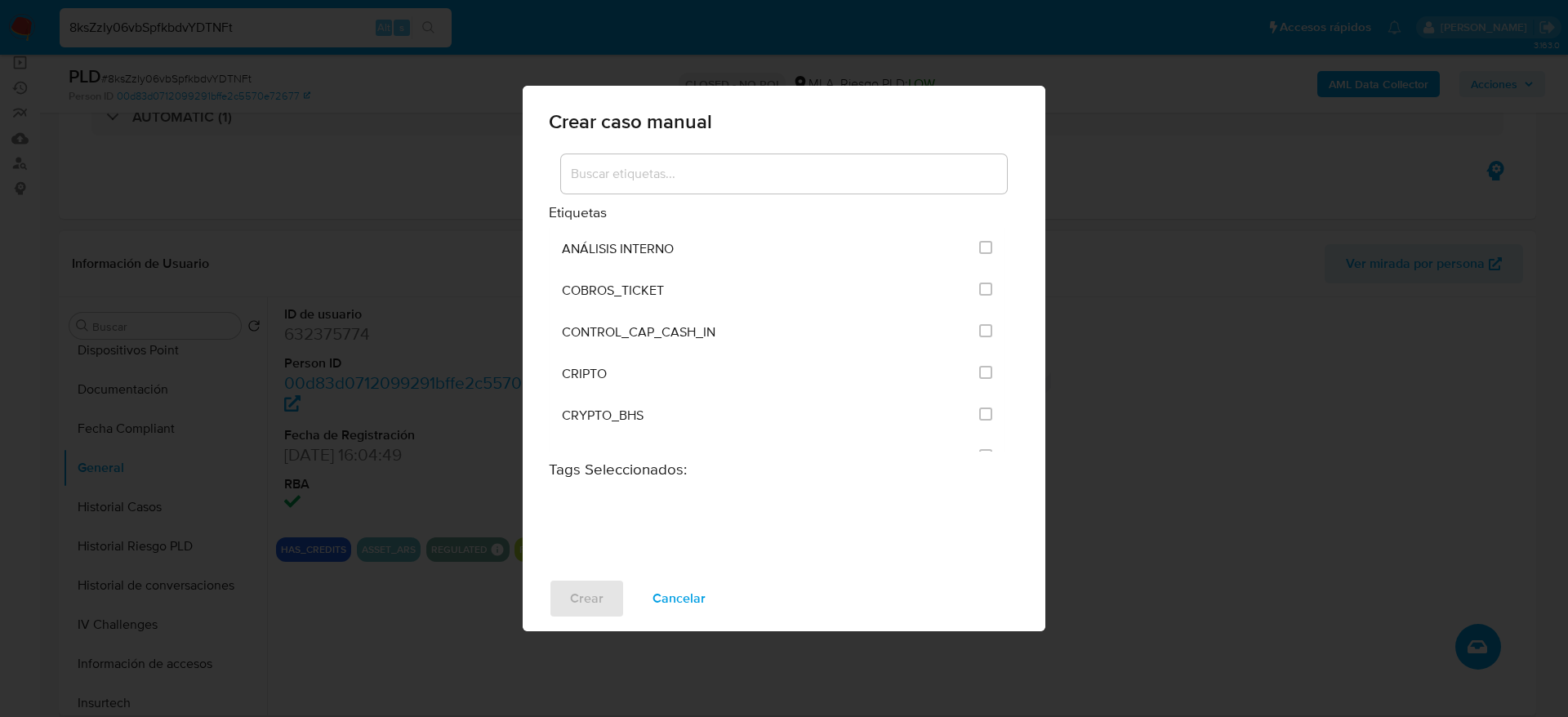
click at [648, 177] on input at bounding box center [784, 174] width 446 height 21
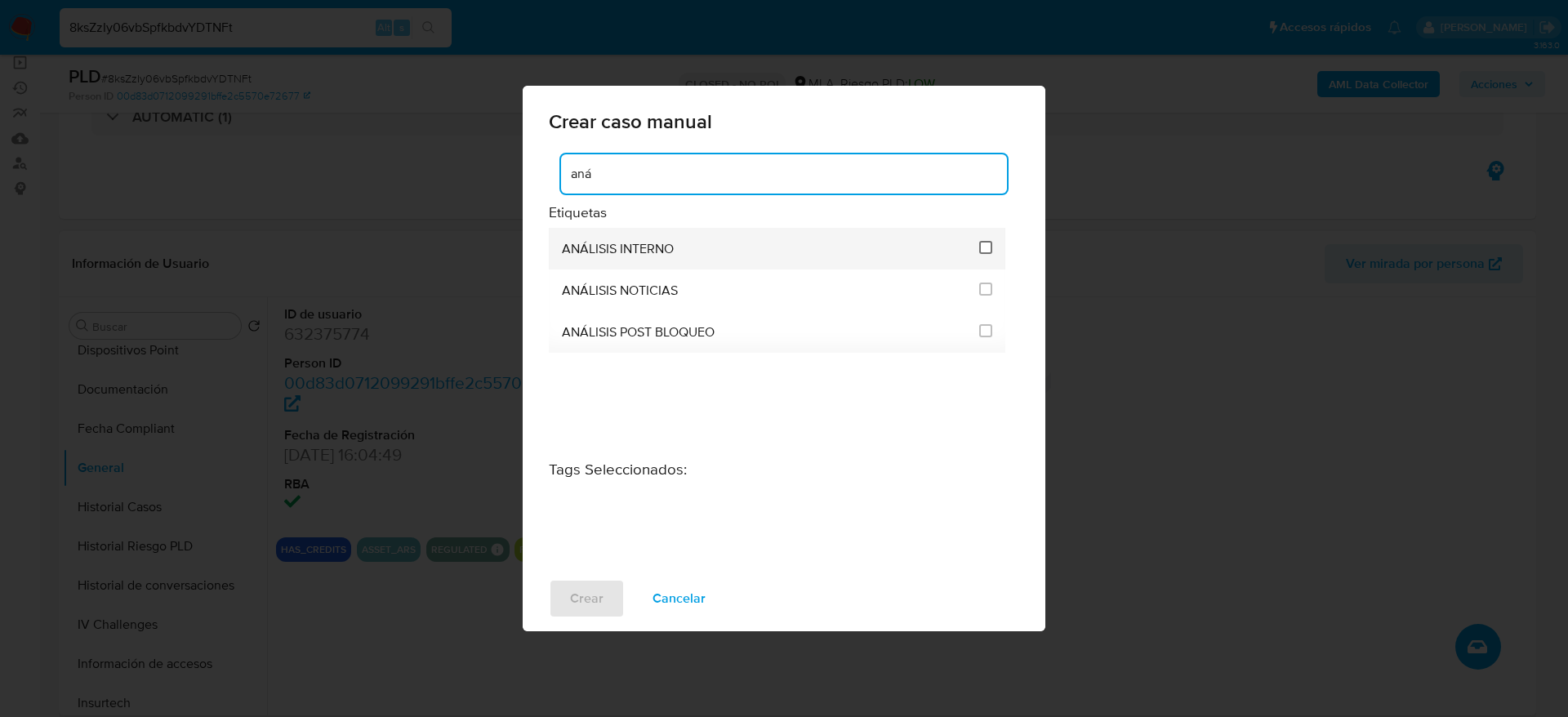
type input "aná"
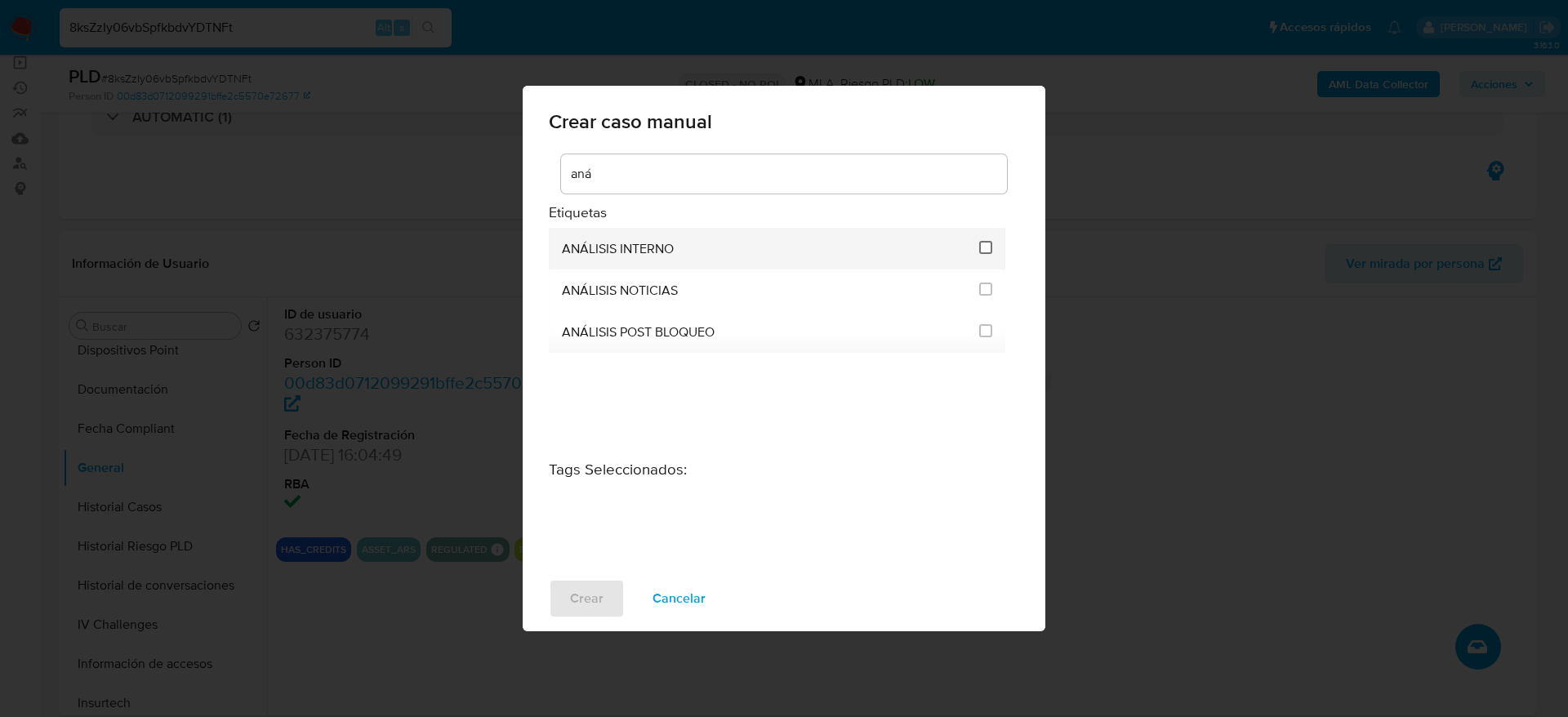
click at [986, 247] on input "1887" at bounding box center [985, 247] width 13 height 13
checkbox input "true"
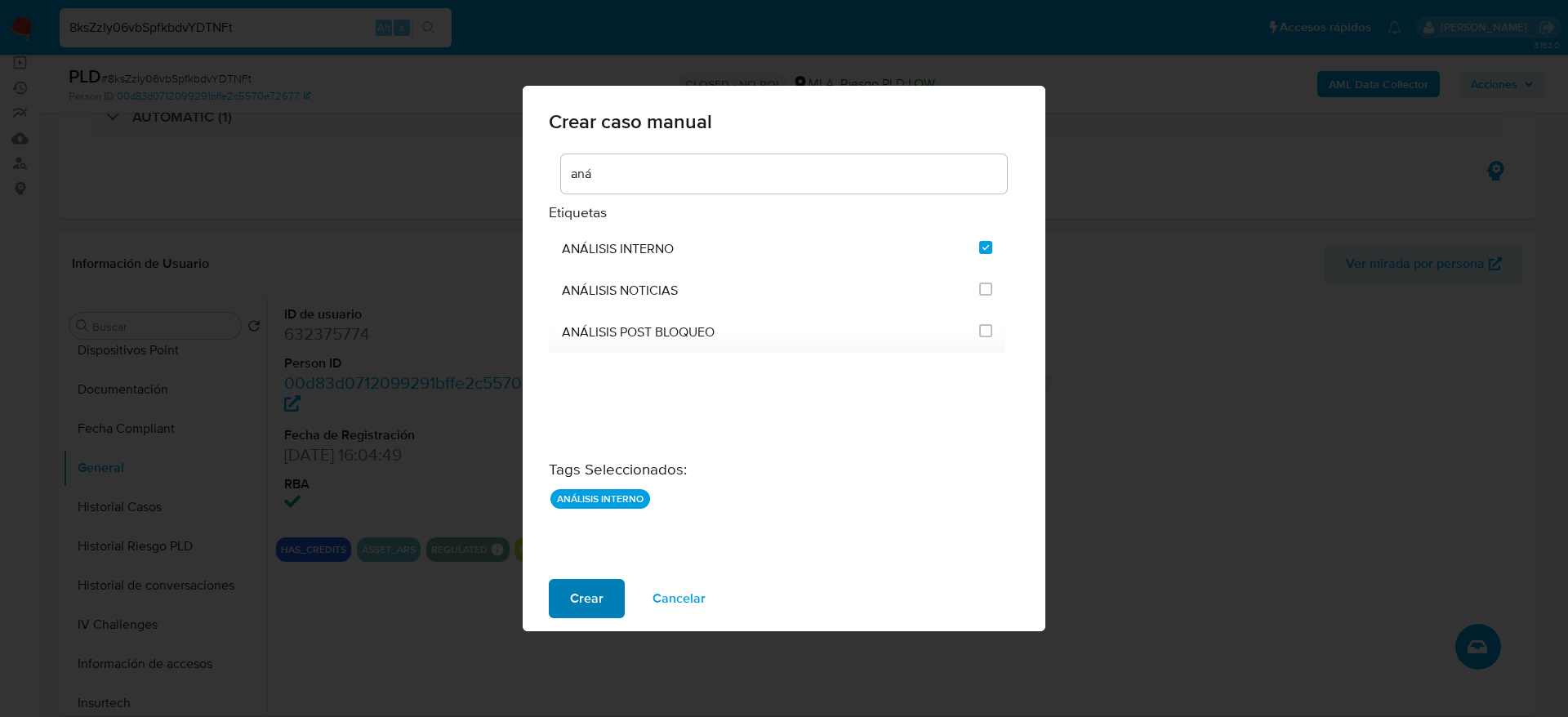
click at [585, 581] on span "Crear" at bounding box center [587, 599] width 33 height 36
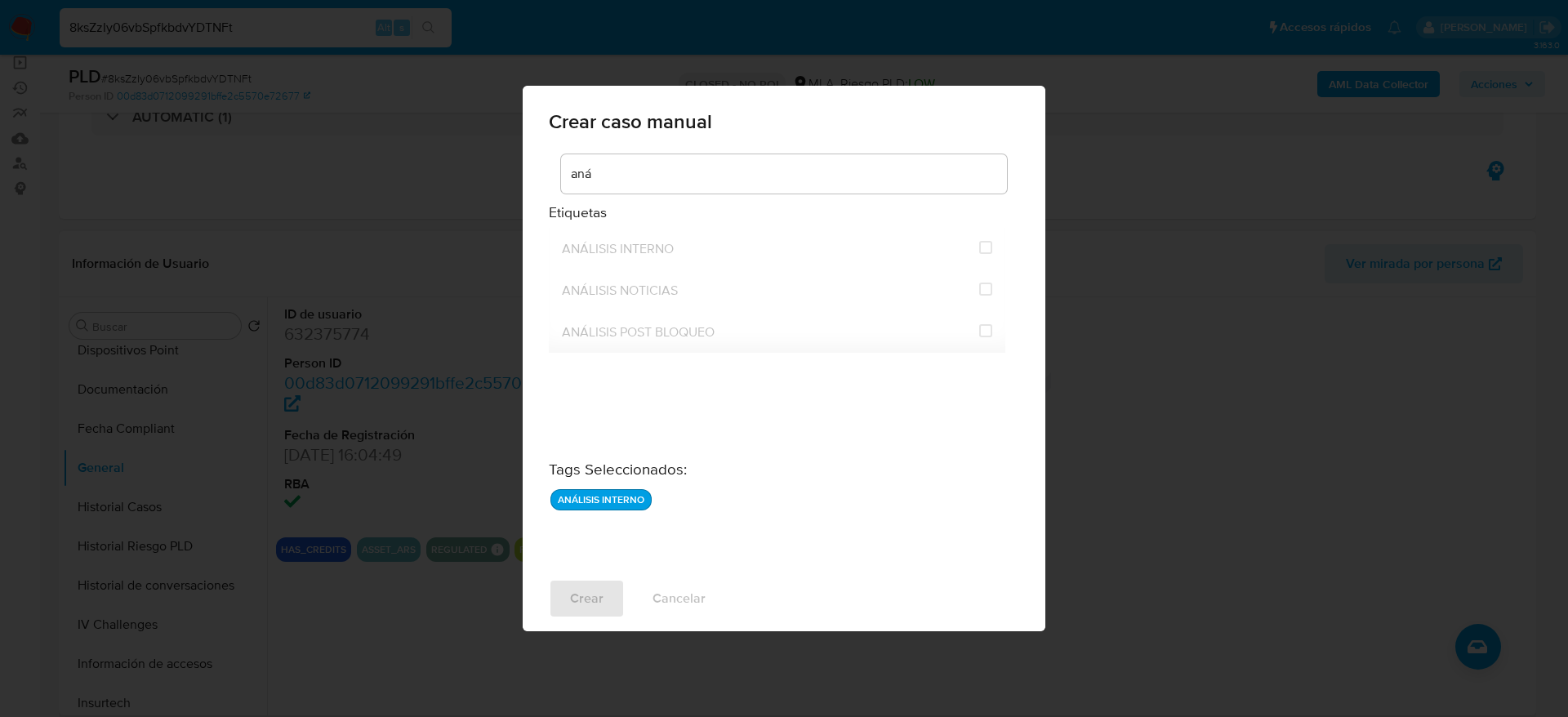
checkbox input "false"
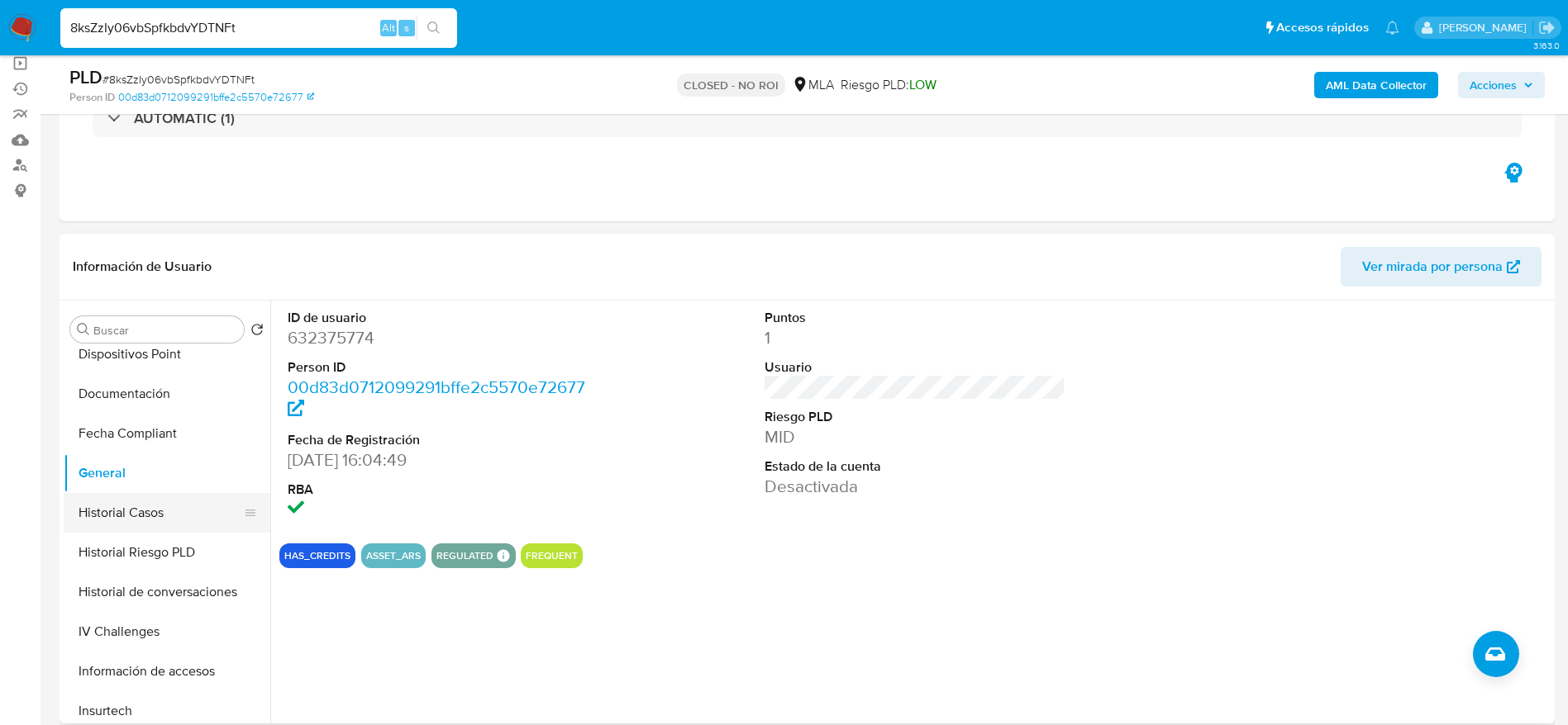
click at [116, 499] on button "Historial Casos" at bounding box center [160, 513] width 194 height 40
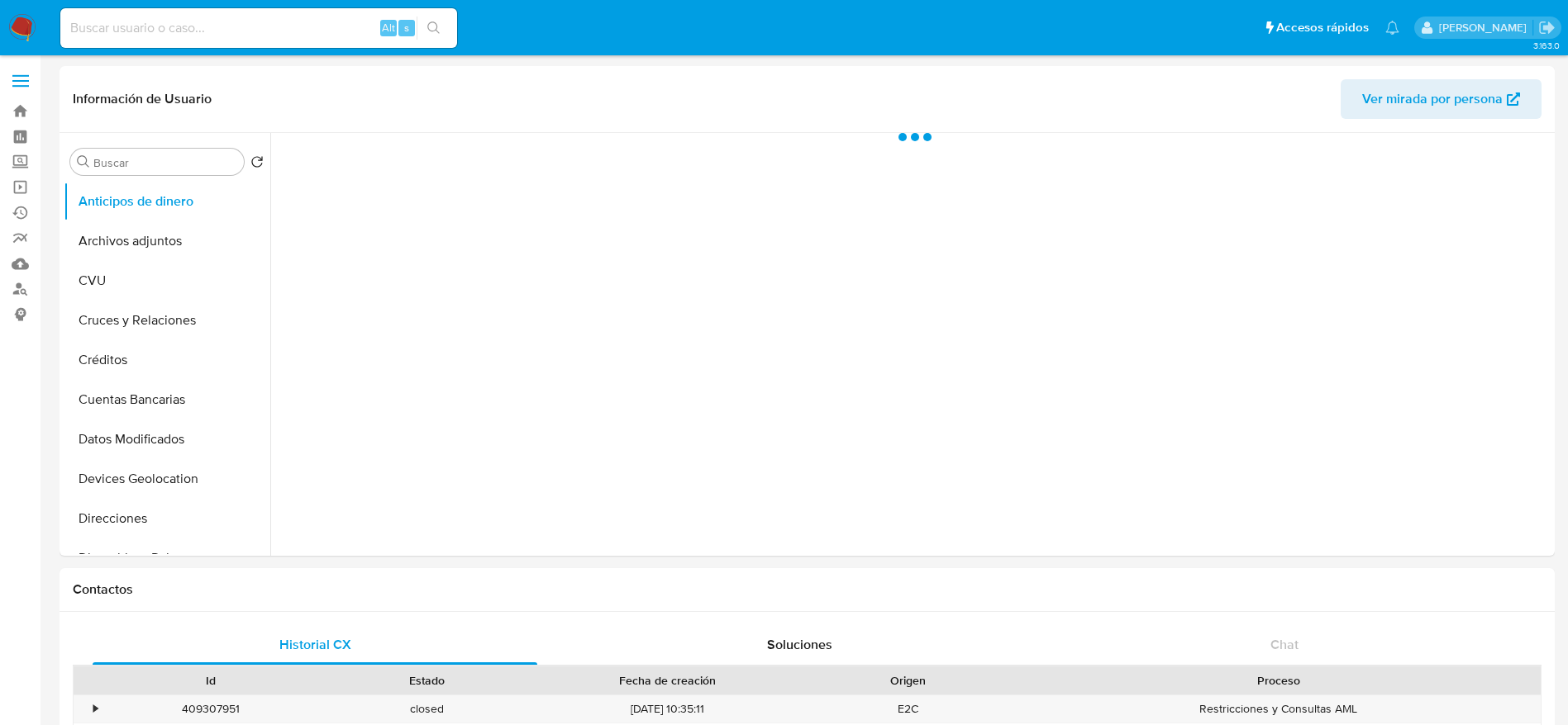
scroll to position [248, 0]
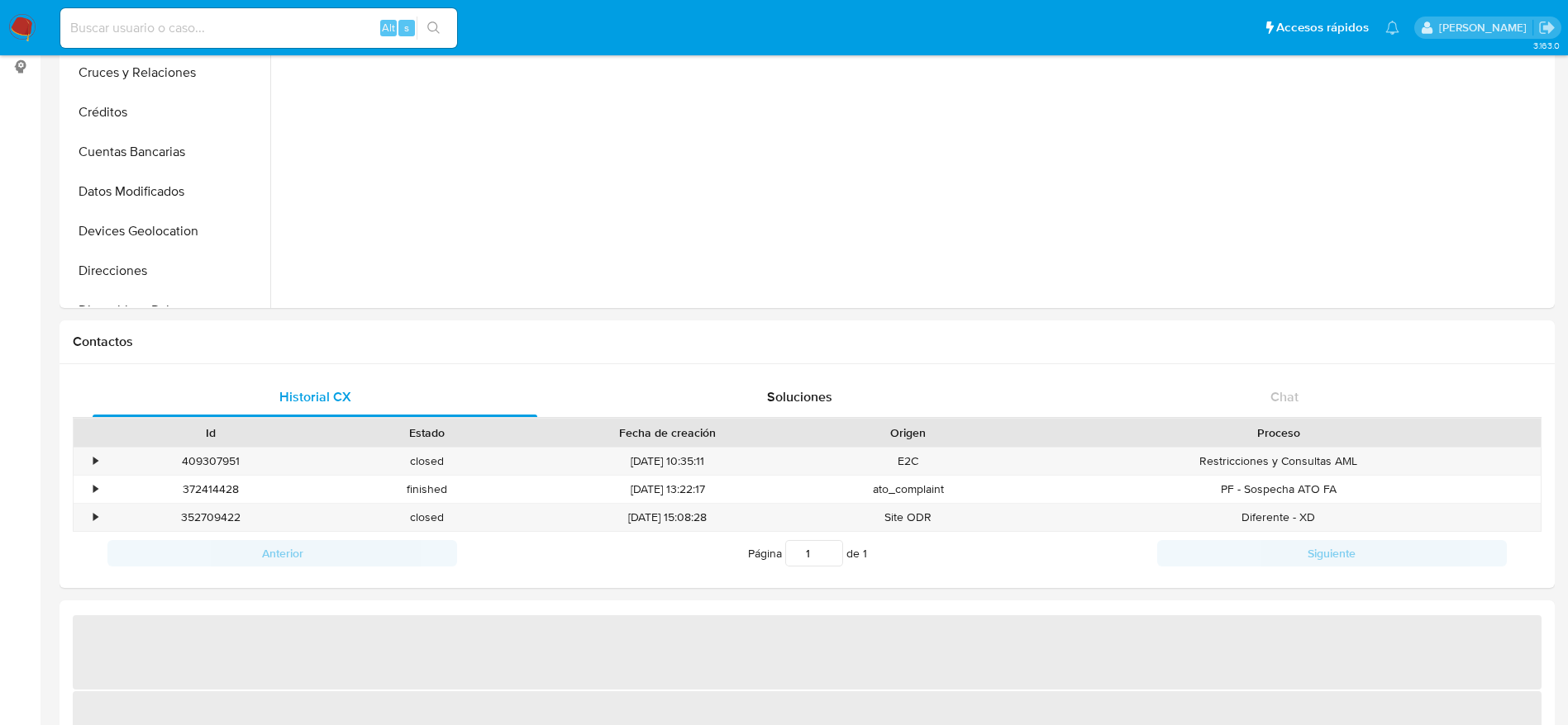
select select "10"
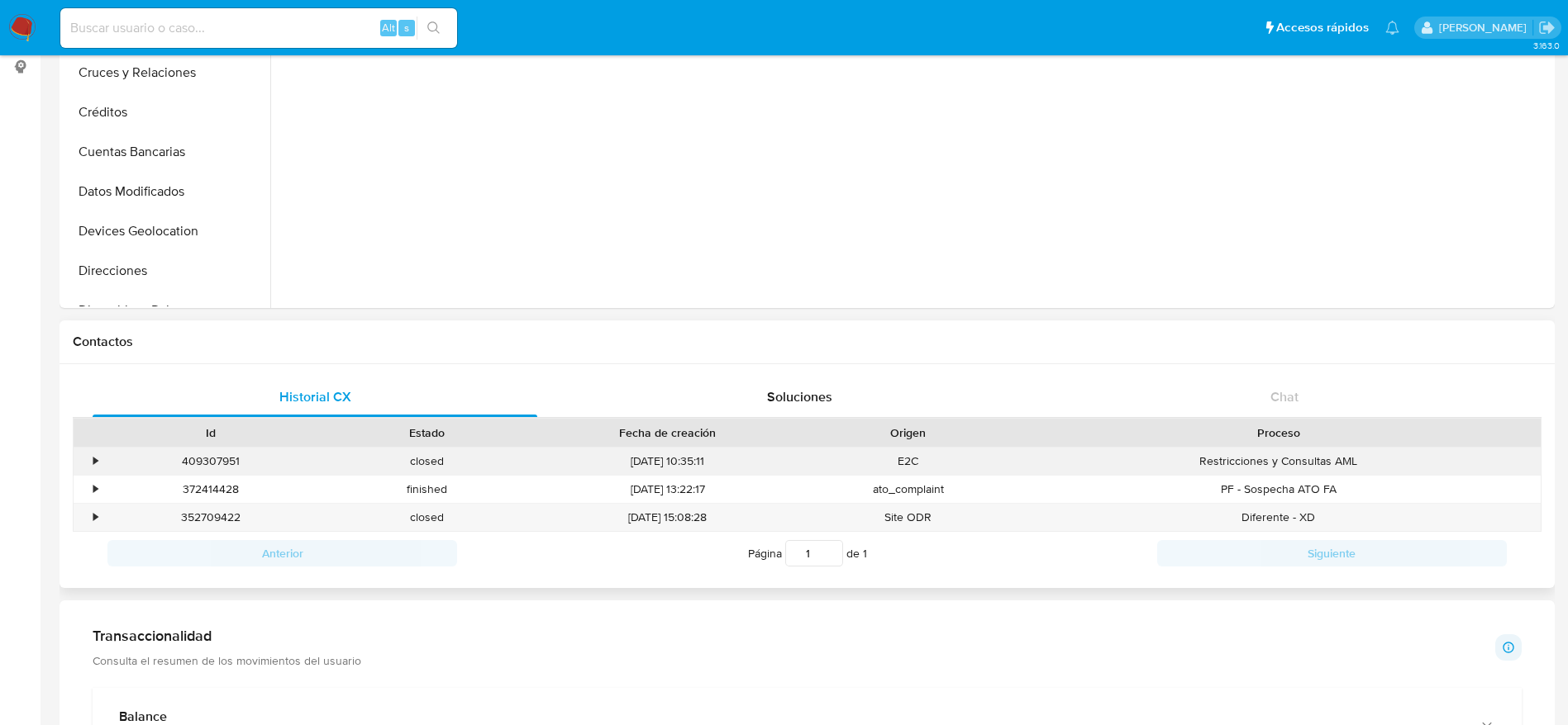
click at [197, 461] on div "409307951" at bounding box center [210, 461] width 216 height 28
copy div "409307951"
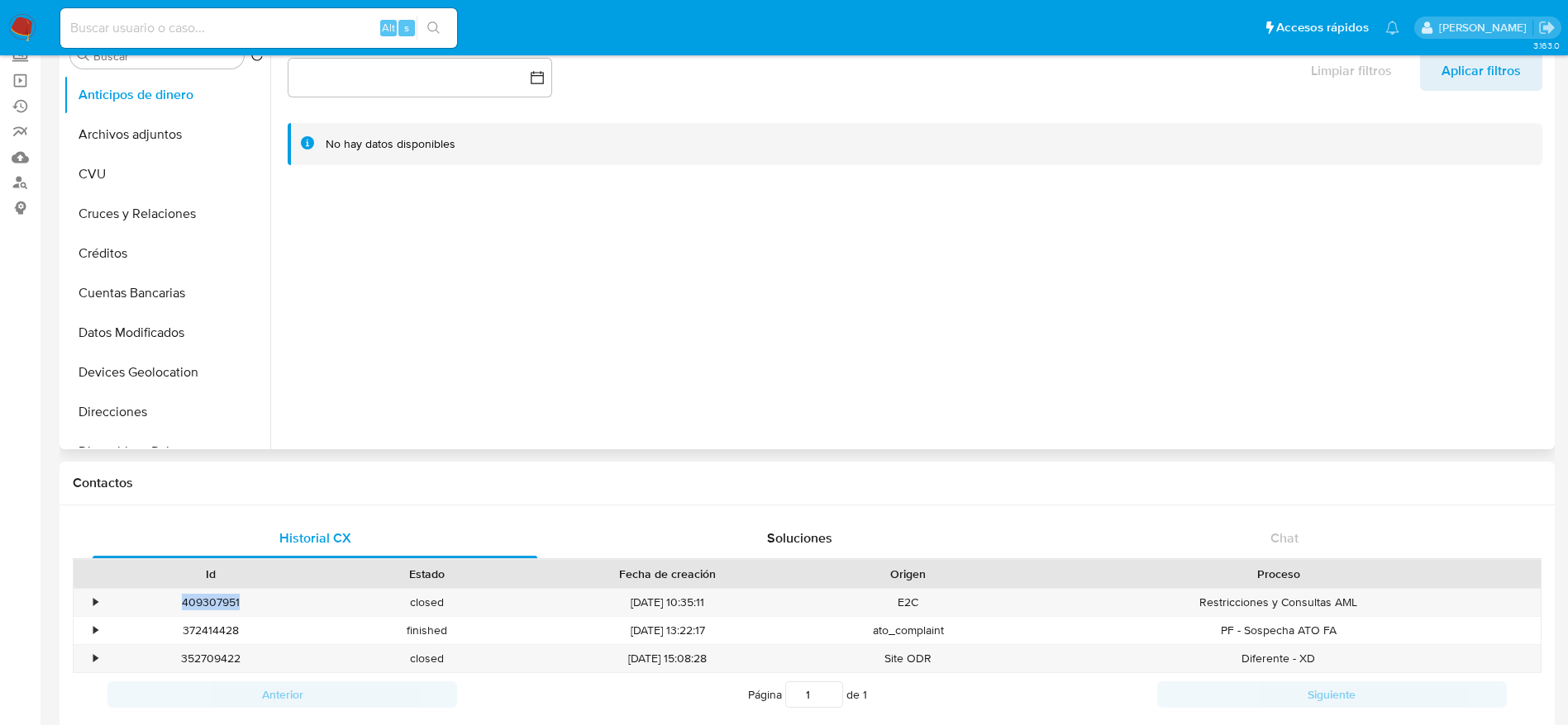
scroll to position [0, 0]
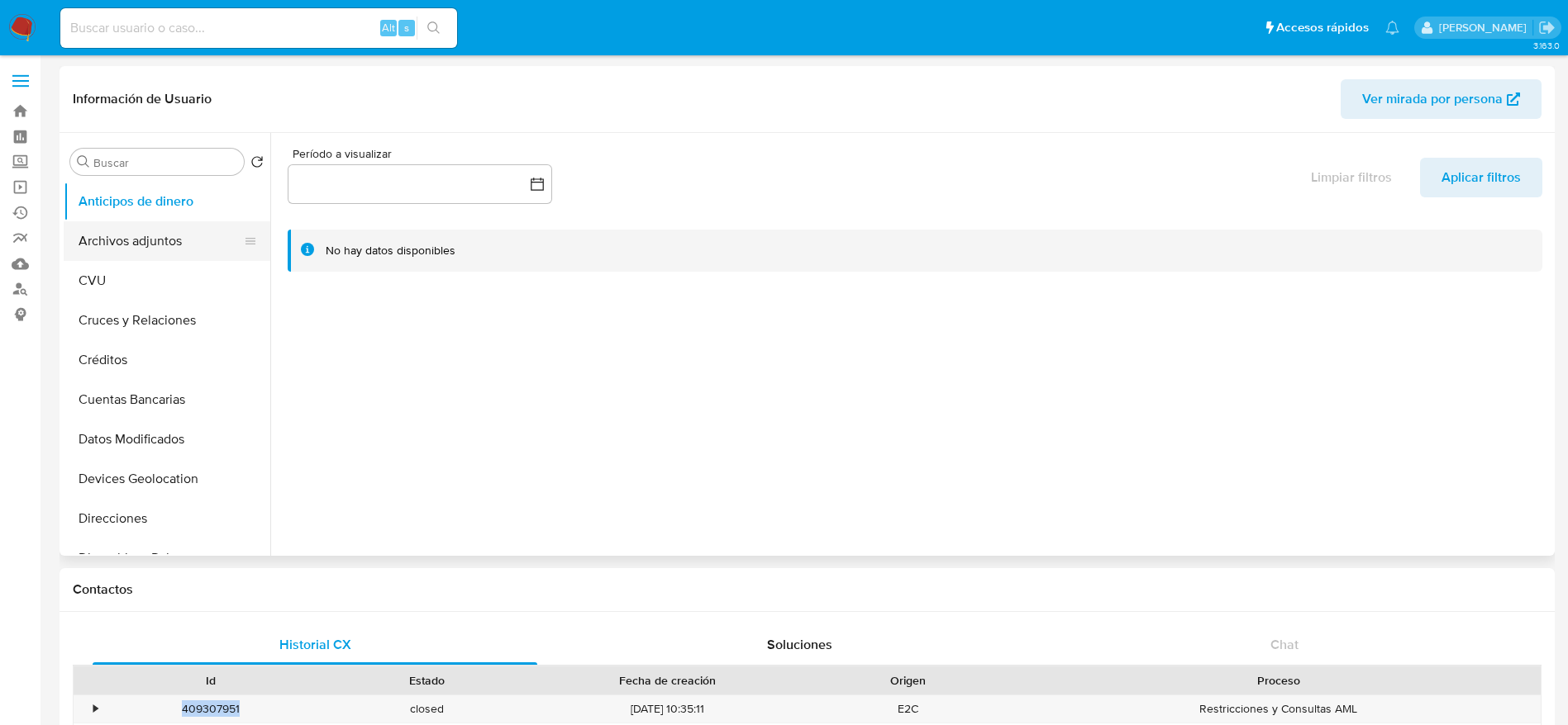
click at [143, 245] on button "Archivos adjuntos" at bounding box center [160, 241] width 194 height 40
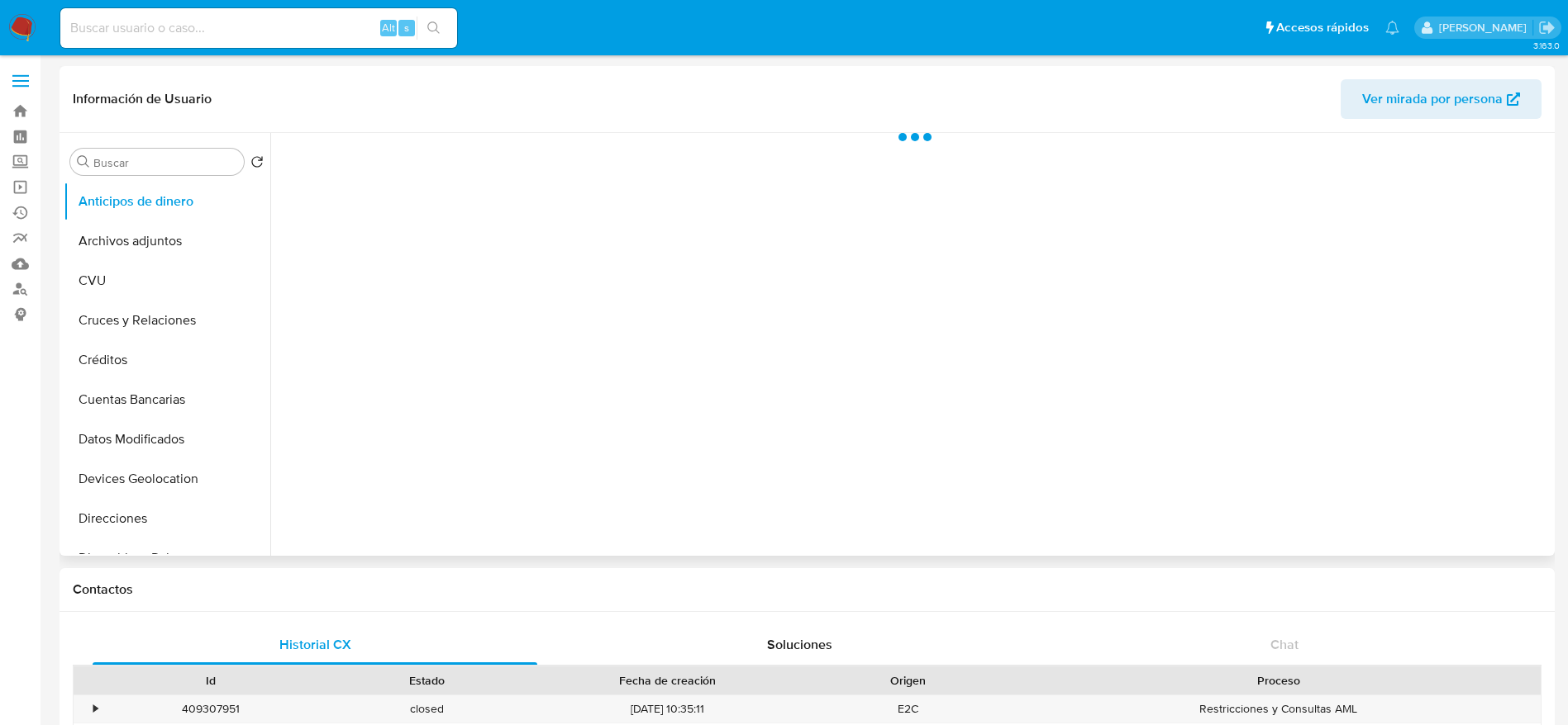
select select "10"
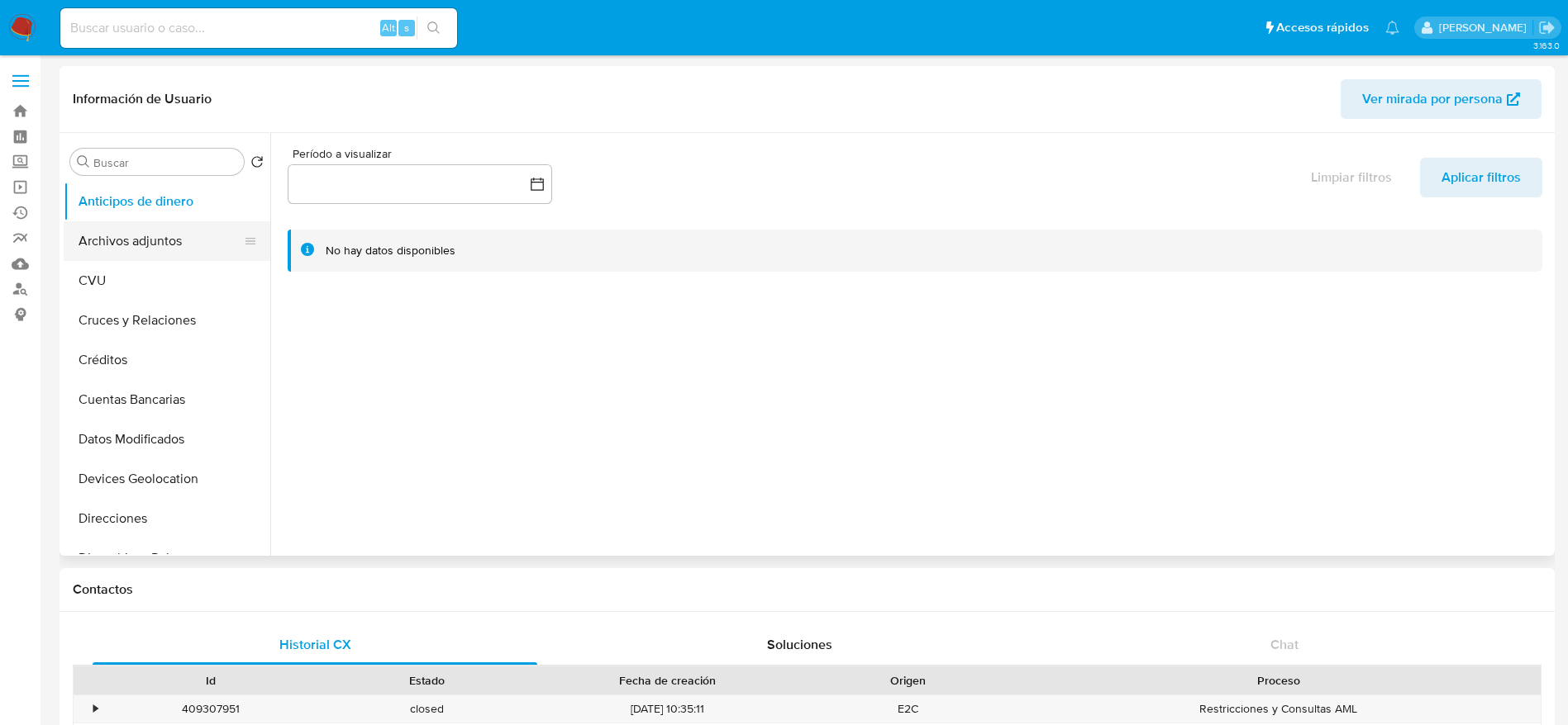
click at [132, 237] on button "Archivos adjuntos" at bounding box center [160, 241] width 194 height 40
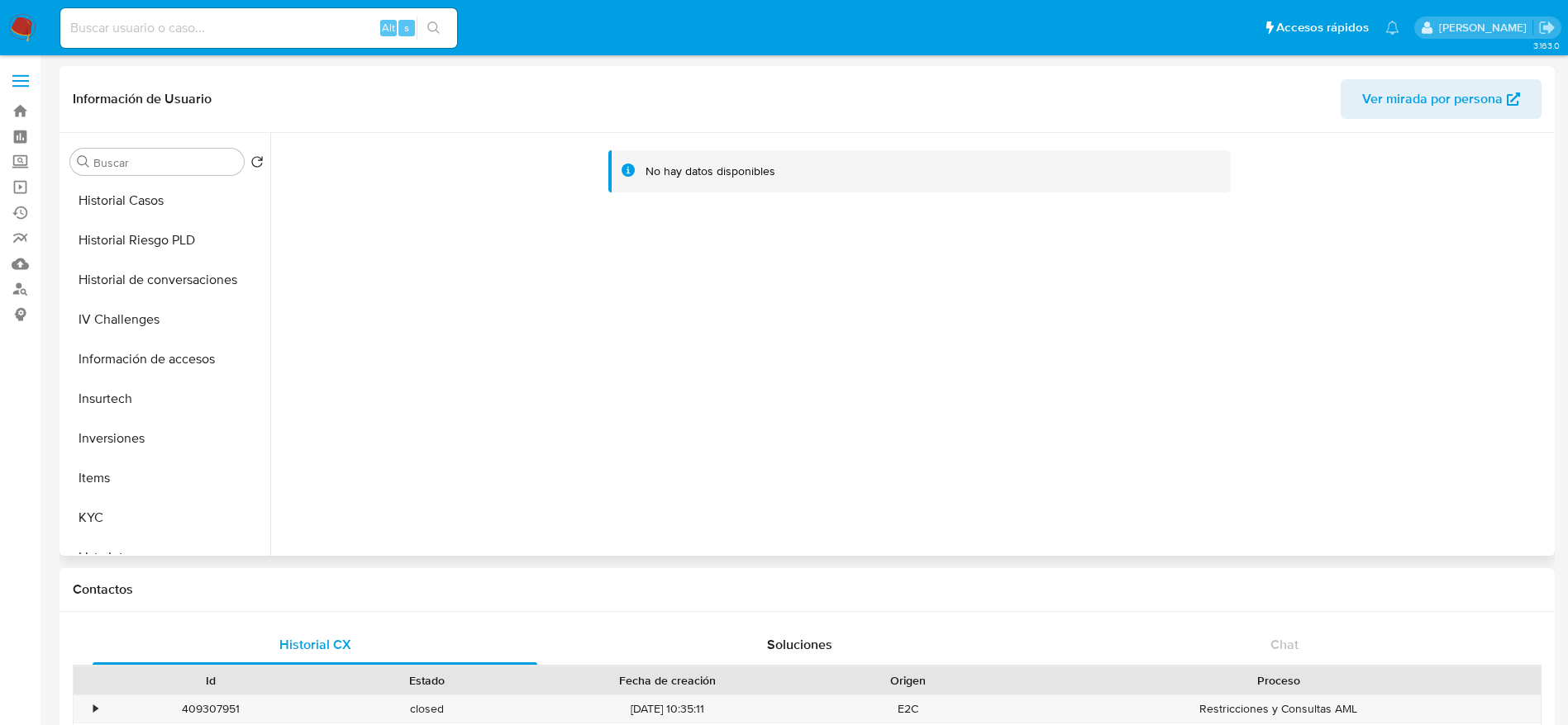
scroll to position [619, 0]
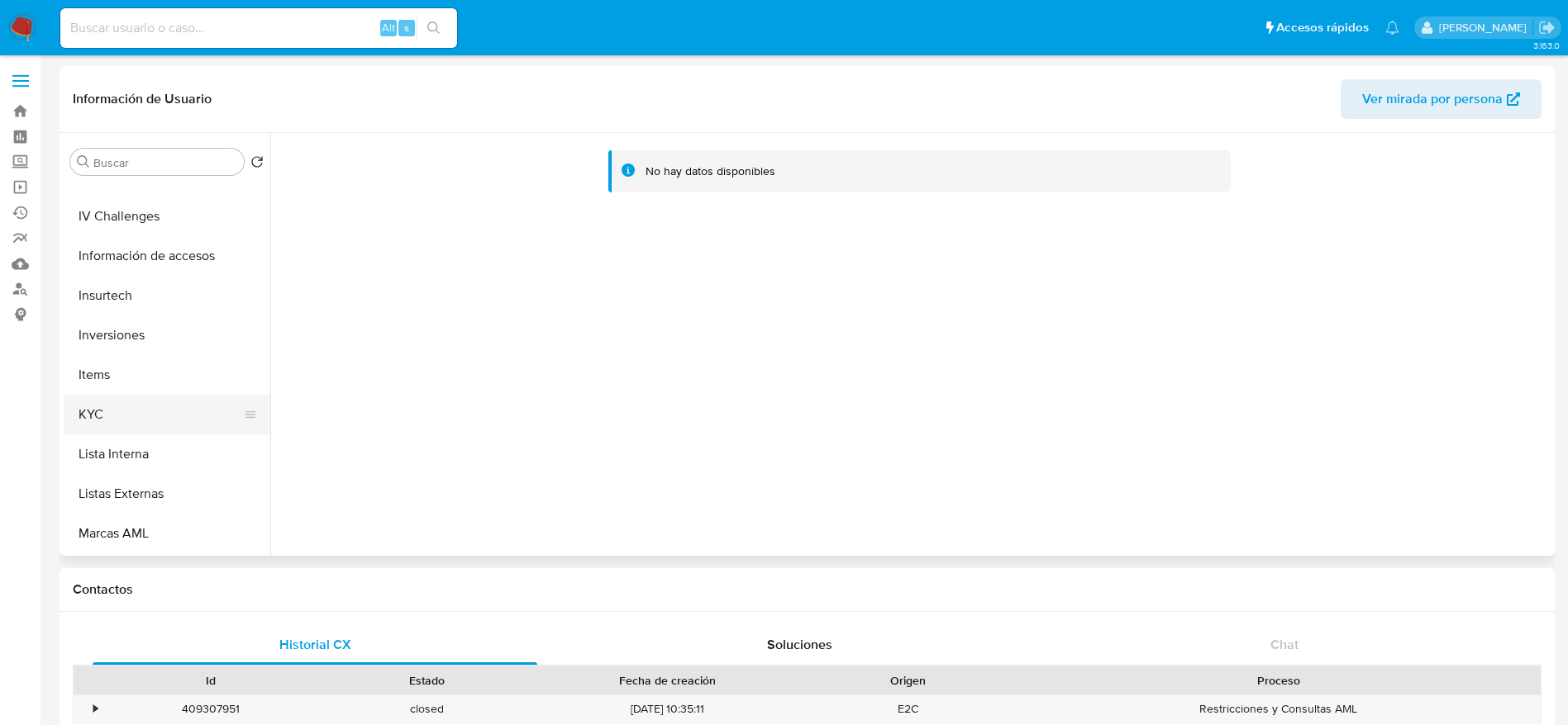
click at [130, 403] on button "KYC" at bounding box center [160, 415] width 194 height 40
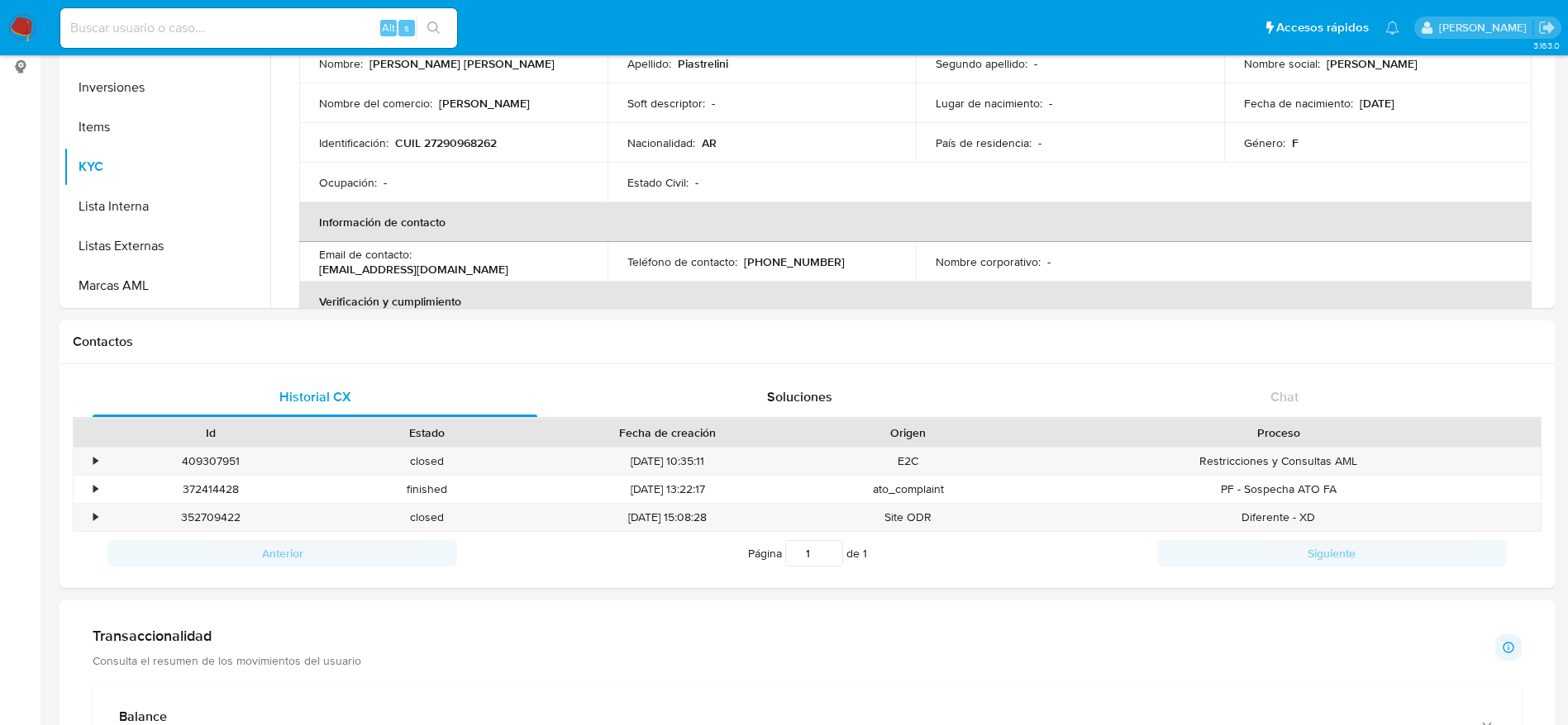
scroll to position [496, 0]
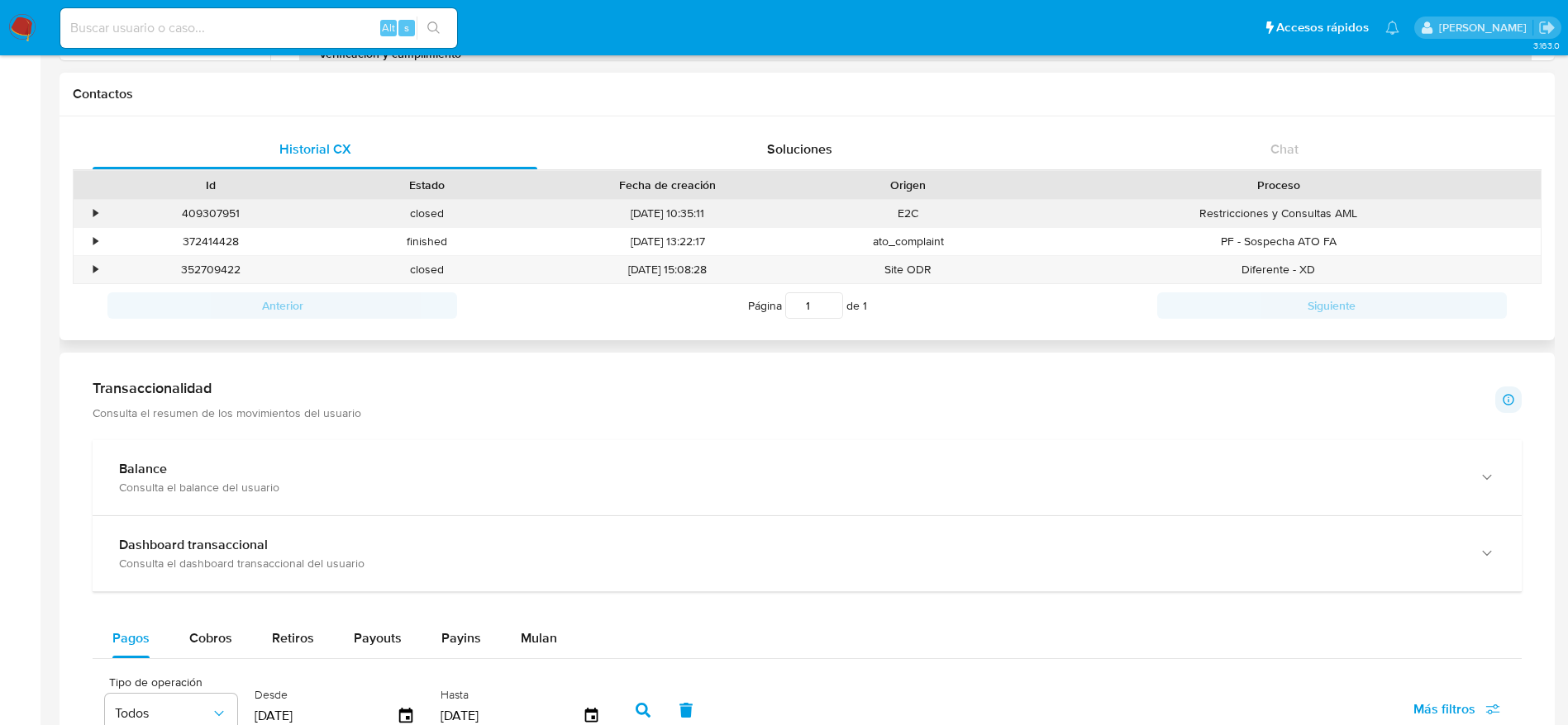
click at [208, 218] on div "409307951" at bounding box center [210, 213] width 216 height 28
copy div "409307951"
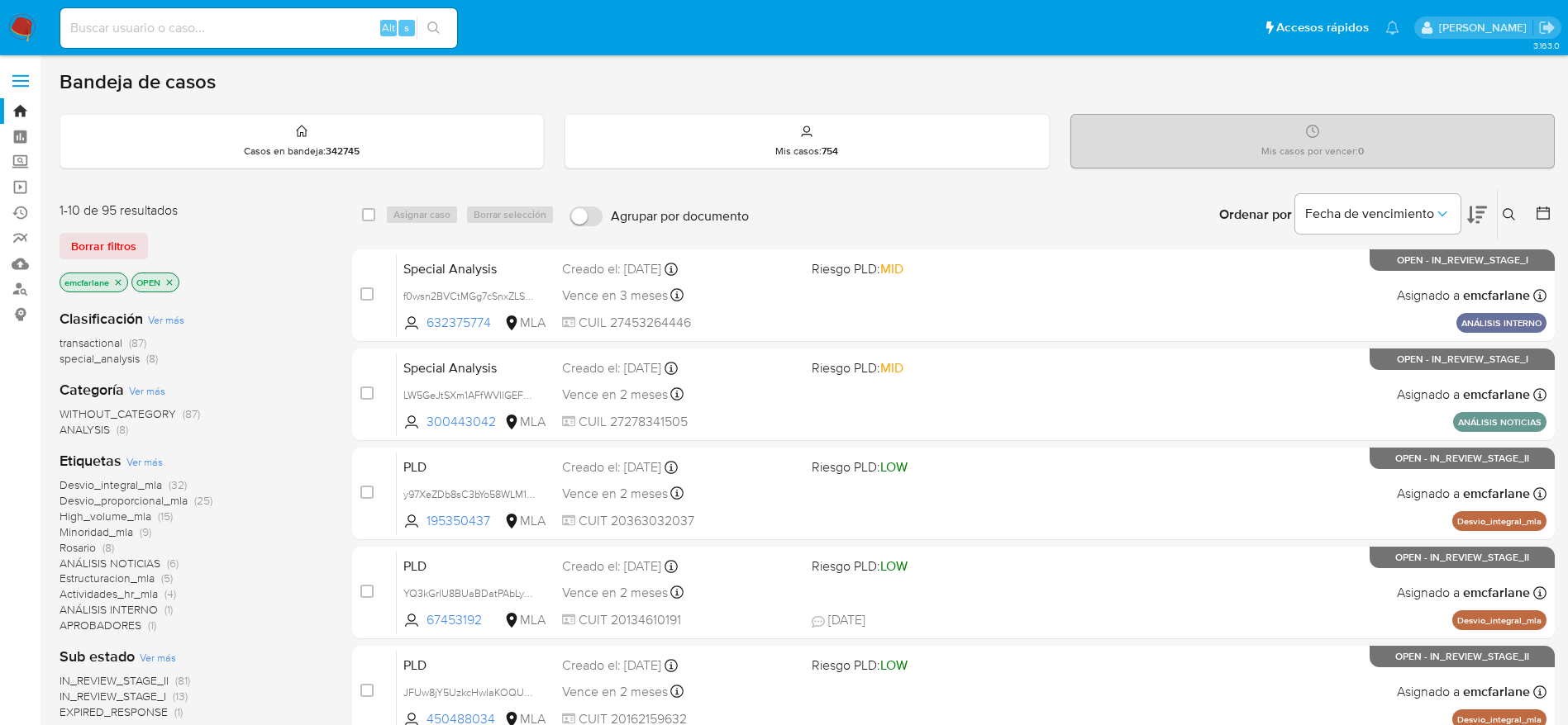
click at [258, 32] on input at bounding box center [259, 29] width 397 height 22
paste input "9SZh53k3MRIDW2gULyrcLnrw"
type input "9SZh53k3MRIDW2gULyrcLnrw"
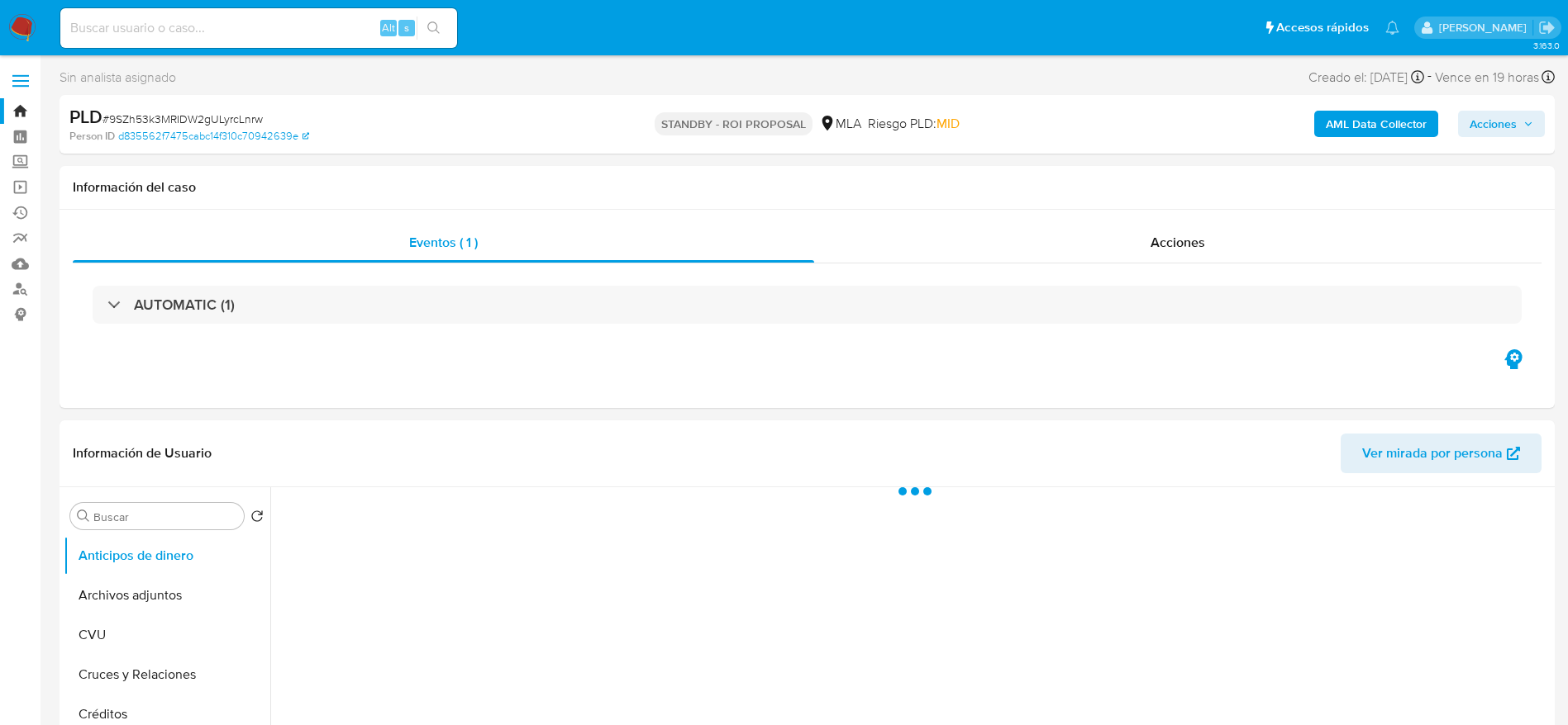
select select "10"
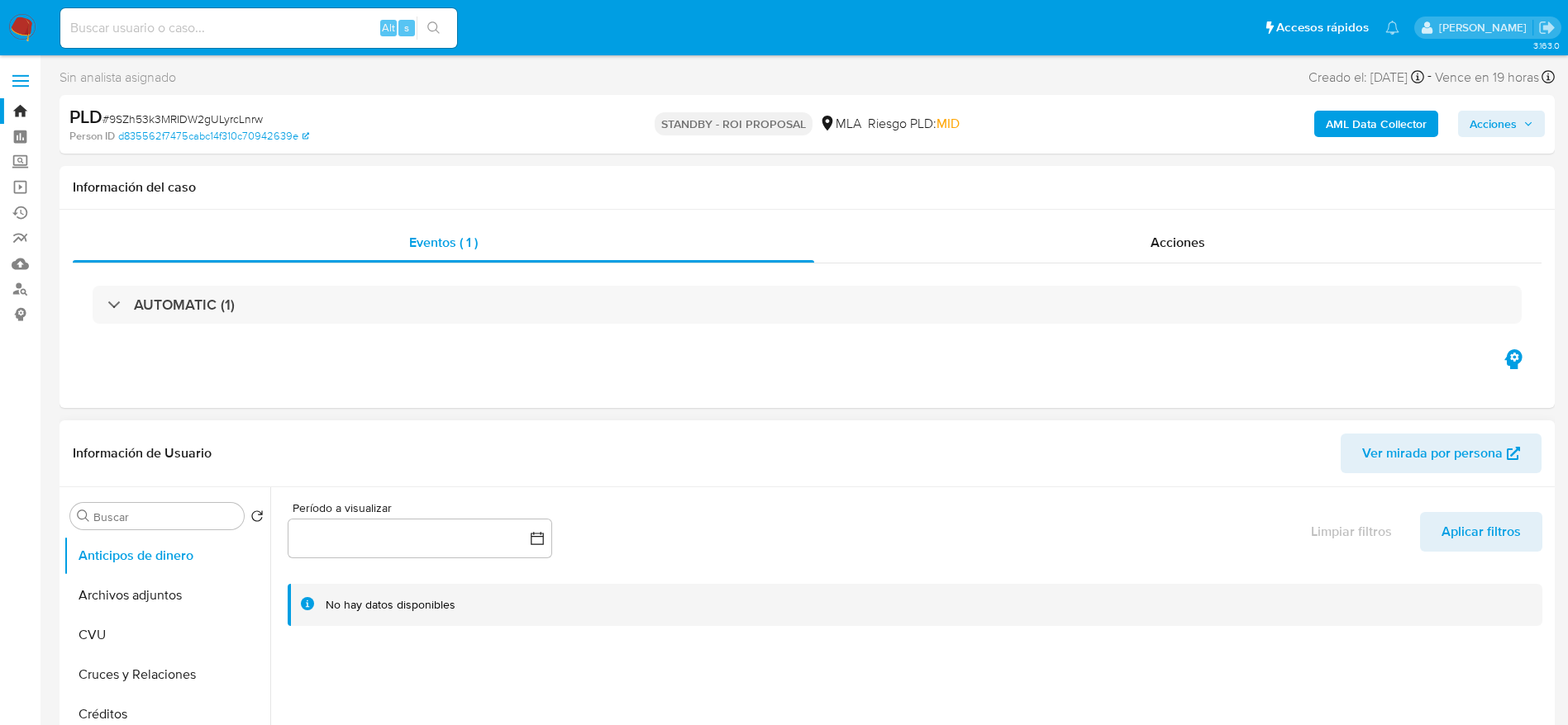
click at [134, 592] on button "Archivos adjuntos" at bounding box center [166, 596] width 206 height 40
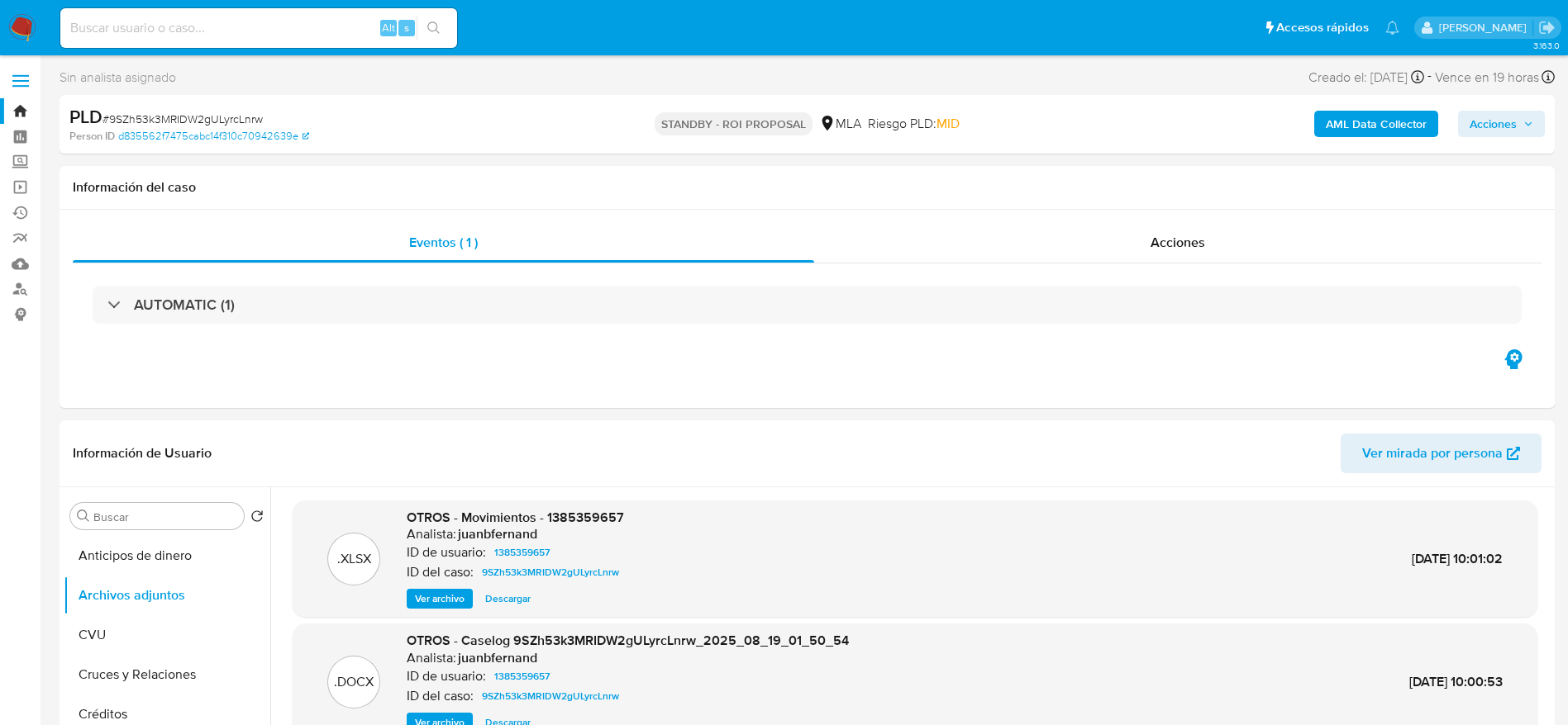
click at [196, 111] on span "# 9SZh53k3MRIDW2gULyrcLnrw" at bounding box center [183, 119] width 160 height 17
click at [195, 111] on span "# 9SZh53k3MRIDW2gULyrcLnrw" at bounding box center [183, 119] width 160 height 17
copy span "9SZh53k3MRIDW2gULyrcLnrw"
click at [218, 29] on input at bounding box center [259, 29] width 397 height 22
paste input "AxcAl77S7v1P1AQ2IC9O7yL6"
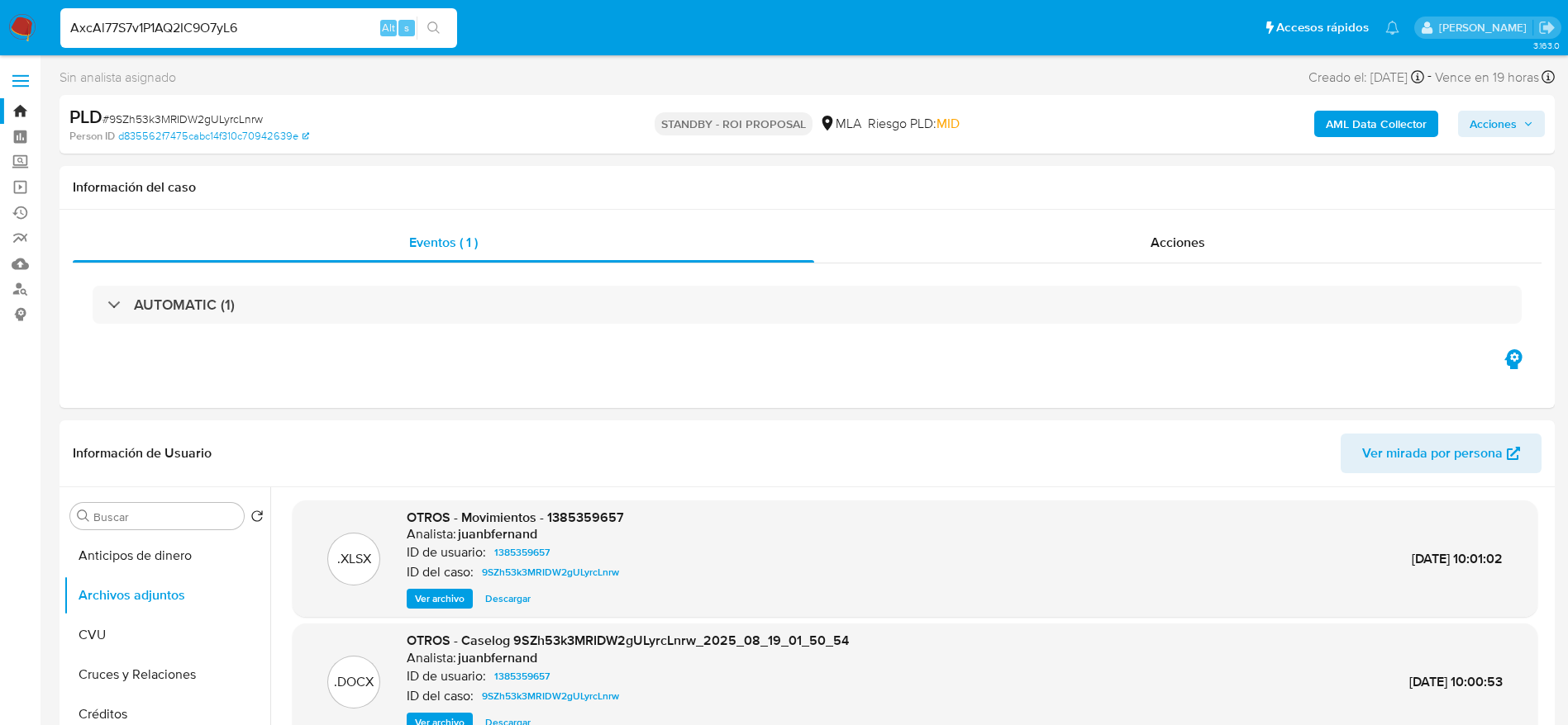
type input "AxcAl77S7v1P1AQ2IC9O7yL6"
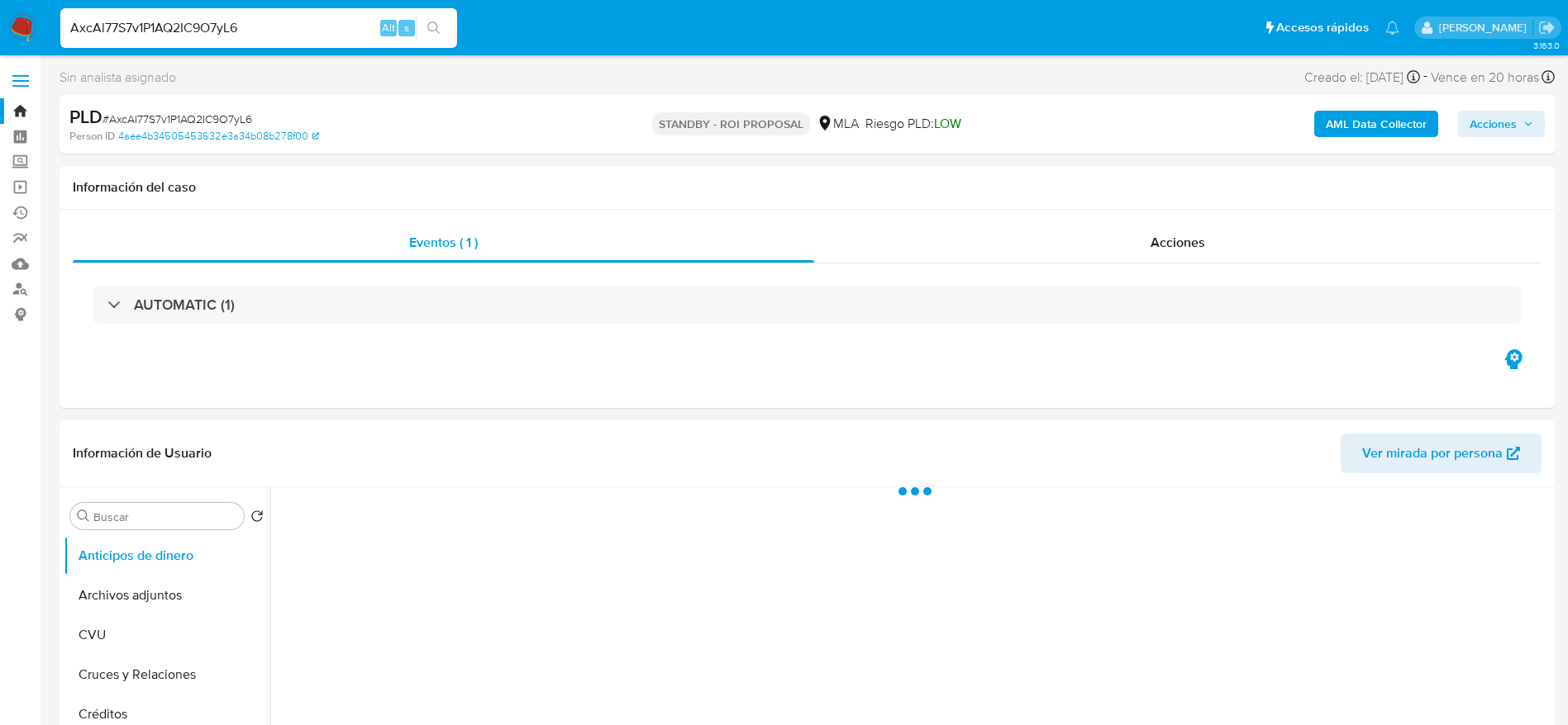
select select "10"
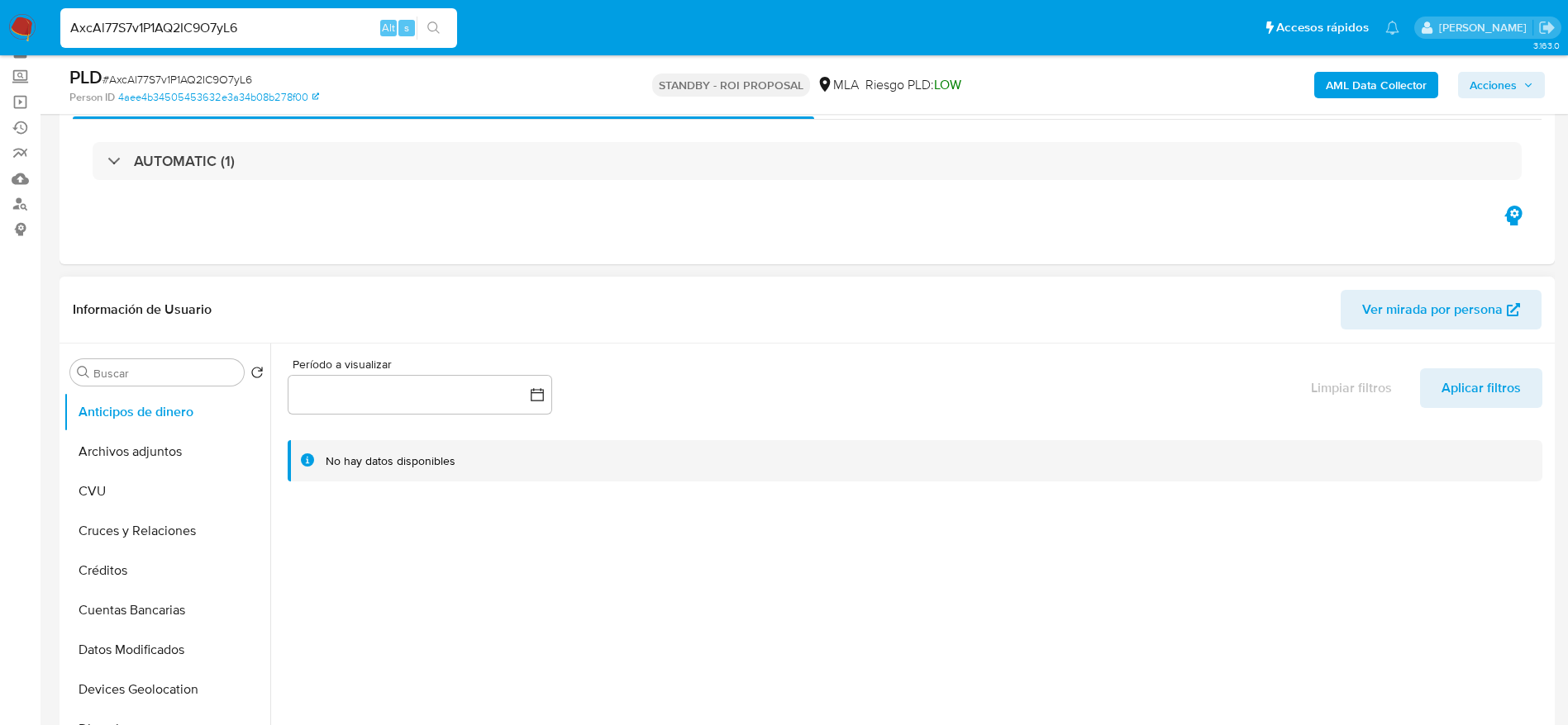
scroll to position [123, 0]
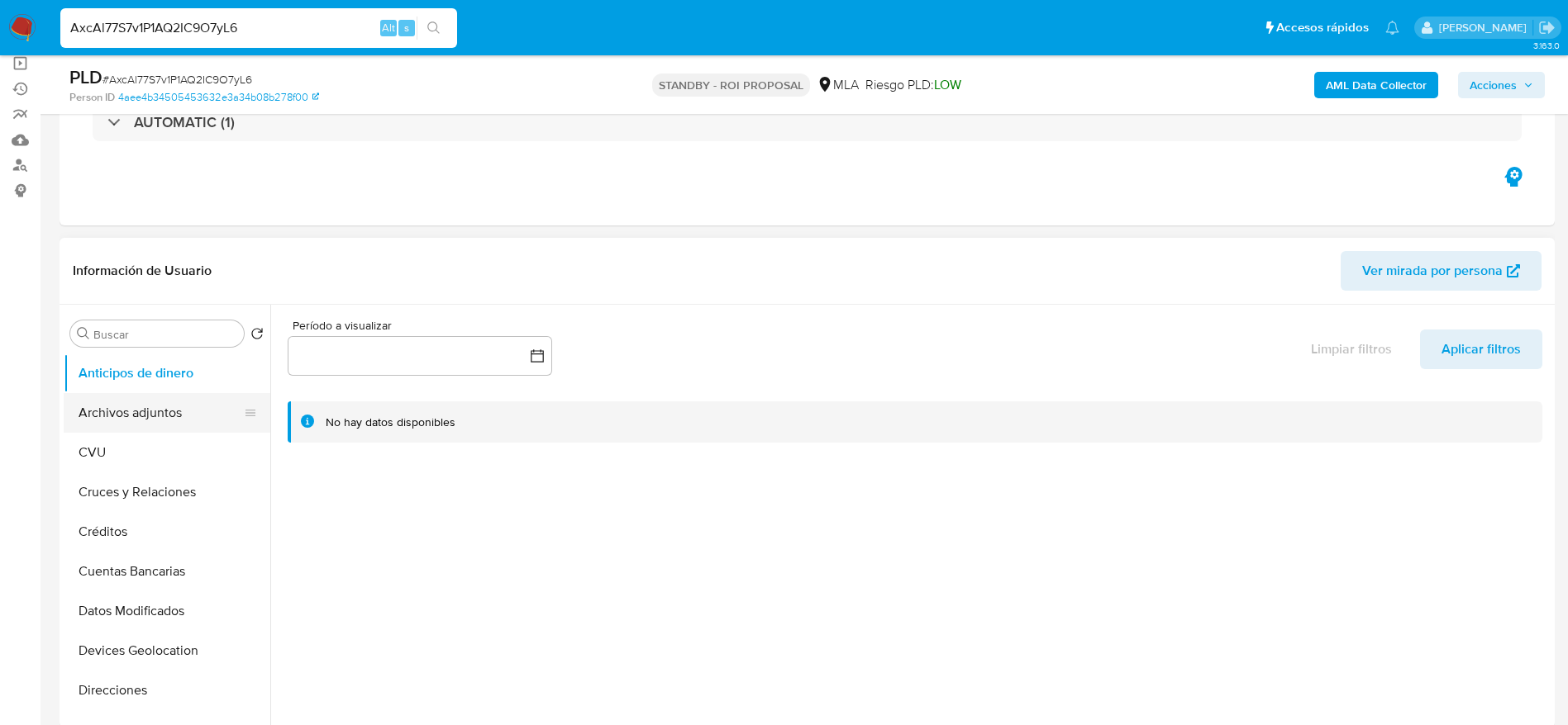
click at [112, 418] on button "Archivos adjuntos" at bounding box center [160, 413] width 194 height 40
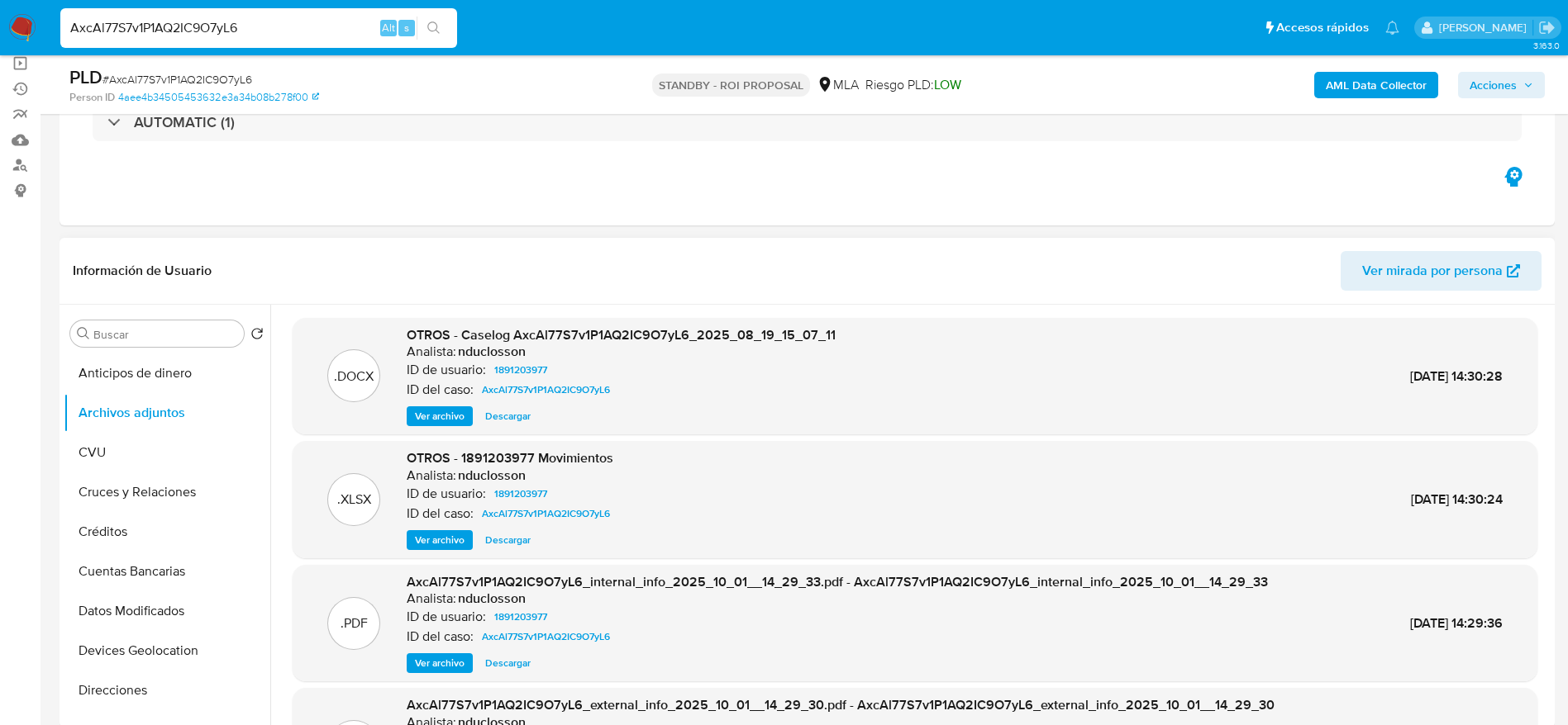
click at [499, 412] on span "Descargar" at bounding box center [508, 416] width 45 height 17
click at [507, 542] on span "Descargar" at bounding box center [508, 540] width 45 height 17
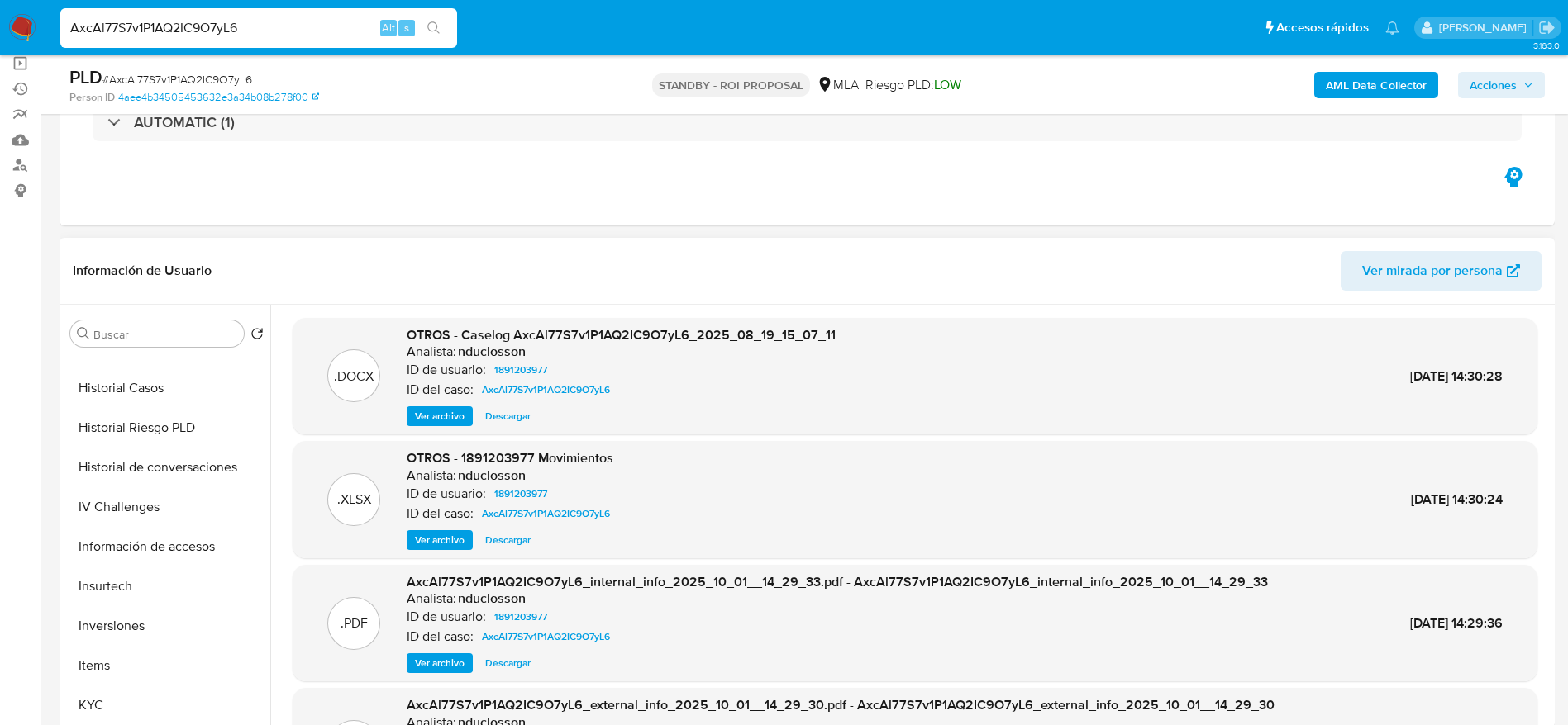
scroll to position [897, 0]
click at [164, 584] on button "Aprobados" at bounding box center [160, 588] width 194 height 40
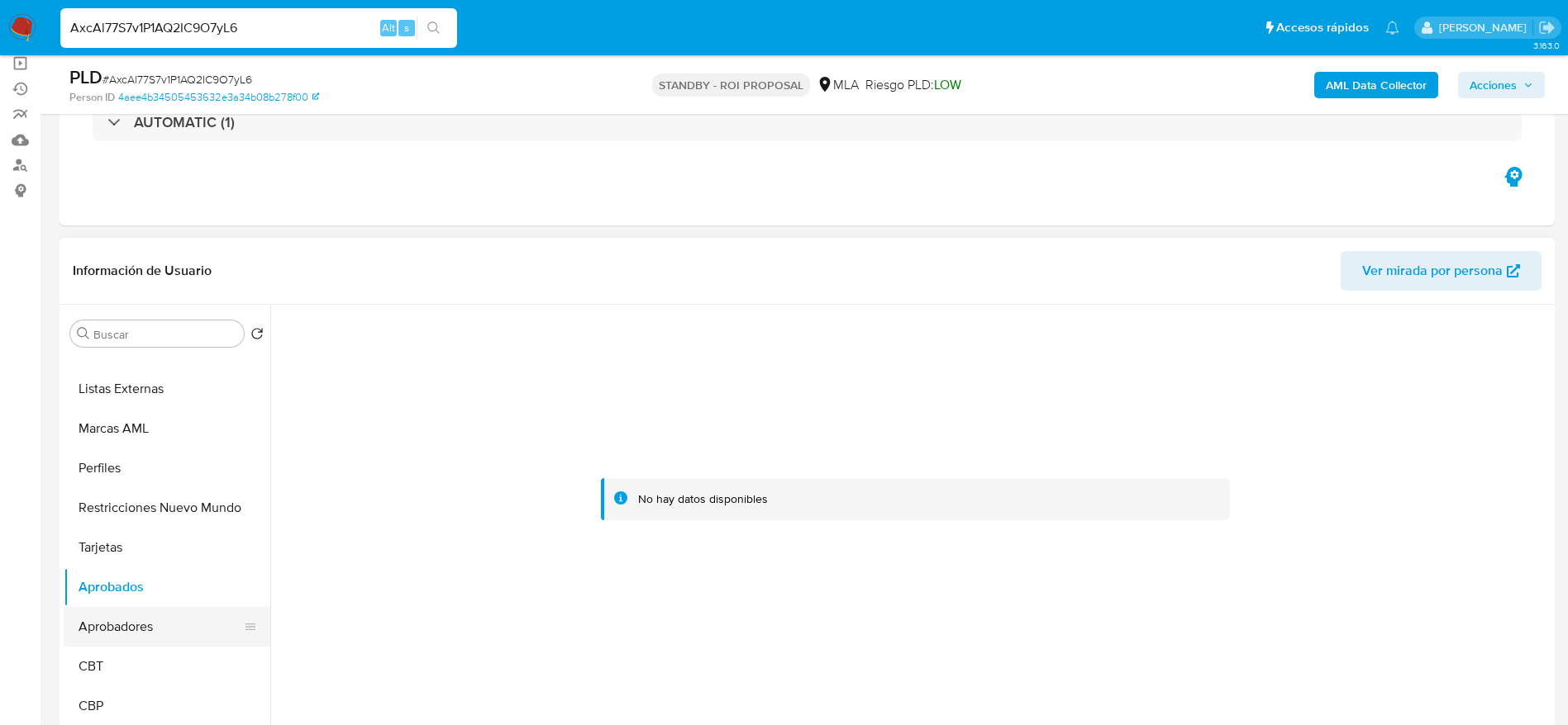
click at [135, 632] on button "Aprobadores" at bounding box center [160, 627] width 194 height 40
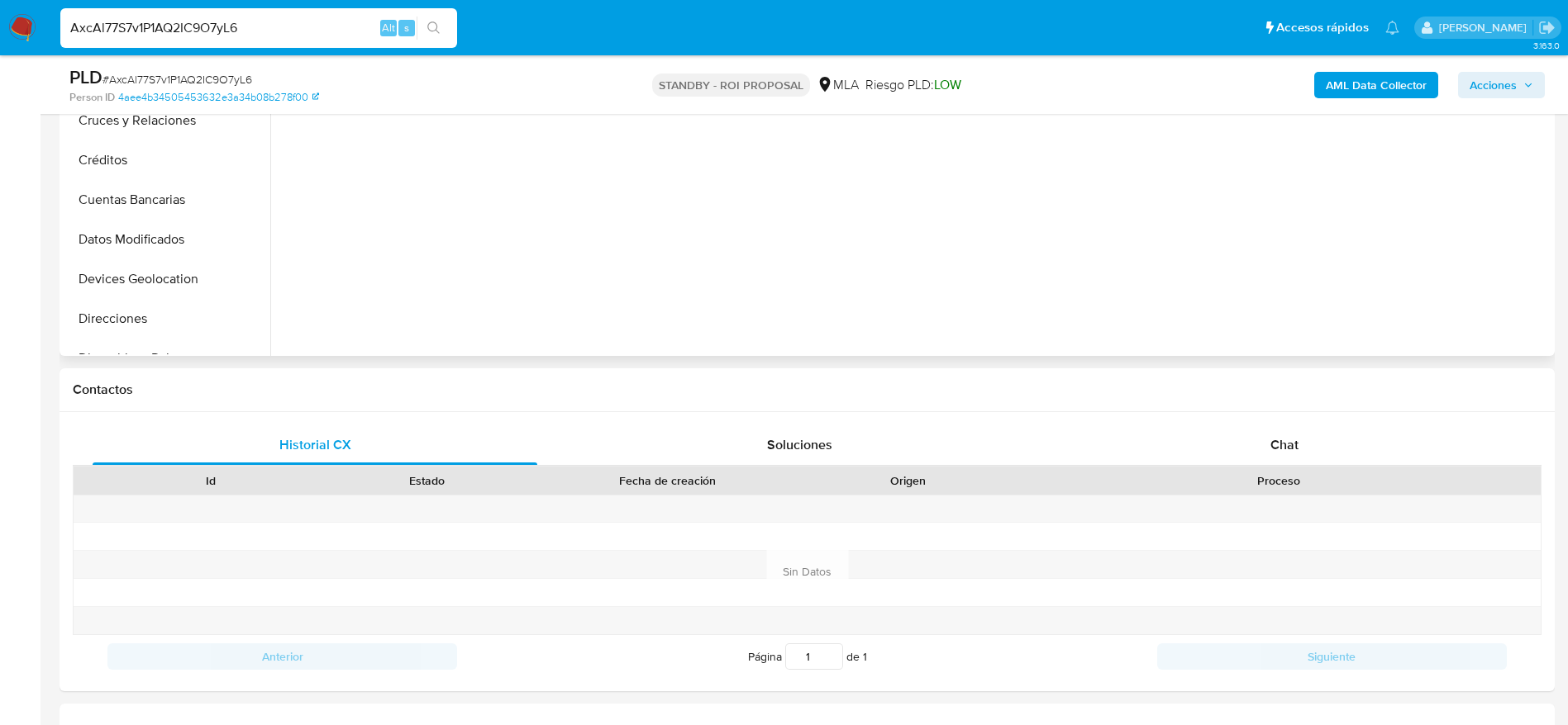
scroll to position [0, 0]
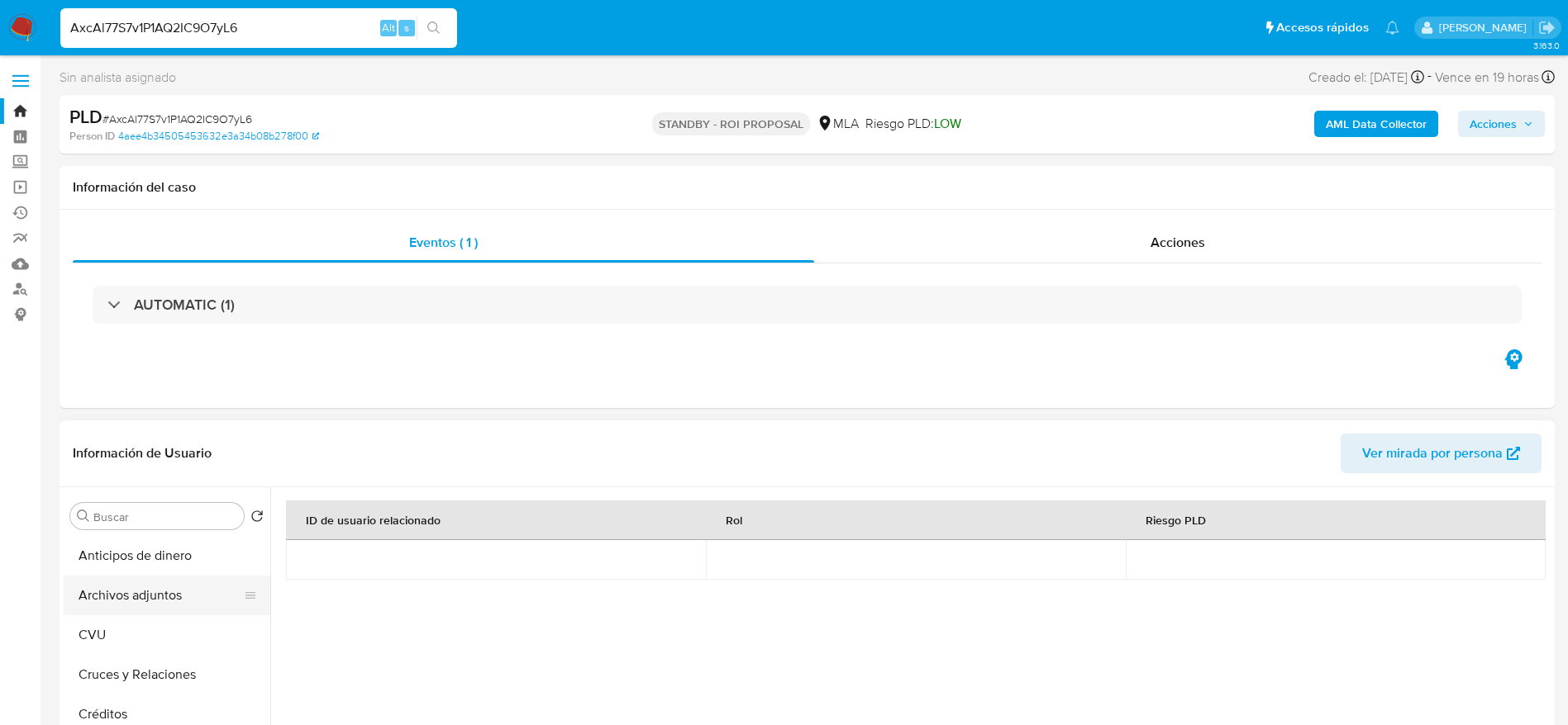
click at [161, 591] on button "Archivos adjuntos" at bounding box center [160, 596] width 194 height 40
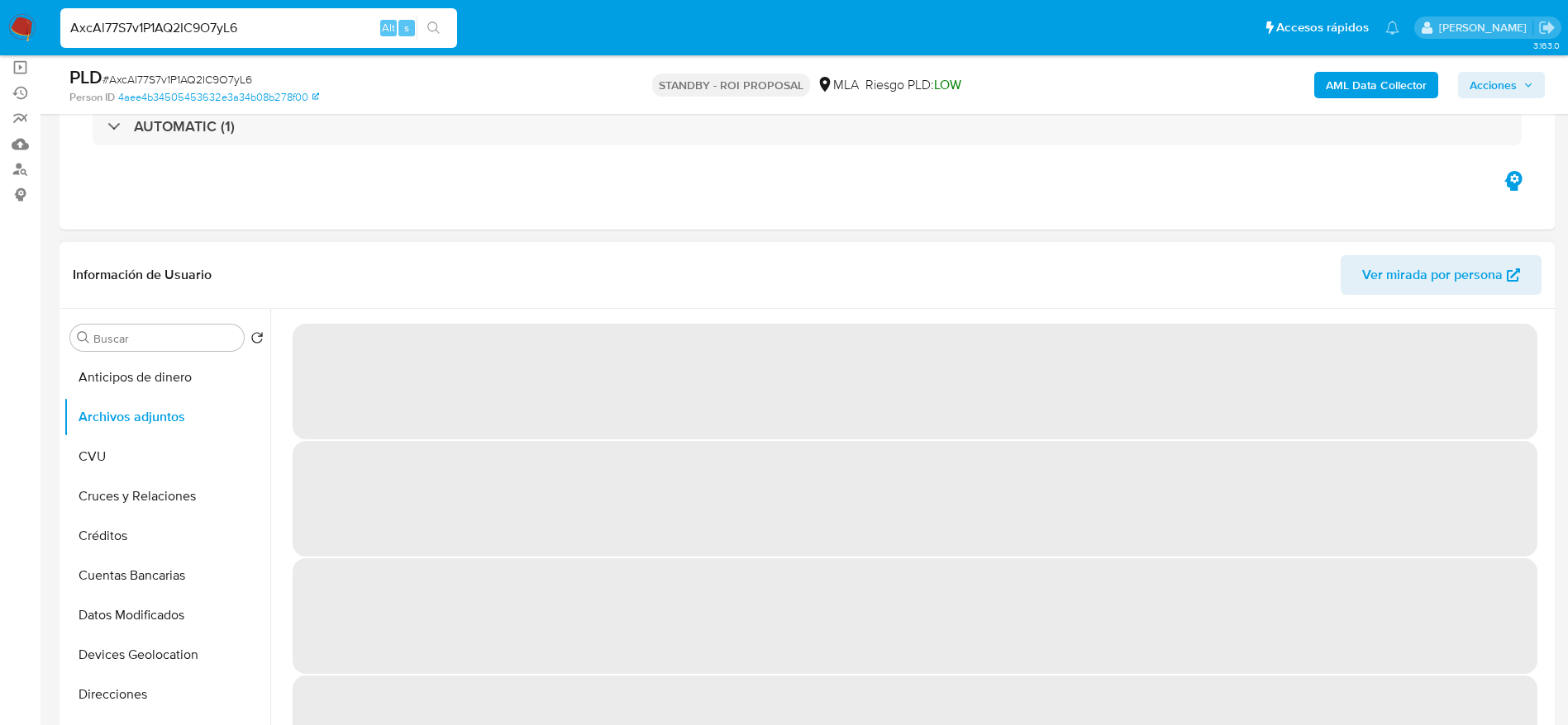
scroll to position [123, 0]
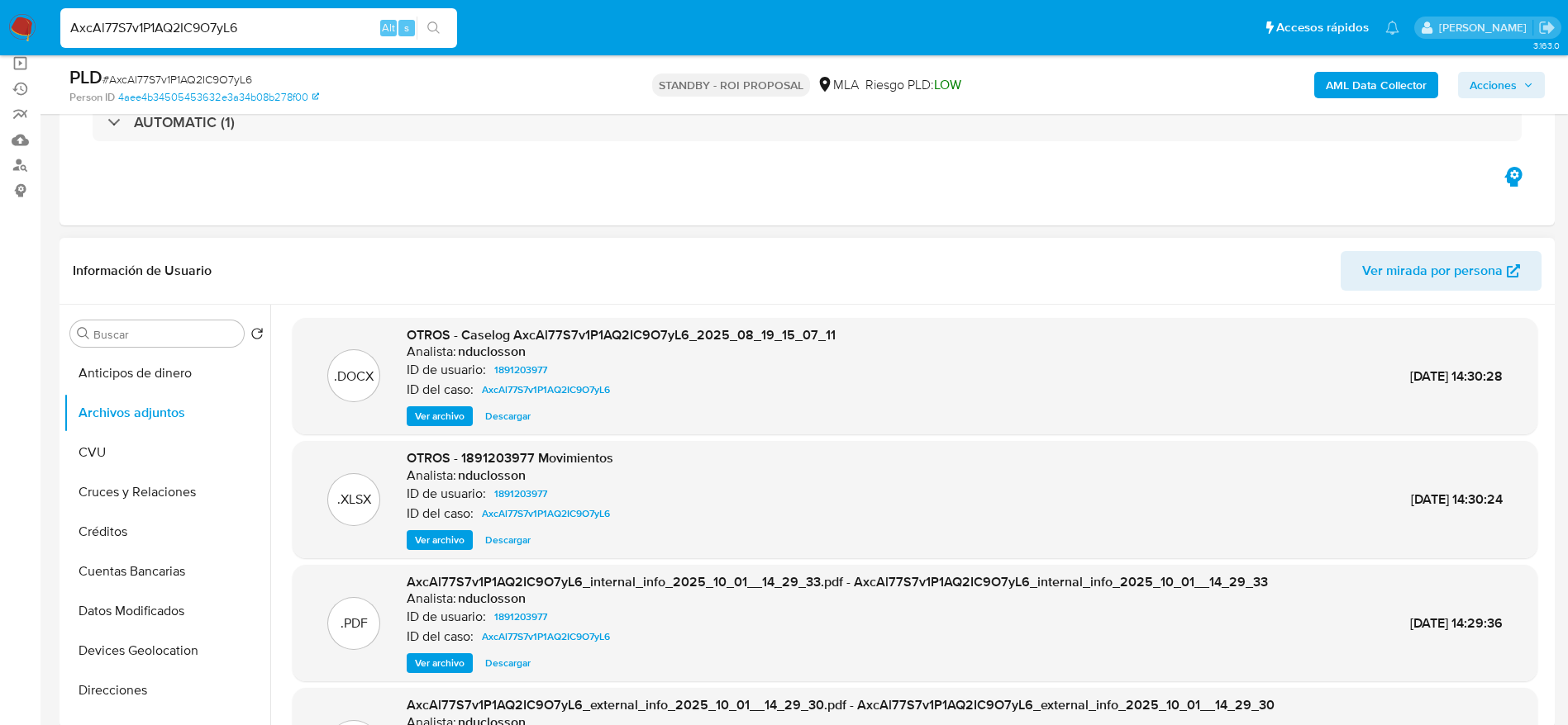
click at [17, 23] on img at bounding box center [22, 28] width 28 height 28
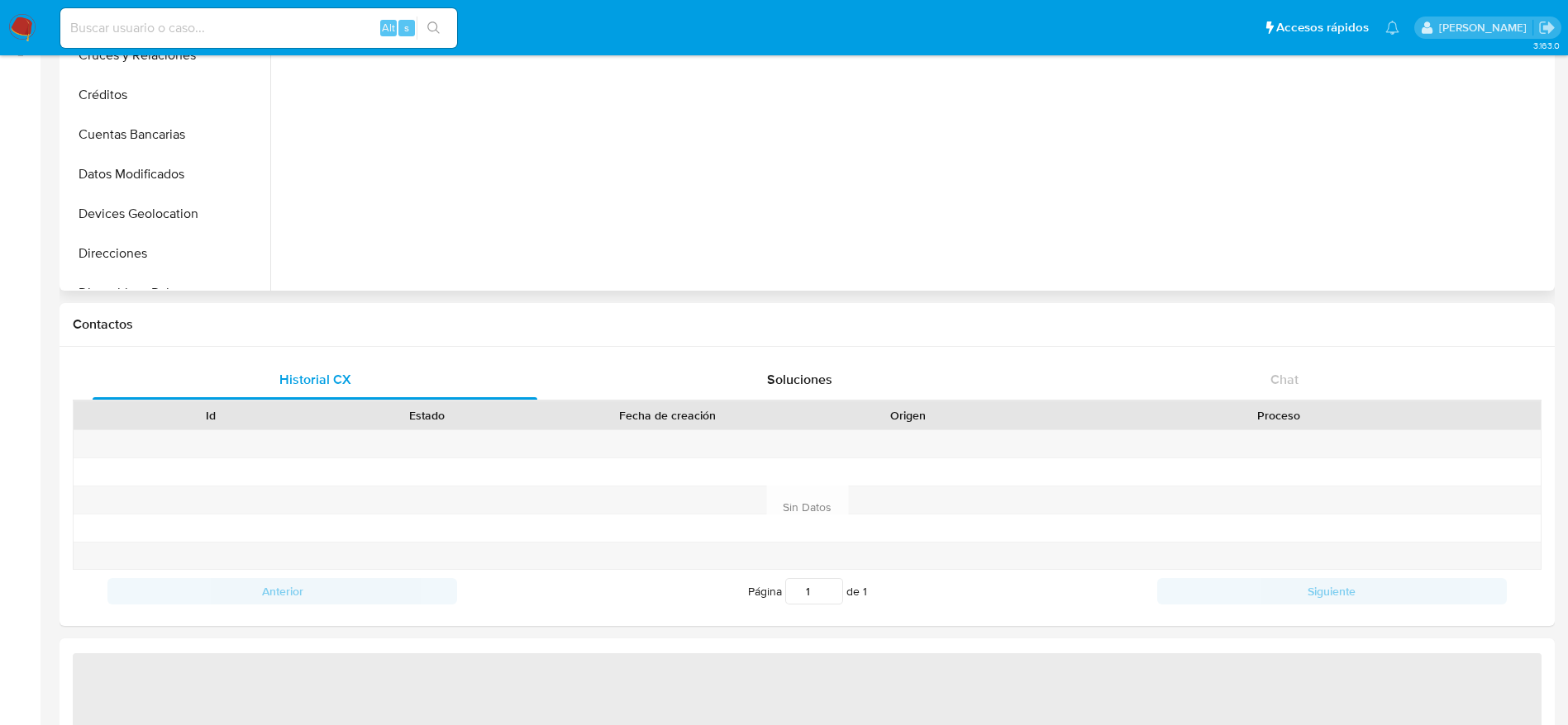
scroll to position [371, 0]
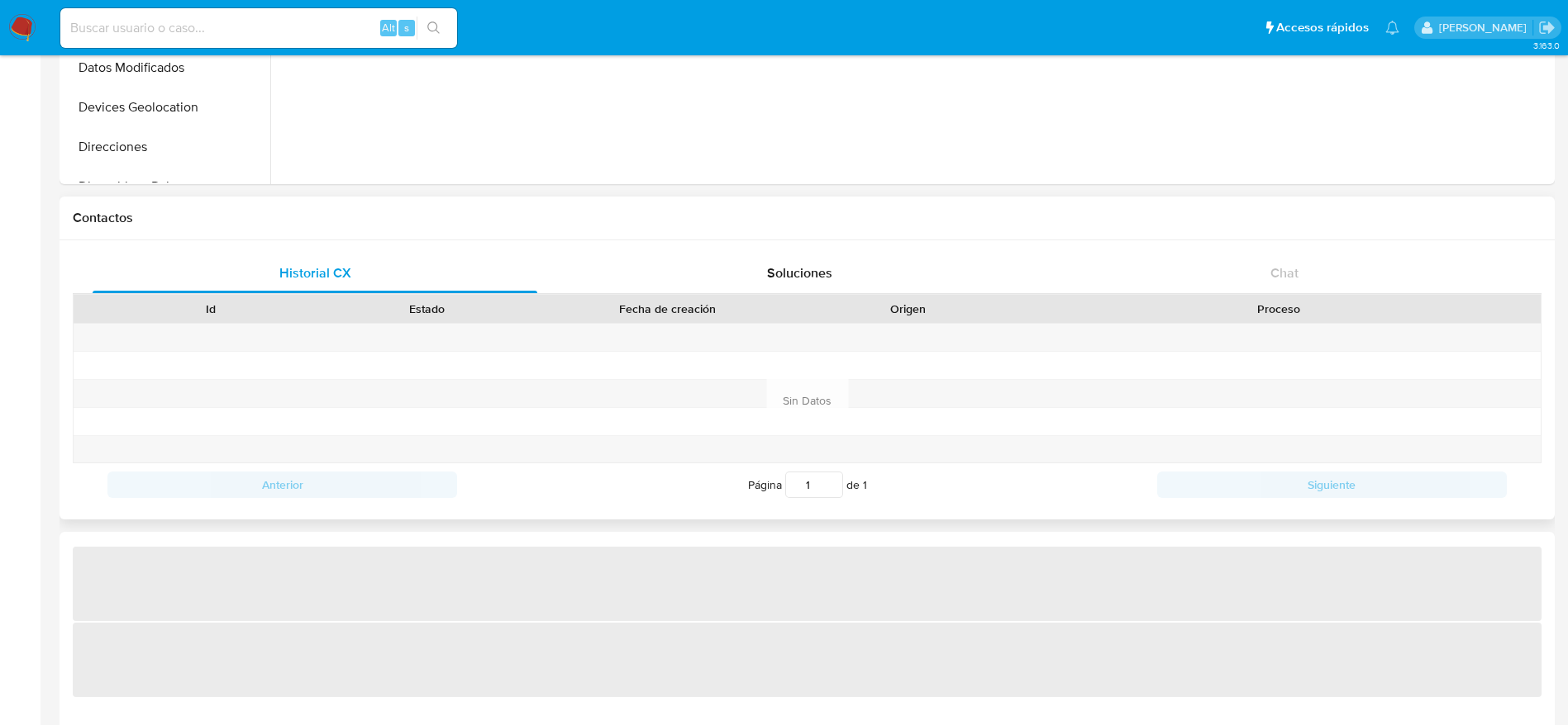
select select "10"
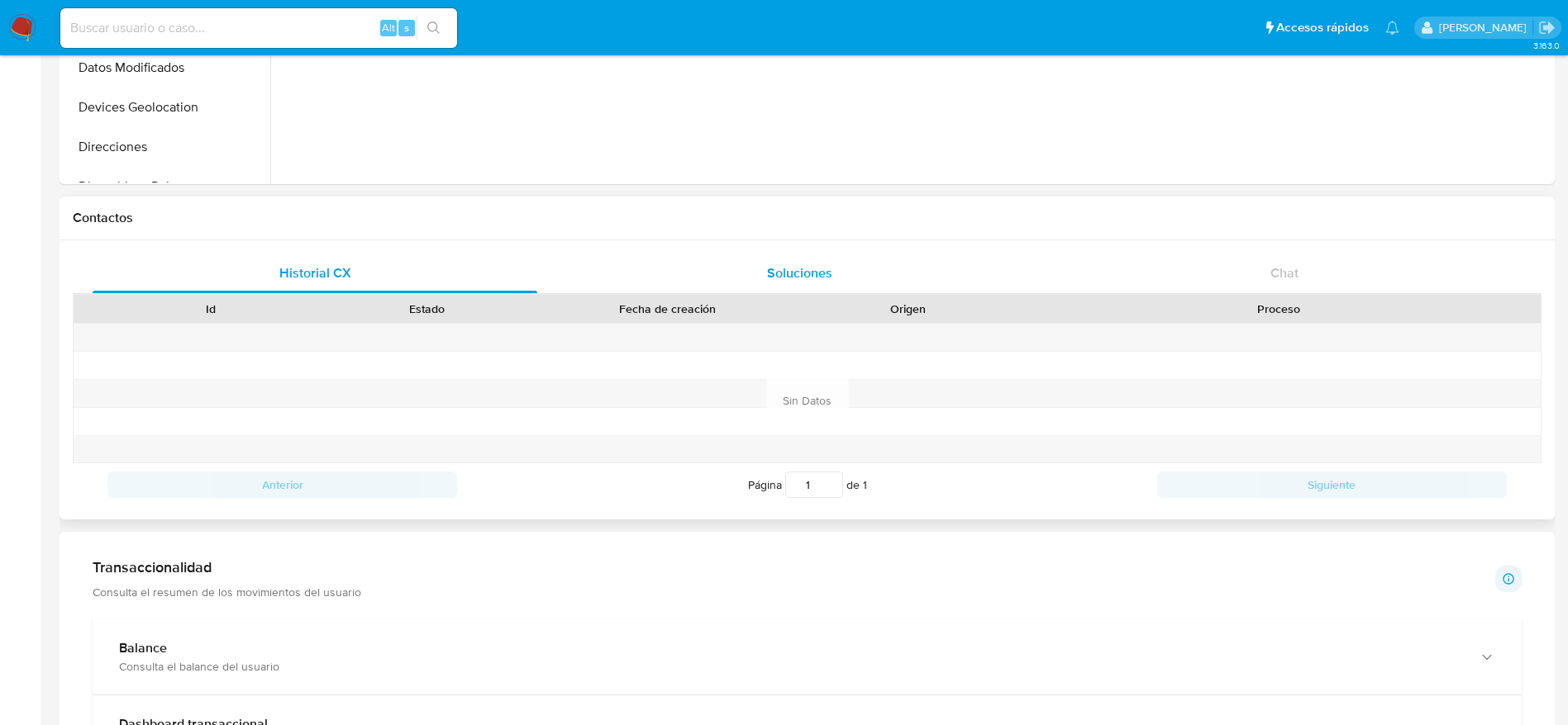
click at [798, 259] on div "Soluciones" at bounding box center [799, 274] width 445 height 40
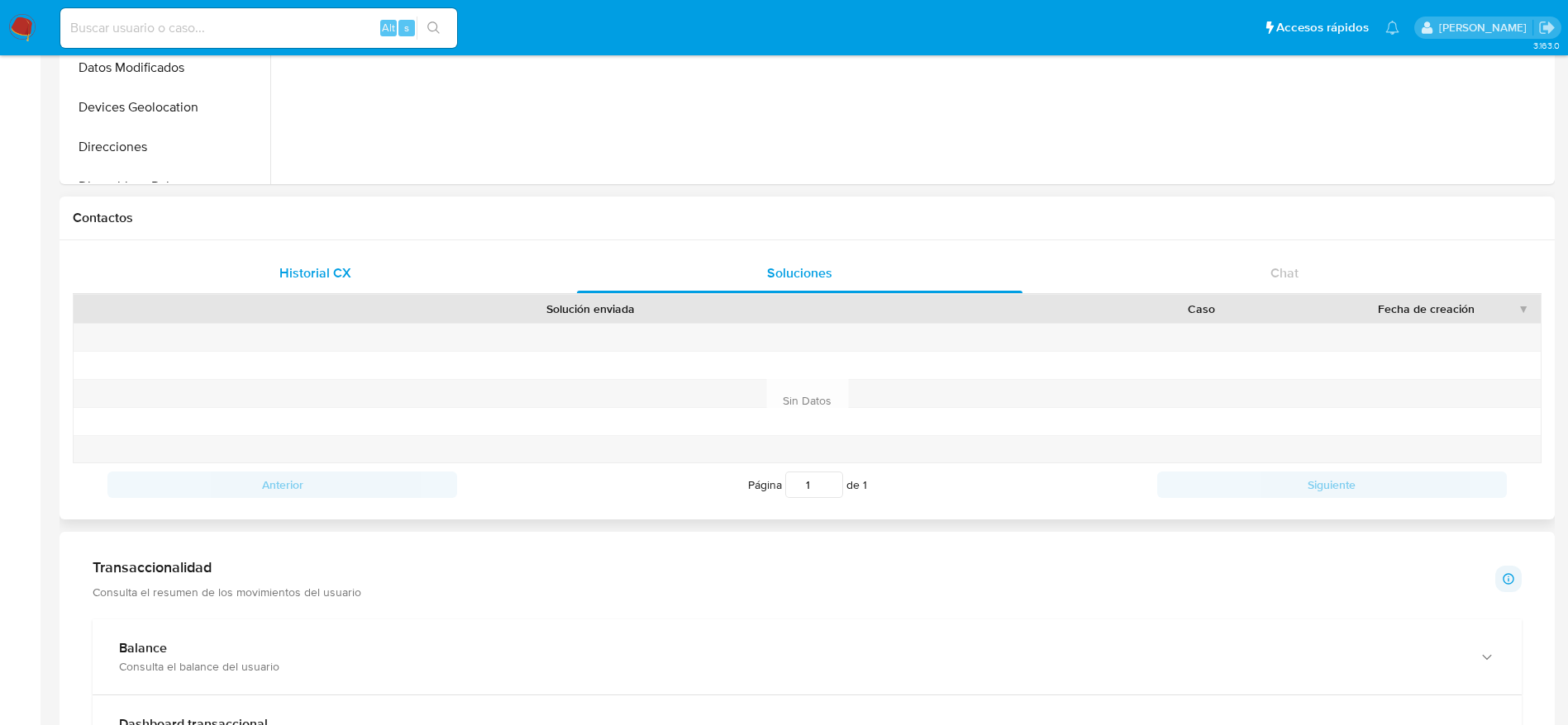
click at [346, 265] on span "Historial CX" at bounding box center [315, 273] width 72 height 19
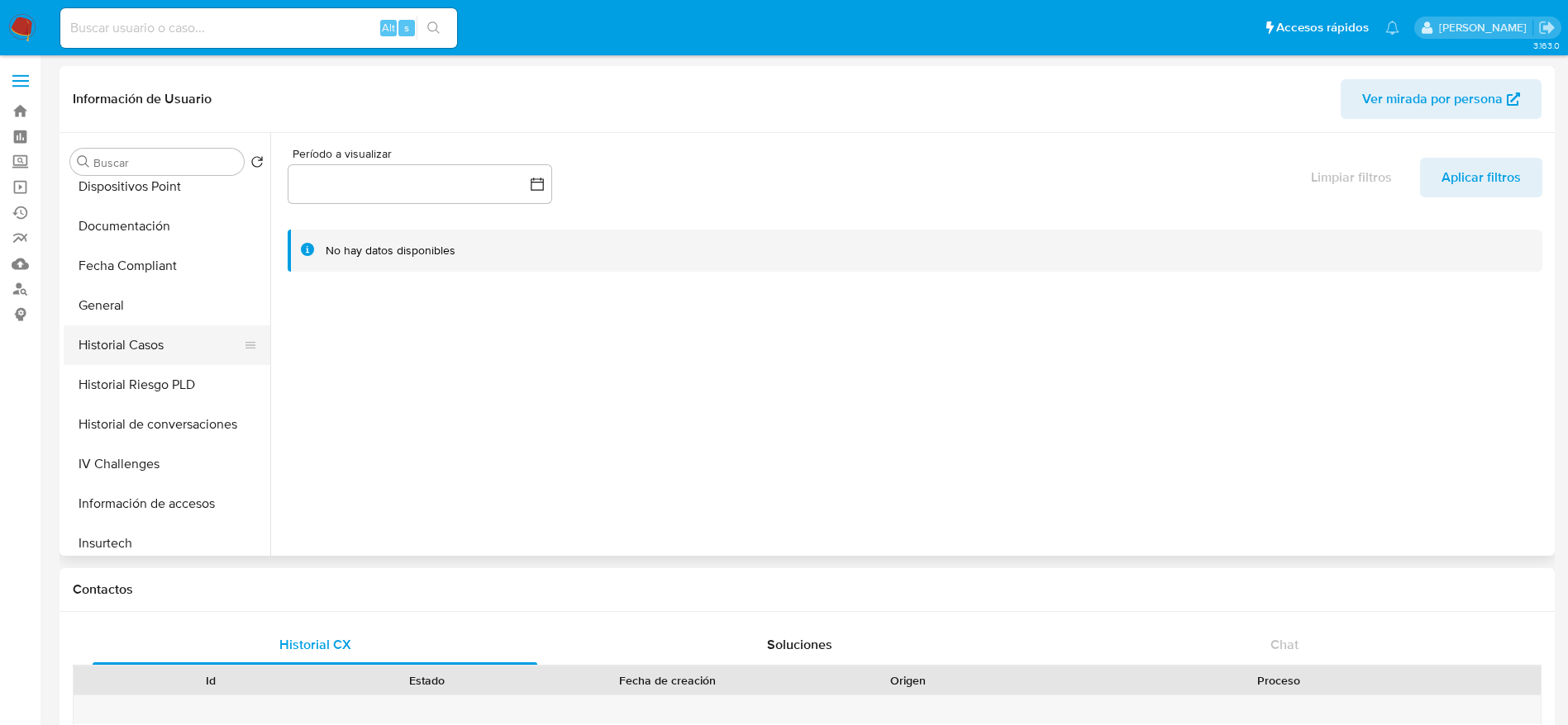
click at [143, 335] on button "Historial Casos" at bounding box center [160, 346] width 194 height 40
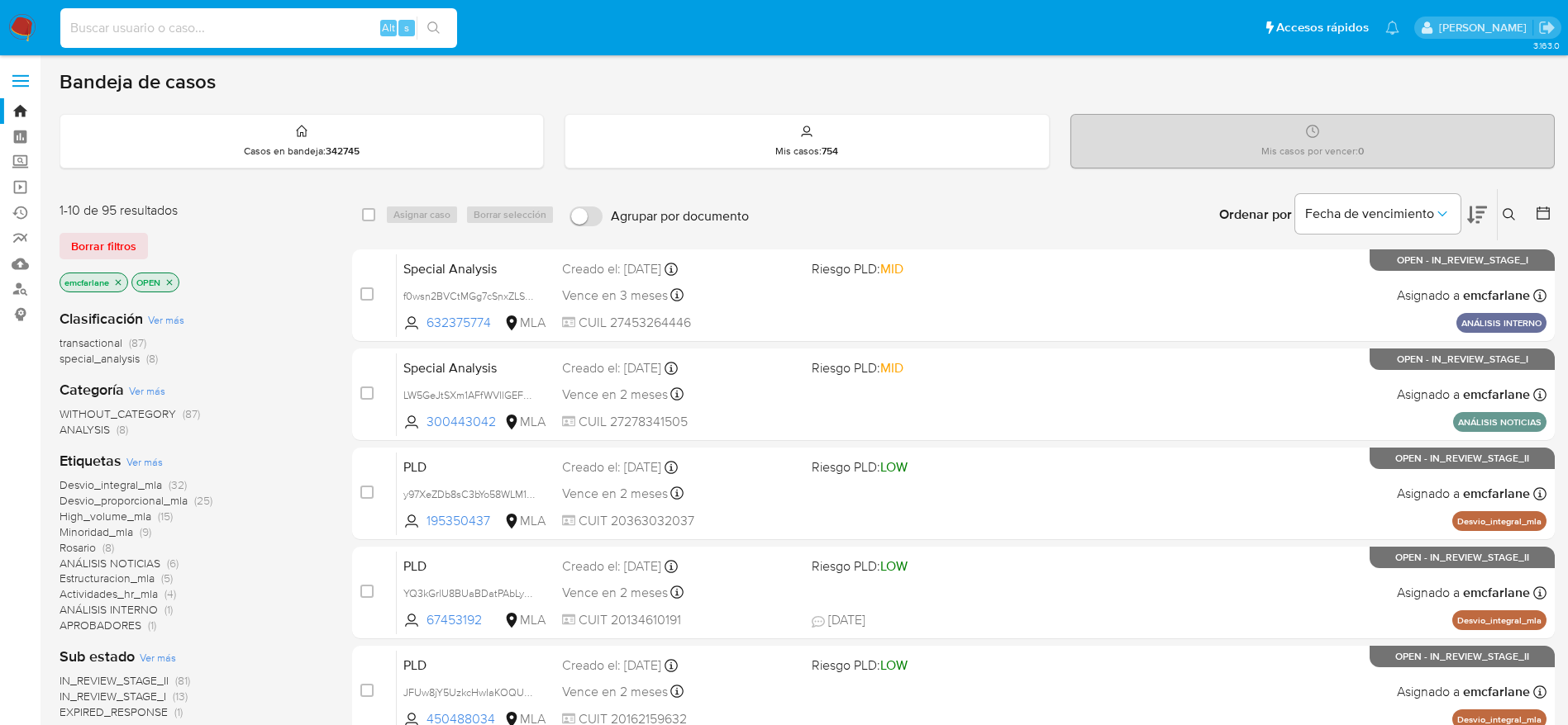
click at [200, 19] on input at bounding box center [259, 29] width 397 height 22
paste input "a2qToUpb4xhKt34TpYltOwU6"
type input "a2qToUpb4xhKt34TpYltOwU6"
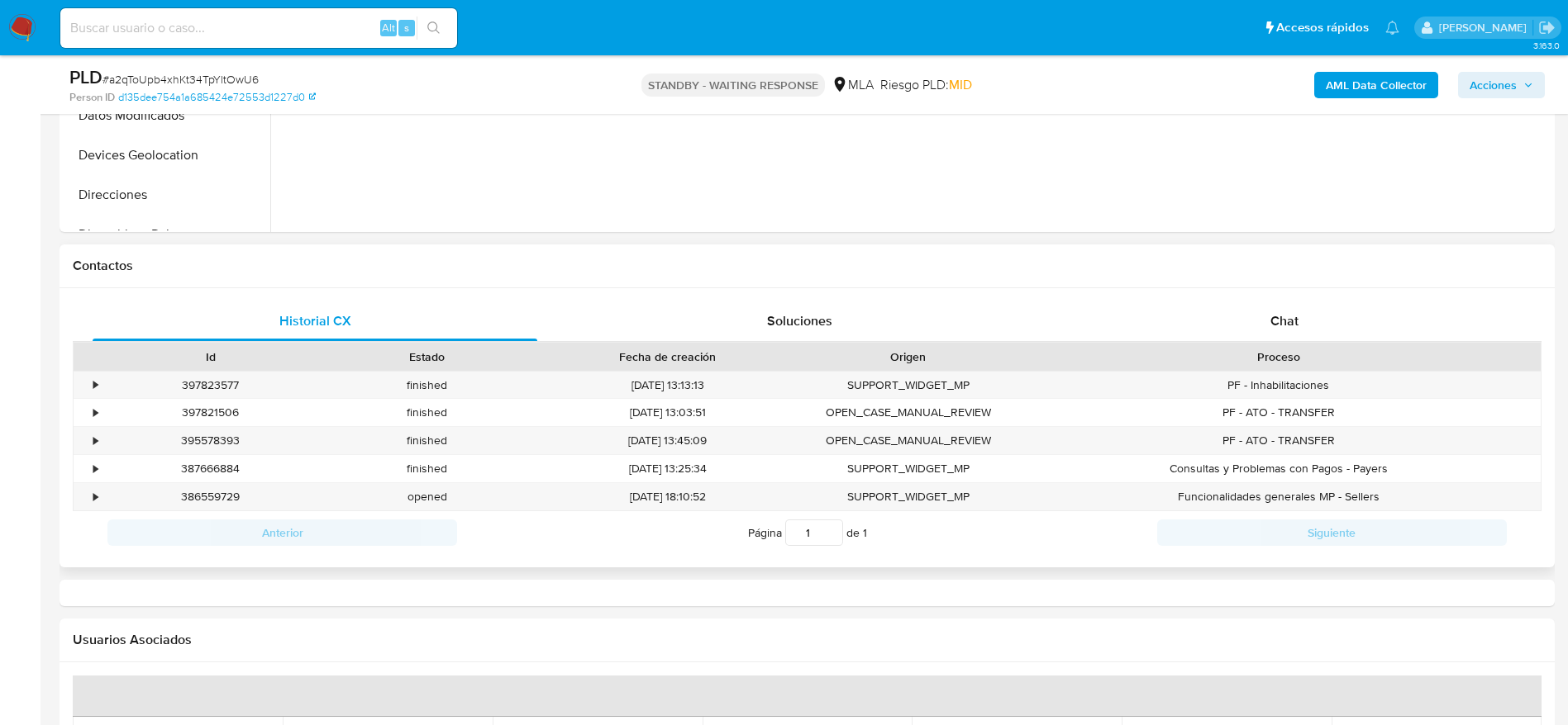
select select "10"
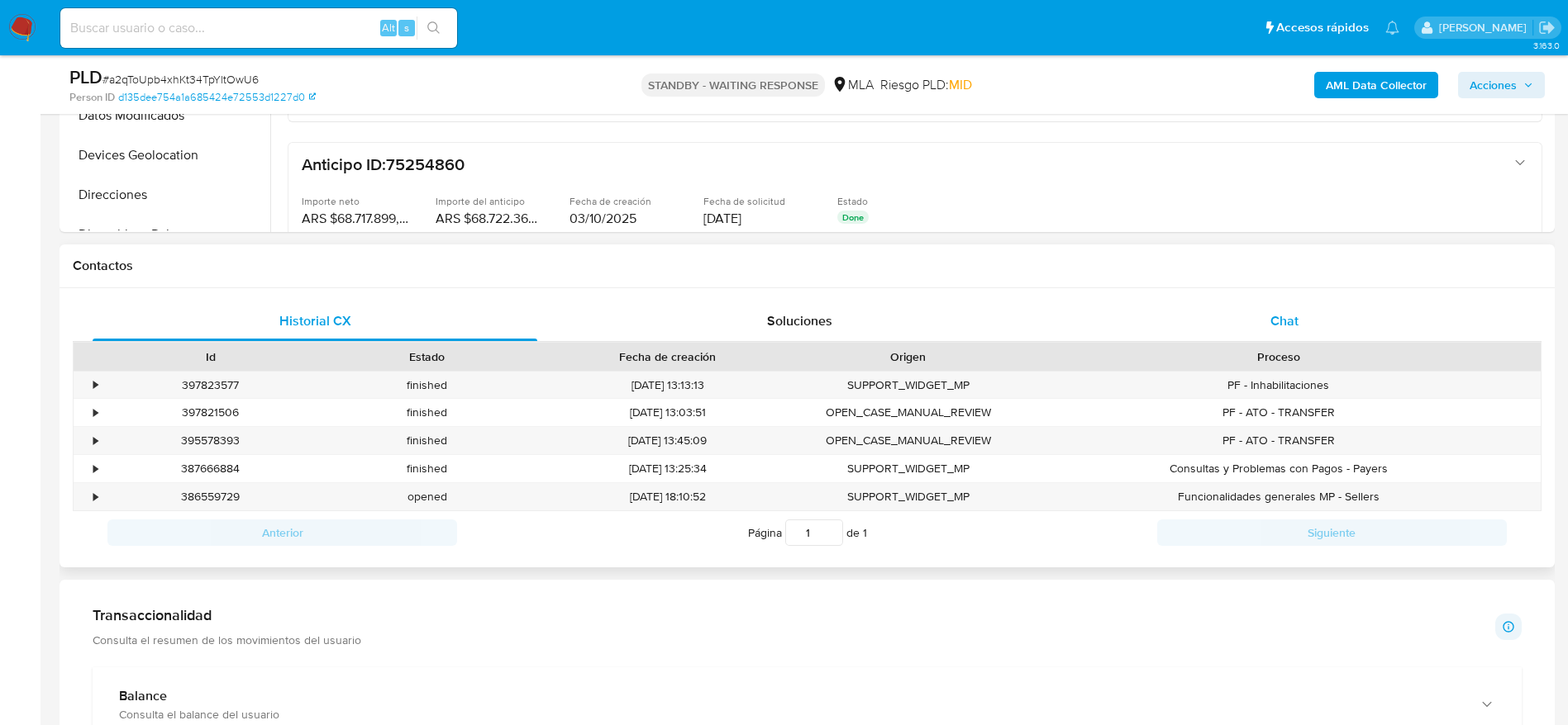
click at [1288, 305] on div "Chat" at bounding box center [1284, 321] width 445 height 40
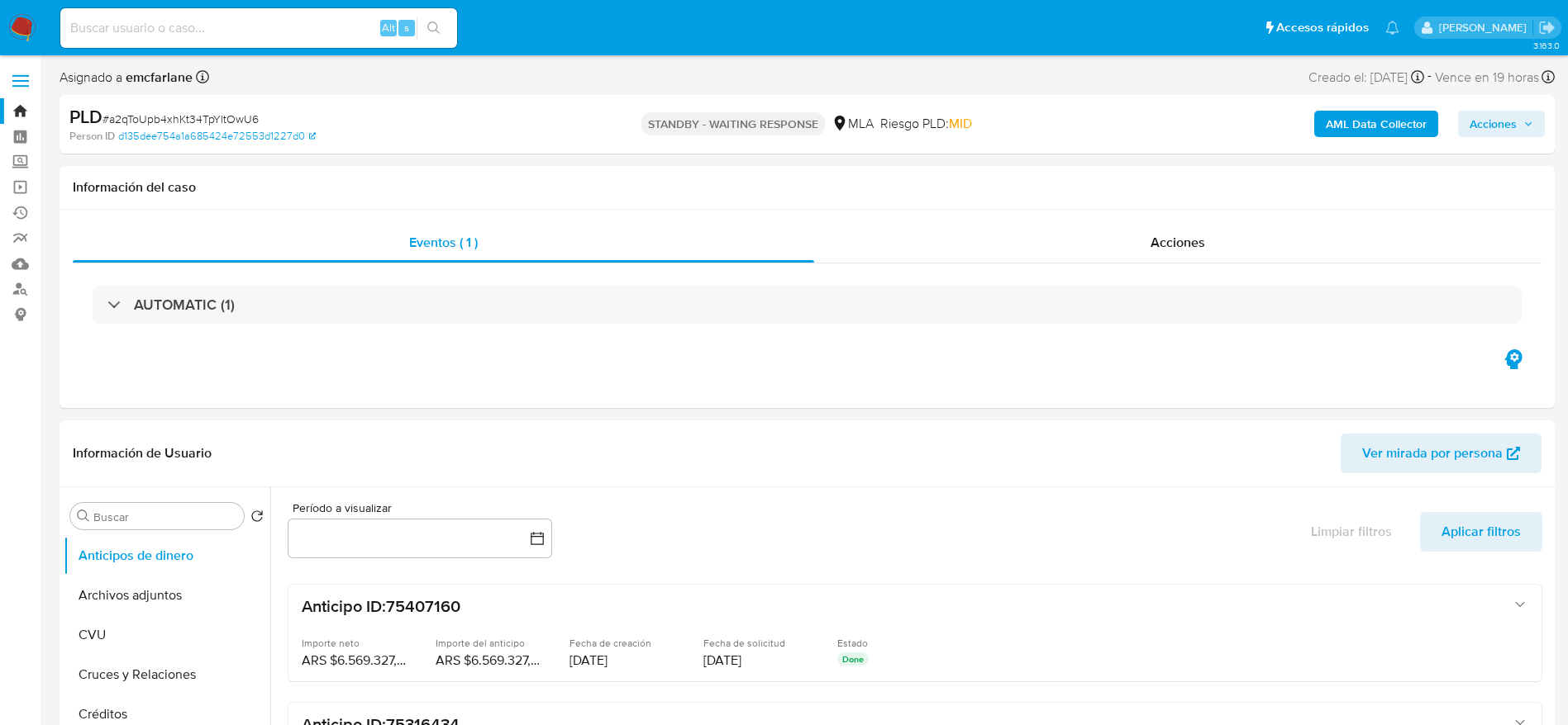
click at [219, 23] on input at bounding box center [259, 29] width 397 height 22
paste input "8ksZzIy06vbSpfkbdvYDTNFt"
type input "8ksZzIy06vbSpfkbdvYDTNFt"
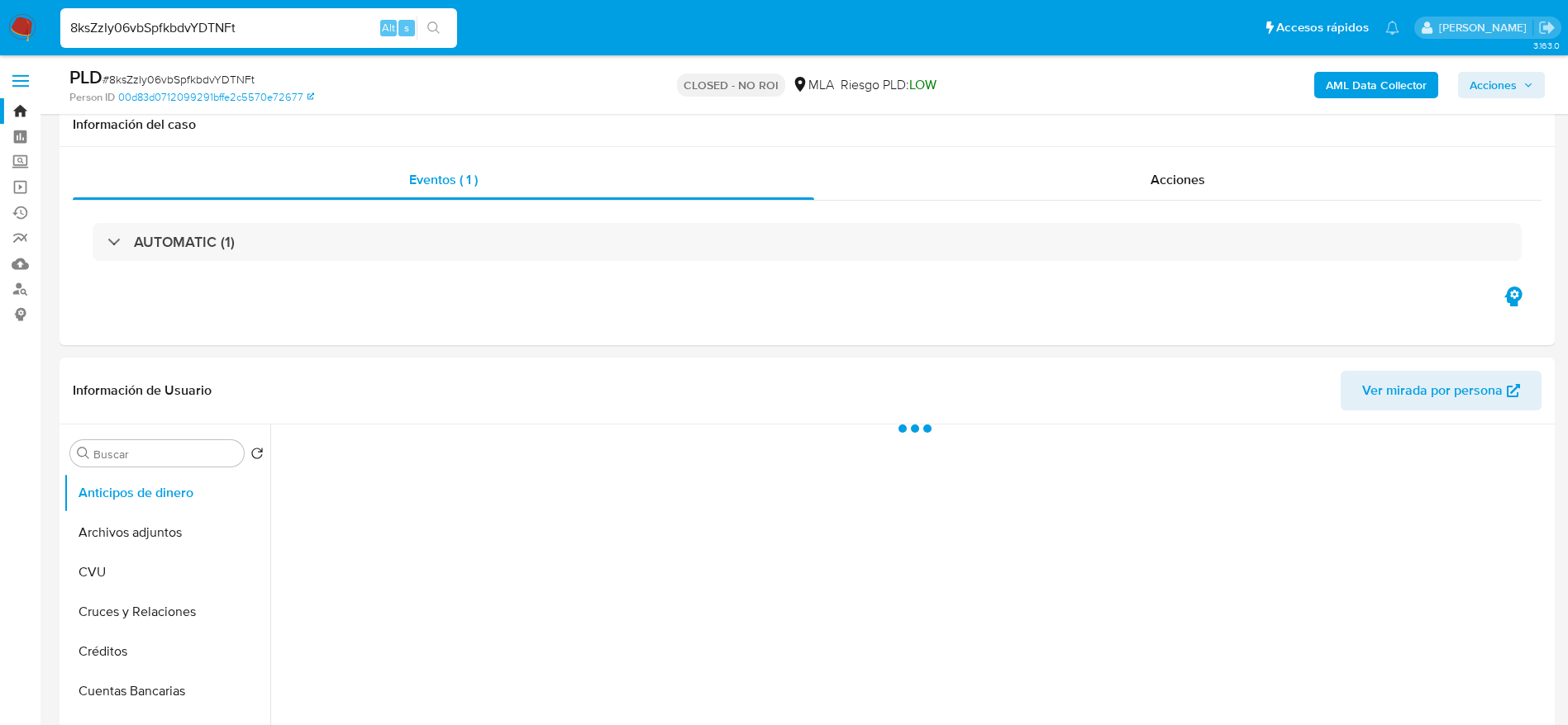
scroll to position [123, 0]
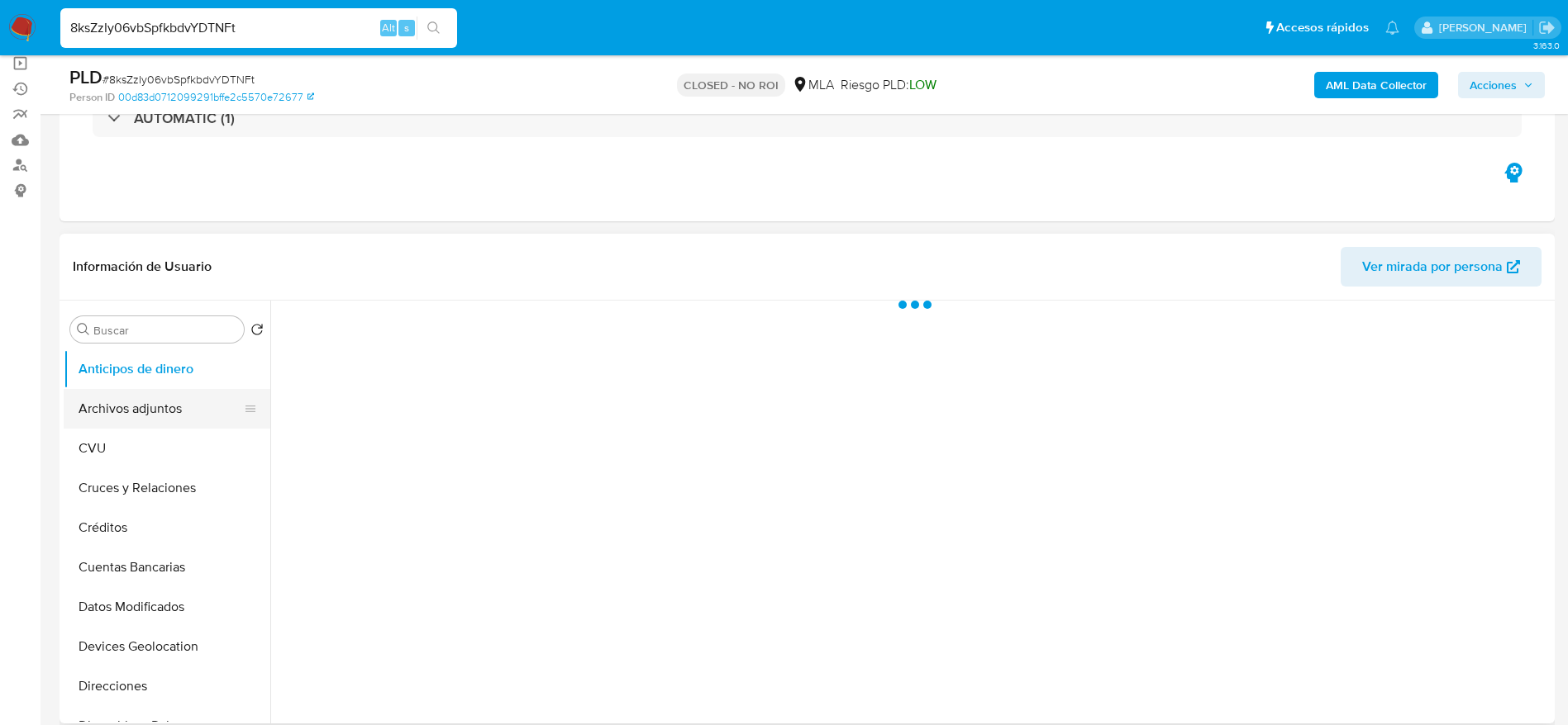
select select "10"
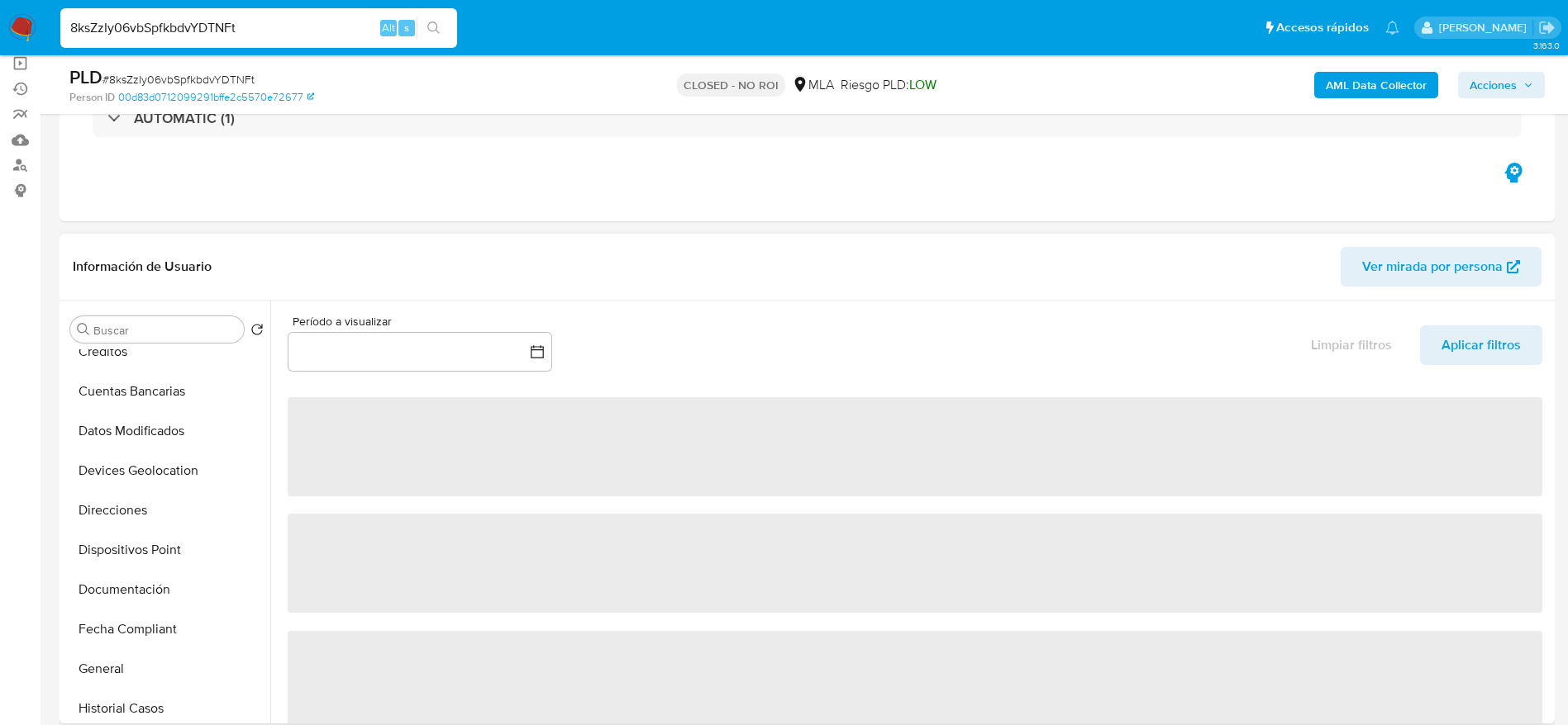
scroll to position [248, 0]
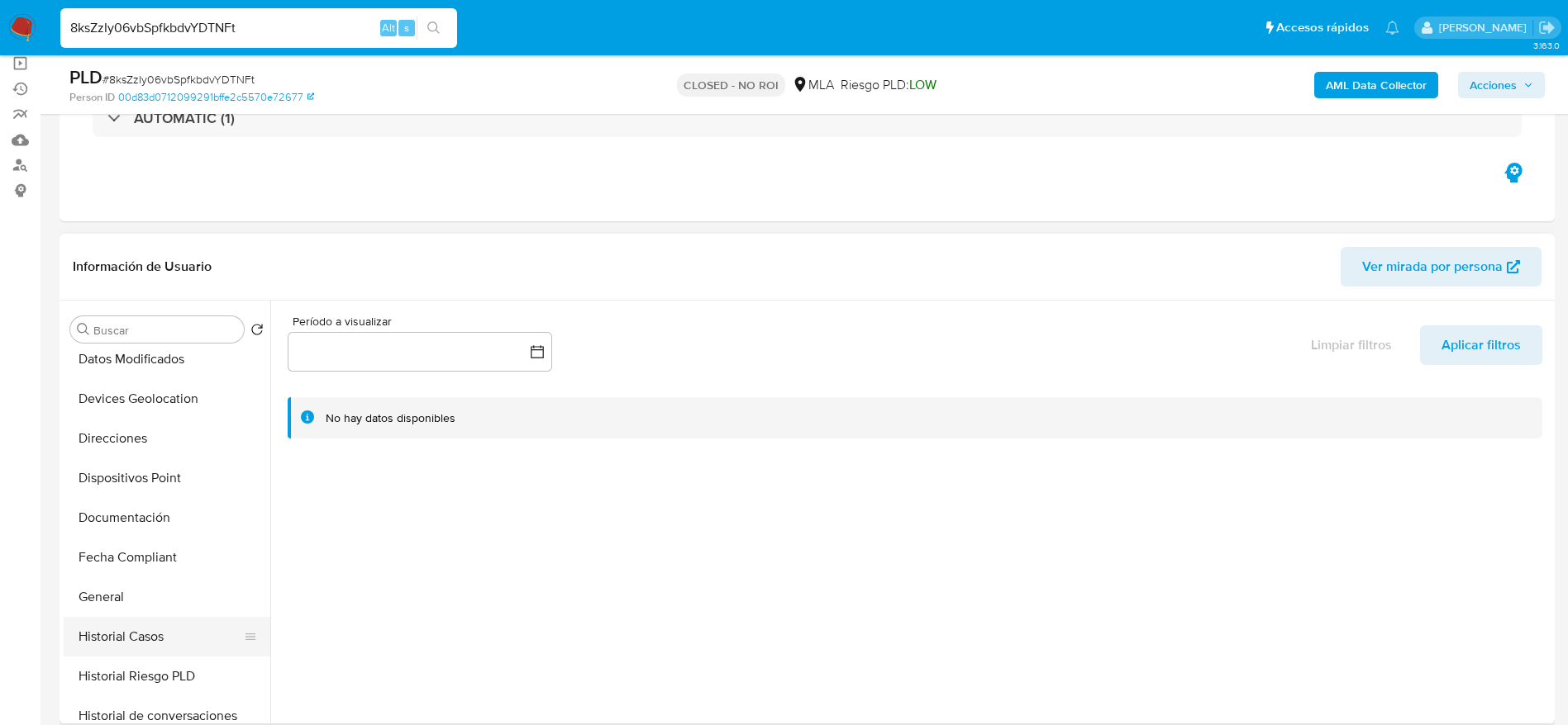
click at [125, 617] on button "Historial Casos" at bounding box center [160, 637] width 194 height 40
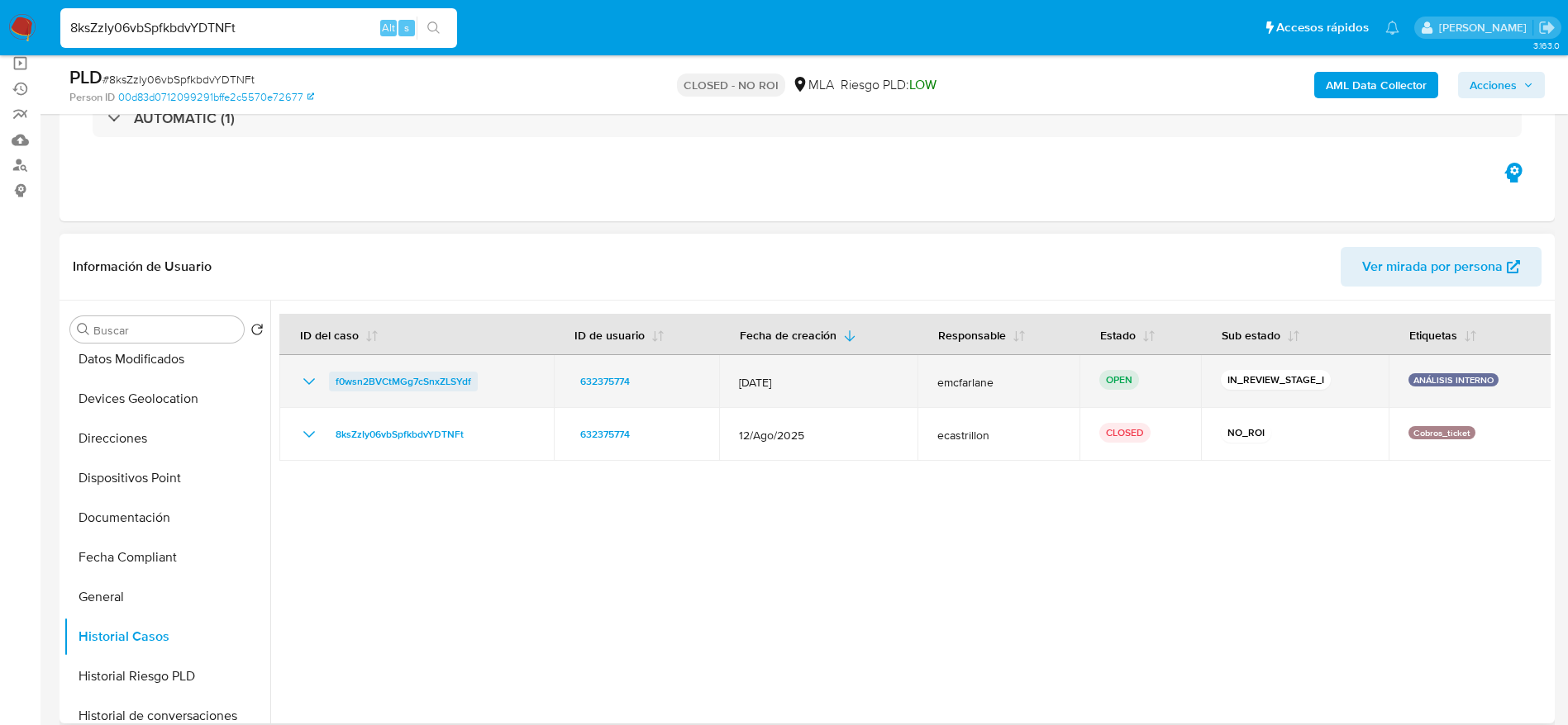
click at [396, 386] on span "f0wsn2BVCtMGg7cSnxZLSYdf" at bounding box center [403, 381] width 135 height 20
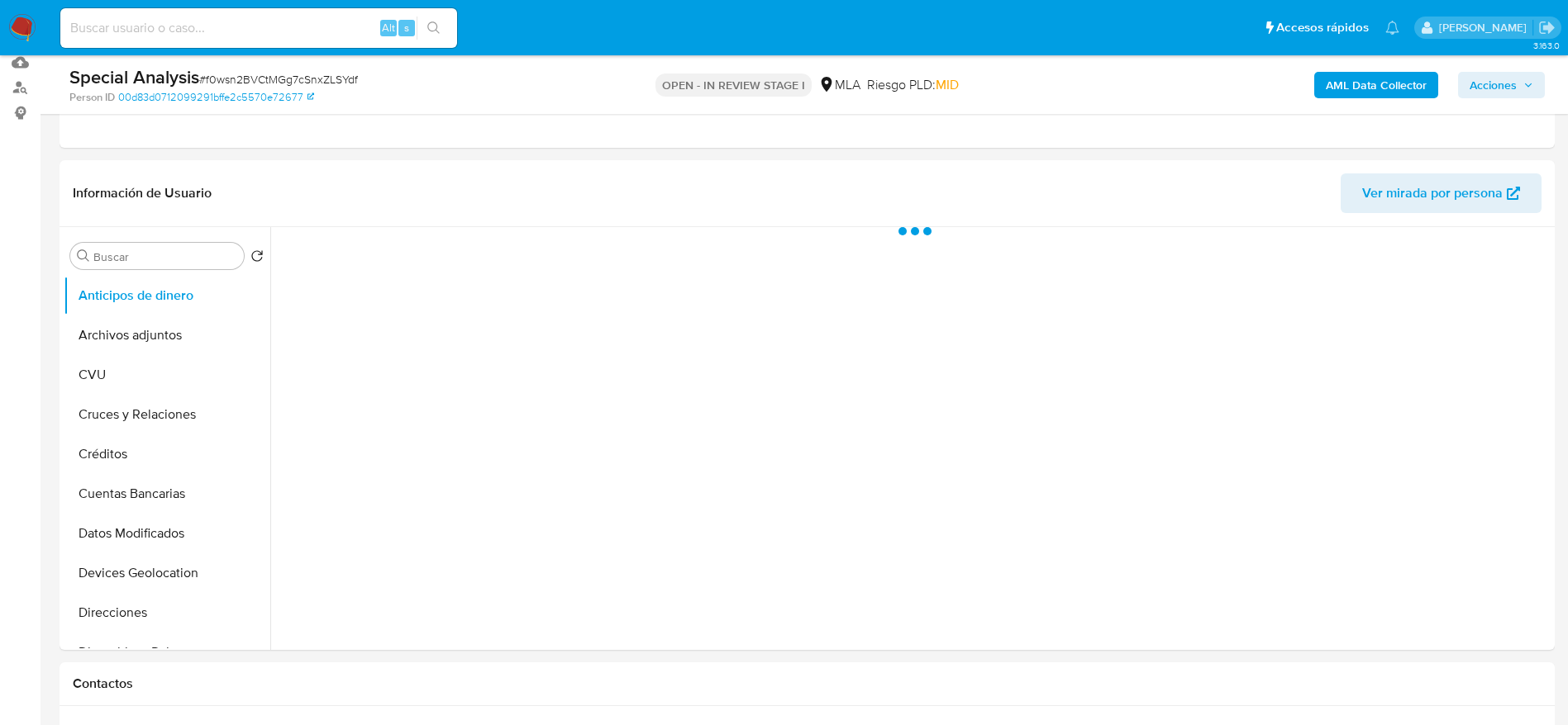
scroll to position [248, 0]
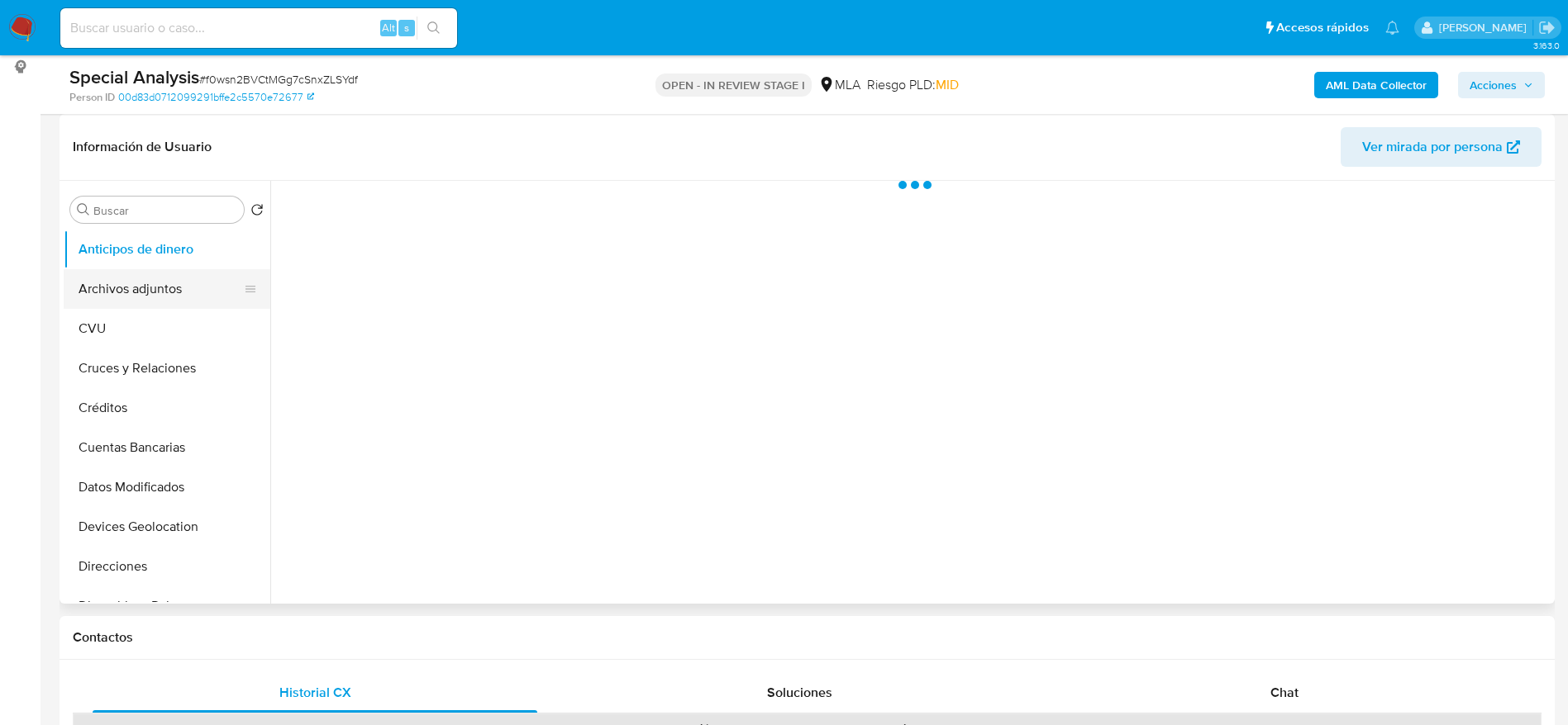
select select "10"
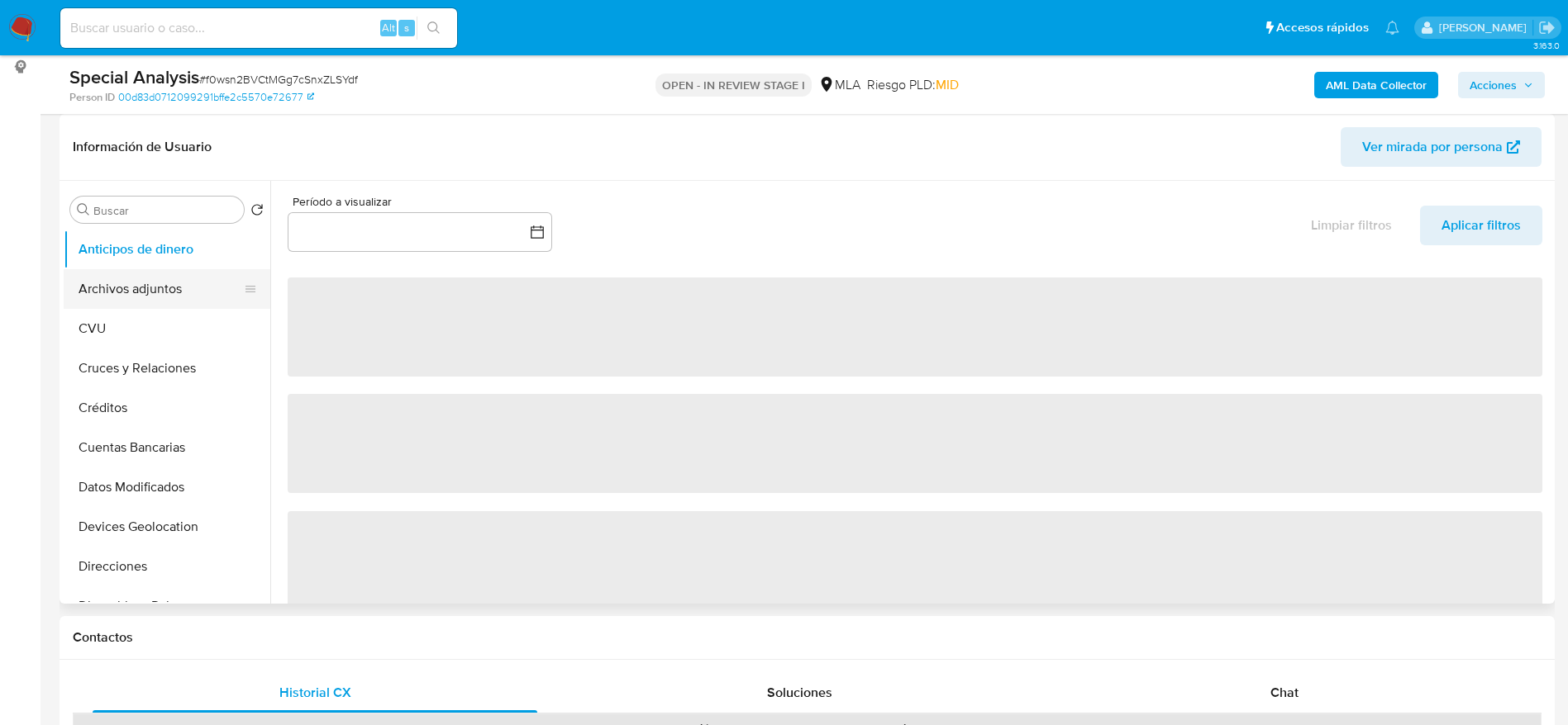
click at [146, 273] on button "Archivos adjuntos" at bounding box center [160, 289] width 194 height 40
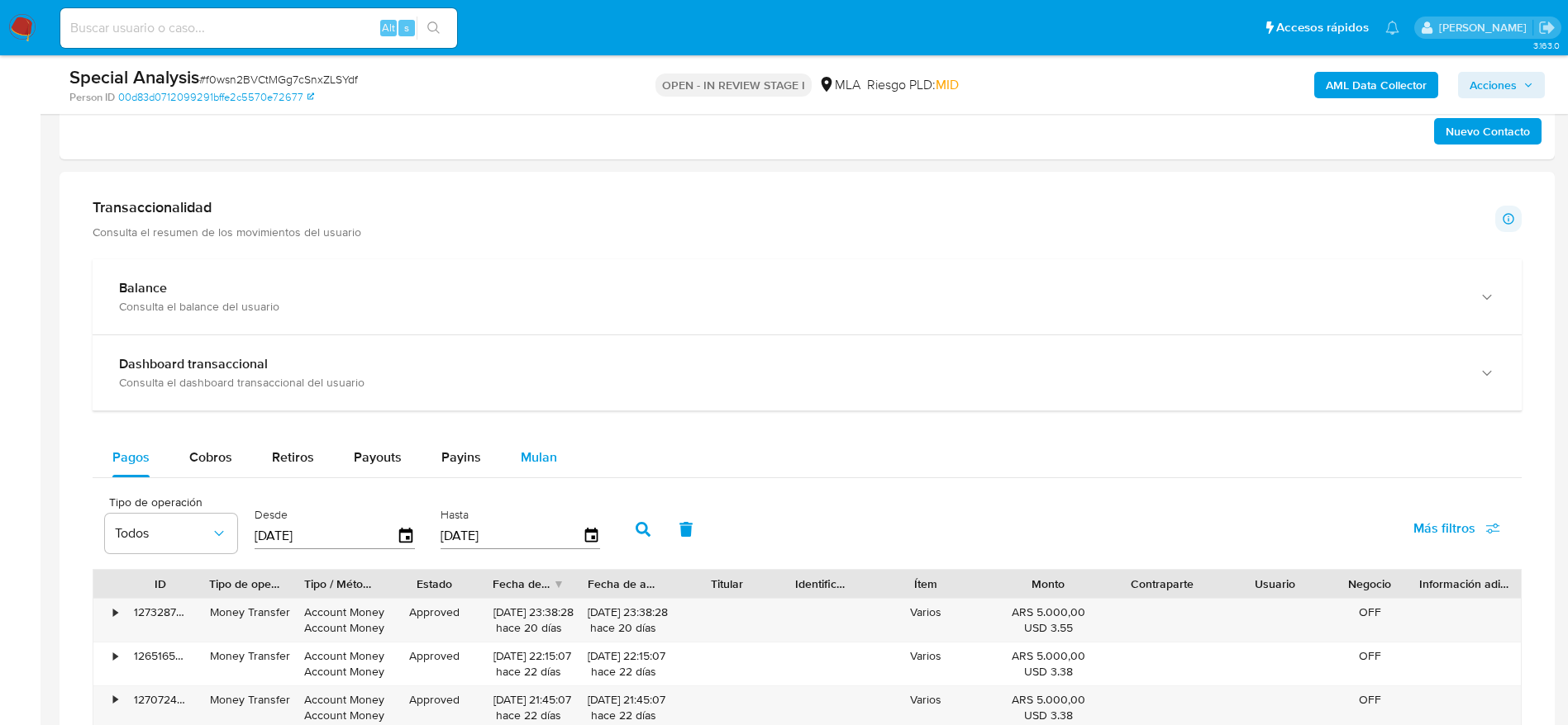
scroll to position [992, 0]
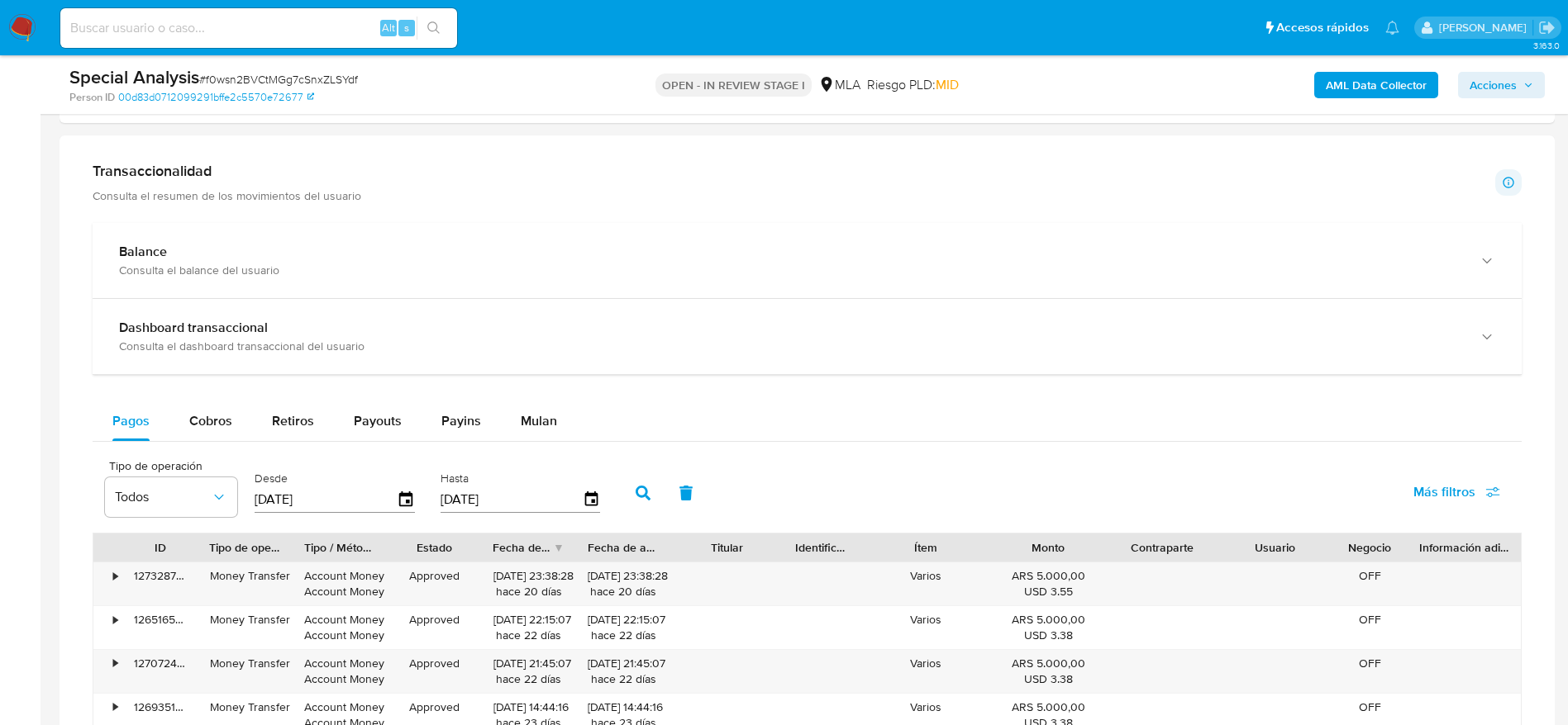
drag, startPoint x: 218, startPoint y: 427, endPoint x: 710, endPoint y: 408, distance: 492.4
click at [218, 429] on span "Cobros" at bounding box center [210, 421] width 42 height 19
select select "10"
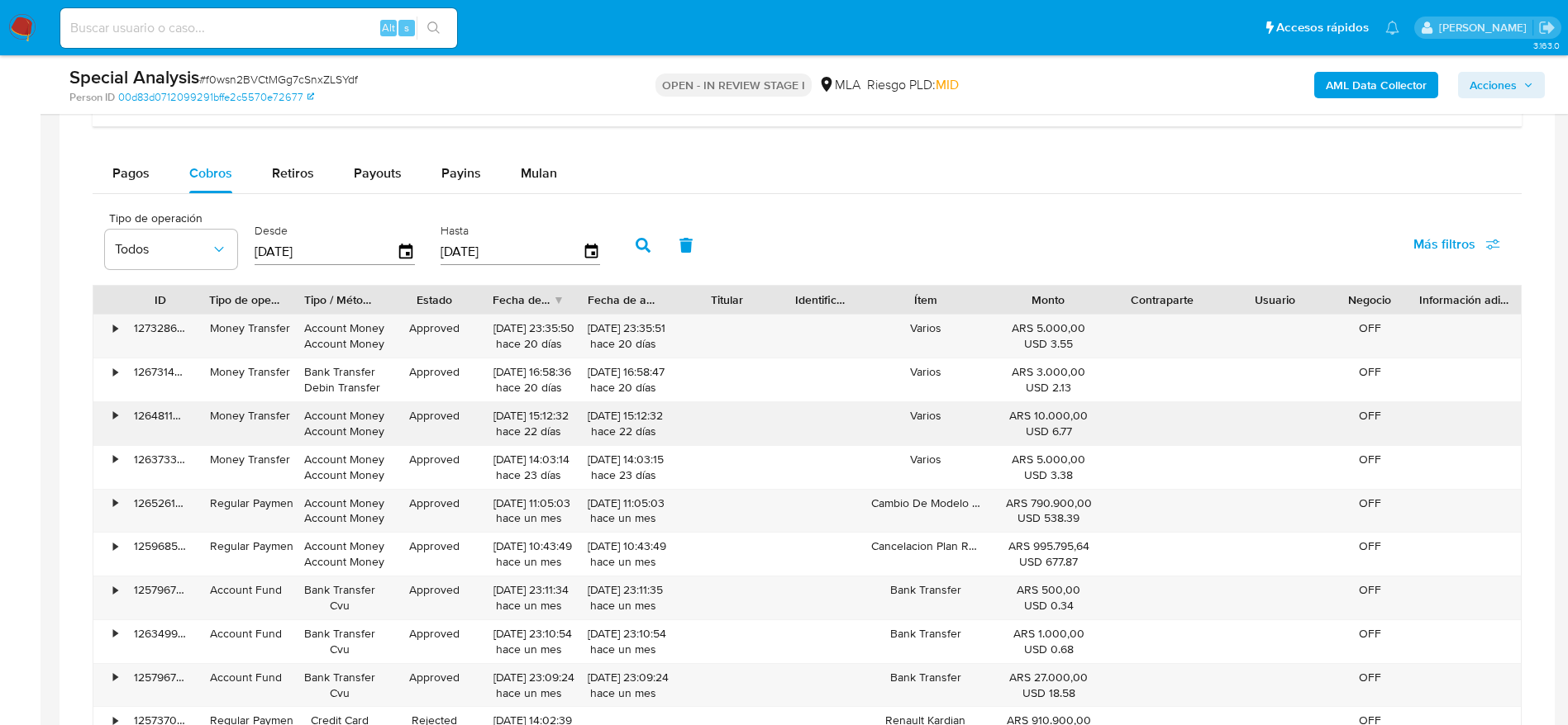
scroll to position [1488, 0]
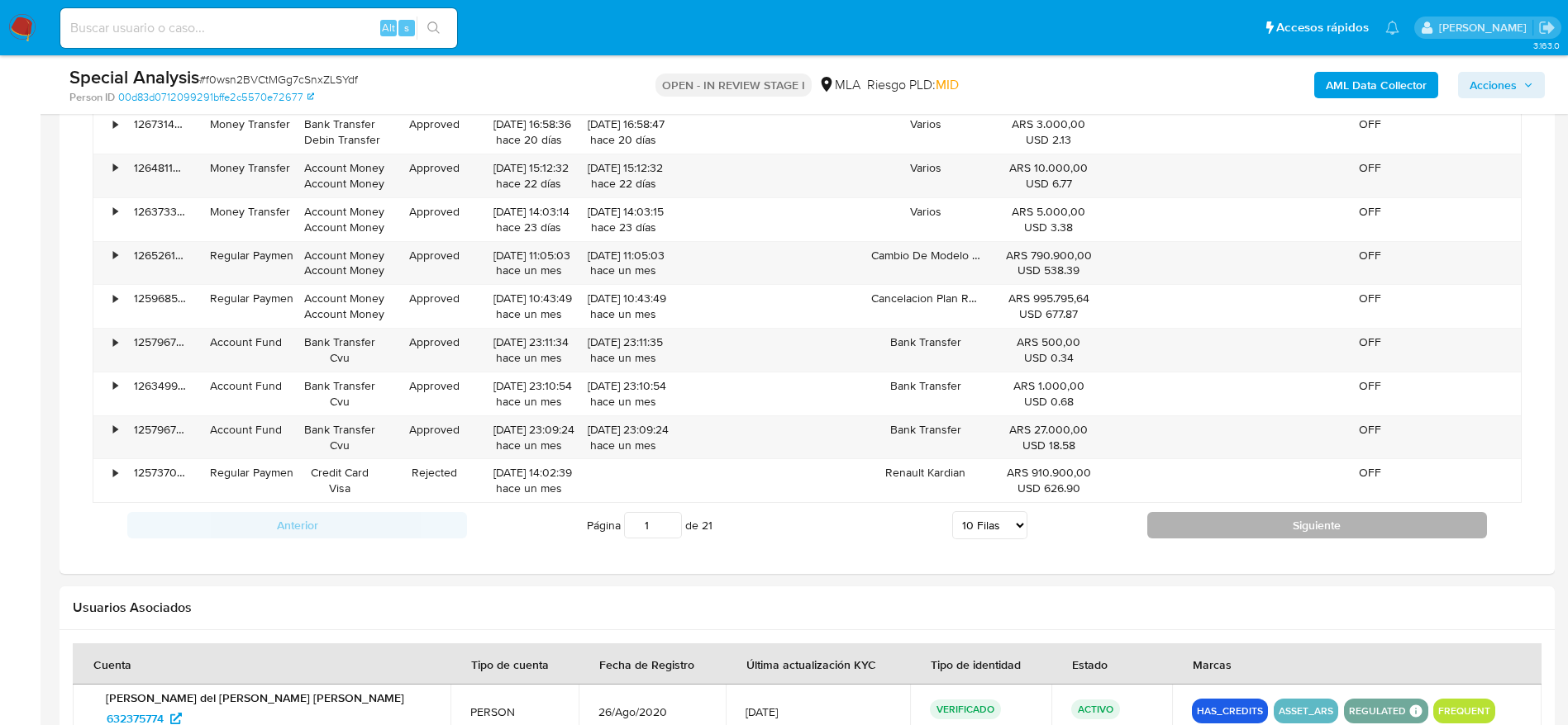
click at [1323, 520] on button "Siguiente" at bounding box center [1317, 525] width 340 height 27
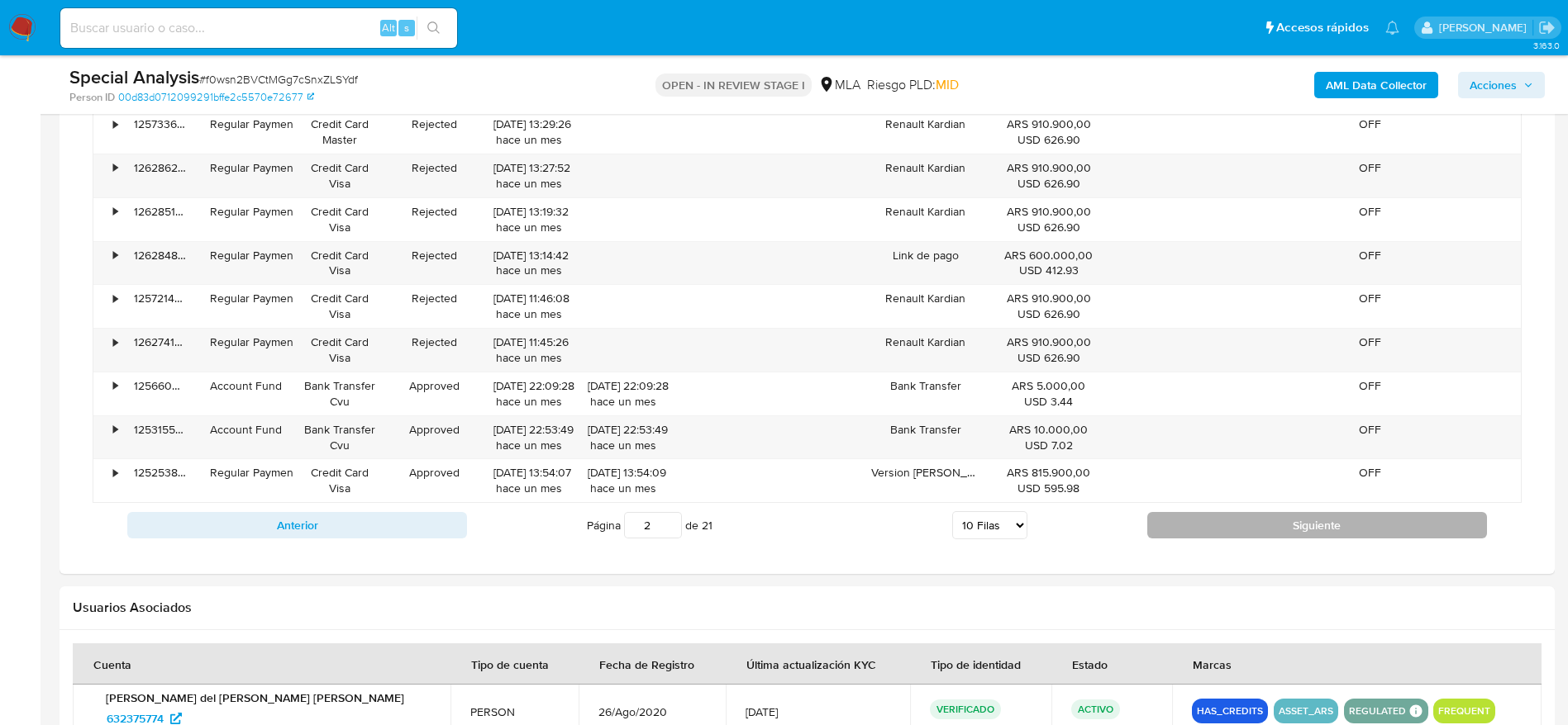
click at [1223, 523] on button "Siguiente" at bounding box center [1317, 525] width 340 height 27
type input "3"
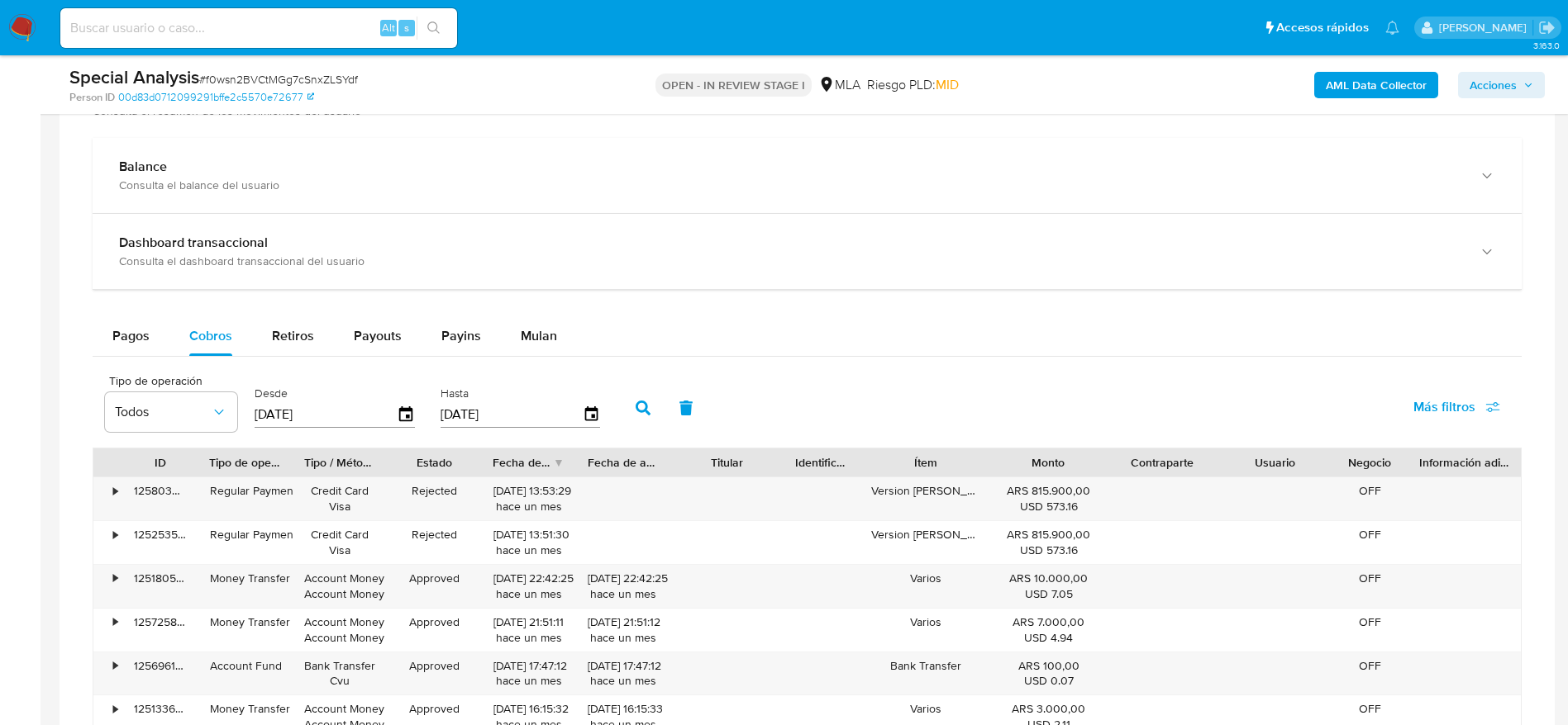
scroll to position [1115, 0]
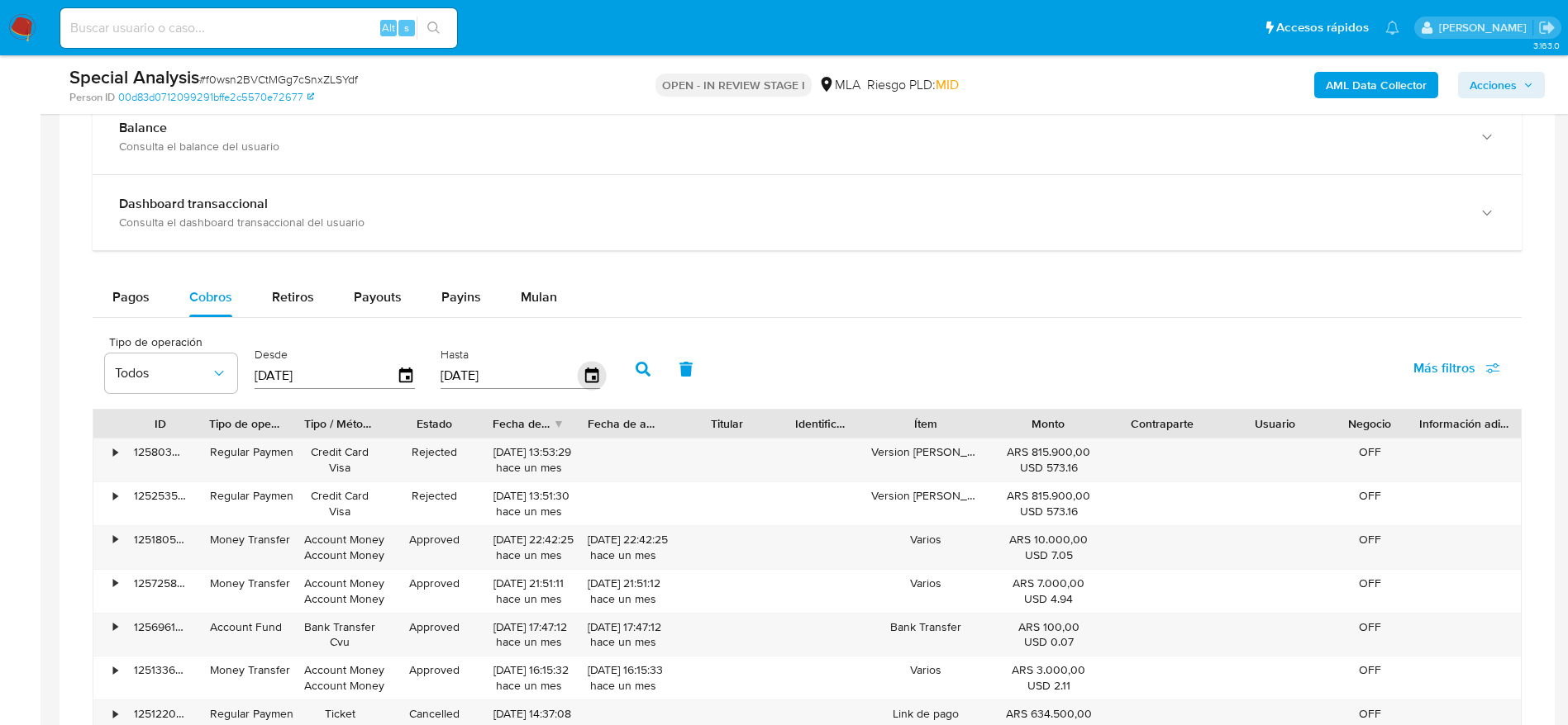
click at [598, 373] on icon "button" at bounding box center [590, 374] width 13 height 15
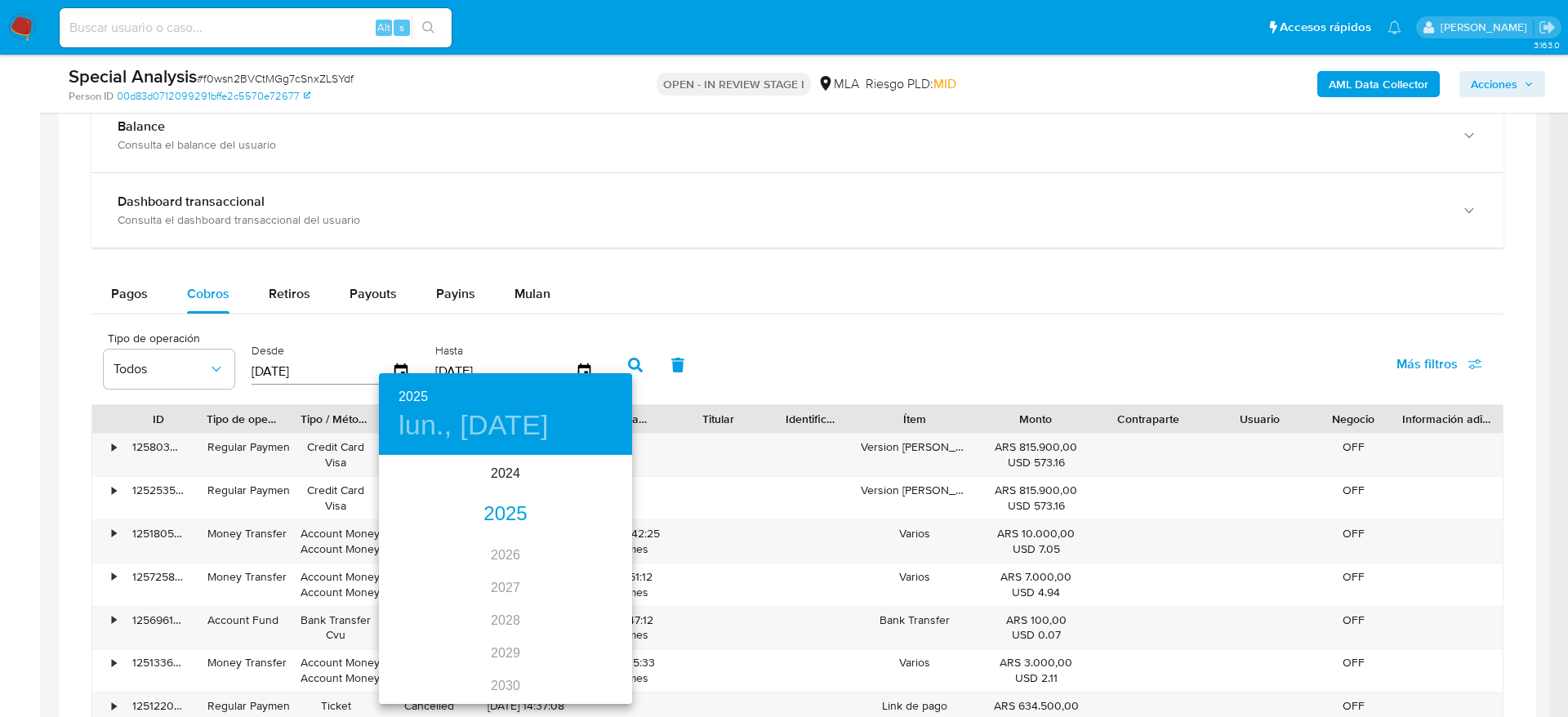
click at [501, 505] on div "2025" at bounding box center [505, 514] width 253 height 32
click at [422, 616] on div "jul." at bounding box center [421, 611] width 84 height 62
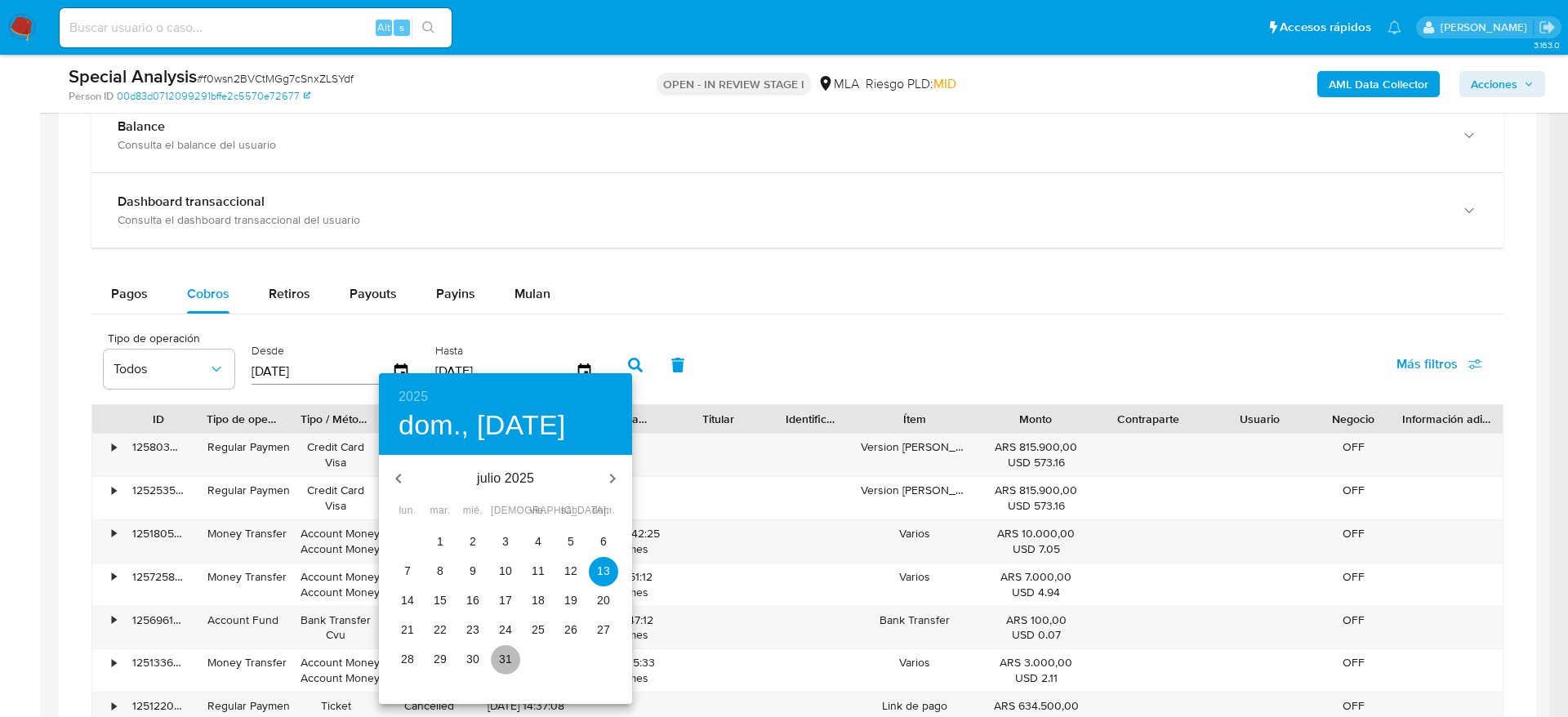
click at [512, 657] on span "31" at bounding box center [506, 659] width 29 height 17
type input "31/07/2025"
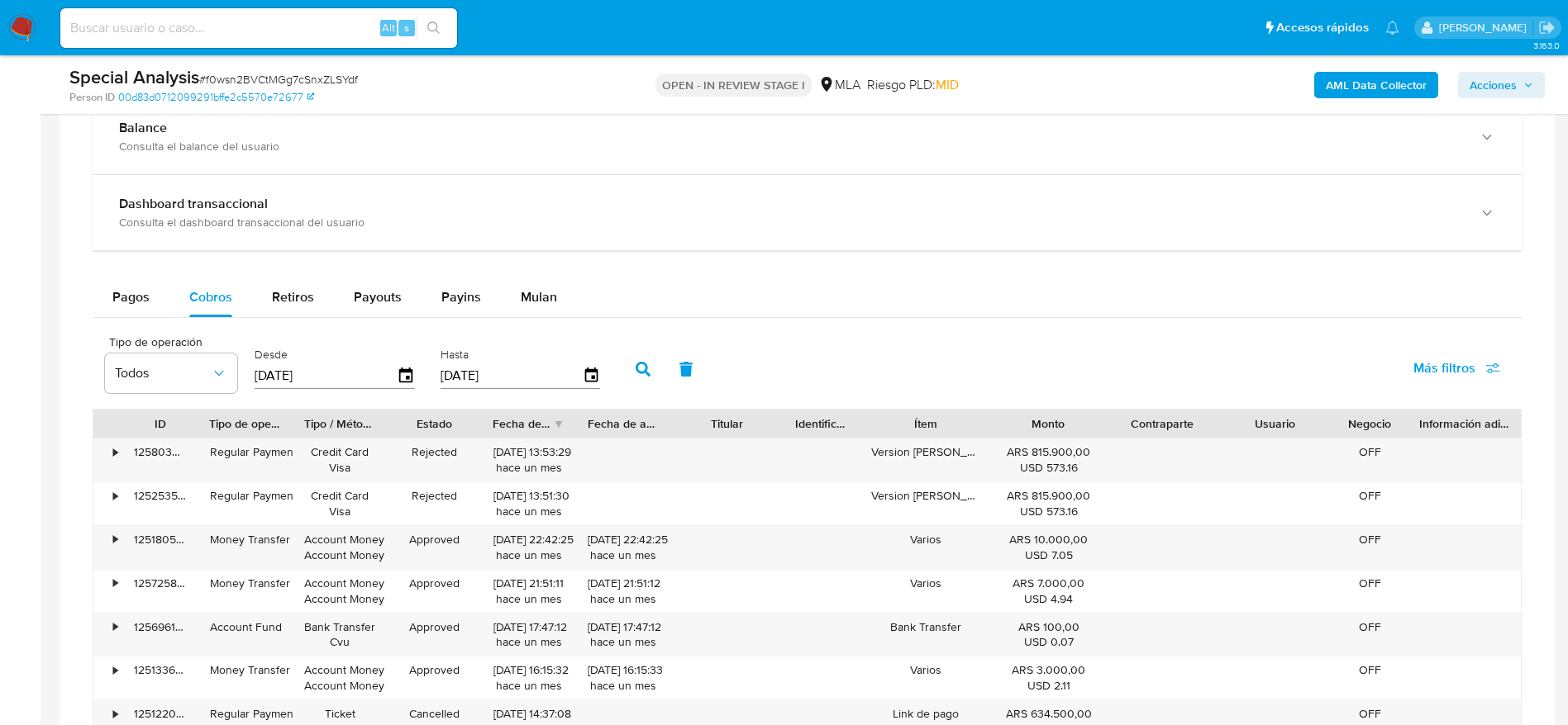
click at [644, 367] on icon "button" at bounding box center [642, 368] width 15 height 15
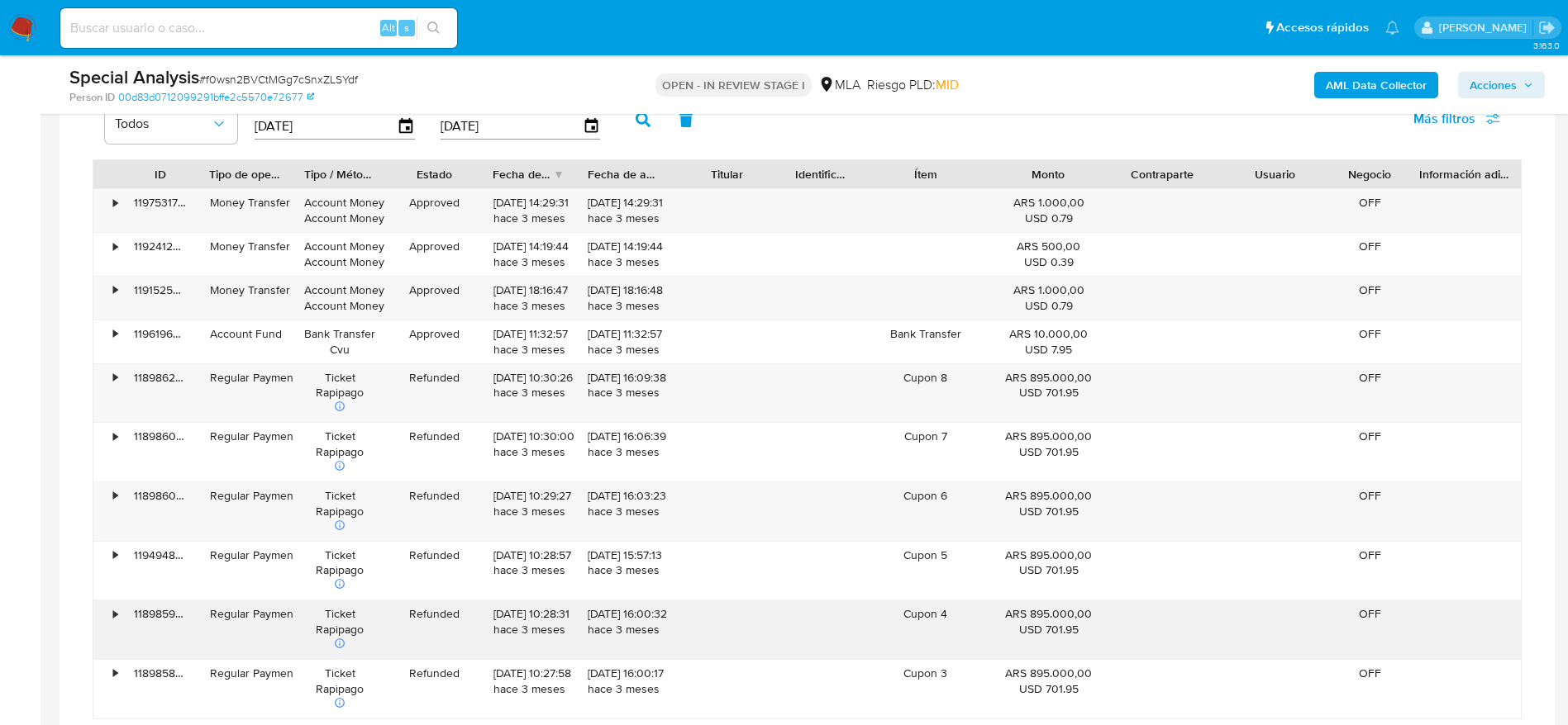
scroll to position [1363, 0]
click at [339, 404] on icon at bounding box center [340, 408] width 12 height 12
click at [492, 331] on button "close" at bounding box center [492, 332] width 11 height 11
click at [316, 339] on div "-" at bounding box center [384, 340] width 188 height 12
click at [316, 338] on div "-" at bounding box center [384, 340] width 188 height 12
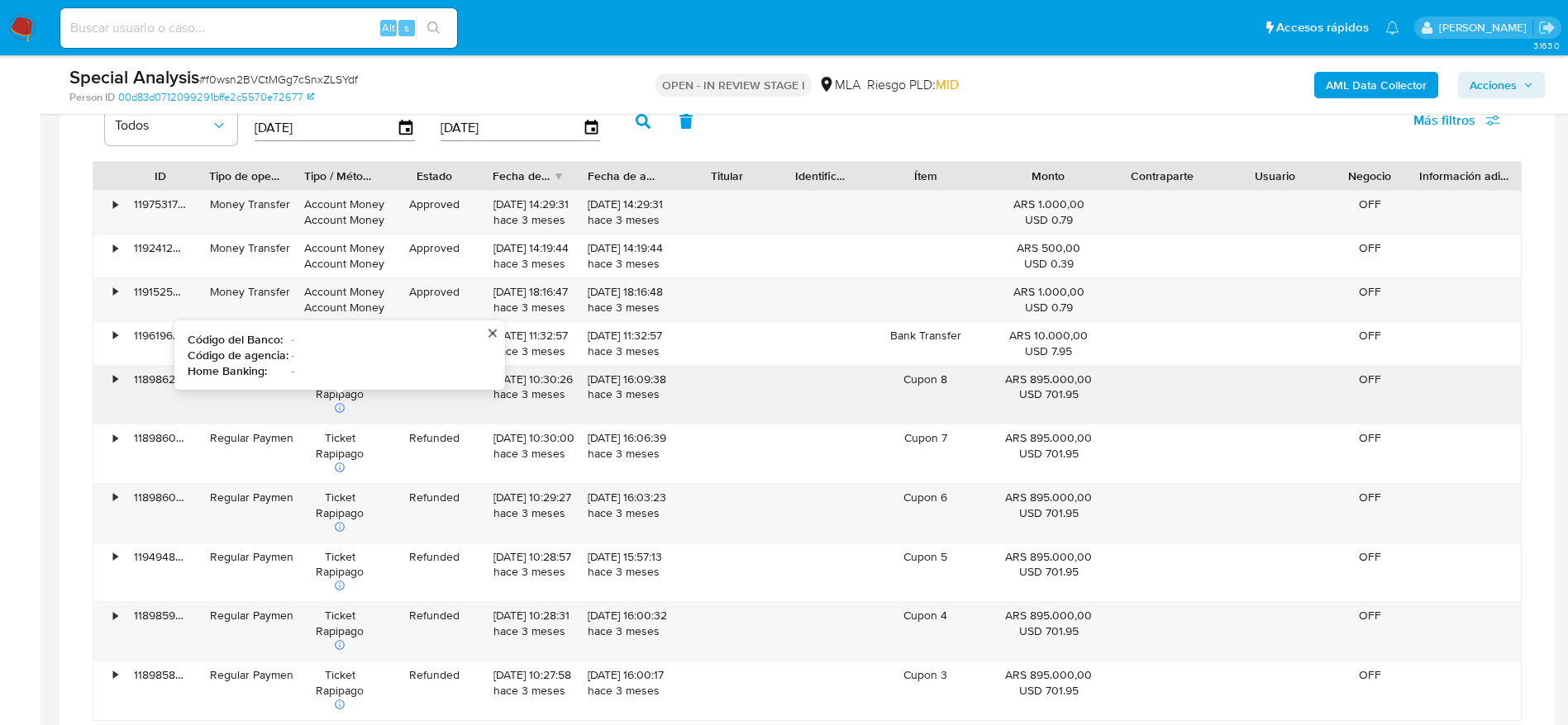
click at [491, 335] on button "close" at bounding box center [492, 332] width 11 height 11
click at [439, 374] on div "Refunded" at bounding box center [433, 395] width 94 height 58
click at [116, 386] on div "•" at bounding box center [108, 395] width 29 height 58
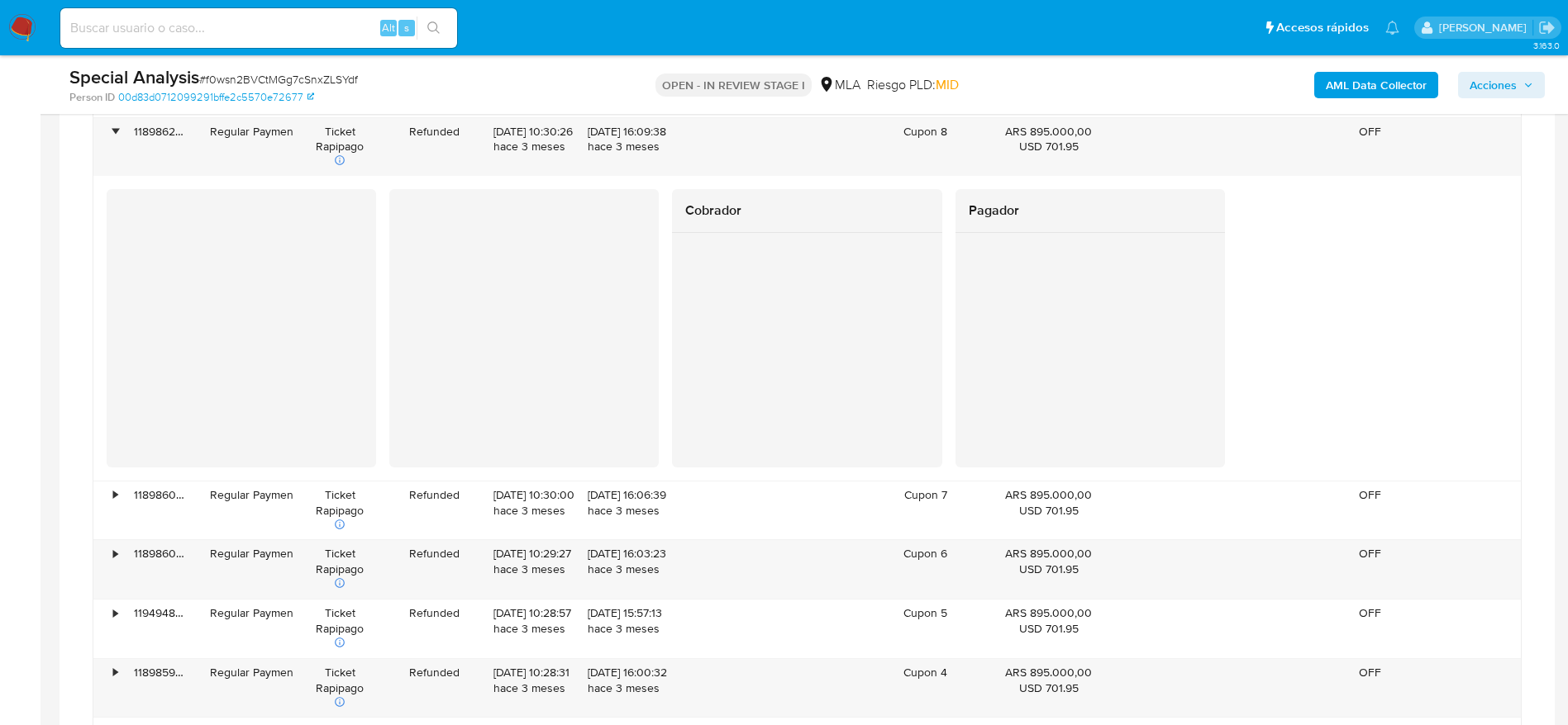
scroll to position [1488, 0]
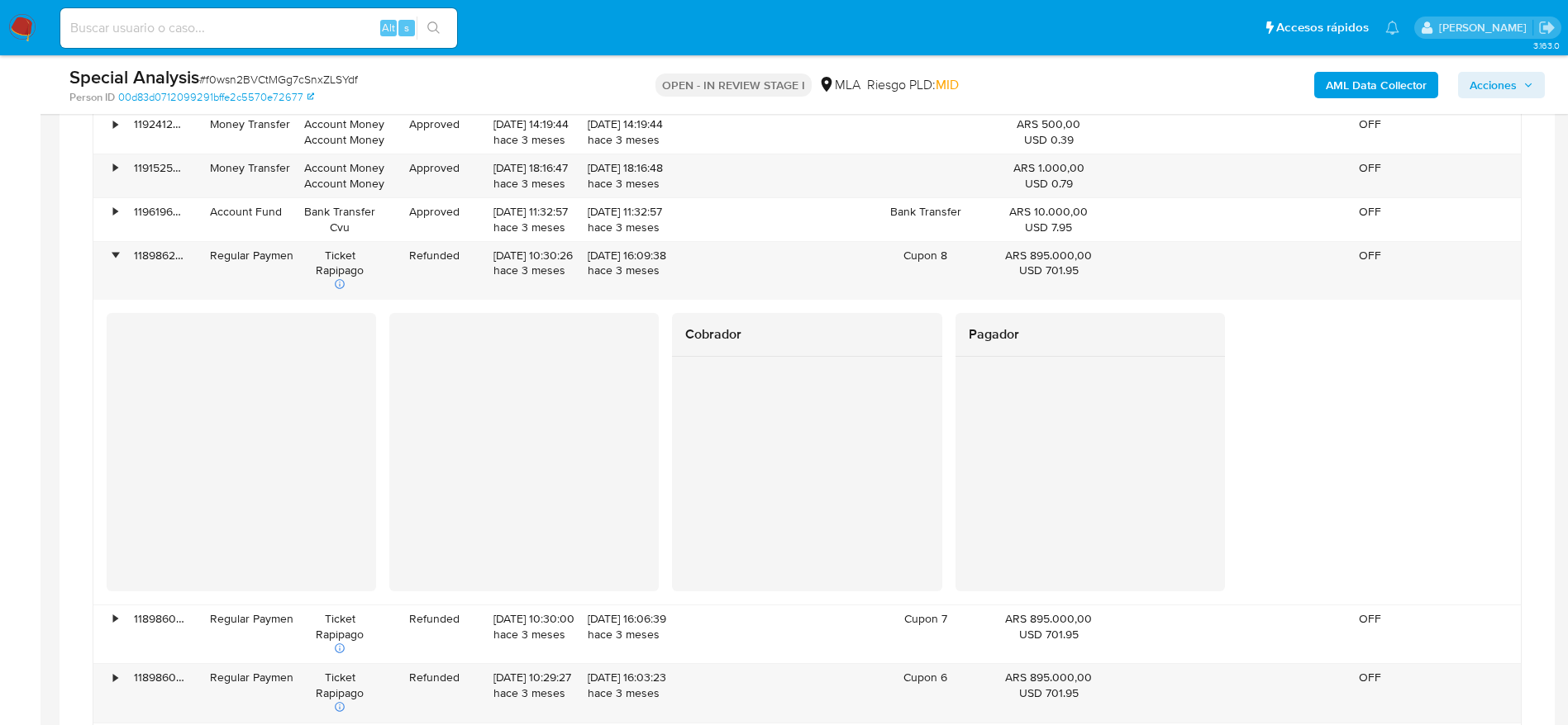
click at [198, 40] on div "Alt s" at bounding box center [259, 28] width 397 height 40
click at [195, 33] on input at bounding box center [259, 29] width 397 height 22
paste input "a2qToUpb4xhKt34TpYltOwU6"
type input "a2qToUpb4xhKt34TpYltOwU6"
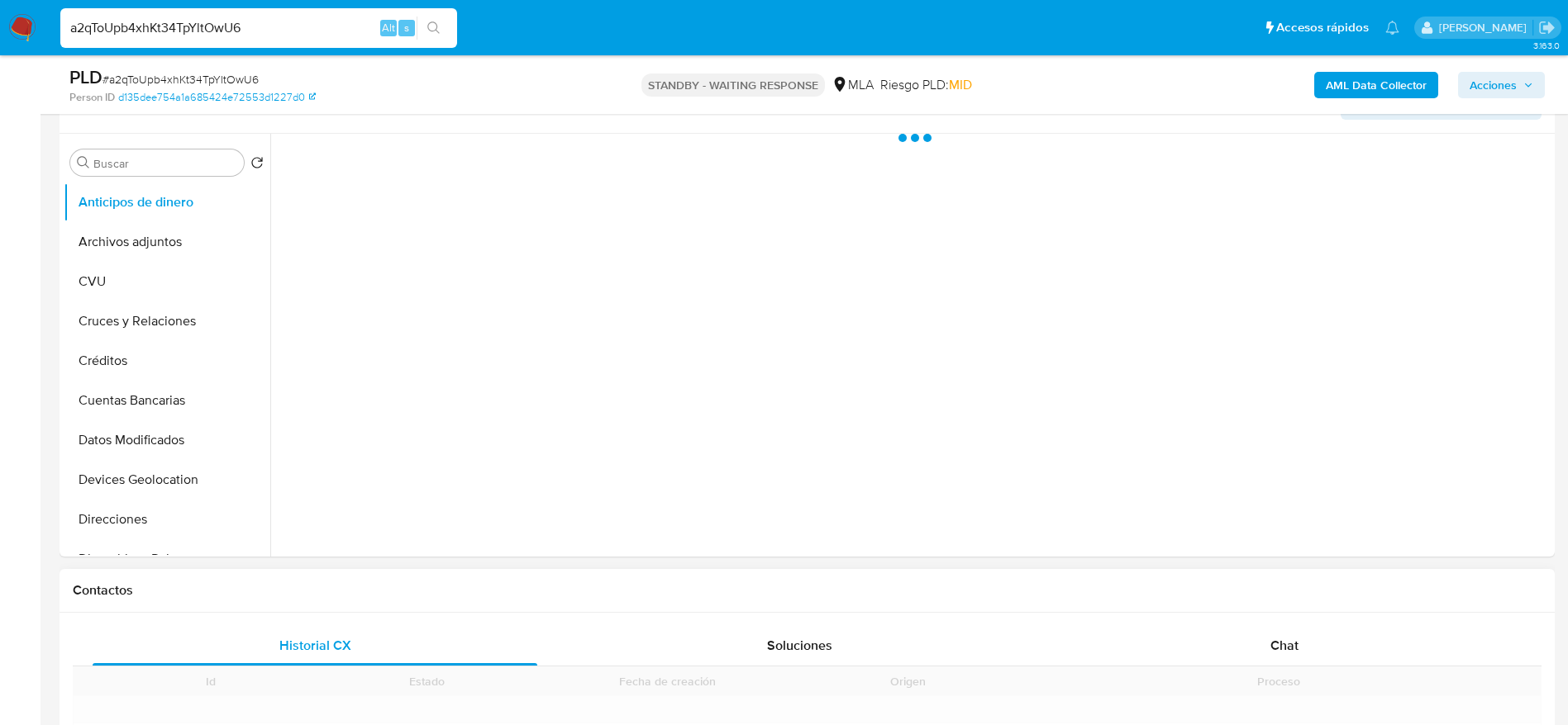
scroll to position [371, 0]
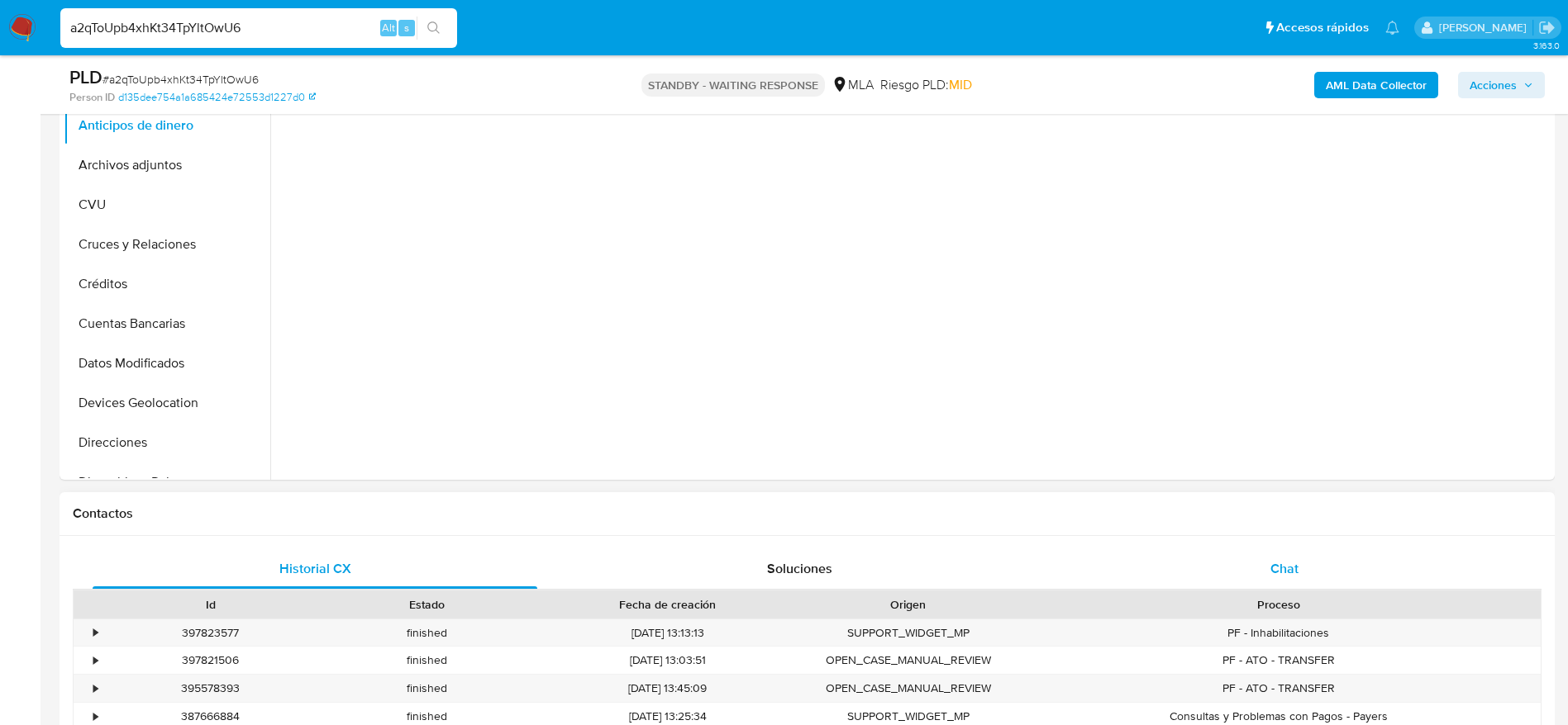
drag, startPoint x: 1291, startPoint y: 570, endPoint x: 1283, endPoint y: 562, distance: 11.3
click at [1291, 571] on span "Chat" at bounding box center [1284, 568] width 28 height 19
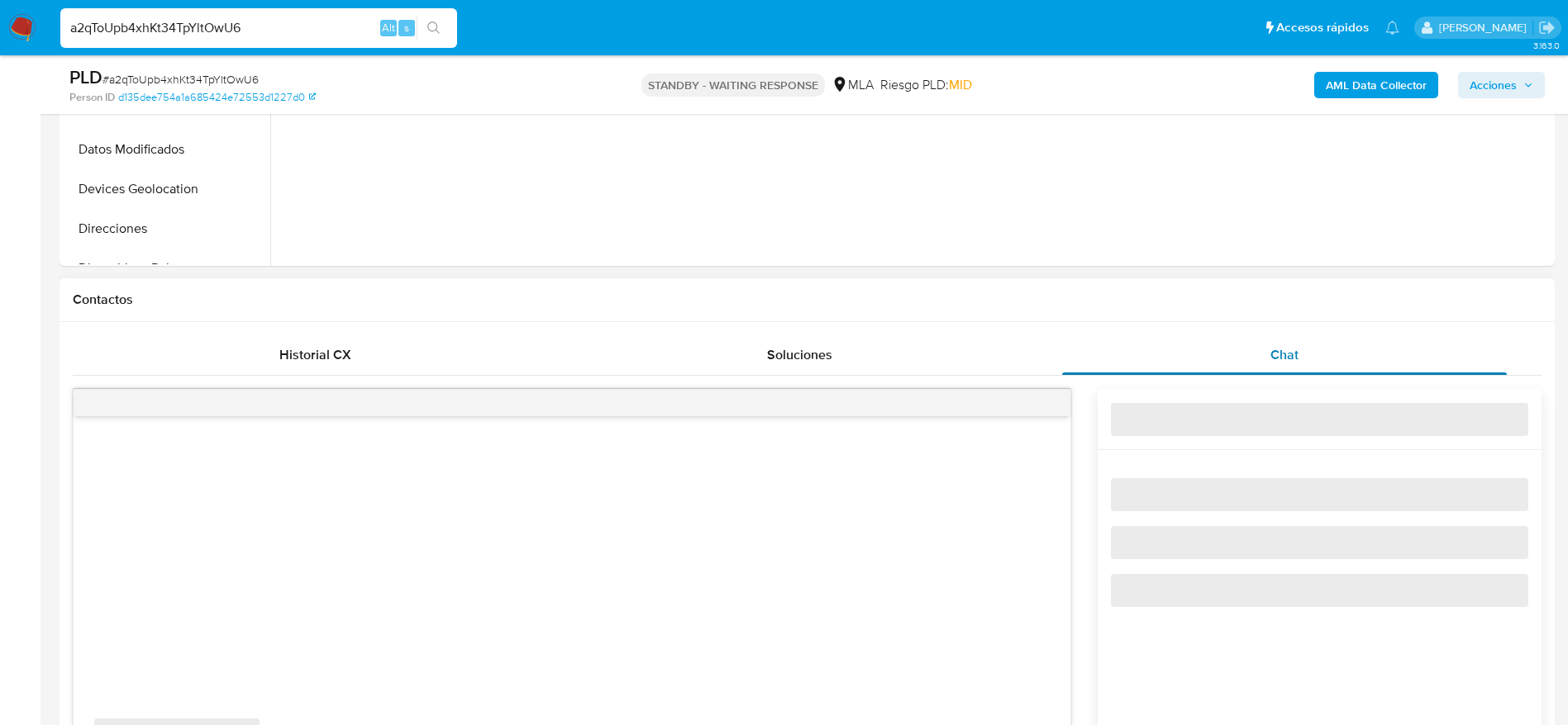
select select "10"
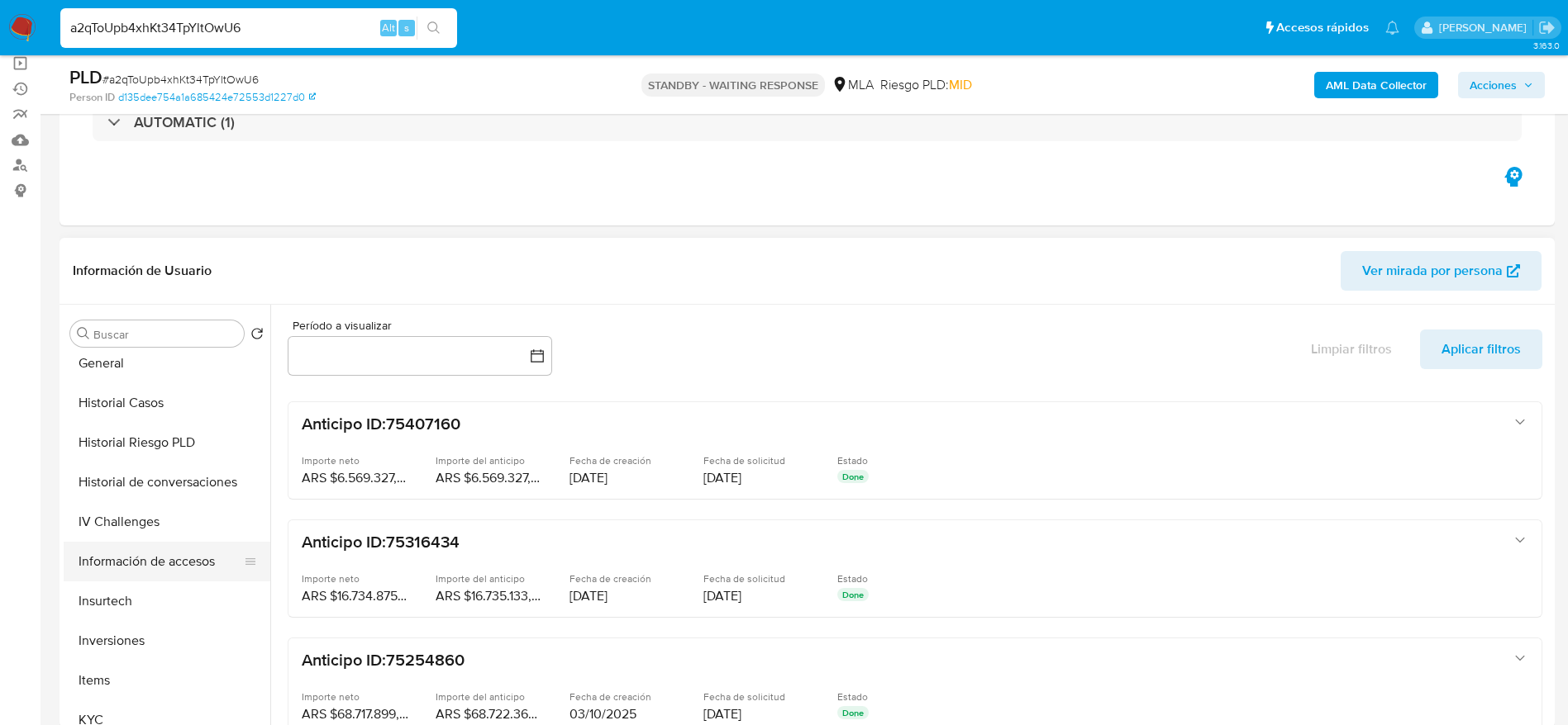
scroll to position [496, 0]
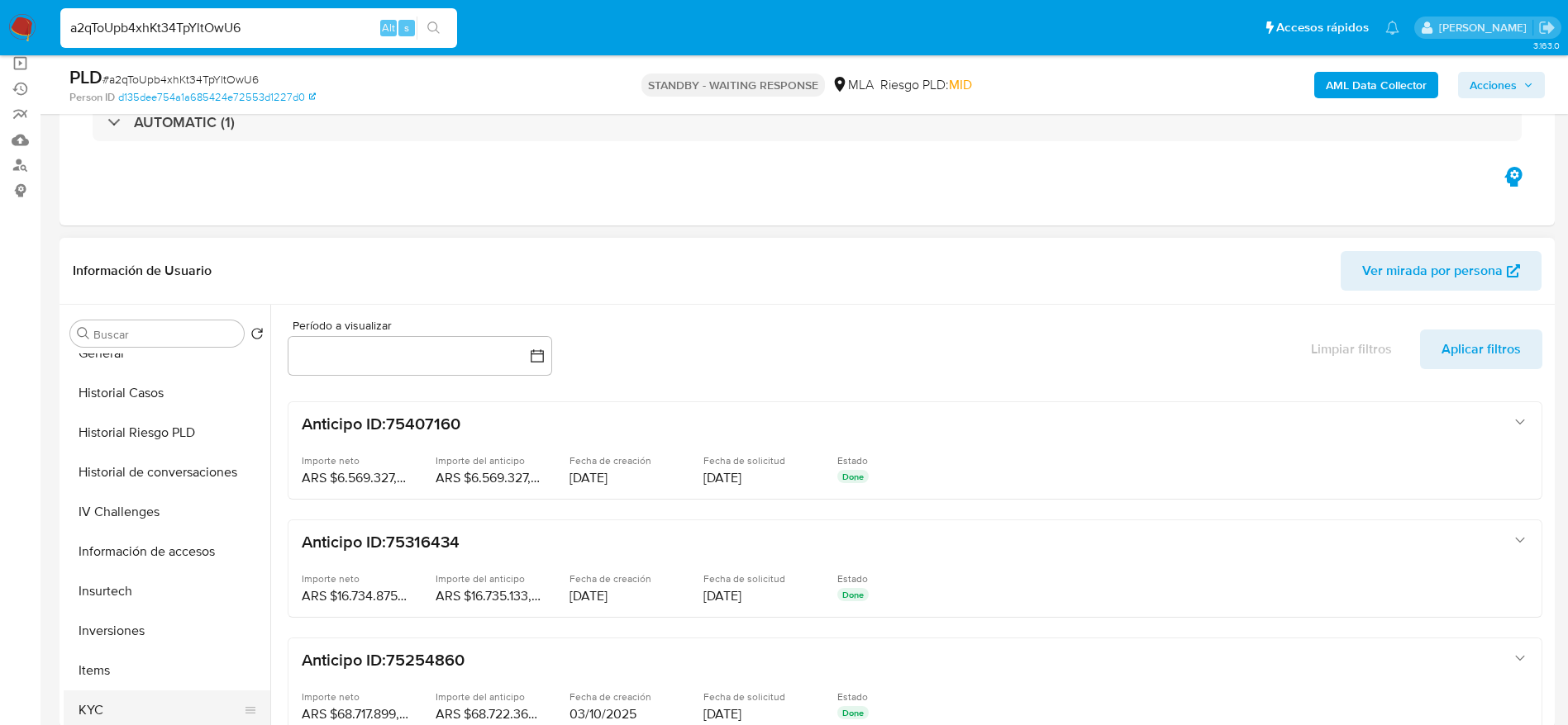
click at [103, 702] on button "KYC" at bounding box center [160, 710] width 194 height 40
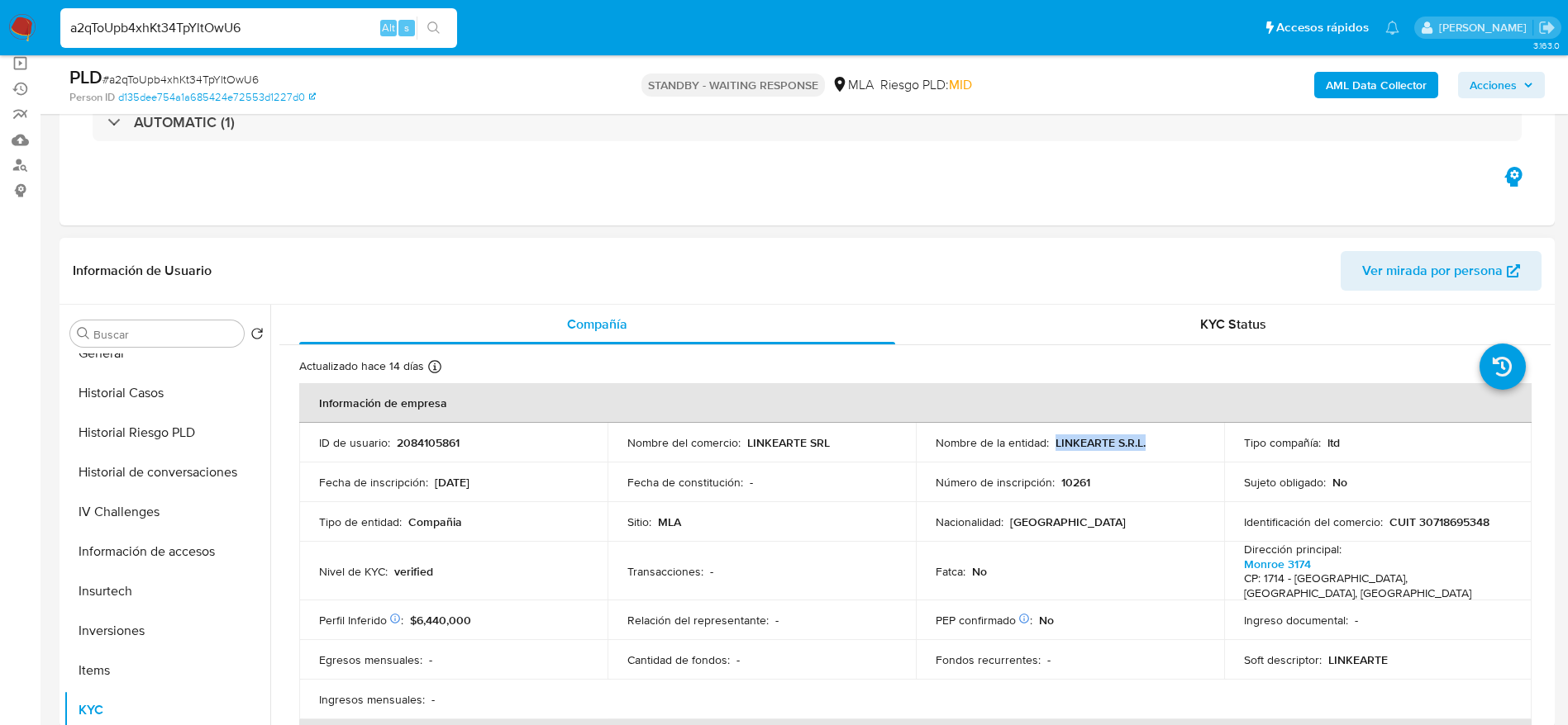
drag, startPoint x: 1065, startPoint y: 443, endPoint x: 1150, endPoint y: 448, distance: 85.1
click at [1150, 448] on div "Nombre de la entidad : LINKEARTE S.R.L." at bounding box center [1070, 443] width 269 height 15
copy p "LINKEARTE S.R.L."
click at [1458, 517] on p "CUIT 30718695348" at bounding box center [1439, 522] width 100 height 15
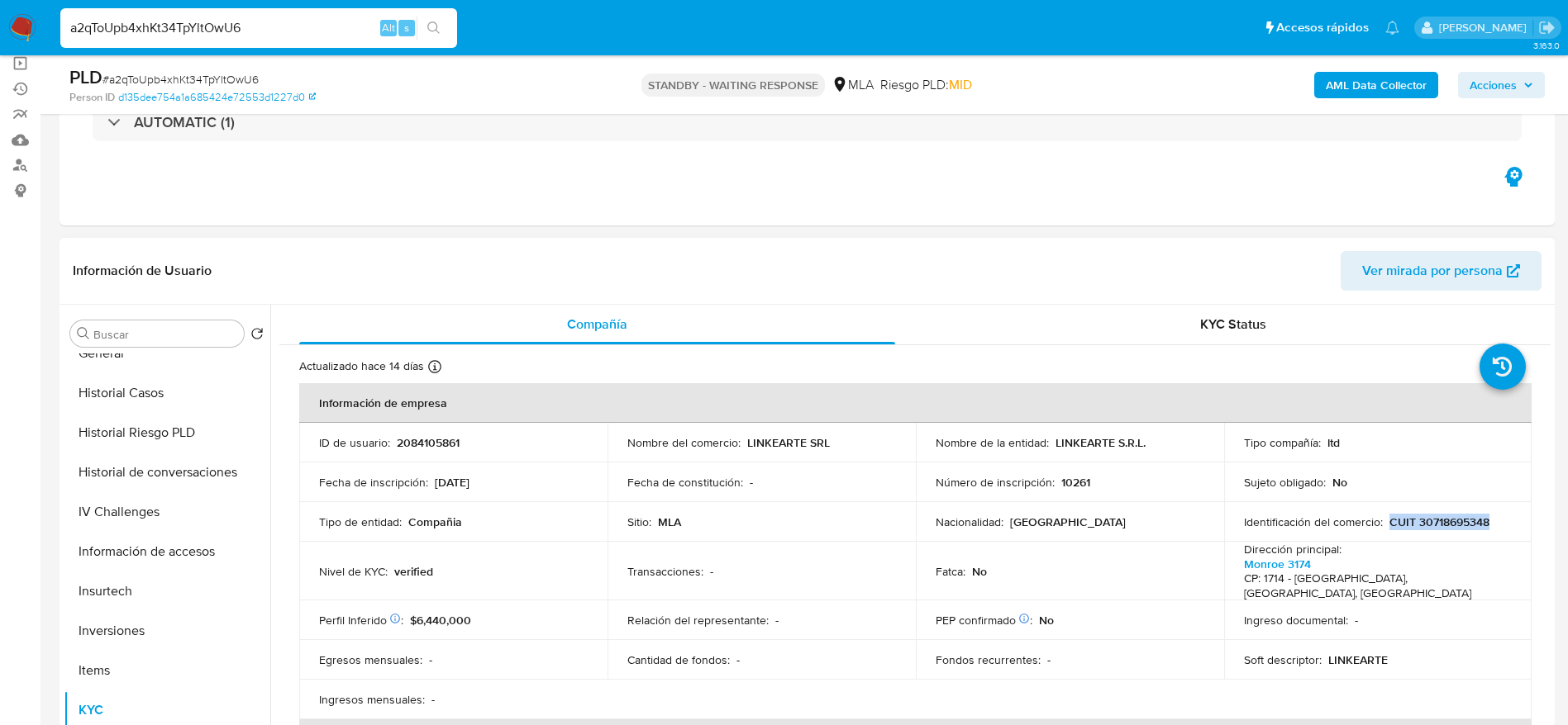
drag, startPoint x: 1382, startPoint y: 523, endPoint x: 1493, endPoint y: 518, distance: 111.1
click at [1493, 518] on div "Identificación del comercio : CUIT 30718695348" at bounding box center [1378, 522] width 269 height 15
copy p "CUIT 30718695348"
click at [421, 445] on p "2084105861" at bounding box center [429, 443] width 63 height 15
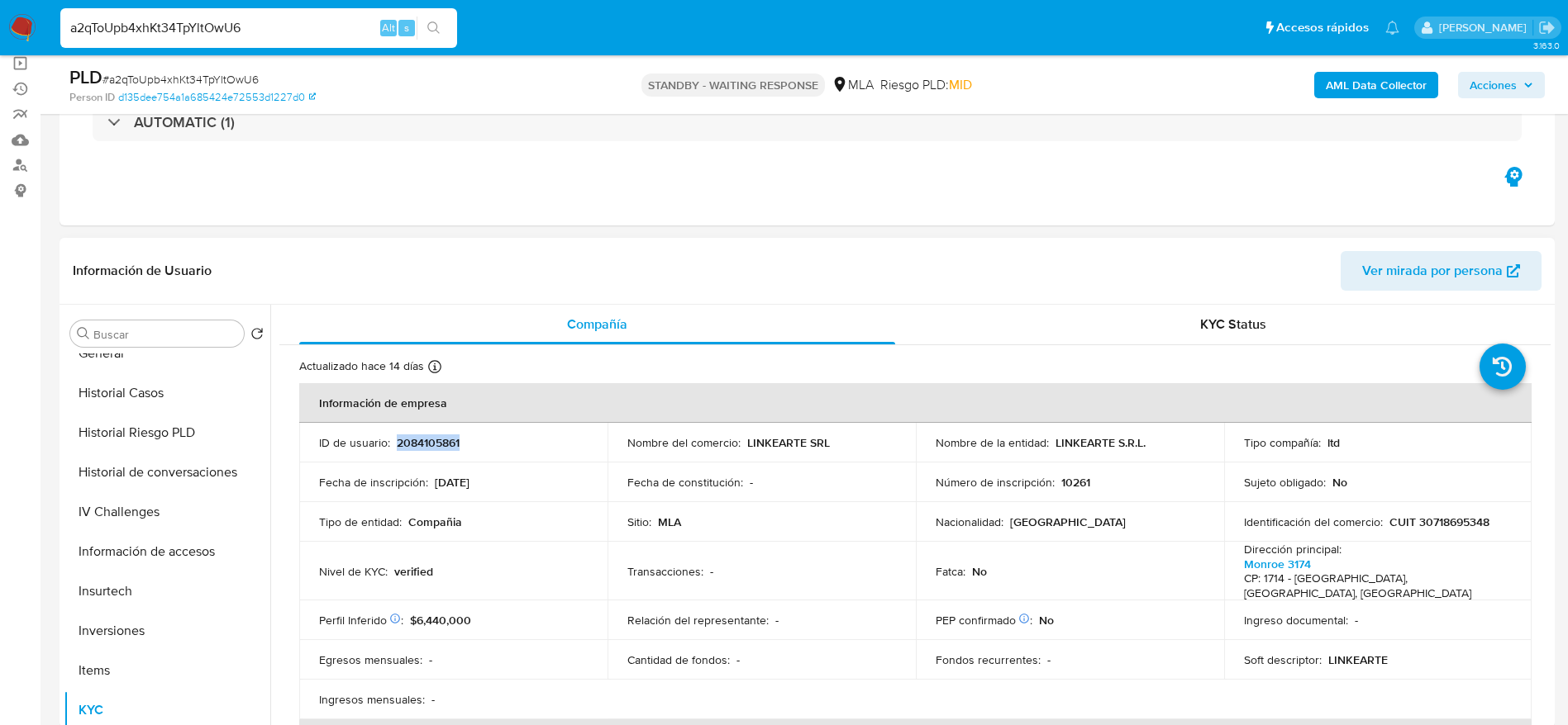
copy p "2084105861"
click at [125, 480] on button "General" at bounding box center [160, 477] width 194 height 40
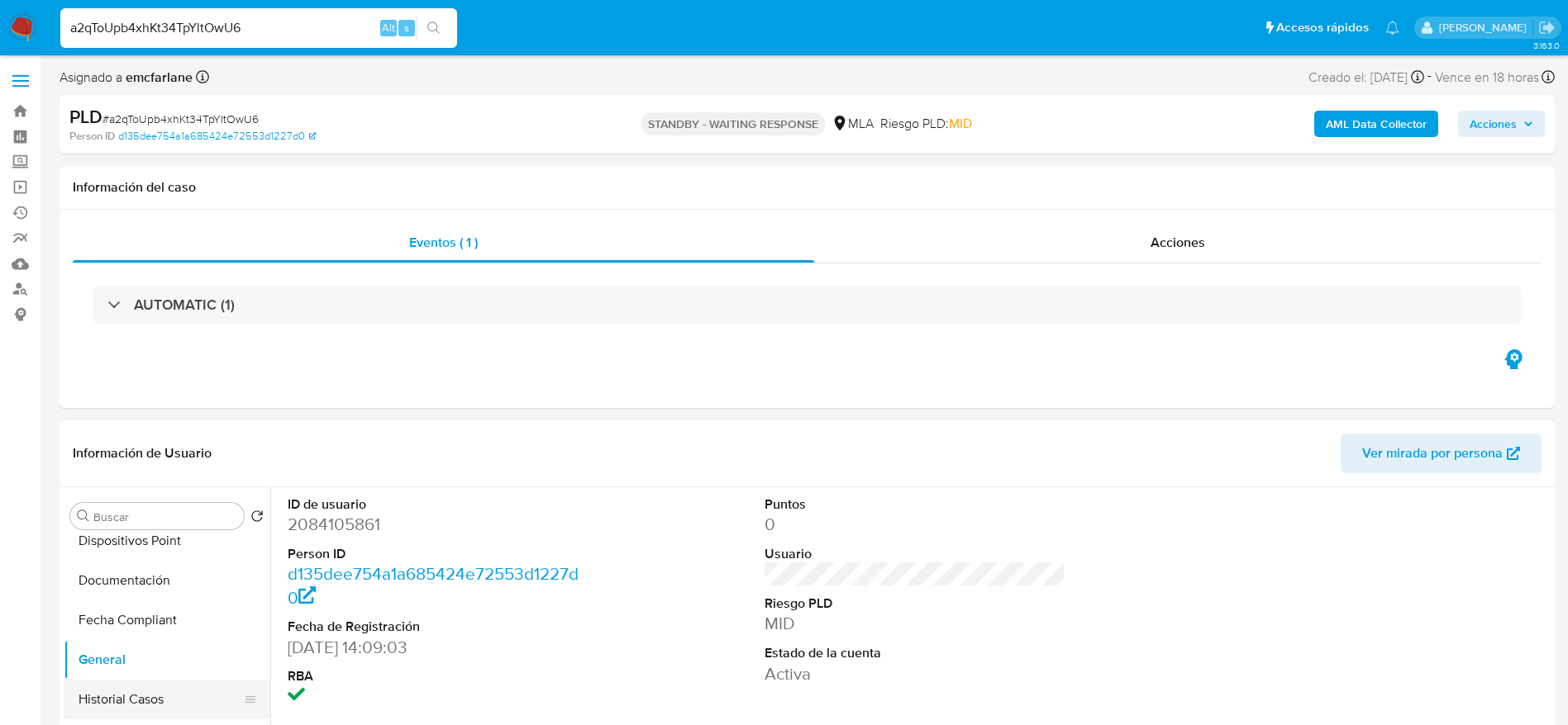
click at [140, 702] on button "Historial Casos" at bounding box center [160, 699] width 194 height 40
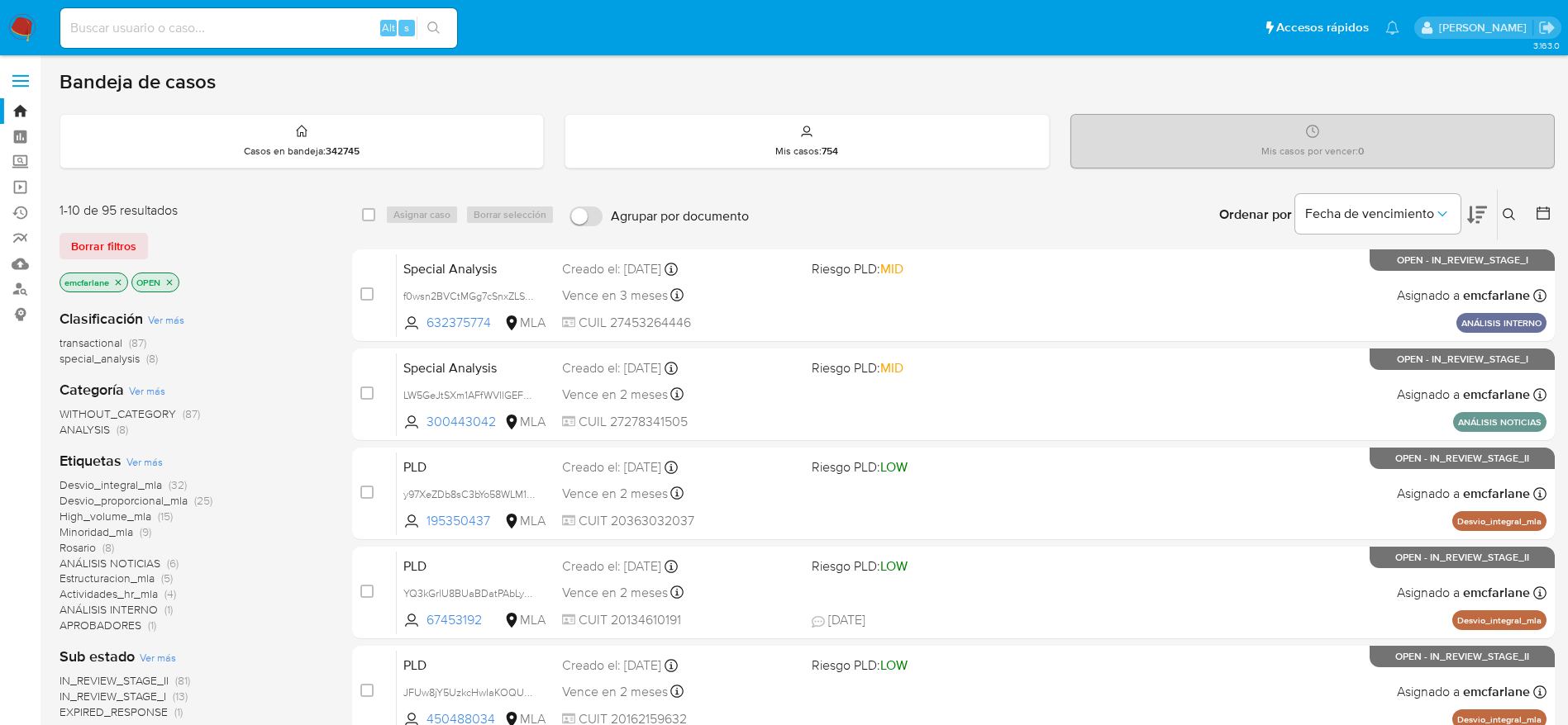
click at [92, 245] on span "Borrar filtros" at bounding box center [104, 246] width 65 height 23
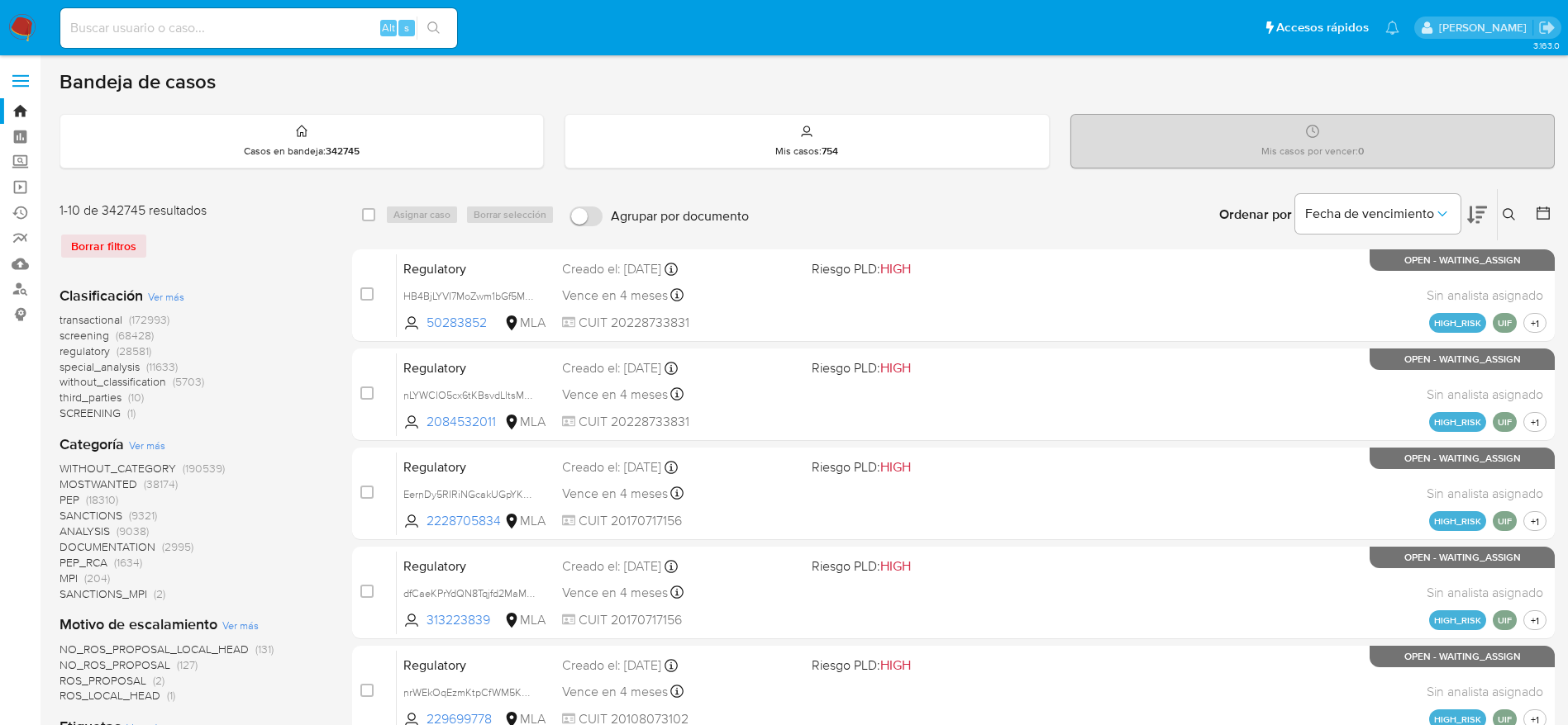
click at [1516, 214] on button at bounding box center [1512, 214] width 28 height 20
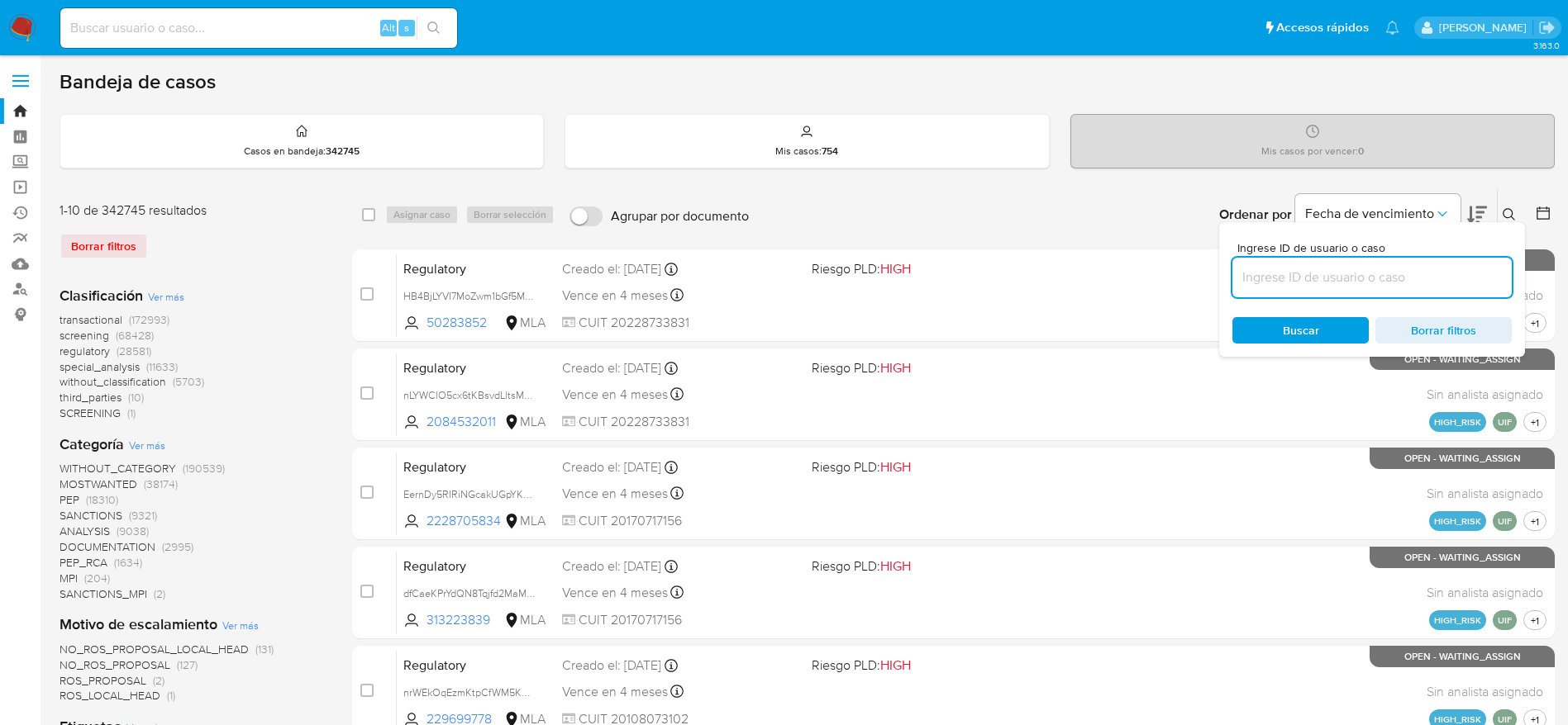
click at [1331, 275] on input at bounding box center [1371, 278] width 280 height 22
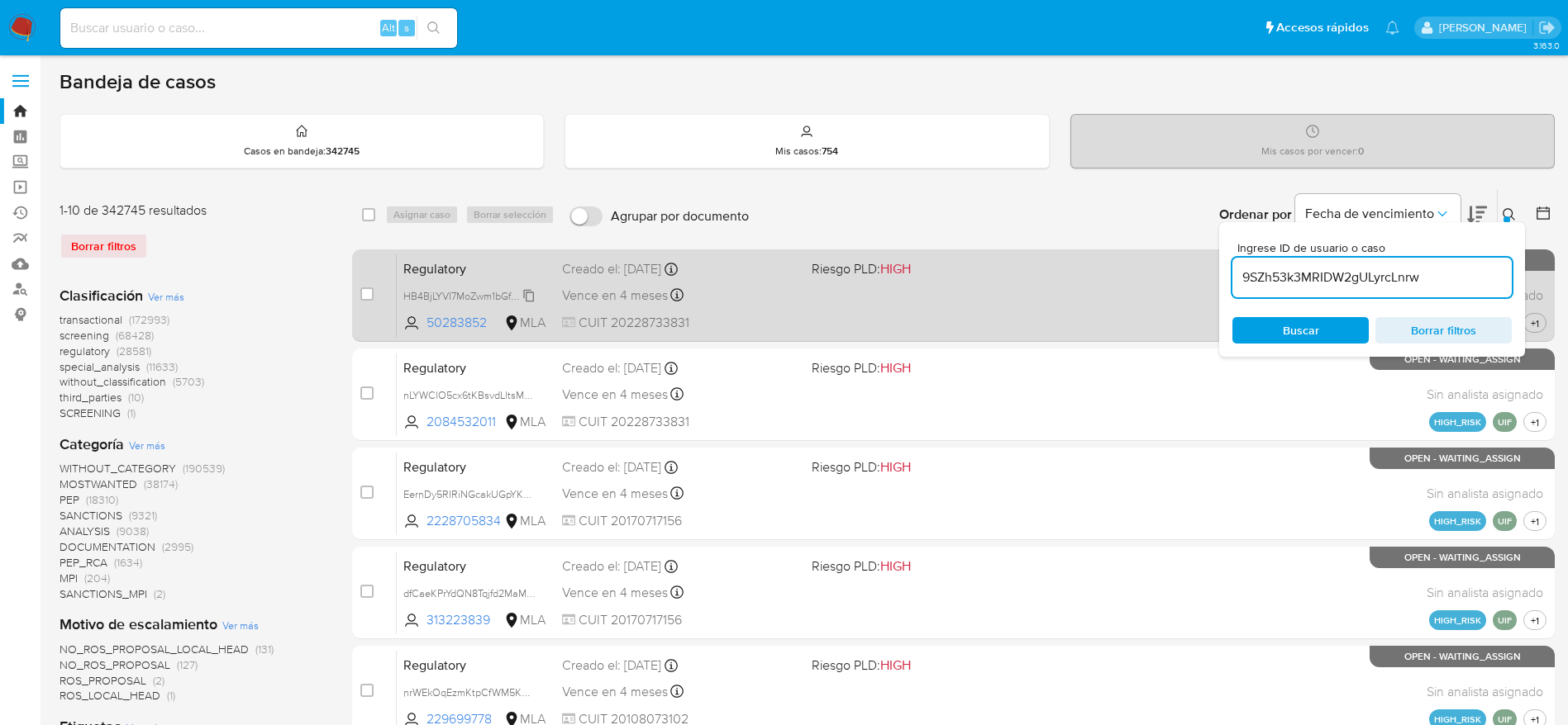
type input "9SZh53k3MRIDW2gULyrcLnrw"
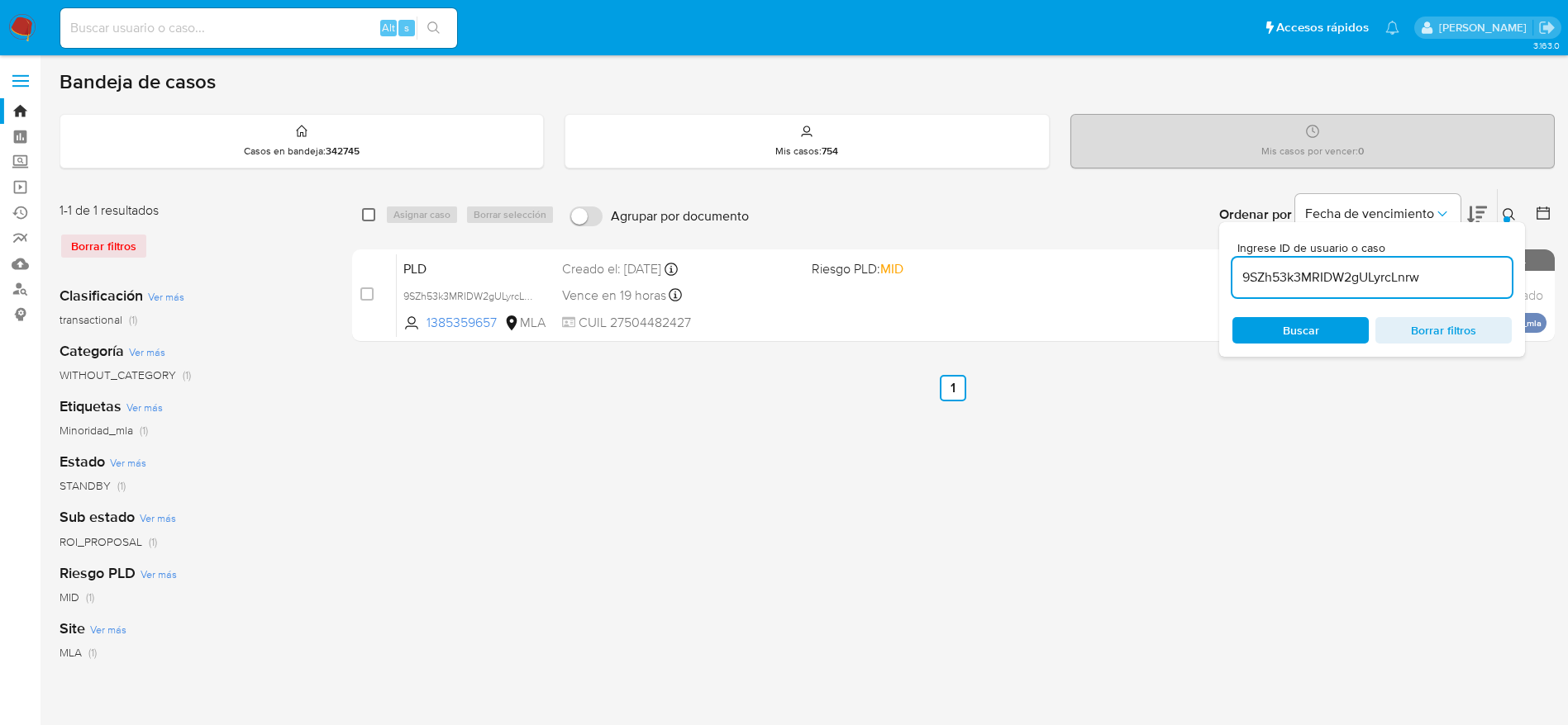
click at [374, 214] on input "checkbox" at bounding box center [368, 214] width 13 height 13
checkbox input "true"
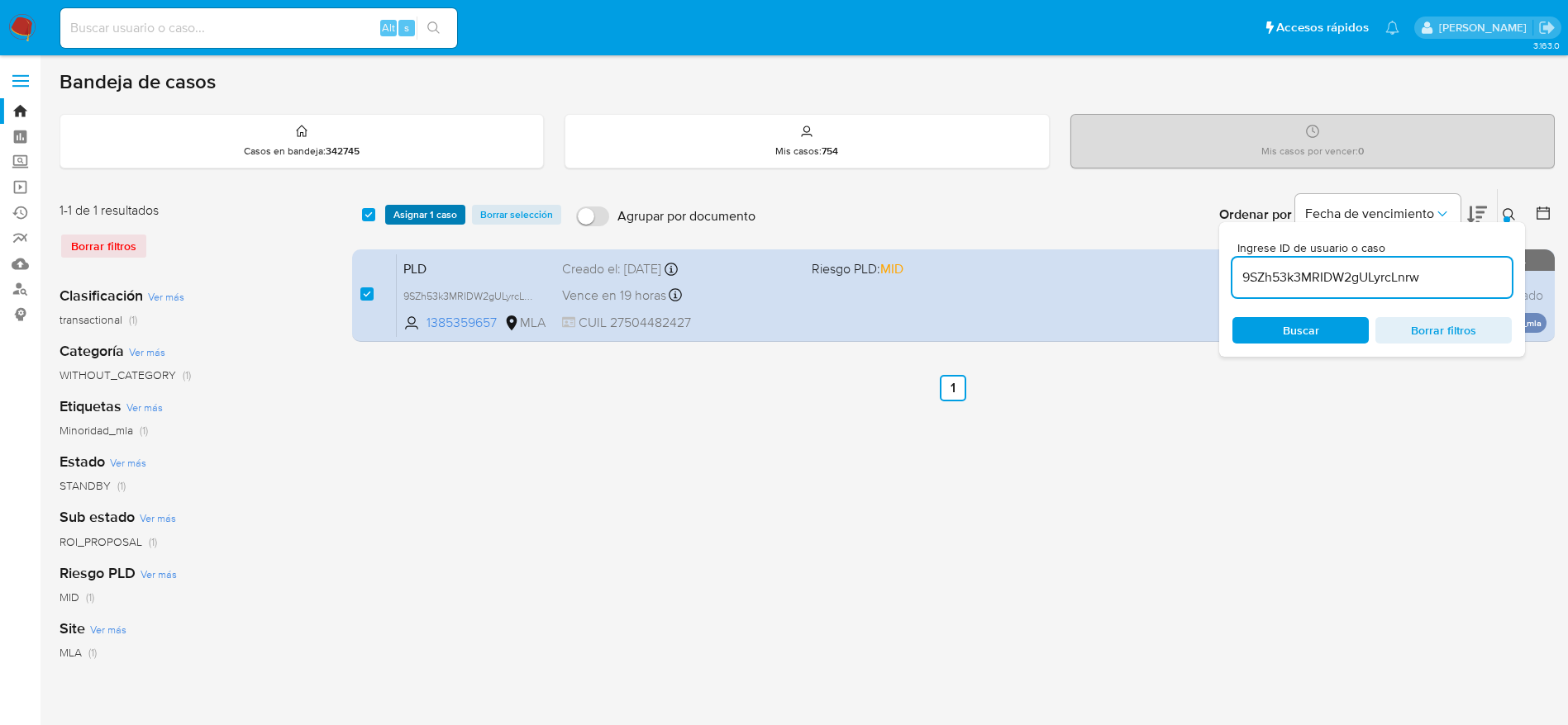
click at [413, 209] on span "Asignar 1 caso" at bounding box center [425, 214] width 63 height 17
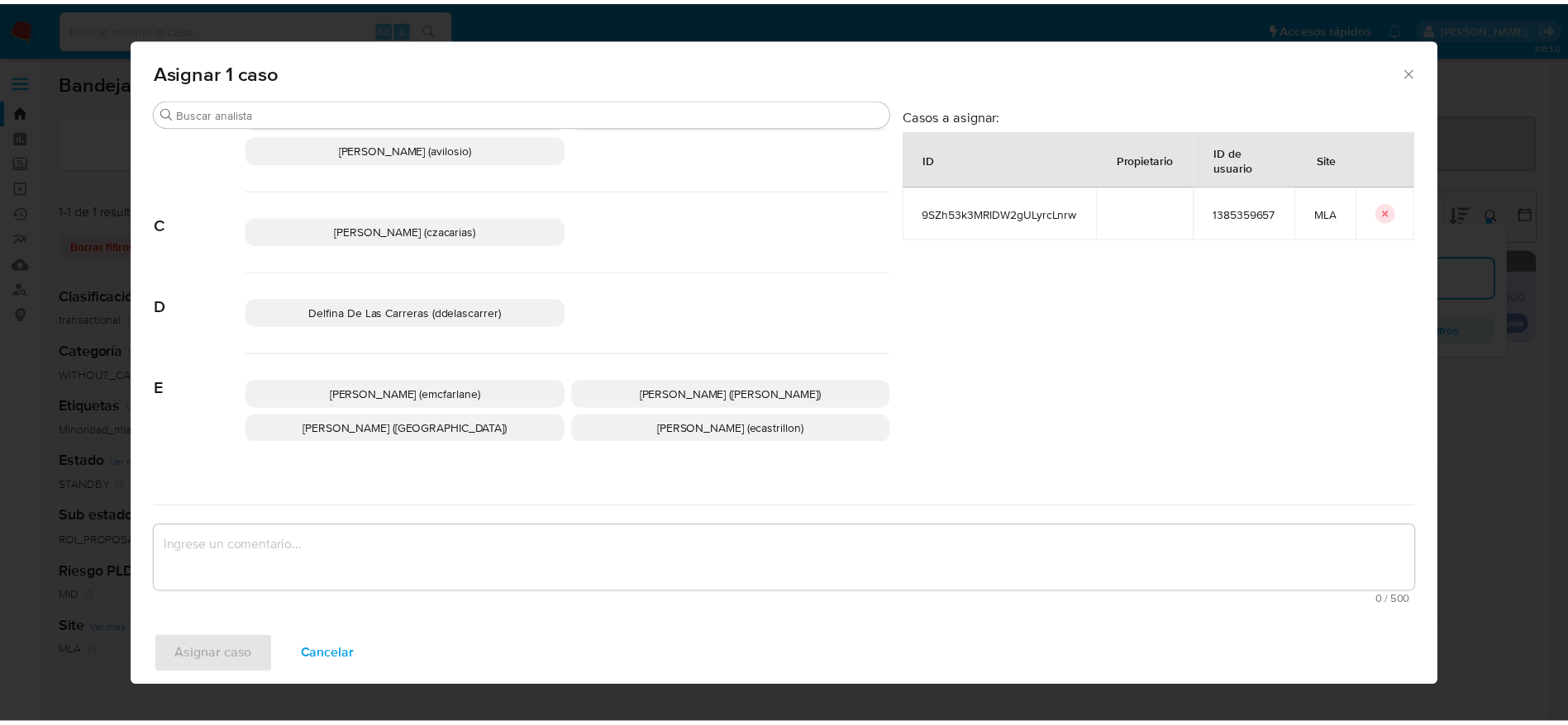
scroll to position [123, 0]
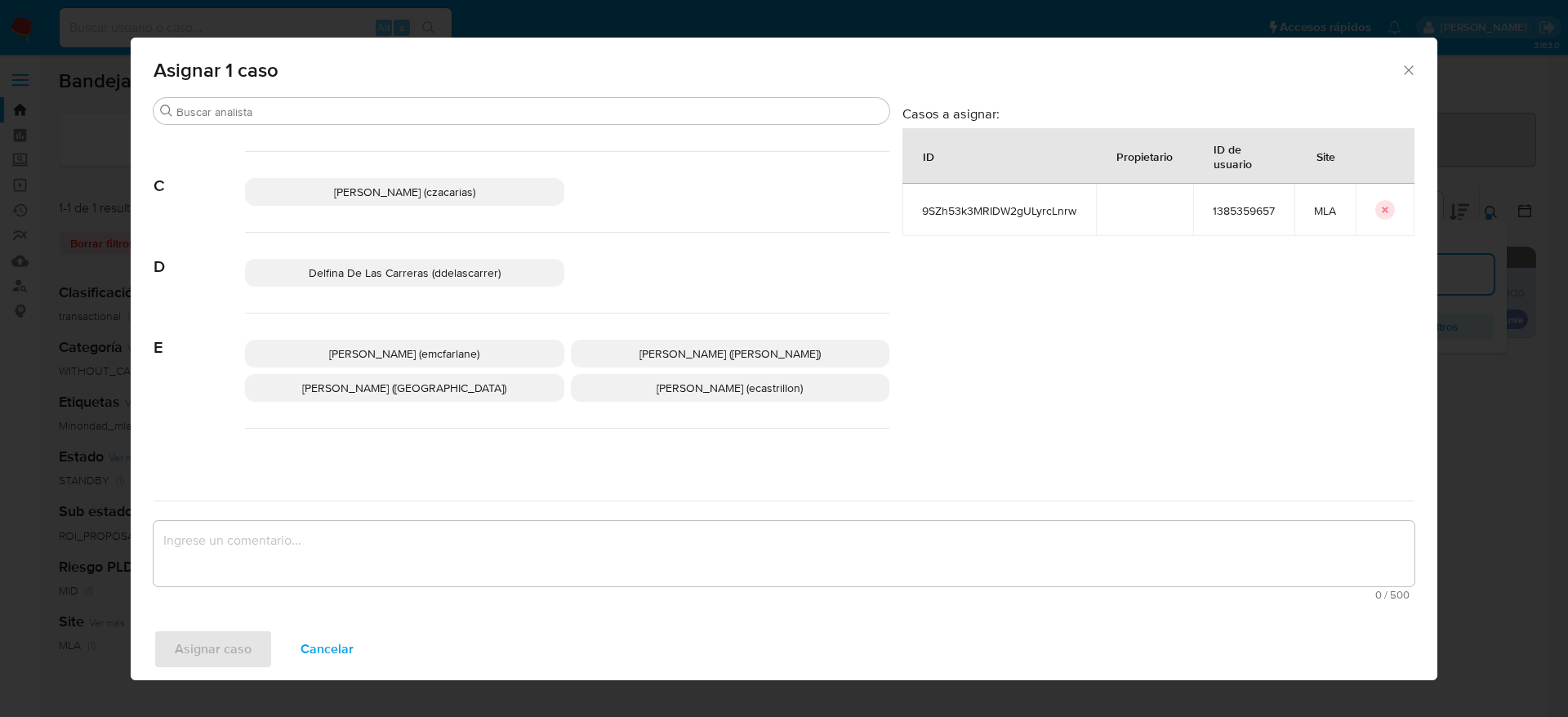
click at [468, 346] on span "Elaine Mc Farlane (emcfarlane)" at bounding box center [404, 354] width 150 height 17
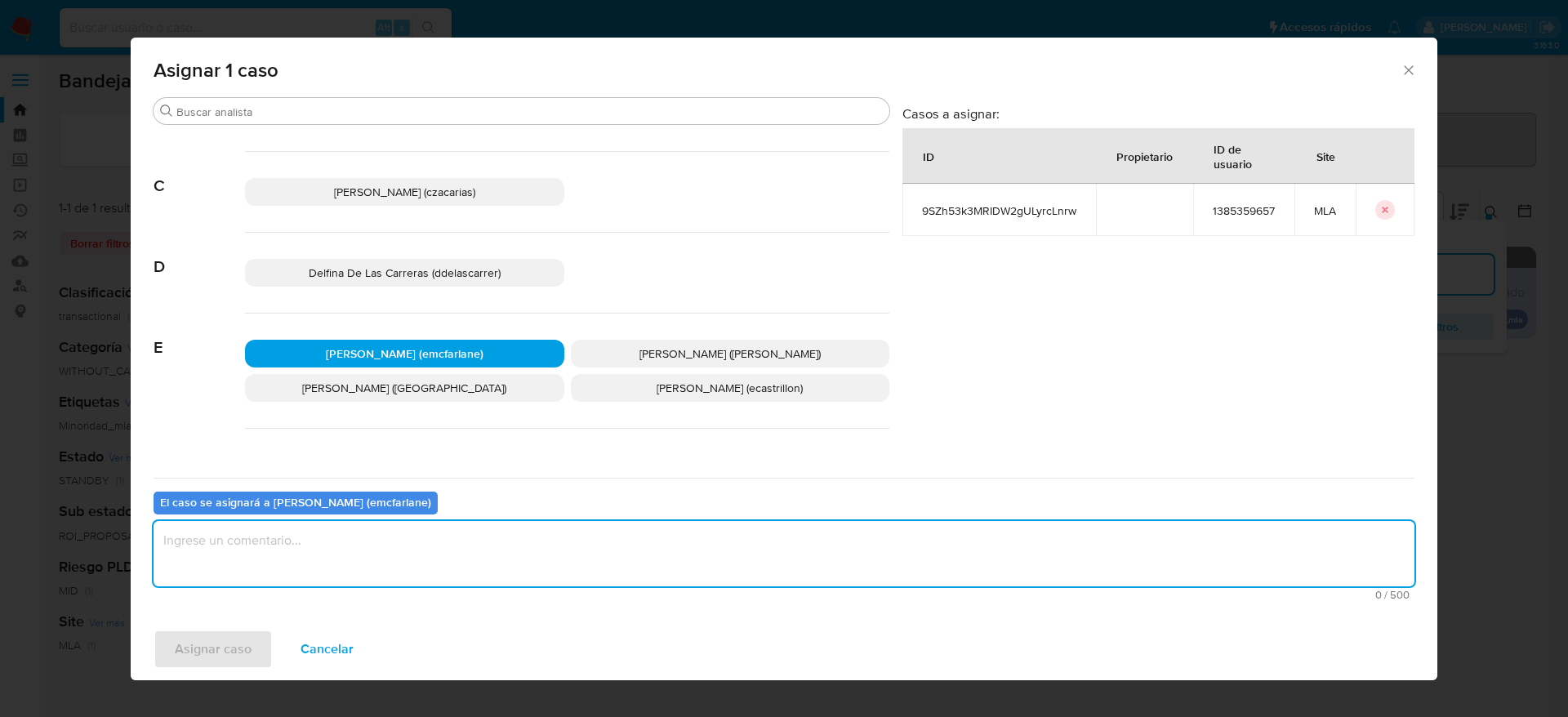
click at [385, 547] on textarea "assign-modal" at bounding box center [783, 554] width 1260 height 65
click at [200, 667] on span "Asignar caso" at bounding box center [213, 650] width 77 height 36
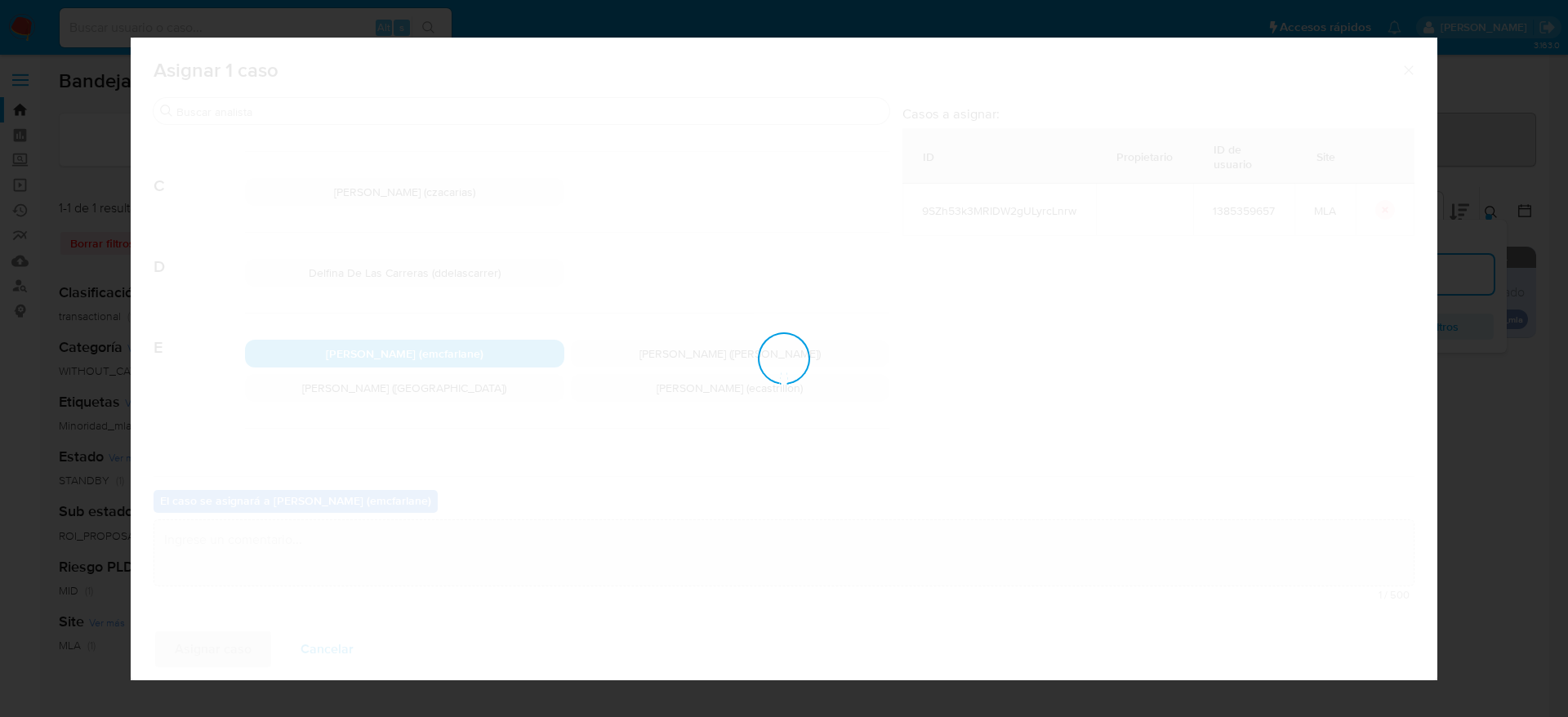
checkbox input "false"
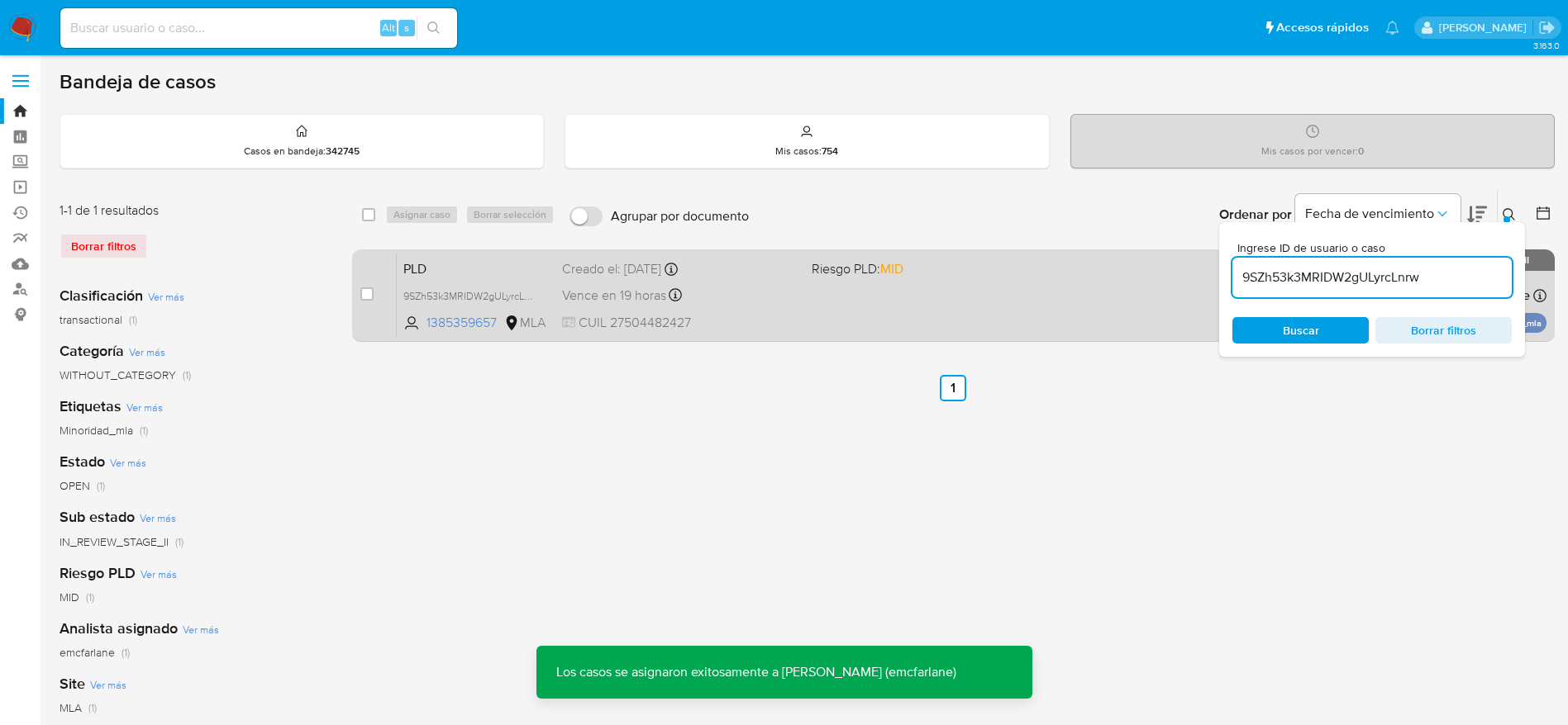
click at [766, 308] on div "PLD 9SZh53k3MRIDW2gULyrcLnrw 1385359657 MLA Riesgo PLD: MID Creado el: 12/08/20…" at bounding box center [972, 295] width 1150 height 83
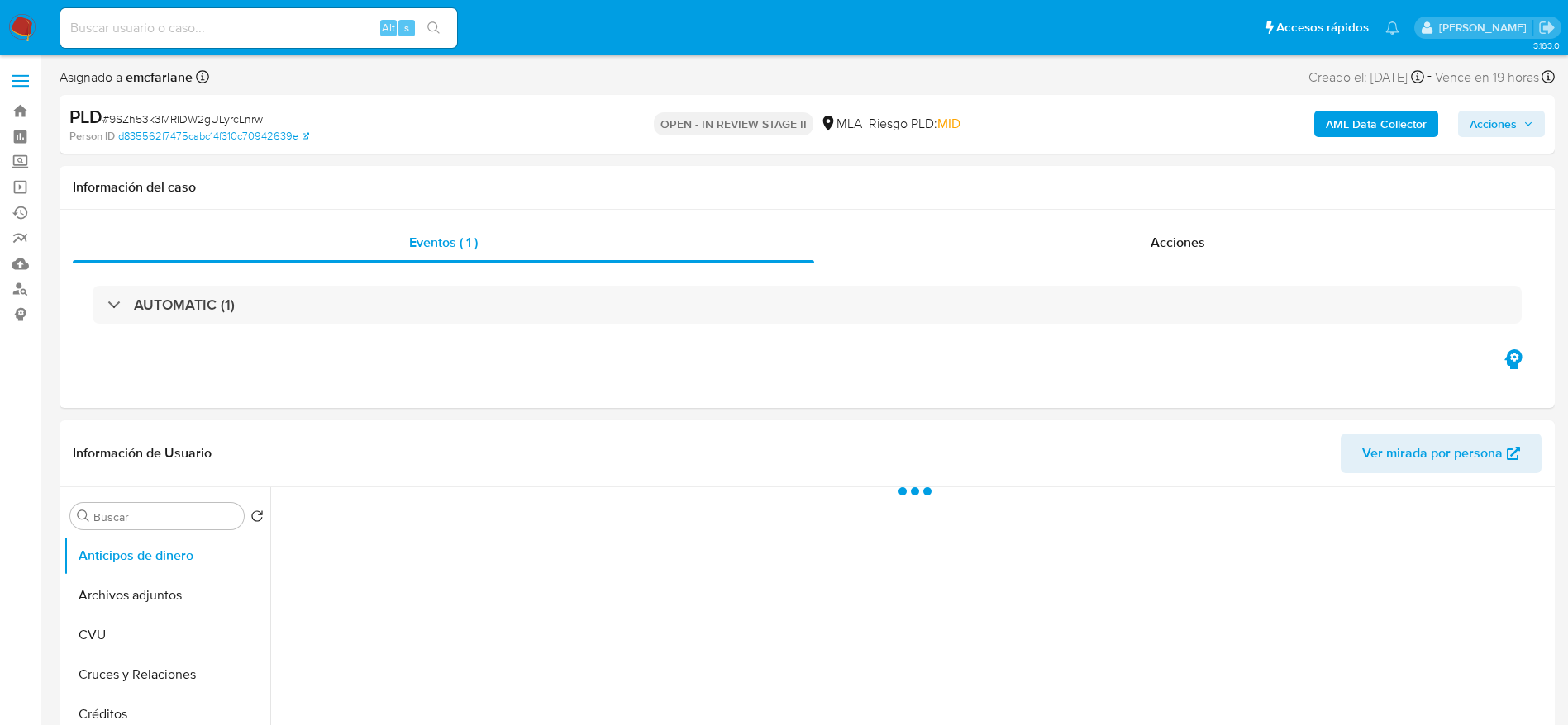
click at [1512, 119] on span "Acciones" at bounding box center [1493, 123] width 47 height 27
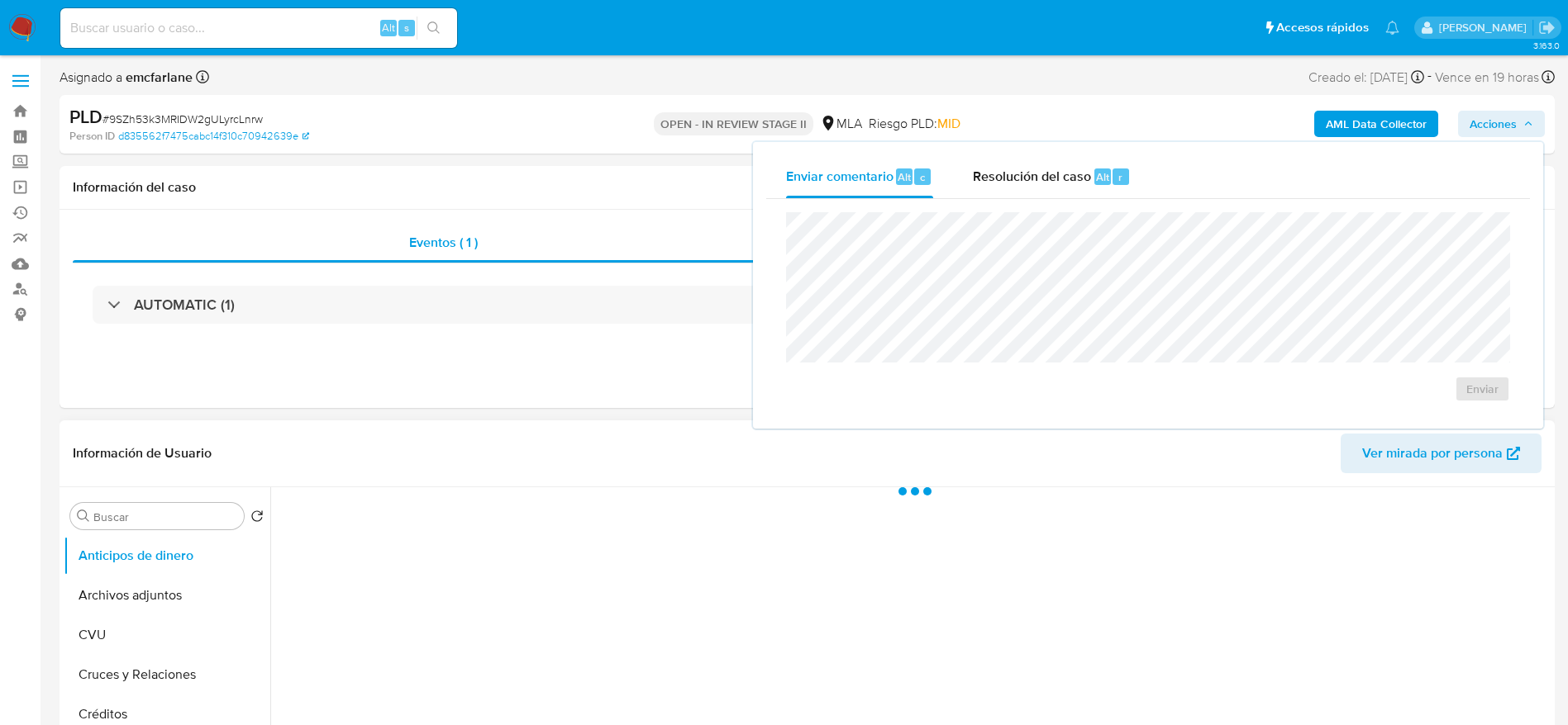
select select "10"
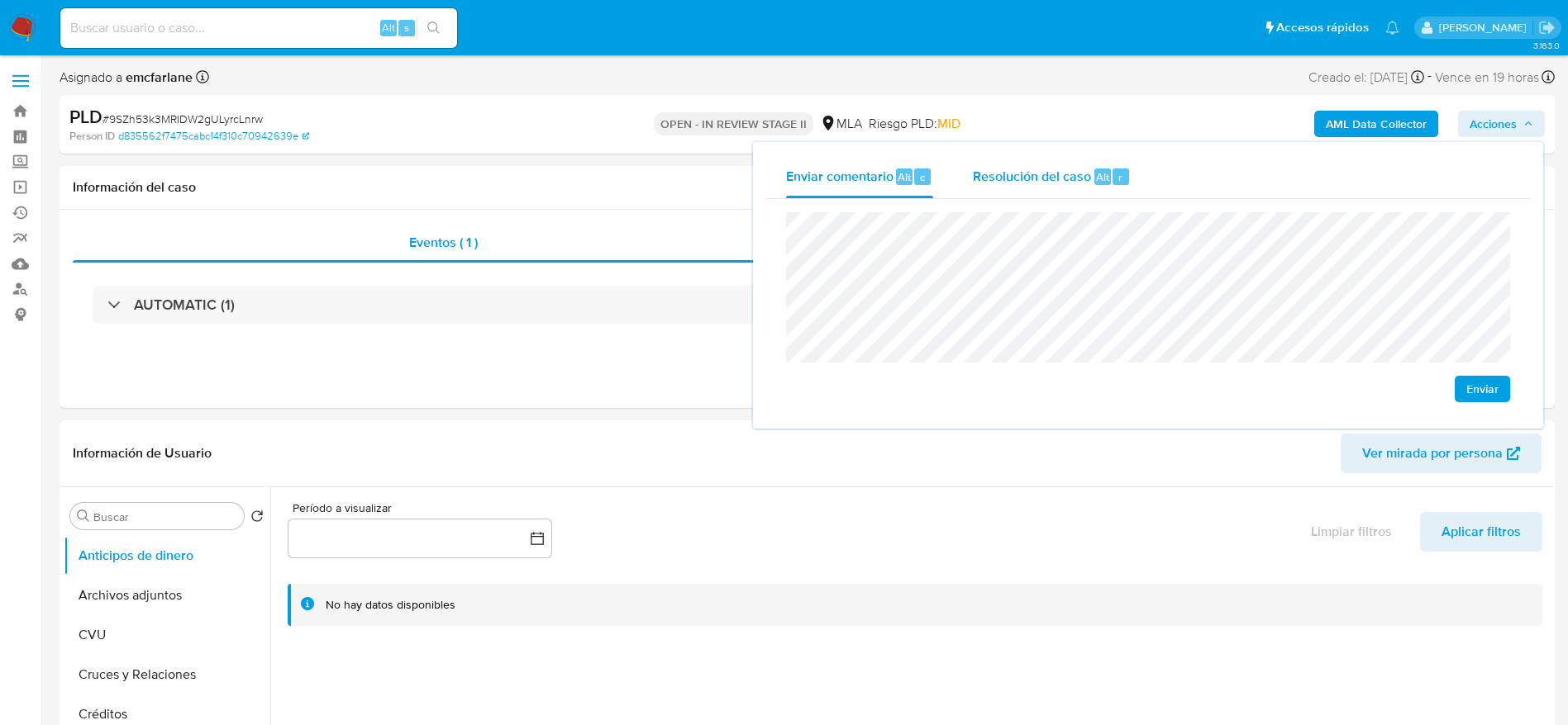
click at [1061, 178] on span "Resolución del caso" at bounding box center [1032, 176] width 119 height 19
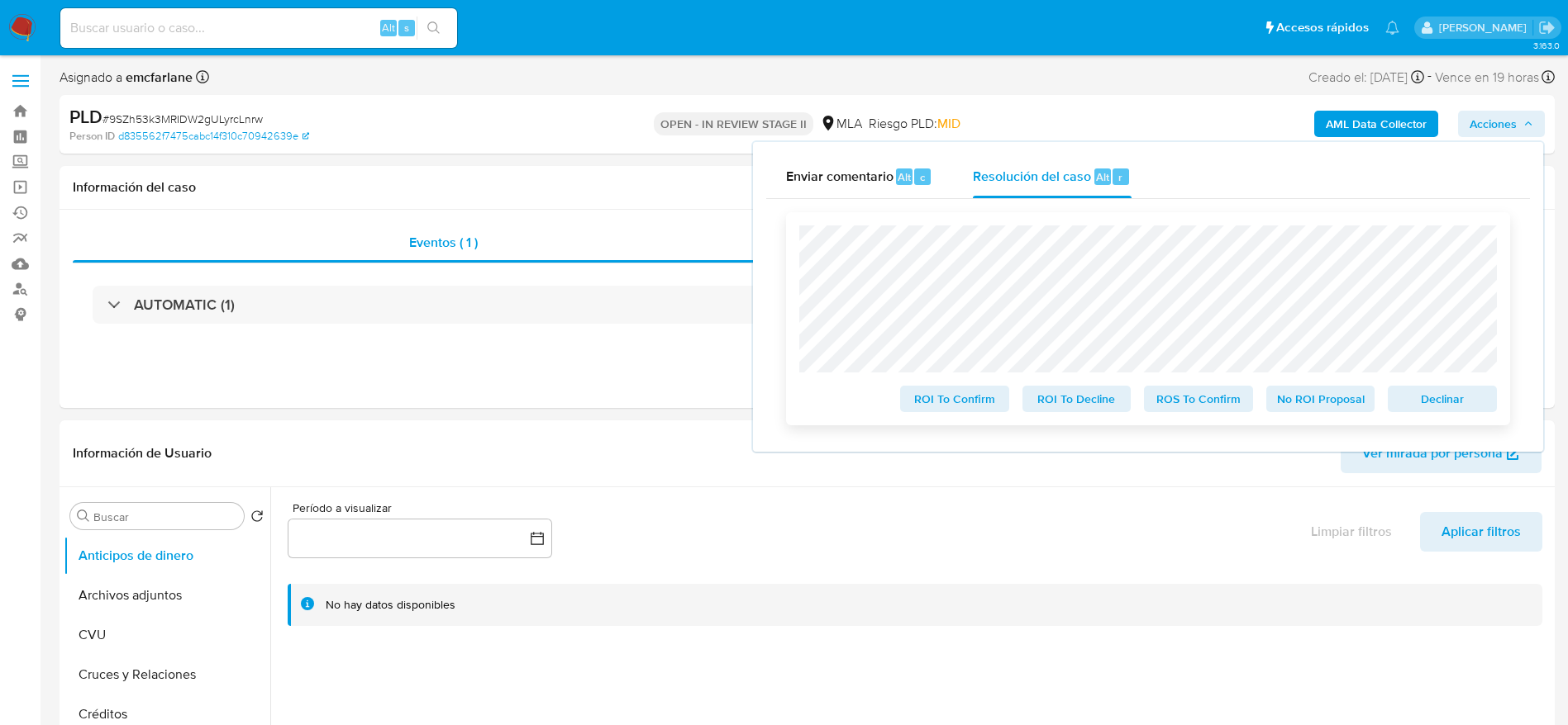
click at [1464, 407] on span "Declinar" at bounding box center [1442, 398] width 86 height 23
